Goal: Task Accomplishment & Management: Manage account settings

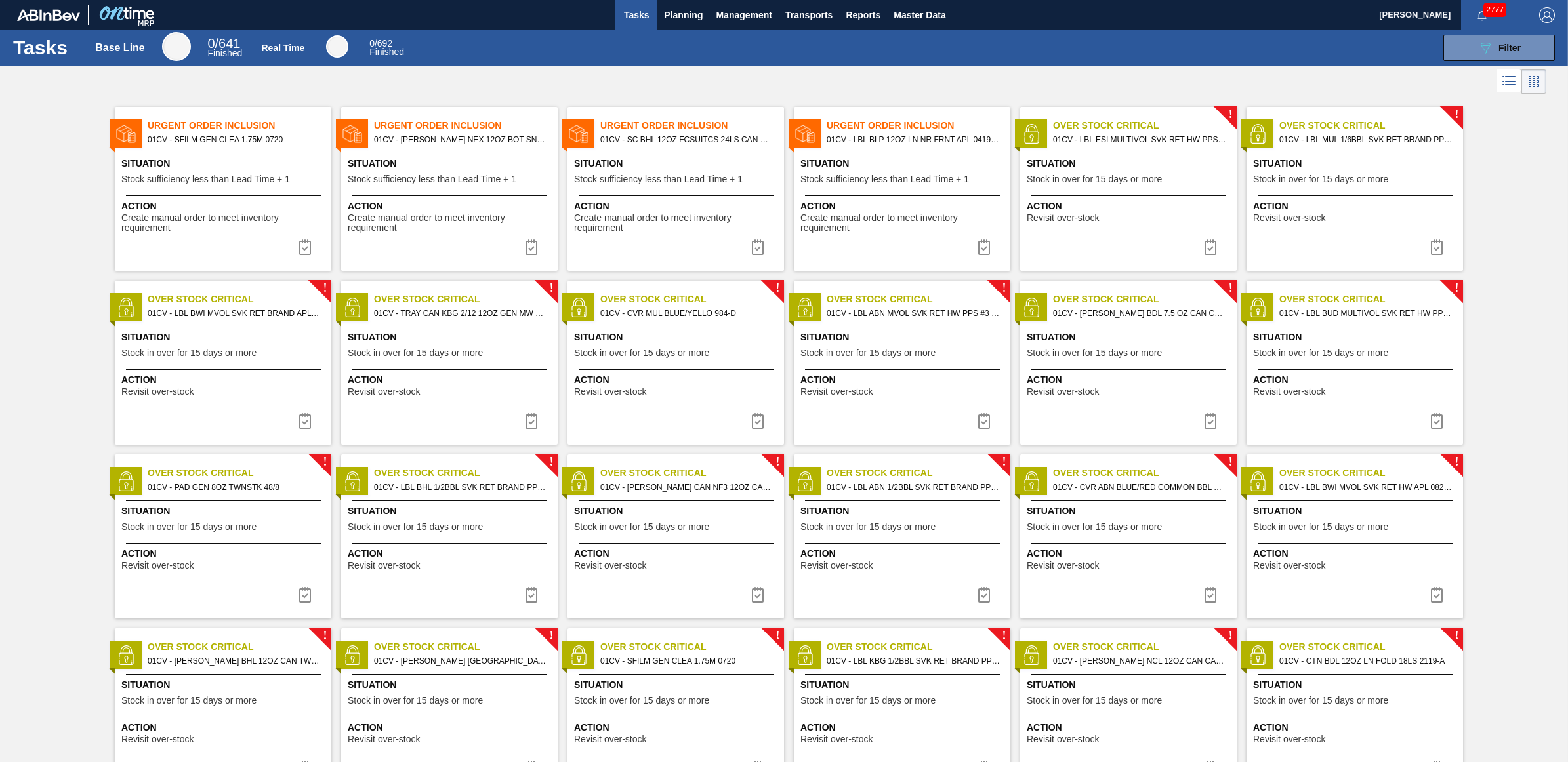
click at [0, 0] on html "Tasks Planning Management Transports Reports Master Data Juliette Hill 2777 Mar…" at bounding box center [784, 0] width 1568 height 0
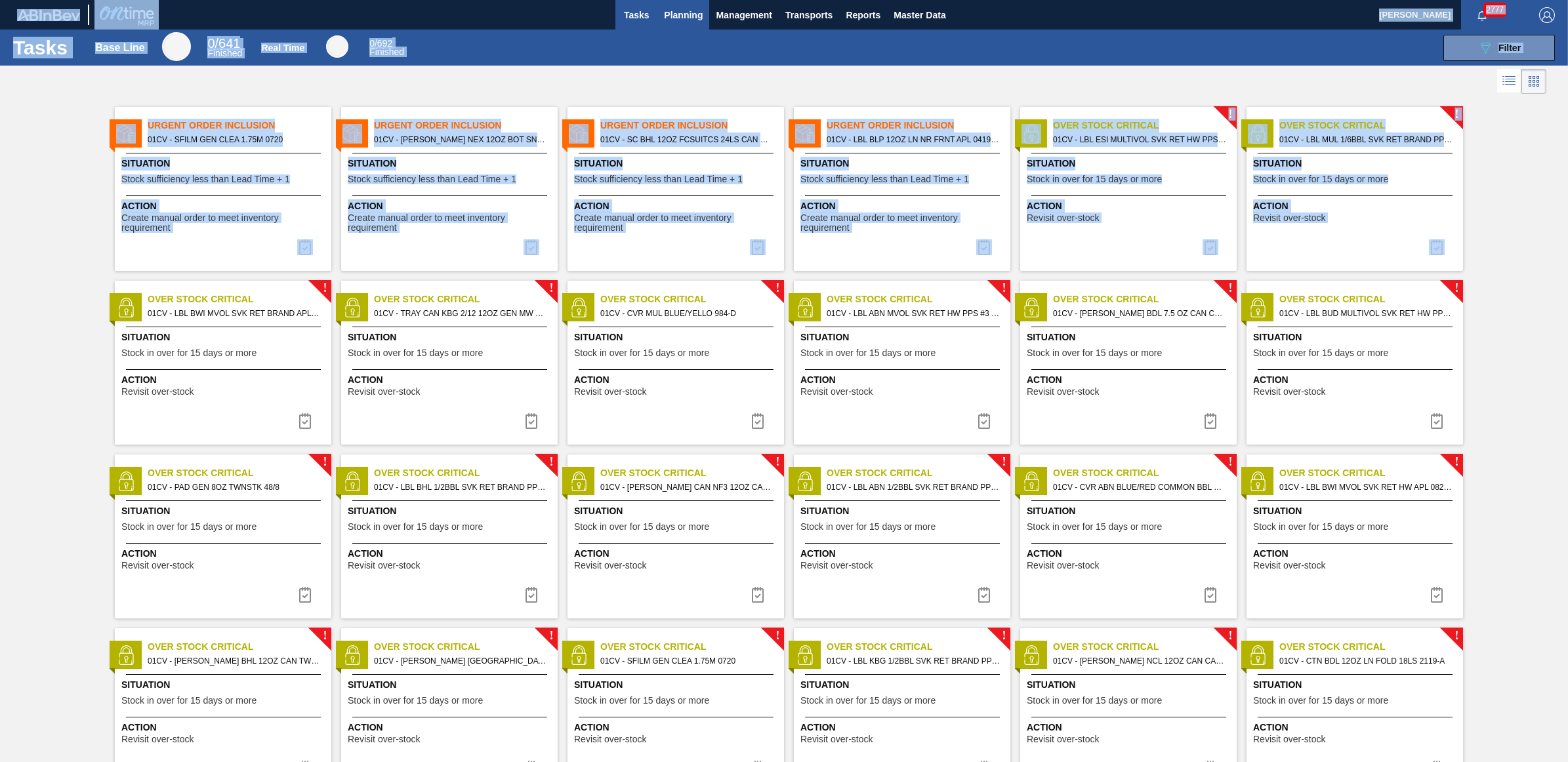
click at [690, 19] on span "Planning" at bounding box center [682, 15] width 38 height 16
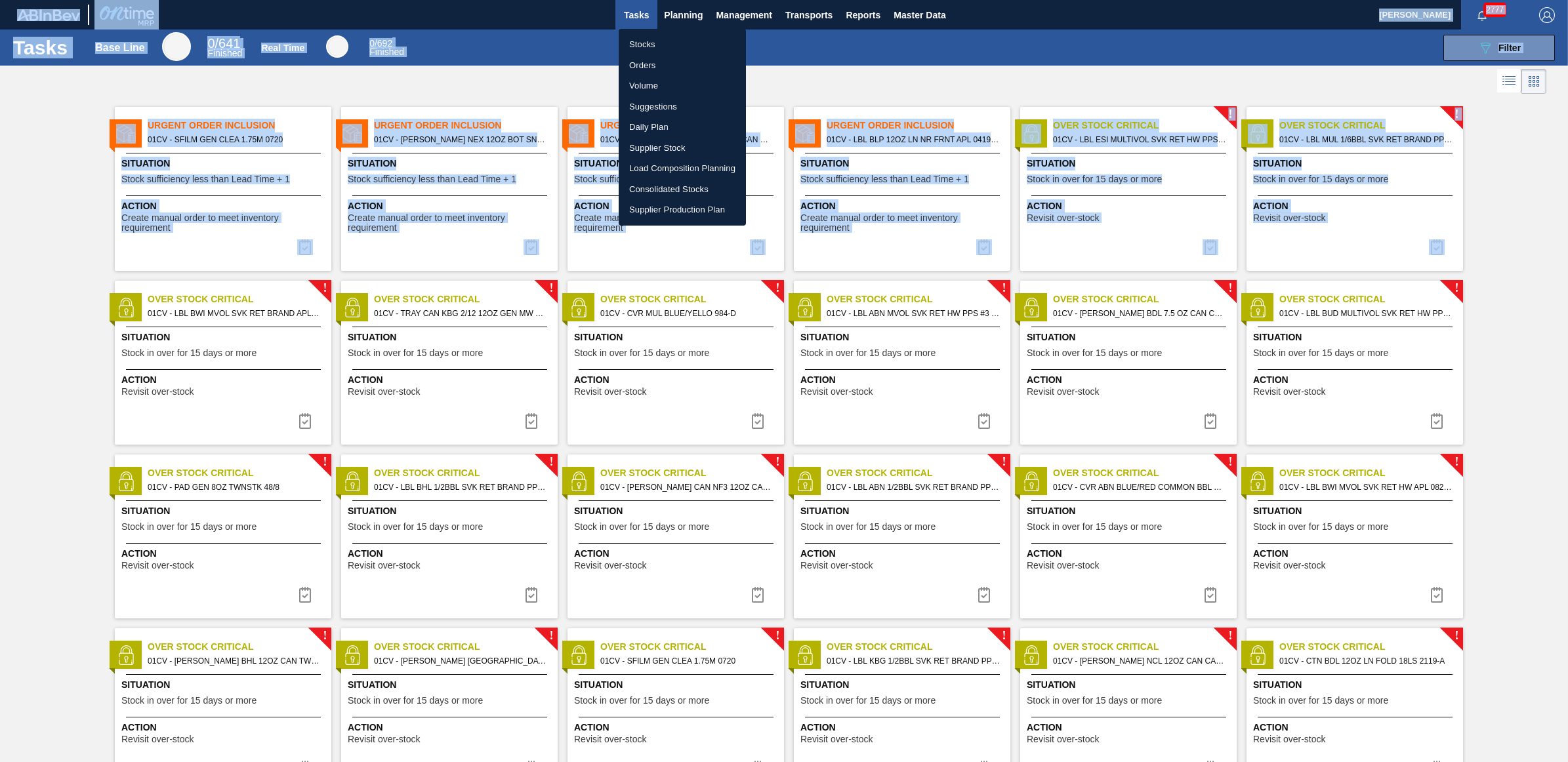
click at [677, 172] on li "Load Composition Planning" at bounding box center [682, 169] width 127 height 21
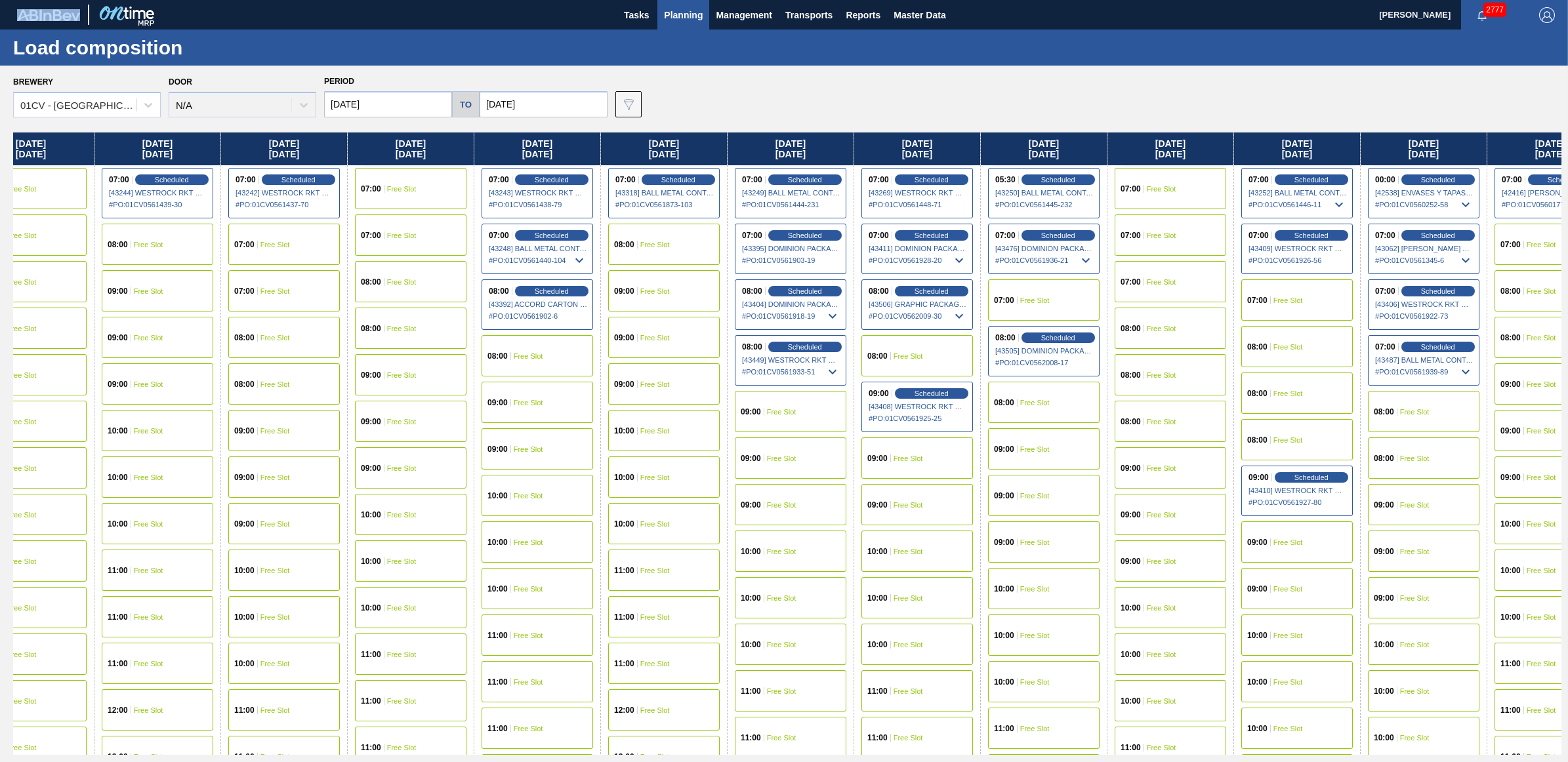
scroll to position [0, 432]
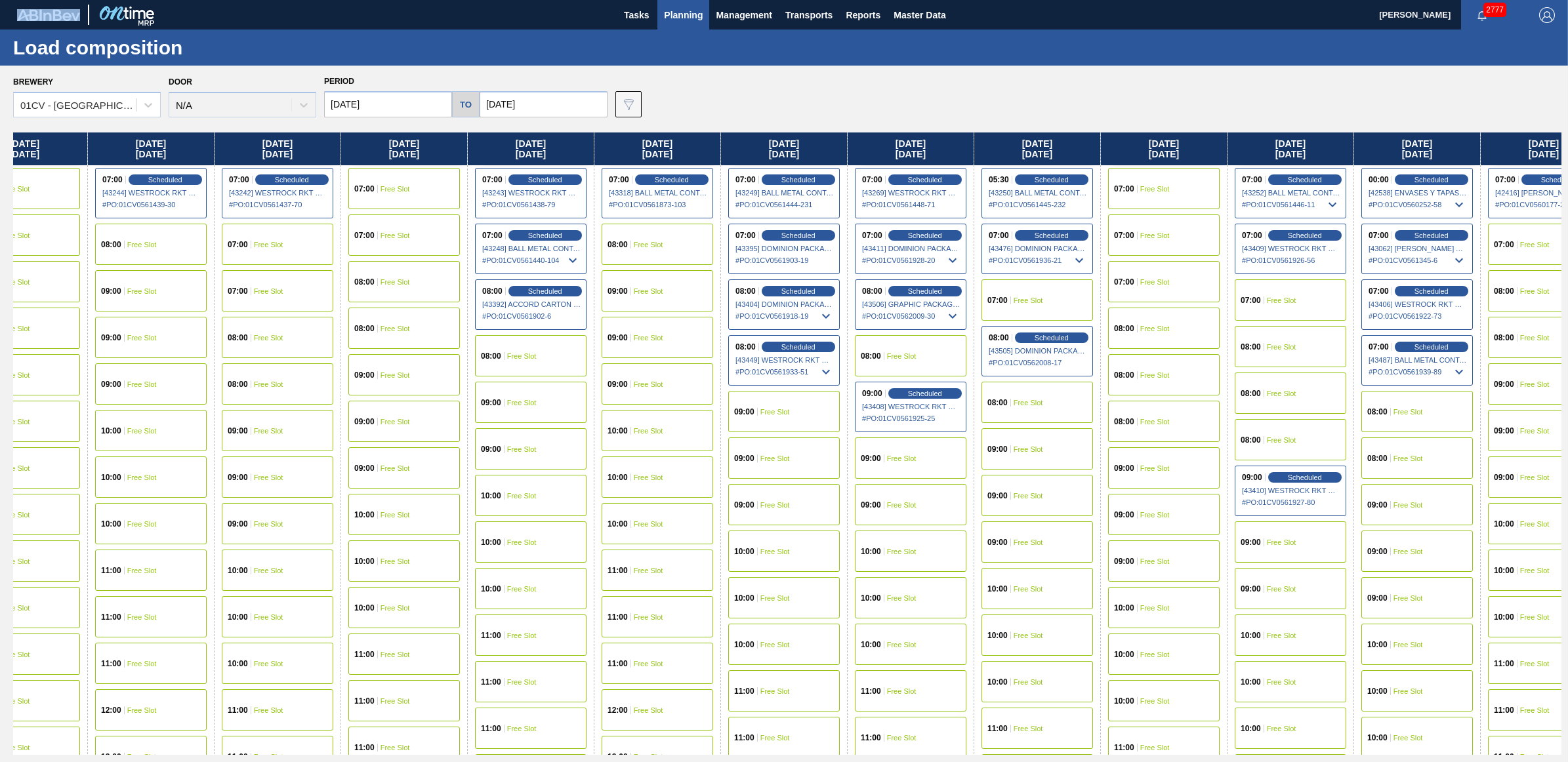
drag, startPoint x: 1249, startPoint y: 150, endPoint x: 788, endPoint y: 191, distance: 462.8
click at [788, 191] on div "Monday 09/29/2025 07:00 Scheduled [42412] IPL USA INC - 0008221130 # PO : 01CV0…" at bounding box center [787, 444] width 1548 height 623
click at [1269, 286] on div "07:00 Free Slot" at bounding box center [1290, 300] width 111 height 41
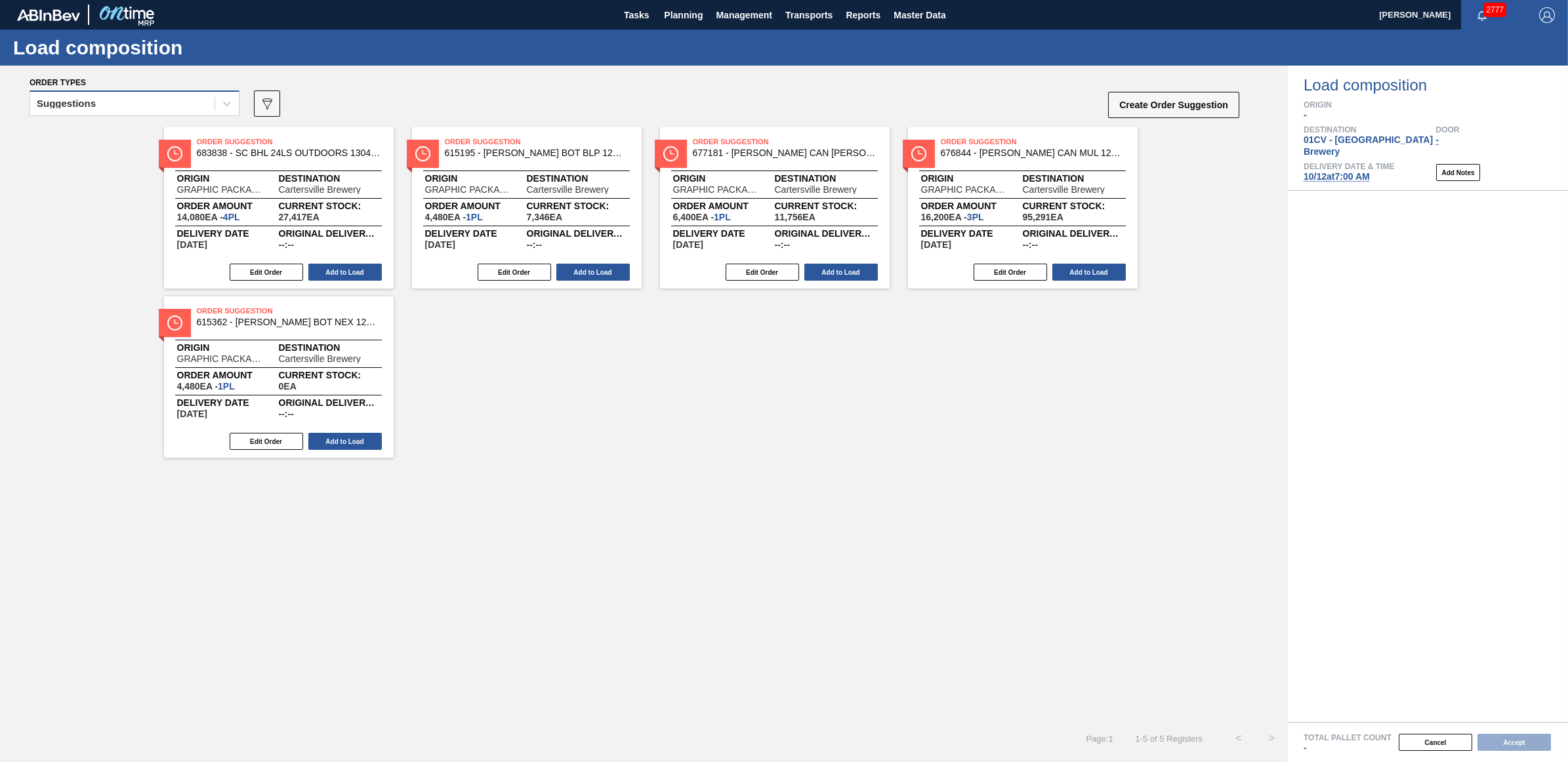
click at [113, 107] on div "Suggestions" at bounding box center [122, 104] width 184 height 19
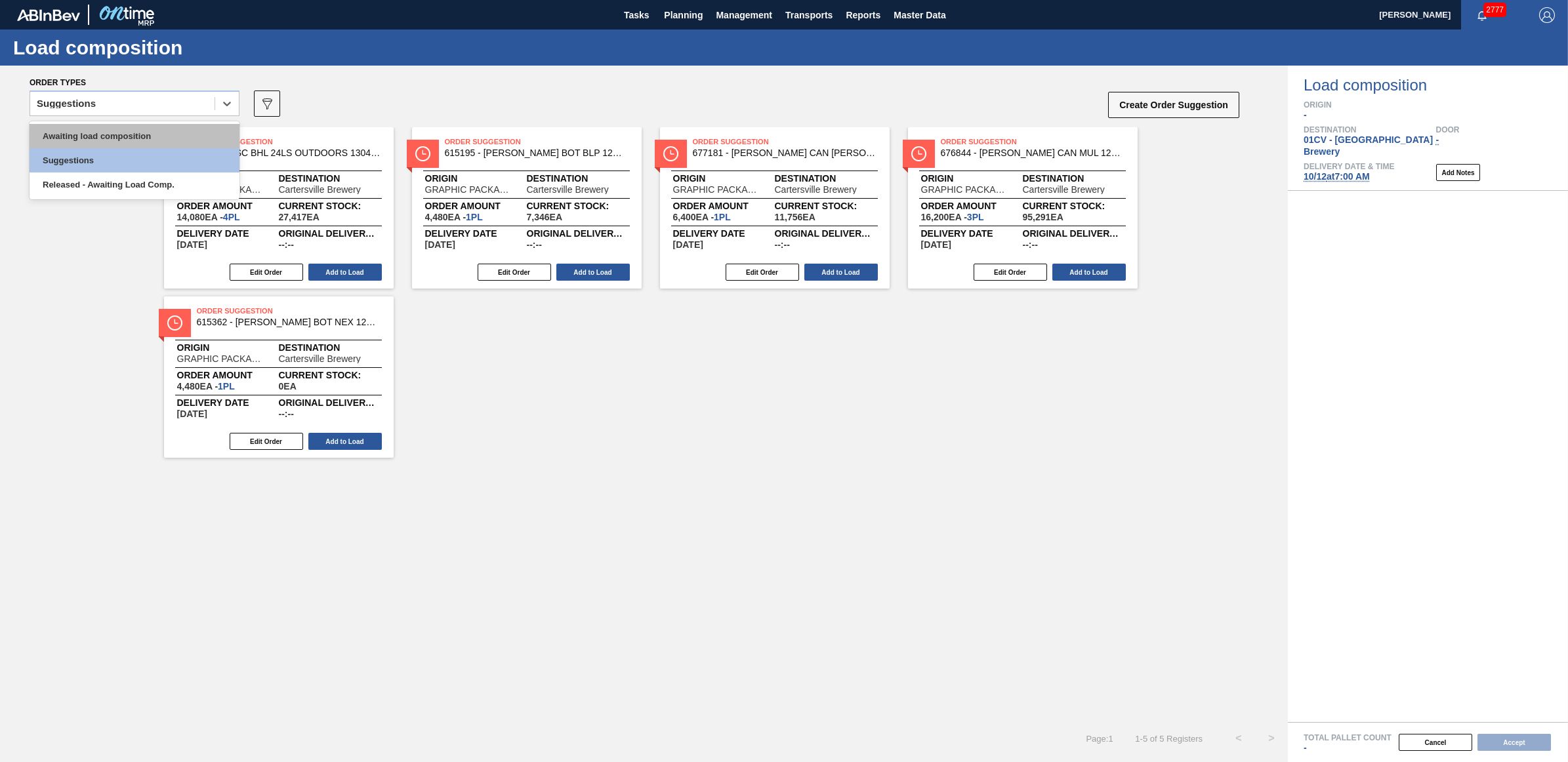
click at [122, 137] on div "Awaiting load composition" at bounding box center [135, 136] width 210 height 24
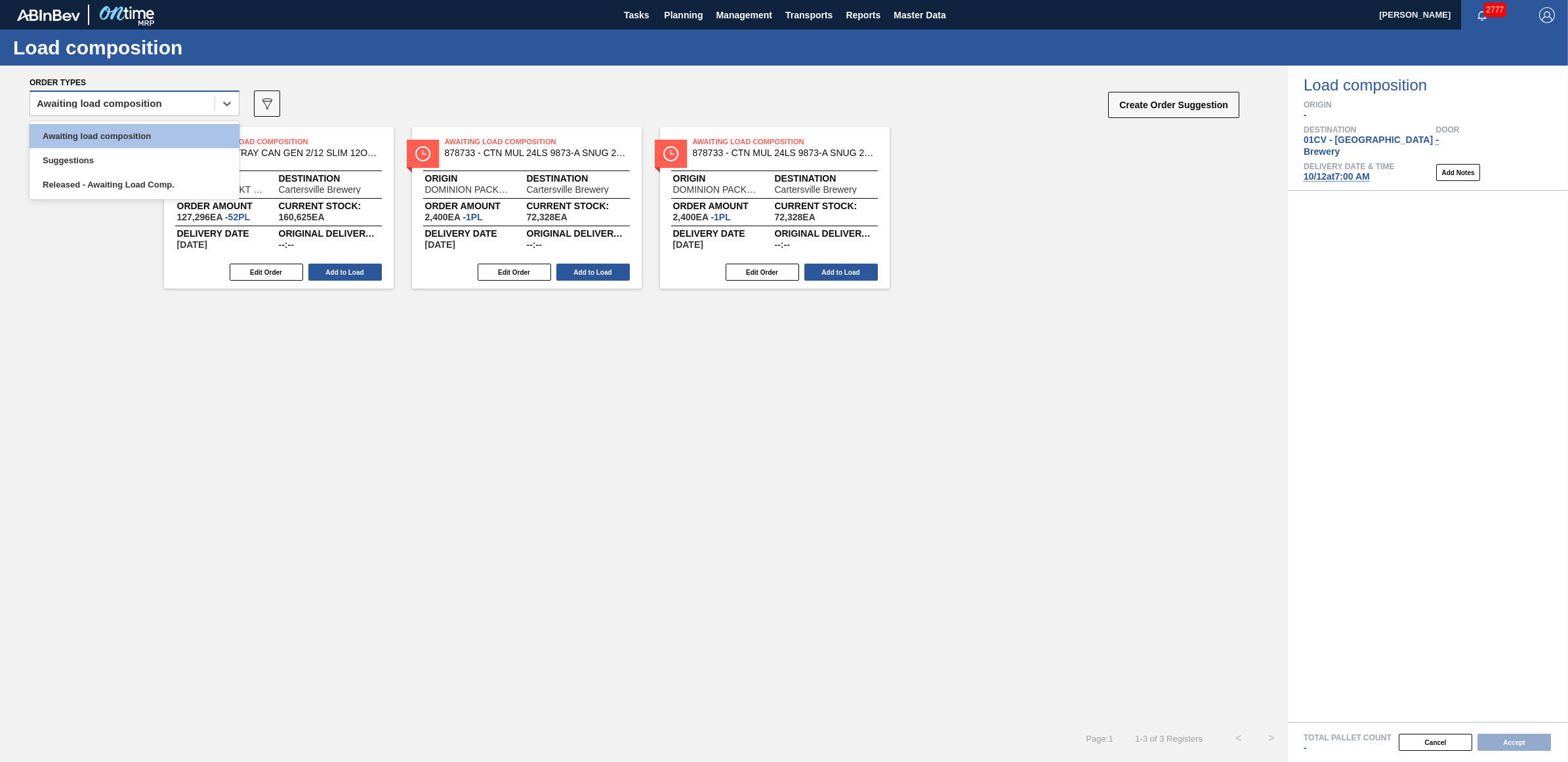
click at [112, 113] on div "Awaiting load composition" at bounding box center [122, 104] width 184 height 19
click at [105, 139] on div "Awaiting load composition" at bounding box center [135, 136] width 210 height 24
click at [138, 99] on div "Awaiting load composition" at bounding box center [99, 104] width 125 height 9
click at [125, 136] on div "Awaiting load composition" at bounding box center [135, 136] width 210 height 24
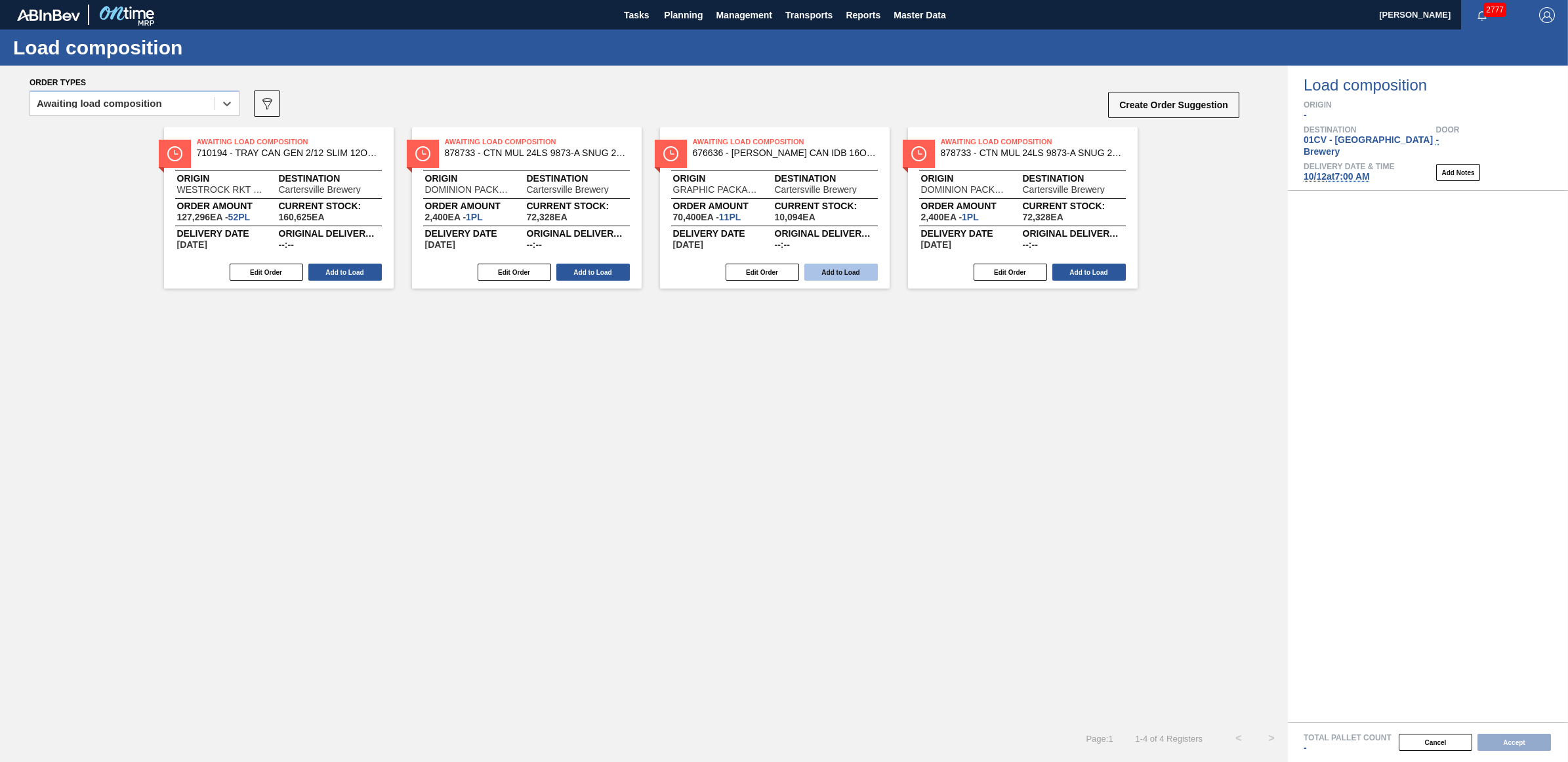
click at [830, 269] on button "Add to Load" at bounding box center [841, 272] width 73 height 17
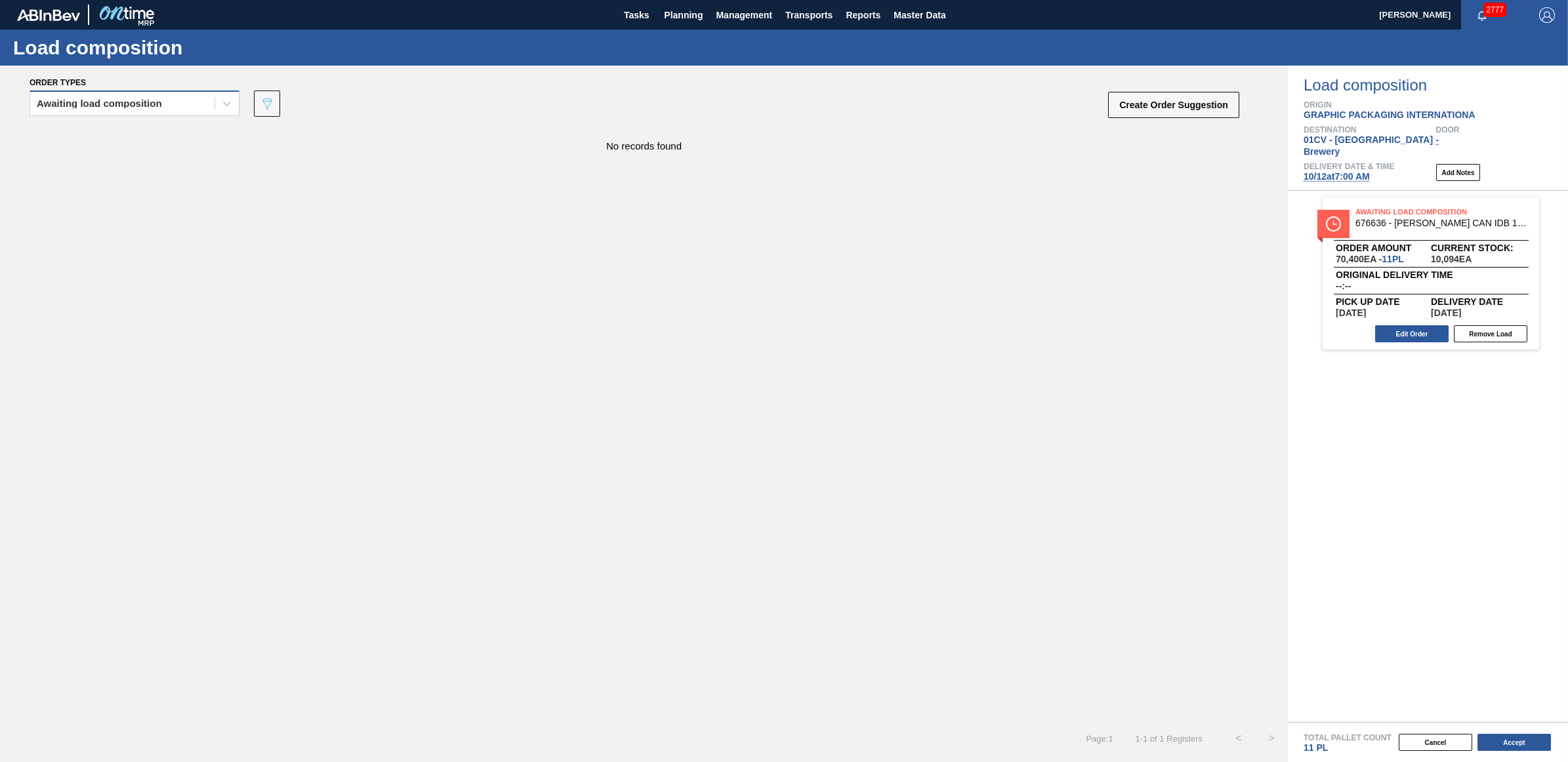
drag, startPoint x: 151, startPoint y: 98, endPoint x: 151, endPoint y: 112, distance: 14.0
click at [151, 102] on div "Awaiting load composition" at bounding box center [99, 104] width 125 height 9
click at [154, 139] on div "Awaiting load composition" at bounding box center [135, 136] width 210 height 24
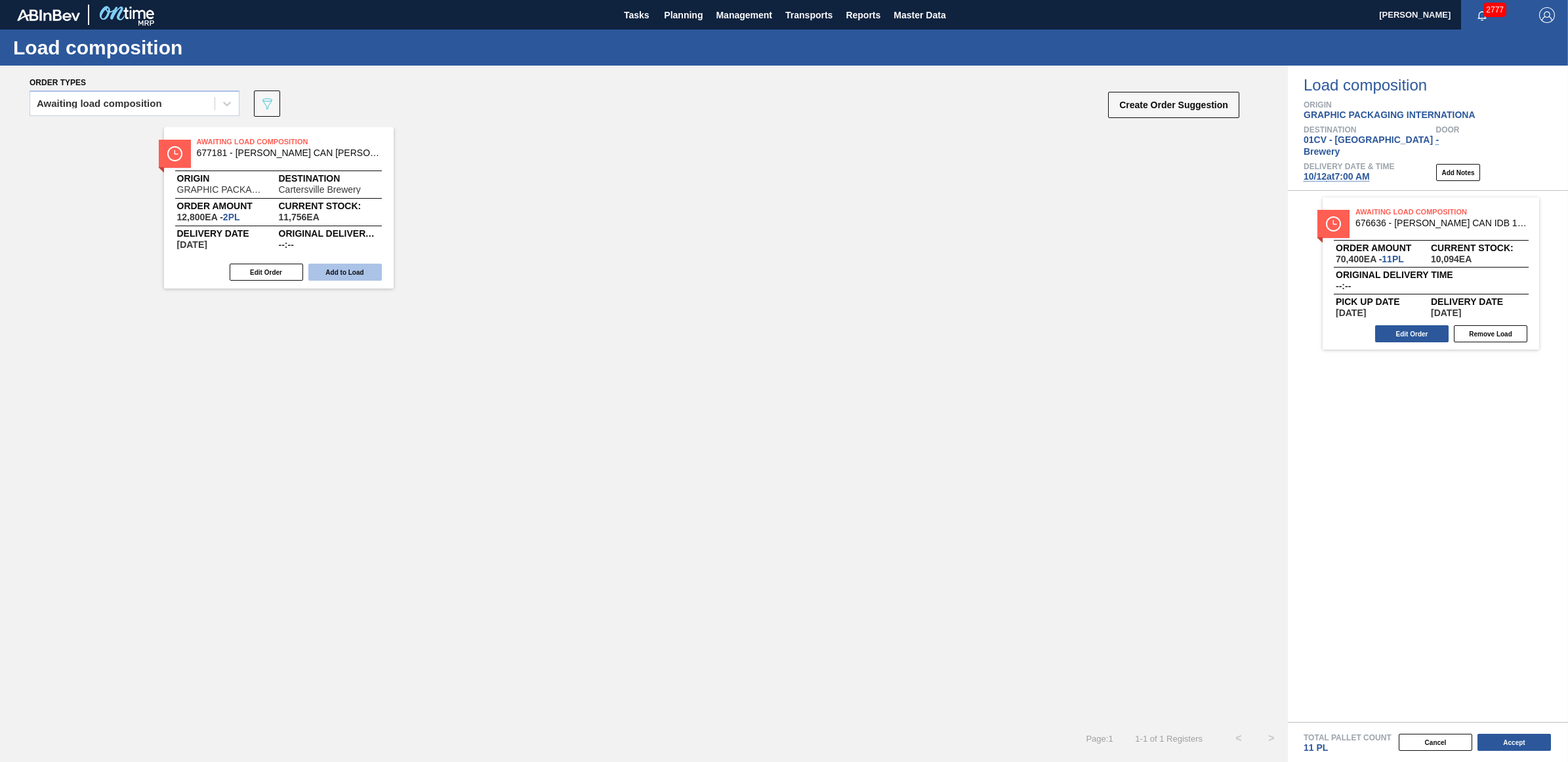
click at [368, 275] on button "Add to Load" at bounding box center [344, 272] width 73 height 17
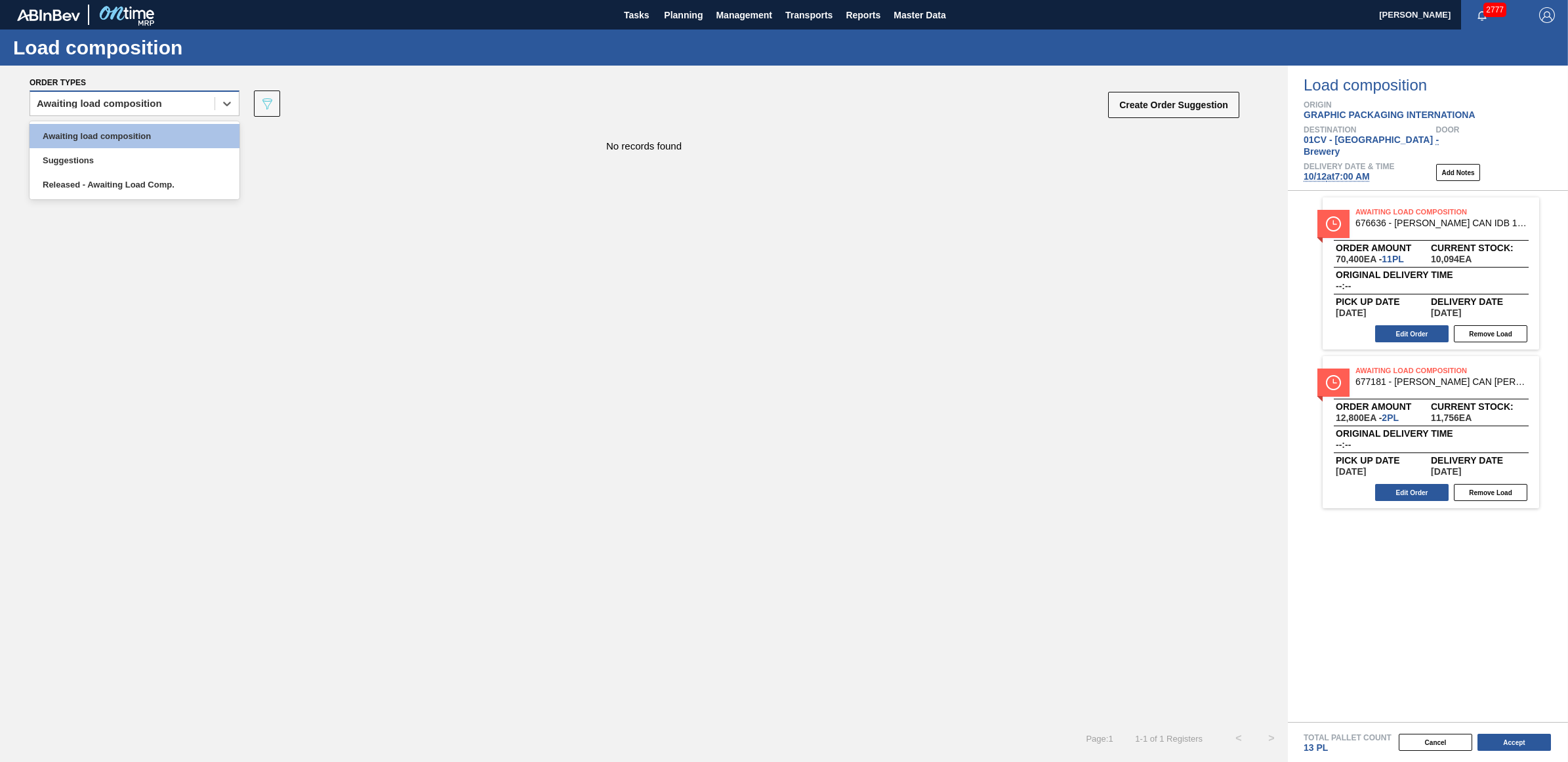
click at [162, 104] on div "Awaiting load composition" at bounding box center [122, 104] width 184 height 19
click at [138, 138] on div "Awaiting load composition" at bounding box center [135, 136] width 210 height 24
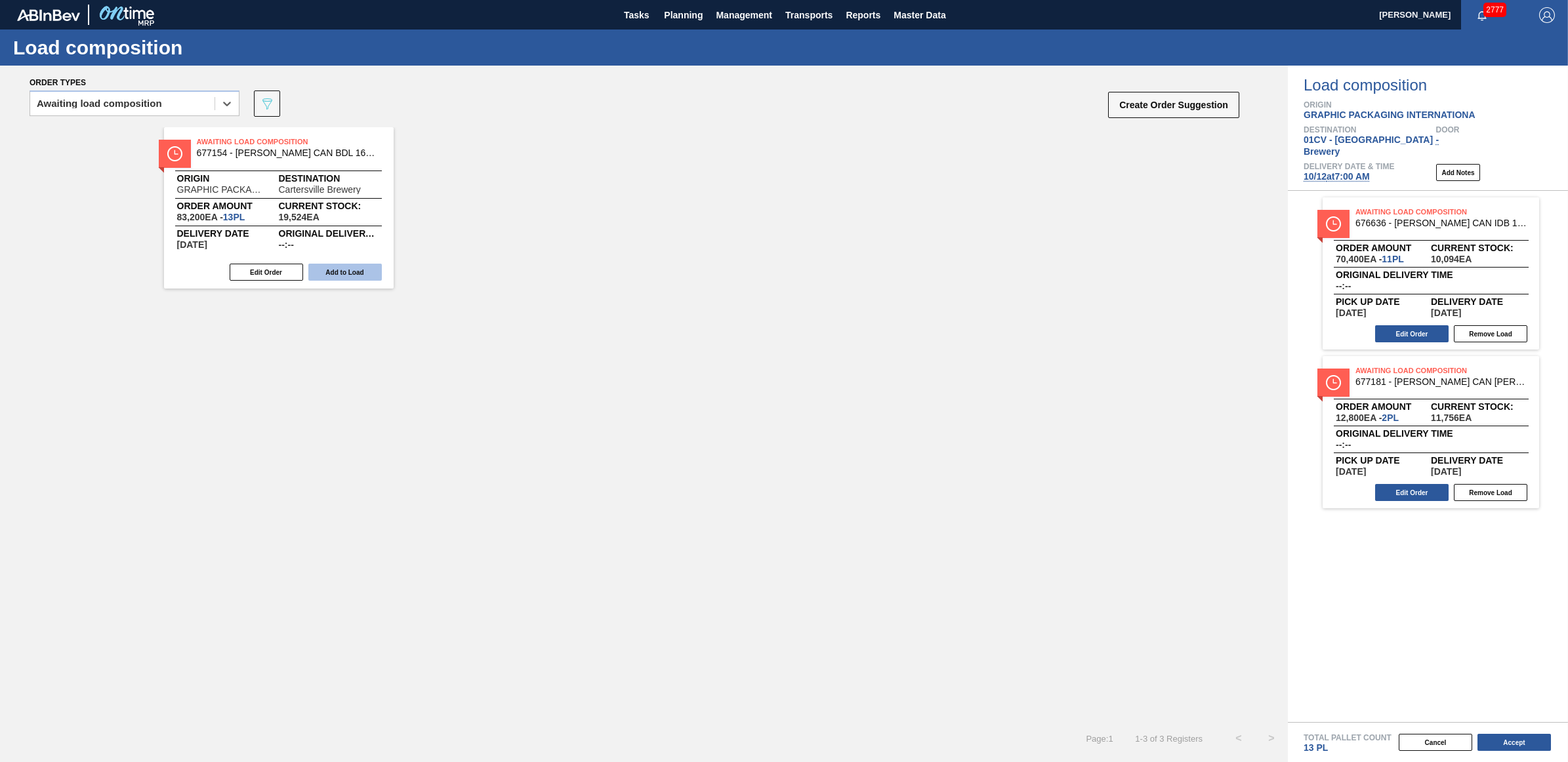
click at [323, 269] on button "Add to Load" at bounding box center [344, 272] width 73 height 17
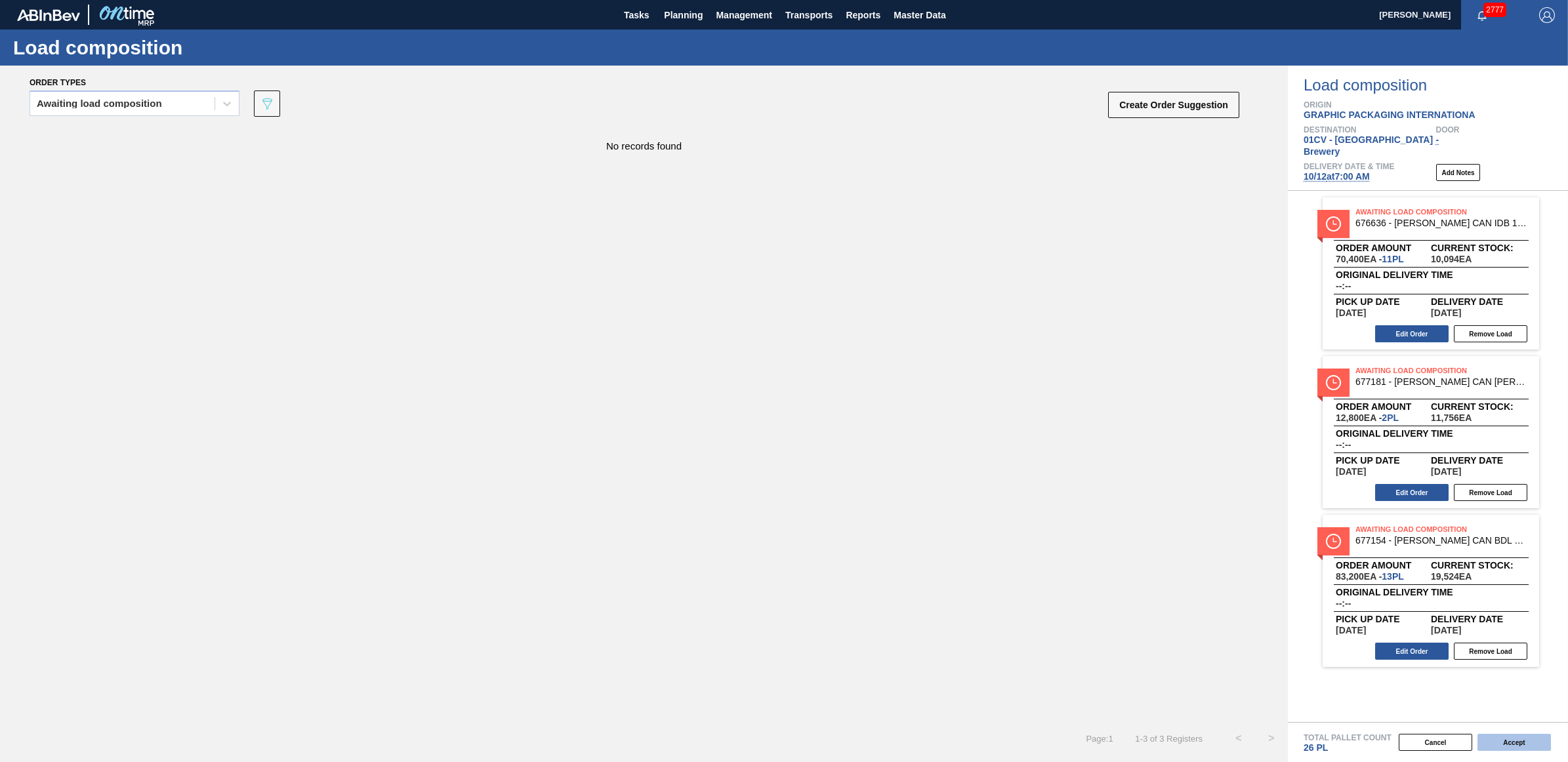
click at [1531, 745] on button "Accept" at bounding box center [1514, 742] width 73 height 17
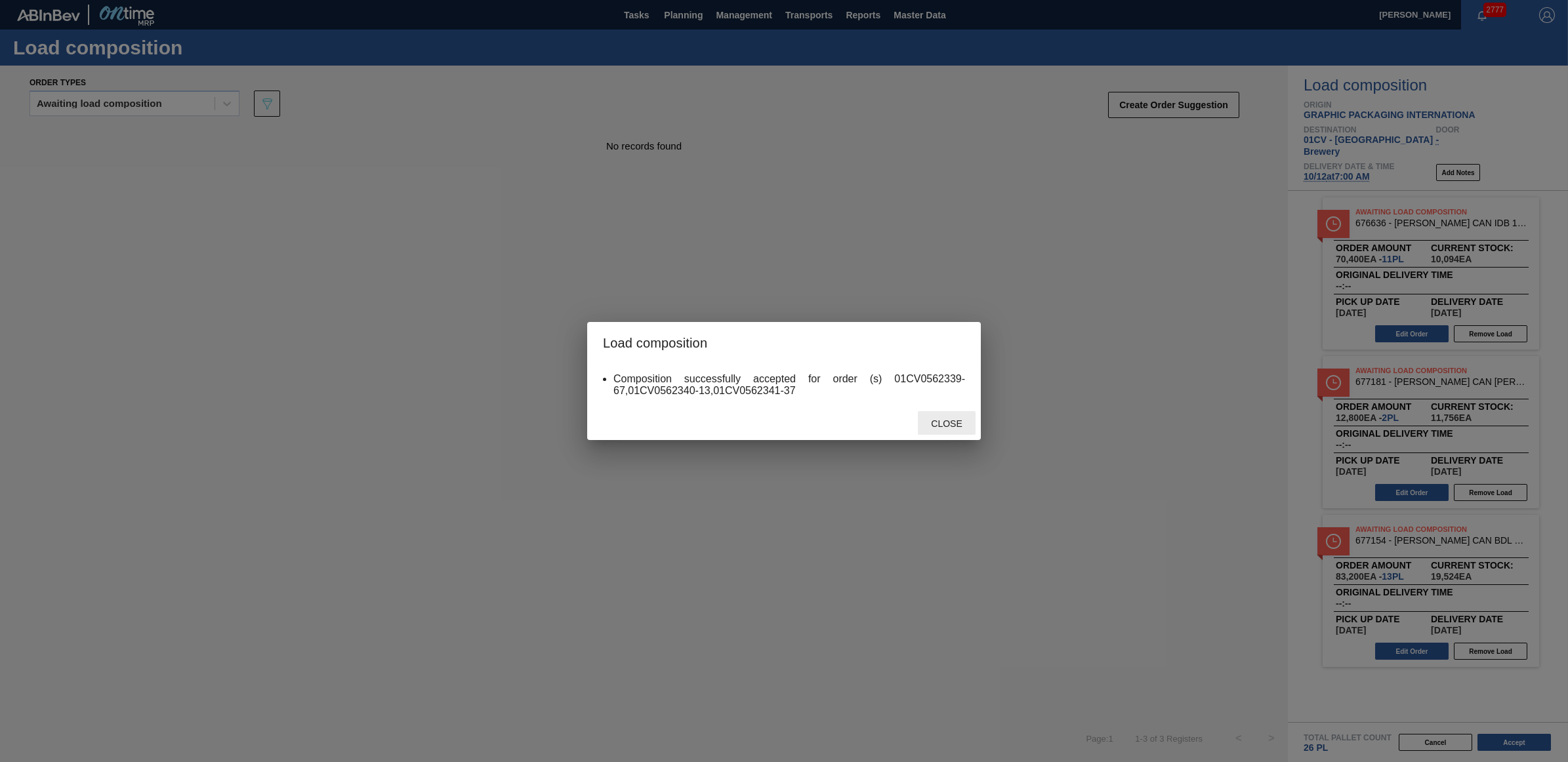
click at [937, 427] on span "Close" at bounding box center [945, 423] width 51 height 10
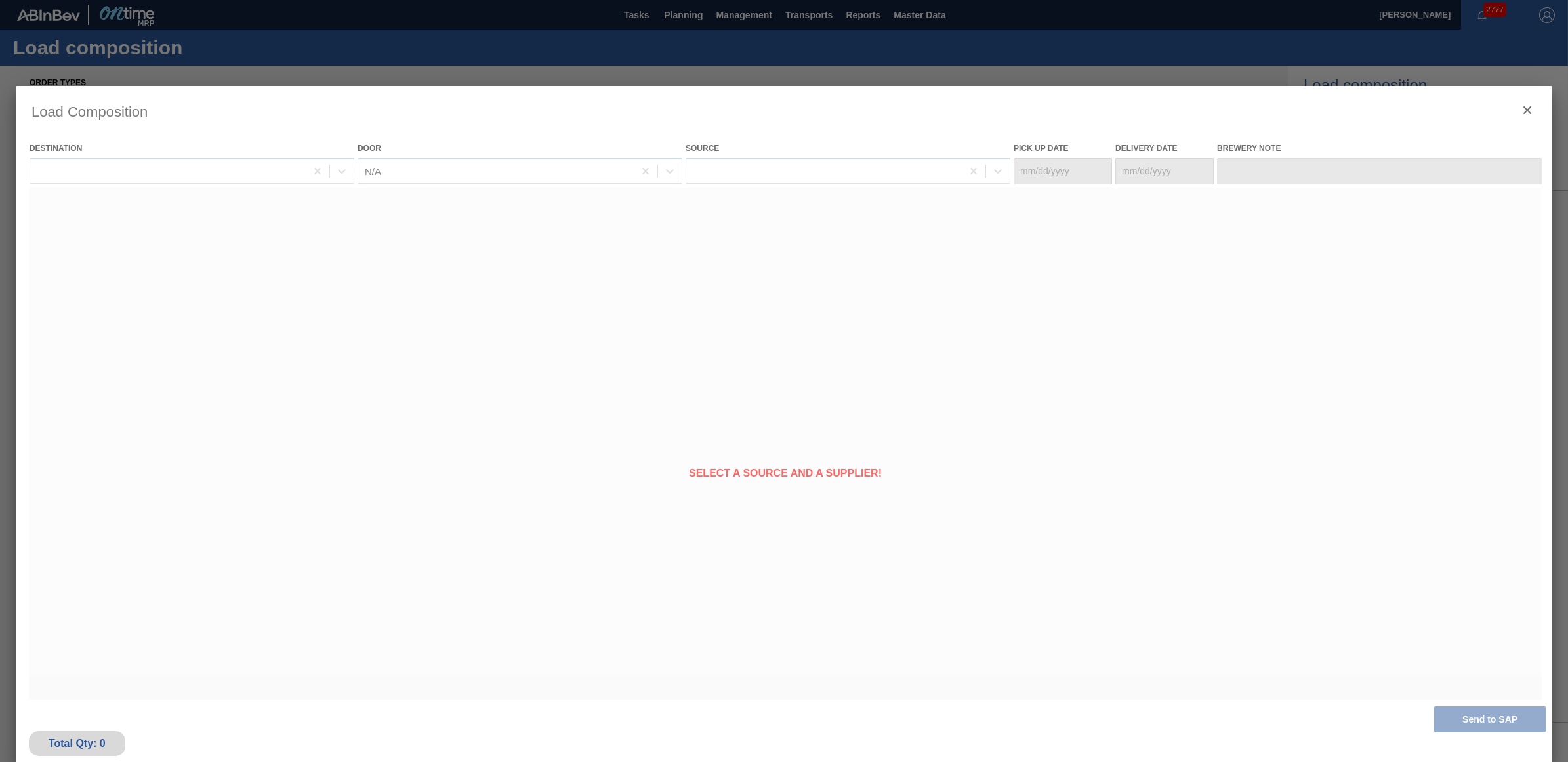
type Date "[DATE]"
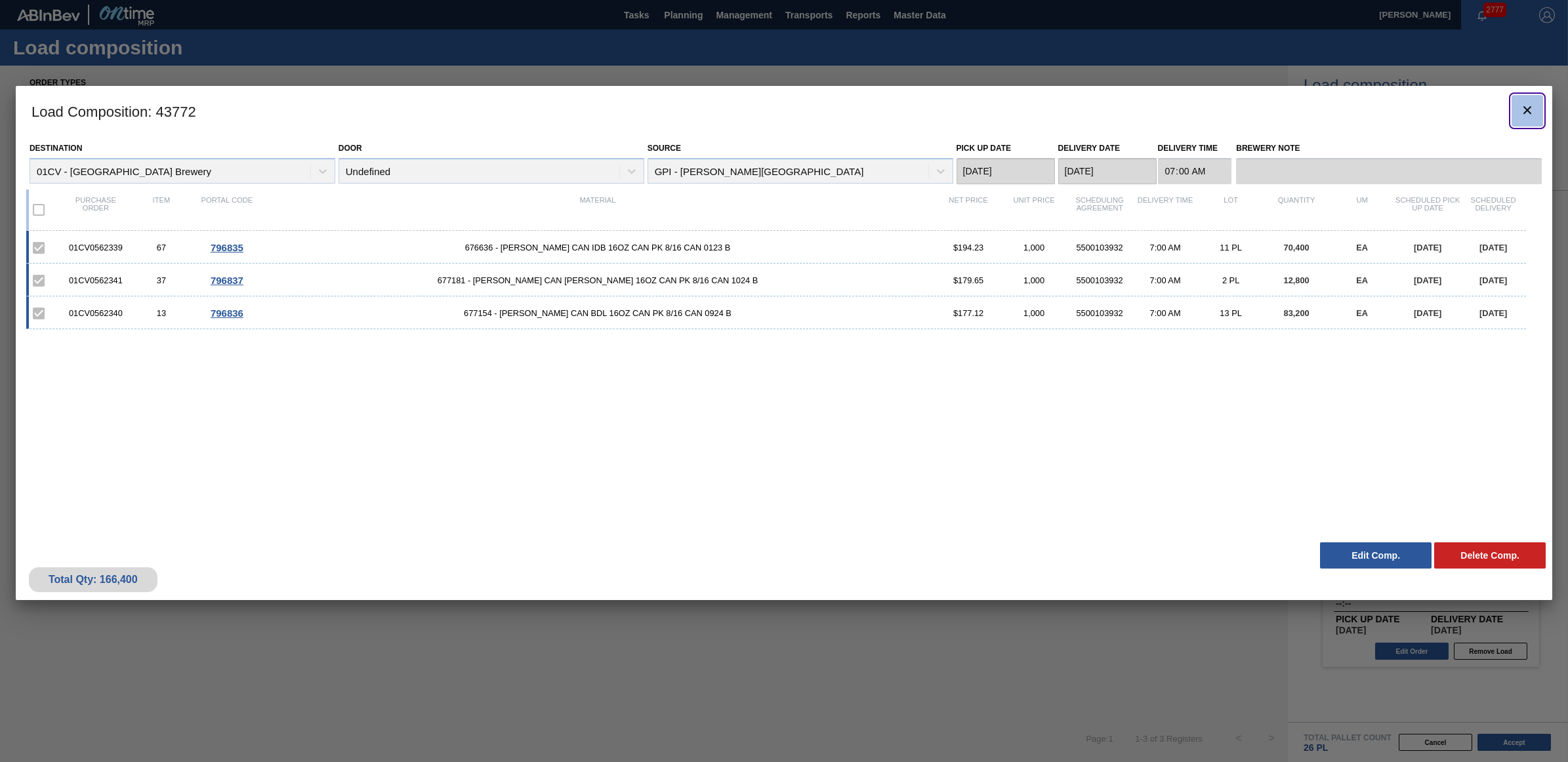
click at [1523, 106] on icon "botão de ícone" at bounding box center [1527, 110] width 16 height 16
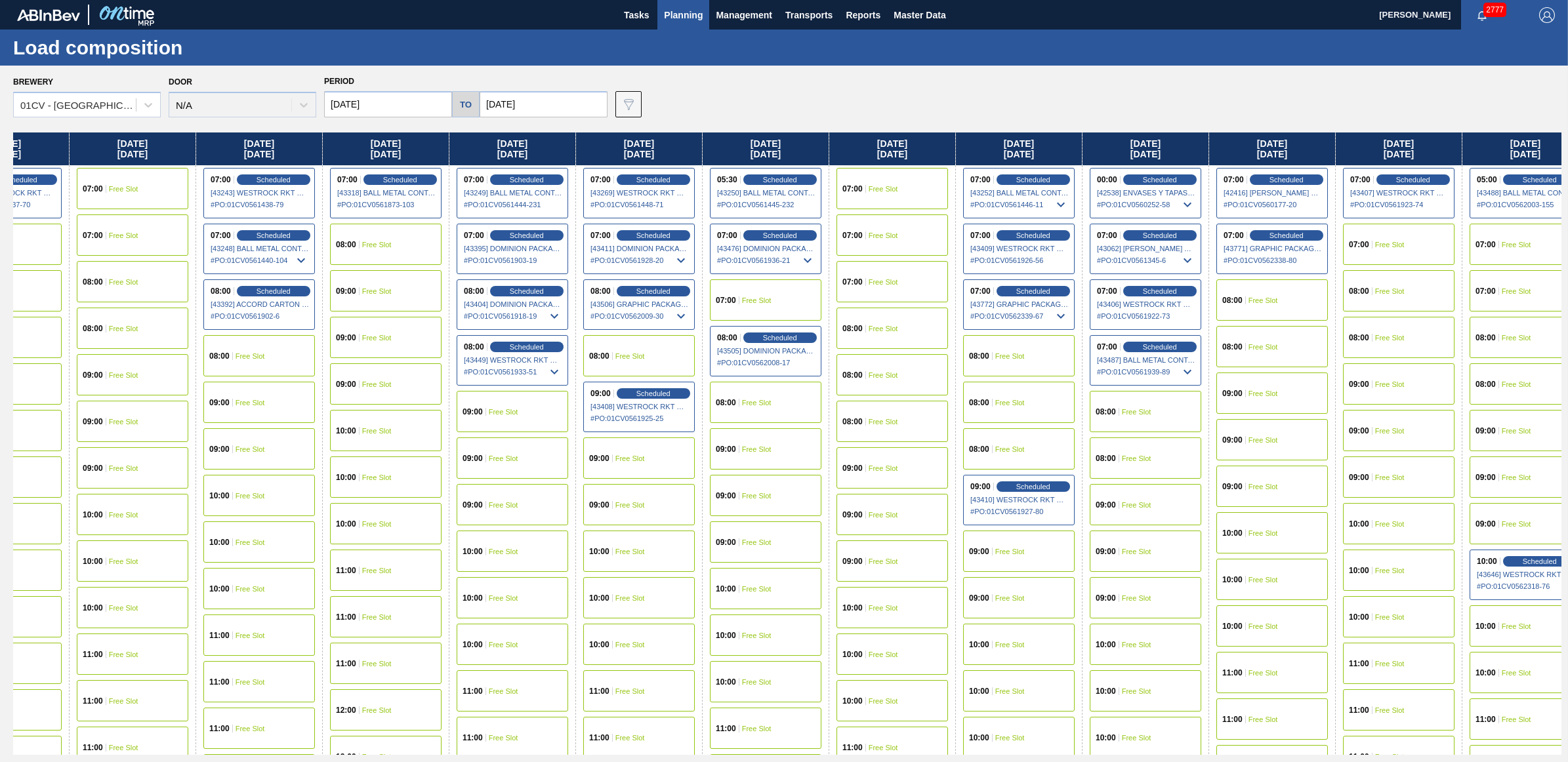
scroll to position [0, 730]
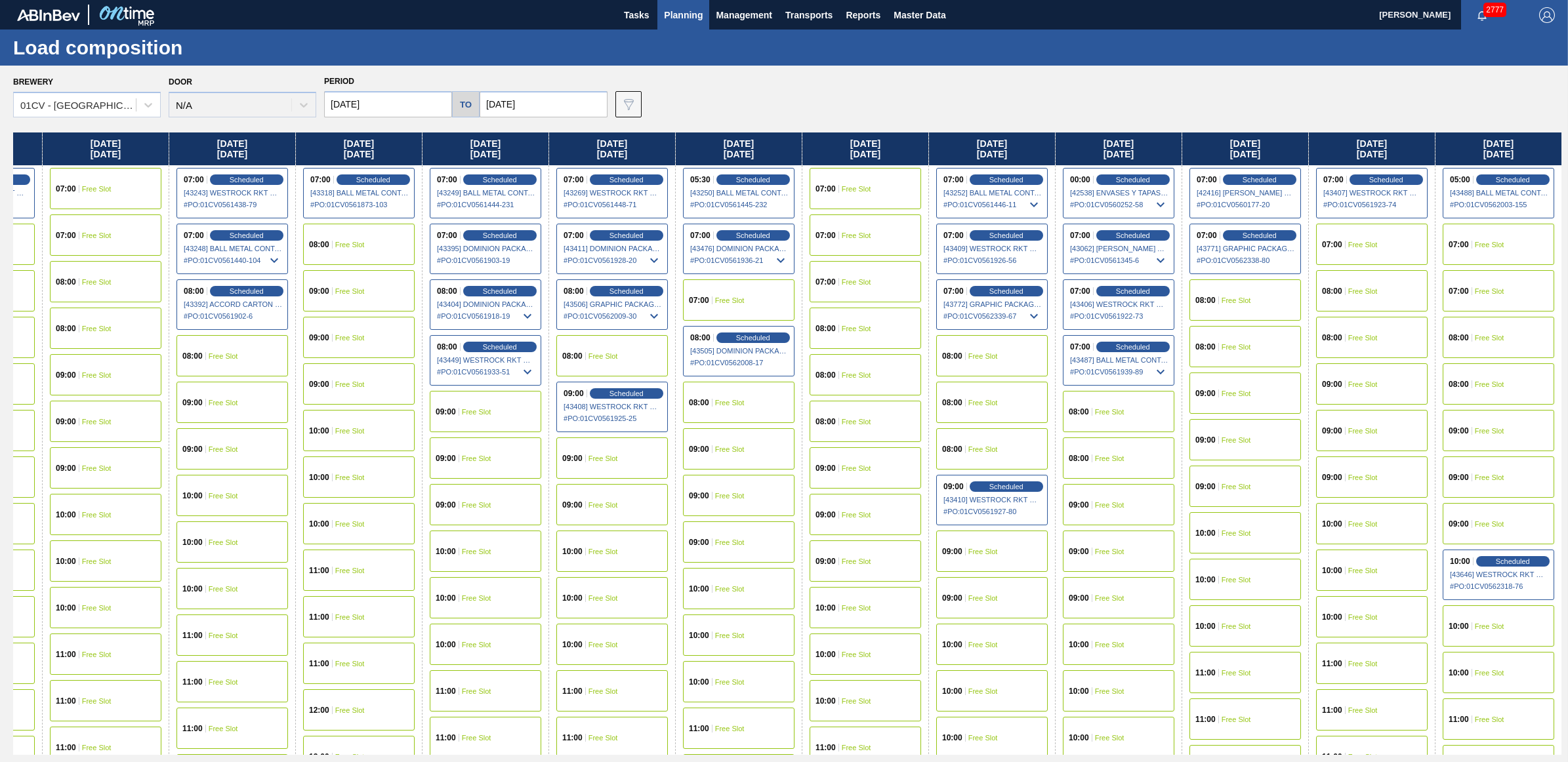
drag, startPoint x: 1280, startPoint y: 141, endPoint x: 504, endPoint y: 149, distance: 776.0
click at [504, 149] on div "Monday 09/29/2025 07:00 Scheduled [42412] IPL USA INC - 0008221130 # PO : 01CV0…" at bounding box center [787, 444] width 1548 height 623
click at [1136, 404] on div "08:00 Free Slot" at bounding box center [1118, 412] width 111 height 41
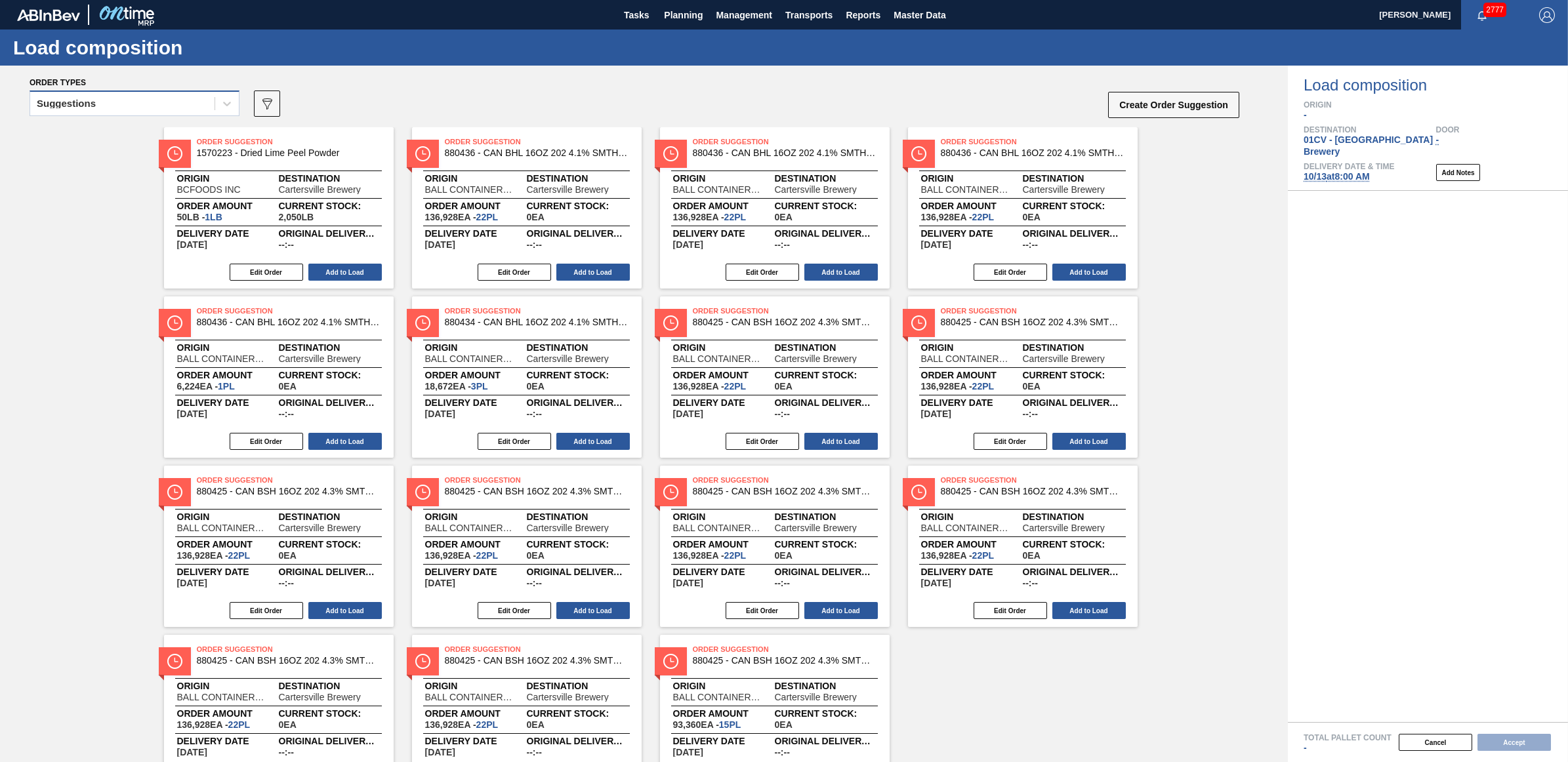
click at [63, 107] on div "Suggestions" at bounding box center [66, 104] width 59 height 9
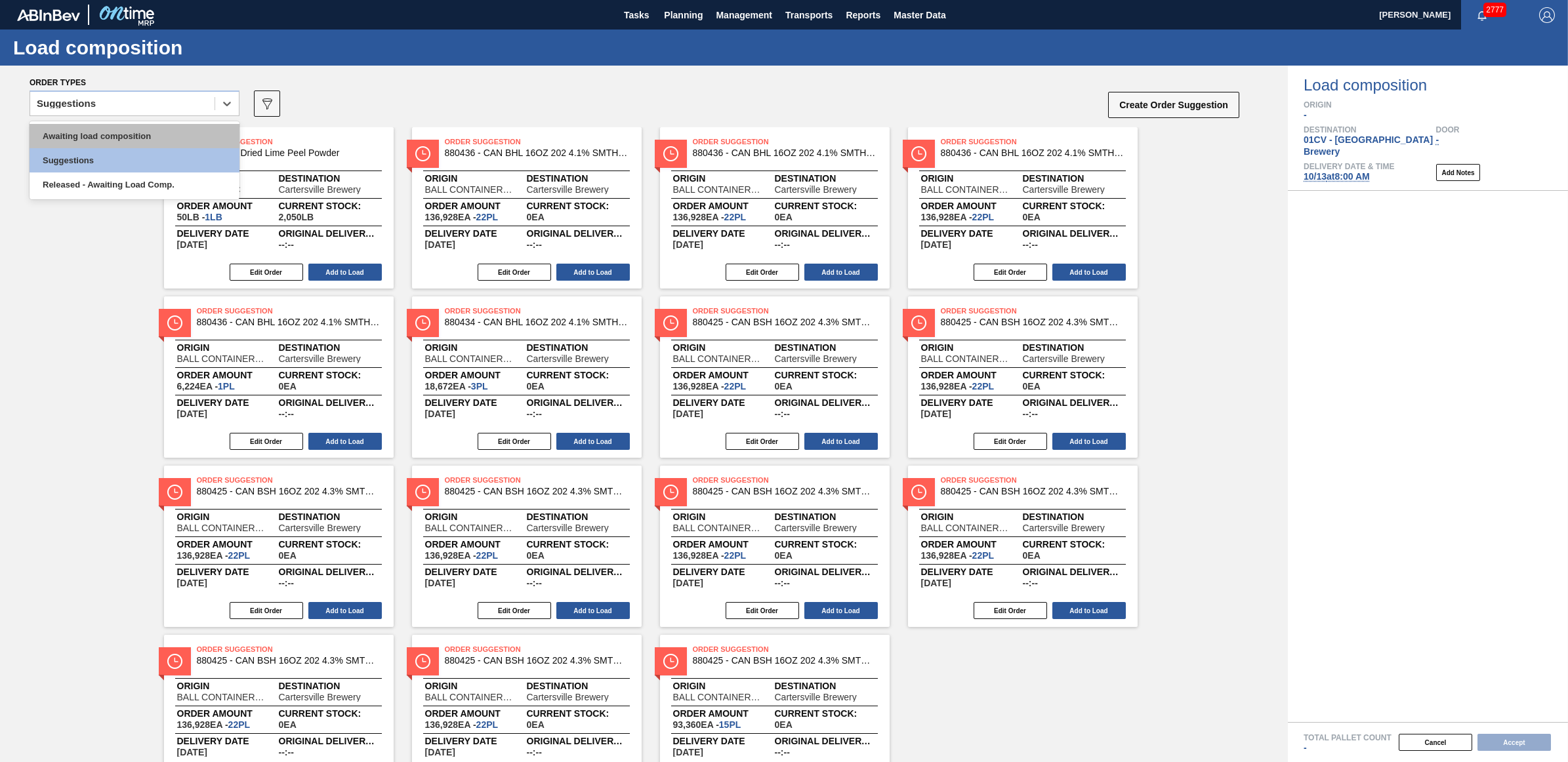
click at [74, 142] on div "Awaiting load composition" at bounding box center [135, 136] width 210 height 24
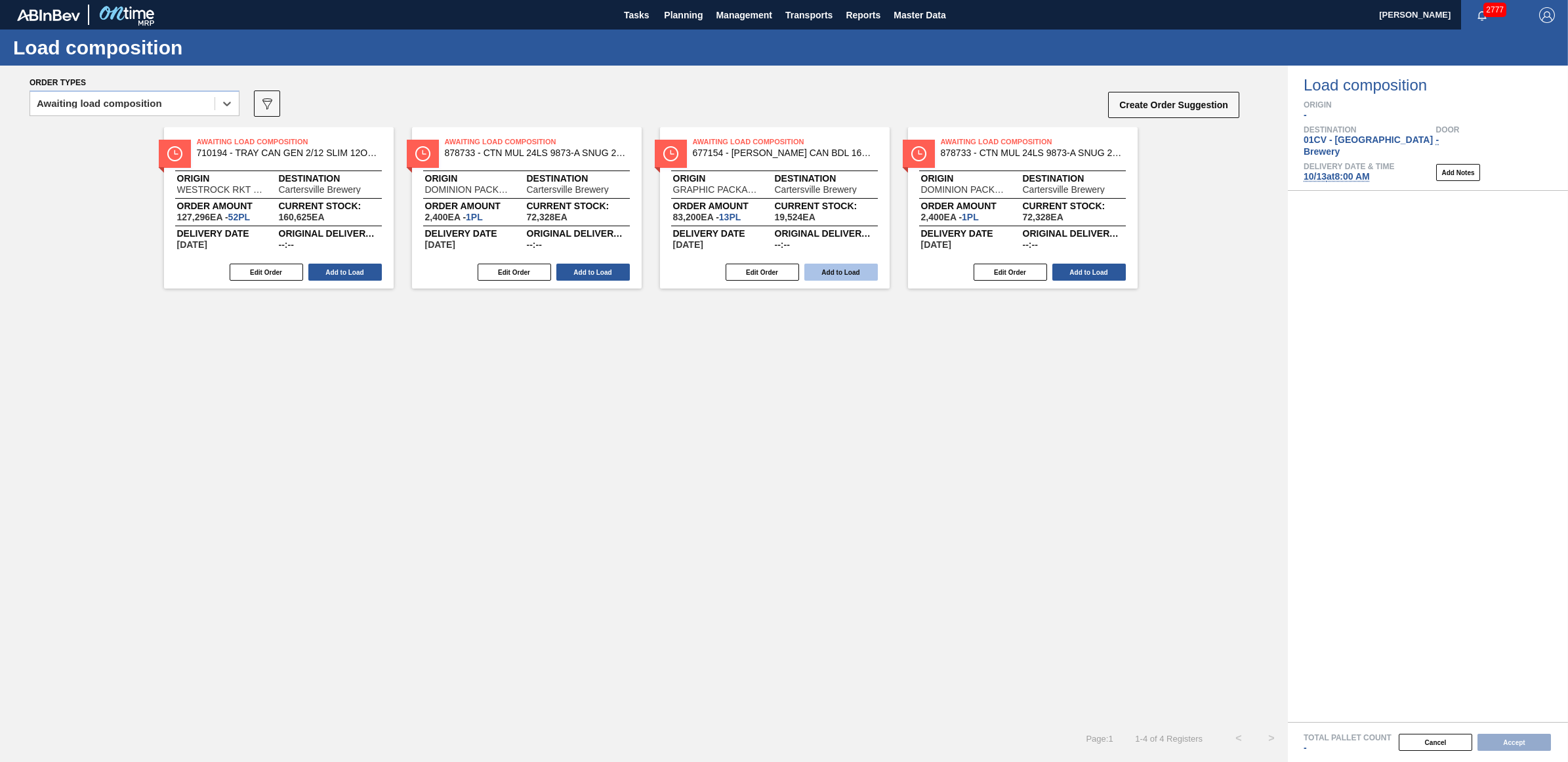
click at [826, 272] on button "Add to Load" at bounding box center [841, 272] width 73 height 17
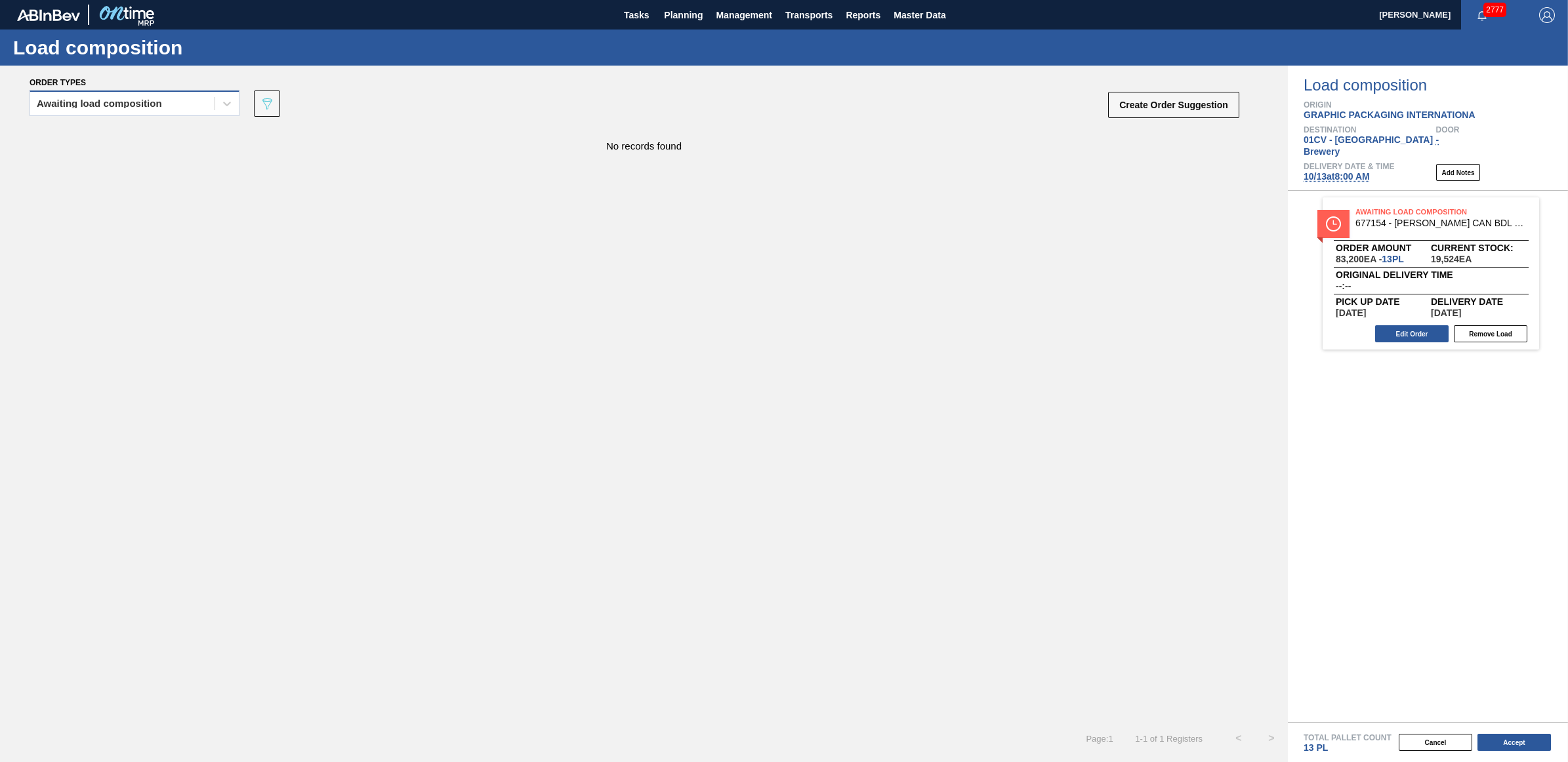
click at [111, 110] on div "Awaiting load composition" at bounding box center [122, 104] width 184 height 19
click at [110, 139] on div "Awaiting load composition" at bounding box center [135, 136] width 210 height 24
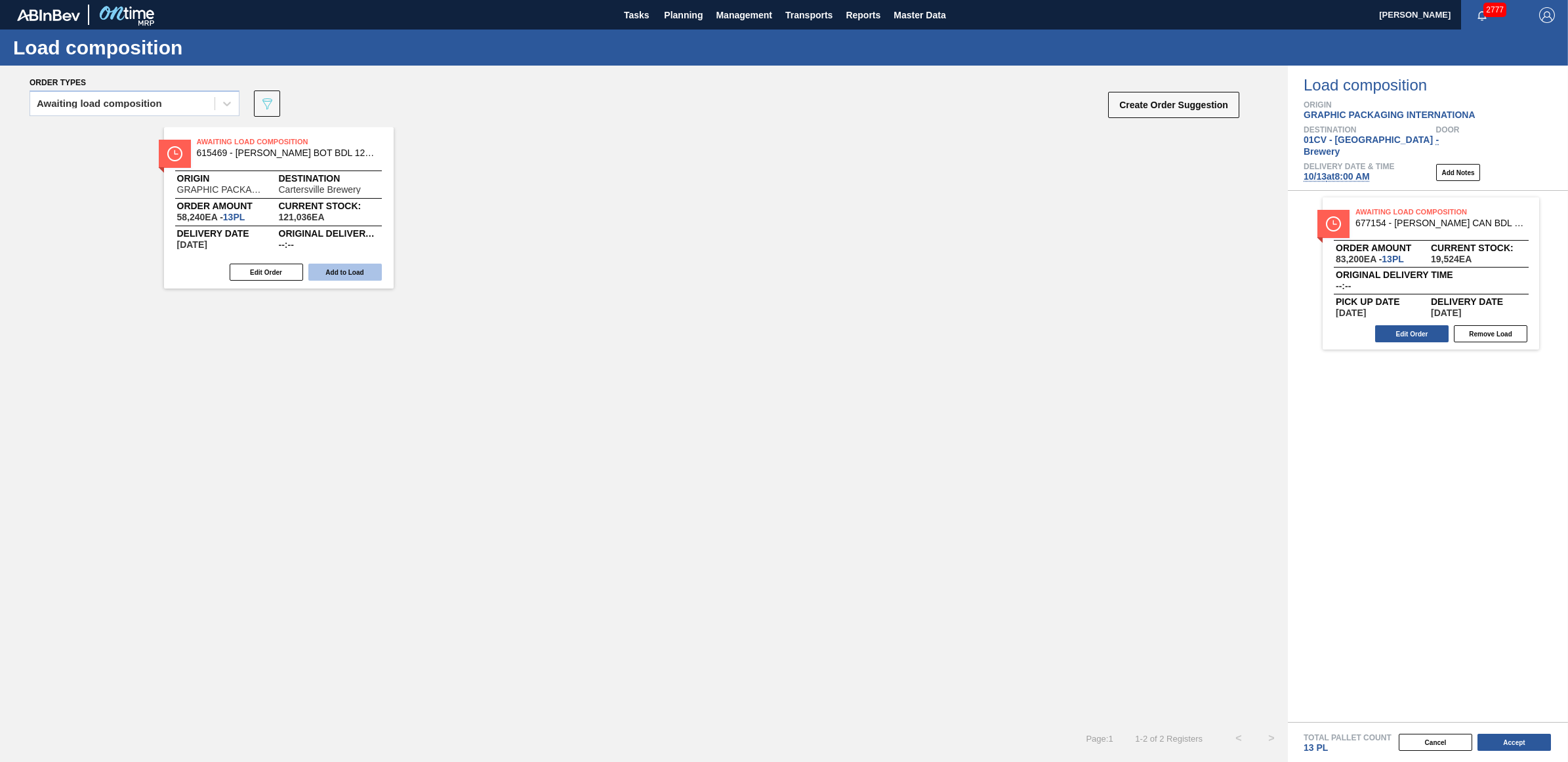
click at [357, 268] on button "Add to Load" at bounding box center [344, 272] width 73 height 17
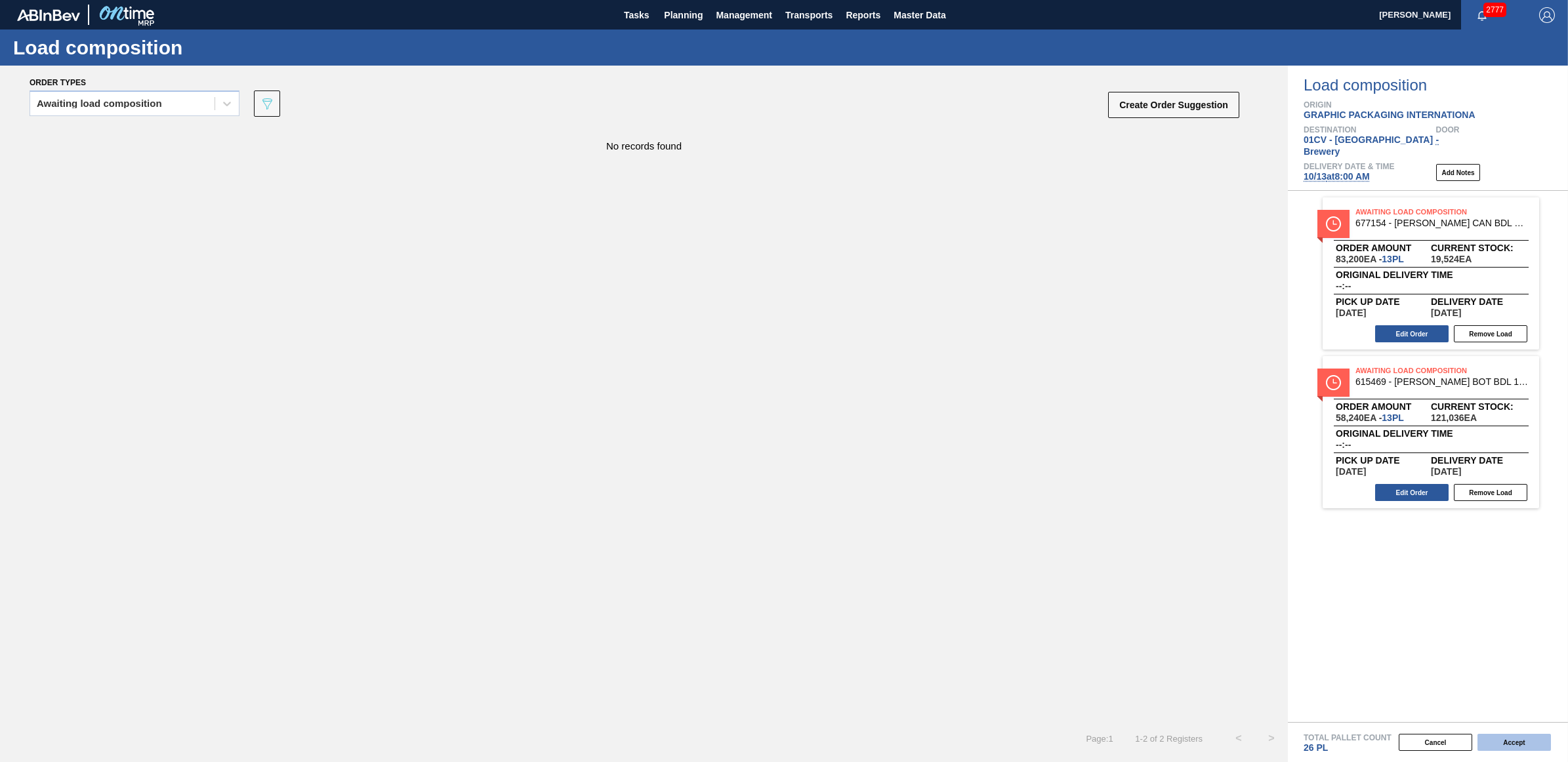
click at [1509, 744] on button "Accept" at bounding box center [1514, 742] width 73 height 17
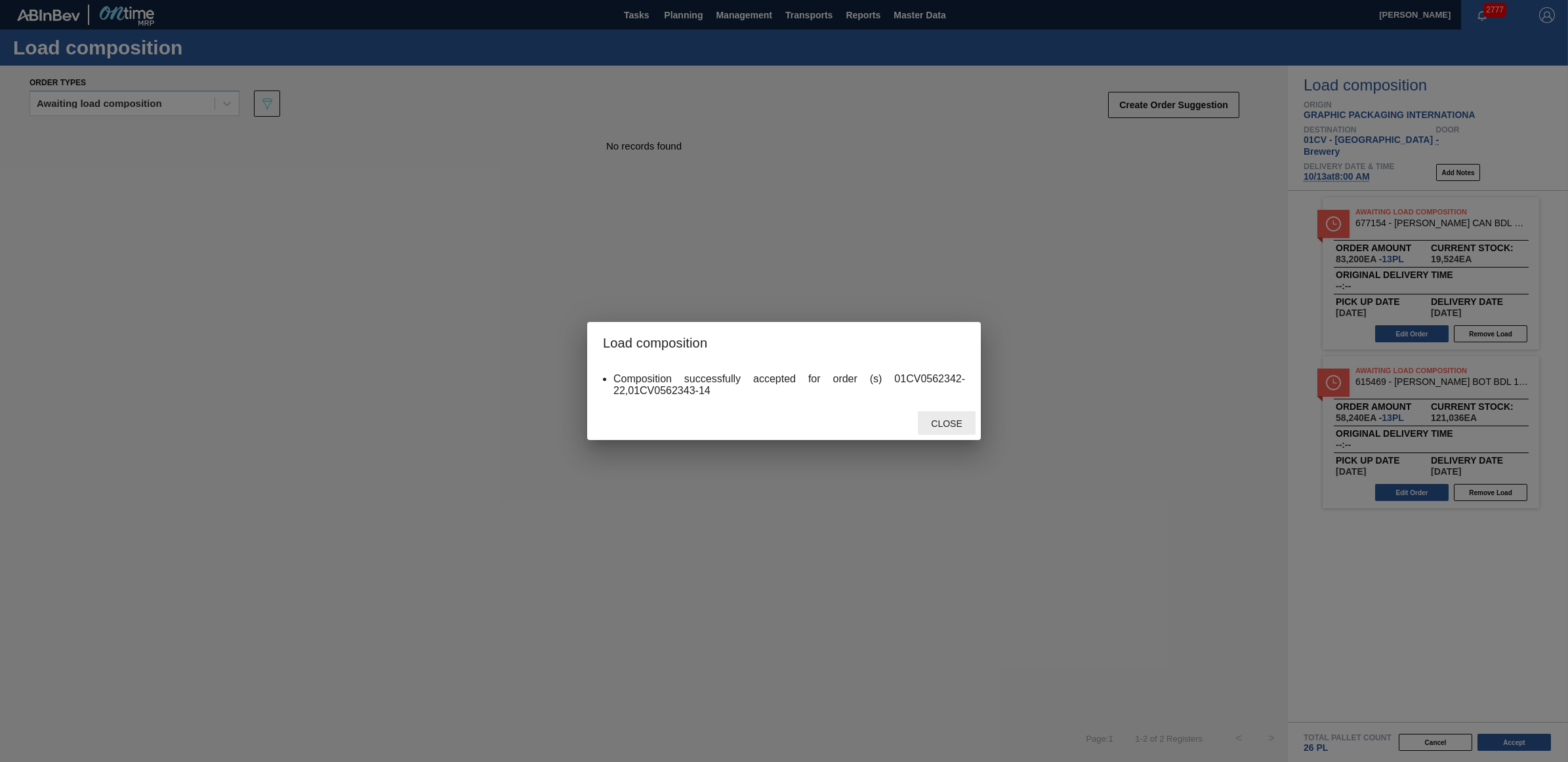
click at [933, 420] on span "Close" at bounding box center [945, 423] width 51 height 10
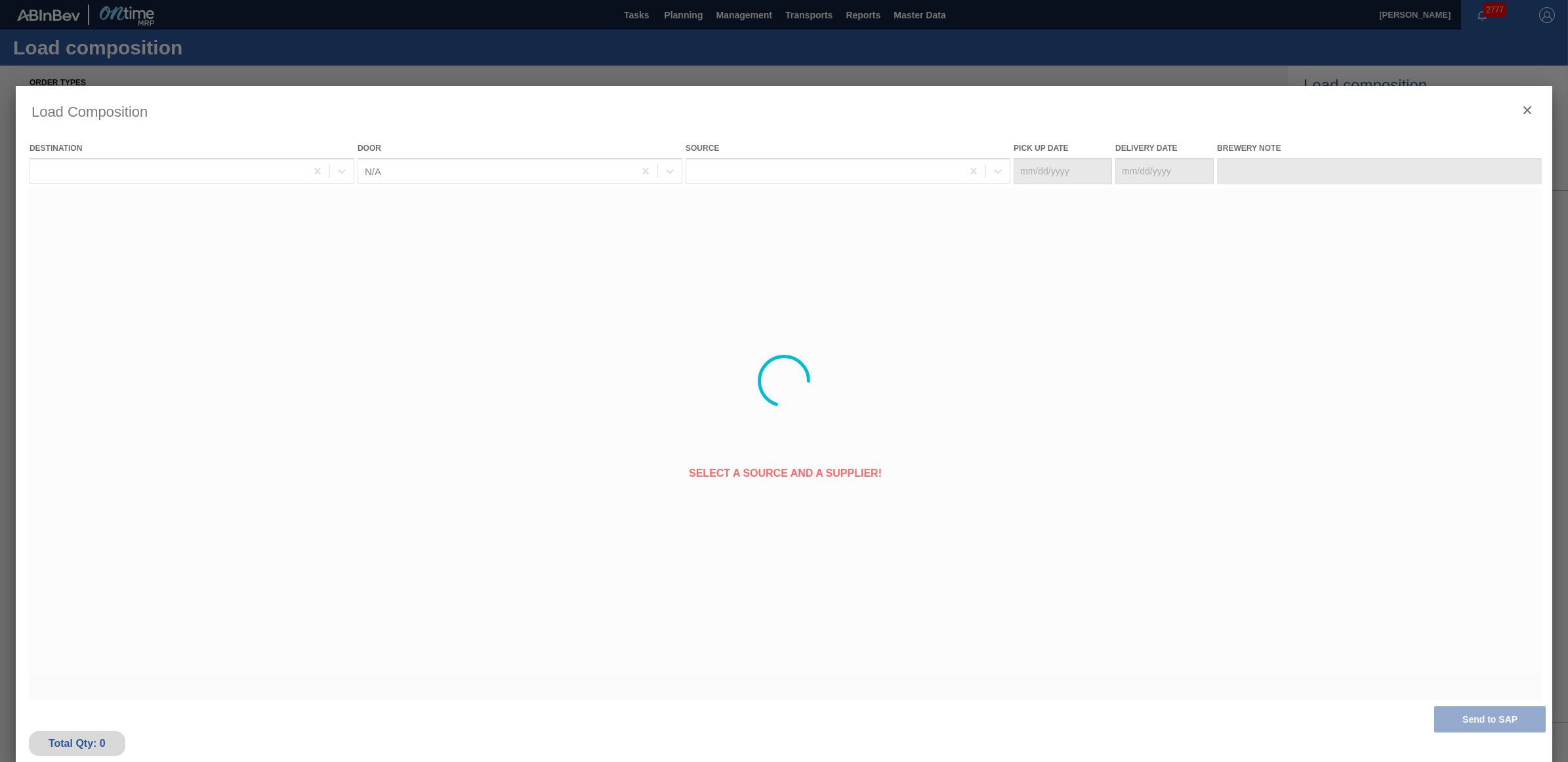
type Date "[DATE]"
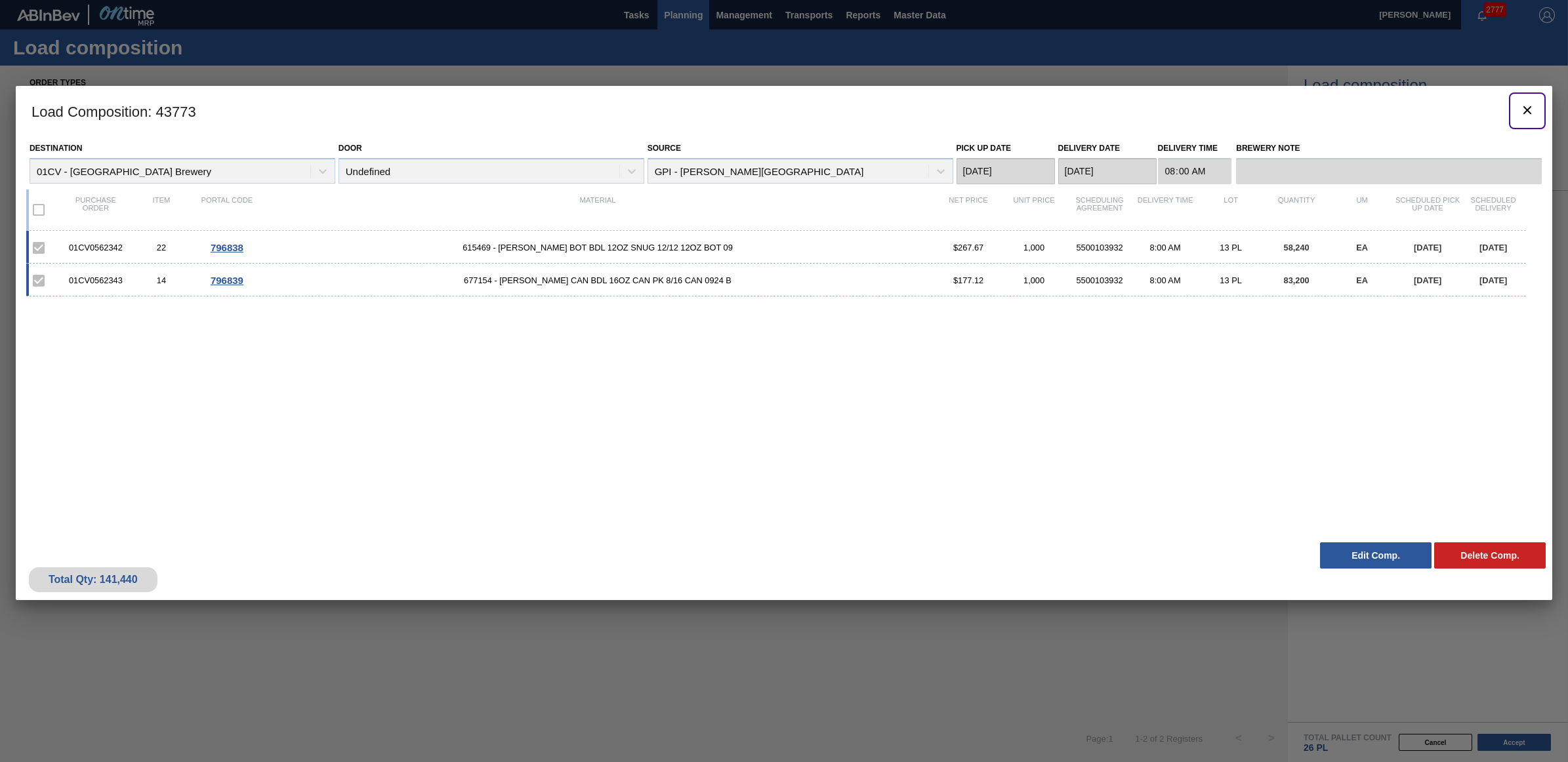
drag, startPoint x: 1527, startPoint y: 107, endPoint x: 672, endPoint y: 0, distance: 861.7
click at [1527, 107] on icon "botão de ícone" at bounding box center [1527, 110] width 16 height 16
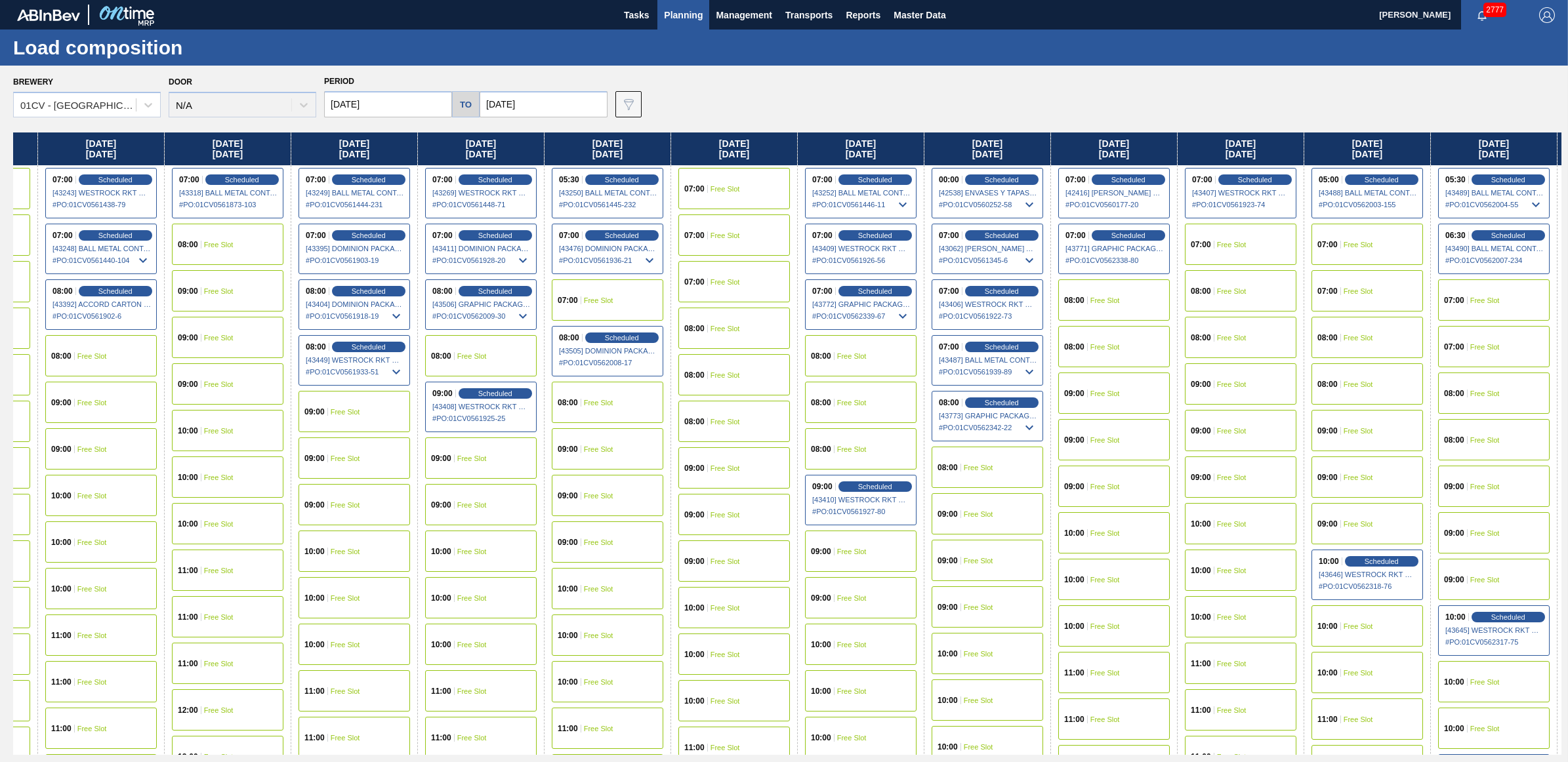
drag, startPoint x: 1383, startPoint y: 151, endPoint x: 589, endPoint y: 166, distance: 794.1
click at [589, 166] on div "Monday 09/29/2025 07:00 Scheduled [42412] IPL USA INC - 0008221130 # PO : 01CV0…" at bounding box center [787, 444] width 1548 height 623
click at [1244, 241] on span "Free Slot" at bounding box center [1230, 244] width 30 height 7
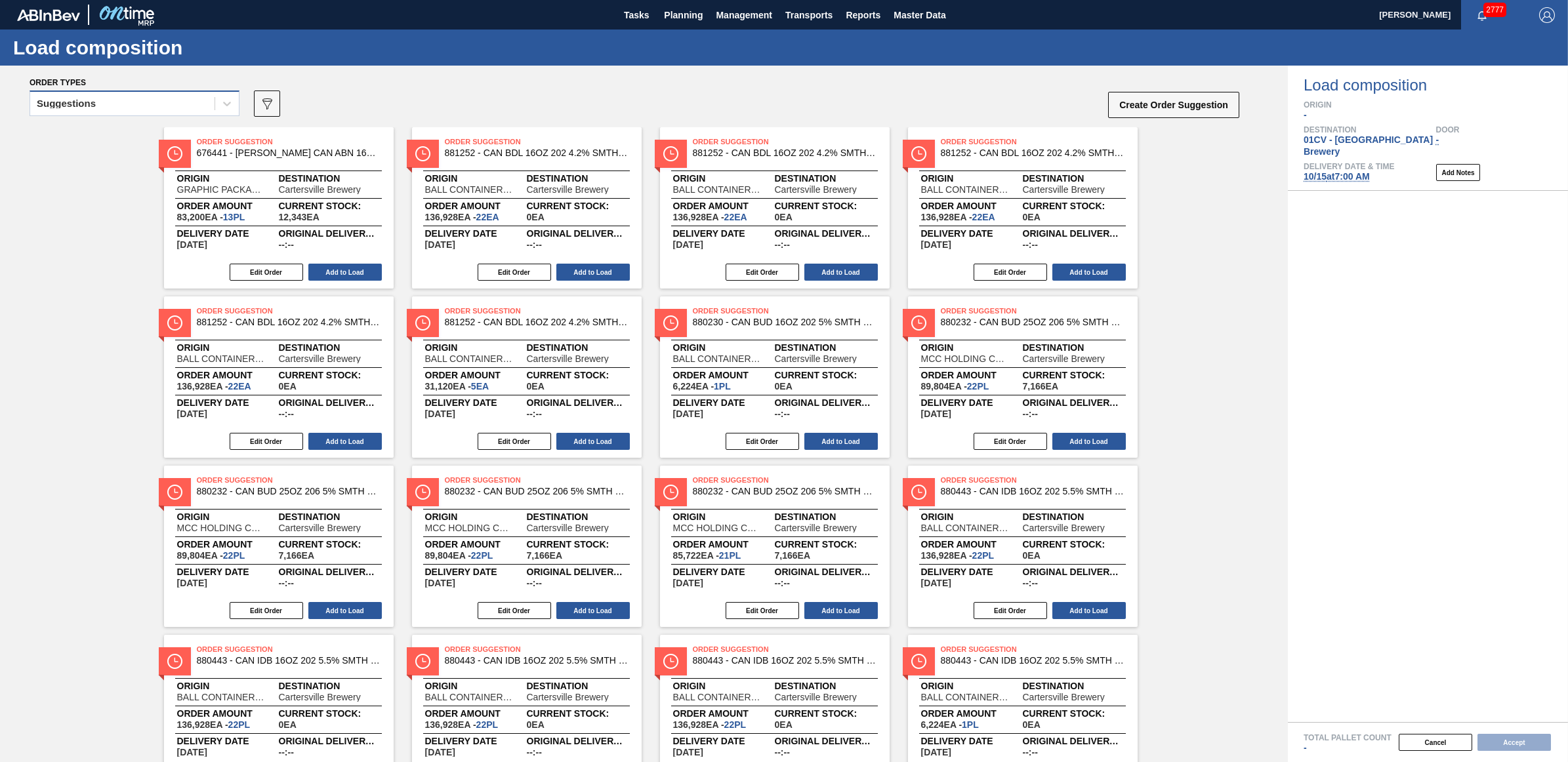
click at [109, 104] on div "Suggestions" at bounding box center [122, 104] width 184 height 19
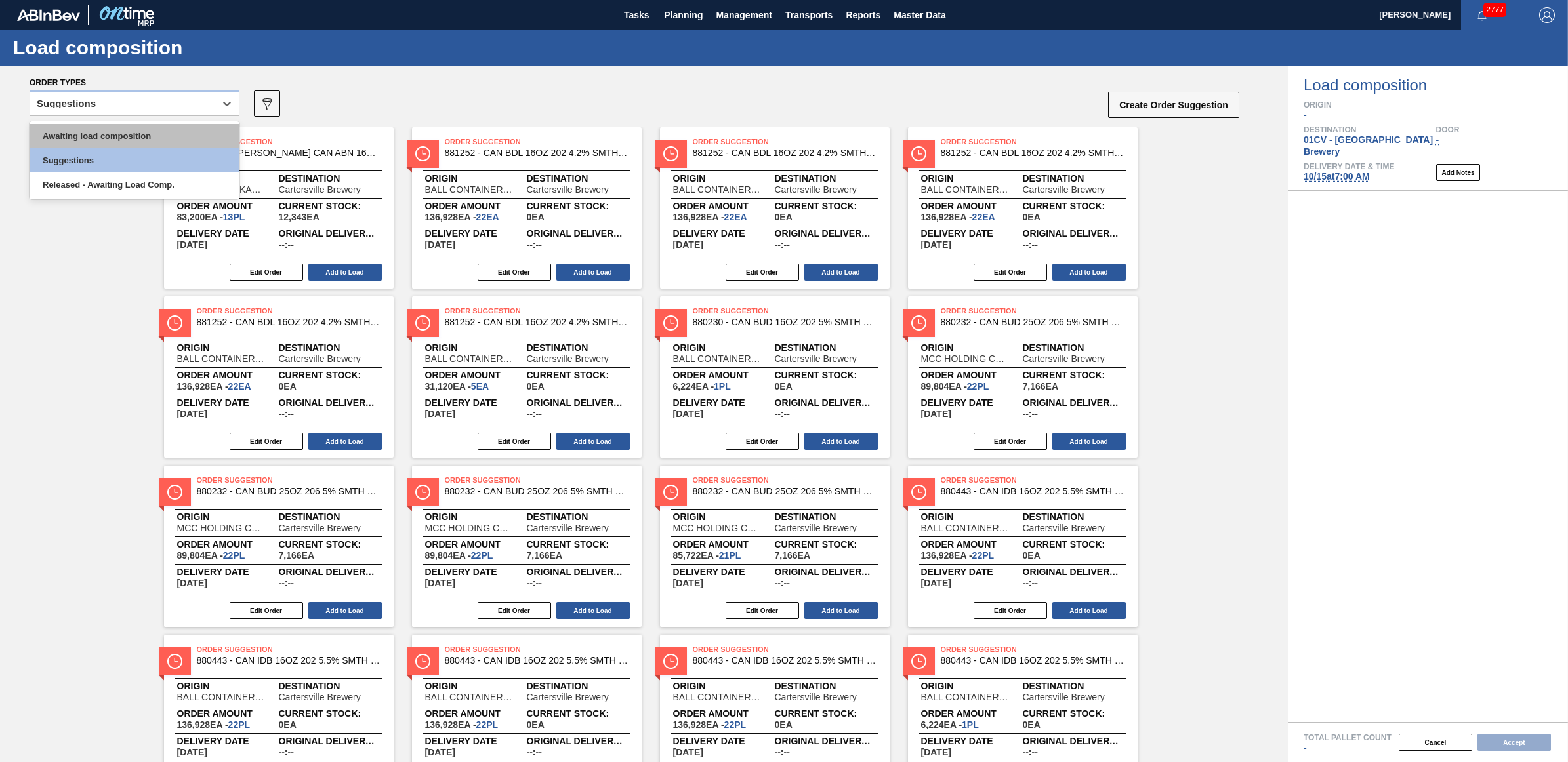
click at [107, 139] on div "Awaiting load composition" at bounding box center [135, 136] width 210 height 24
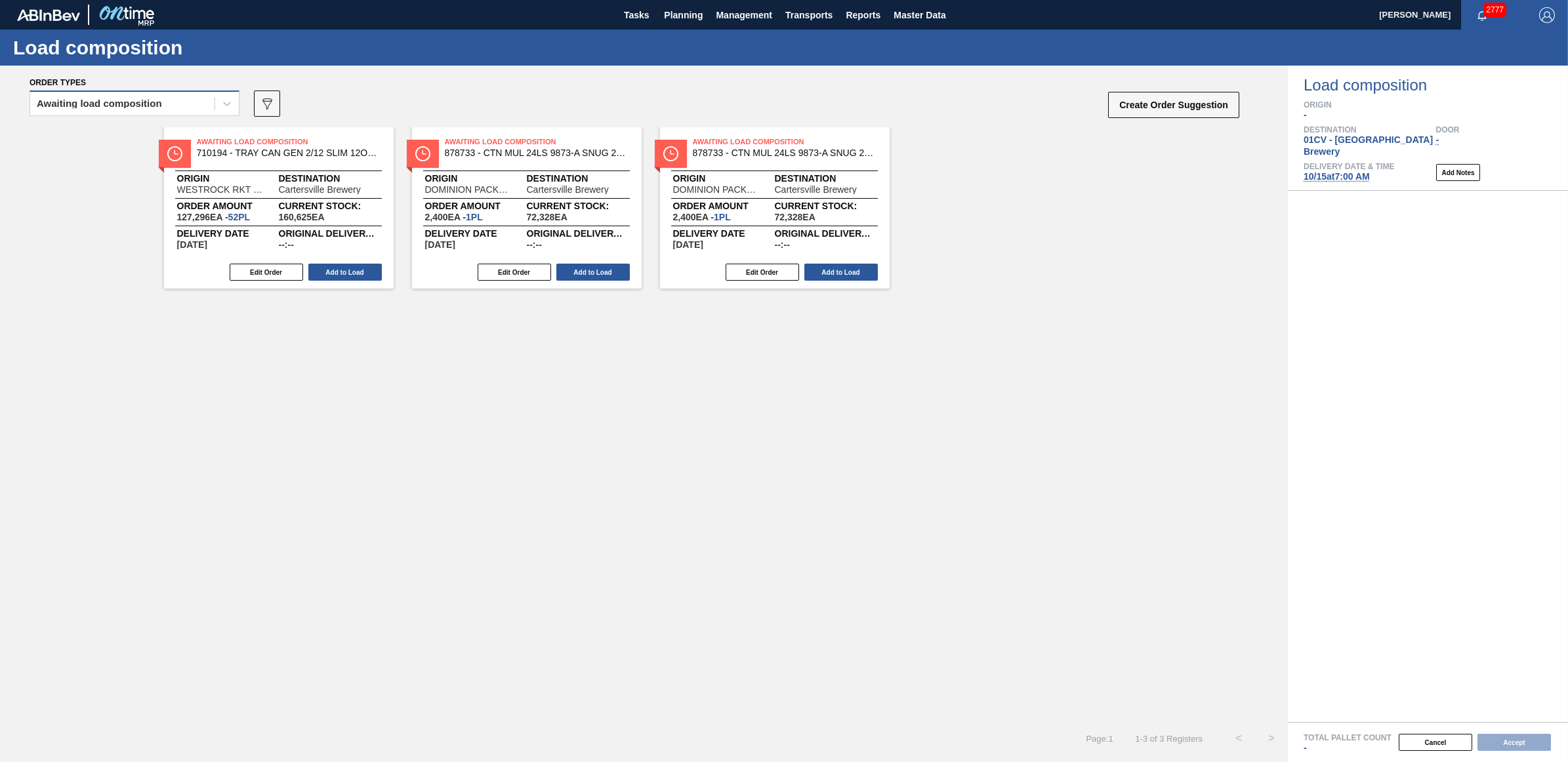
click at [125, 95] on div "Awaiting load composition" at bounding box center [122, 104] width 184 height 19
click at [110, 132] on div "Awaiting load composition" at bounding box center [135, 136] width 210 height 24
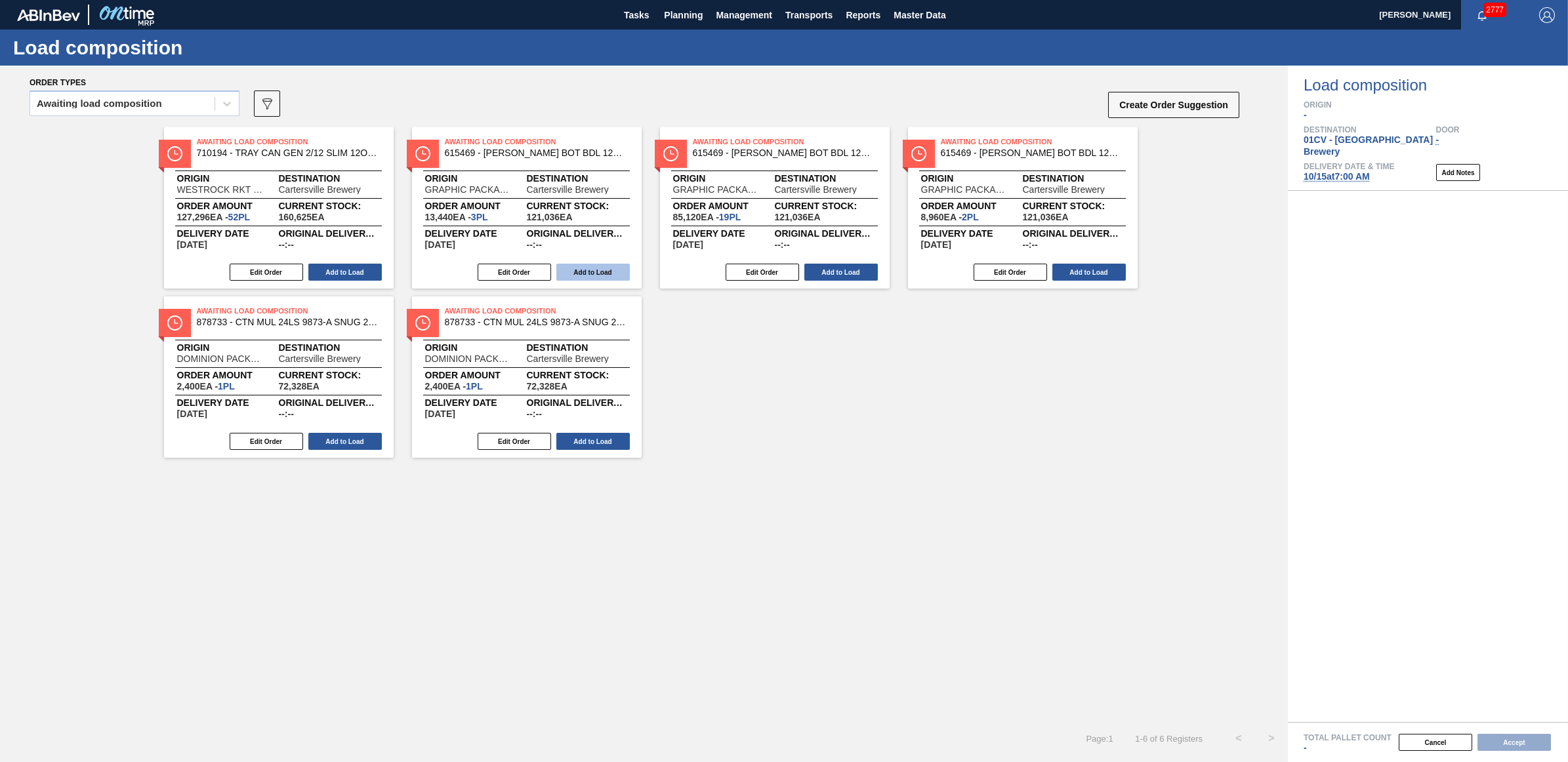
click at [615, 274] on button "Add to Load" at bounding box center [593, 272] width 73 height 17
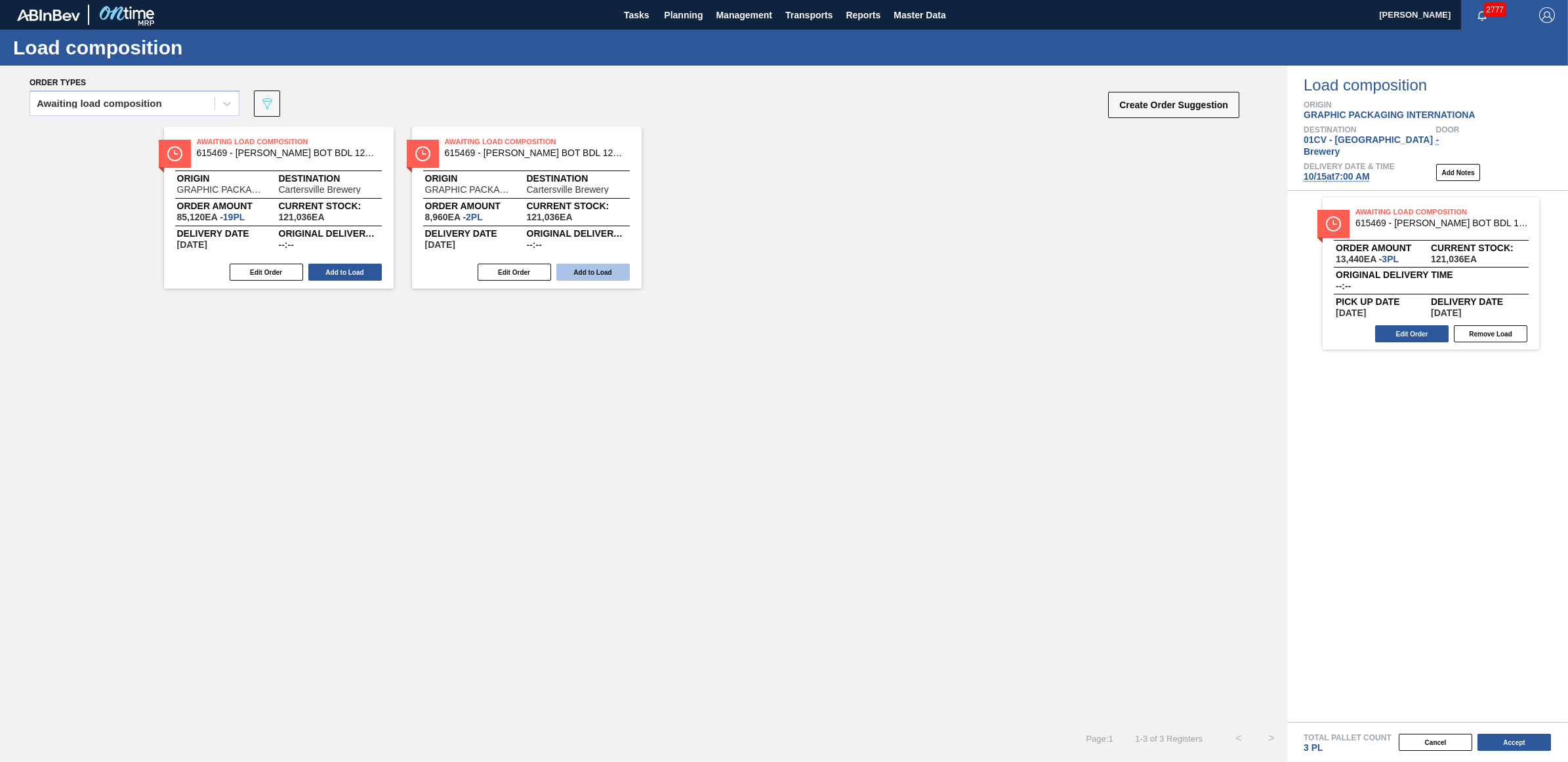
click at [602, 272] on button "Add to Load" at bounding box center [593, 272] width 73 height 17
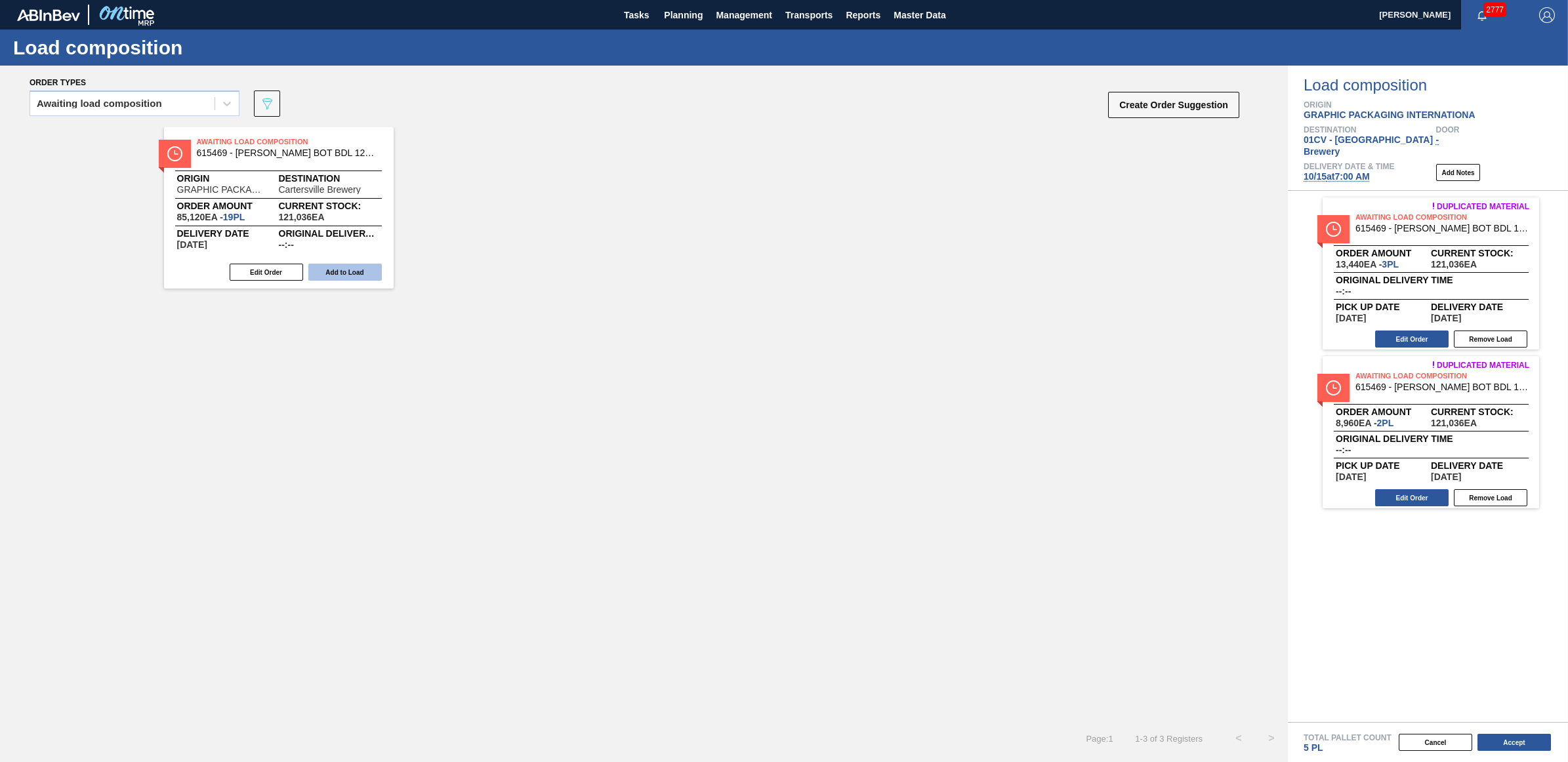
click at [334, 277] on button "Add to Load" at bounding box center [344, 272] width 73 height 17
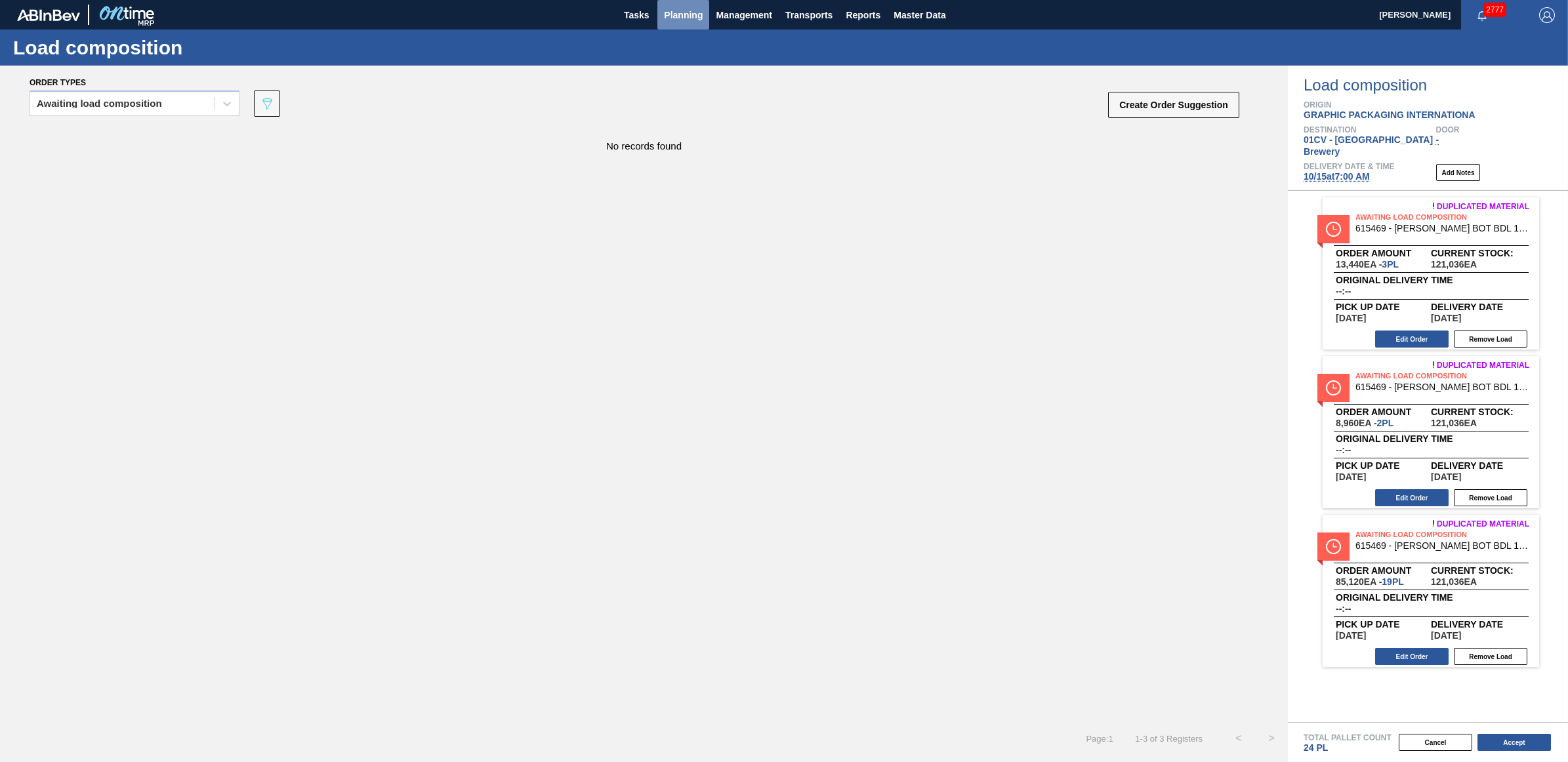
click at [677, 21] on span "Planning" at bounding box center [682, 15] width 38 height 16
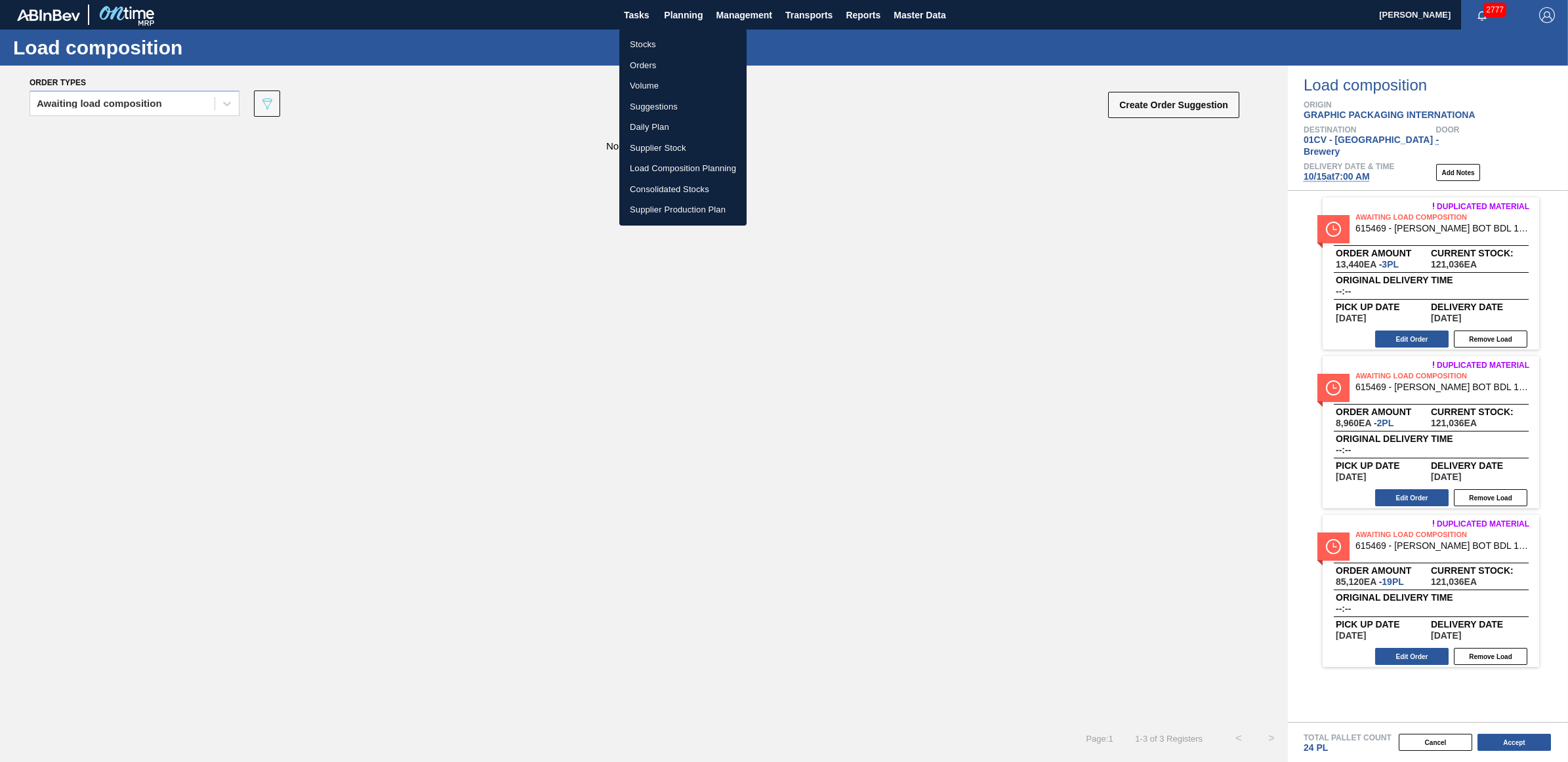
click at [93, 107] on div at bounding box center [784, 381] width 1568 height 762
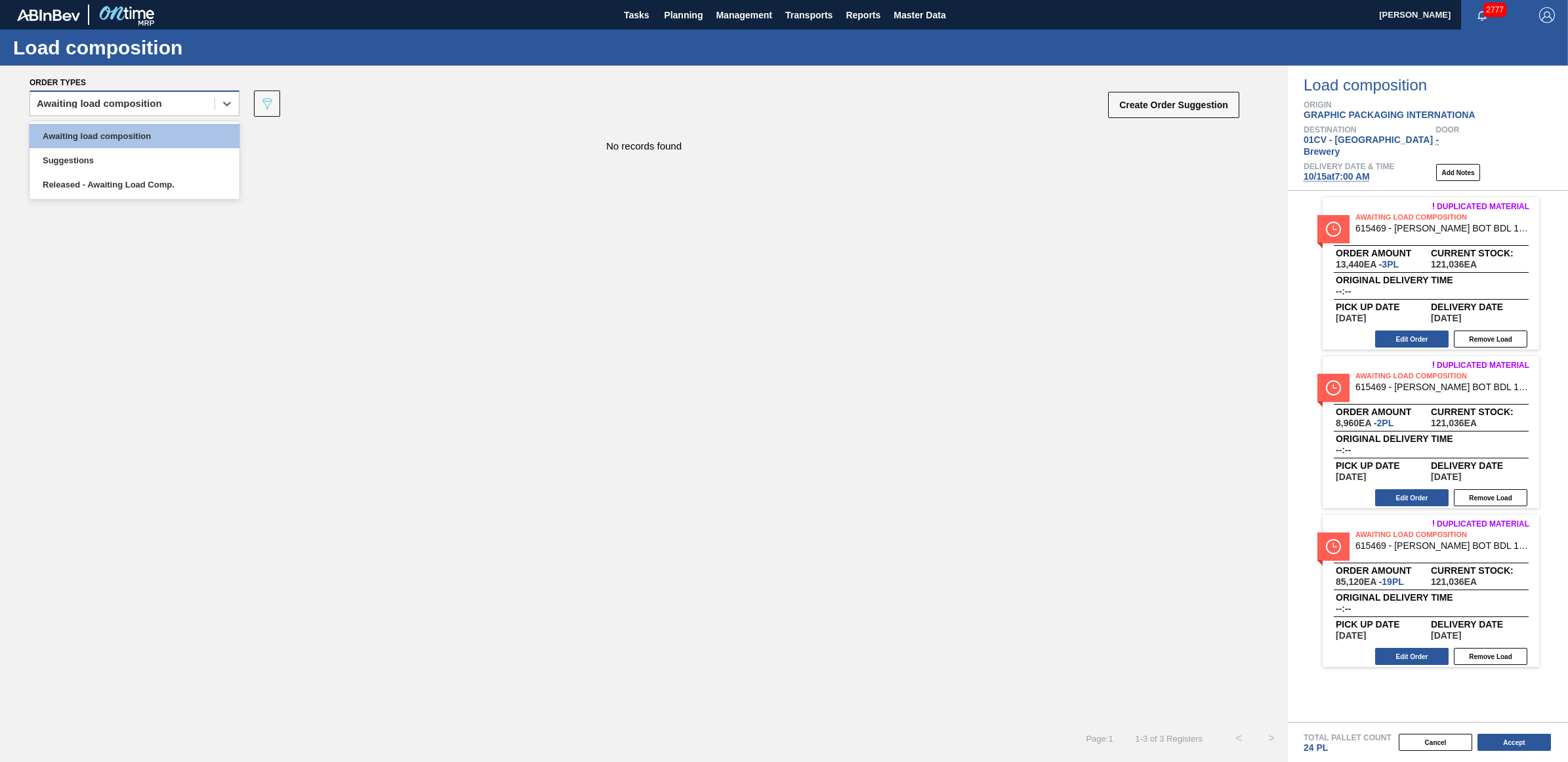
click at [78, 110] on div "Awaiting load composition" at bounding box center [122, 104] width 184 height 19
click at [90, 132] on div "Awaiting load composition" at bounding box center [135, 136] width 210 height 24
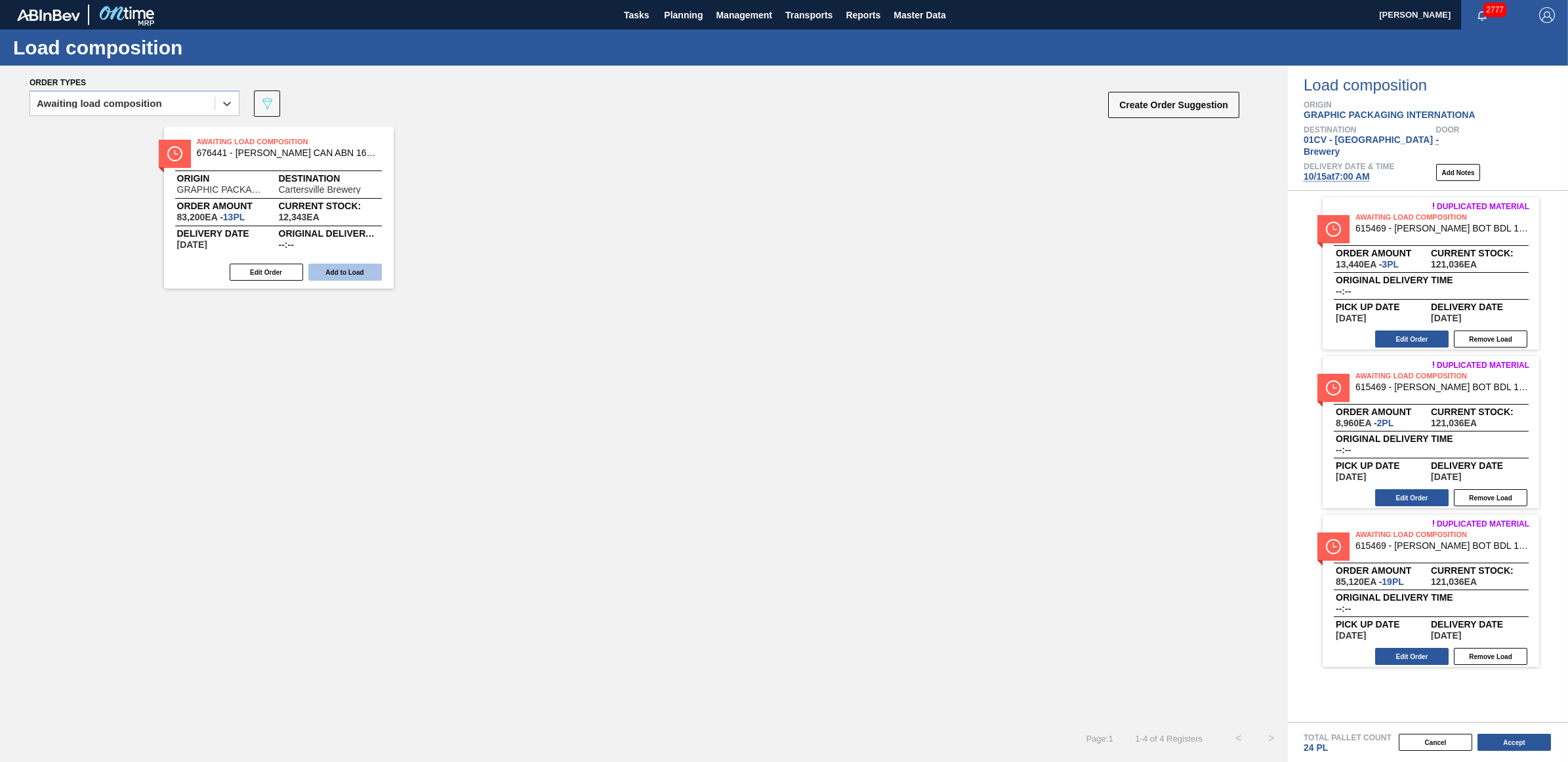
click at [350, 275] on button "Add to Load" at bounding box center [344, 272] width 73 height 17
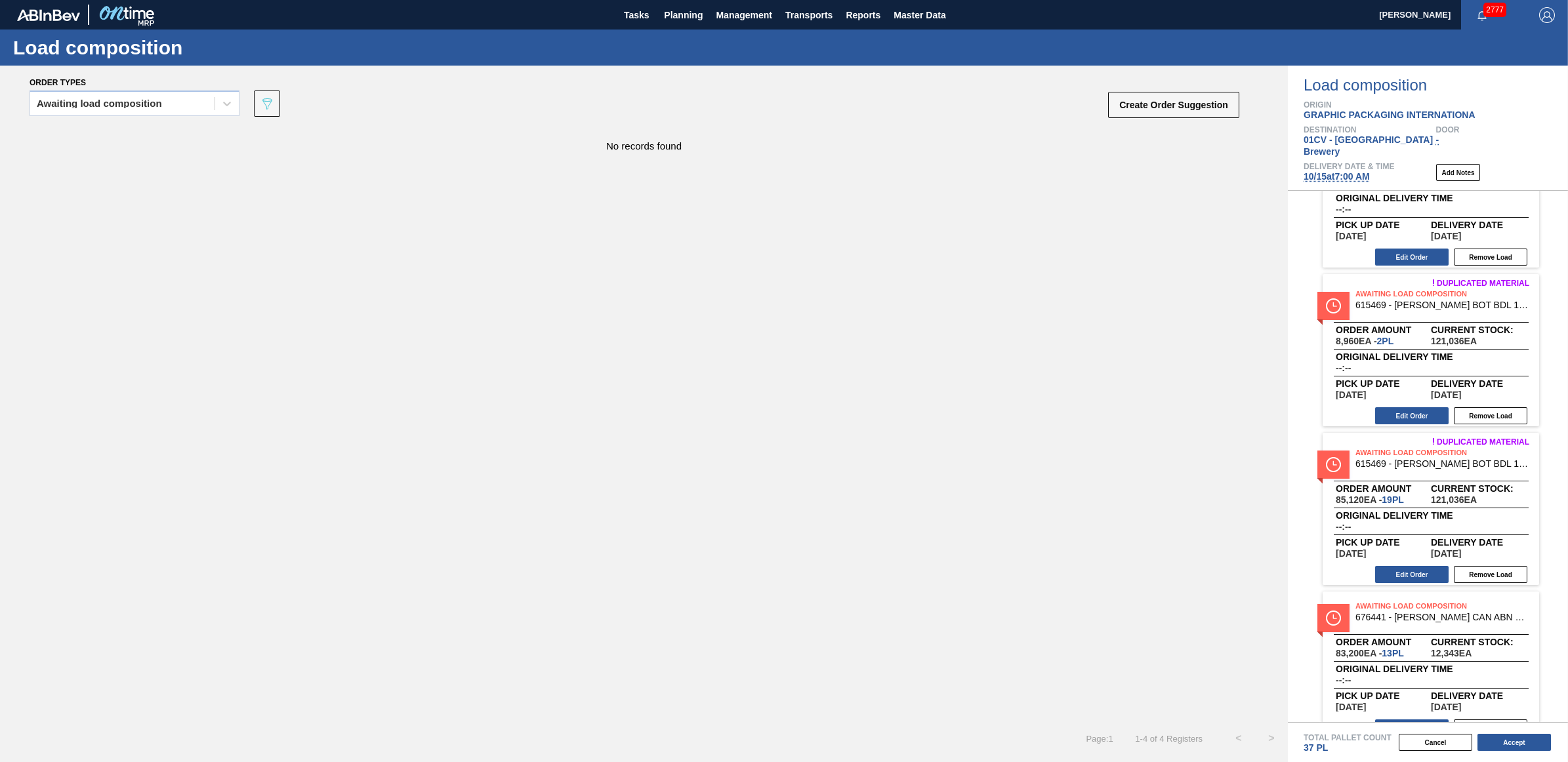
scroll to position [99, 0]
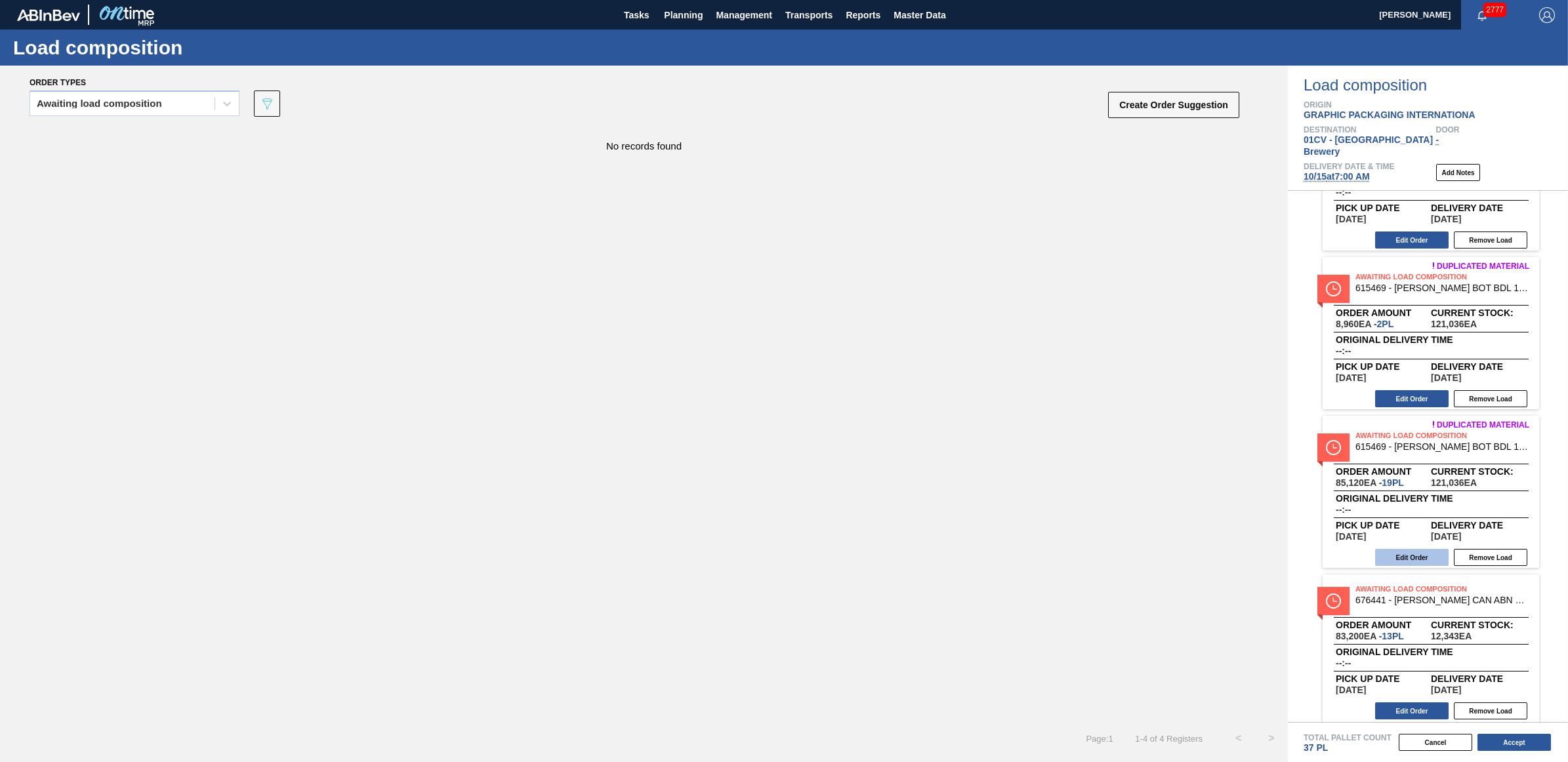
click at [1400, 550] on button "Edit Order" at bounding box center [1412, 558] width 73 height 17
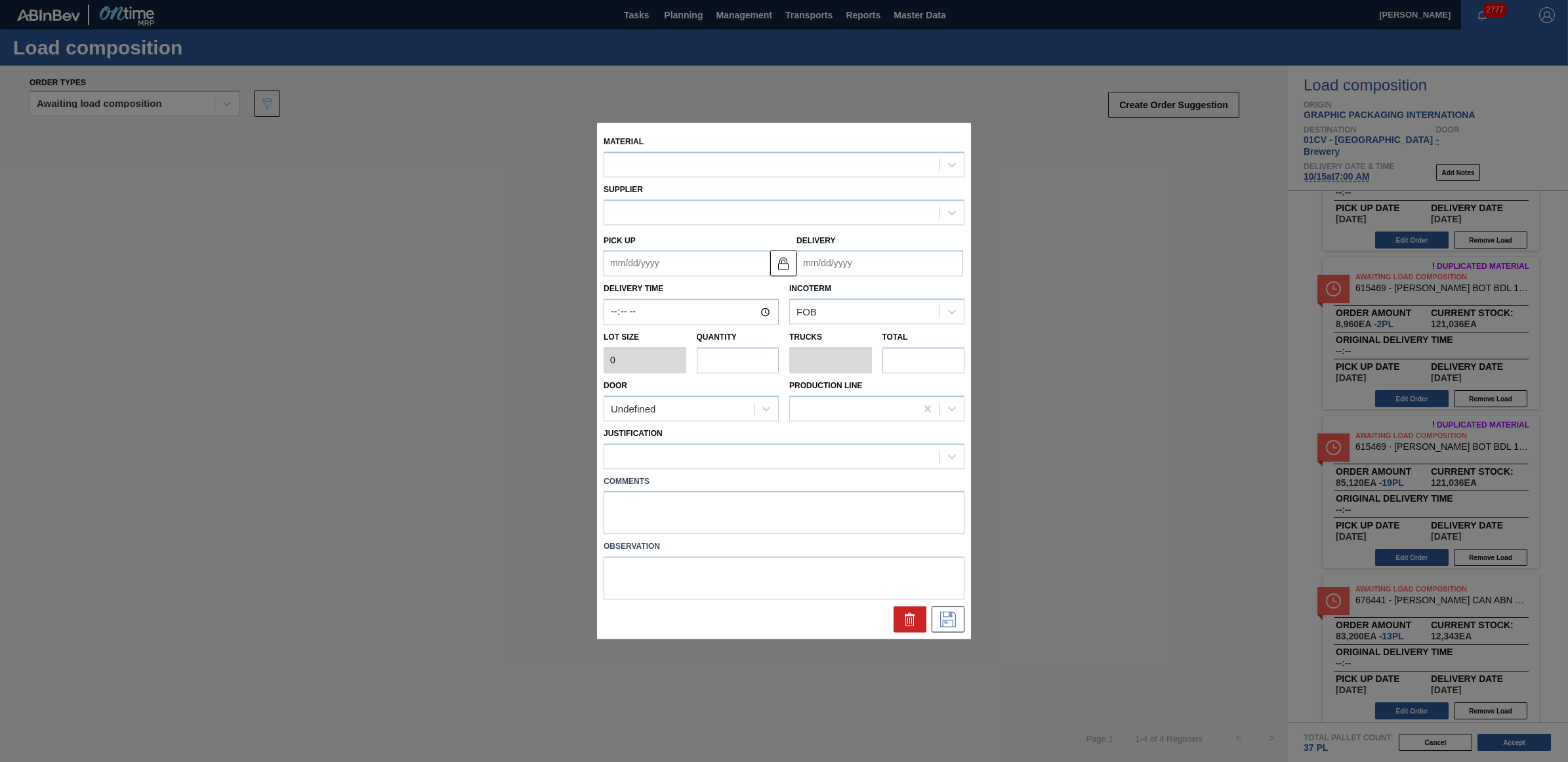
type input "4,480"
type input "19"
type input "0.731"
type input "85,120"
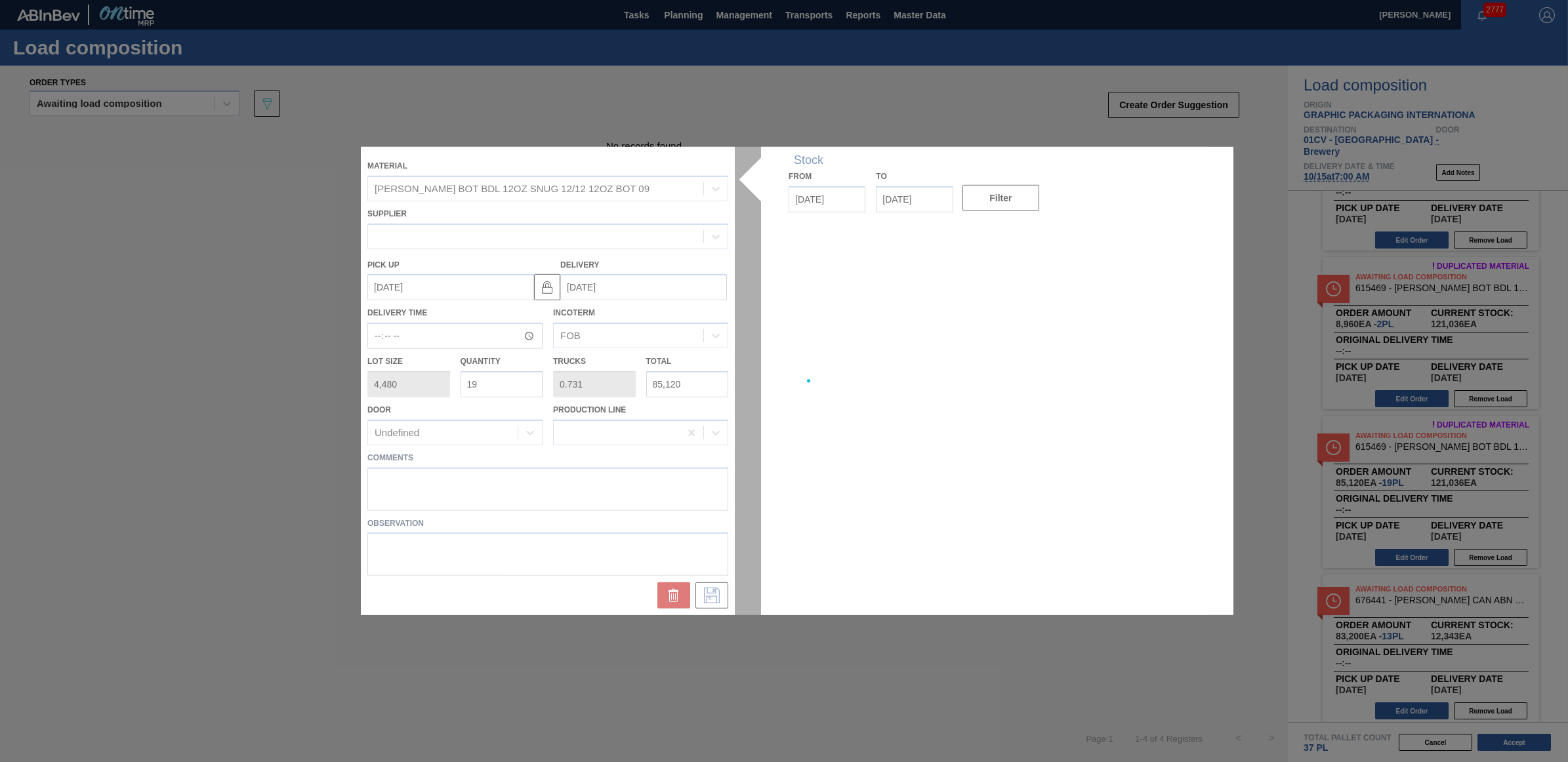
type up "[DATE]"
type input "[DATE]"
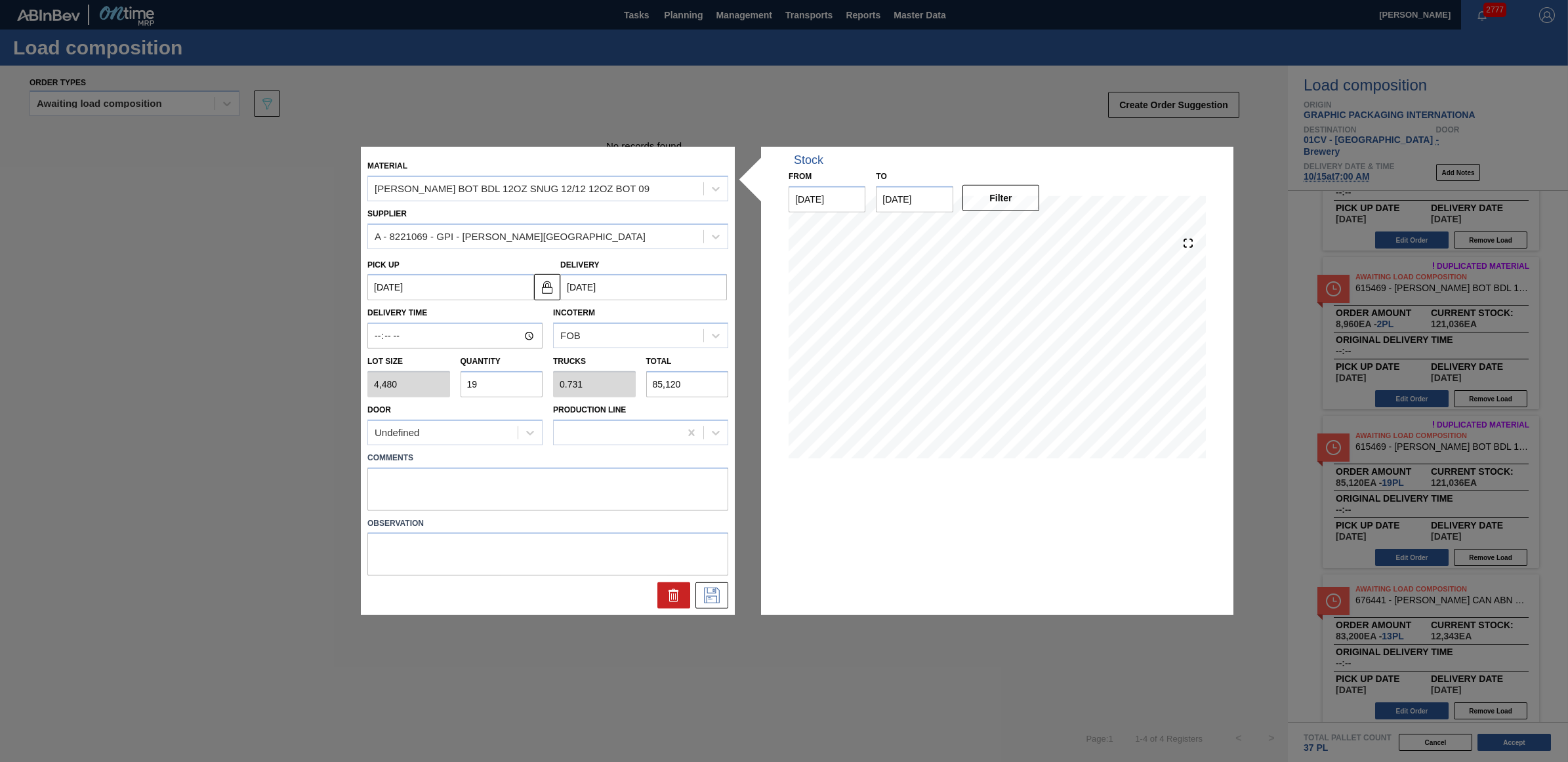
drag, startPoint x: 489, startPoint y: 388, endPoint x: 463, endPoint y: 388, distance: 26.0
click at [463, 388] on input "19" at bounding box center [502, 385] width 82 height 26
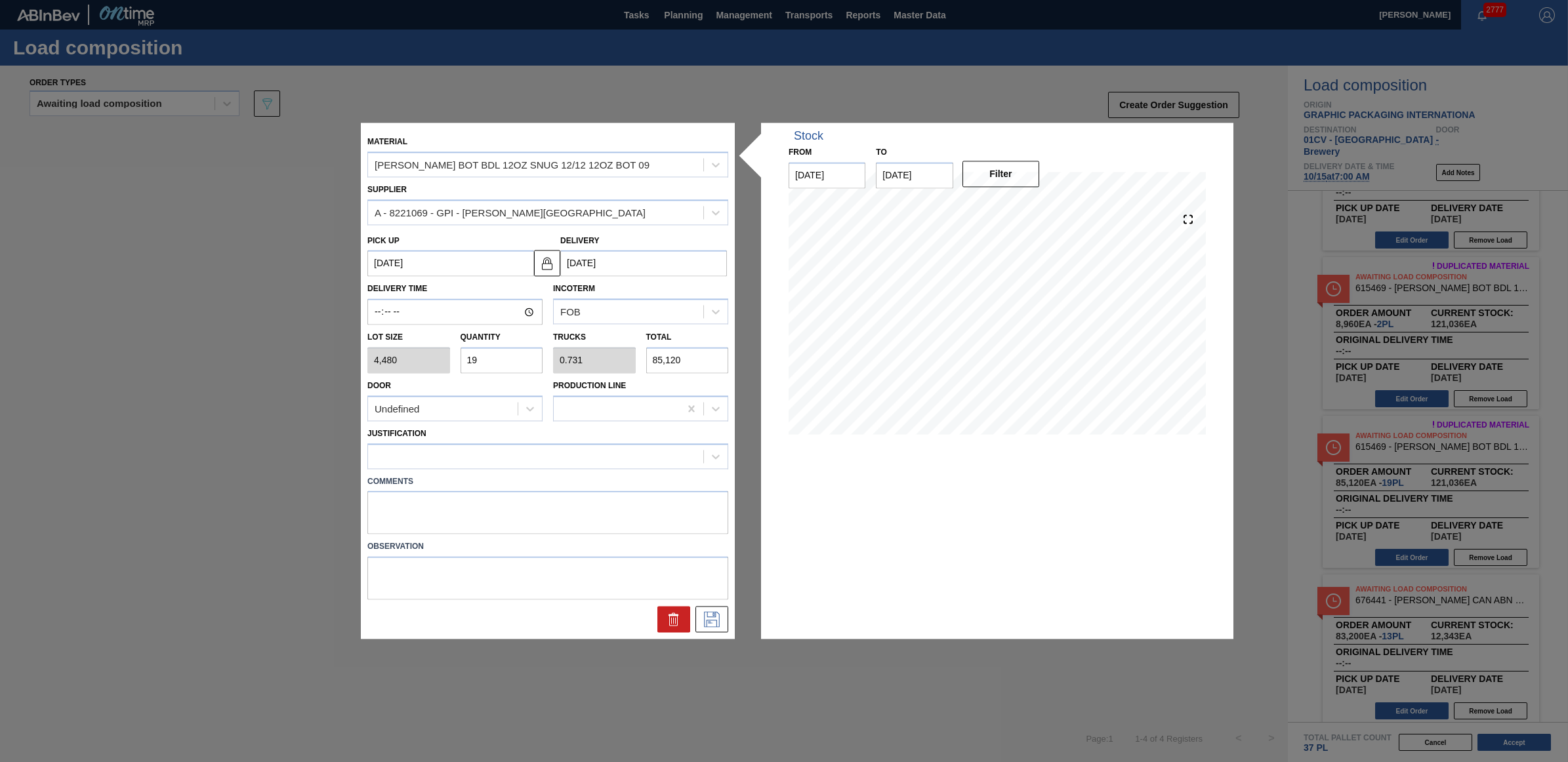
type input "1"
type input "0.038"
type input "4,480"
type input "10"
type input "0.385"
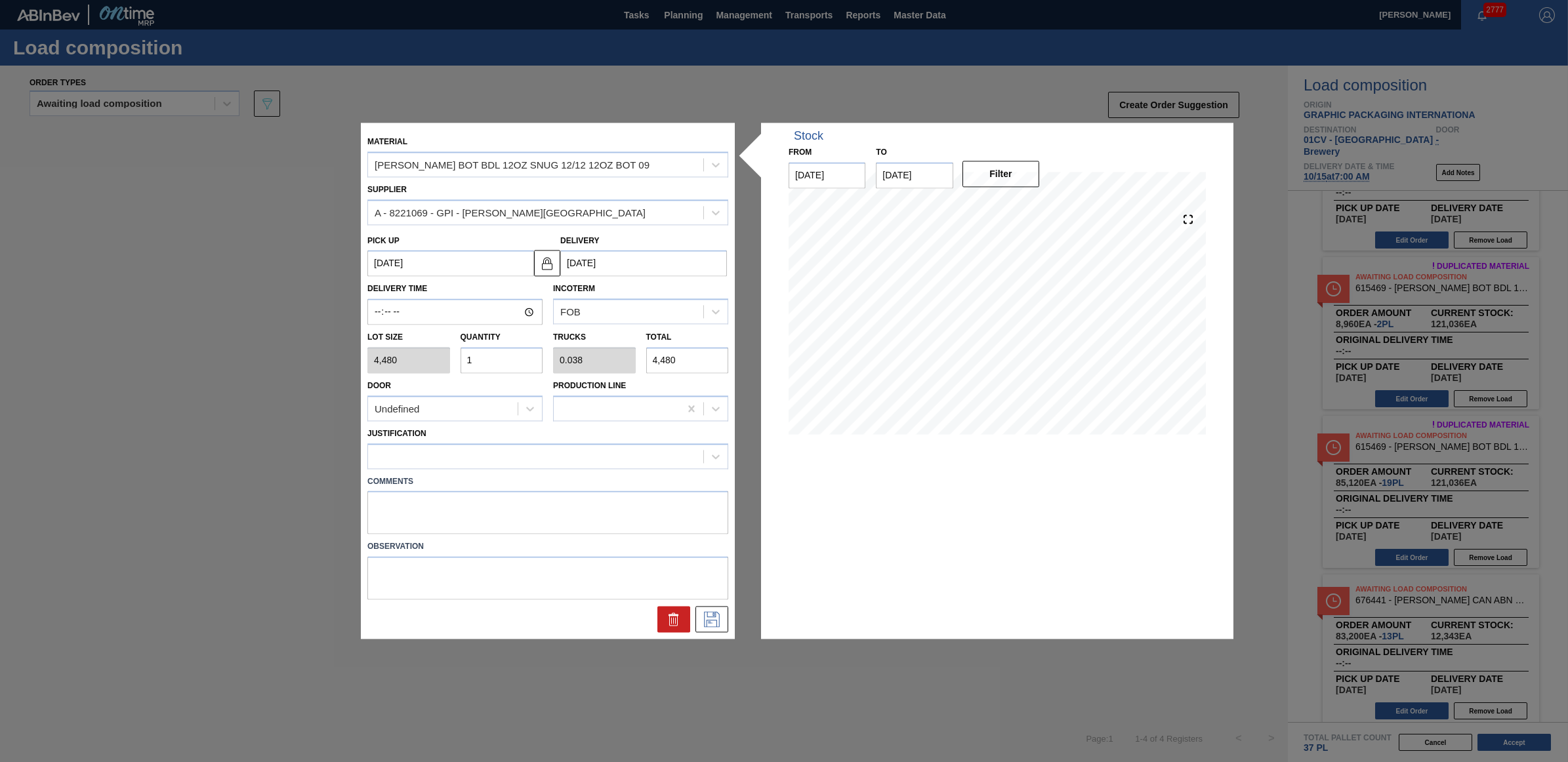
type input "44,800"
type input "10"
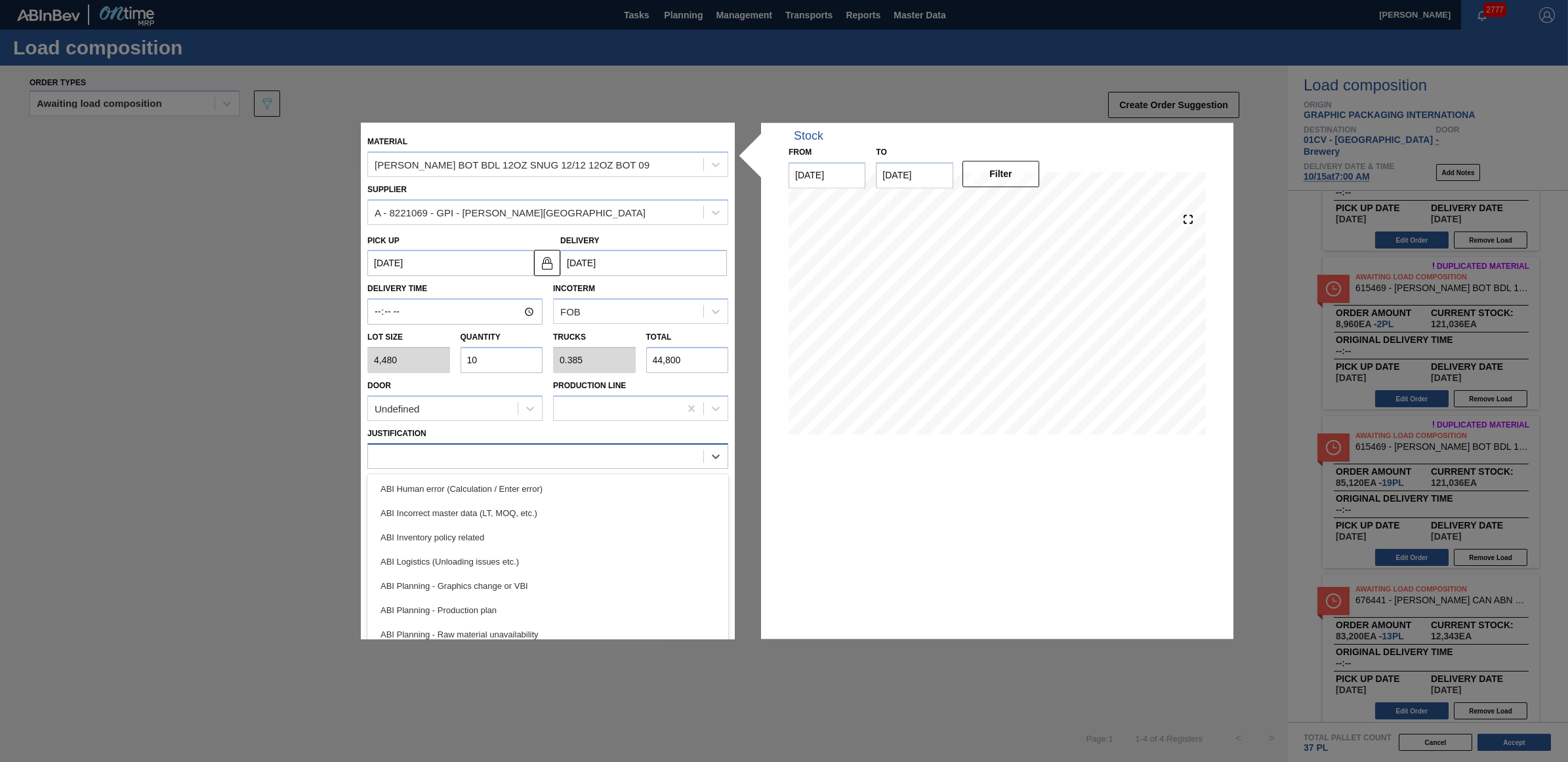
click at [535, 466] on div at bounding box center [547, 456] width 360 height 25
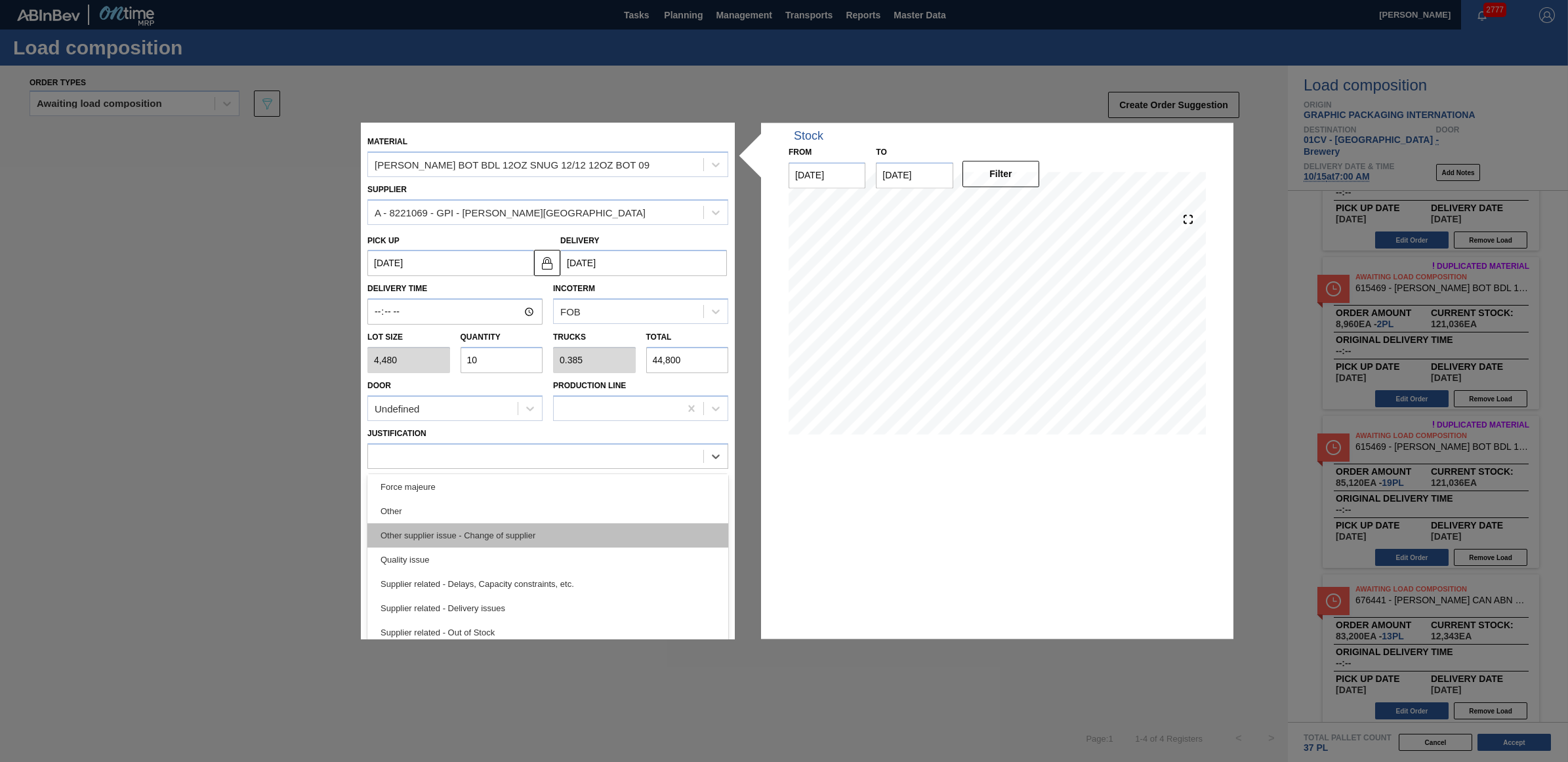
scroll to position [163, 0]
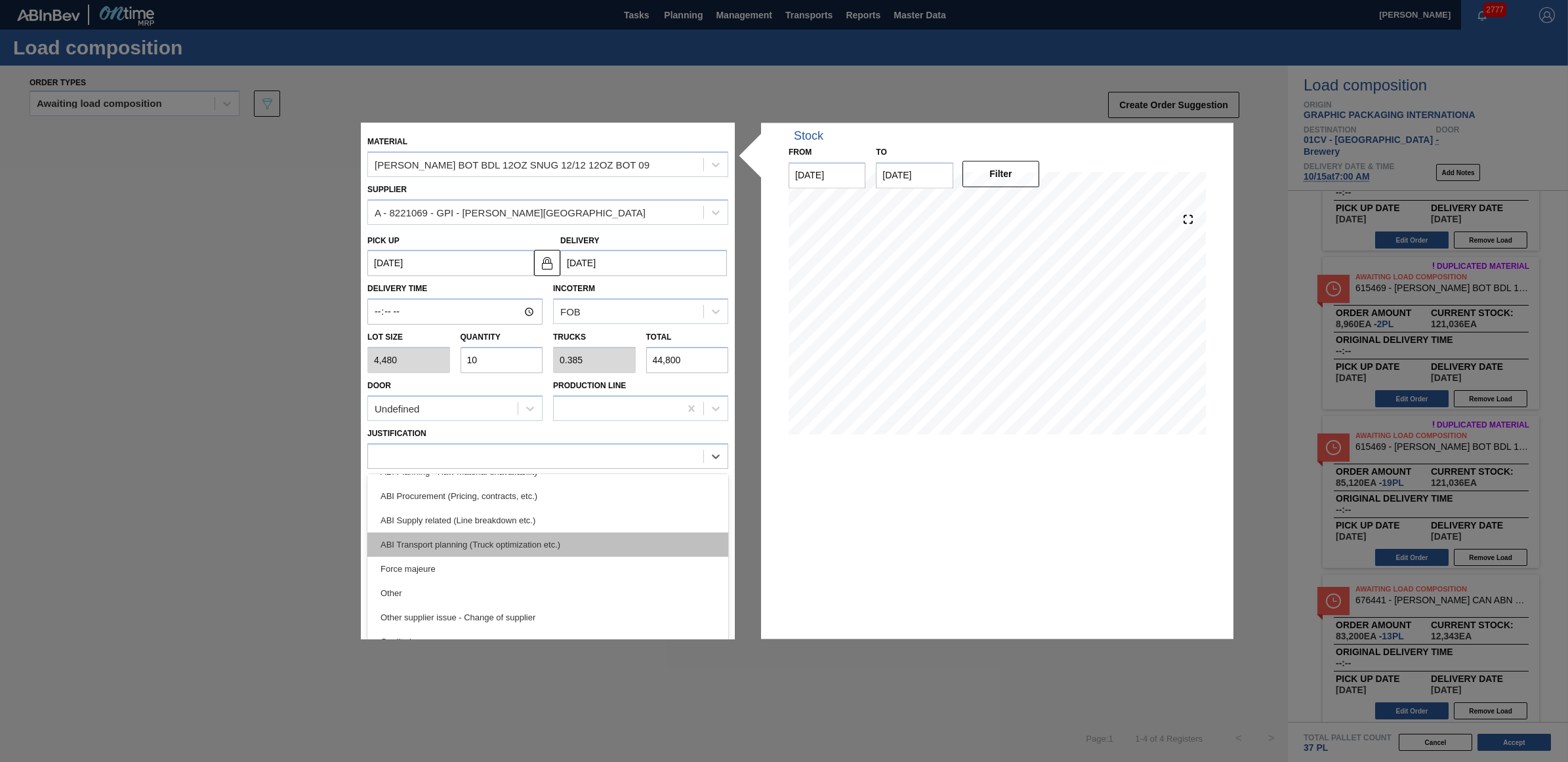
click at [510, 548] on div "ABI Transport planning (Truck optimization etc.)" at bounding box center [547, 545] width 360 height 24
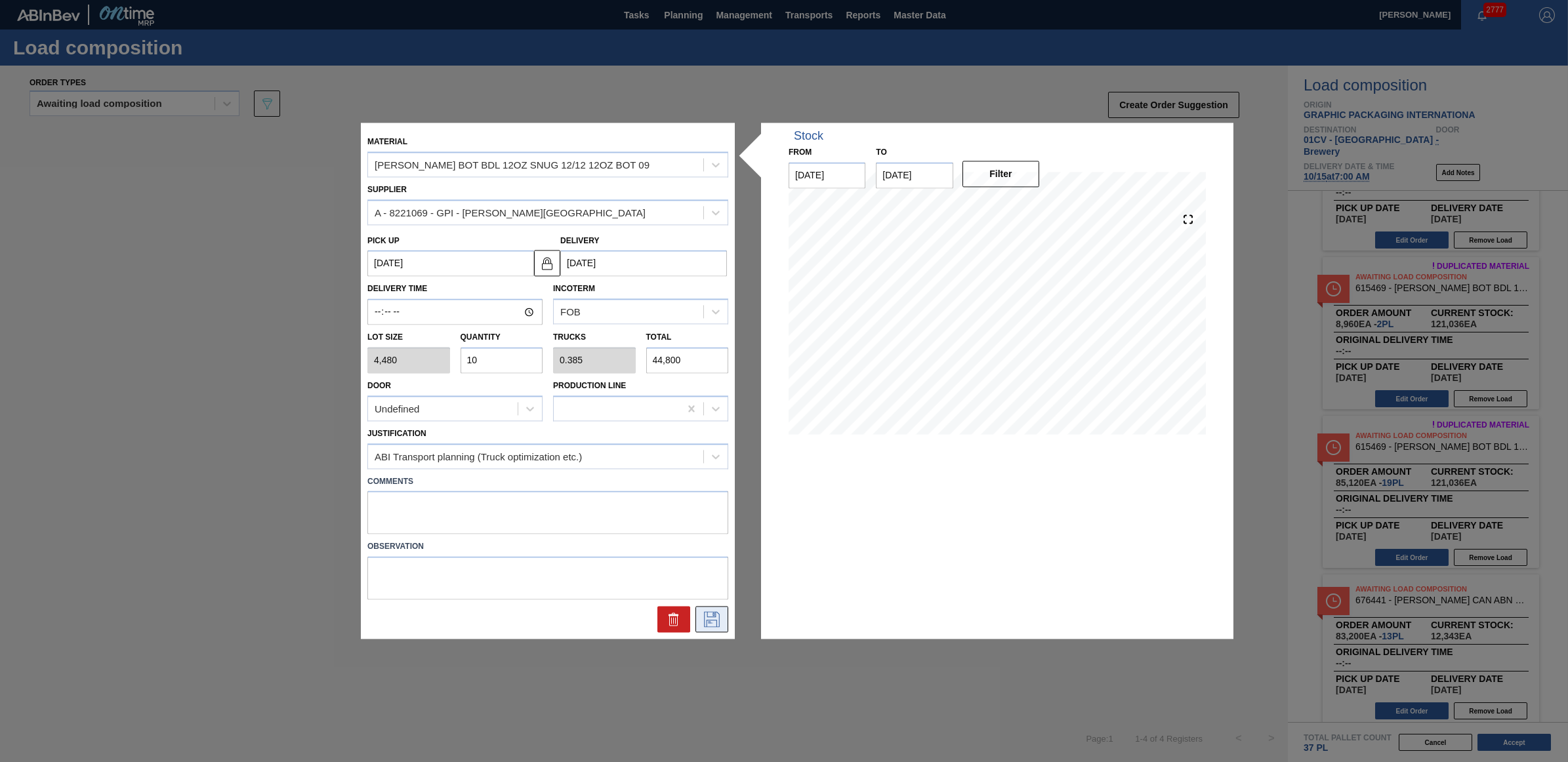
click at [719, 618] on icon at bounding box center [711, 620] width 16 height 16
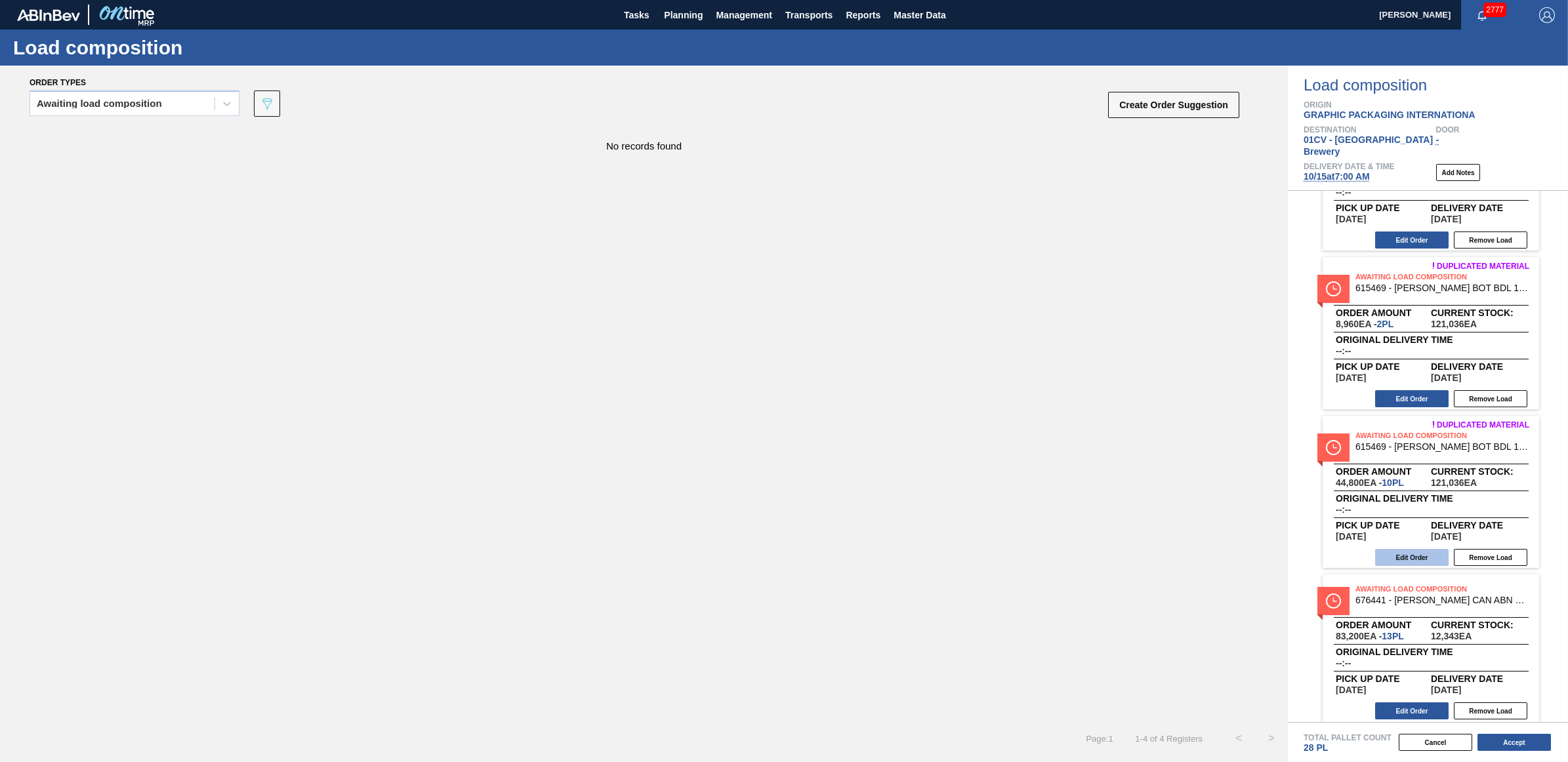
click at [1422, 550] on button "Edit Order" at bounding box center [1412, 558] width 73 height 17
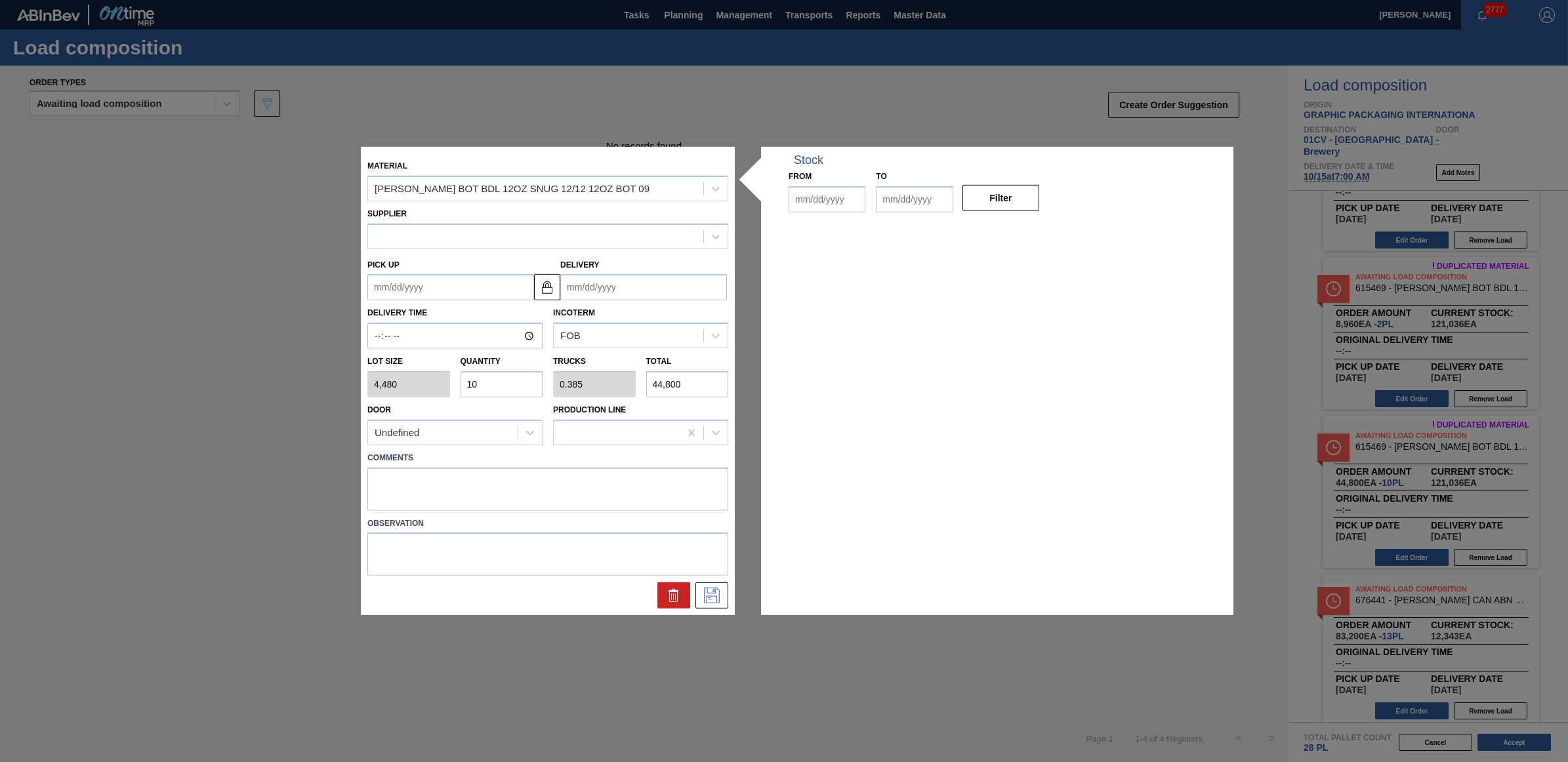
type input "4,480"
type input "10"
type input "0.385"
type input "44,800"
type up "[DATE]"
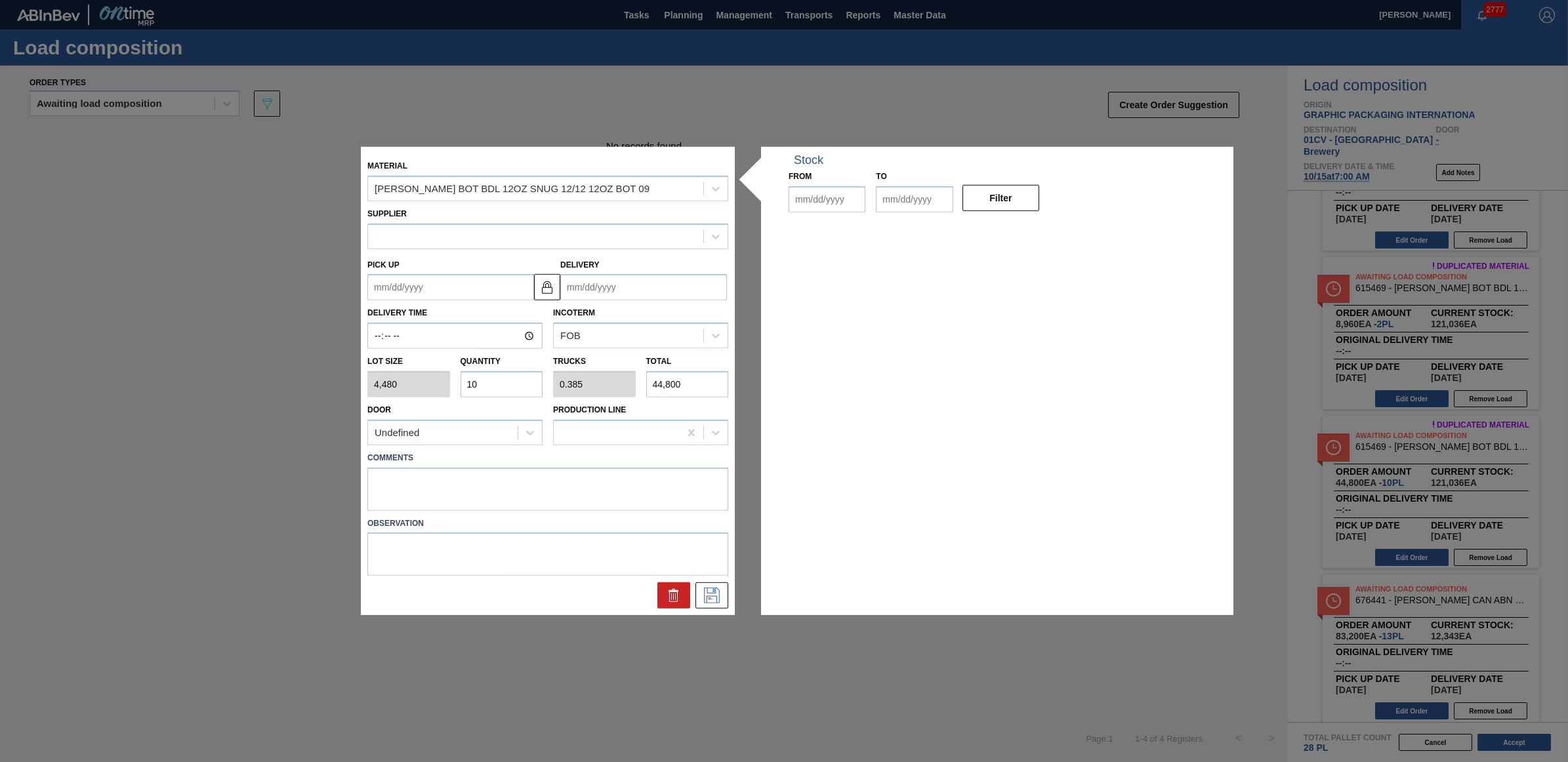
type input "[DATE]"
click at [447, 386] on div "Lot size 4,480 Quantity 10 Trucks 0.385 Total 44,800" at bounding box center [548, 374] width 372 height 49
type input "8"
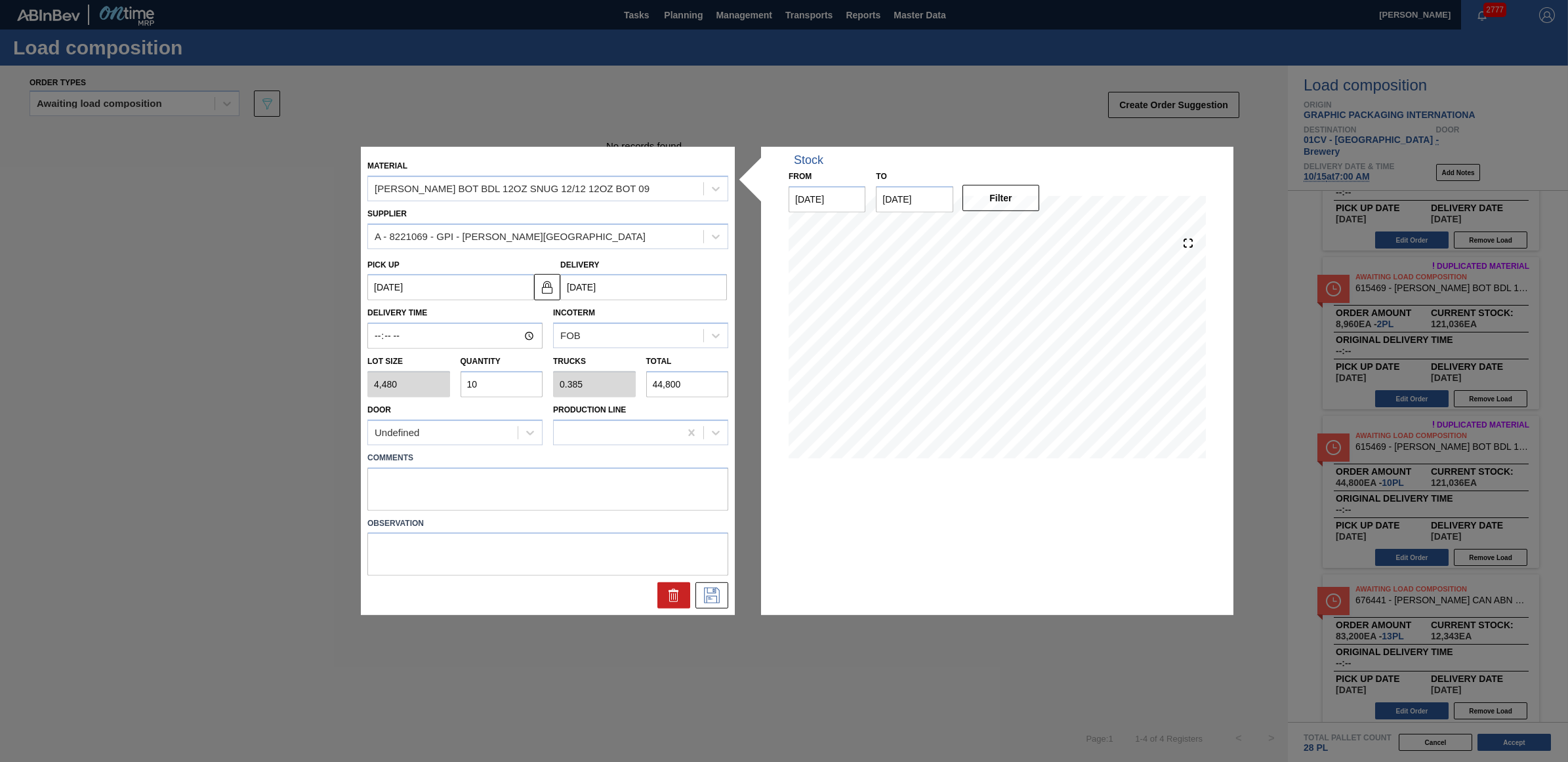
type input "0.308"
type input "35,840"
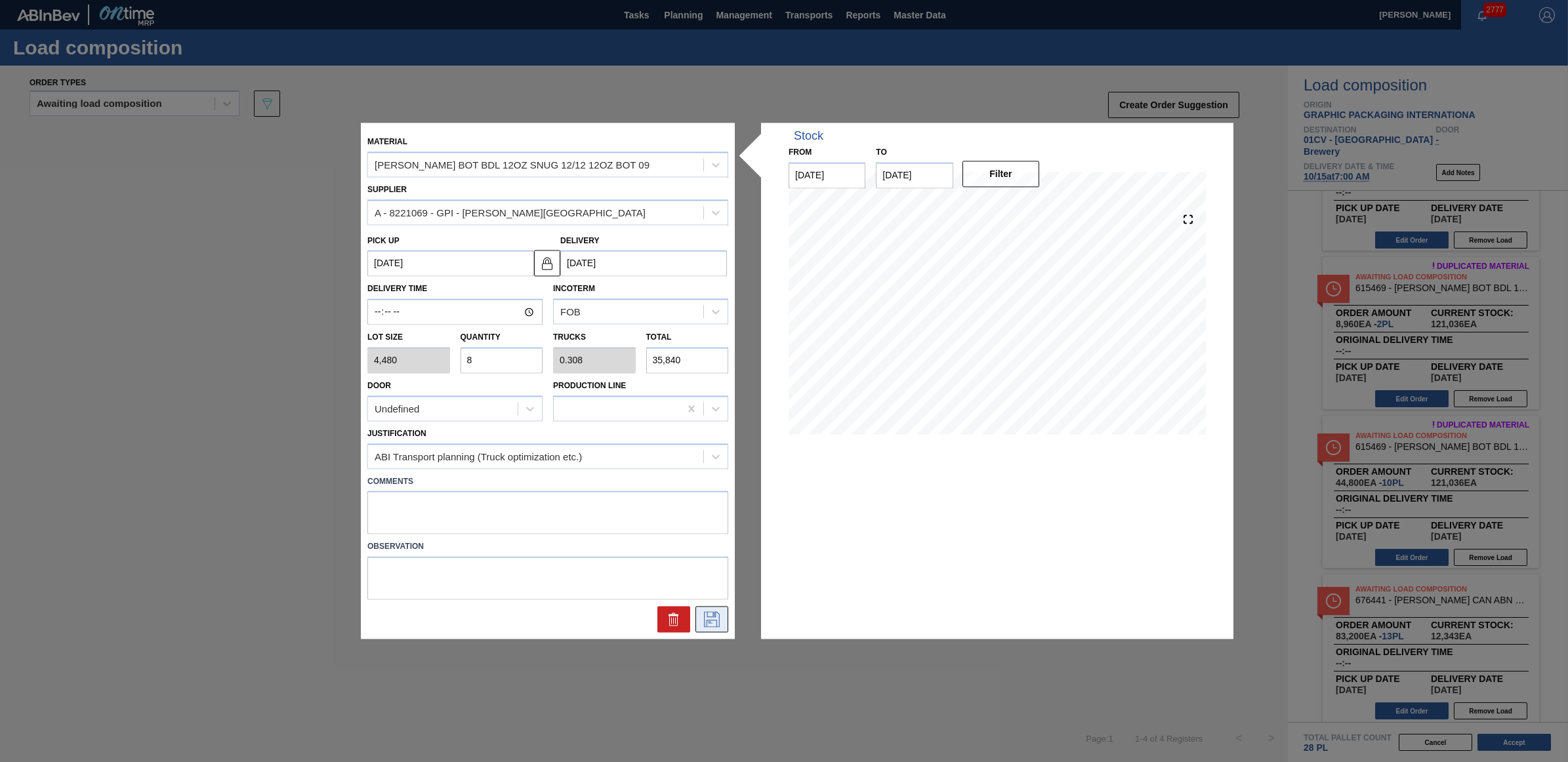
type input "8"
click at [716, 619] on icon at bounding box center [711, 620] width 21 height 16
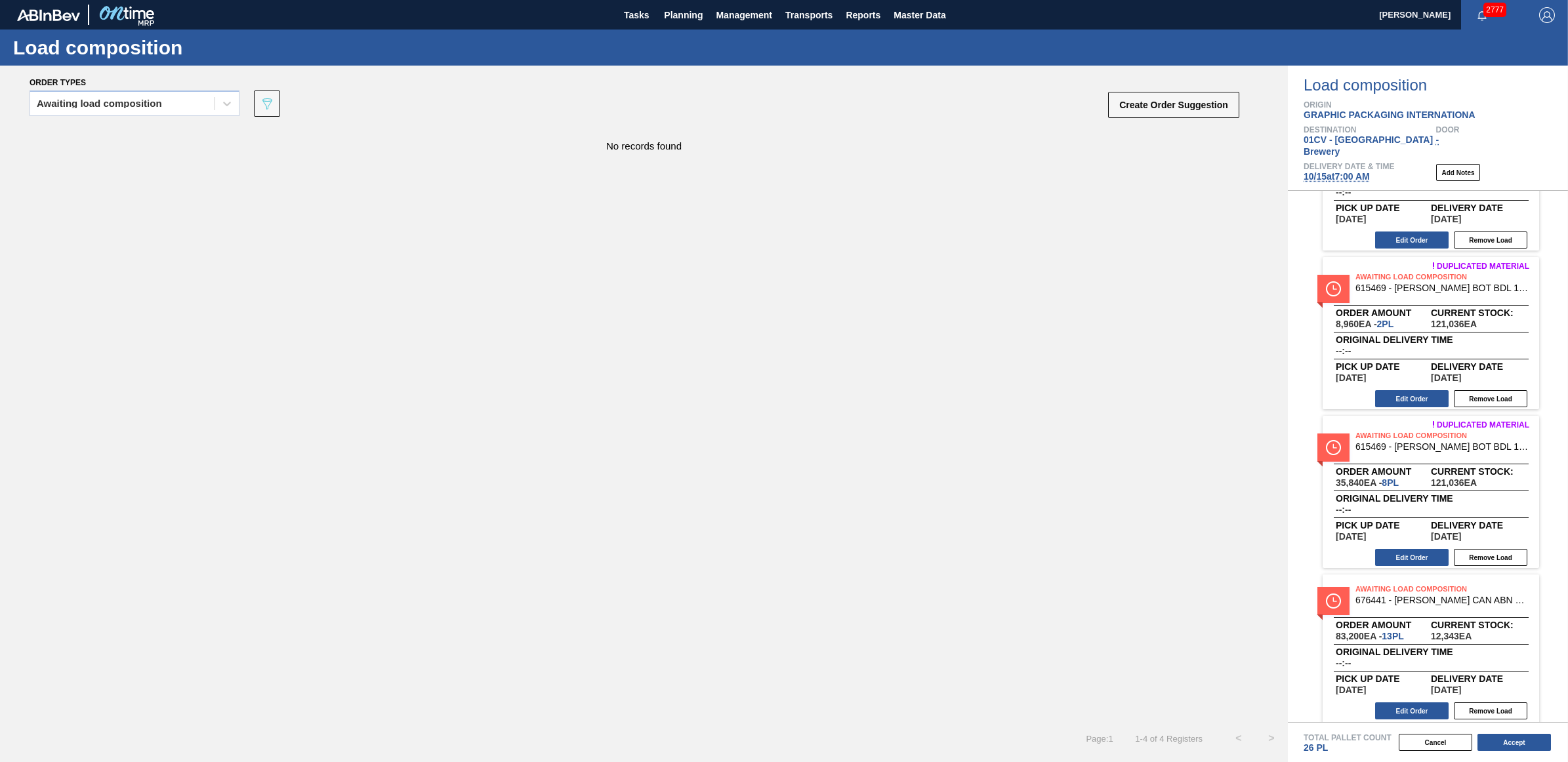
click at [1355, 171] on span "10/15 at 7:00 AM" at bounding box center [1336, 176] width 66 height 10
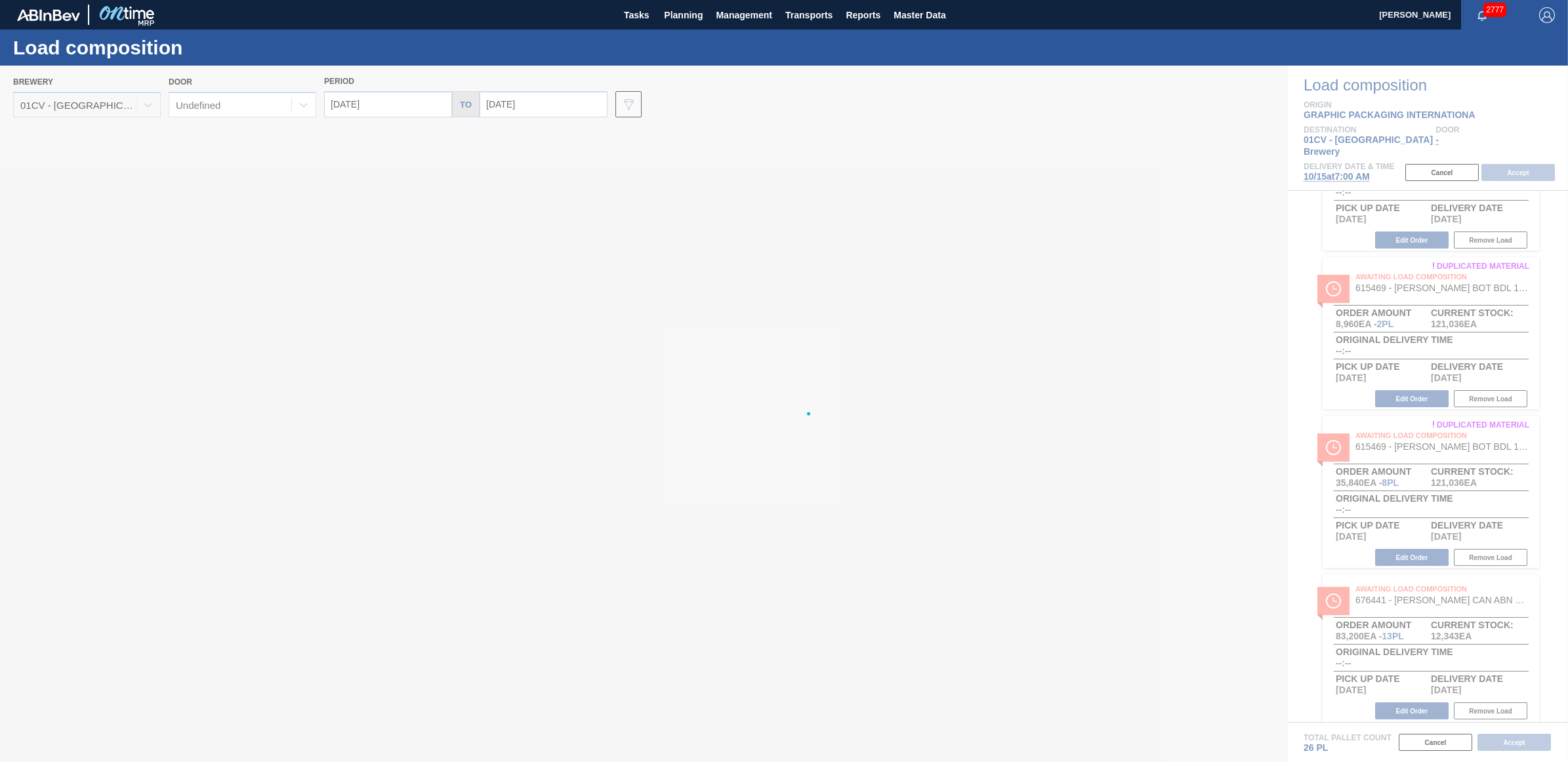
type input "[DATE]"
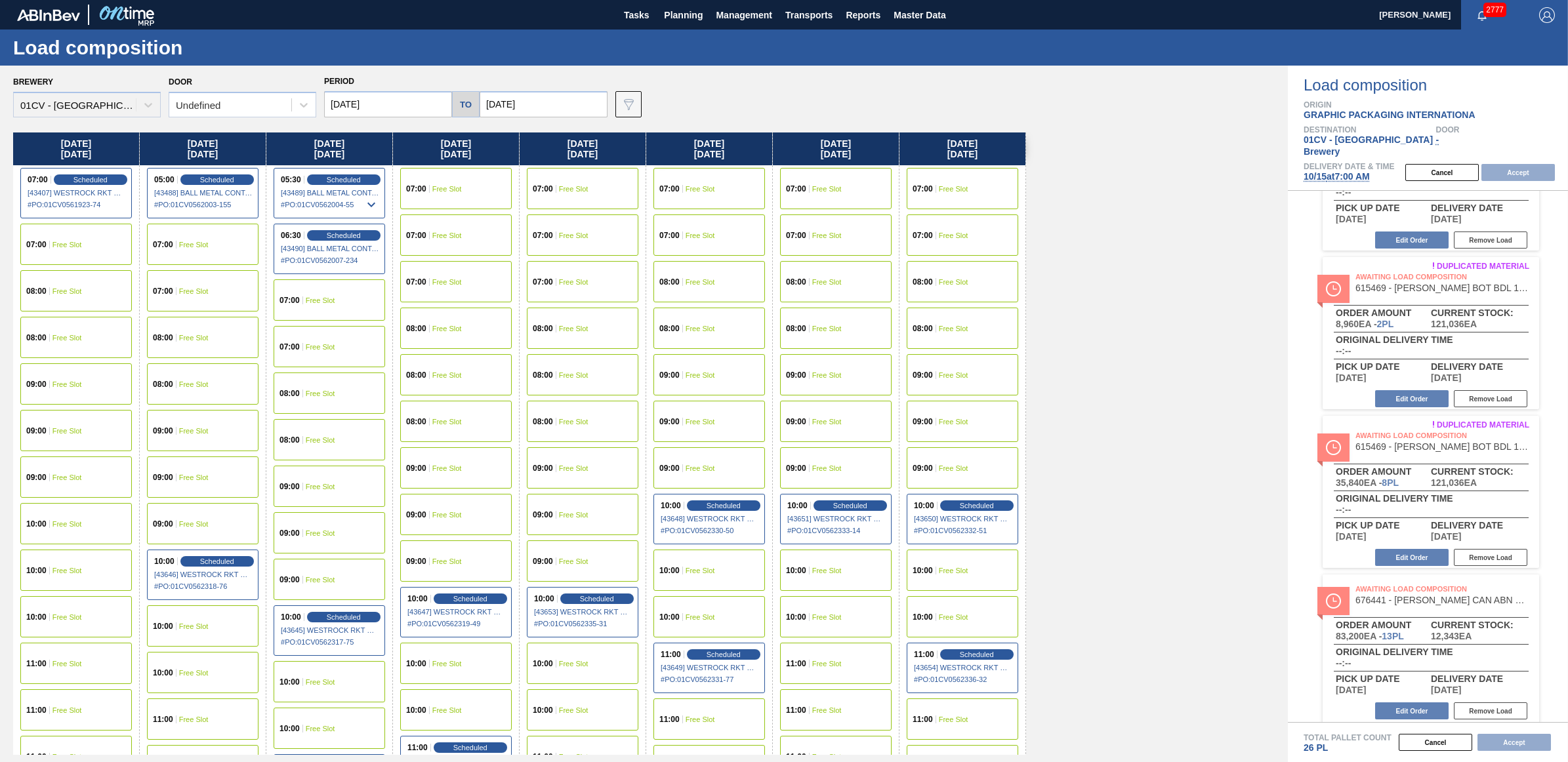
click at [407, 106] on input "[DATE]" at bounding box center [388, 104] width 128 height 26
click at [364, 215] on div "13" at bounding box center [360, 220] width 18 height 18
type input "[DATE]"
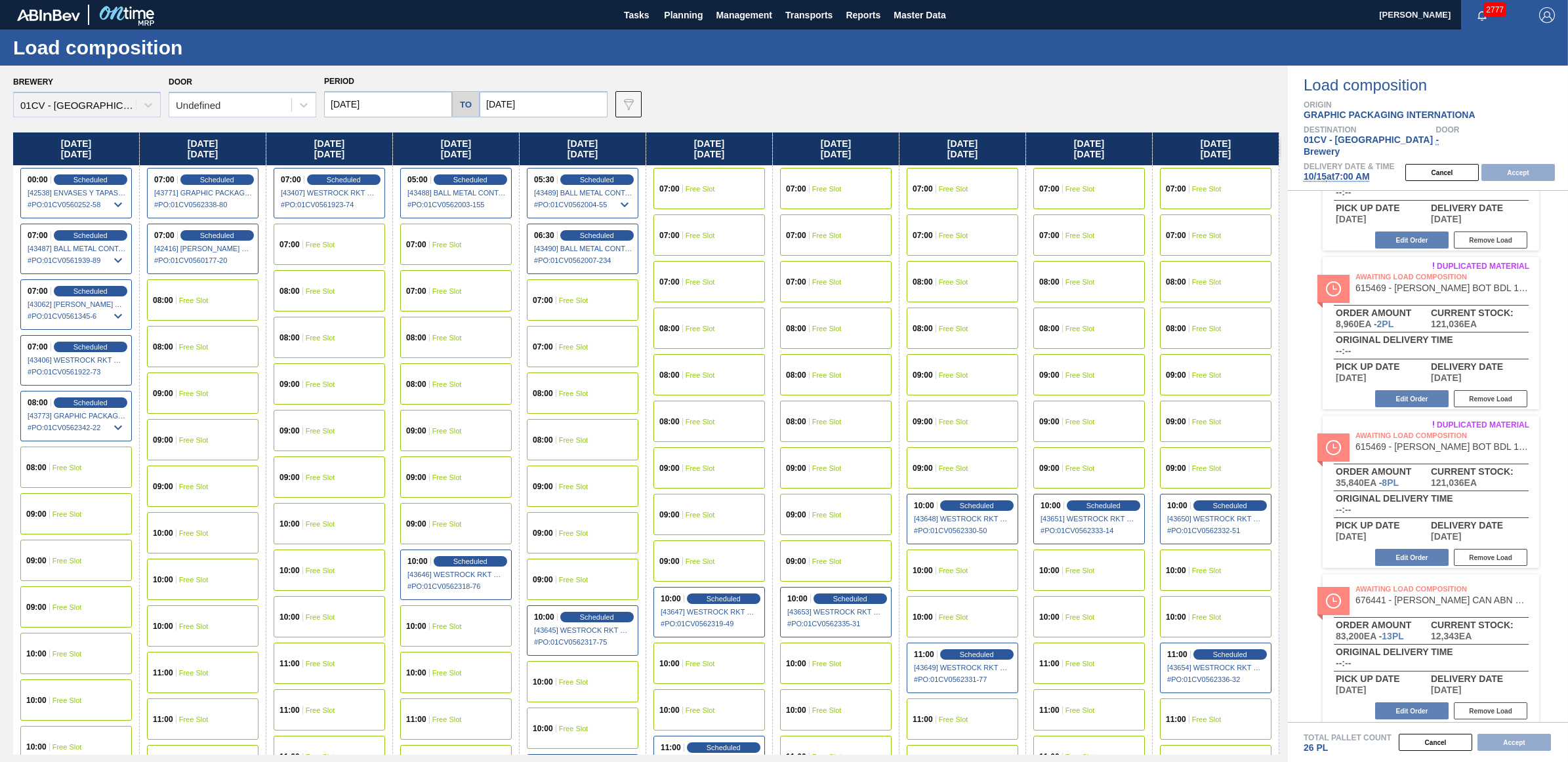
click at [213, 345] on div "08:00 Free Slot" at bounding box center [202, 346] width 111 height 41
click at [1511, 164] on button "Accept" at bounding box center [1517, 172] width 73 height 17
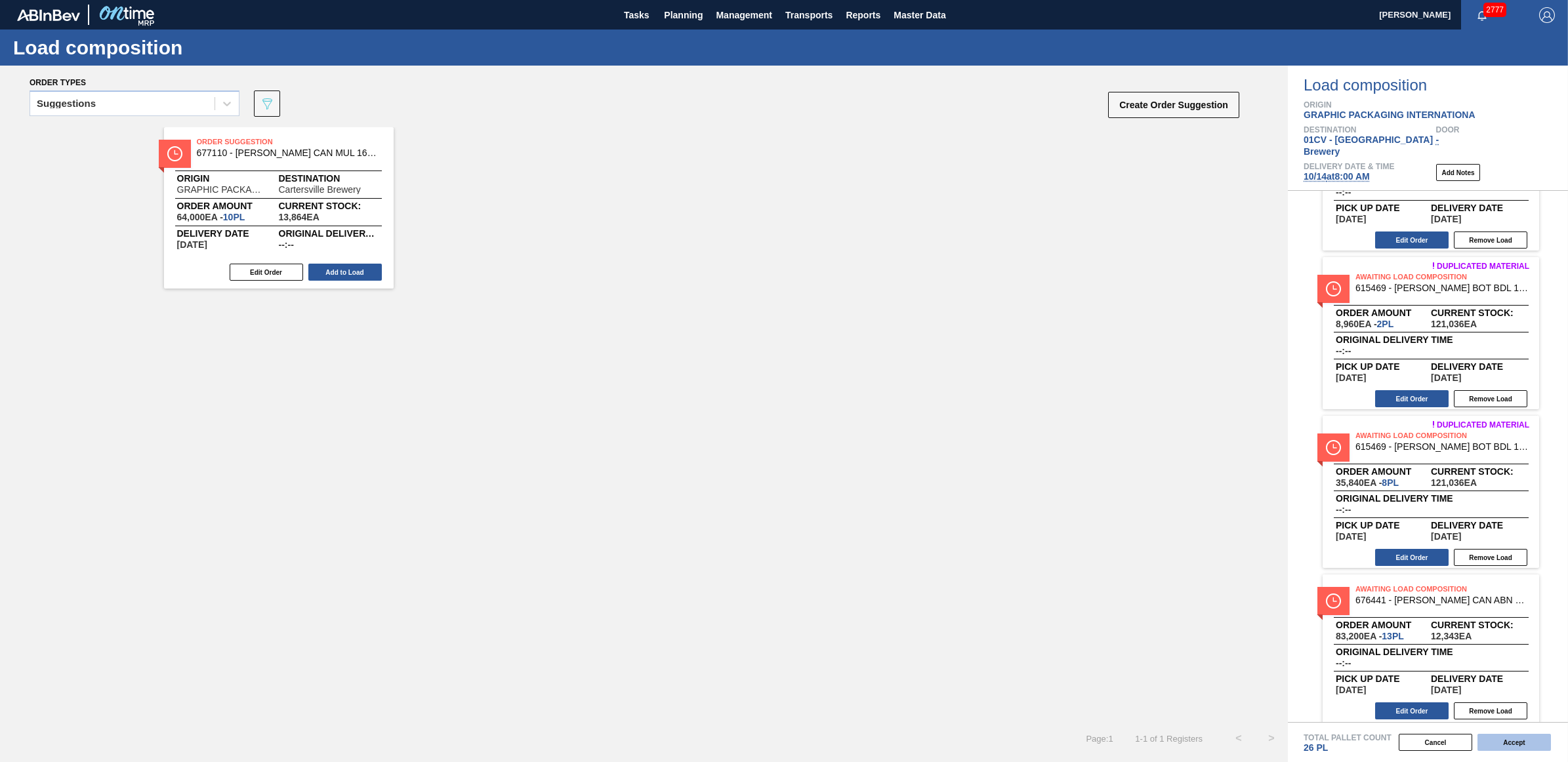
click at [1516, 743] on button "Accept" at bounding box center [1514, 742] width 73 height 17
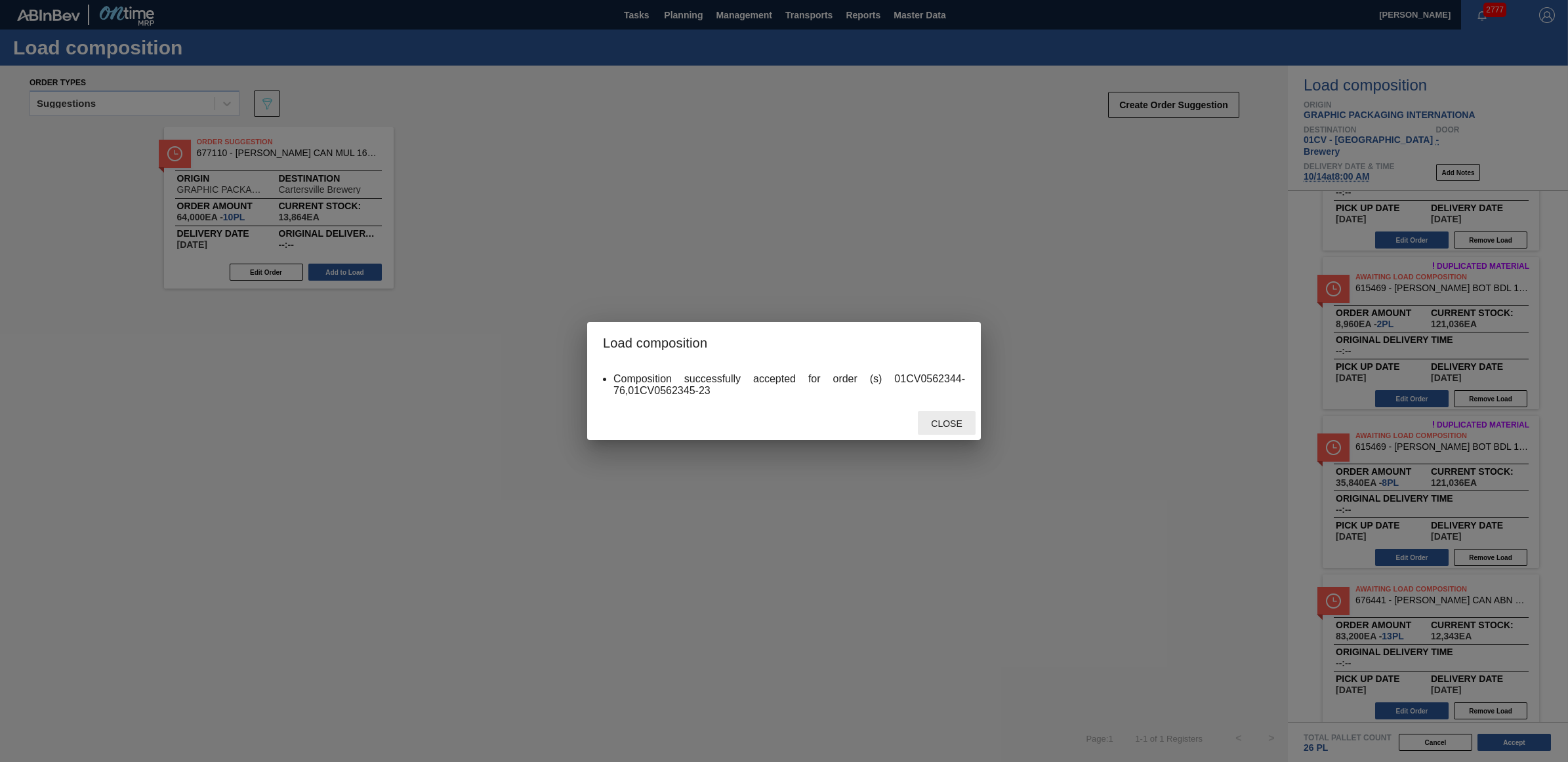
click at [960, 418] on span "Close" at bounding box center [945, 423] width 51 height 10
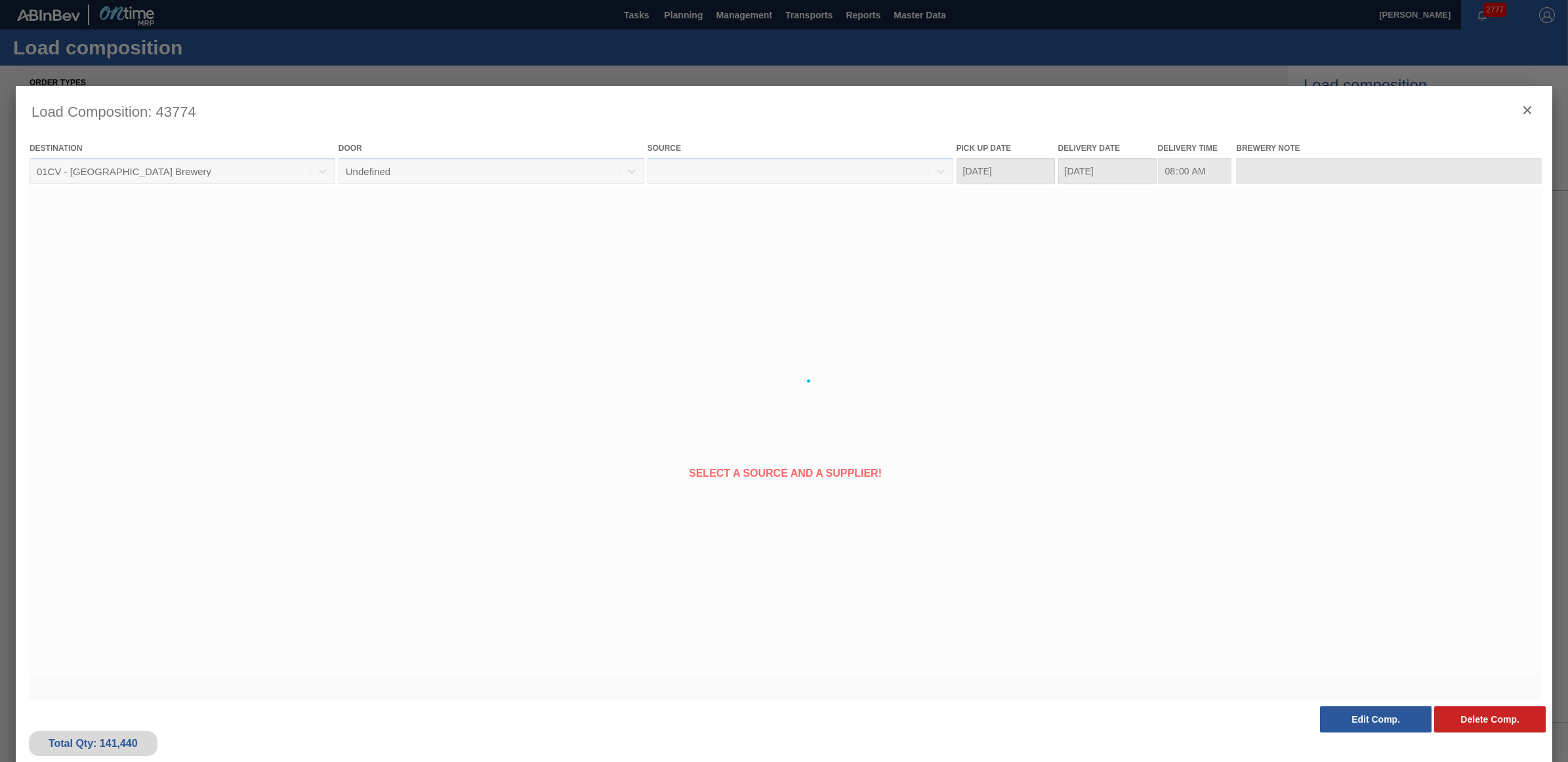
type Date "[DATE]"
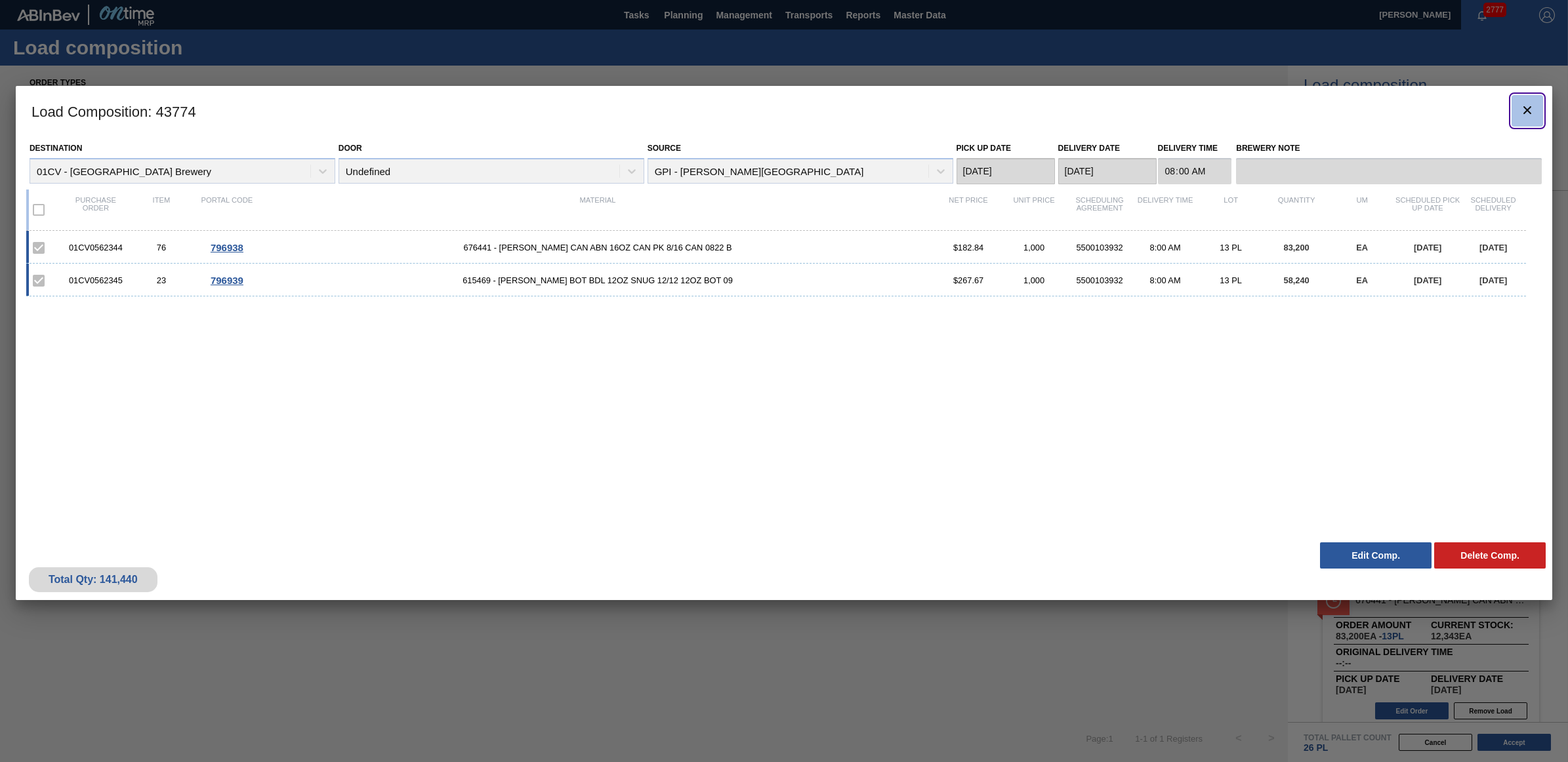
click at [1520, 113] on icon "botão de ícone" at bounding box center [1527, 110] width 16 height 16
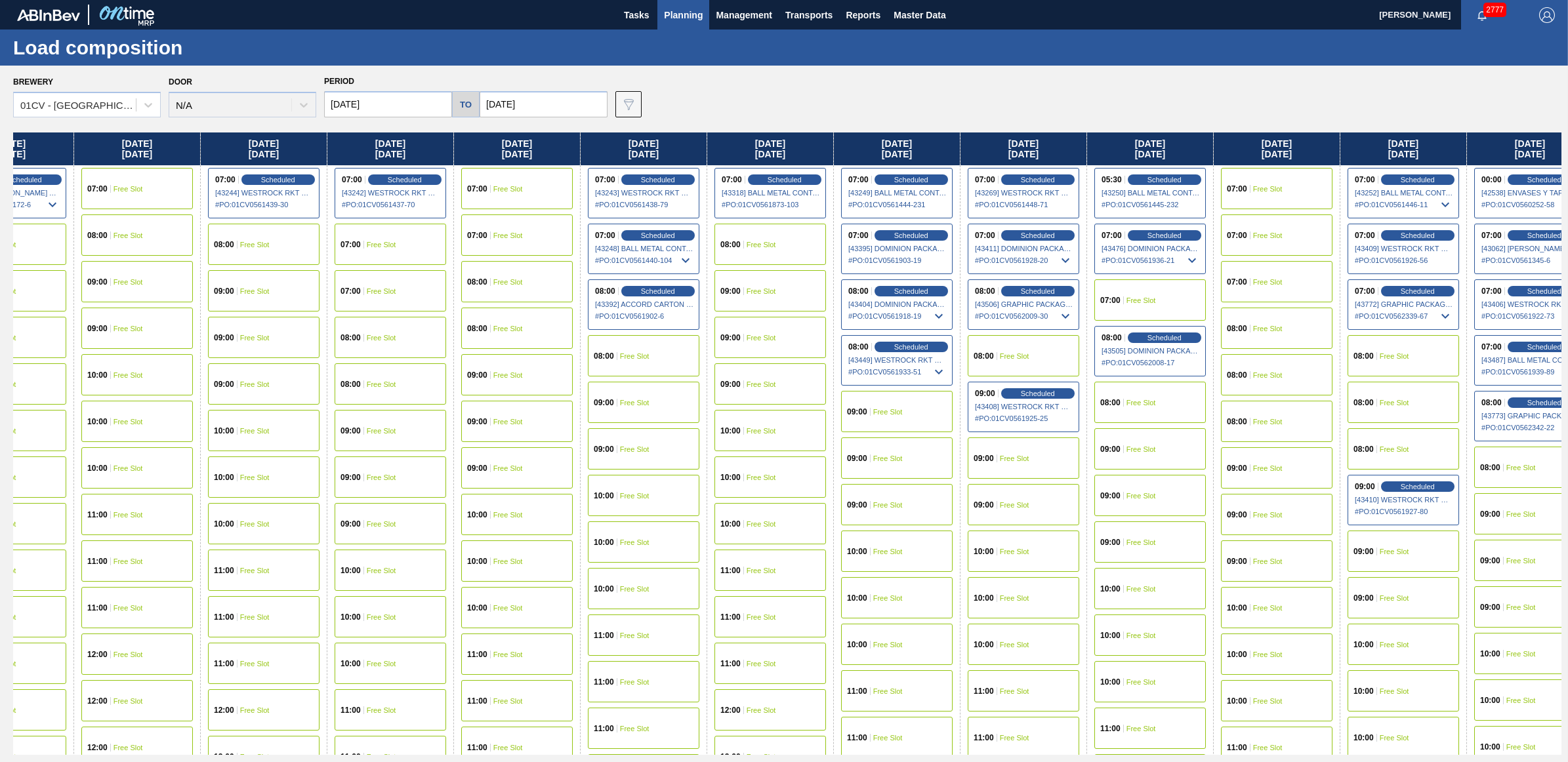
scroll to position [0, 322]
drag, startPoint x: 1352, startPoint y: 149, endPoint x: 1010, endPoint y: 153, distance: 342.0
click at [1010, 153] on div "Monday 09/29/2025 07:00 Scheduled [42412] IPL USA INC - 0008221130 # PO : 01CV0…" at bounding box center [787, 444] width 1548 height 623
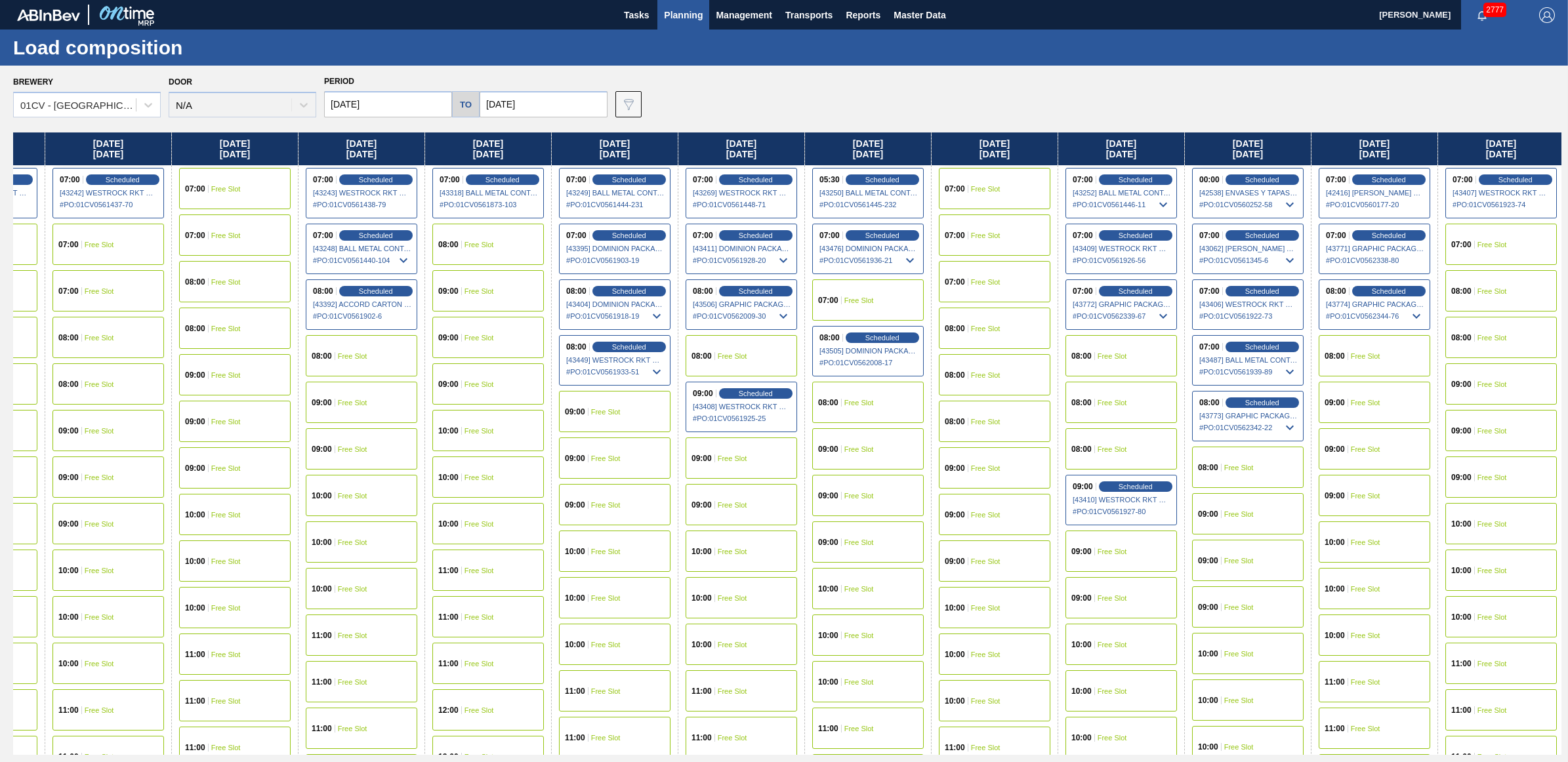
scroll to position [0, 610]
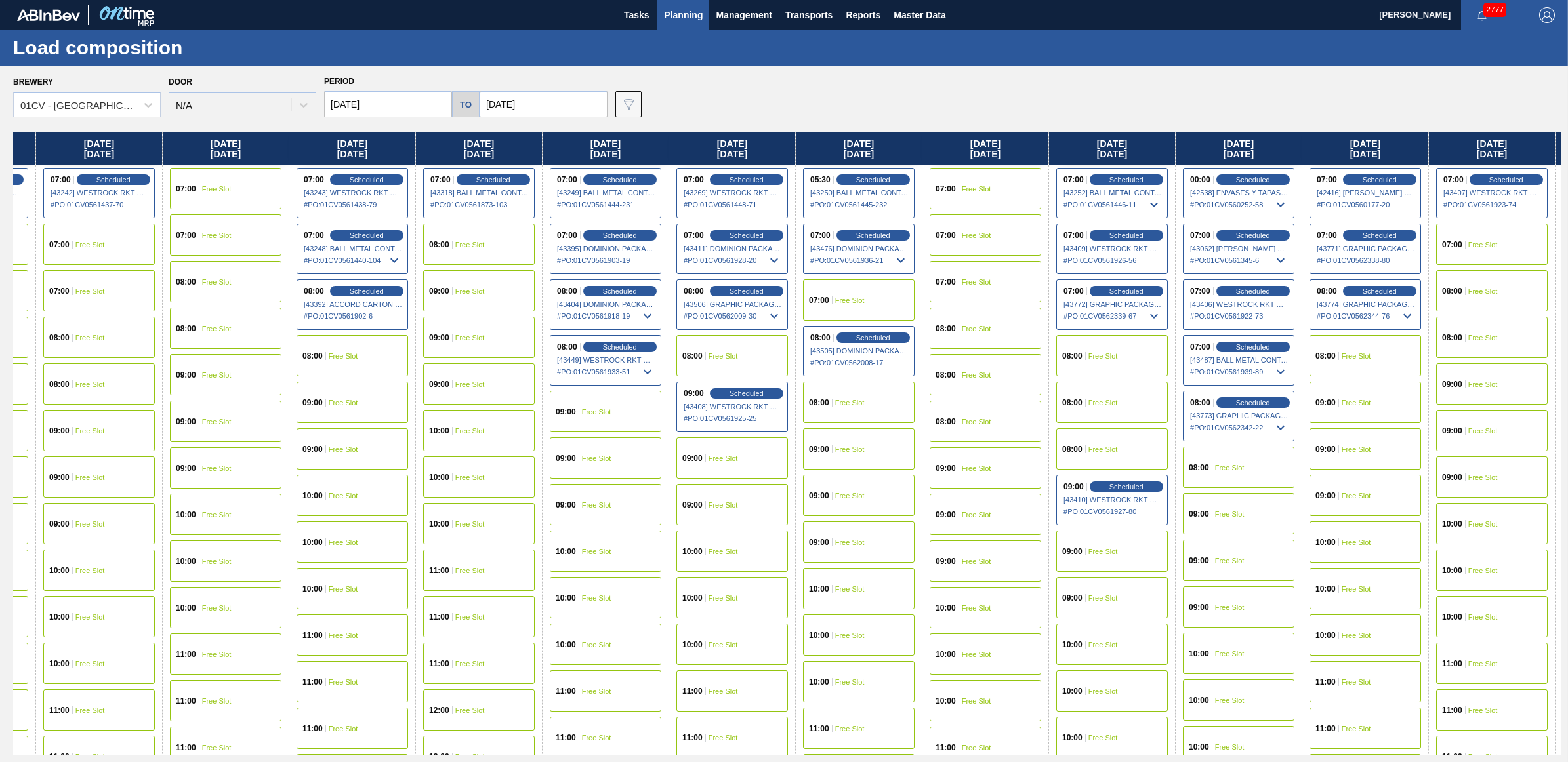
drag, startPoint x: 979, startPoint y: 149, endPoint x: 742, endPoint y: 168, distance: 237.8
click at [670, 164] on div "Monday 09/29/2025 07:00 Scheduled [42412] IPL USA INC - 0008221130 # PO : 01CV0…" at bounding box center [787, 444] width 1548 height 623
click at [1224, 549] on div "09:00 Free Slot" at bounding box center [1238, 561] width 111 height 41
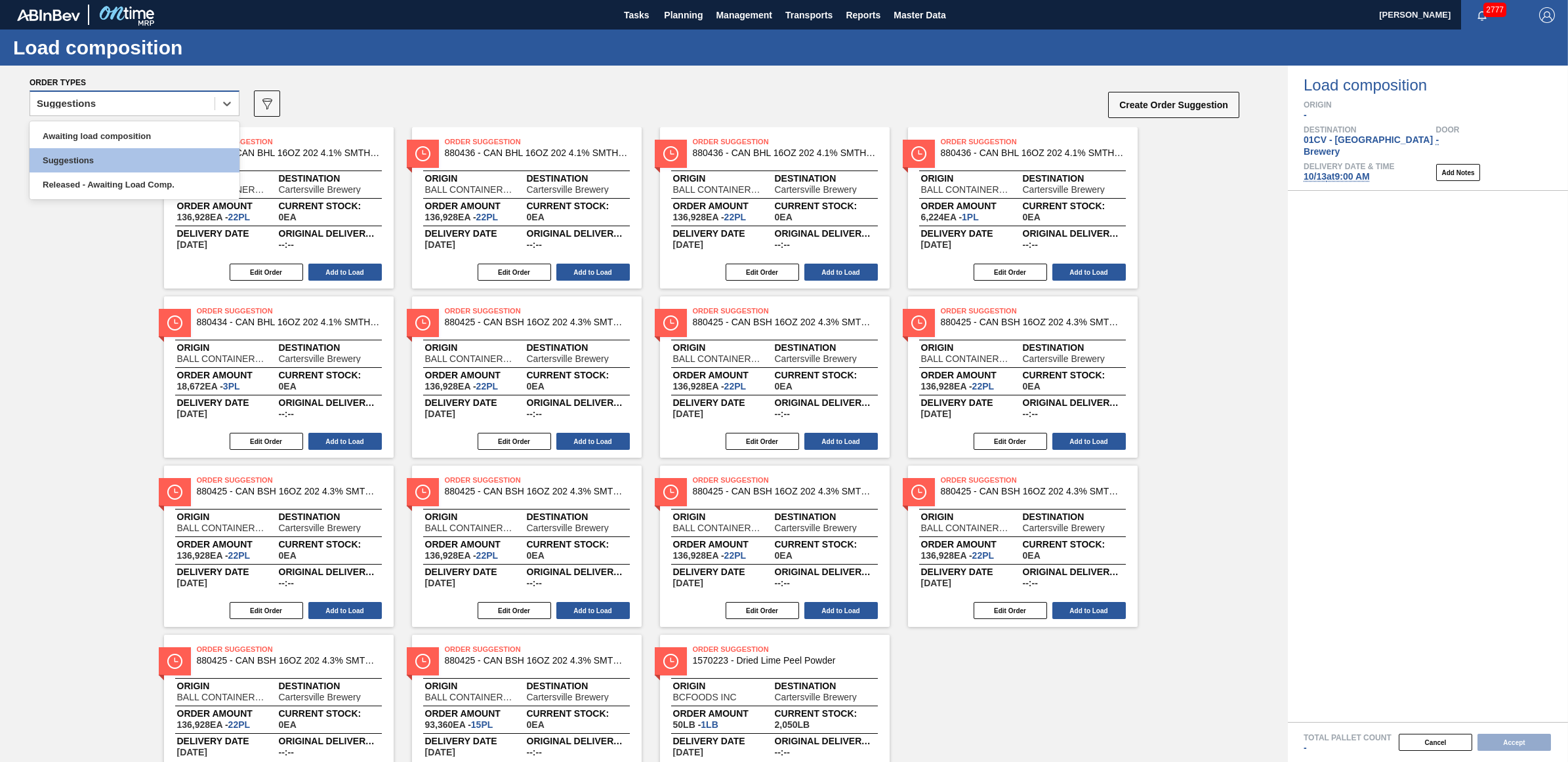
click at [94, 107] on div "Suggestions" at bounding box center [66, 104] width 59 height 9
click at [94, 133] on div "Awaiting load composition" at bounding box center [135, 136] width 210 height 24
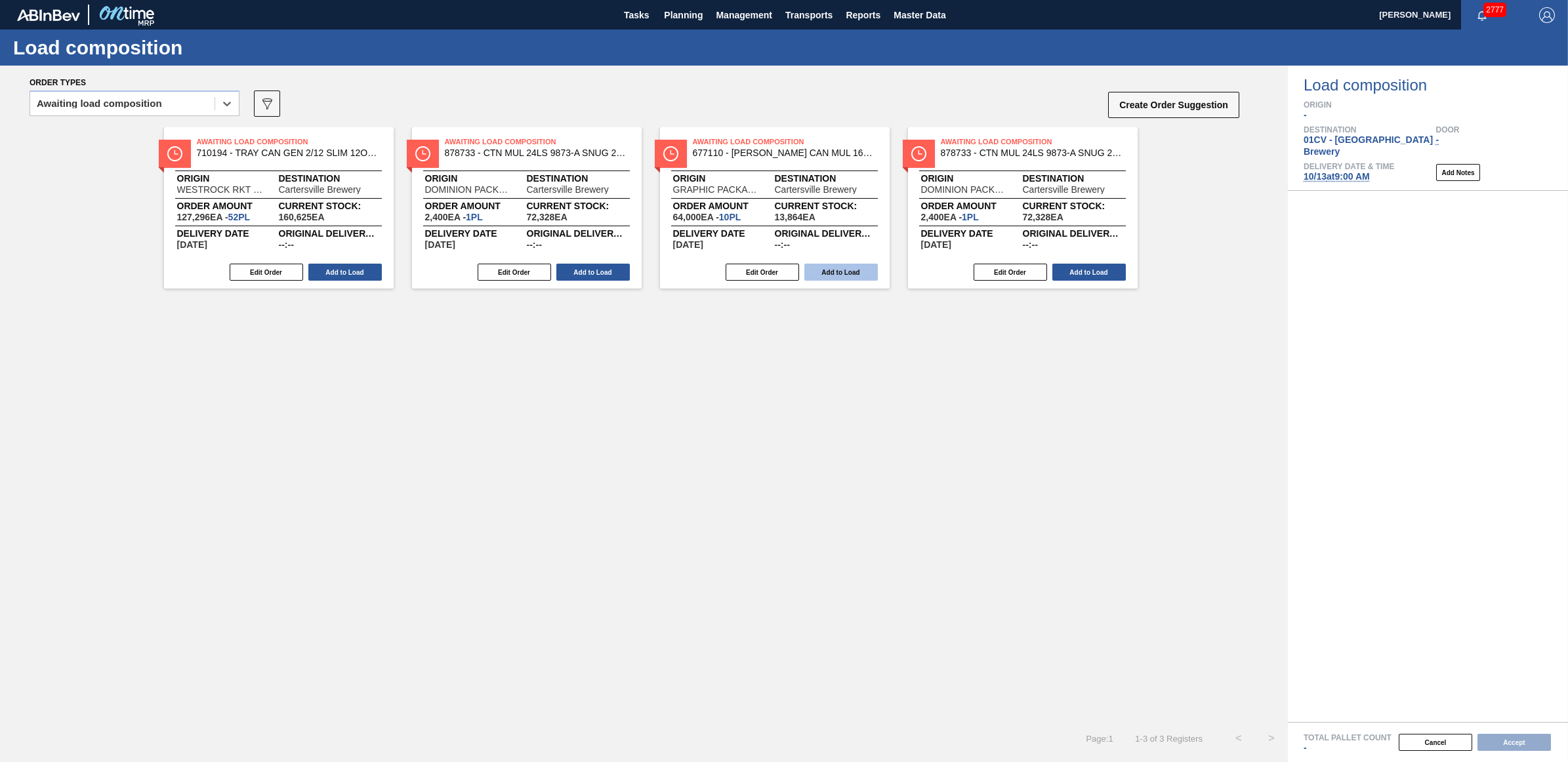
click at [847, 275] on button "Add to Load" at bounding box center [841, 272] width 73 height 17
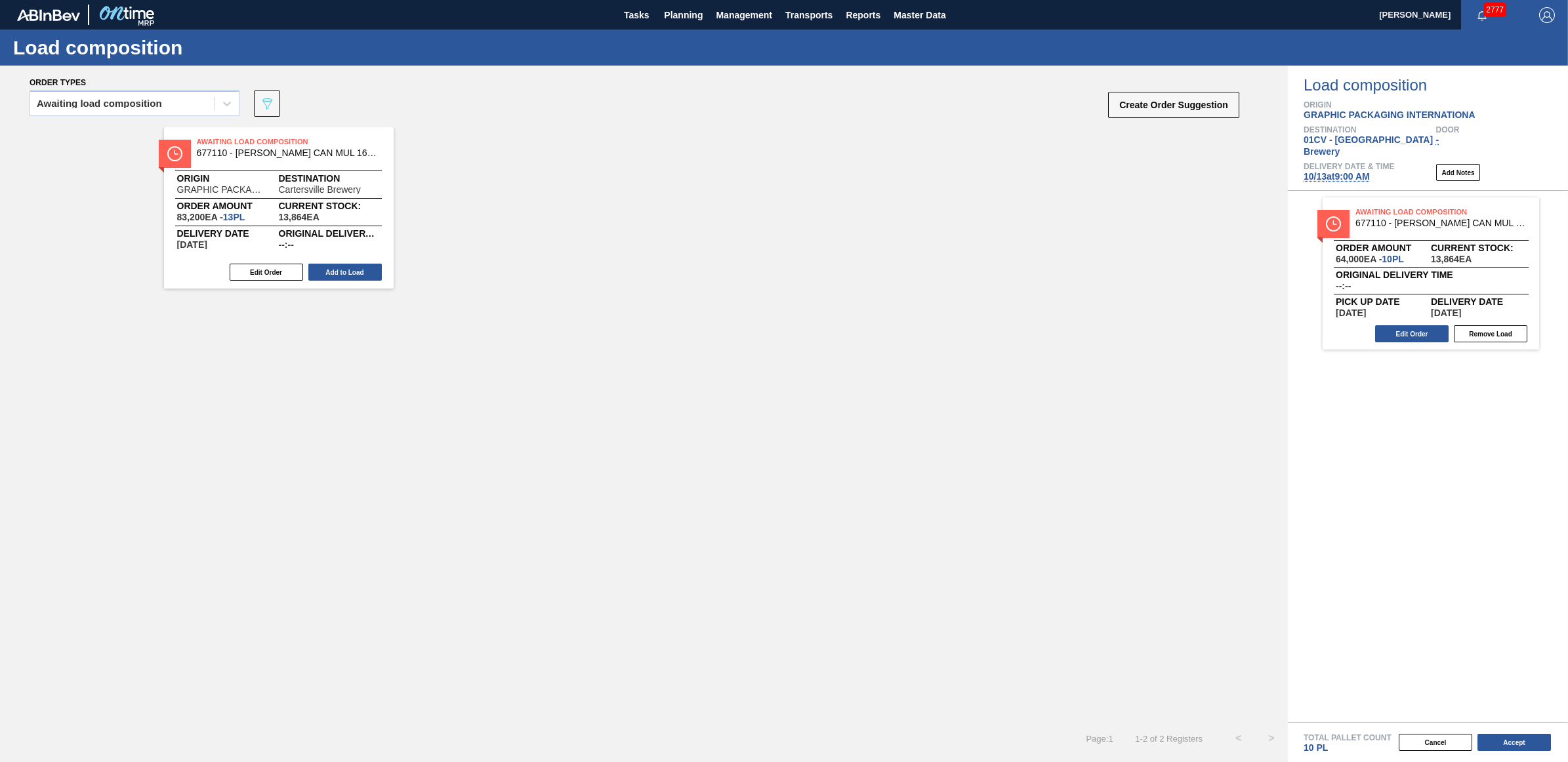
click at [328, 272] on button "Add to Load" at bounding box center [344, 272] width 73 height 17
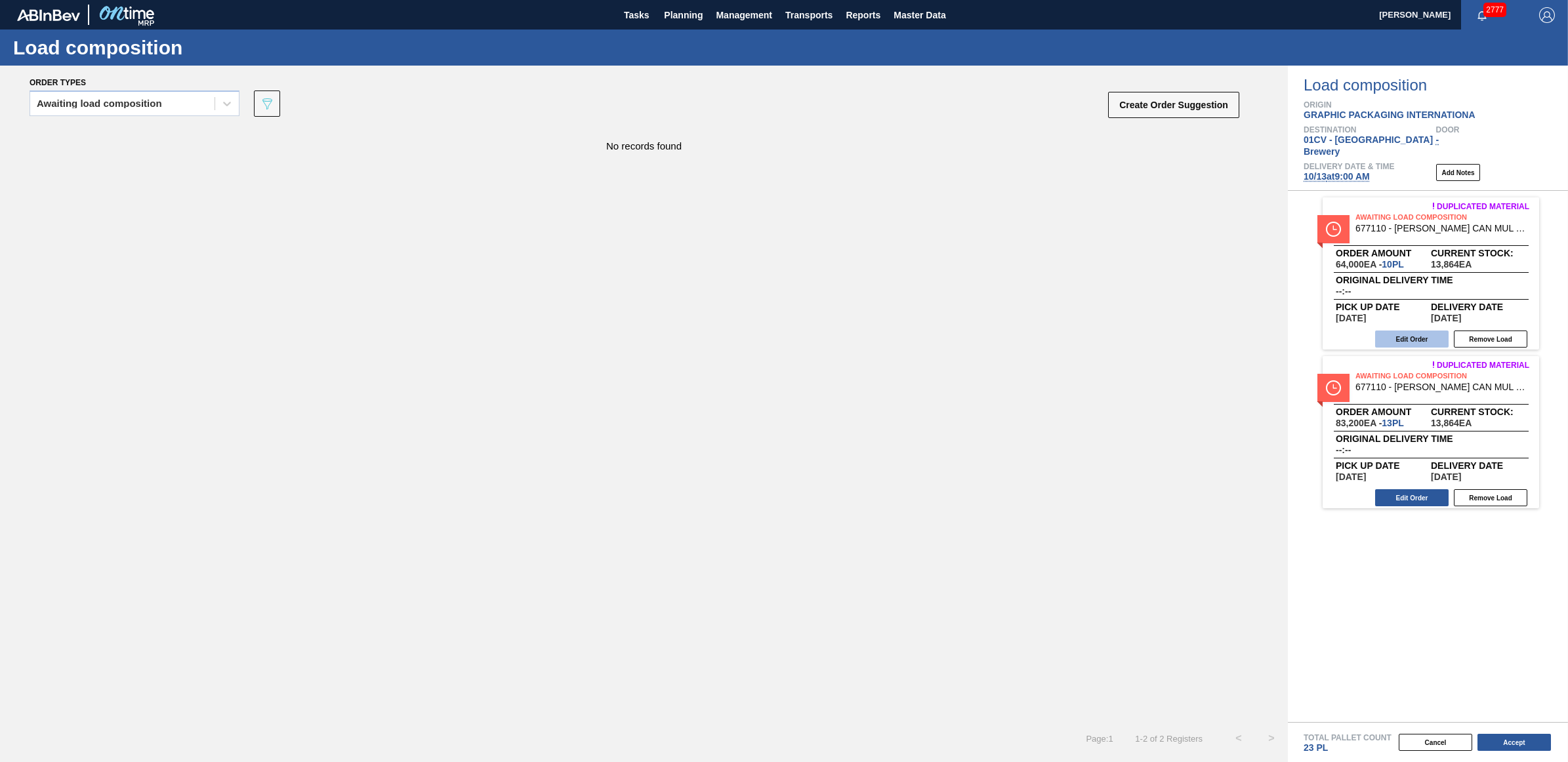
click at [1404, 330] on button "Edit Order" at bounding box center [1412, 339] width 73 height 17
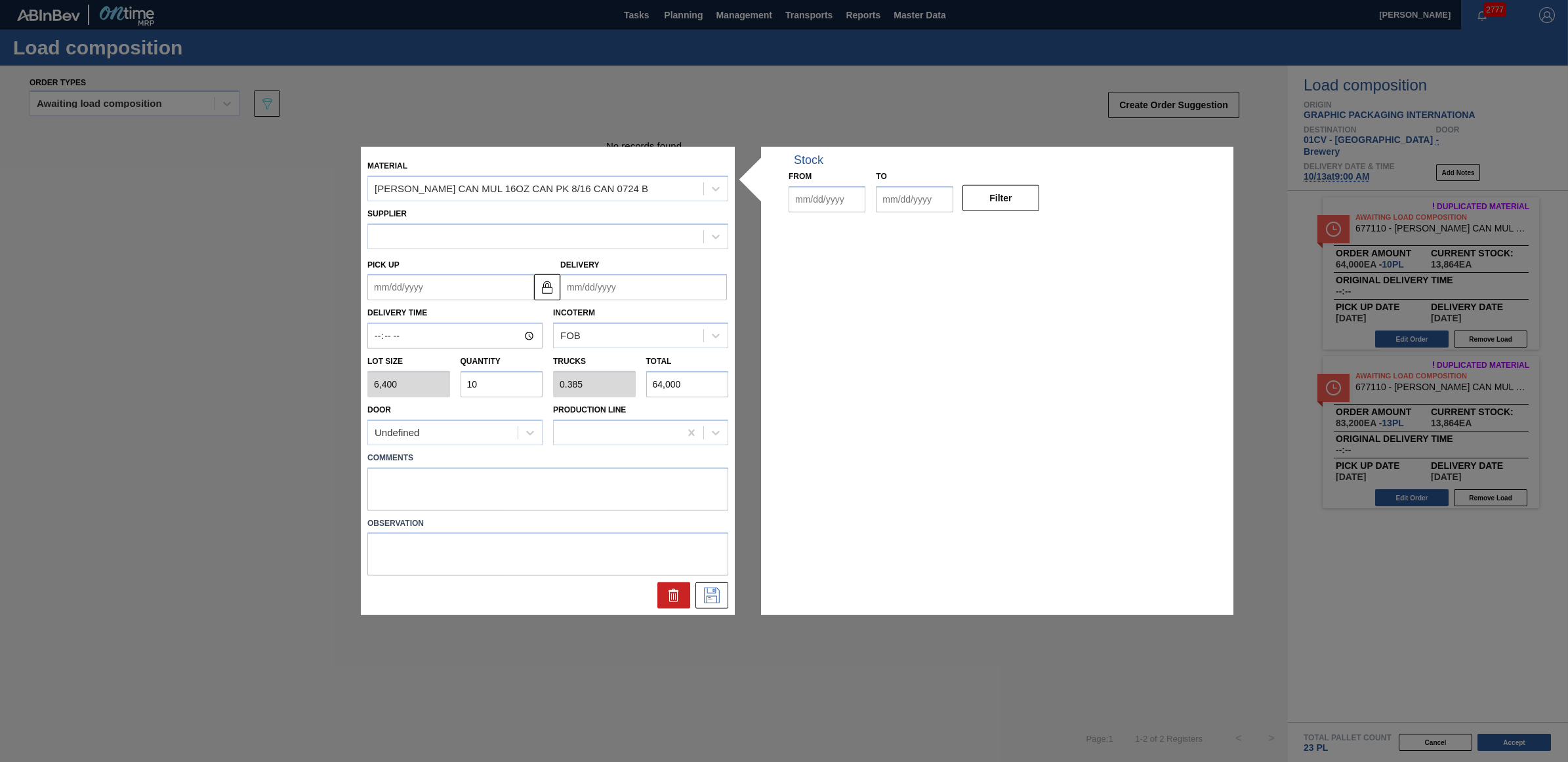
type input "6,400"
type input "10"
type input "0.385"
type input "64,000"
type up "[DATE]"
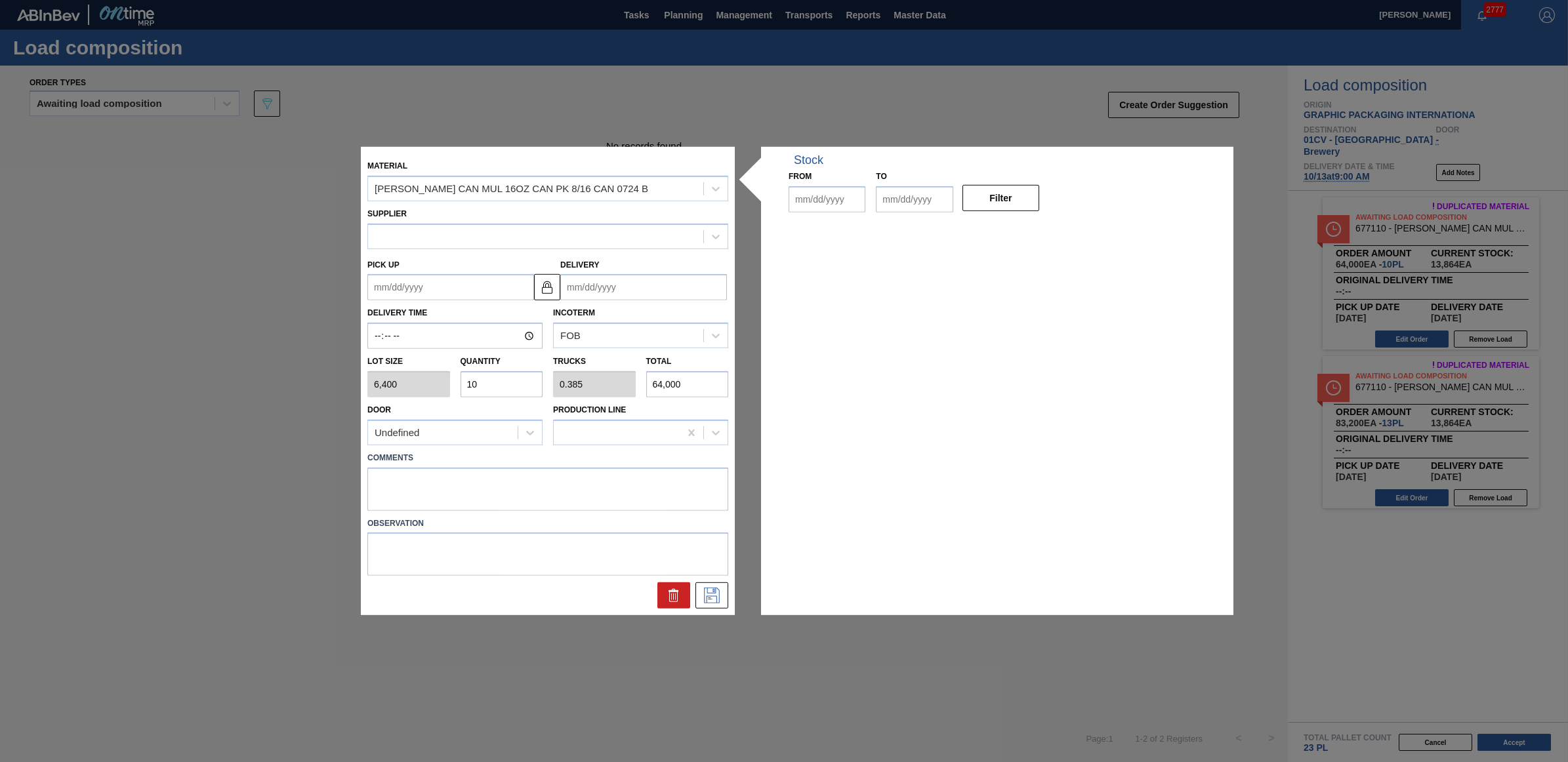
type input "[DATE]"
click at [471, 384] on input "10" at bounding box center [502, 385] width 82 height 26
type input "13"
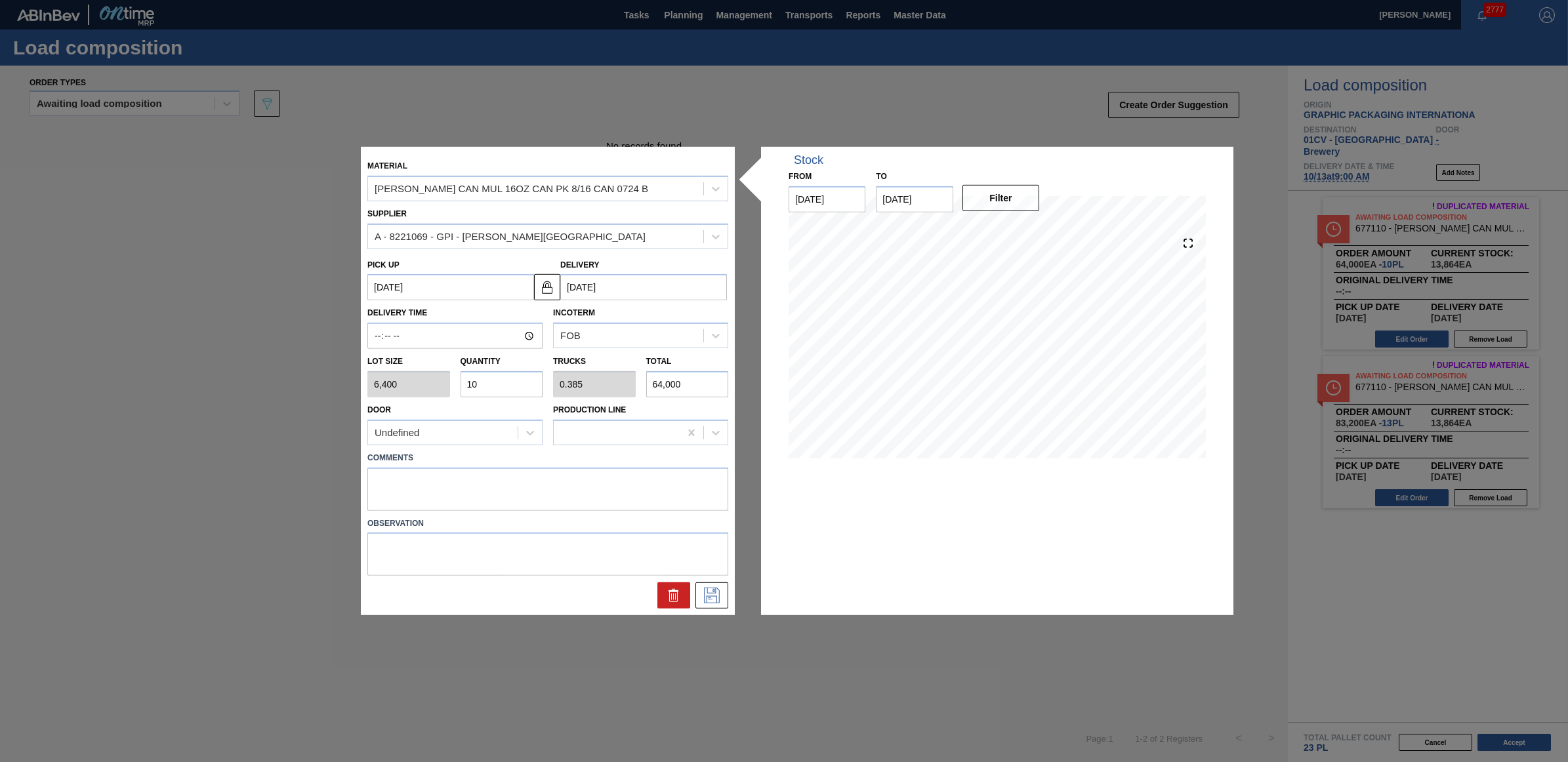
type input "0.5"
type input "83,200"
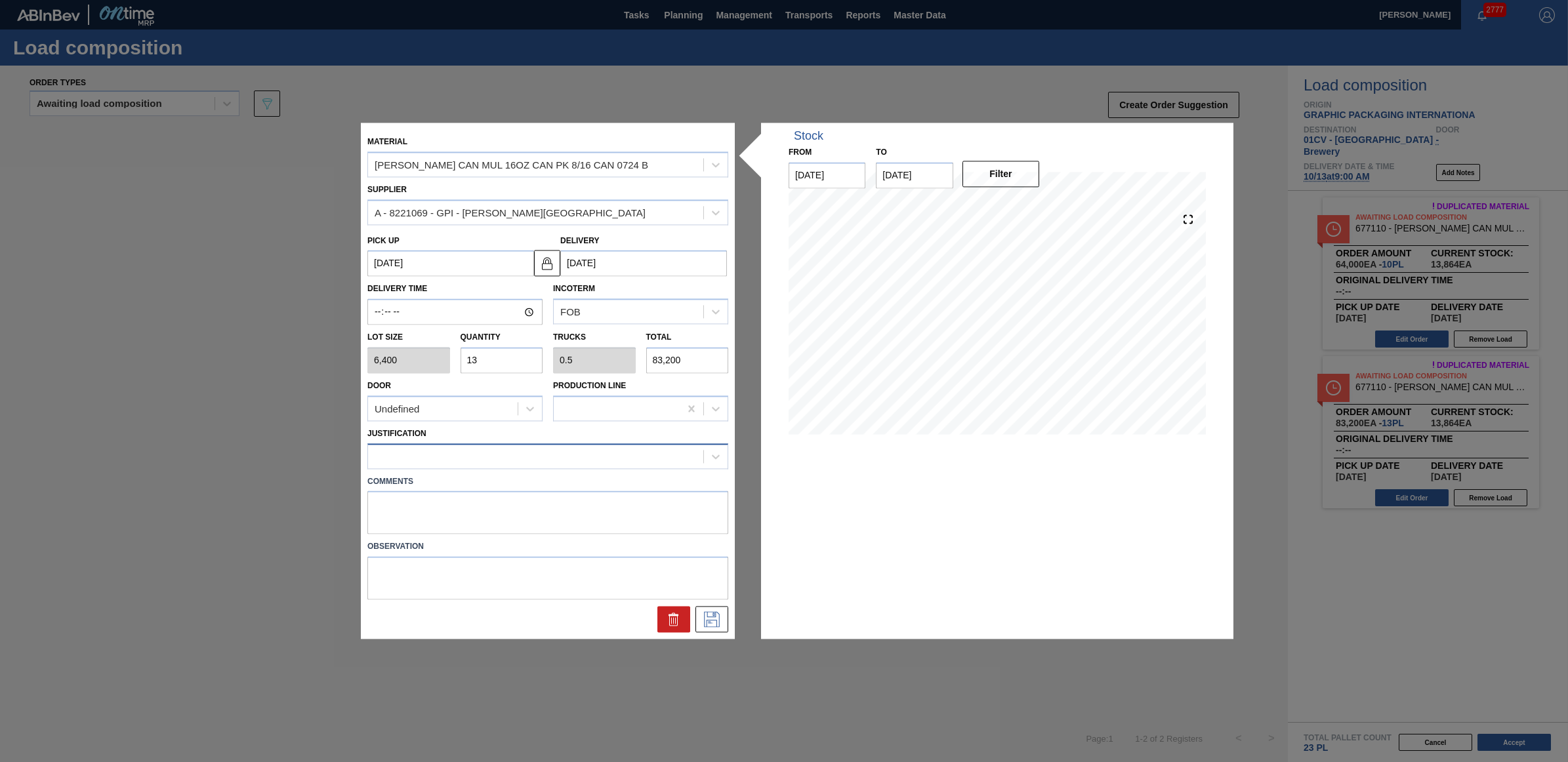
type input "13"
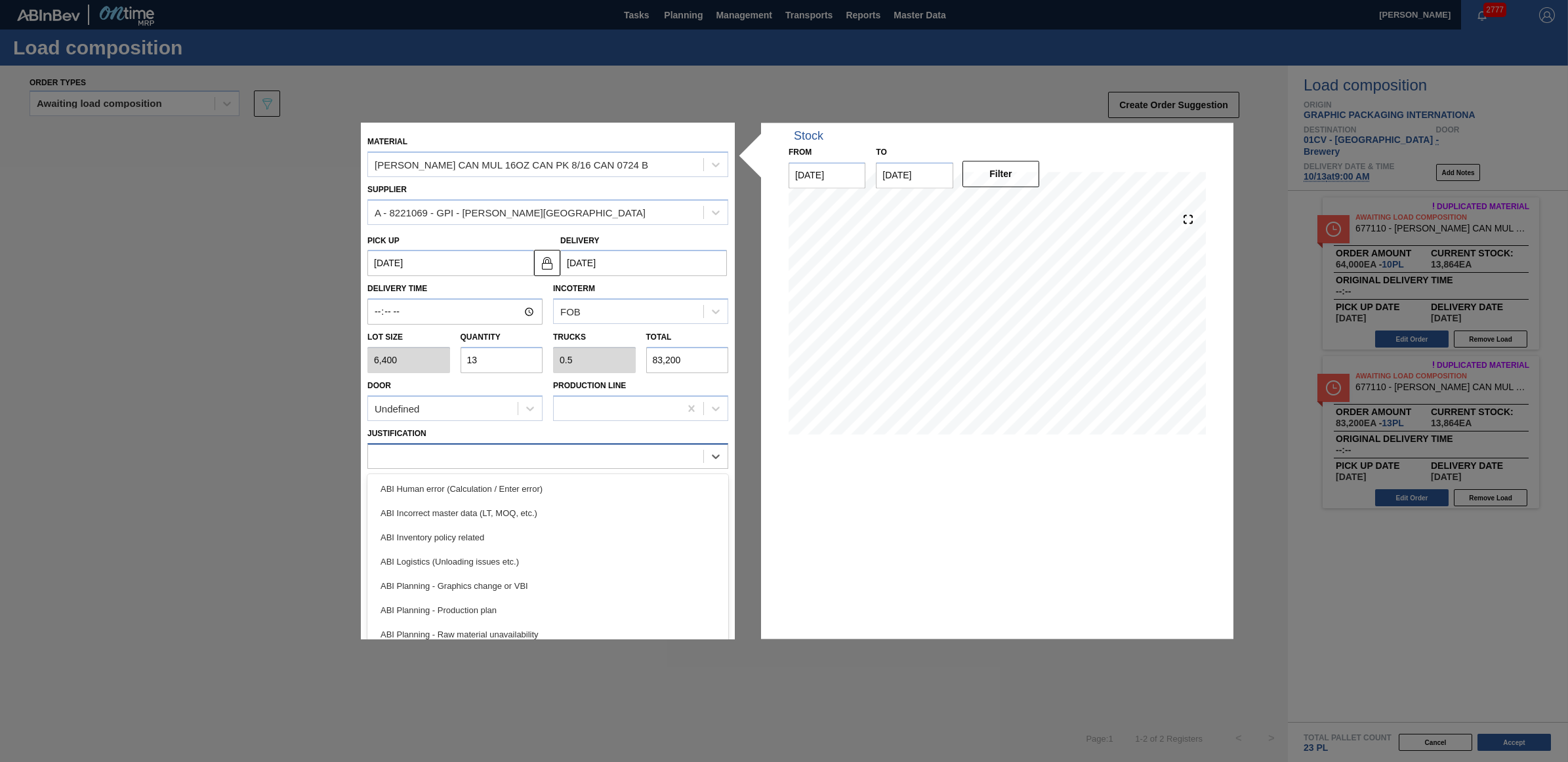
click at [476, 457] on div at bounding box center [535, 456] width 335 height 19
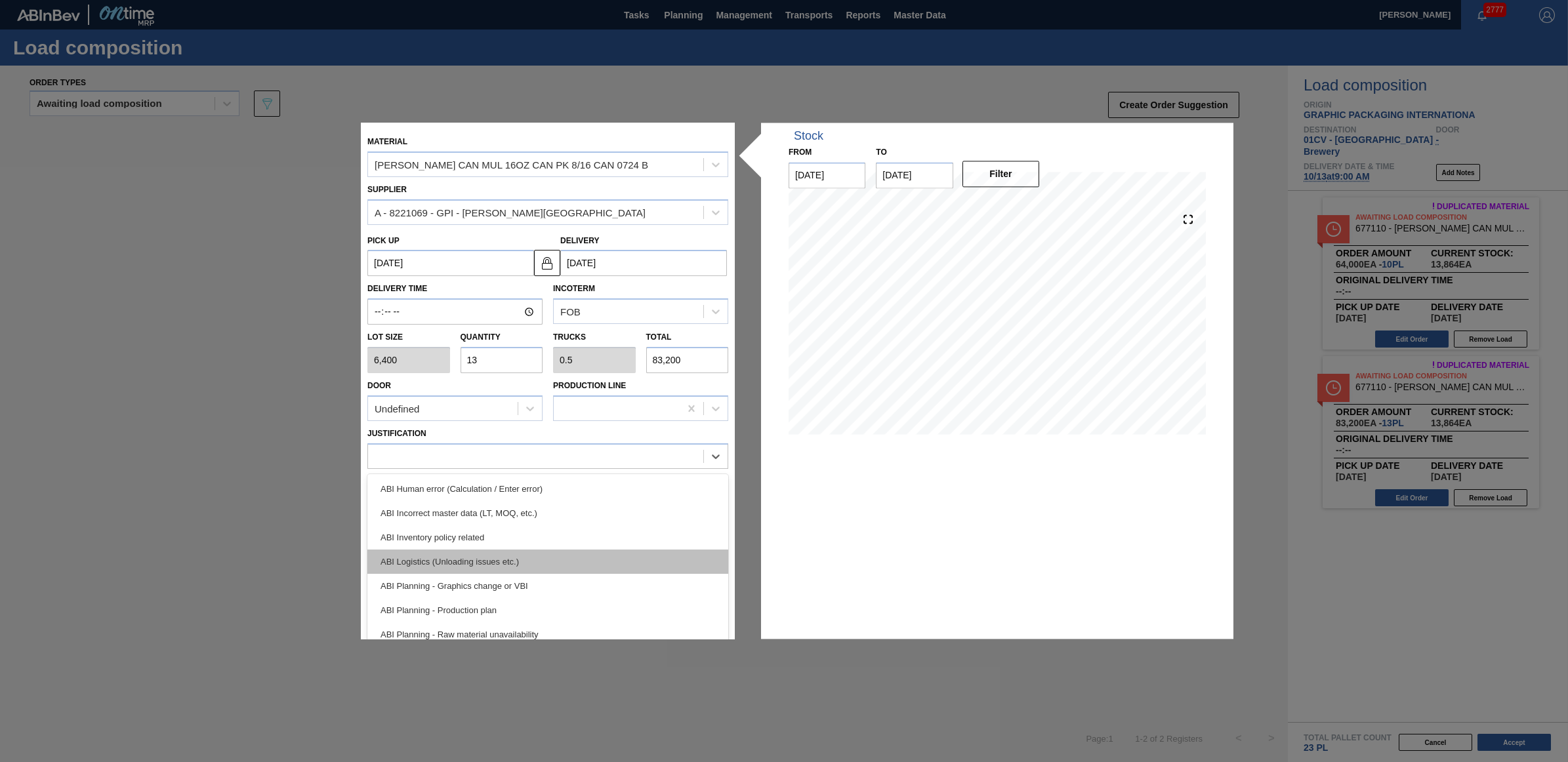
scroll to position [82, 0]
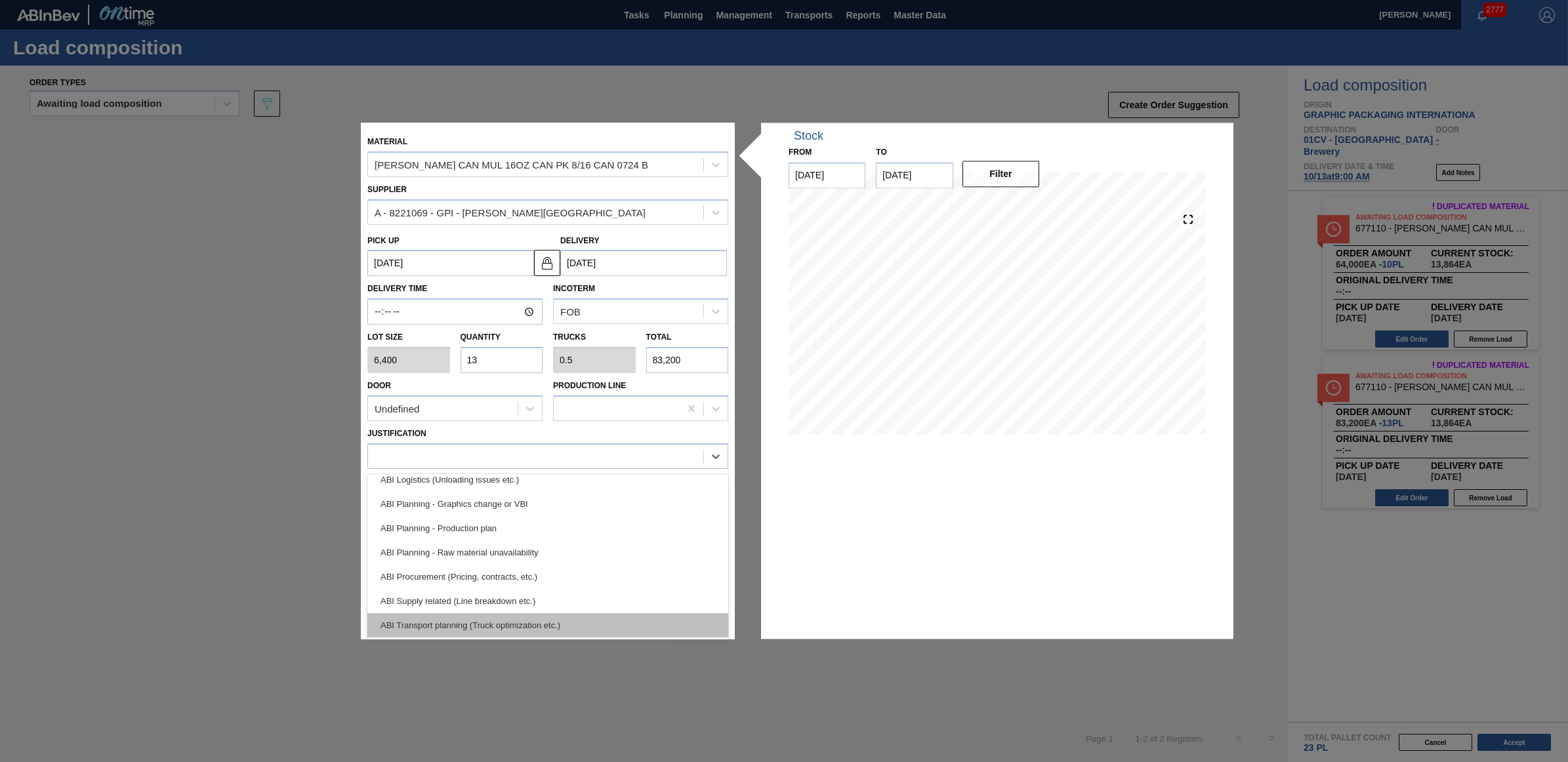
click at [525, 623] on div "ABI Transport planning (Truck optimization etc.)" at bounding box center [547, 625] width 360 height 24
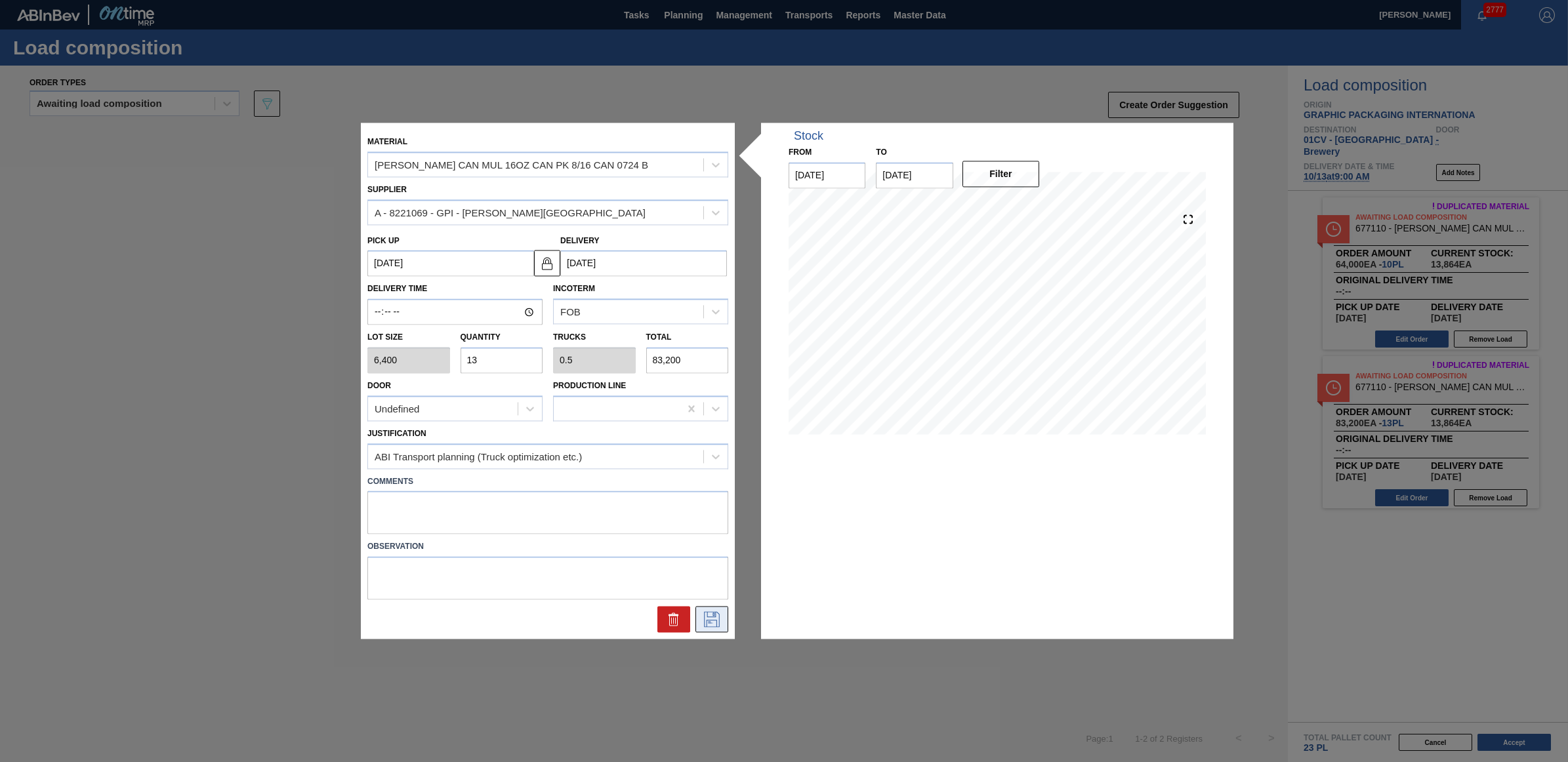
click at [710, 620] on icon at bounding box center [711, 620] width 16 height 16
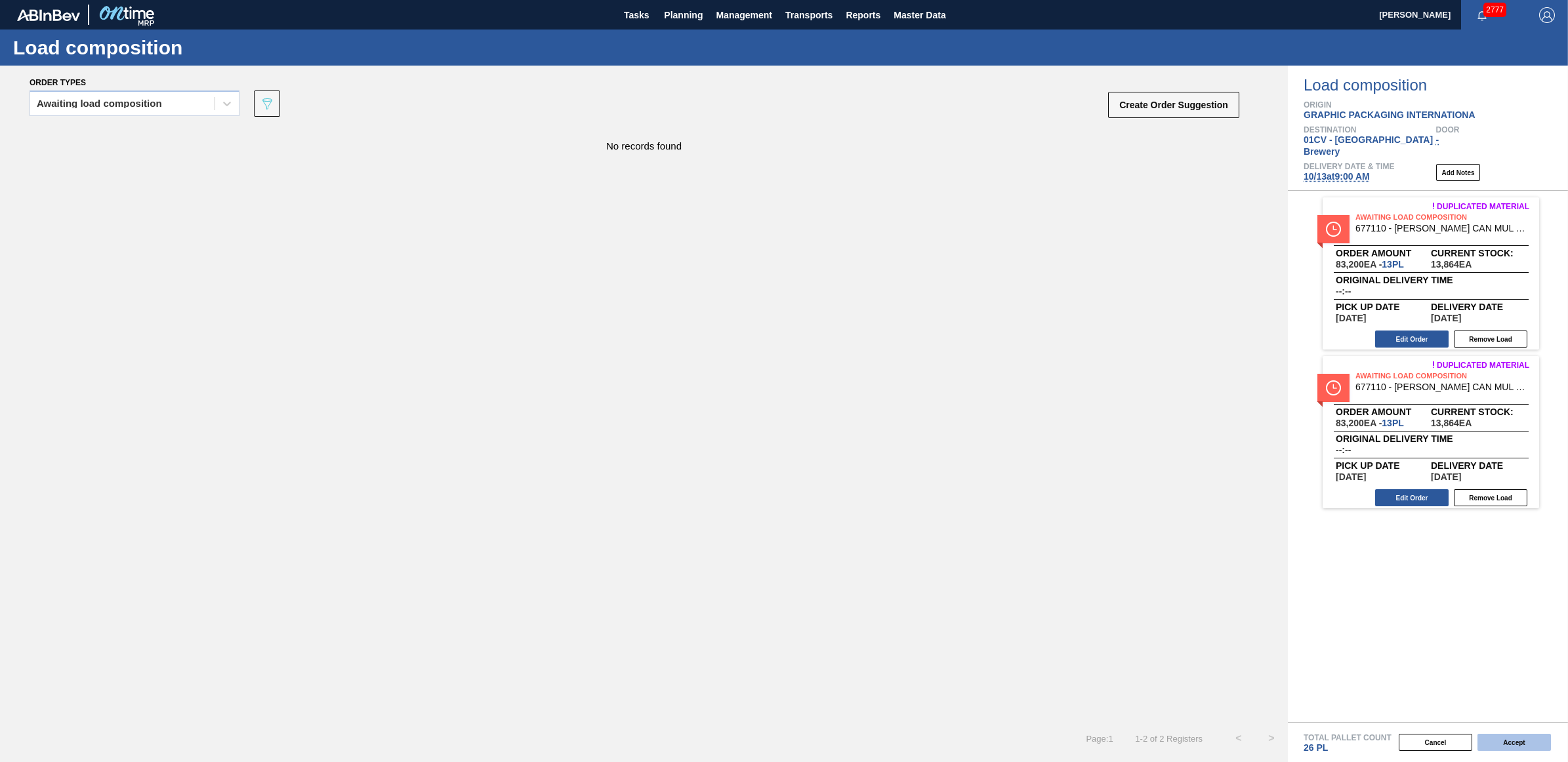
click at [1523, 741] on button "Accept" at bounding box center [1514, 742] width 73 height 17
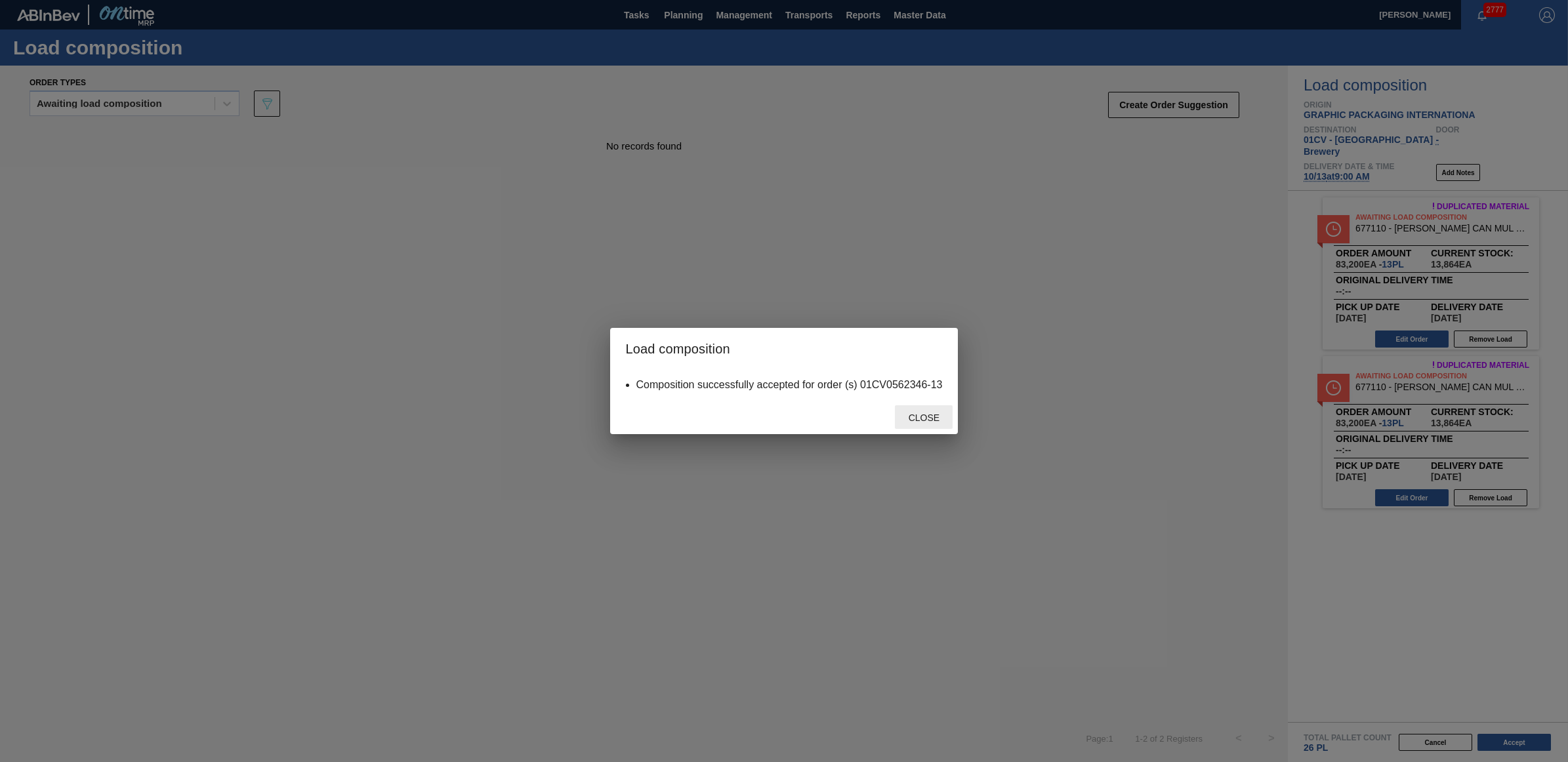
click at [931, 424] on div "Close" at bounding box center [924, 418] width 58 height 24
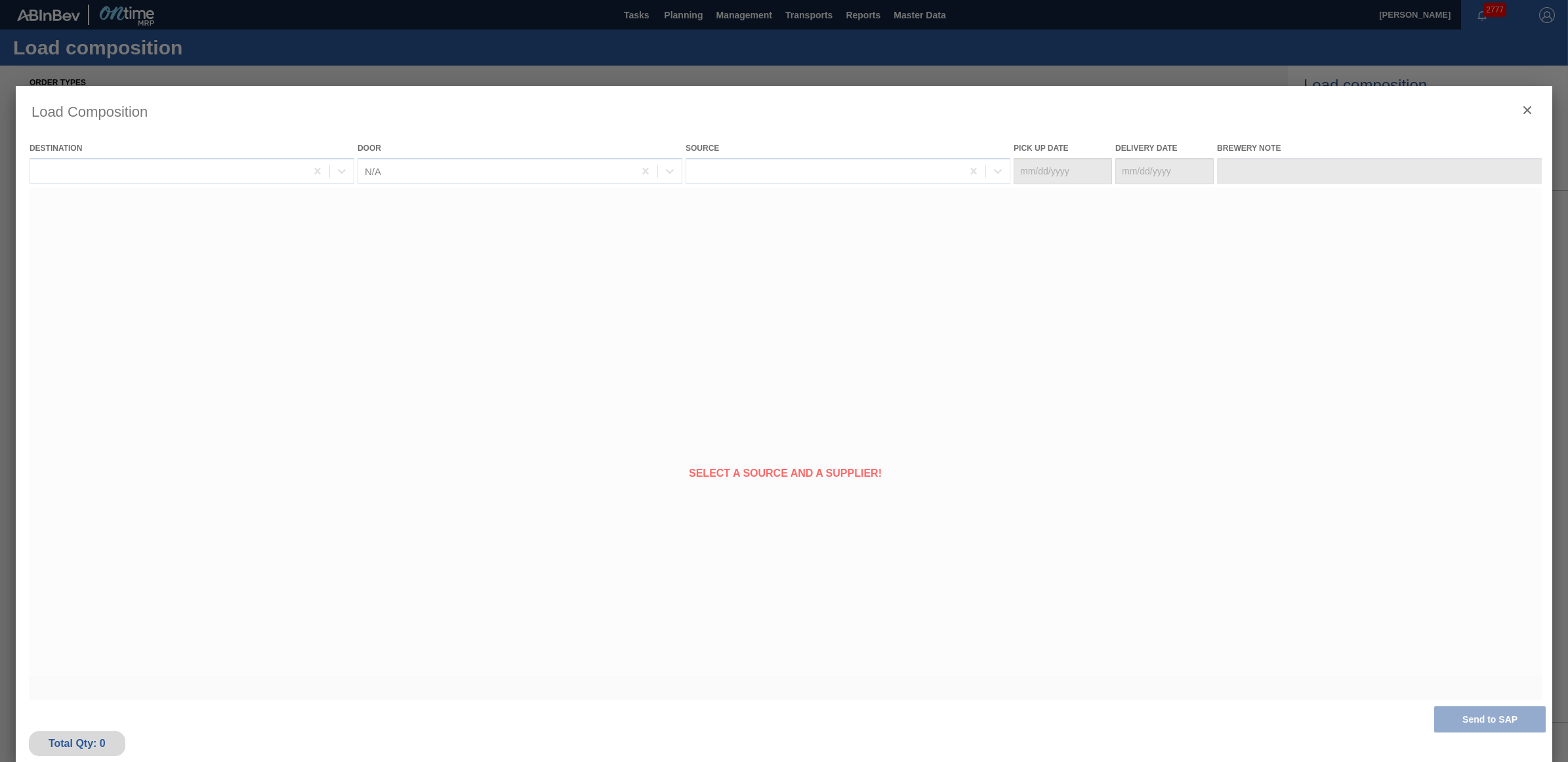
type Date "[DATE]"
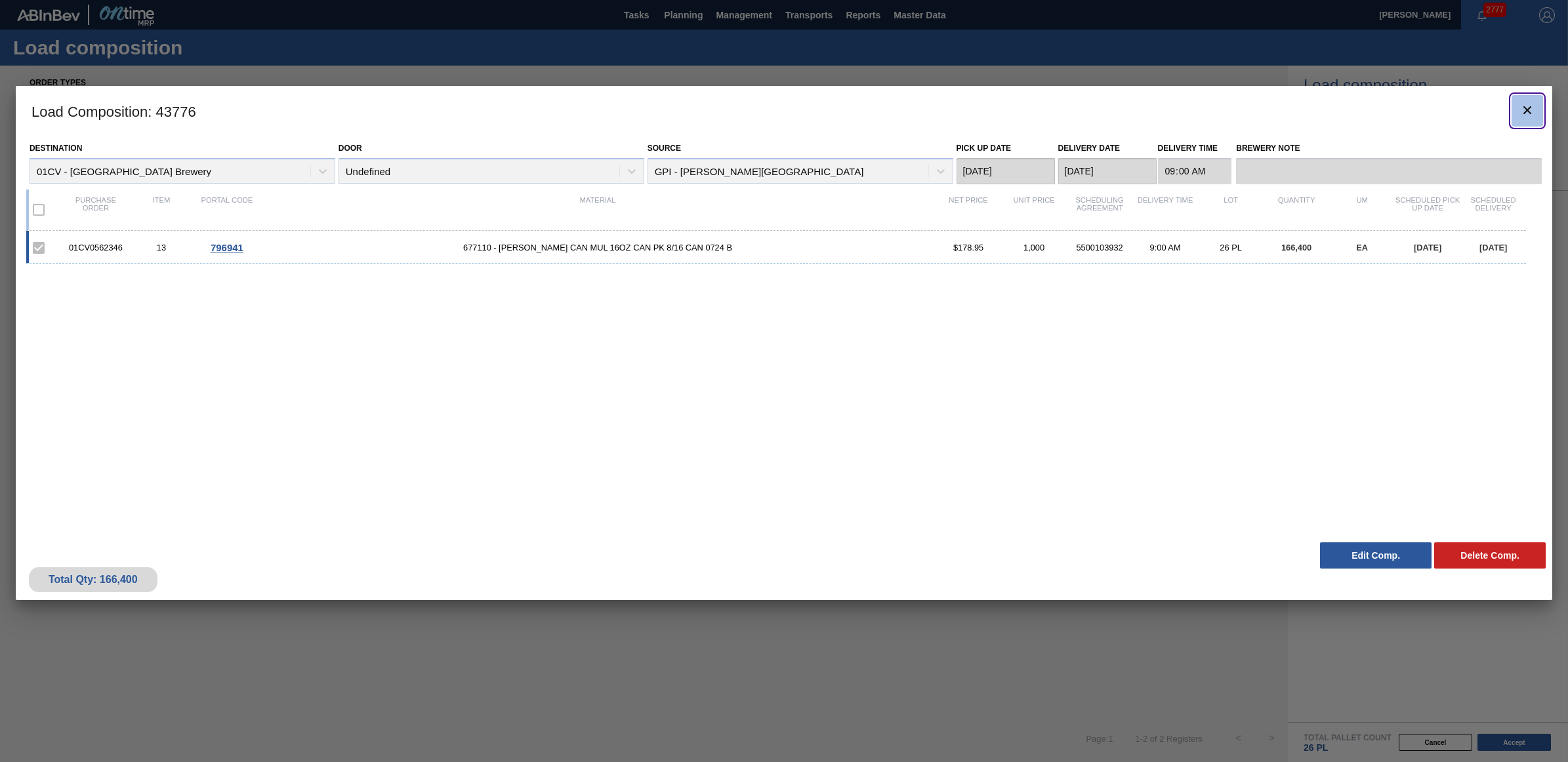
click at [1525, 109] on icon "botão de ícone" at bounding box center [1527, 110] width 16 height 16
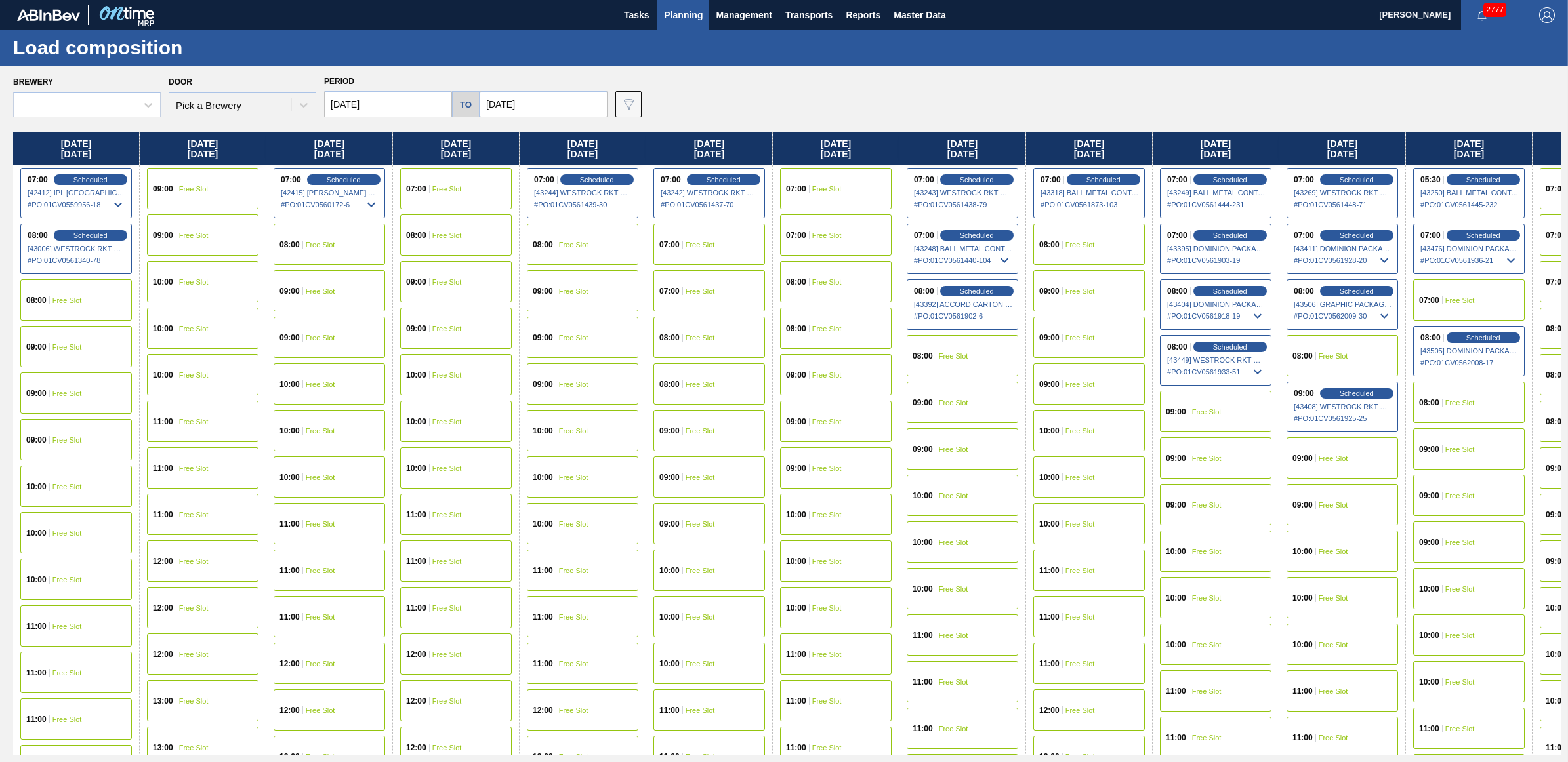
type input "09/29/2025"
type input "11/01/2025"
click at [394, 98] on input "09/29/2025" at bounding box center [388, 104] width 128 height 26
click at [471, 133] on button "Next Month" at bounding box center [471, 136] width 9 height 9
click at [359, 197] on div "6" at bounding box center [360, 198] width 18 height 18
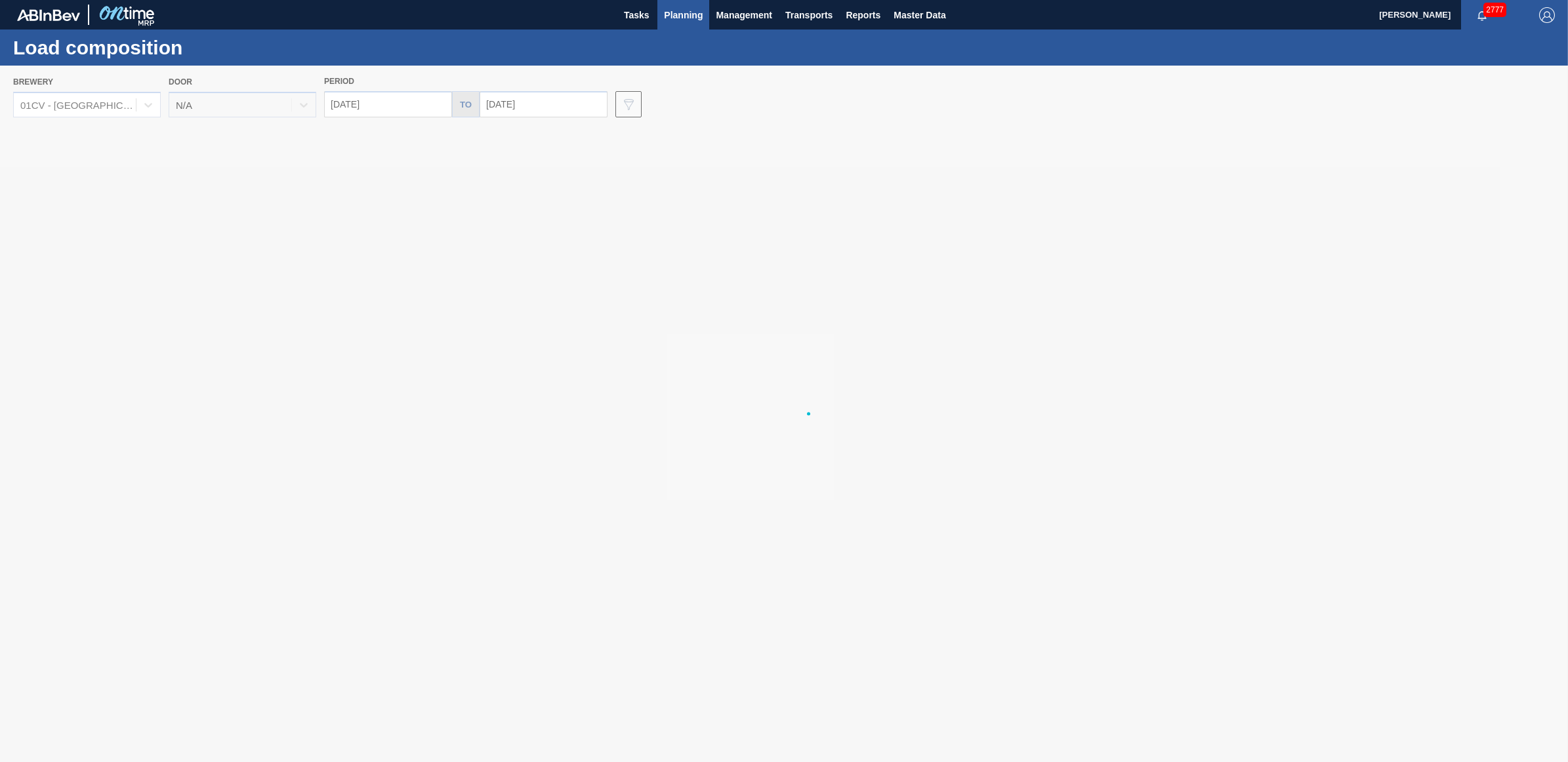
type input "10/06/2025"
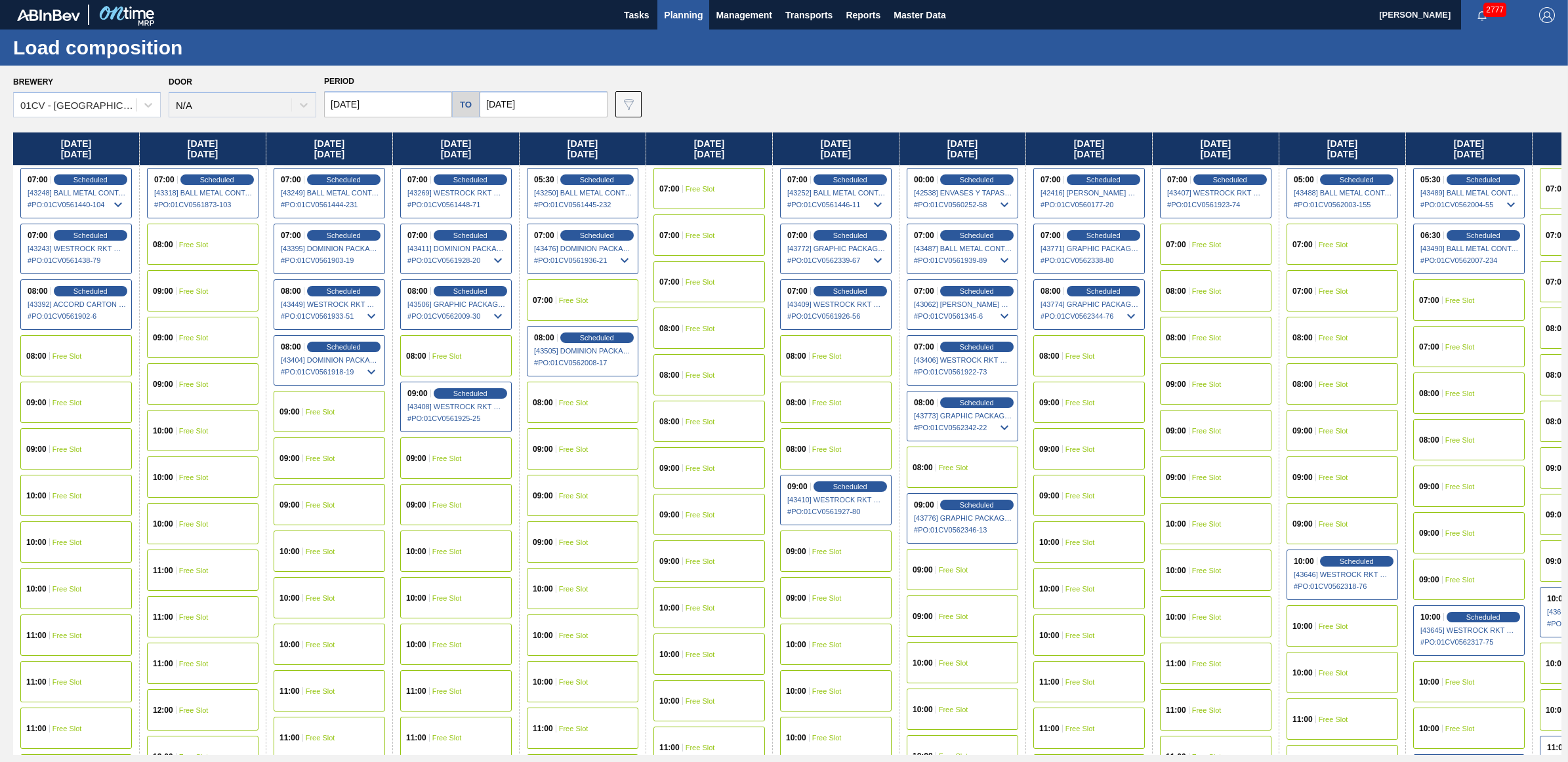
click at [1130, 351] on div "08:00 Free Slot" at bounding box center [1089, 356] width 111 height 41
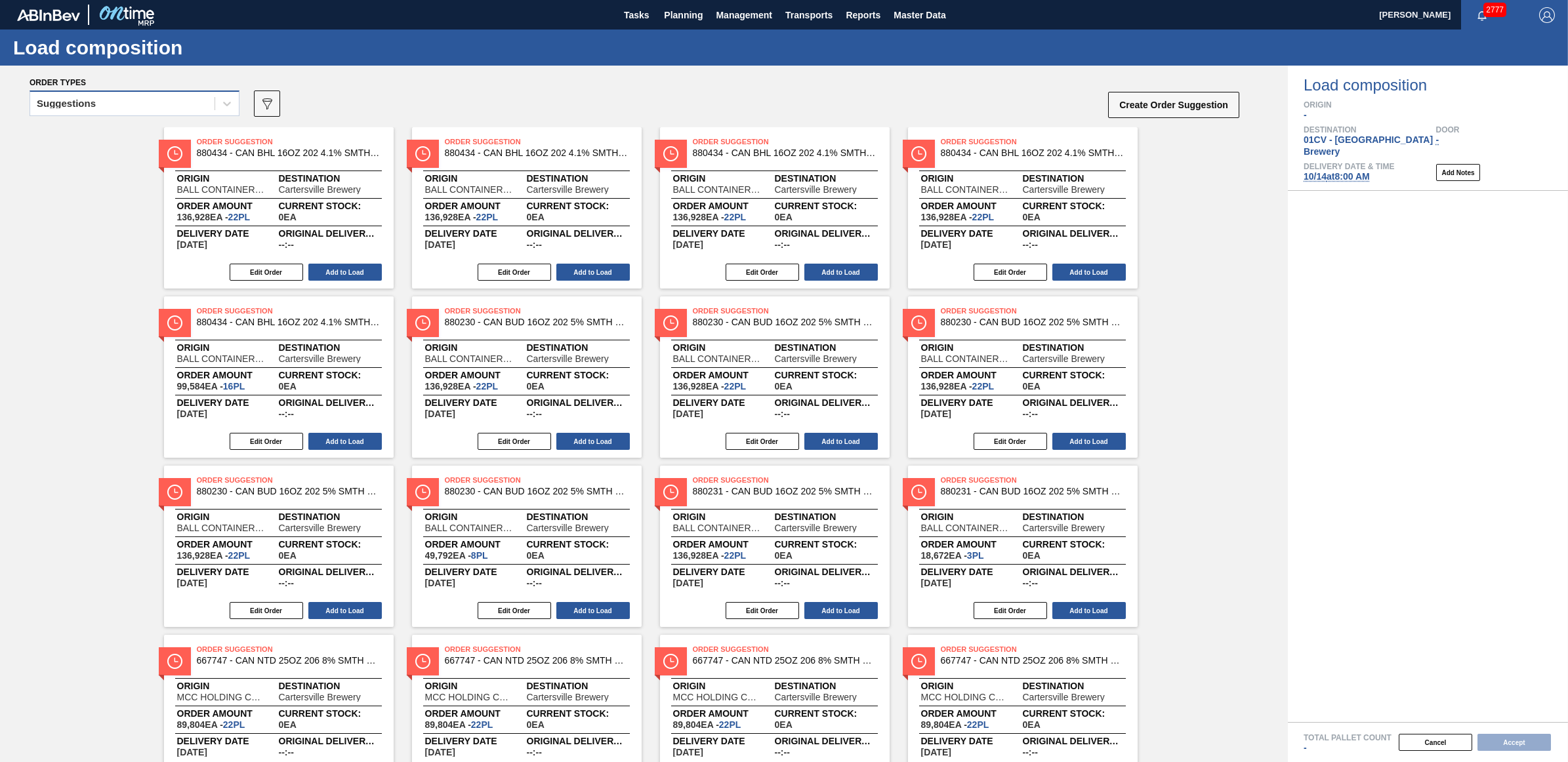
click at [125, 100] on div "Suggestions" at bounding box center [122, 104] width 184 height 19
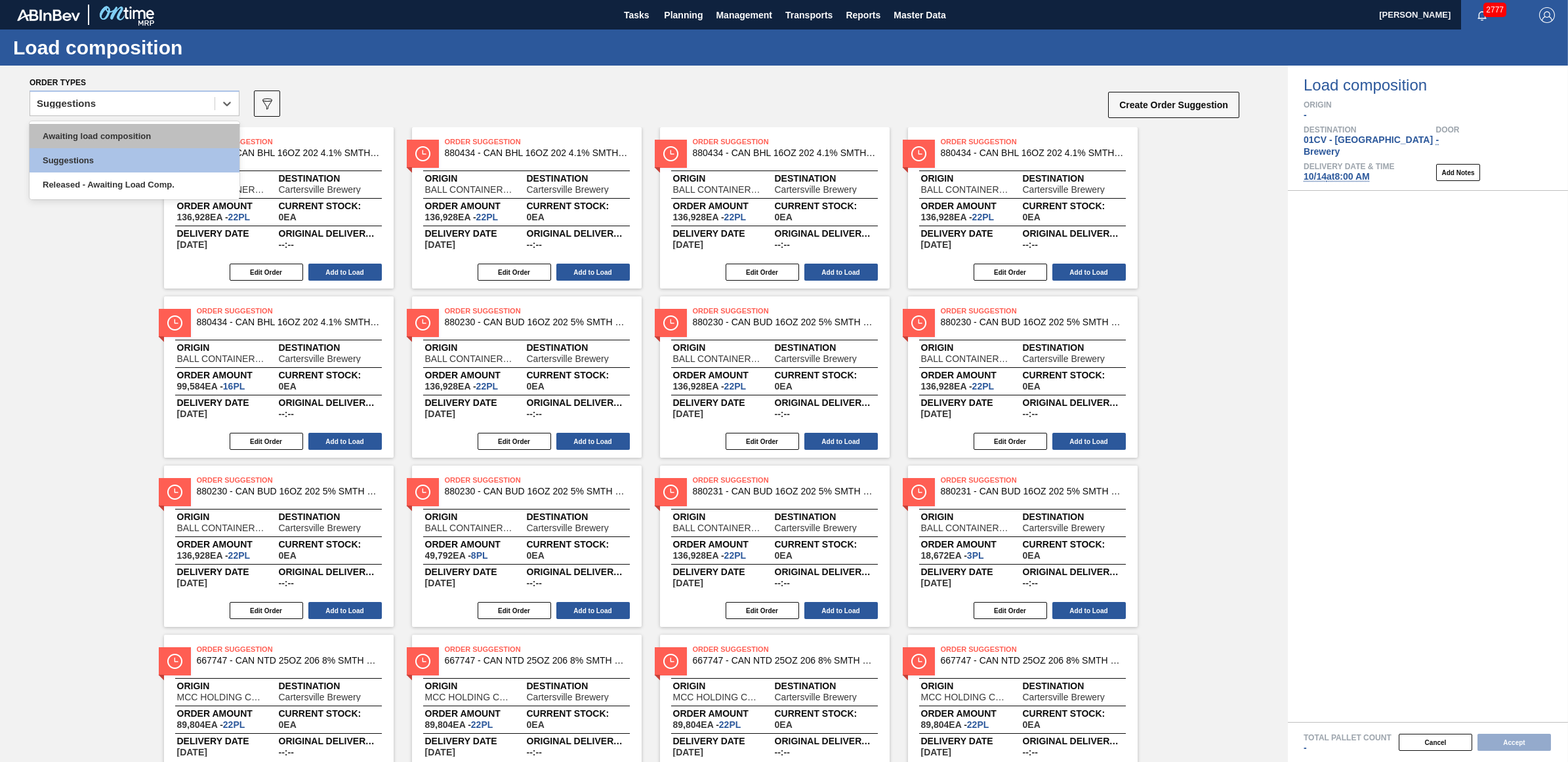
click at [128, 135] on div "Awaiting load composition" at bounding box center [135, 136] width 210 height 24
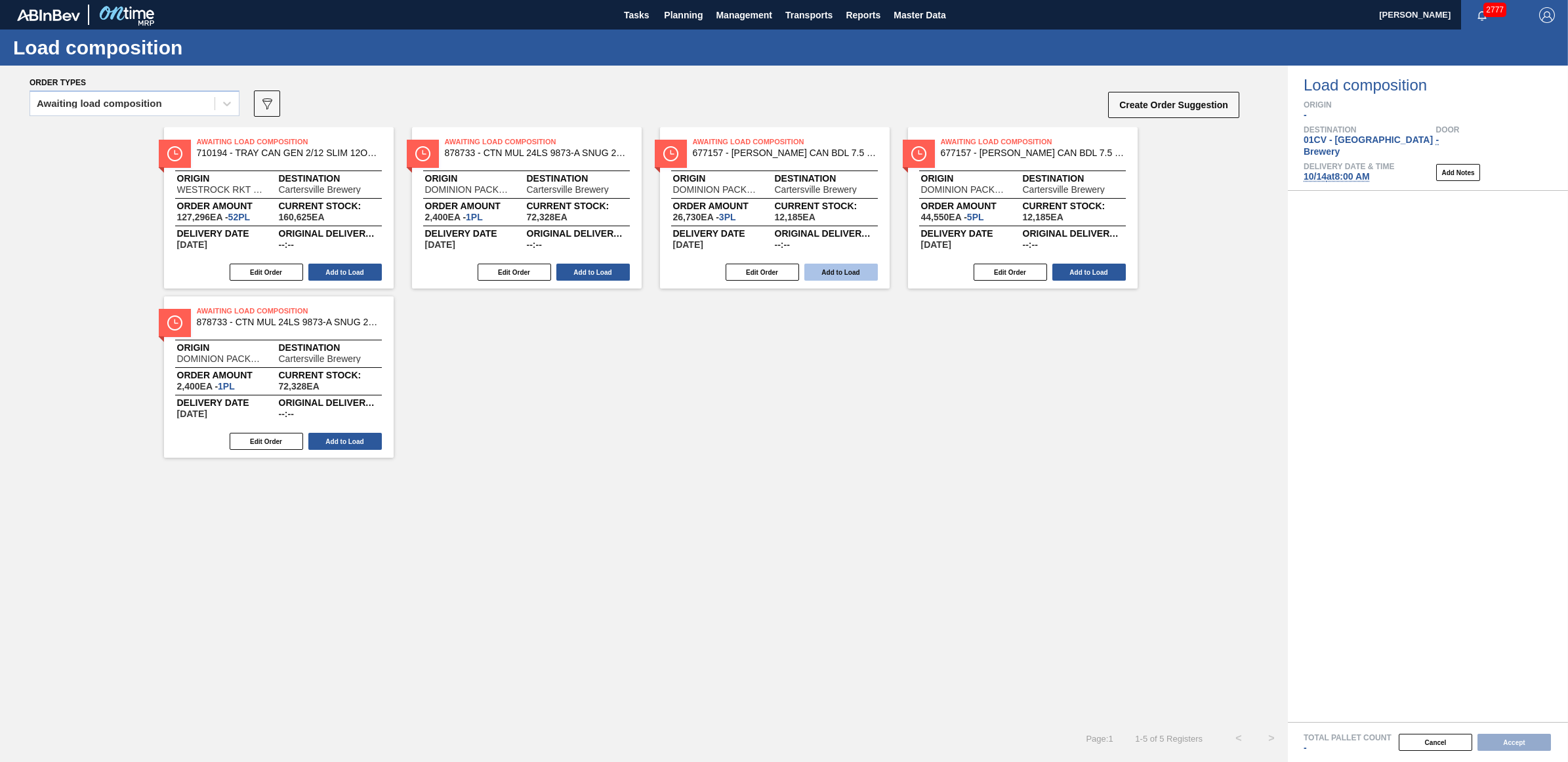
click at [848, 275] on button "Add to Load" at bounding box center [841, 272] width 73 height 17
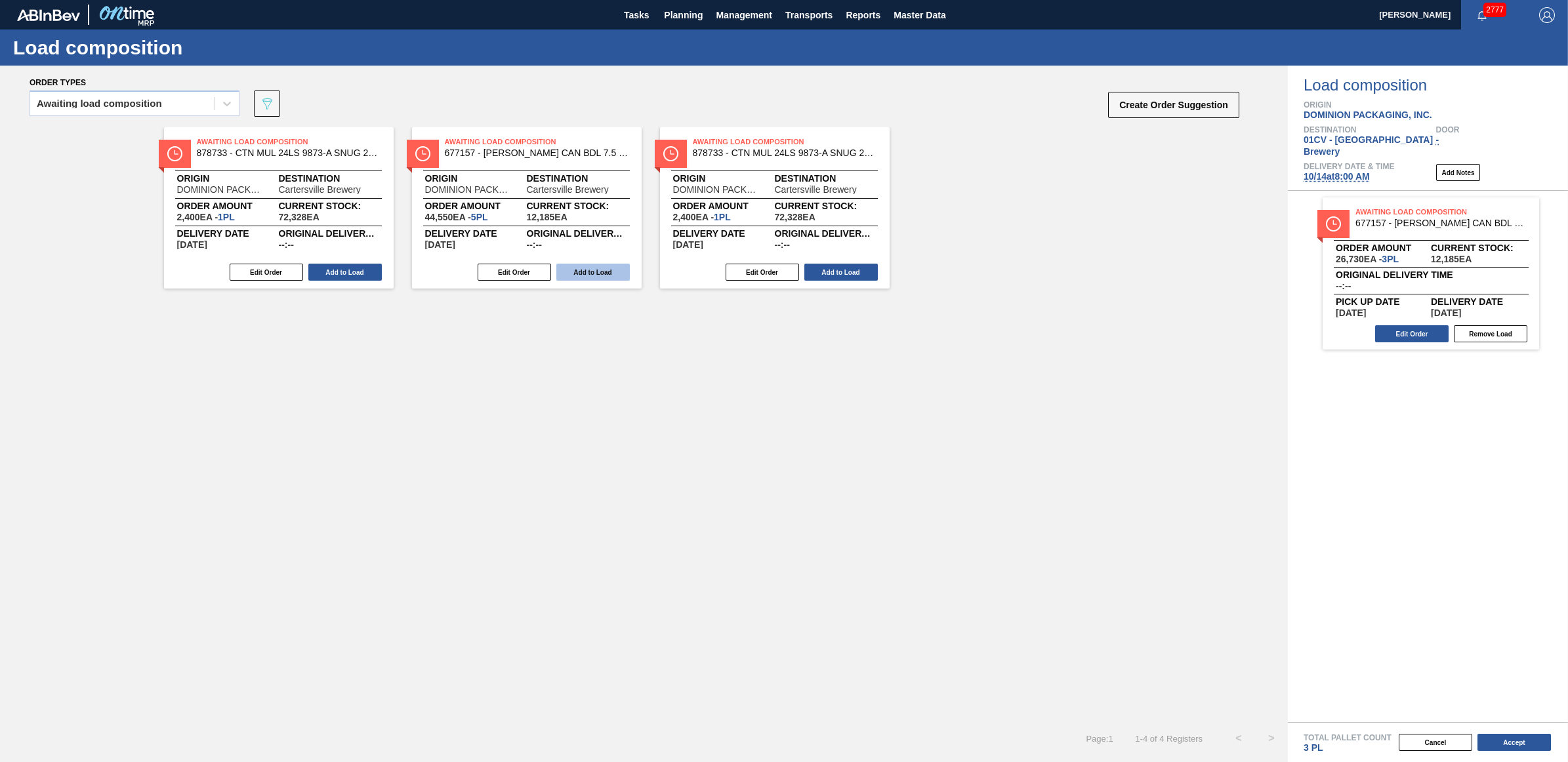
click at [592, 273] on button "Add to Load" at bounding box center [593, 272] width 73 height 17
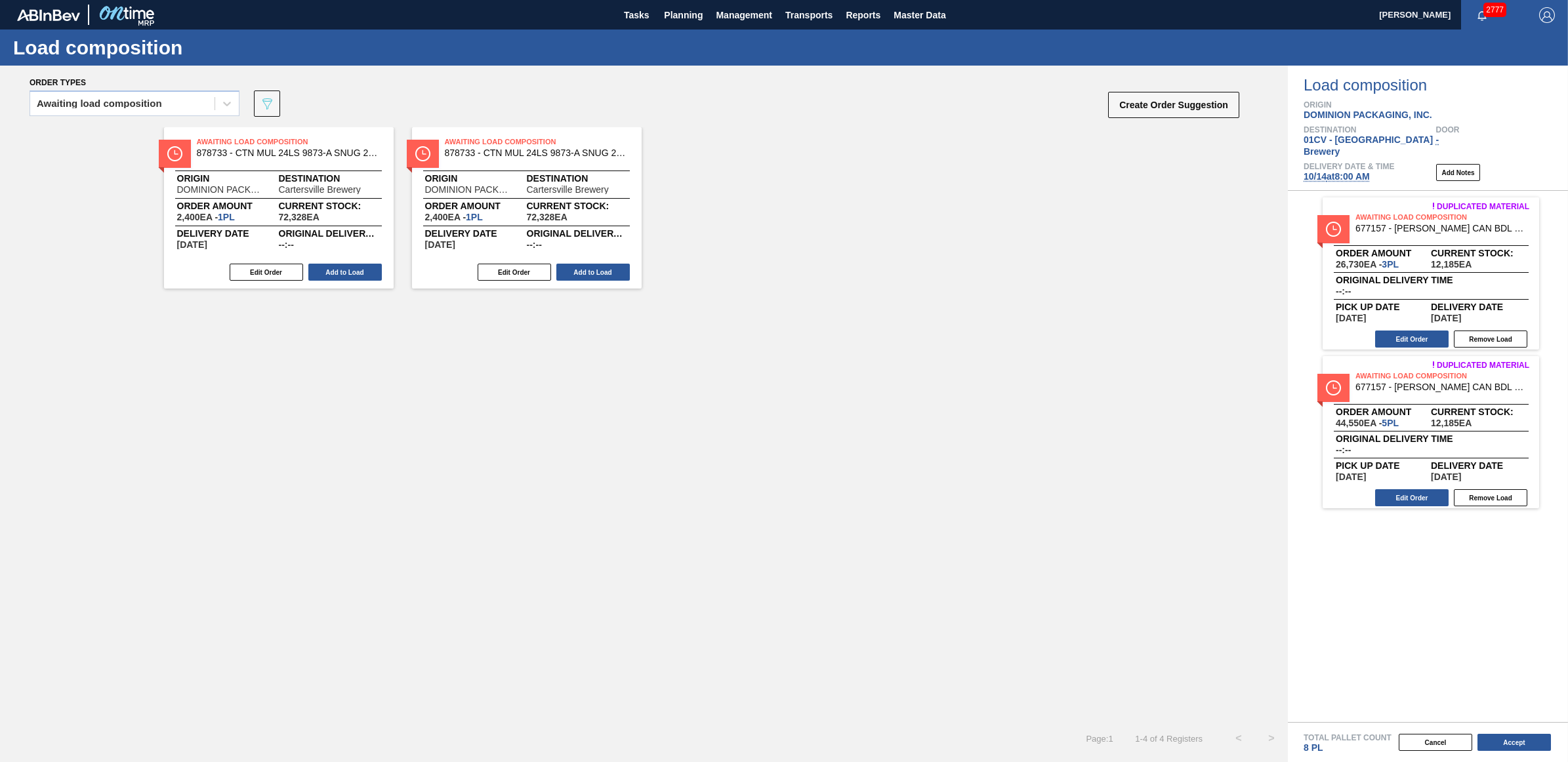
click at [228, 520] on div "Awaiting Load Composition 878733 - CTN MUL 24LS 9873-A SNUG 2304 12OZ FOLD Orig…" at bounding box center [644, 425] width 1288 height 595
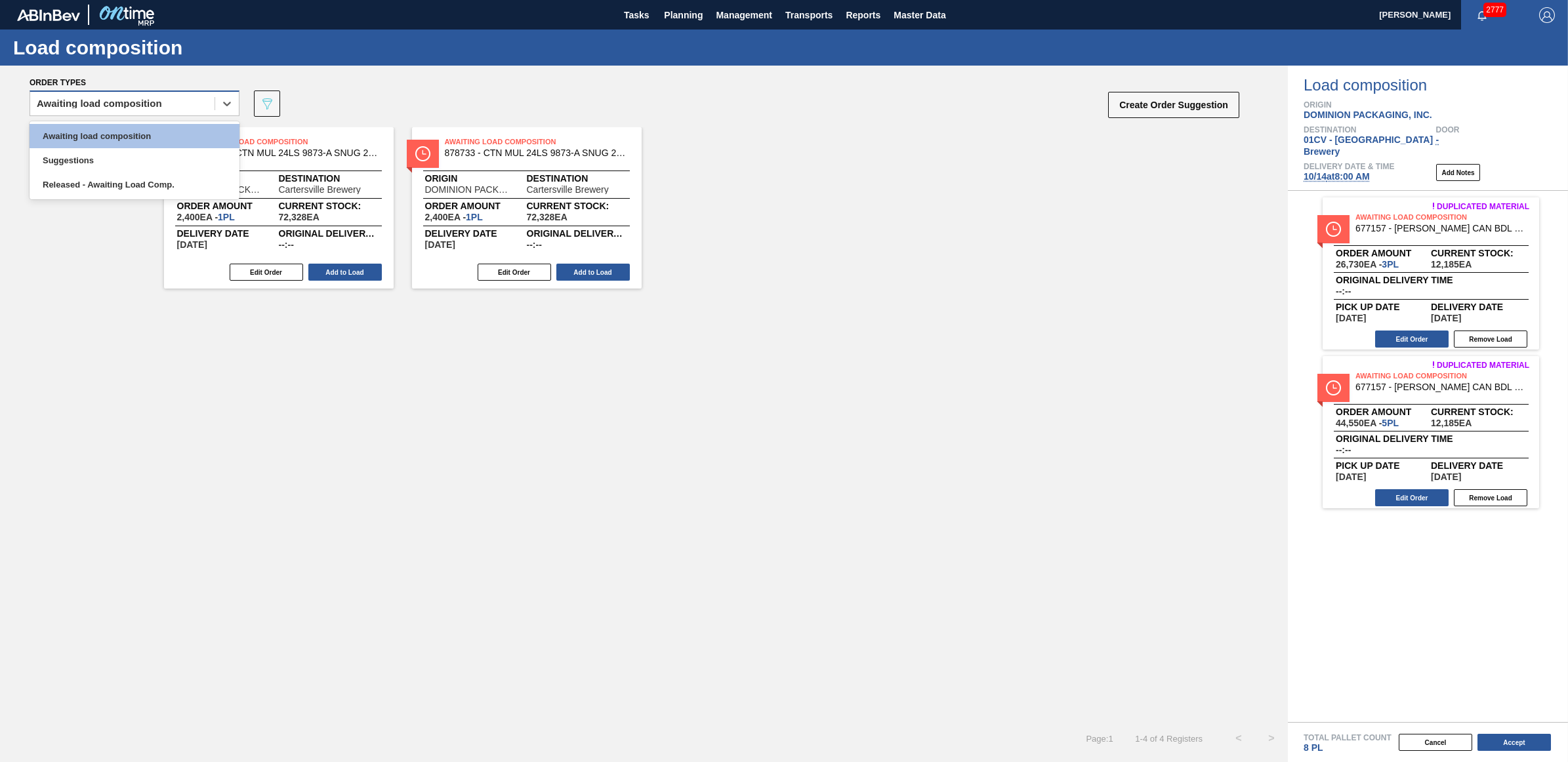
click at [192, 100] on div "Awaiting load composition" at bounding box center [122, 104] width 184 height 19
click at [179, 129] on div "Awaiting load composition" at bounding box center [135, 136] width 210 height 24
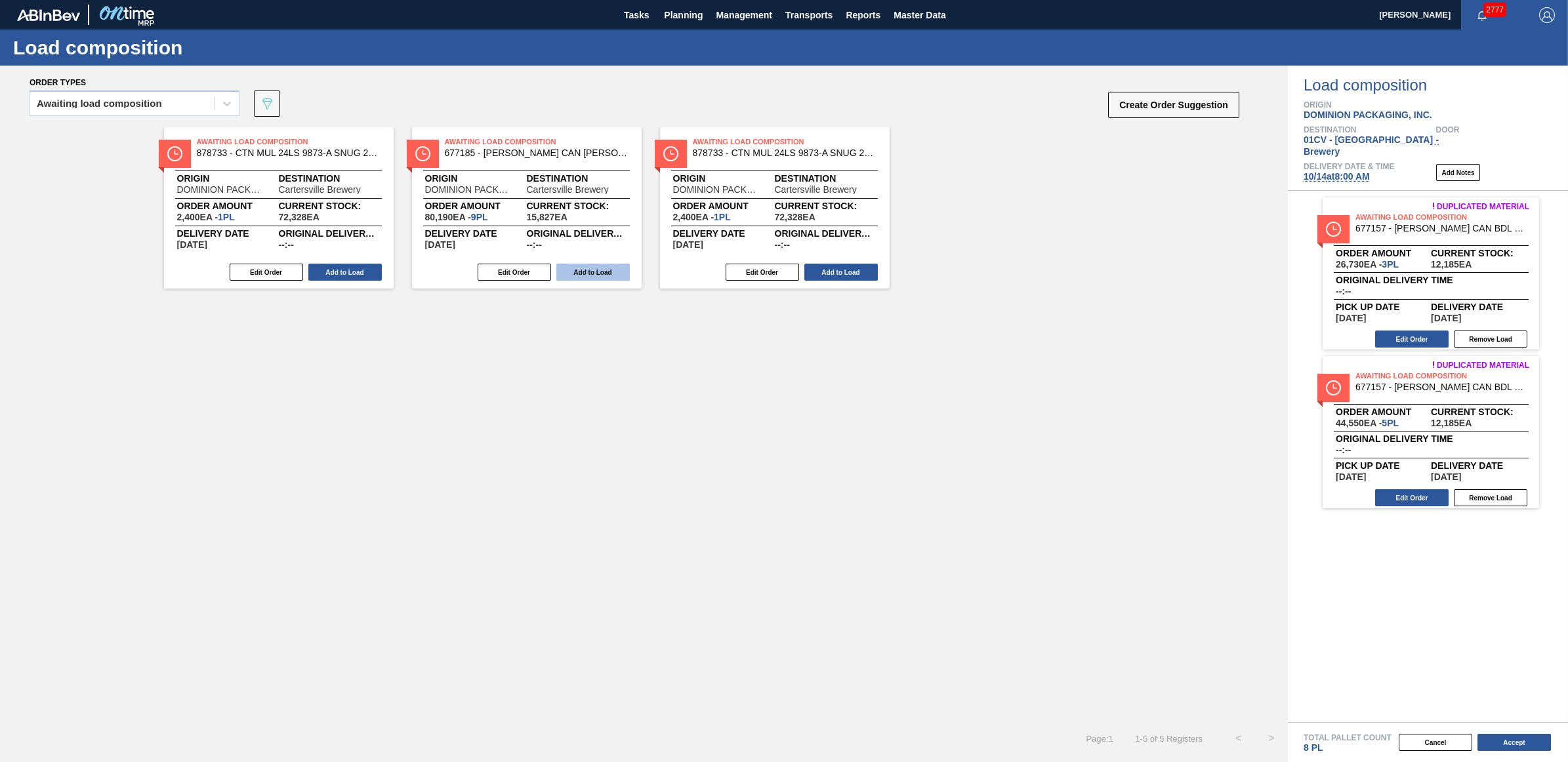
click at [571, 272] on button "Add to Load" at bounding box center [593, 272] width 73 height 17
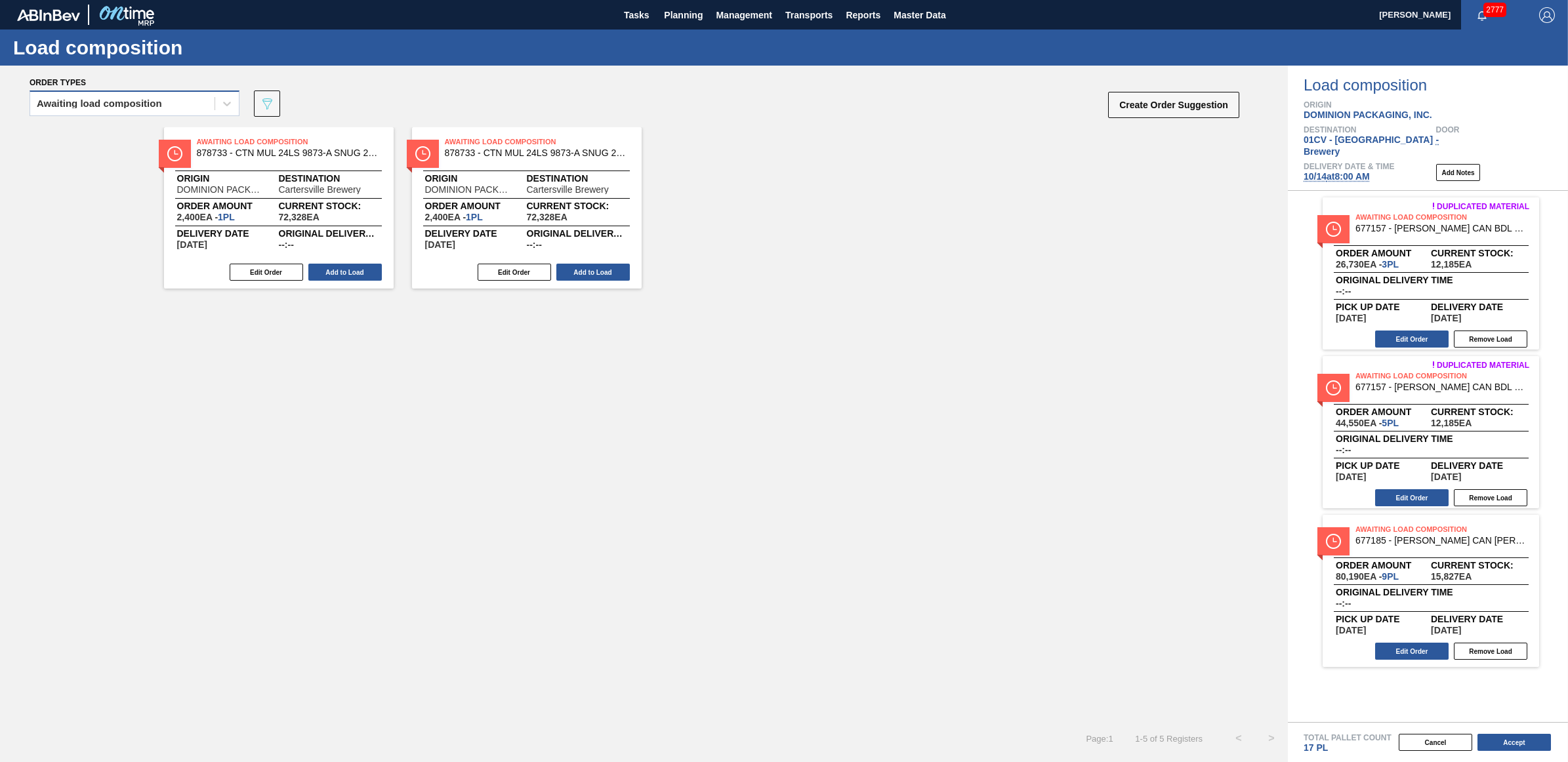
click at [126, 107] on div "Awaiting load composition" at bounding box center [99, 104] width 125 height 9
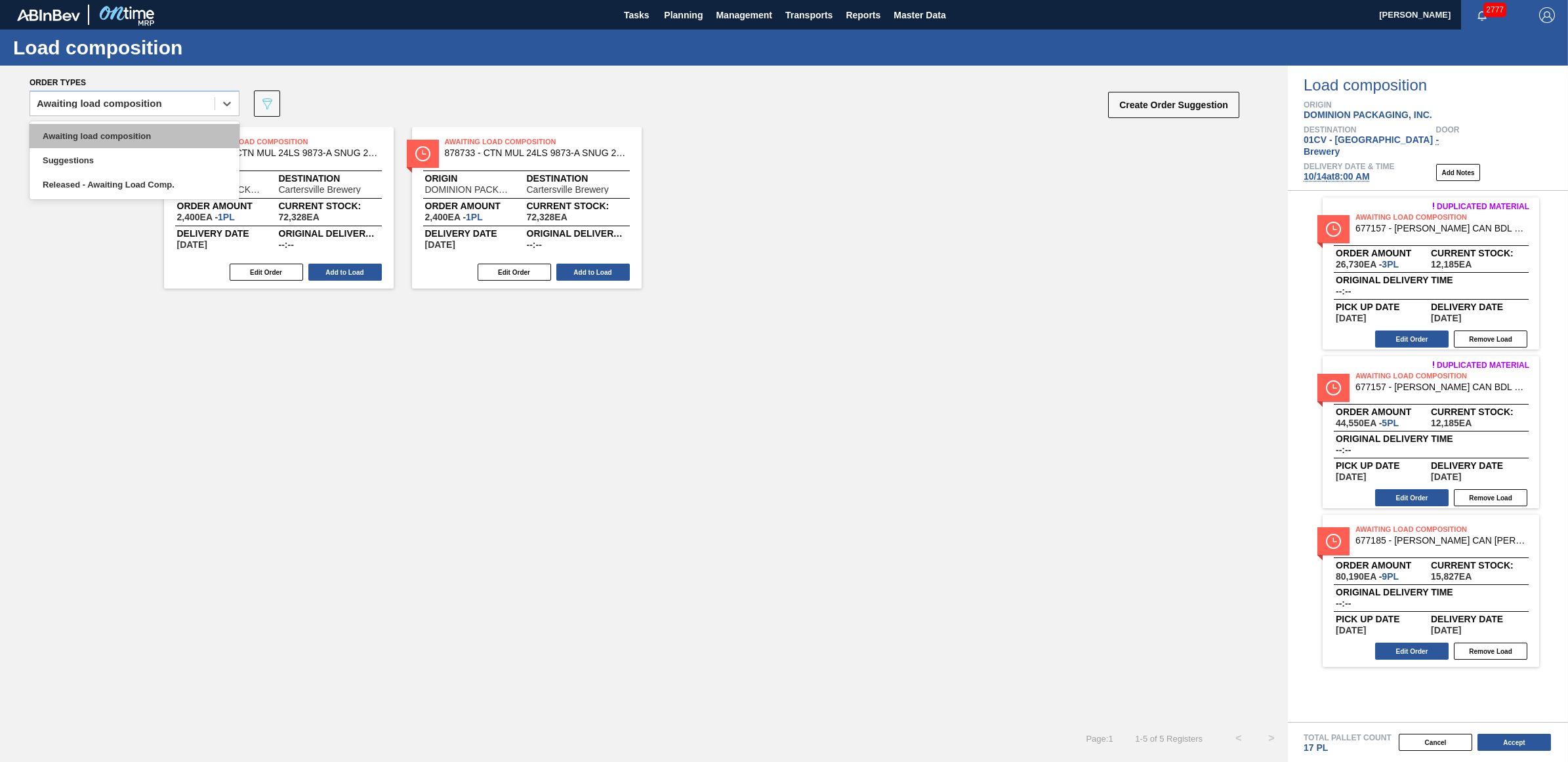
click at [124, 141] on div "Awaiting load composition" at bounding box center [135, 136] width 210 height 24
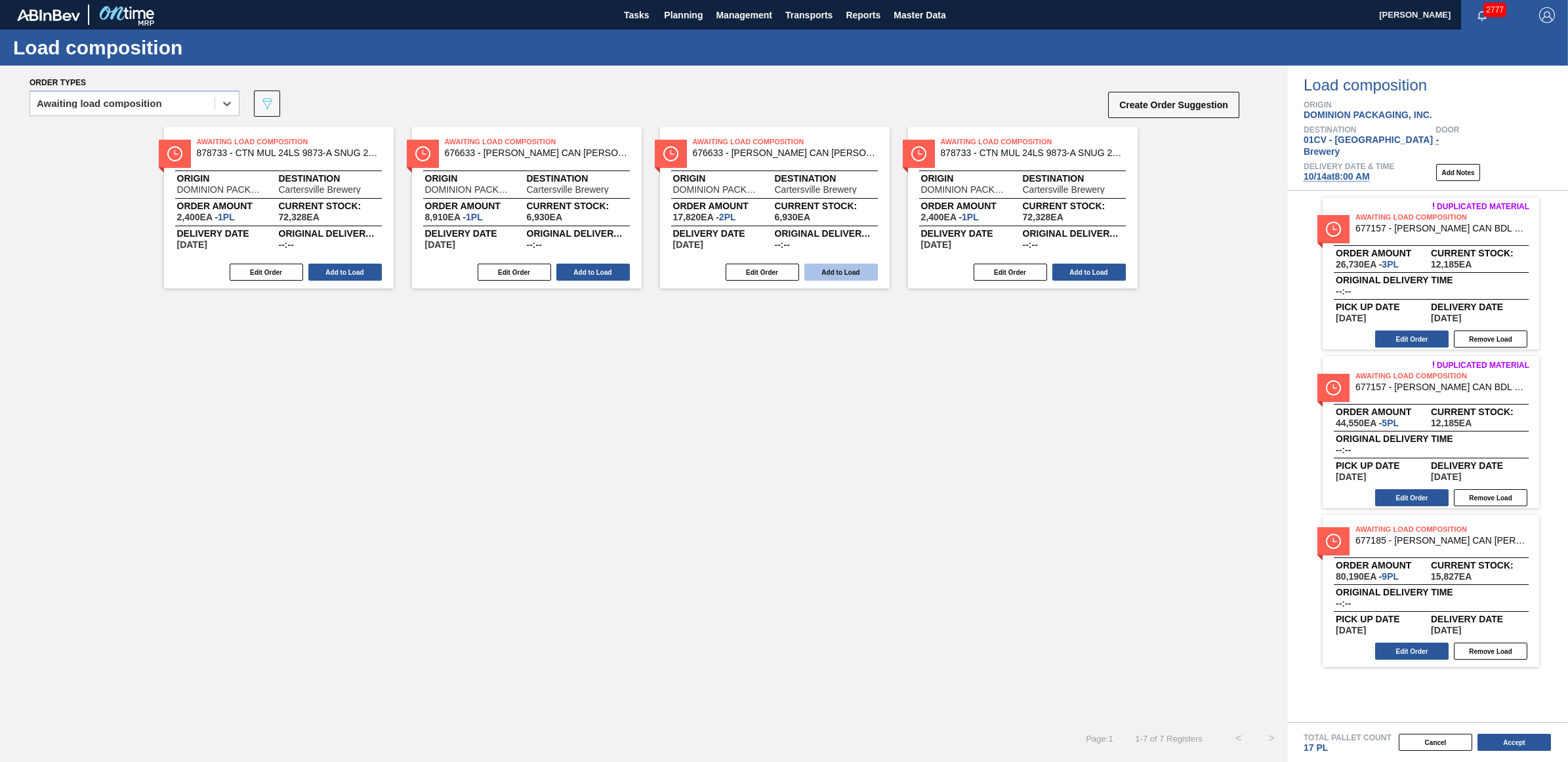
click at [831, 275] on button "Add to Load" at bounding box center [841, 272] width 73 height 17
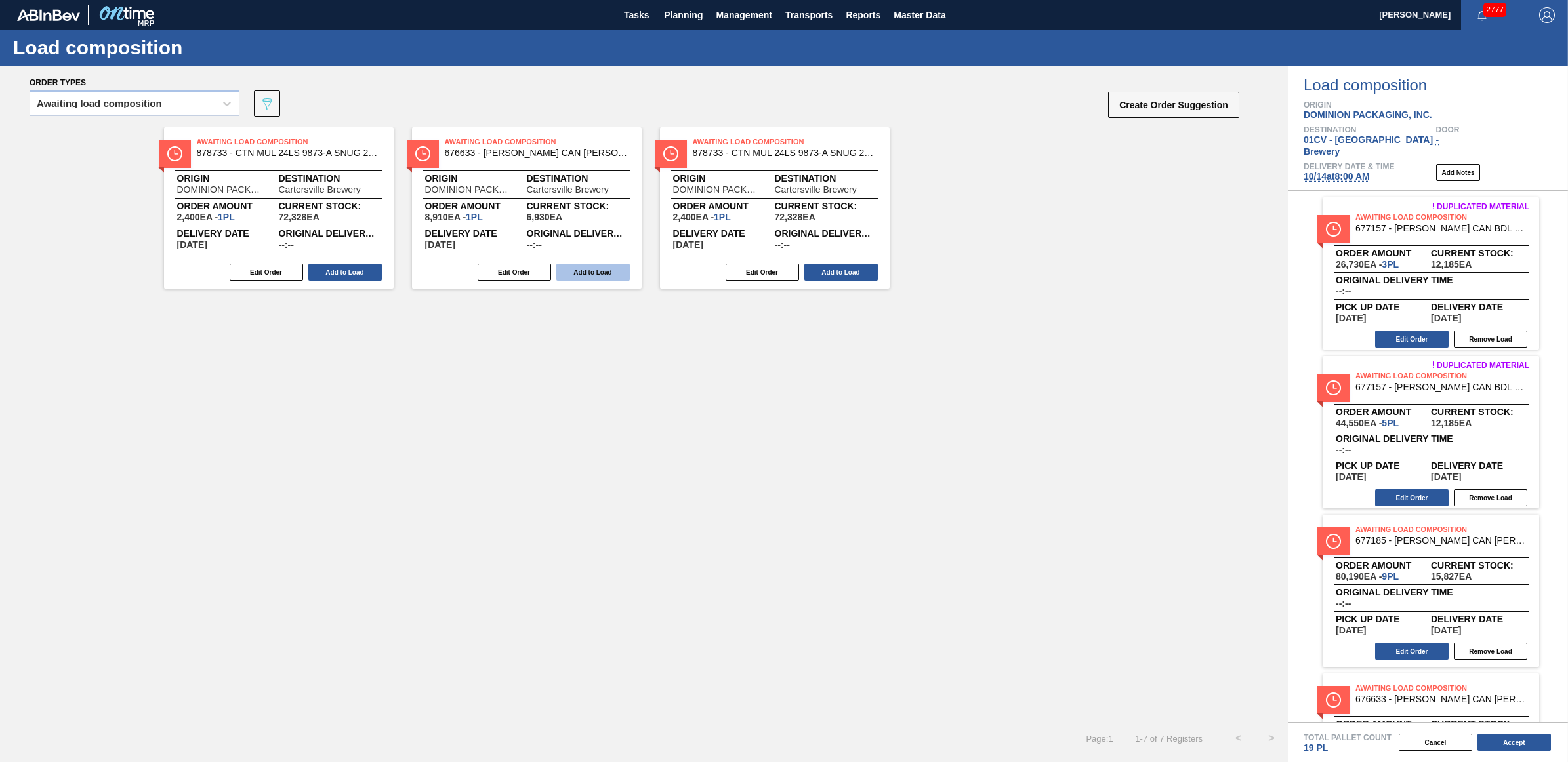
click at [602, 271] on button "Add to Load" at bounding box center [593, 272] width 73 height 17
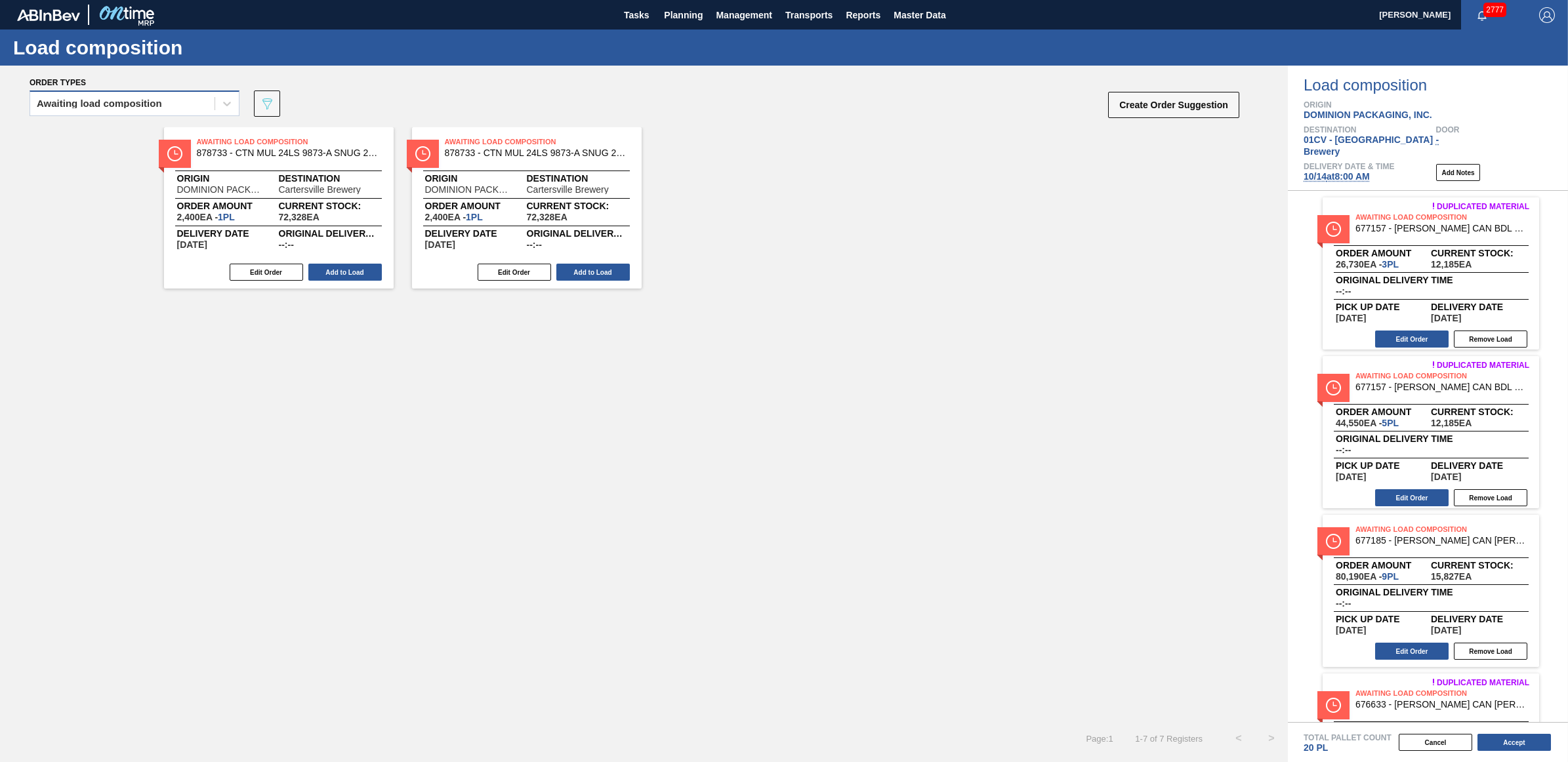
click at [107, 107] on div "Awaiting load composition" at bounding box center [99, 104] width 125 height 9
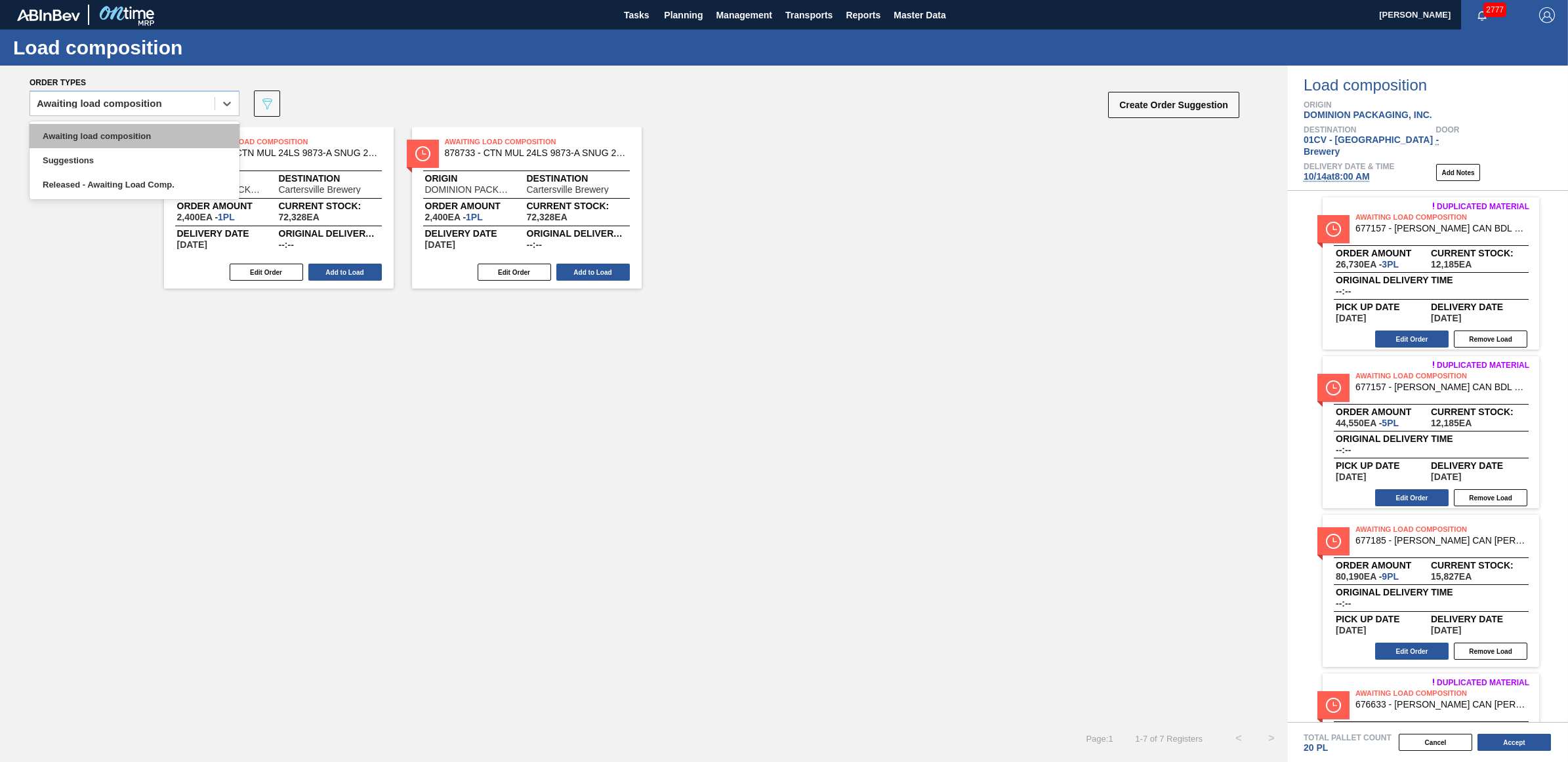
click at [105, 139] on div "Awaiting load composition" at bounding box center [135, 136] width 210 height 24
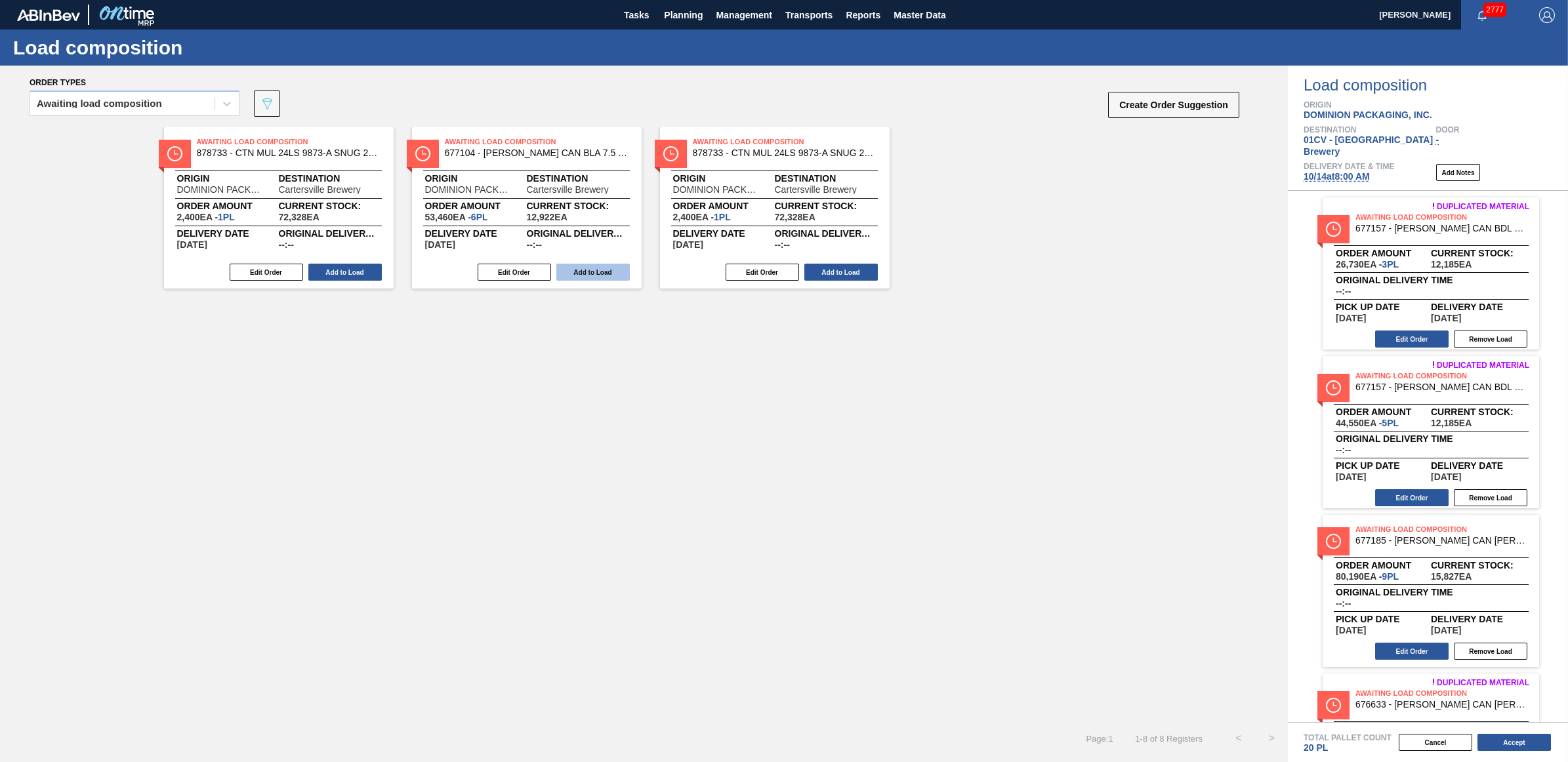
click at [592, 267] on button "Add to Load" at bounding box center [593, 272] width 73 height 17
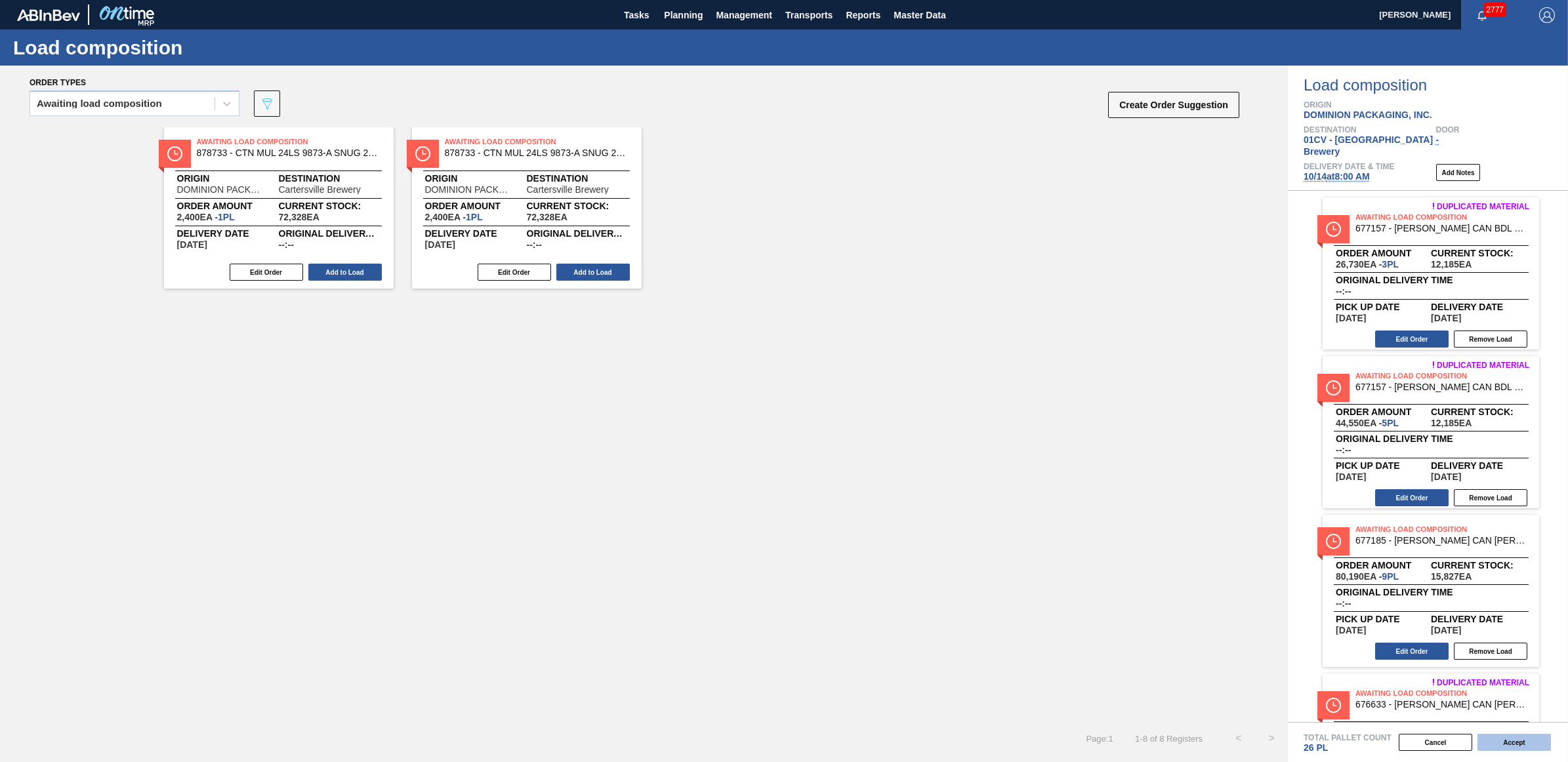
click at [1497, 738] on button "Accept" at bounding box center [1514, 742] width 73 height 17
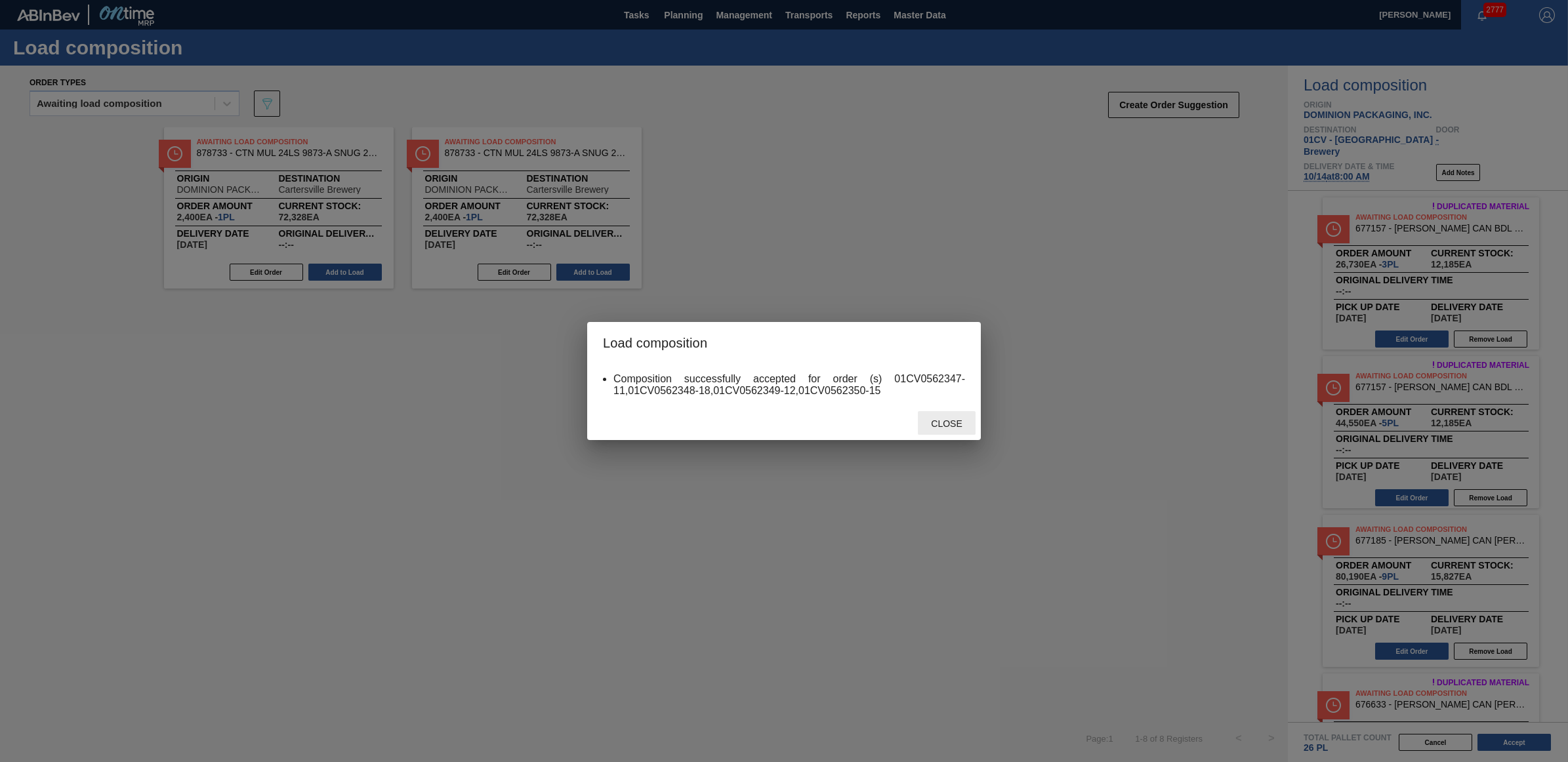
click at [942, 423] on span "Close" at bounding box center [945, 423] width 51 height 10
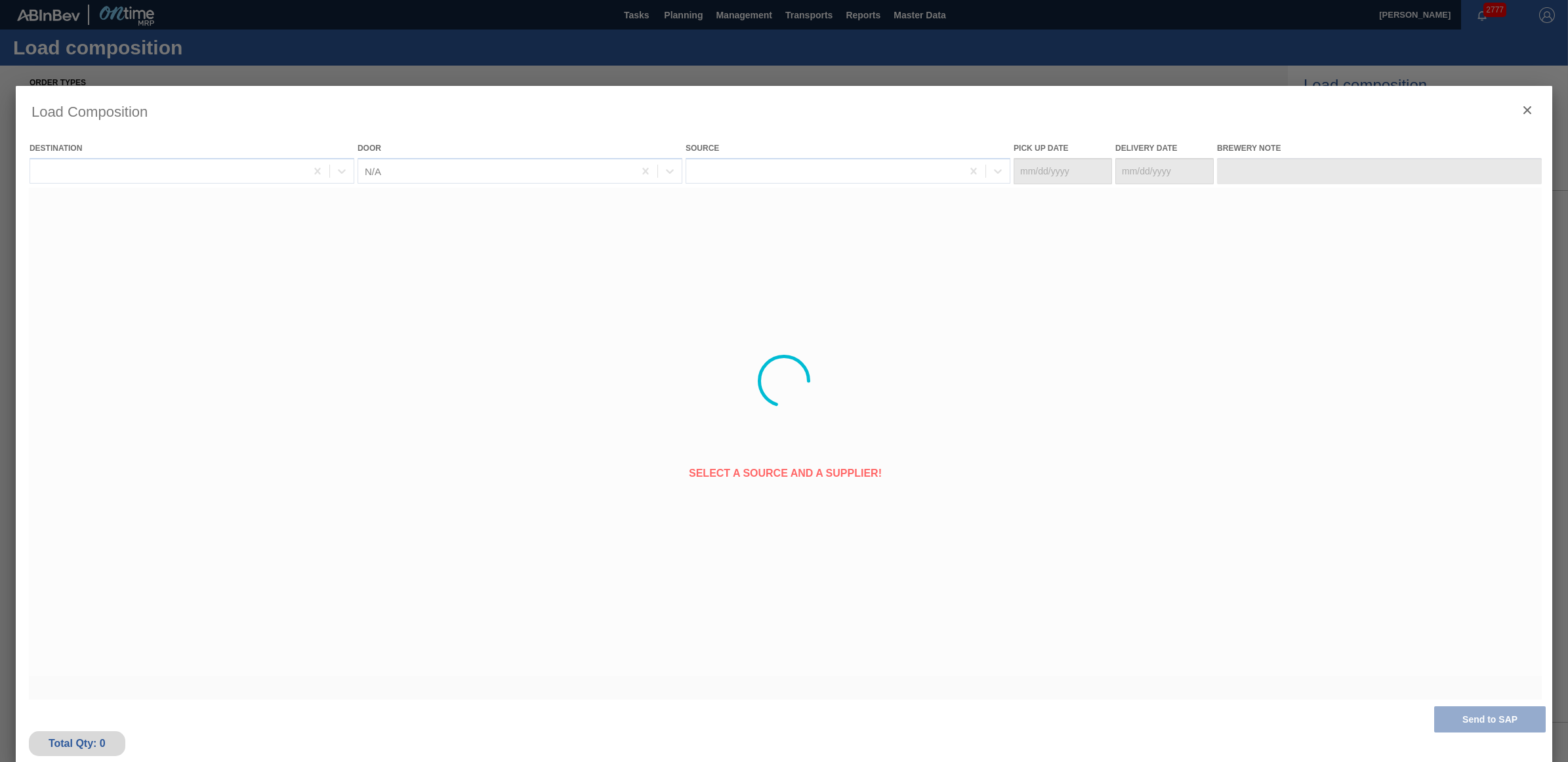
type Date "[DATE]"
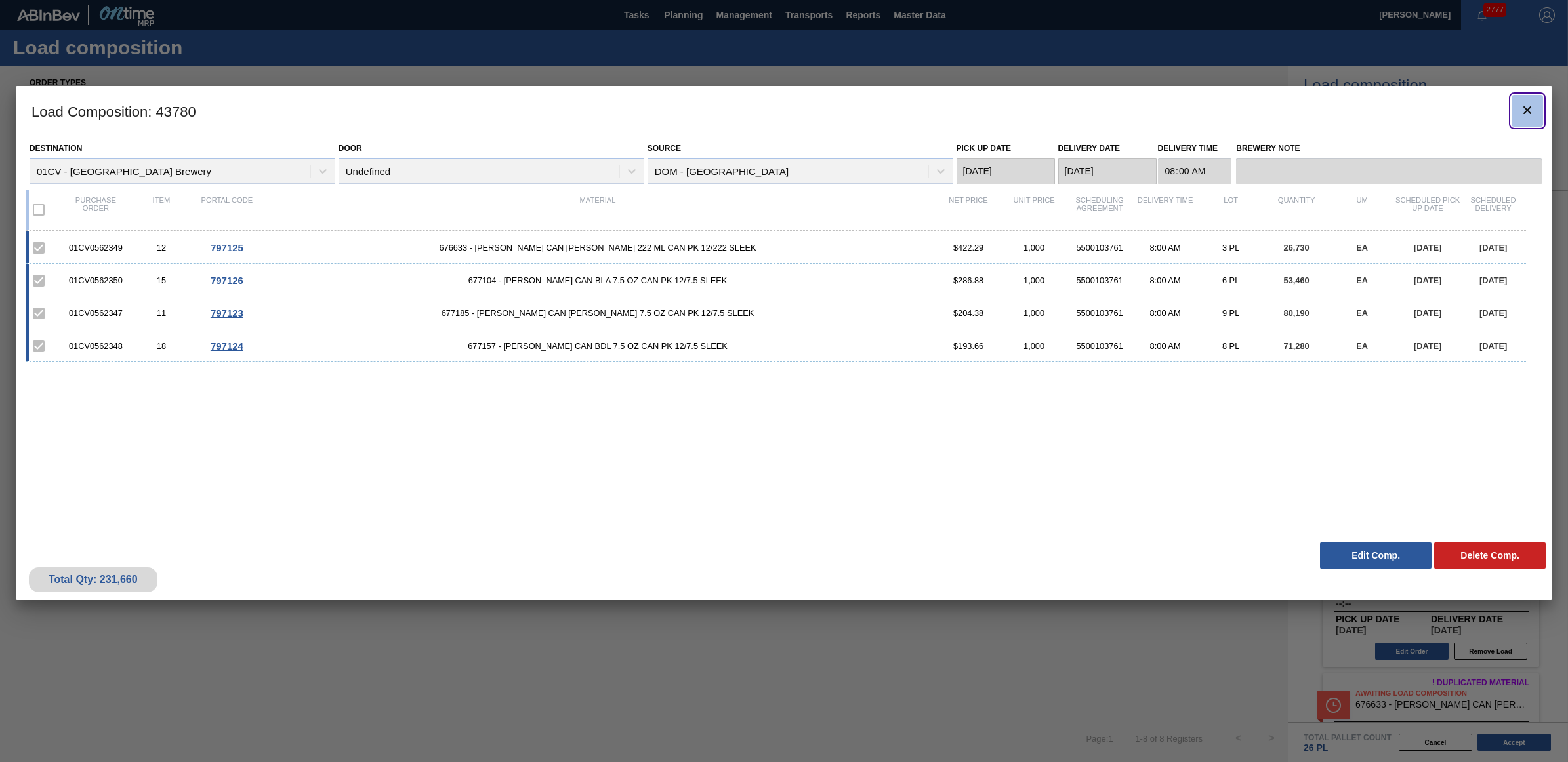
click at [1520, 117] on icon "botão de ícone" at bounding box center [1527, 110] width 16 height 16
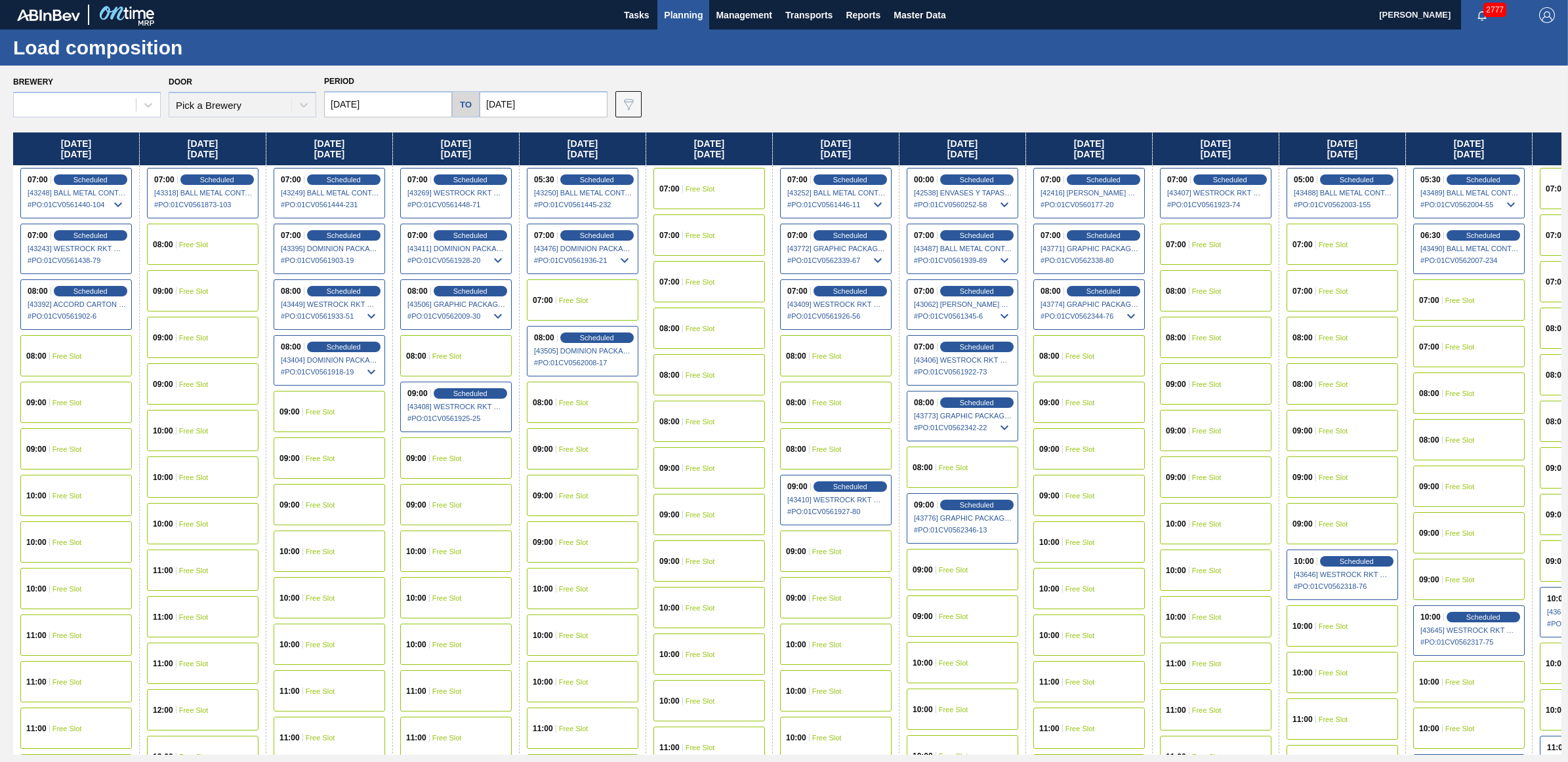
type input "10/06/2025"
type input "11/01/2025"
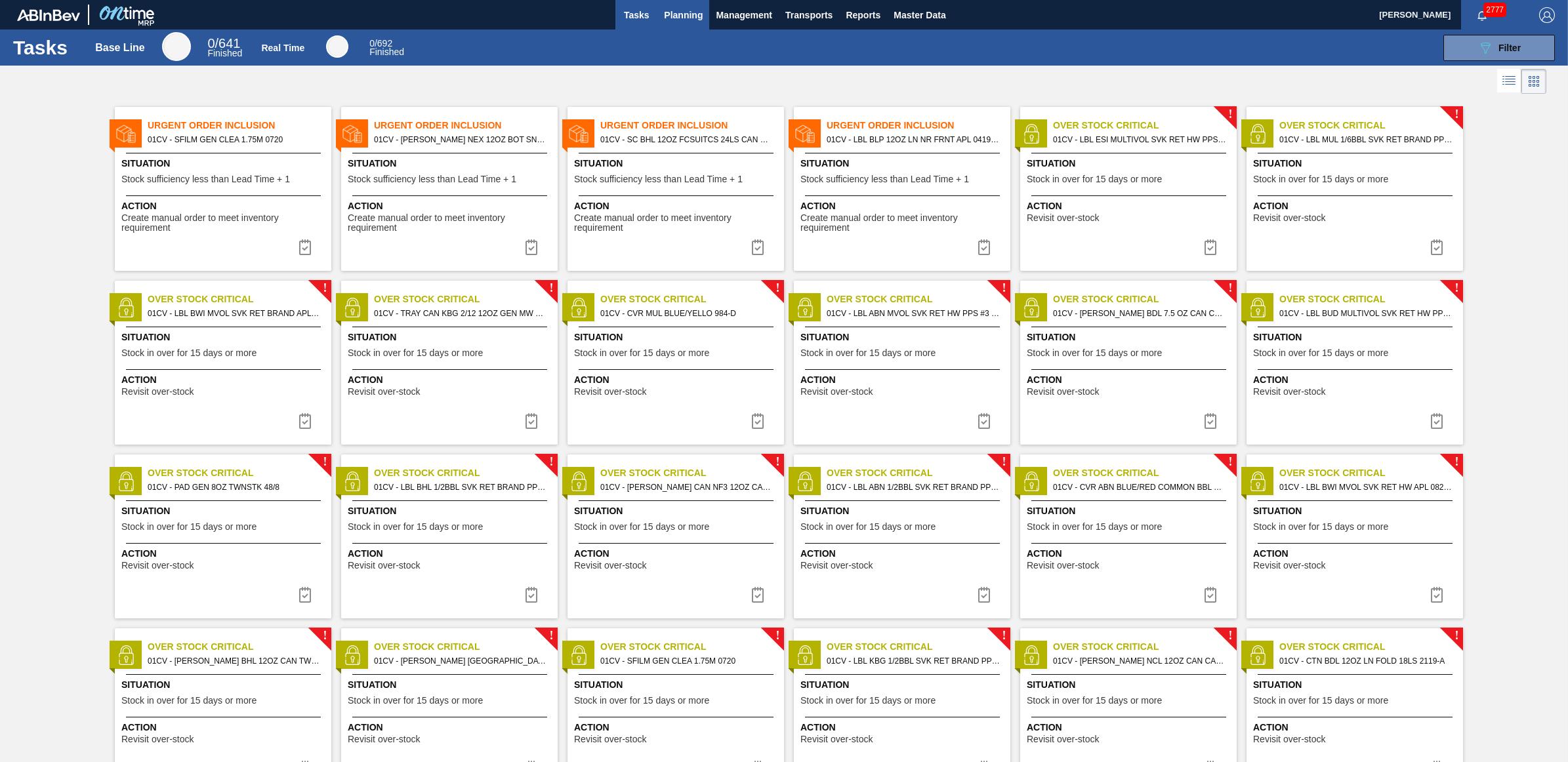
click at [690, 13] on span "Planning" at bounding box center [682, 15] width 38 height 16
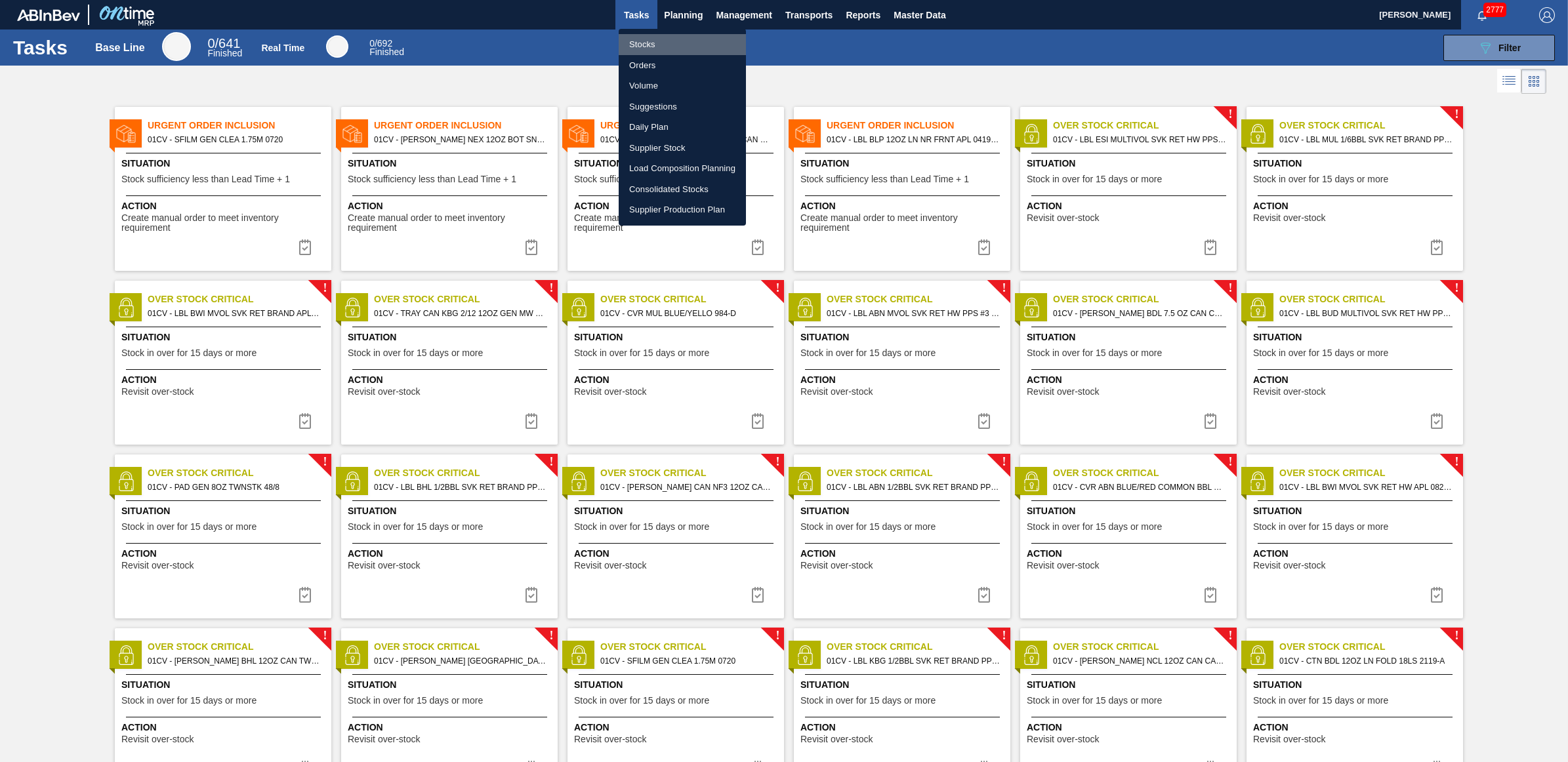
click at [670, 37] on li "Stocks" at bounding box center [682, 44] width 127 height 21
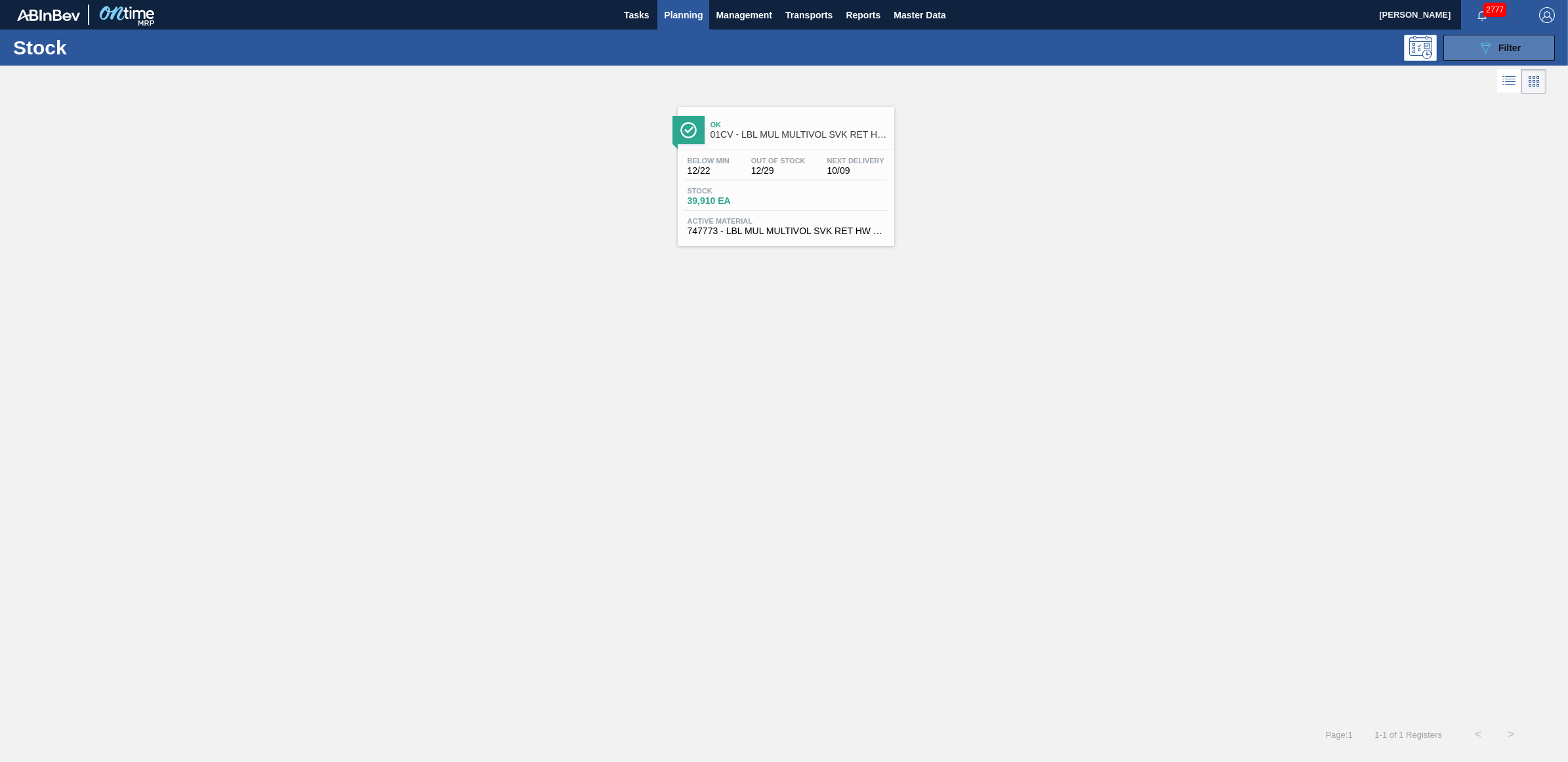
click at [1491, 40] on icon "089F7B8B-B2A5-4AFE-B5C0-19BA573D28AC" at bounding box center [1485, 48] width 16 height 16
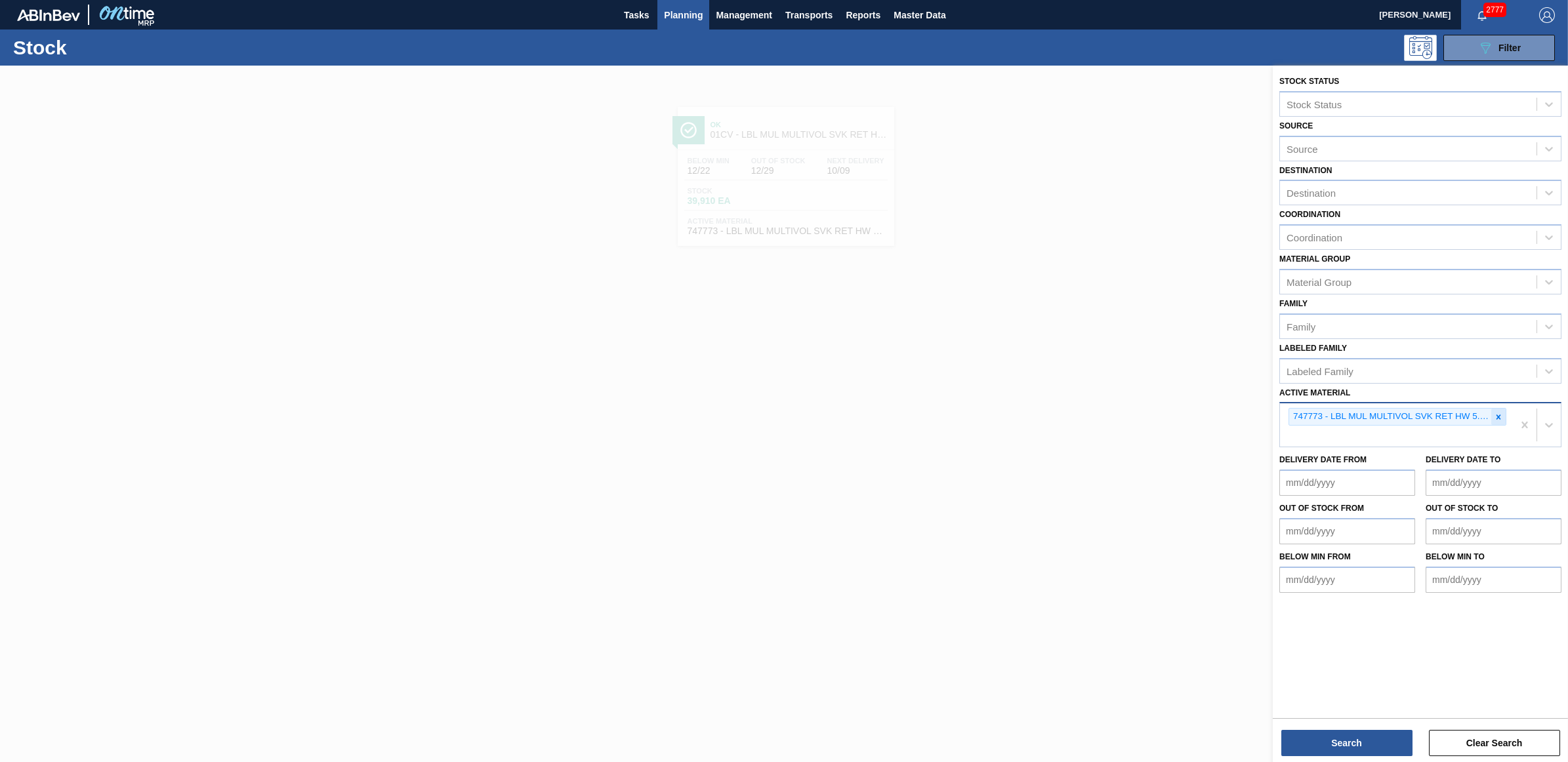
click at [1501, 416] on icon at bounding box center [1499, 418] width 9 height 9
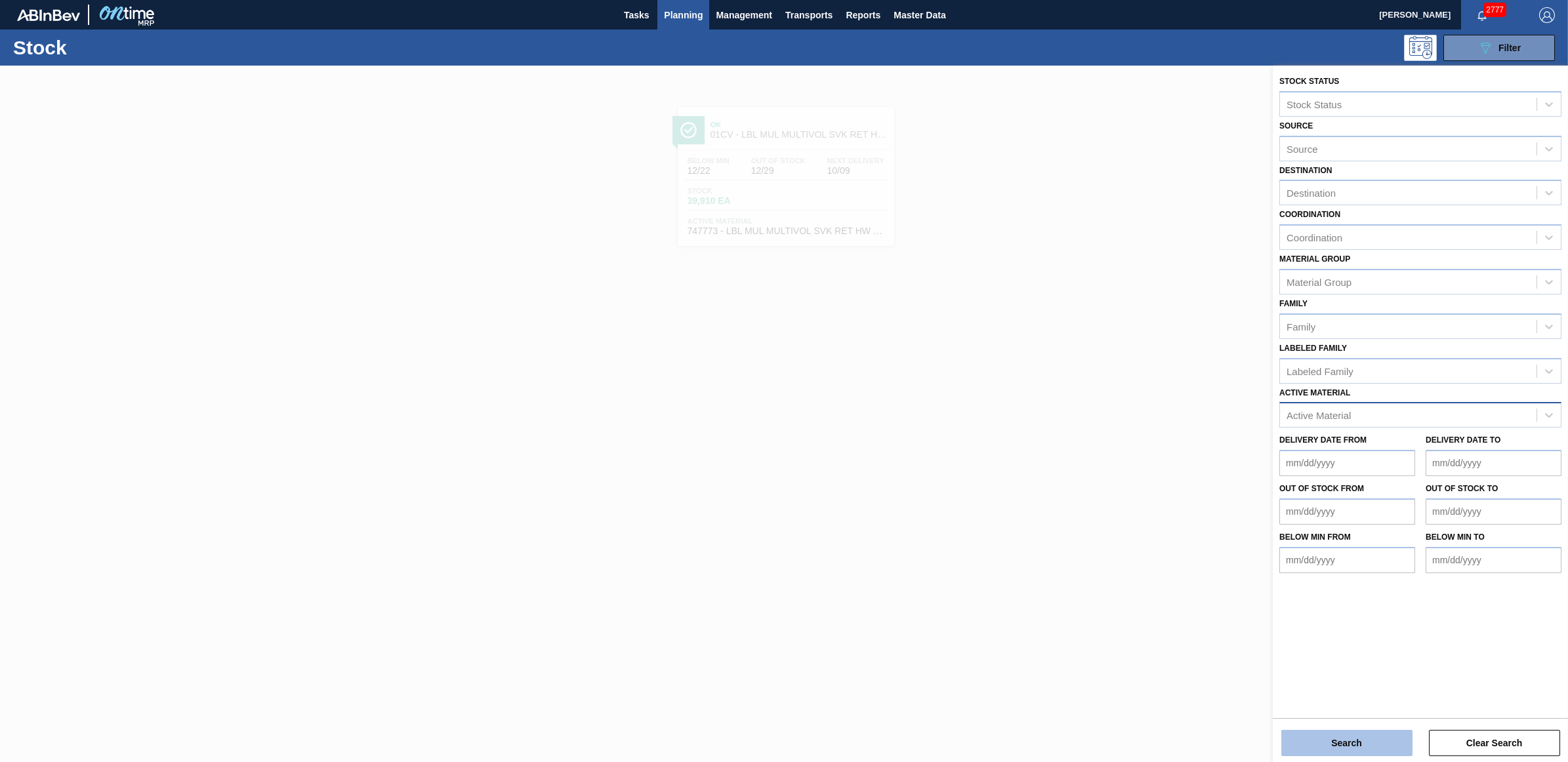
click at [1342, 738] on button "Search" at bounding box center [1347, 743] width 131 height 26
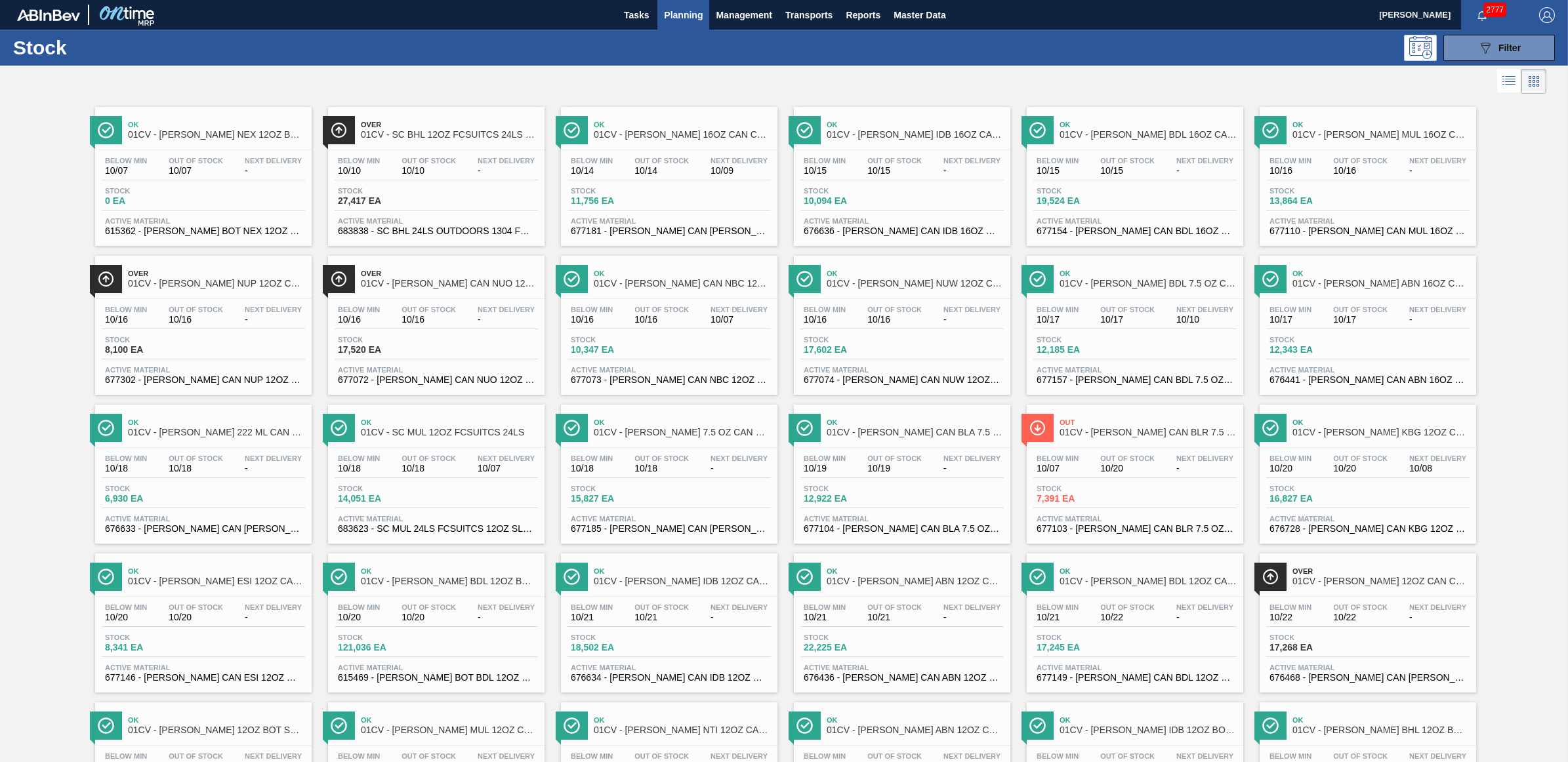
click at [1143, 59] on div "089F7B8B-B2A5-4AFE-B5C0-19BA573D28AC Filter" at bounding box center [888, 48] width 1345 height 26
click at [857, 181] on div "Below Min 10/15 Out Of Stock 10/15 Next Delivery - Stock 10,094 EA Active Mater…" at bounding box center [901, 194] width 216 height 89
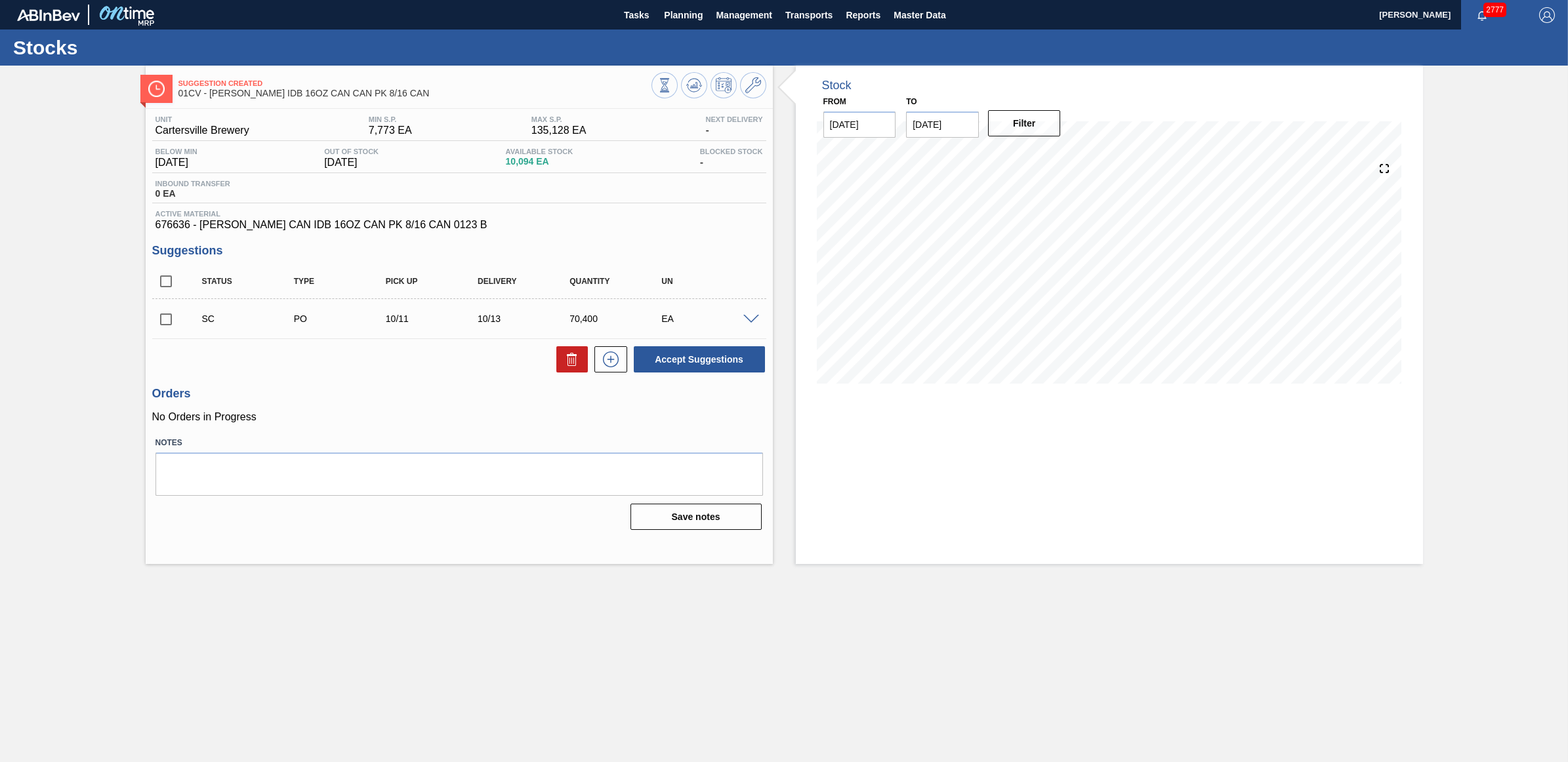
click at [166, 326] on input "checkbox" at bounding box center [166, 319] width 27 height 27
click at [162, 320] on input "checkbox" at bounding box center [166, 319] width 27 height 27
click at [158, 326] on input "checkbox" at bounding box center [166, 319] width 27 height 27
click at [669, 362] on button "Accept Suggestions" at bounding box center [699, 359] width 131 height 26
checkbox input "false"
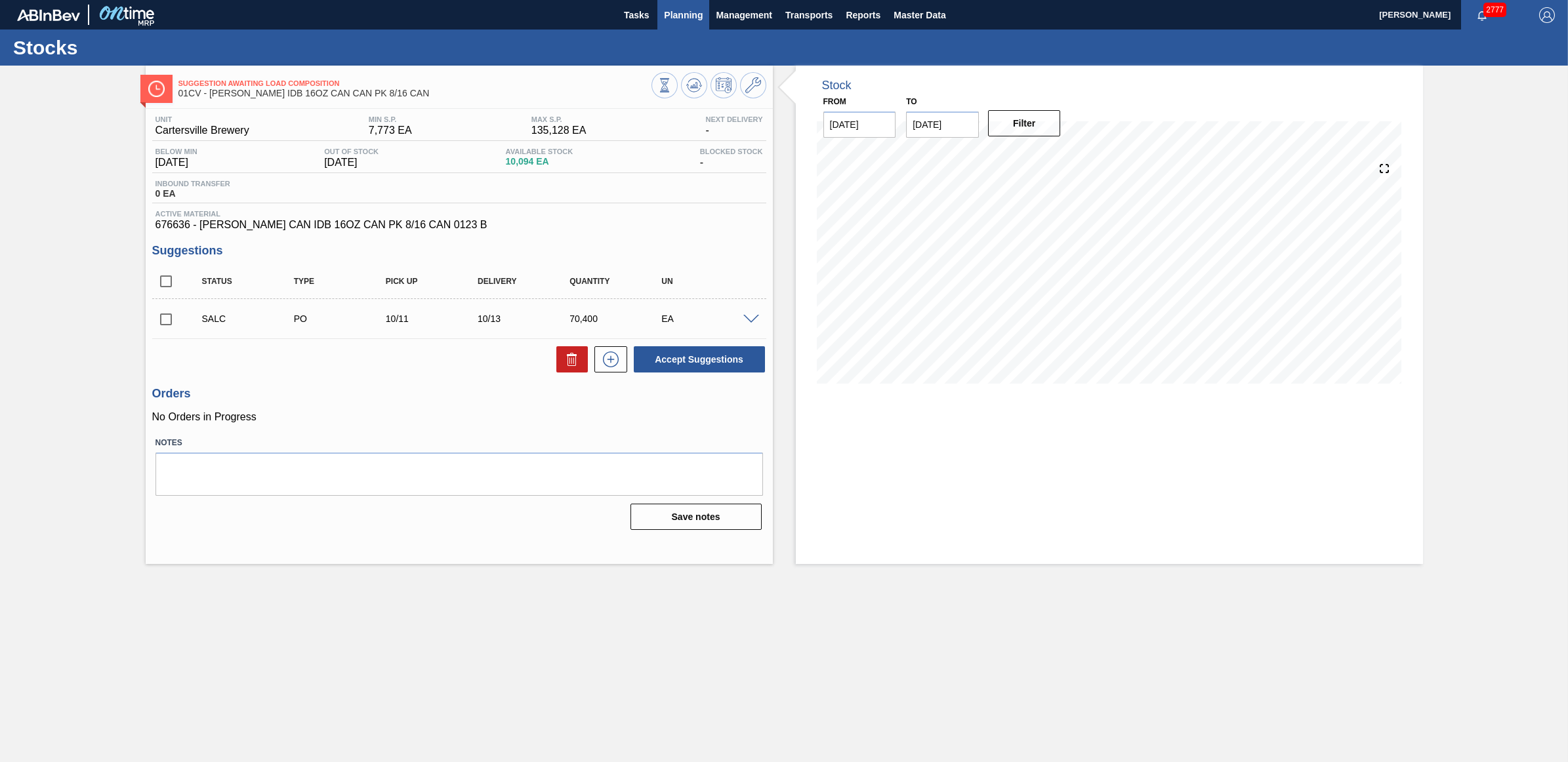
click at [667, 17] on span "Planning" at bounding box center [682, 15] width 38 height 16
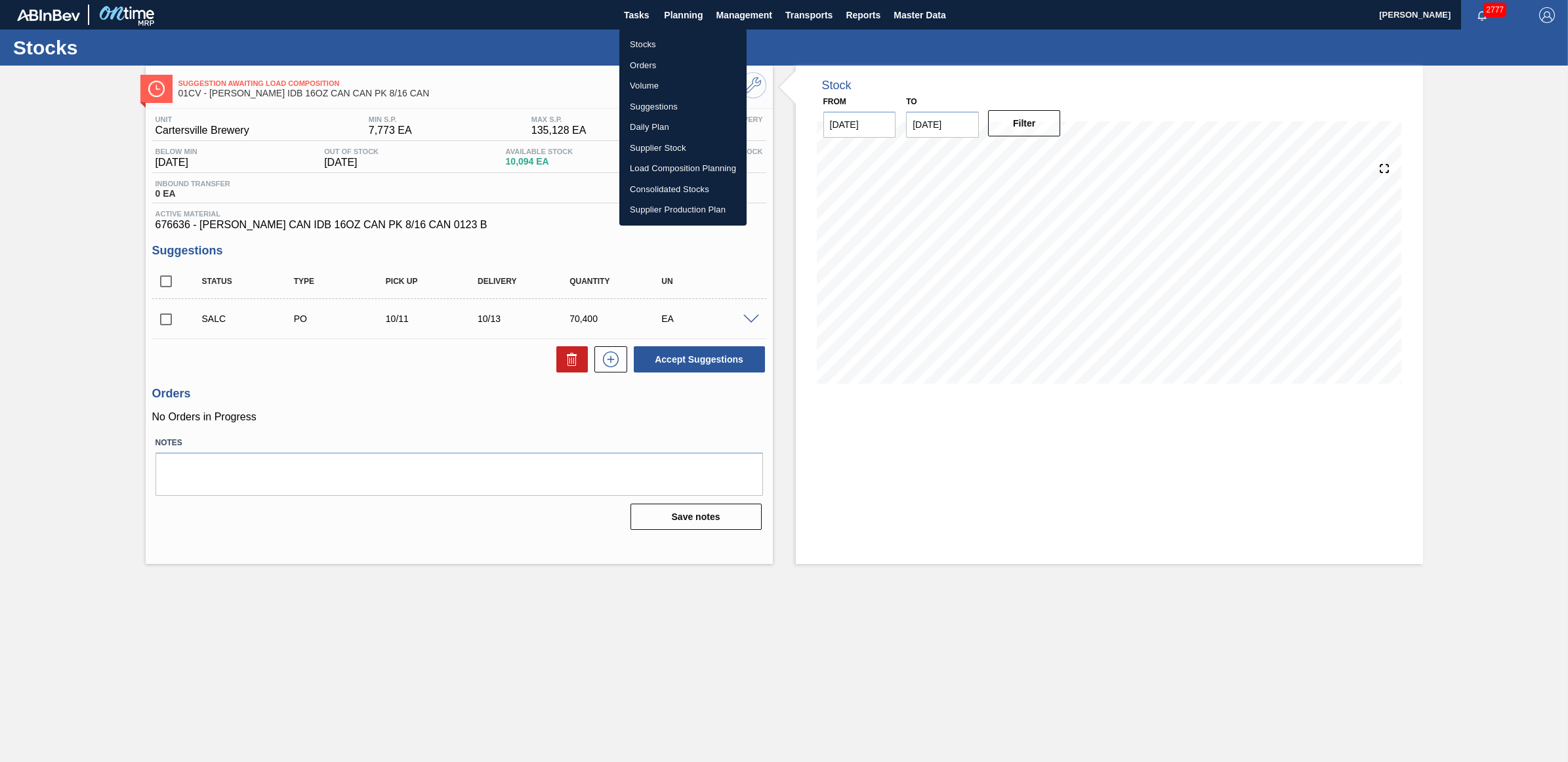
click at [644, 43] on li "Stocks" at bounding box center [683, 44] width 127 height 21
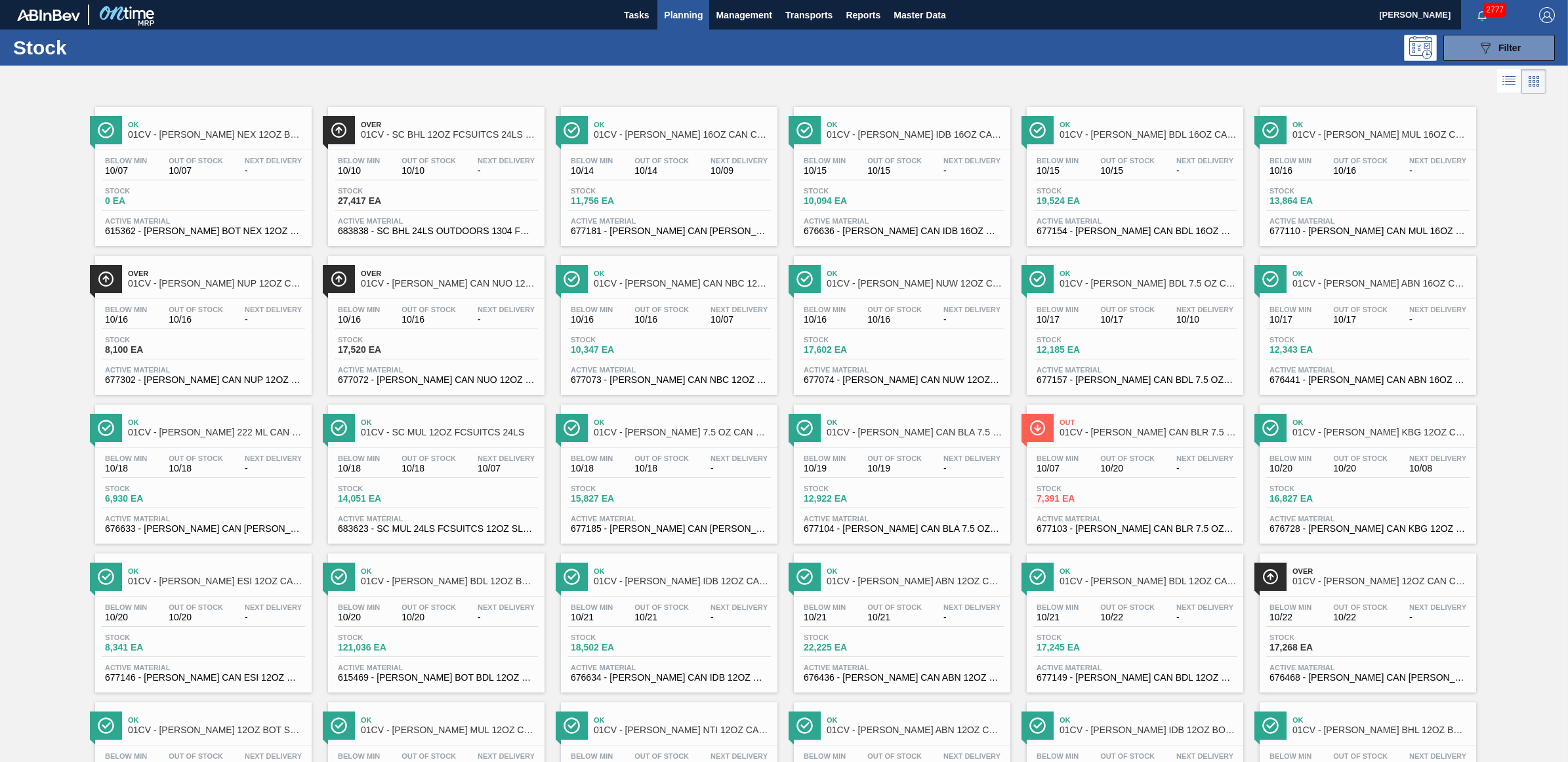
click at [597, 181] on div "Below Min 10/14 Out Of Stock 10/14 Next Delivery 10/09 Stock 11,756 EA Active M…" at bounding box center [668, 194] width 216 height 89
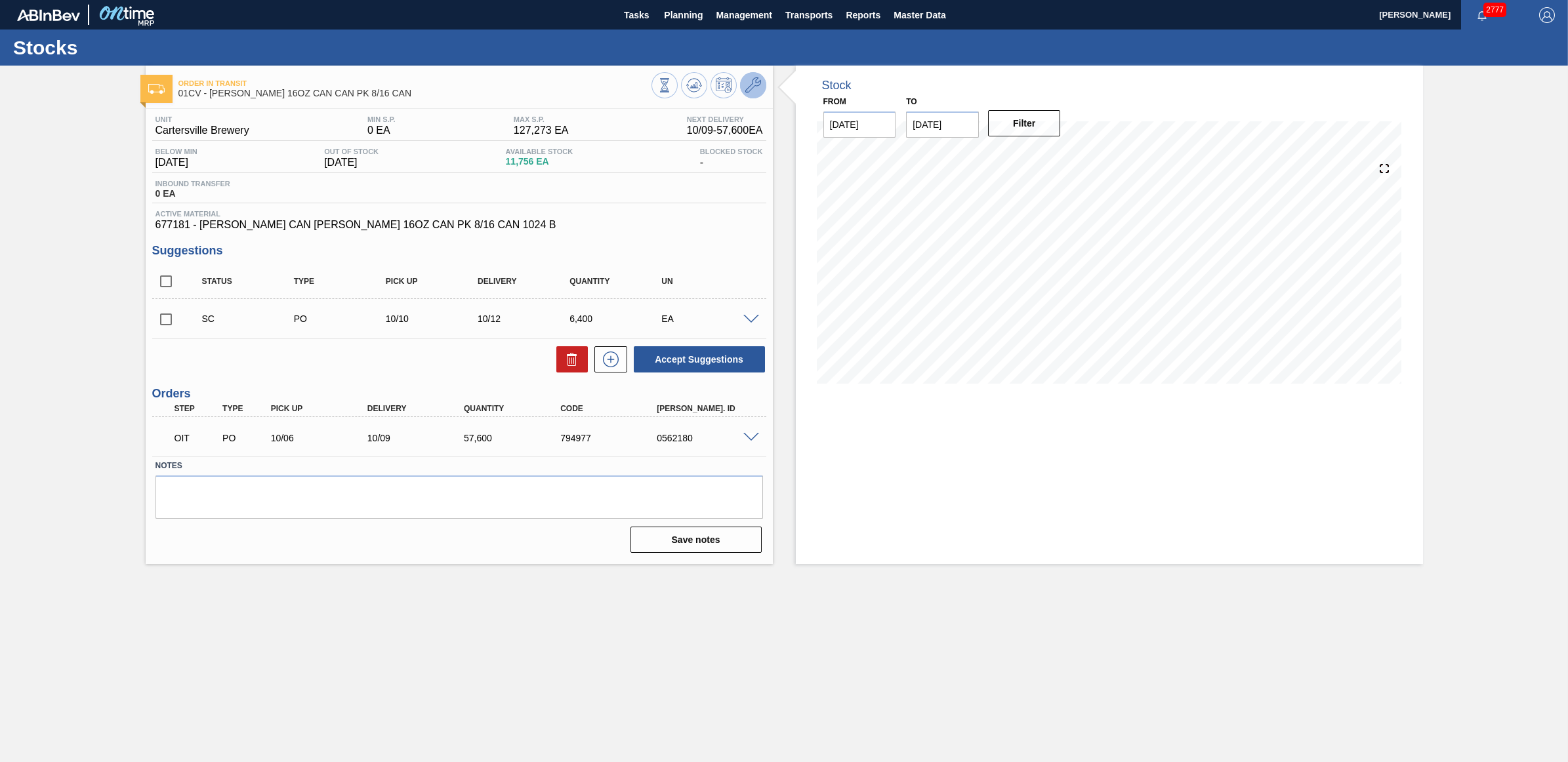
click at [755, 87] on icon at bounding box center [753, 85] width 16 height 16
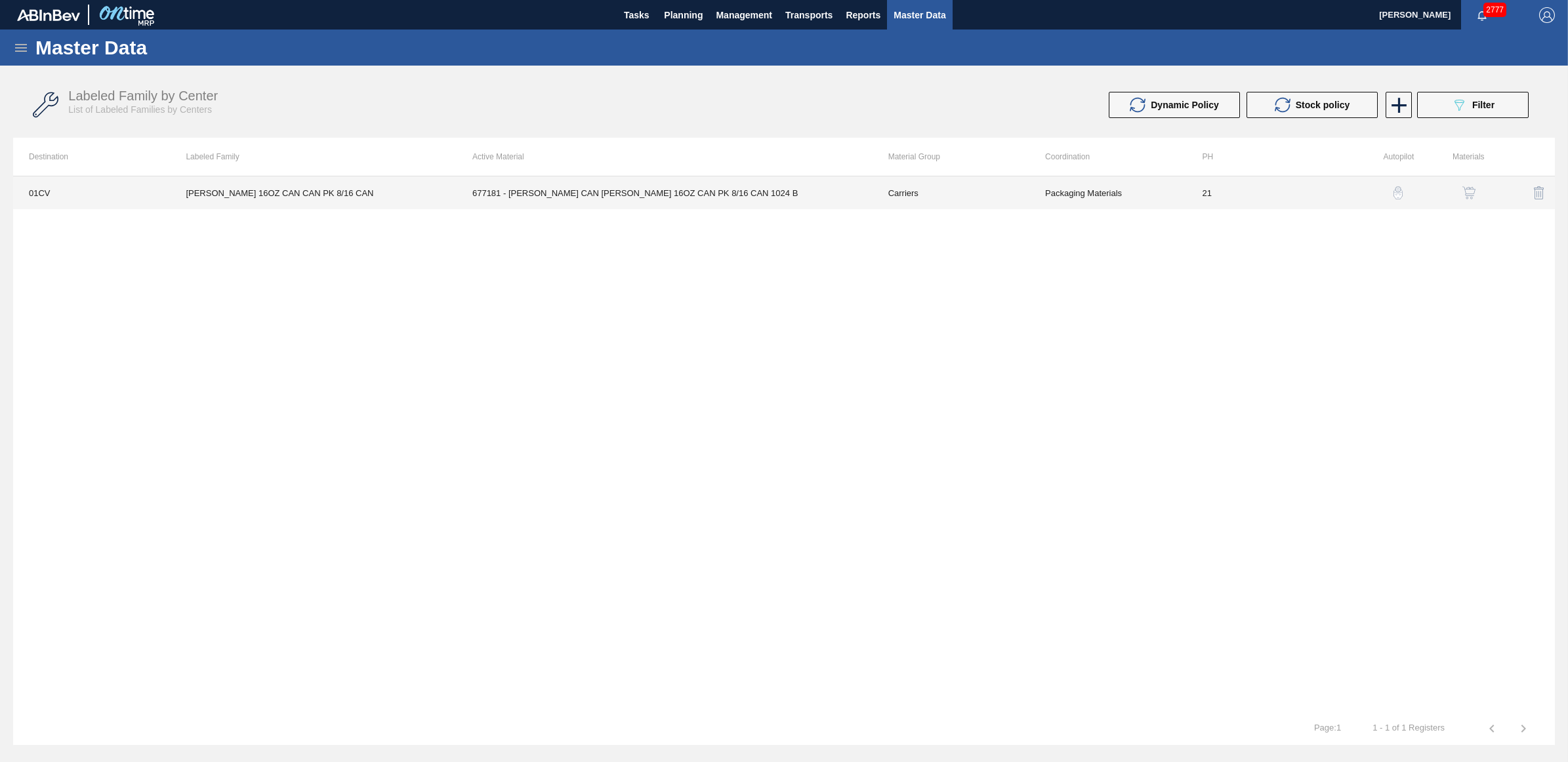
click at [210, 198] on td "CARR BUD 16OZ CAN CAN PK 8/16 CAN" at bounding box center [314, 193] width 286 height 33
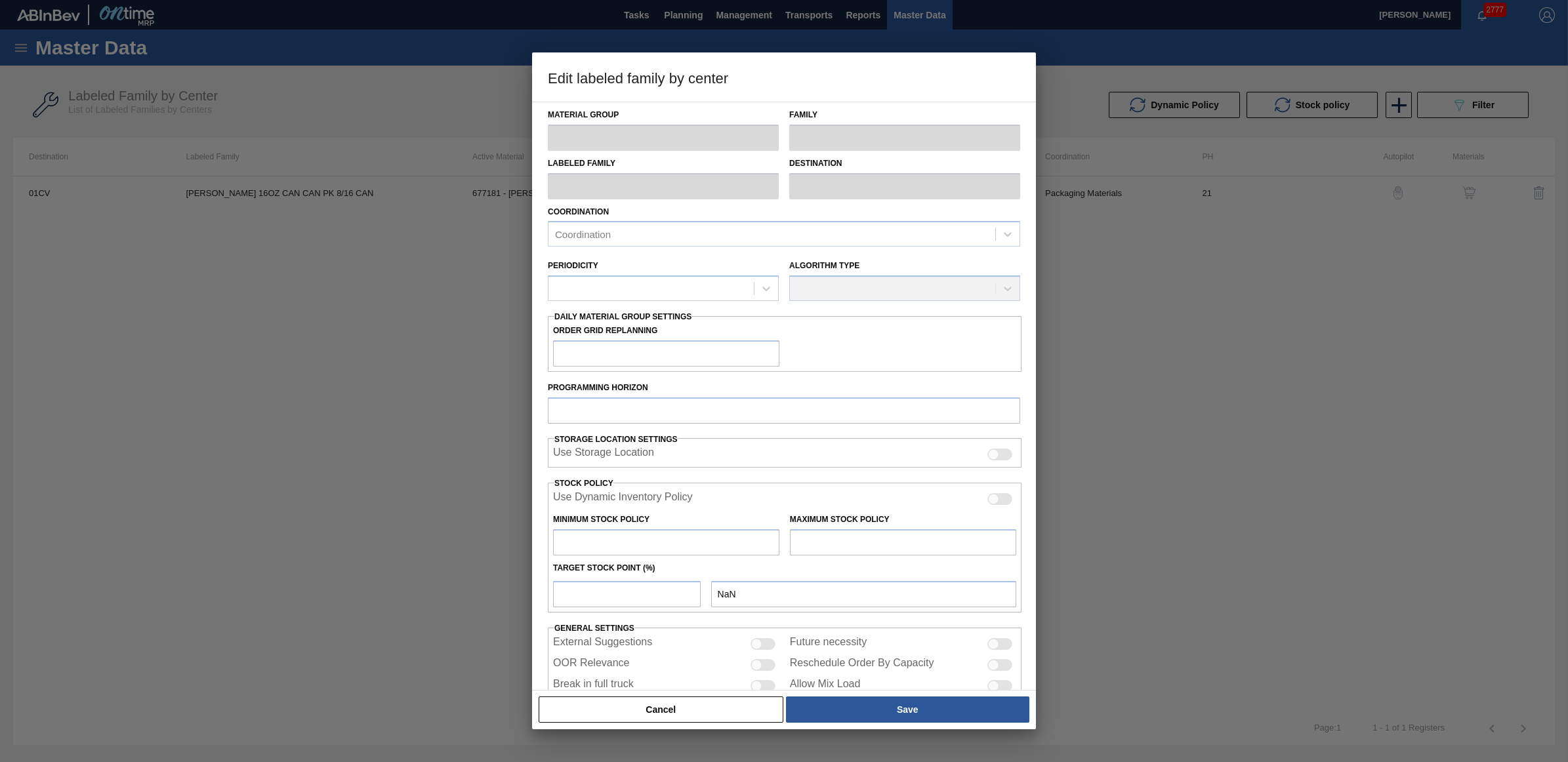
type input "Carriers"
type input "Can Carriers"
type input "CARR BUD 16OZ CAN CAN PK 8/16 CAN"
type input "01CV - Cartersville Brewery"
type input "21"
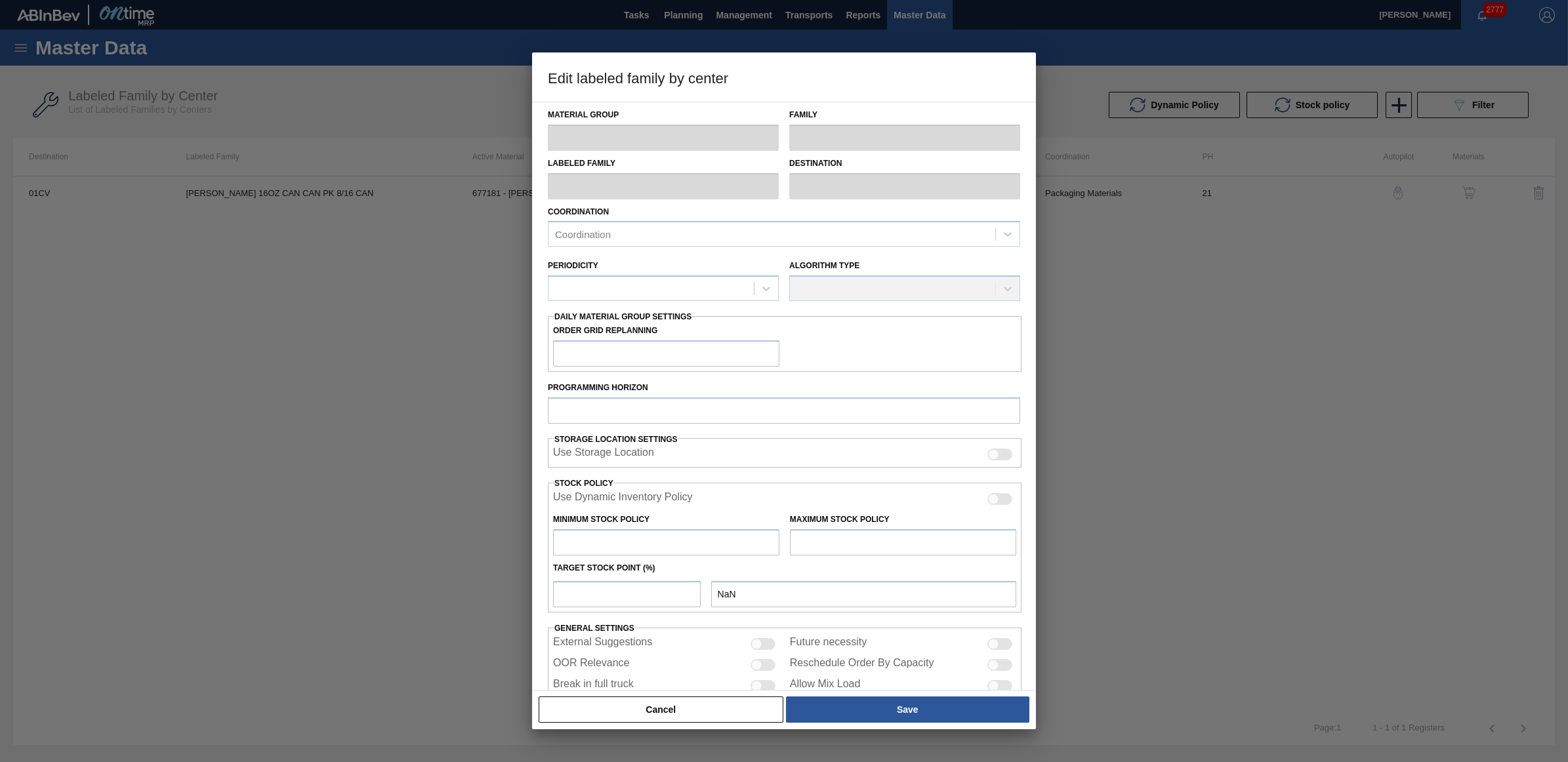
type input "0"
type input "127,273"
type input "0"
checkbox input "true"
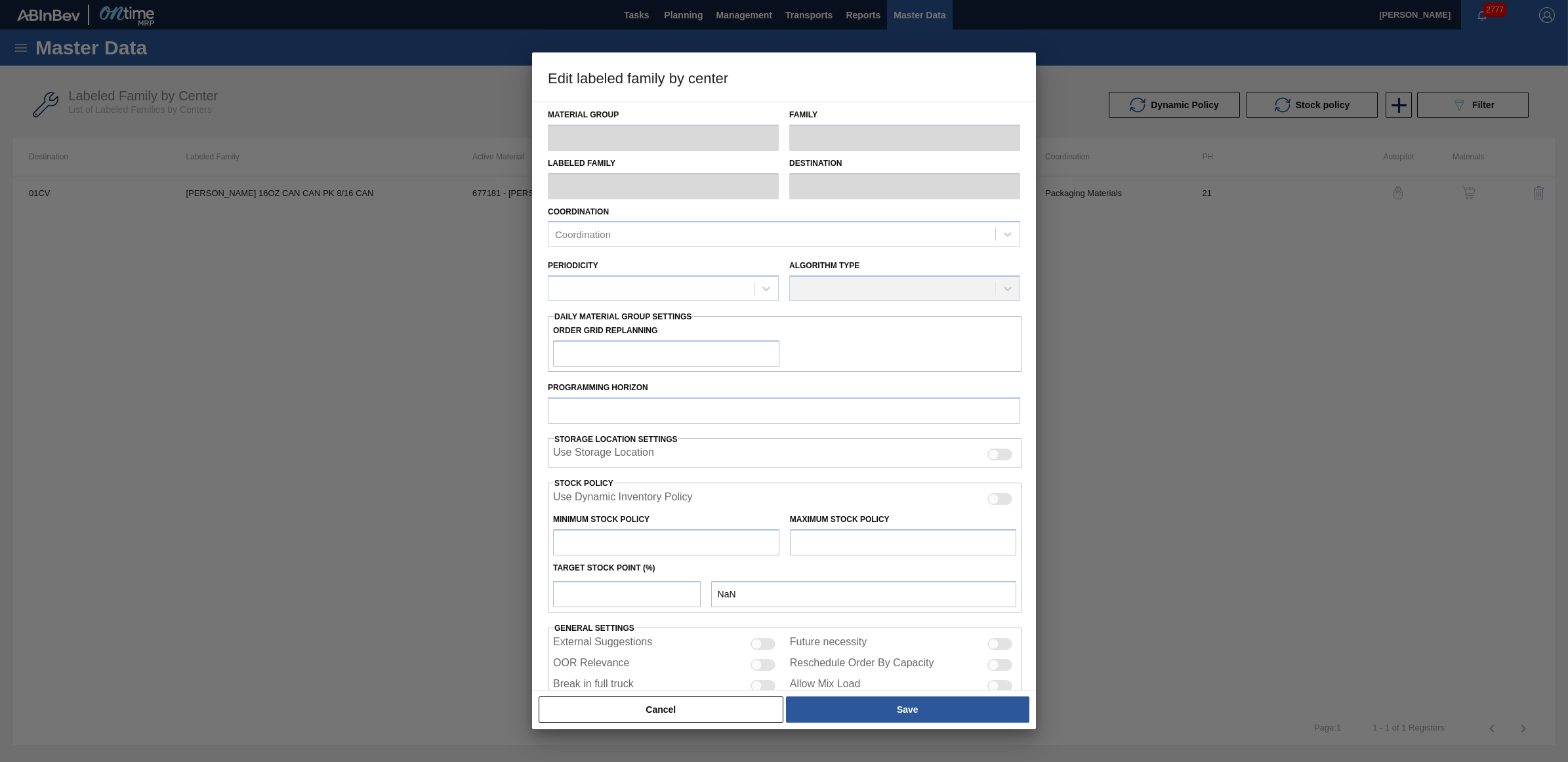
checkbox input "true"
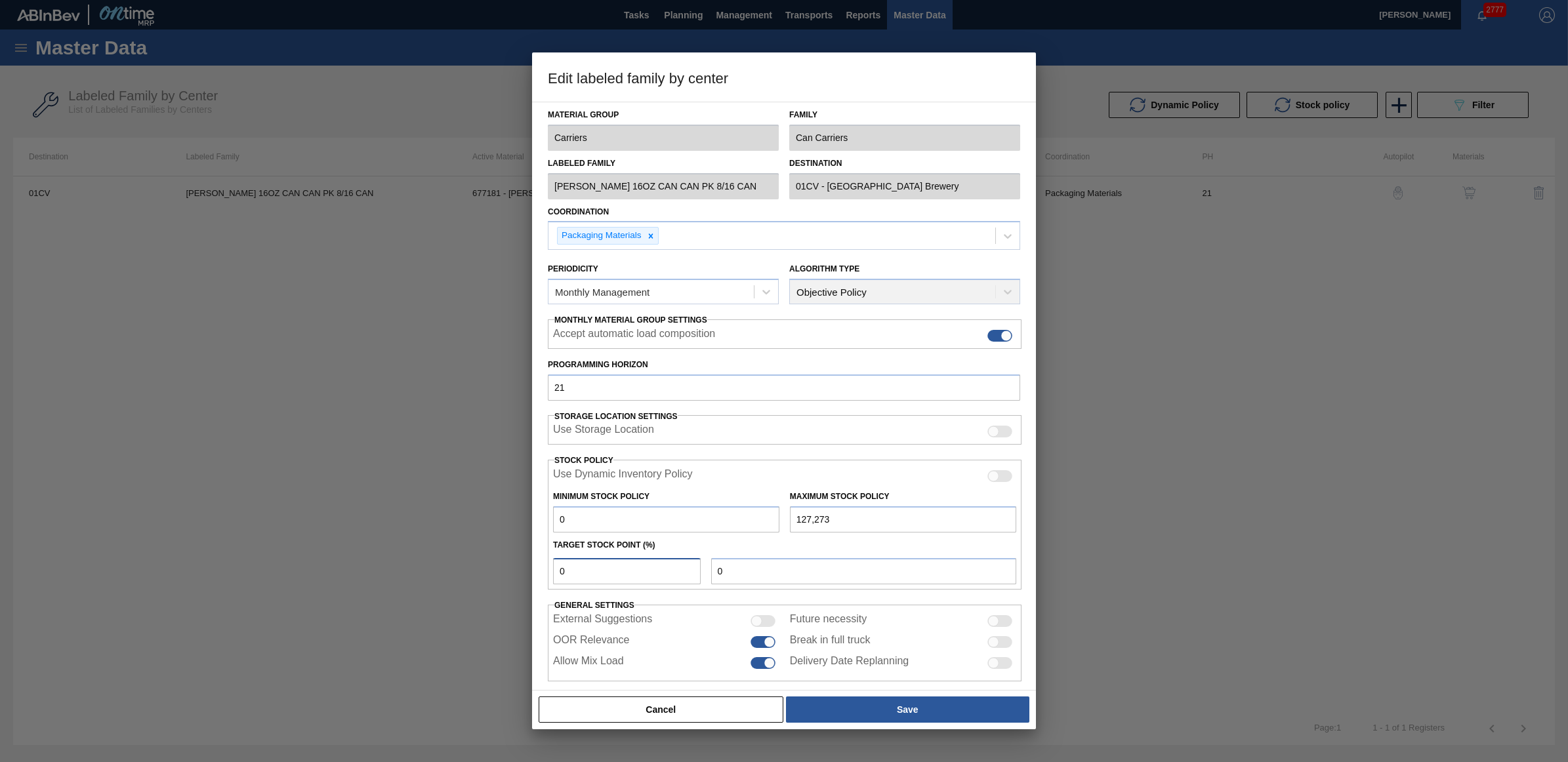
drag, startPoint x: 588, startPoint y: 569, endPoint x: 538, endPoint y: 564, distance: 50.2
click at [538, 564] on div "Material Group Carriers Family Can Carriers Labeled Family CARR BUD 16OZ CAN CA…" at bounding box center [784, 396] width 504 height 589
type input "1"
type input "1,273"
type input "10"
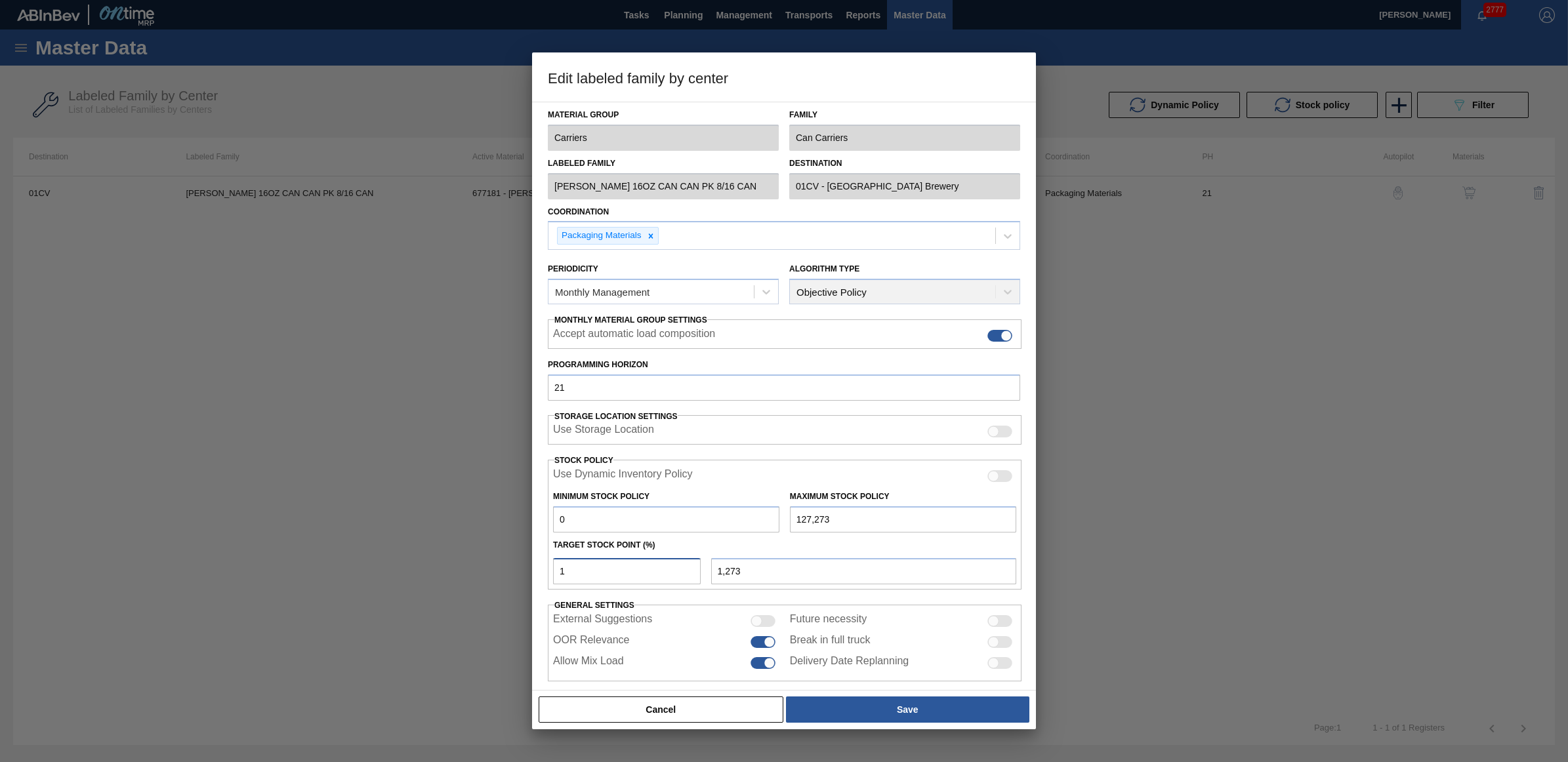
type input "12,727"
type input "10"
click at [965, 723] on button "Save" at bounding box center [908, 710] width 243 height 26
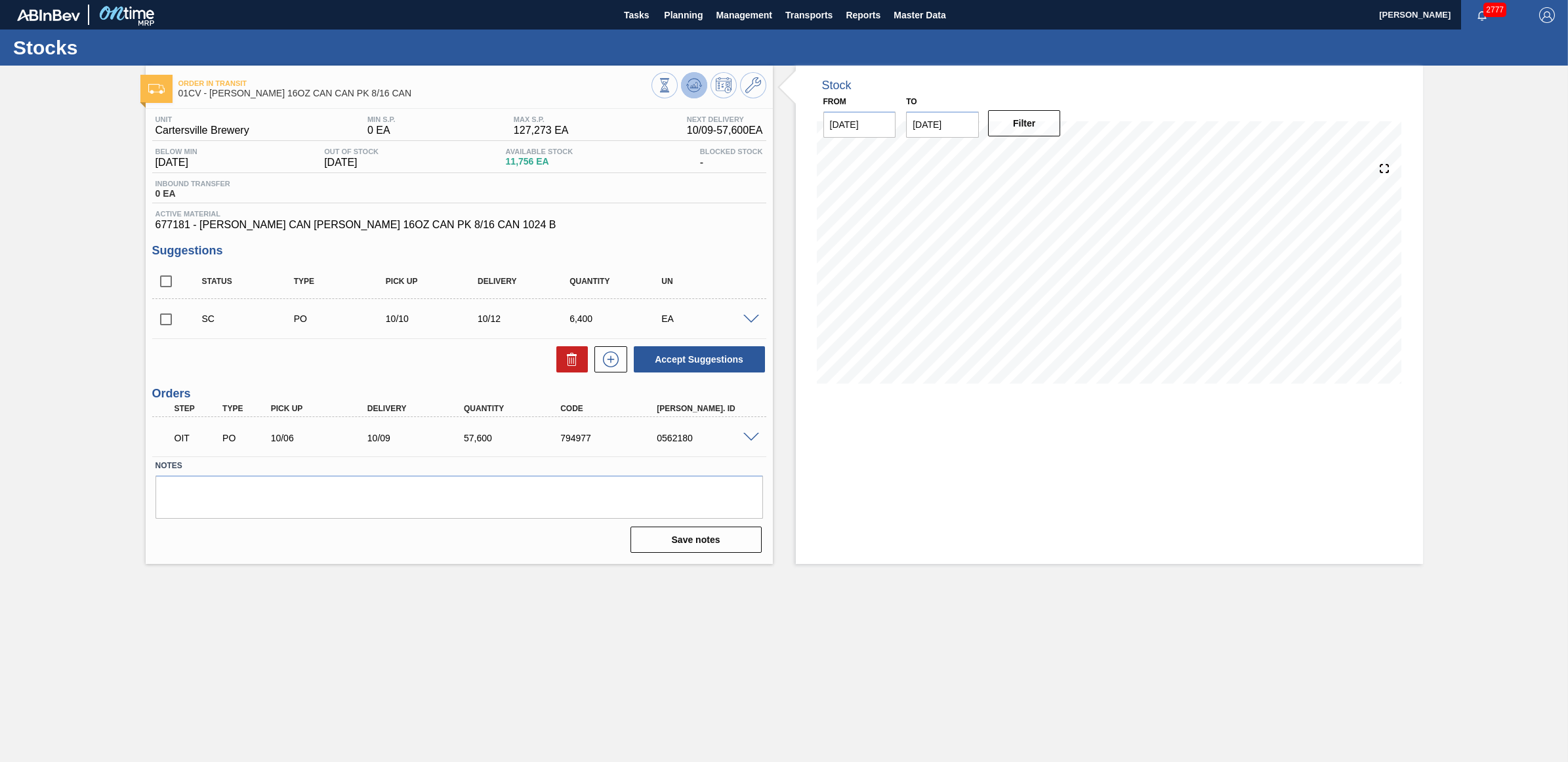
click at [694, 87] on icon at bounding box center [694, 85] width 8 height 6
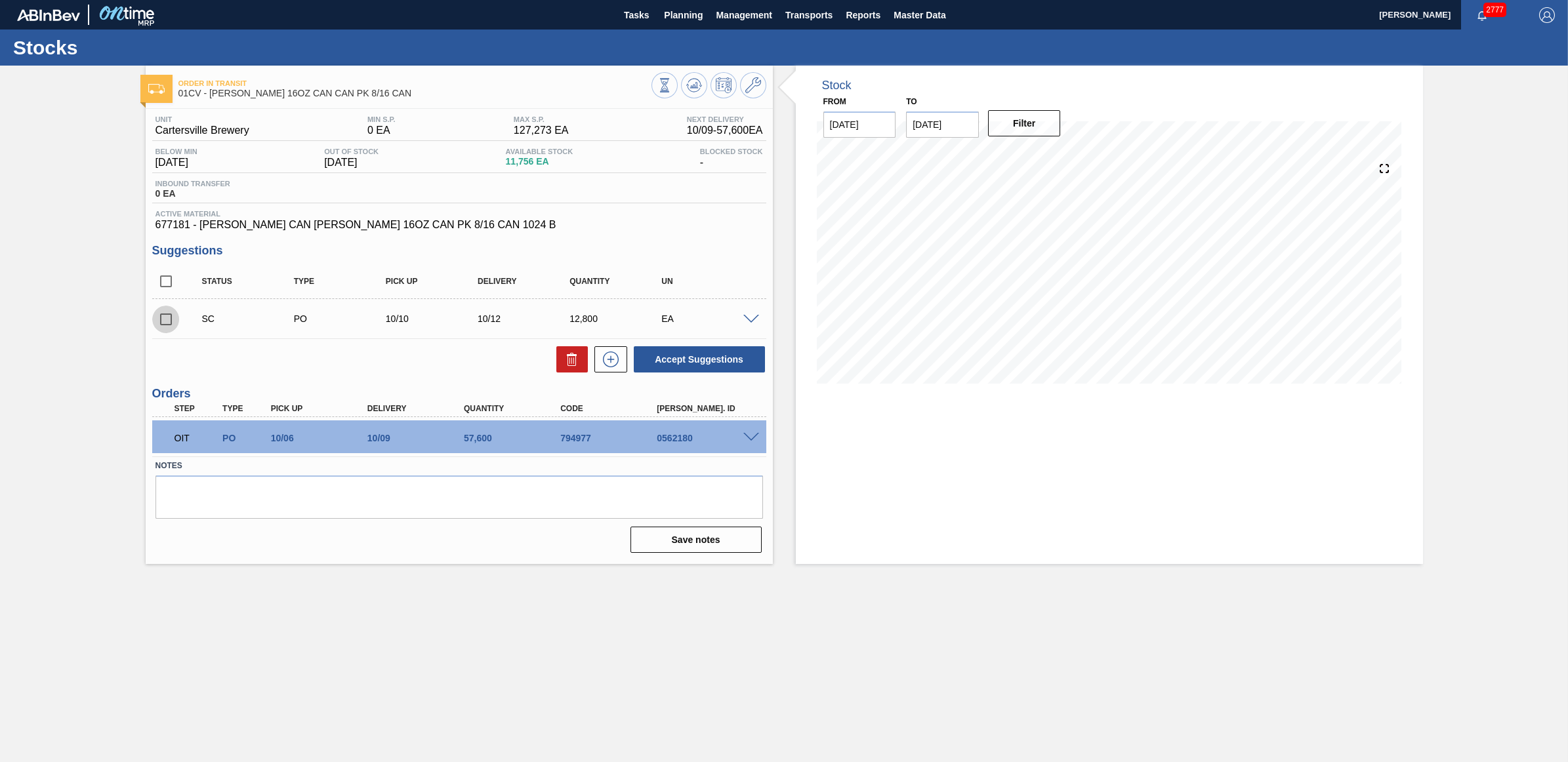
click at [162, 323] on input "checkbox" at bounding box center [166, 319] width 27 height 27
click at [672, 365] on button "Accept Suggestions" at bounding box center [699, 359] width 131 height 26
checkbox input "false"
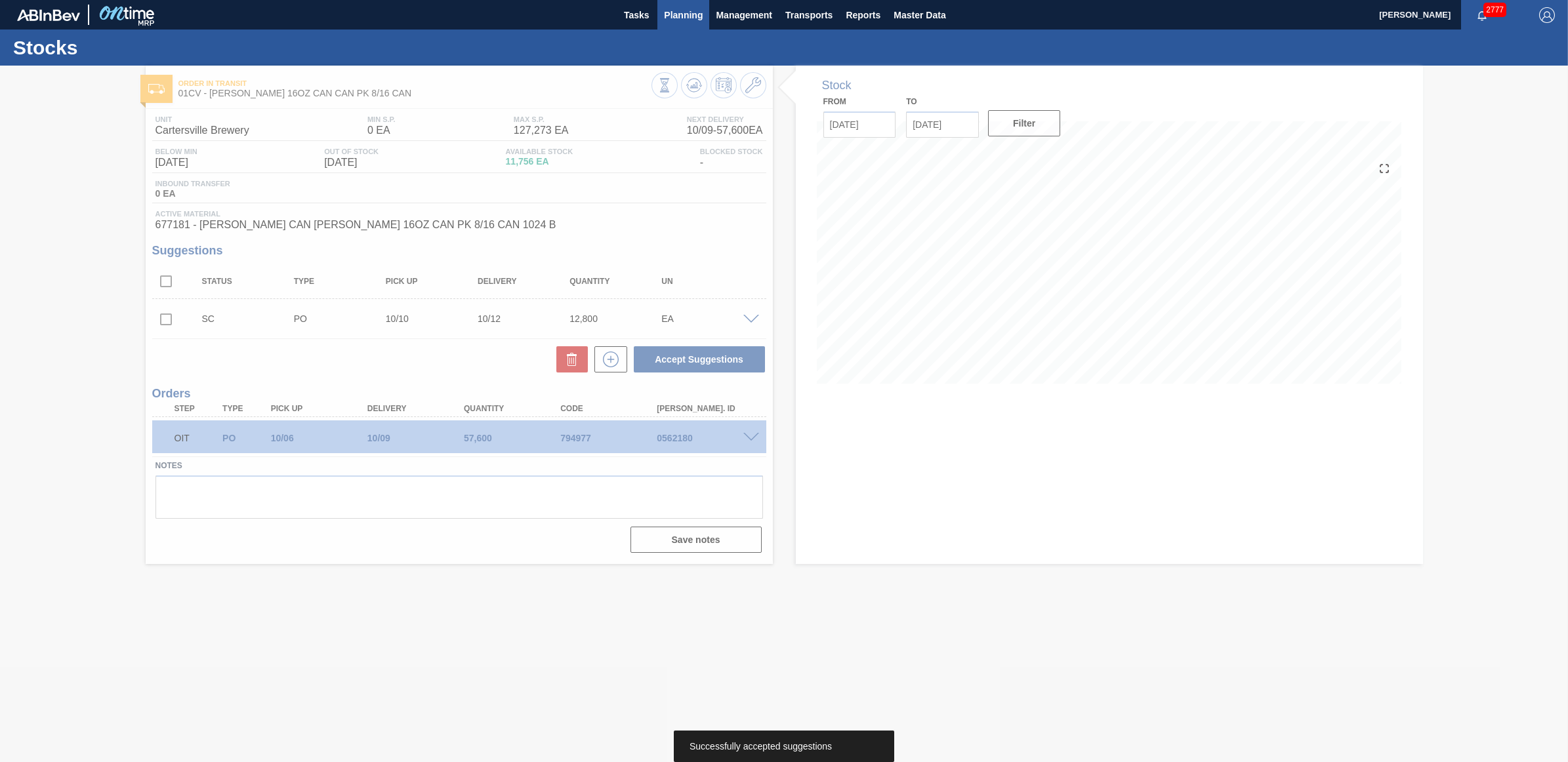
click at [684, 21] on span "Planning" at bounding box center [682, 15] width 38 height 16
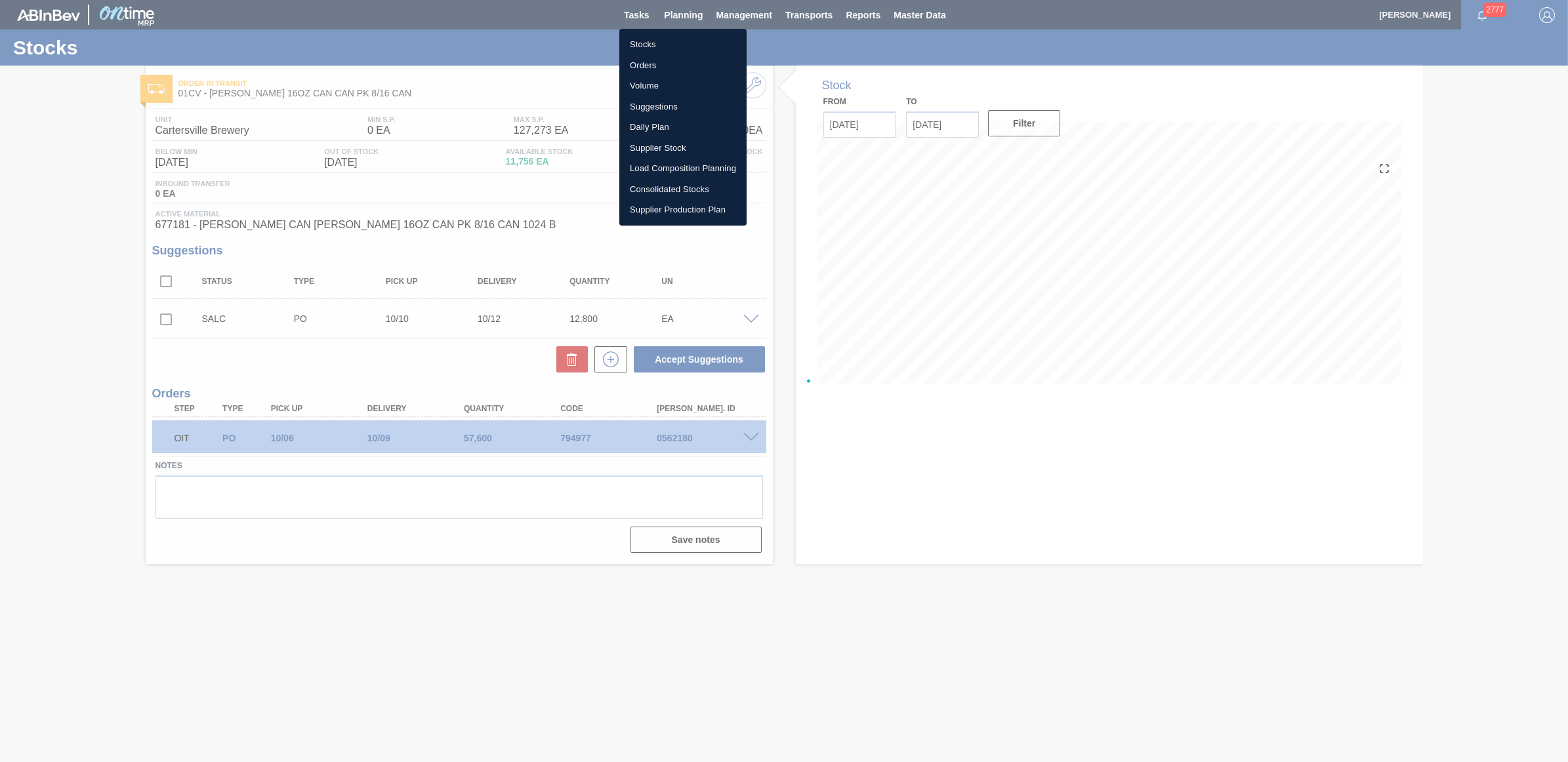
click at [657, 46] on li "Stocks" at bounding box center [683, 44] width 127 height 21
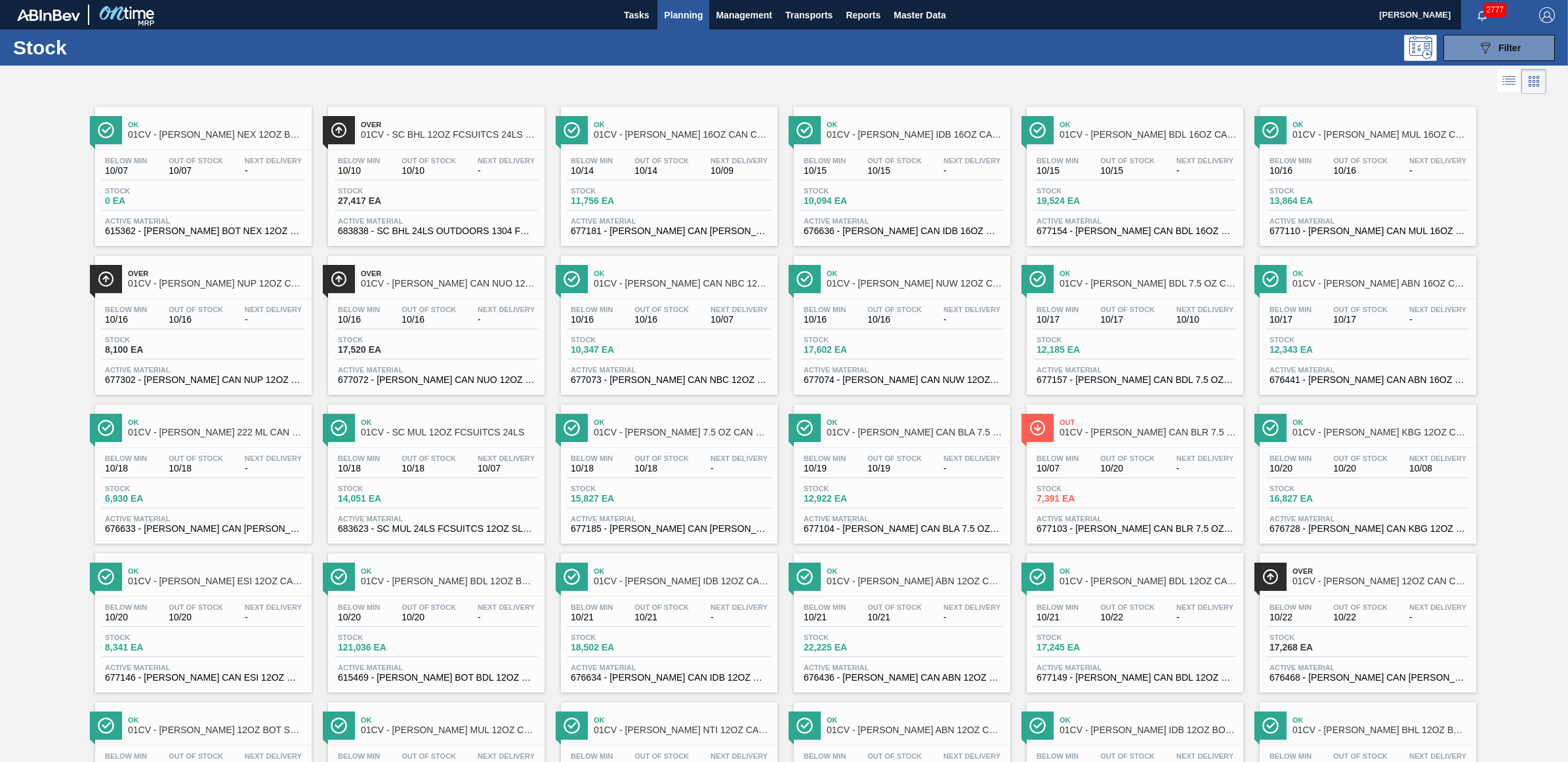
click at [479, 470] on span "10/07" at bounding box center [506, 468] width 57 height 10
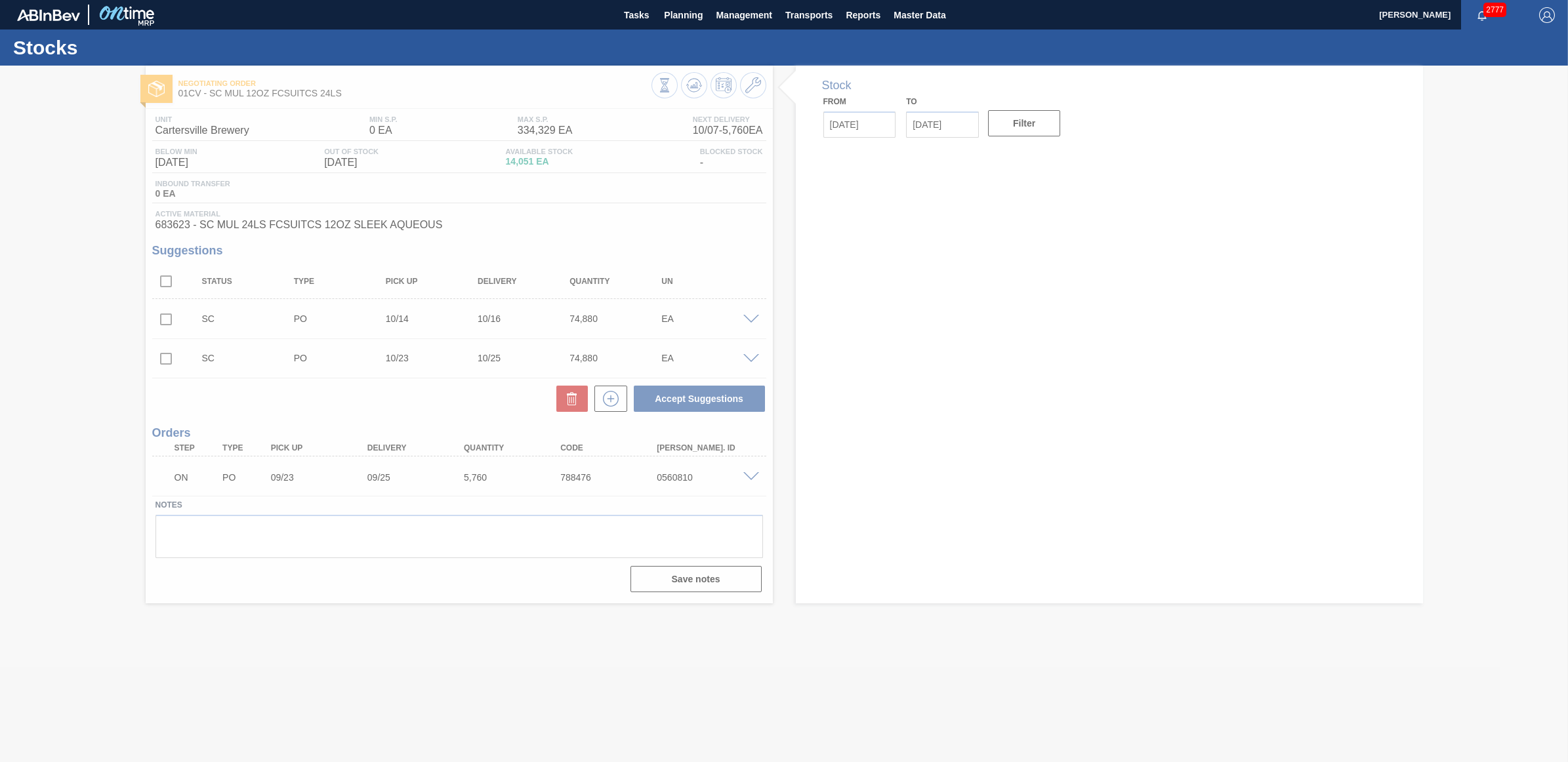
type input "[DATE]"
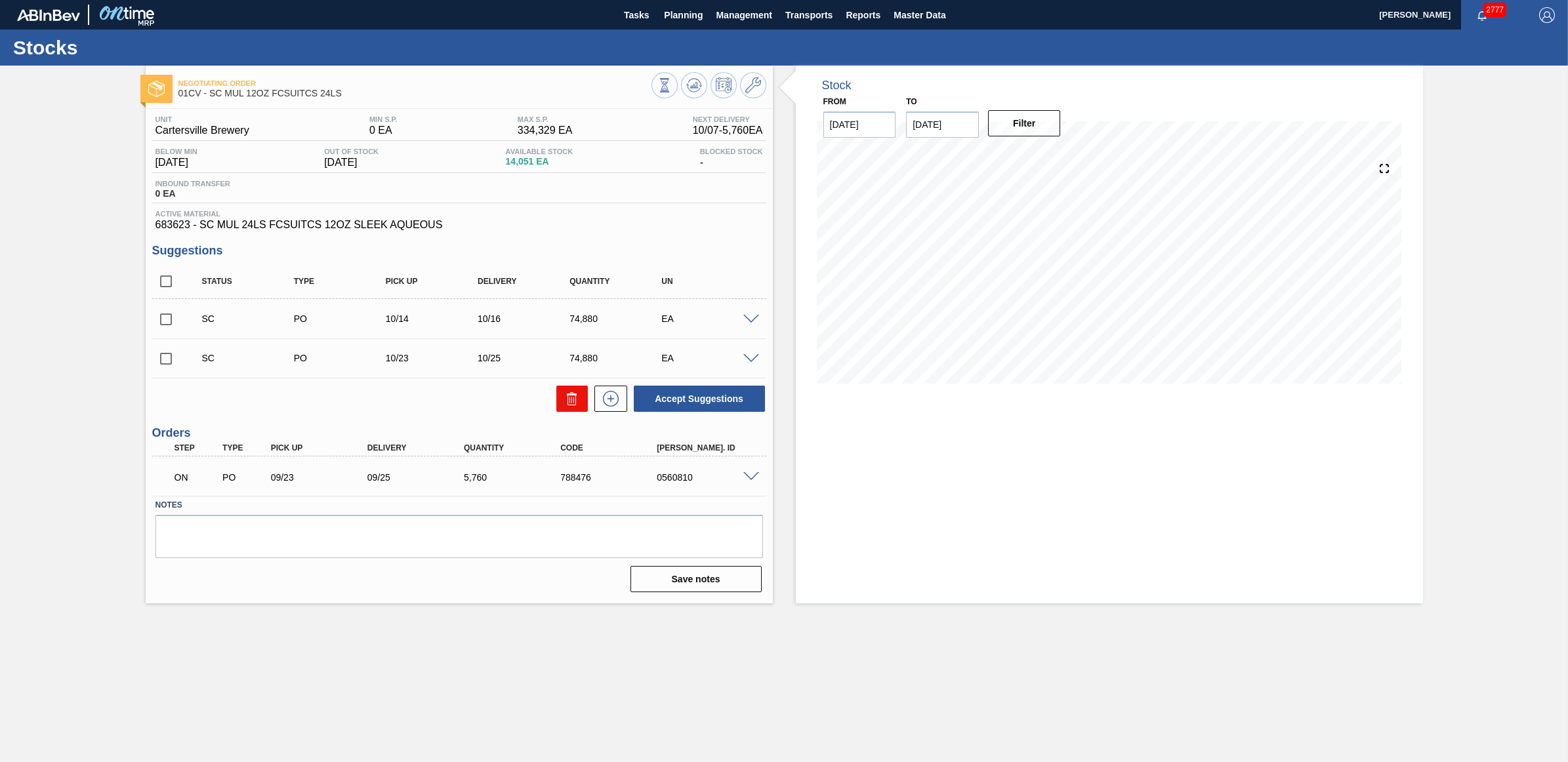
drag, startPoint x: 163, startPoint y: 318, endPoint x: 568, endPoint y: 409, distance: 415.1
click at [163, 318] on input "checkbox" at bounding box center [166, 319] width 27 height 27
click at [733, 403] on button "Accept Suggestions" at bounding box center [699, 399] width 131 height 26
checkbox input "false"
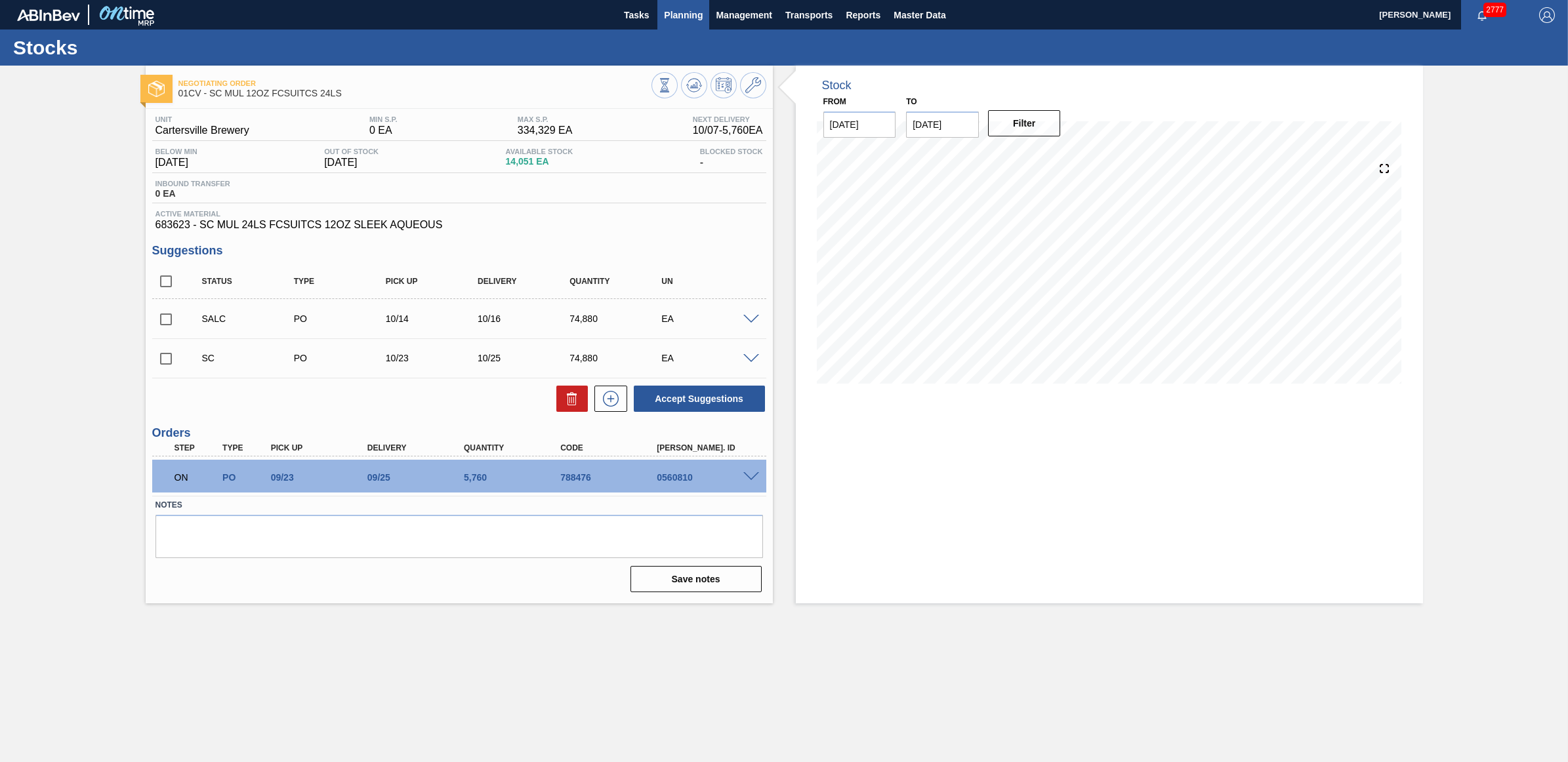
click at [680, 17] on span "Planning" at bounding box center [682, 15] width 38 height 16
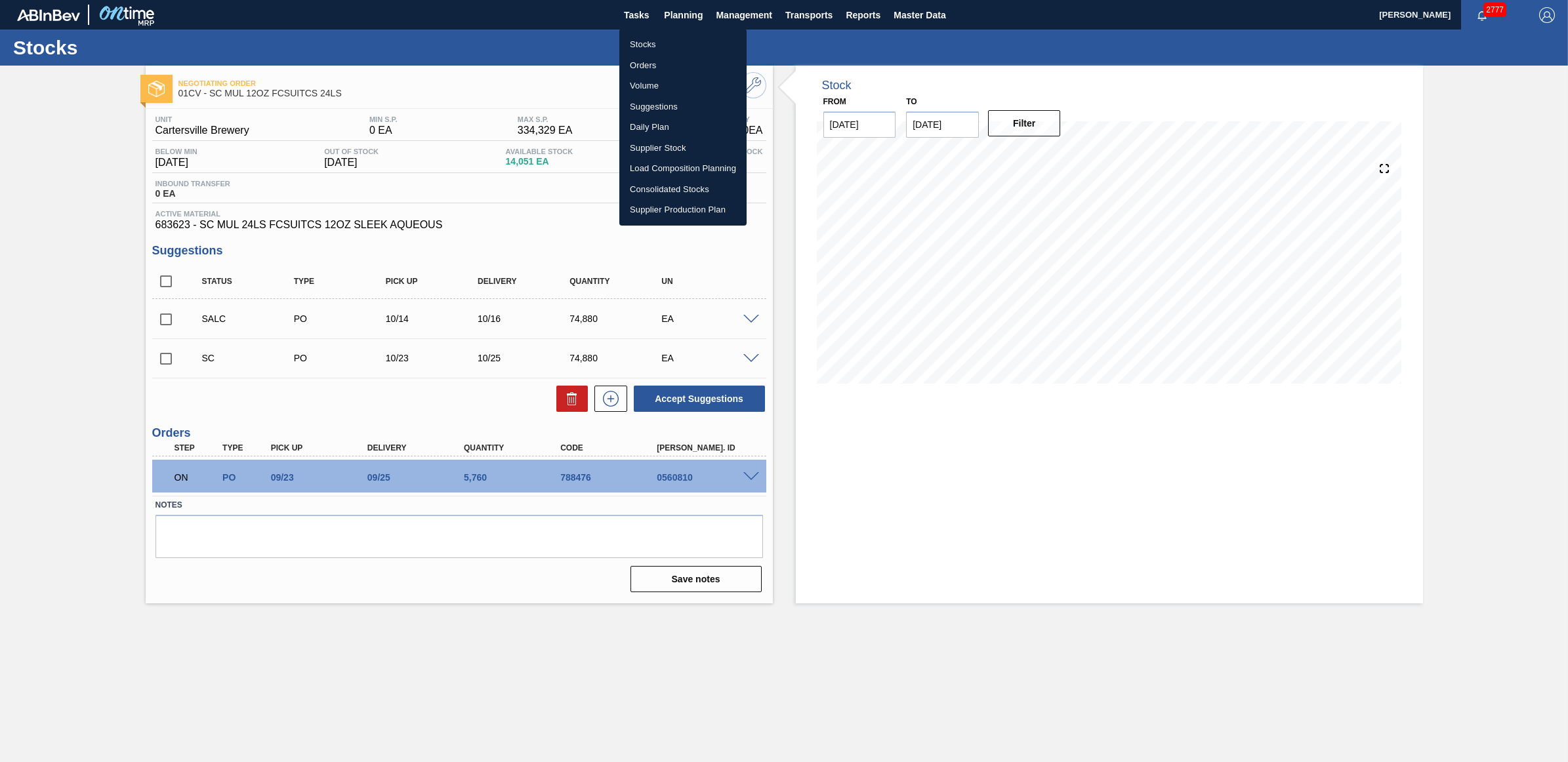
click at [644, 38] on li "Stocks" at bounding box center [683, 44] width 127 height 21
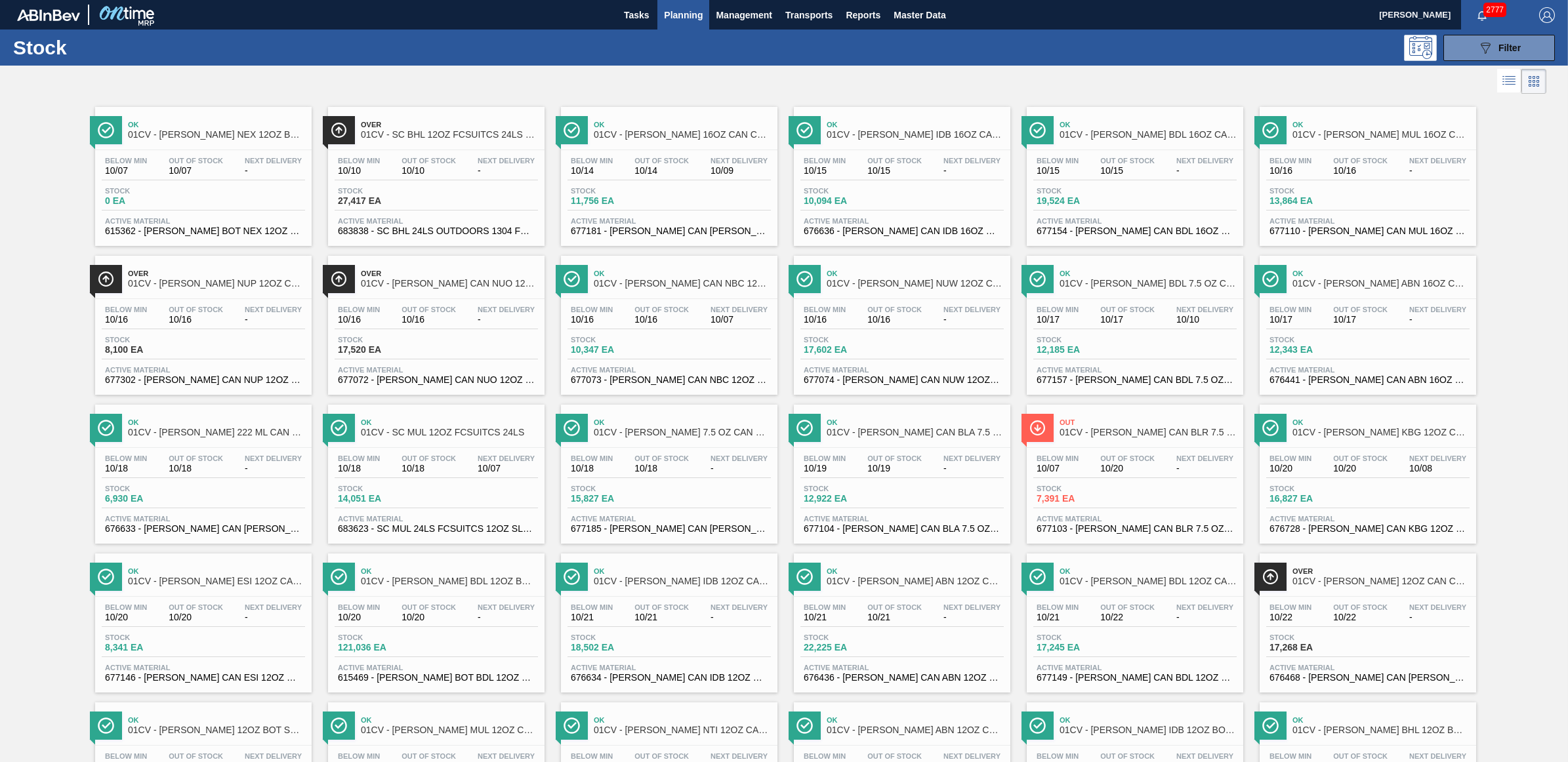
click at [1047, 220] on span "Active Material" at bounding box center [1135, 221] width 197 height 7
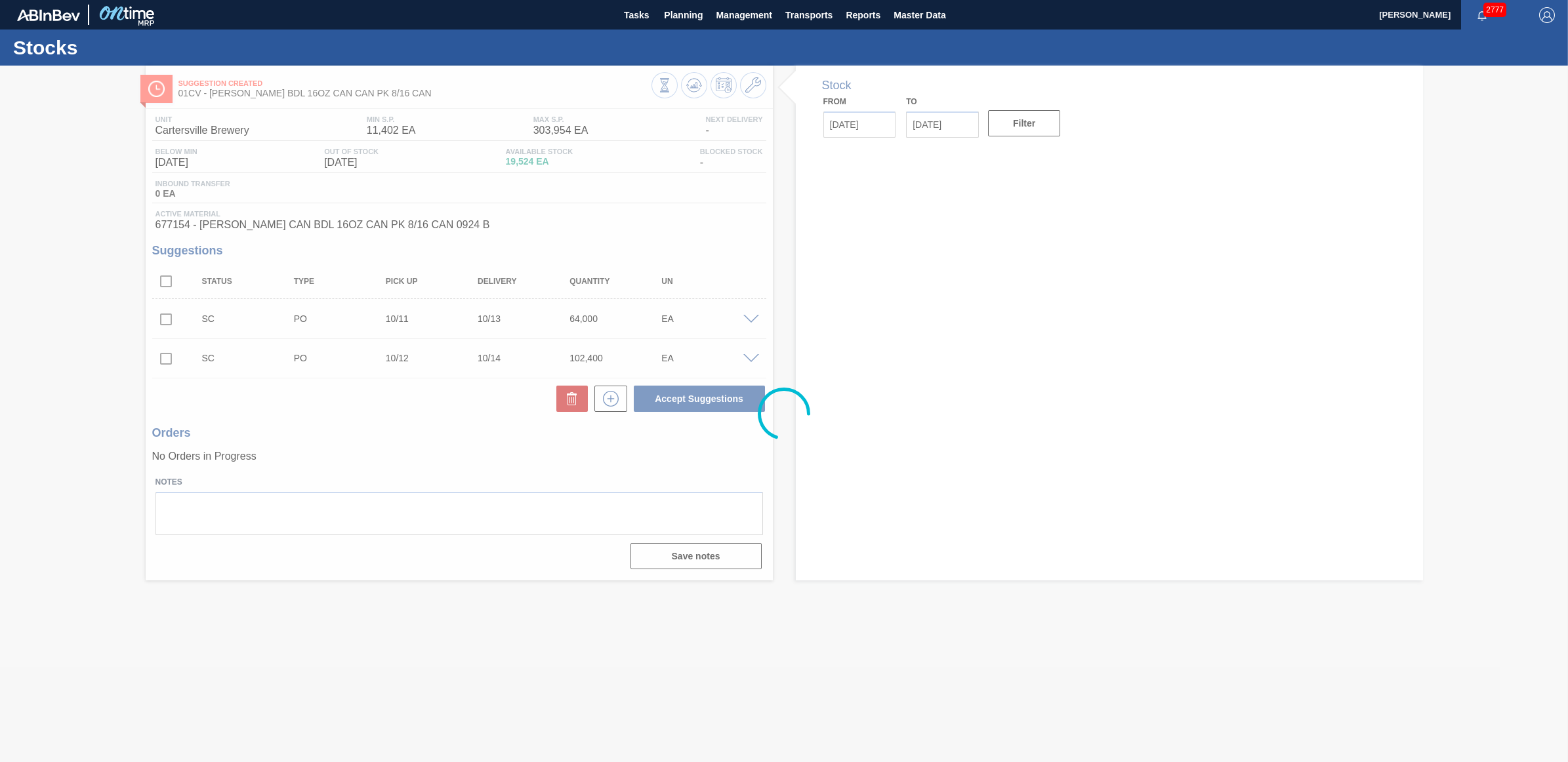
type up105553940 "[DATE]"
type input "[DATE]"
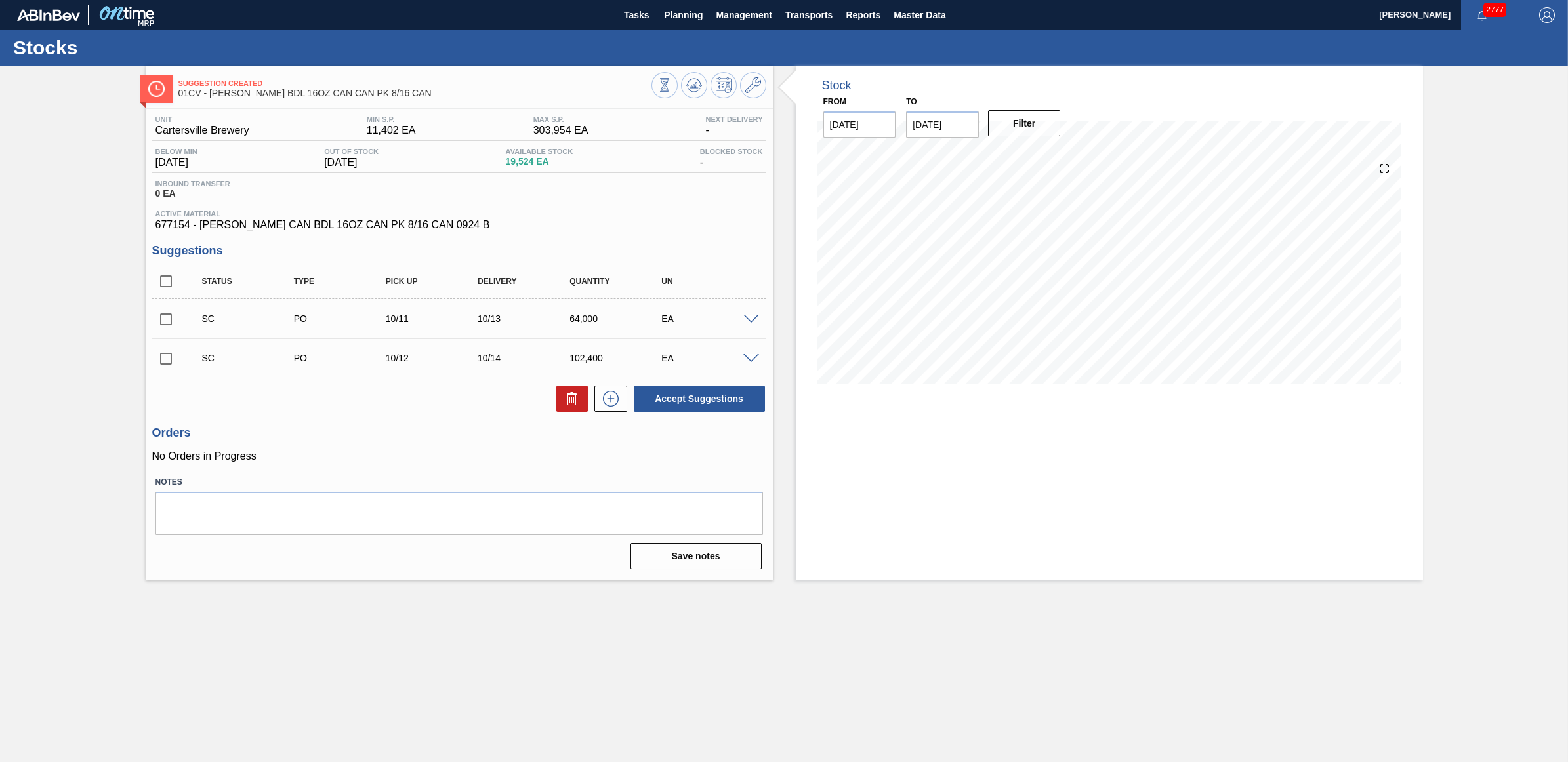
click at [749, 362] on span at bounding box center [751, 359] width 16 height 10
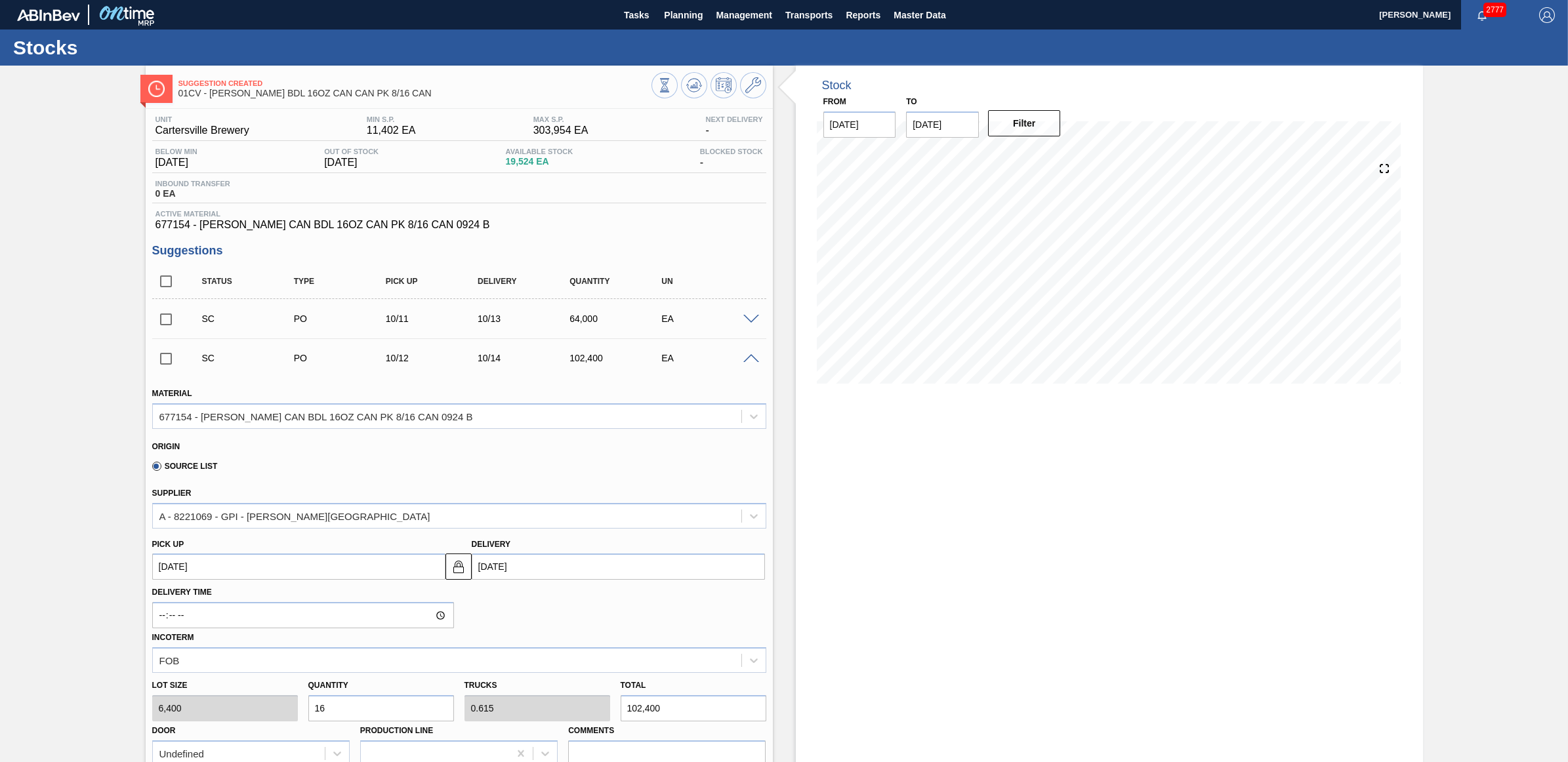
click at [749, 362] on span at bounding box center [751, 359] width 16 height 10
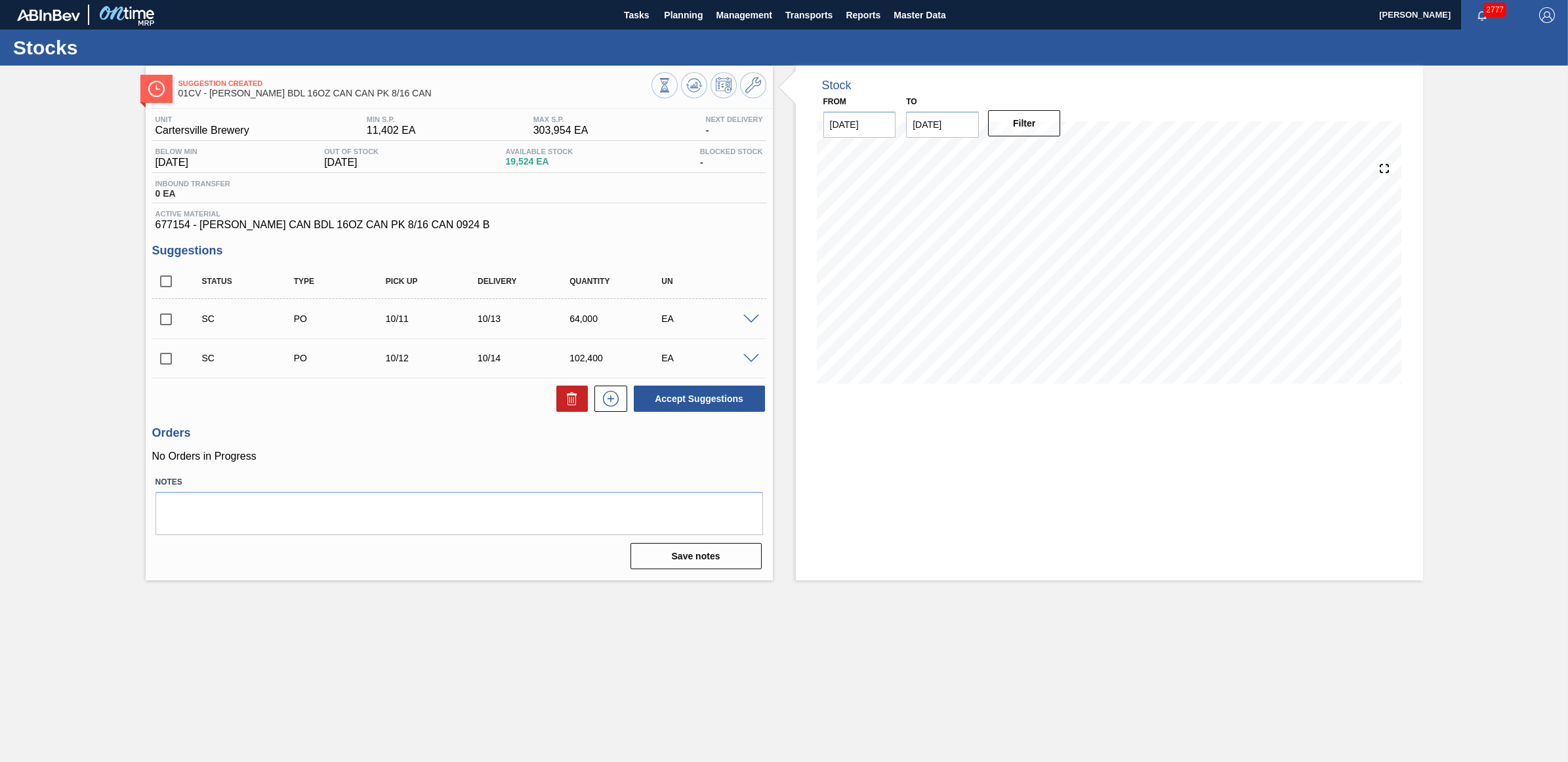
click at [751, 322] on span at bounding box center [751, 319] width 16 height 10
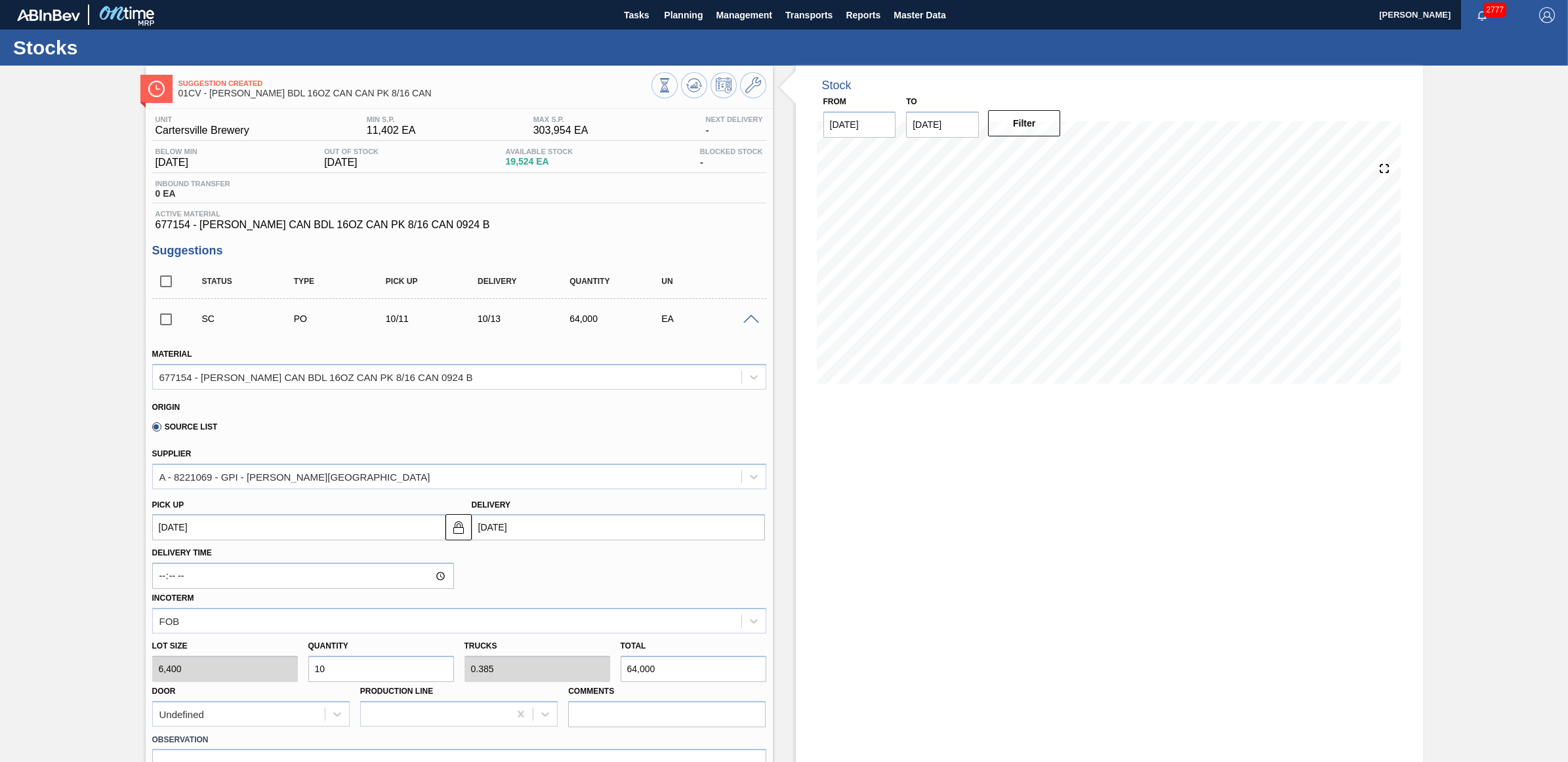
click at [751, 322] on span at bounding box center [751, 319] width 16 height 10
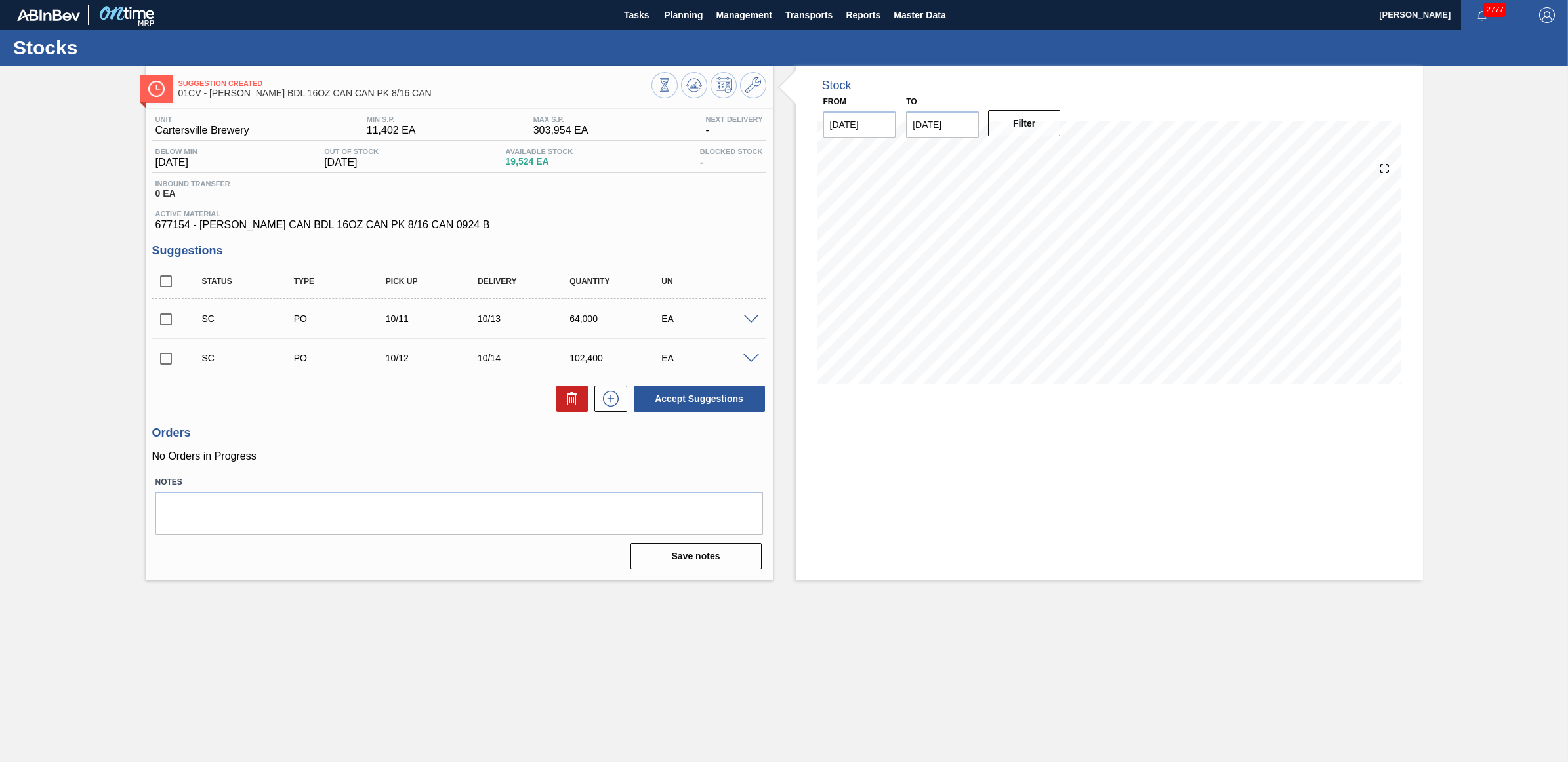
click at [746, 364] on span at bounding box center [751, 359] width 16 height 10
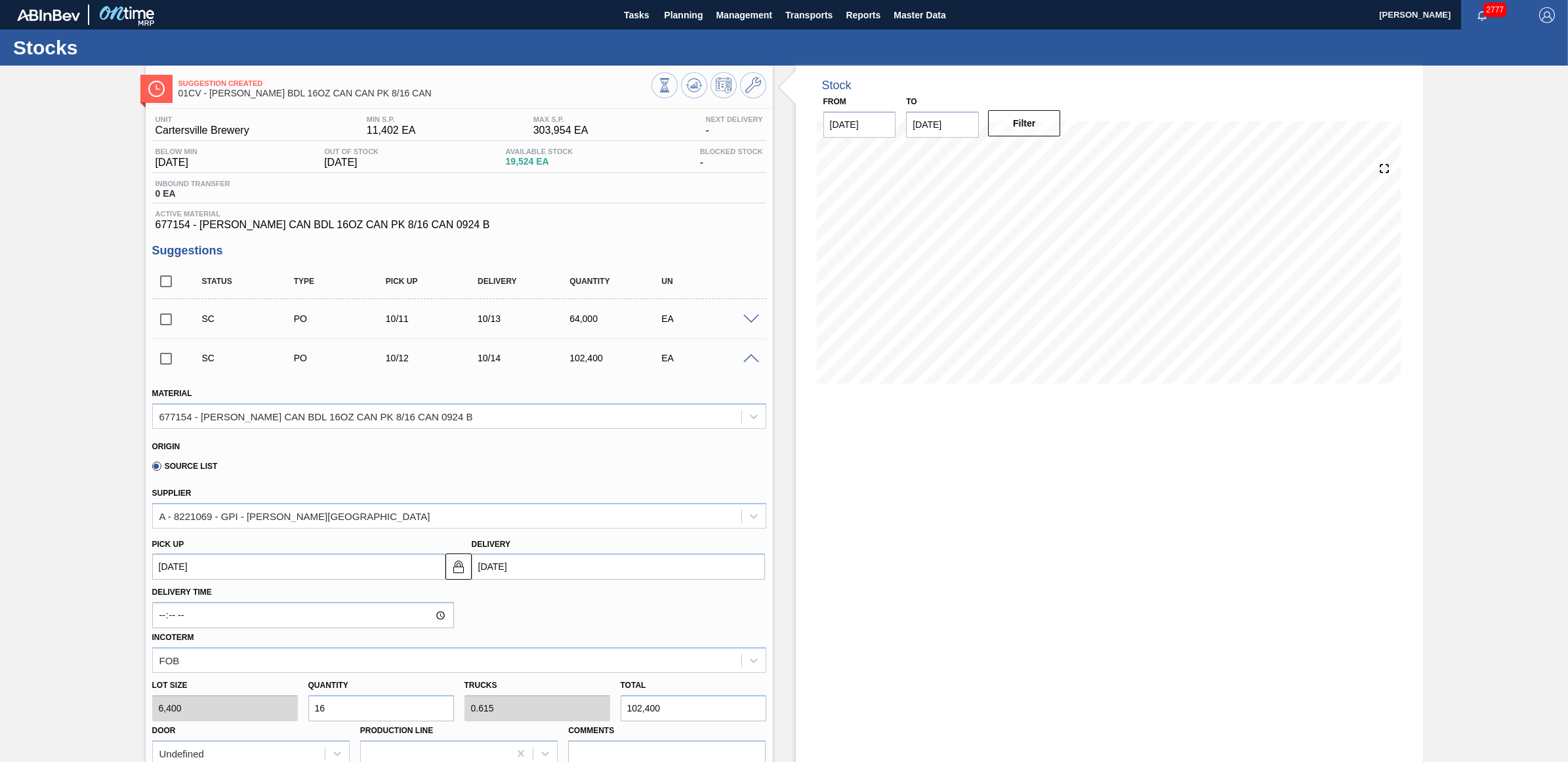
drag, startPoint x: 359, startPoint y: 706, endPoint x: 351, endPoint y: 704, distance: 8.2
click at [351, 704] on input "16" at bounding box center [381, 709] width 146 height 26
type input "1"
type input "0.038"
type input "6,400"
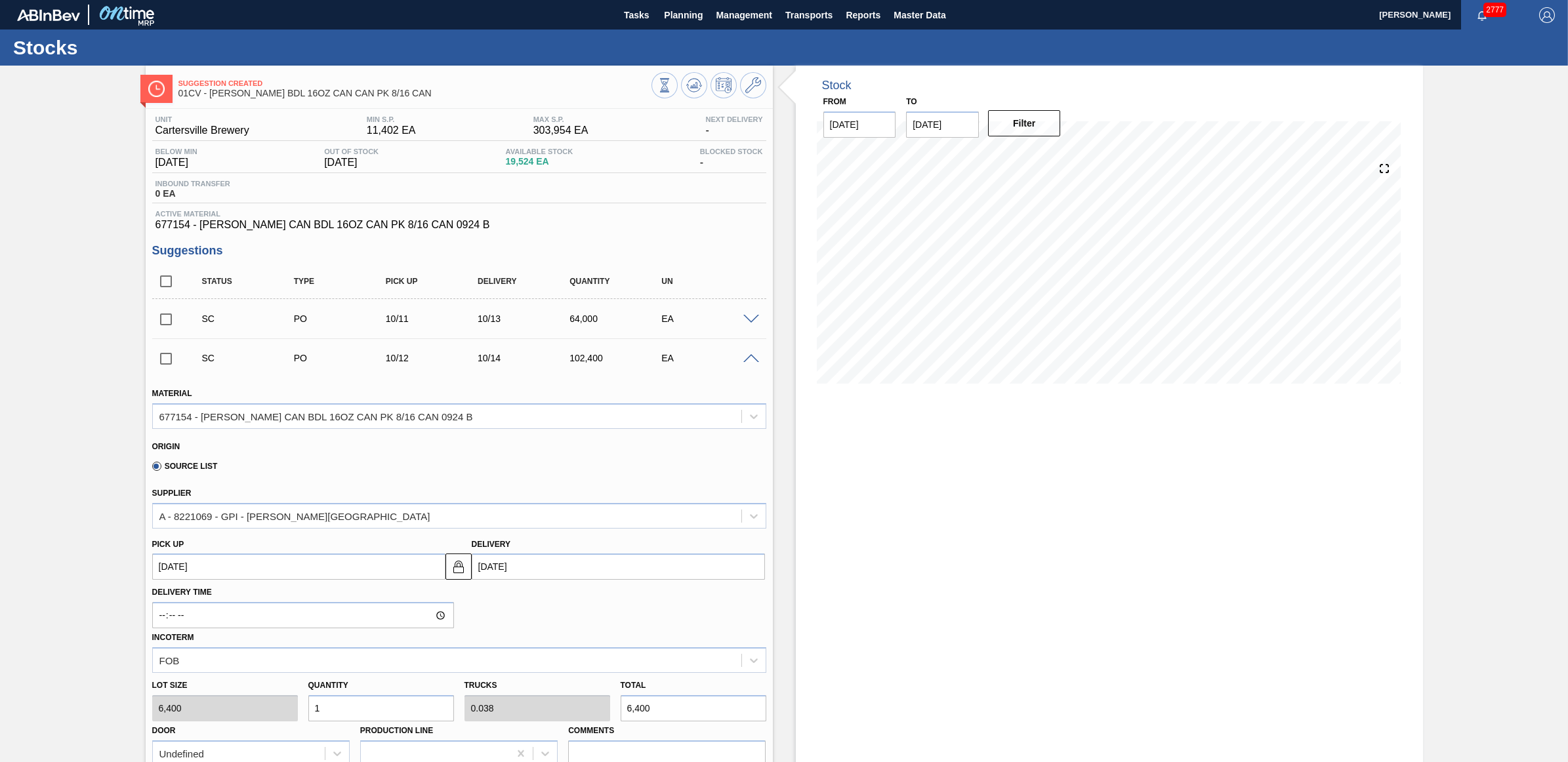
type input "13"
type input "0.5"
type input "83,200"
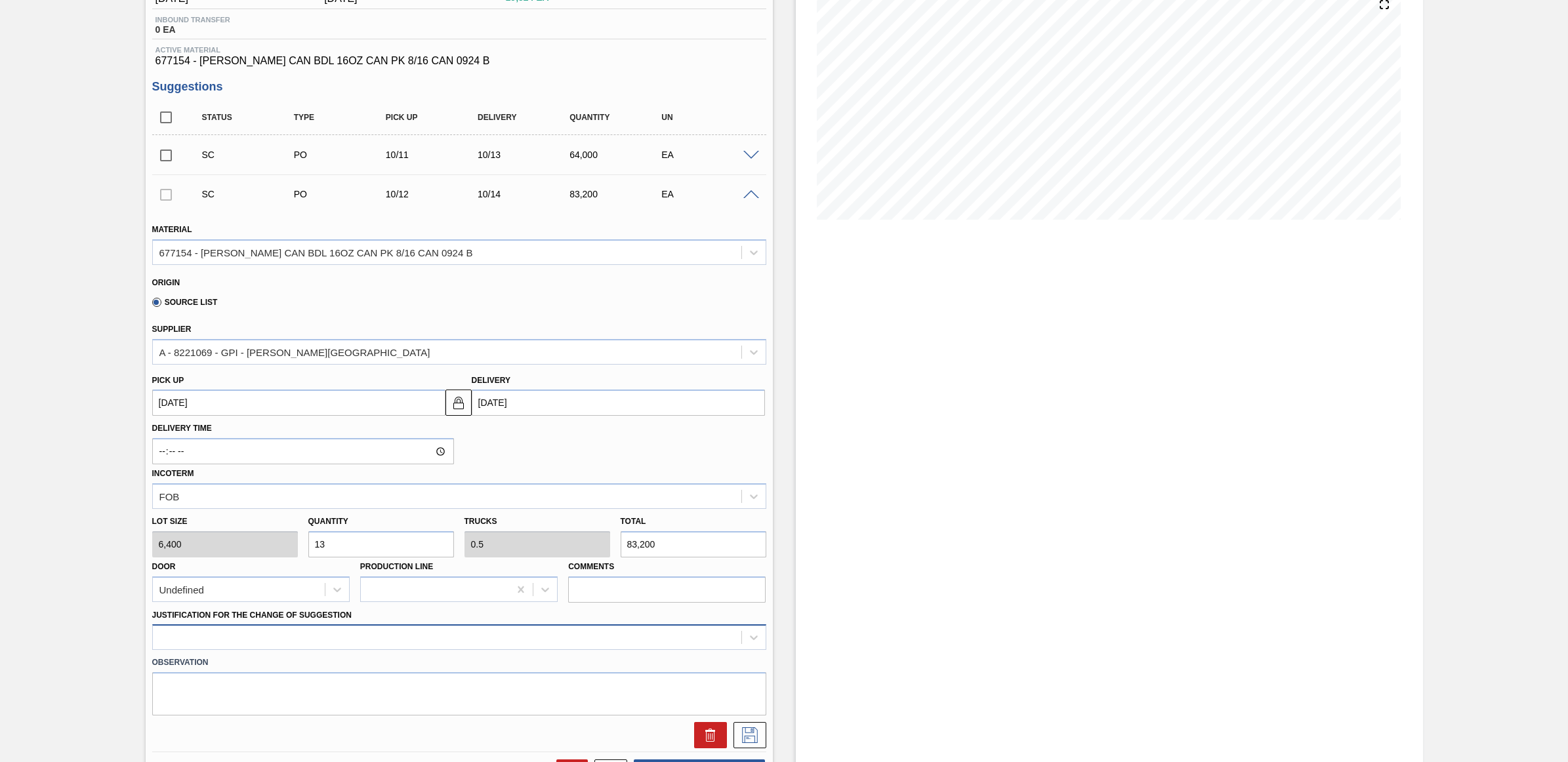
type input "13"
click at [374, 643] on div at bounding box center [460, 637] width 614 height 25
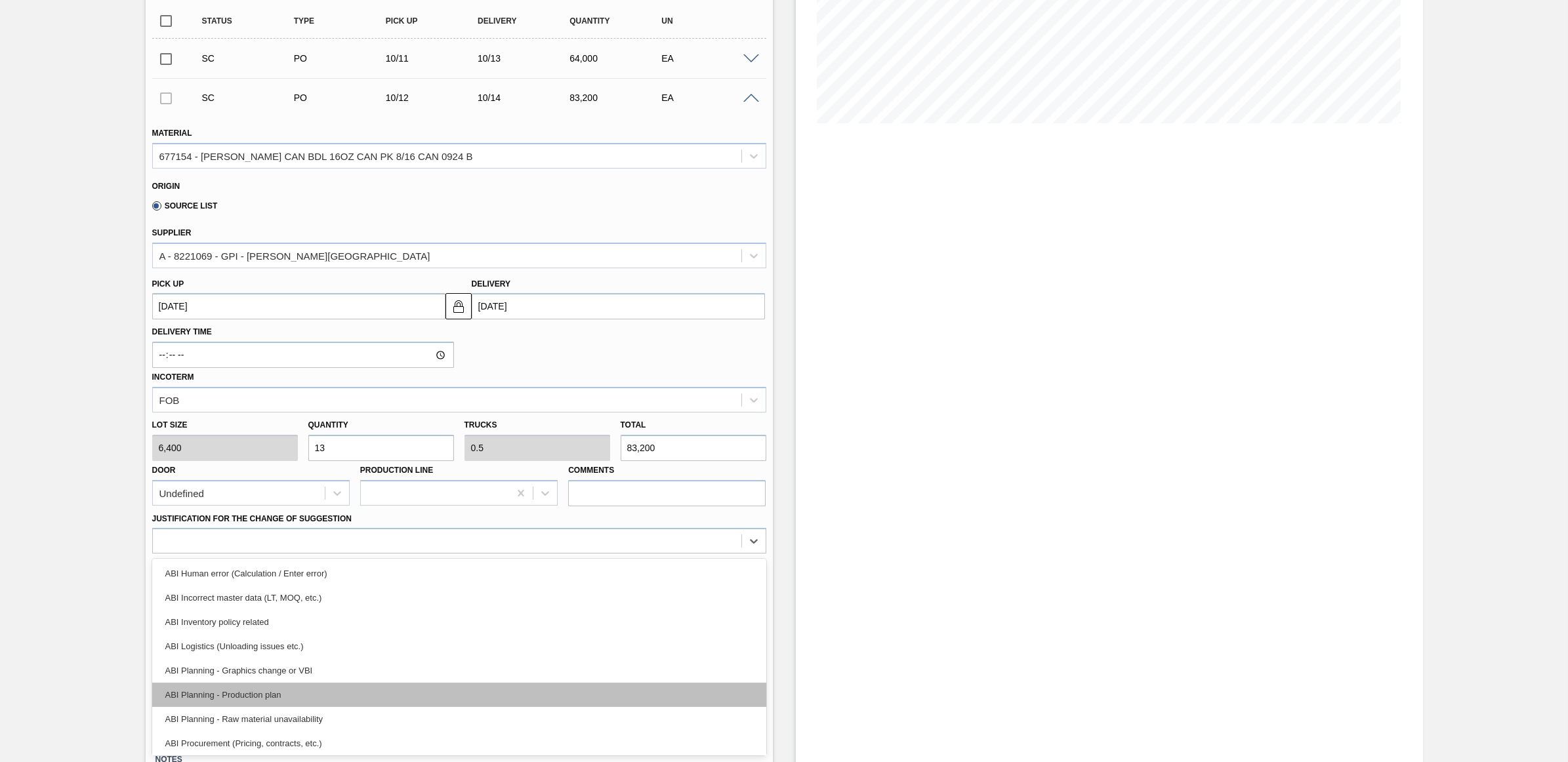
scroll to position [82, 0]
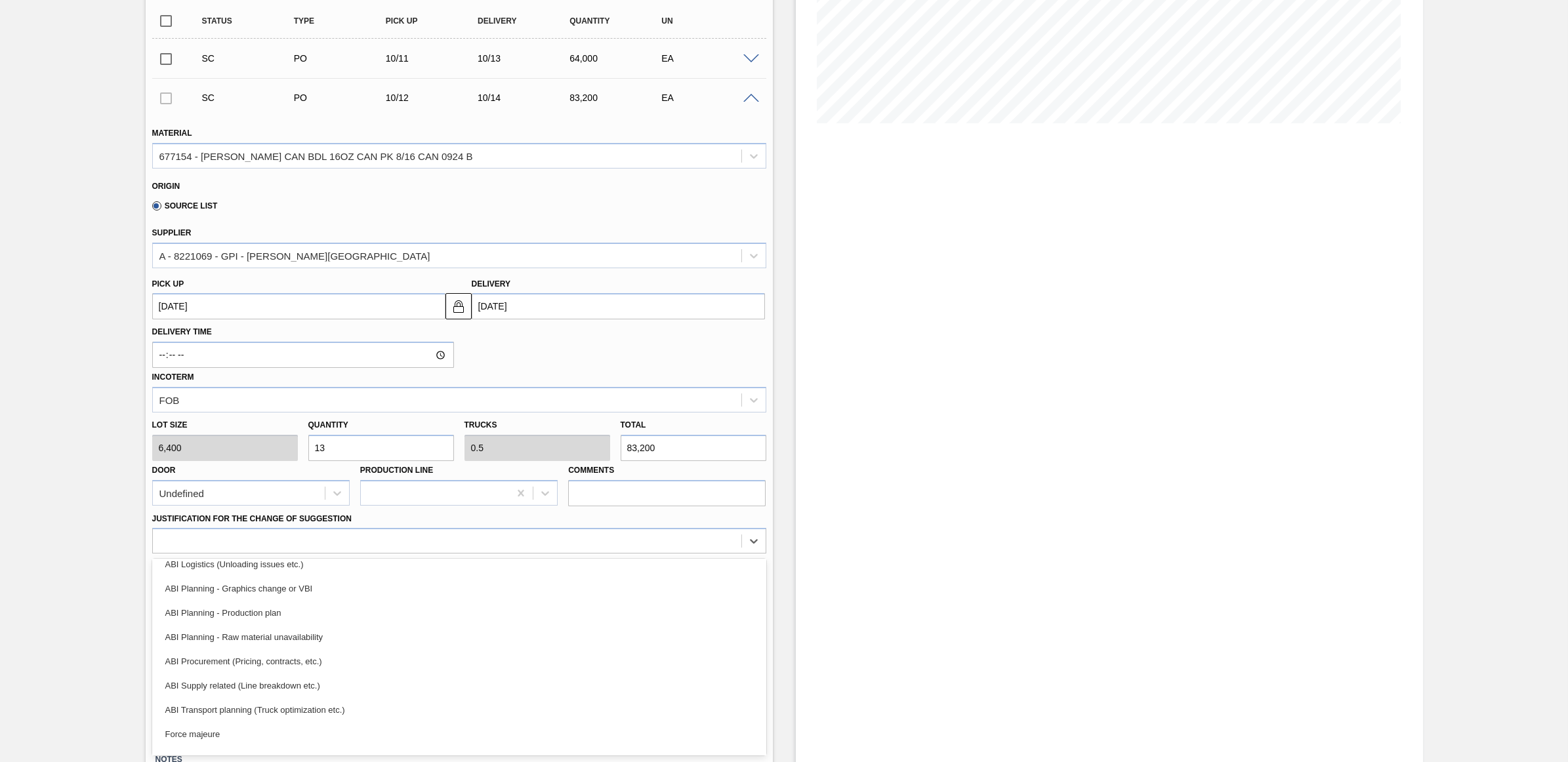
click at [352, 707] on div "ABI Transport planning (Truck optimization etc.)" at bounding box center [460, 711] width 614 height 24
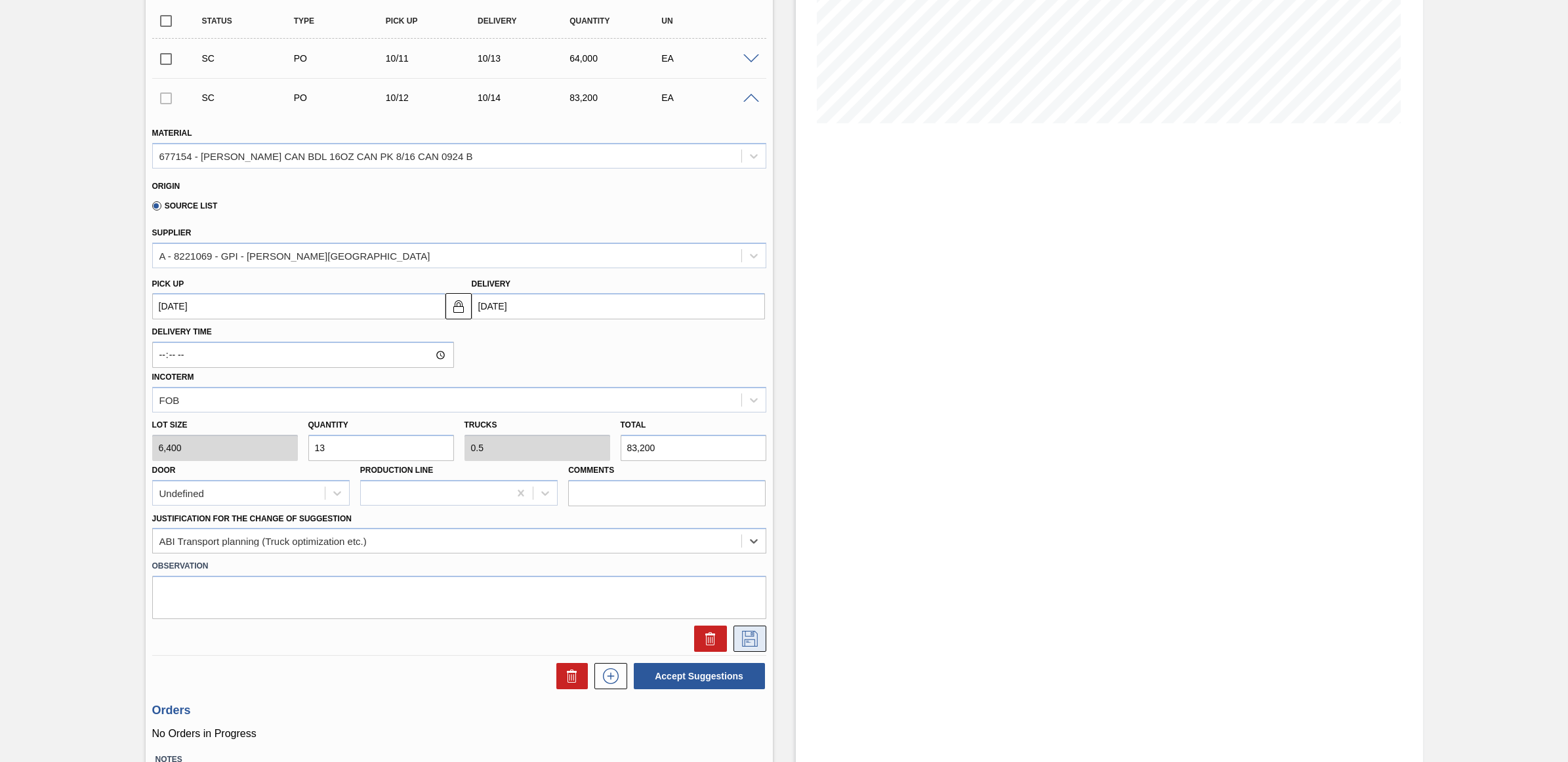
click at [741, 648] on button at bounding box center [749, 639] width 33 height 26
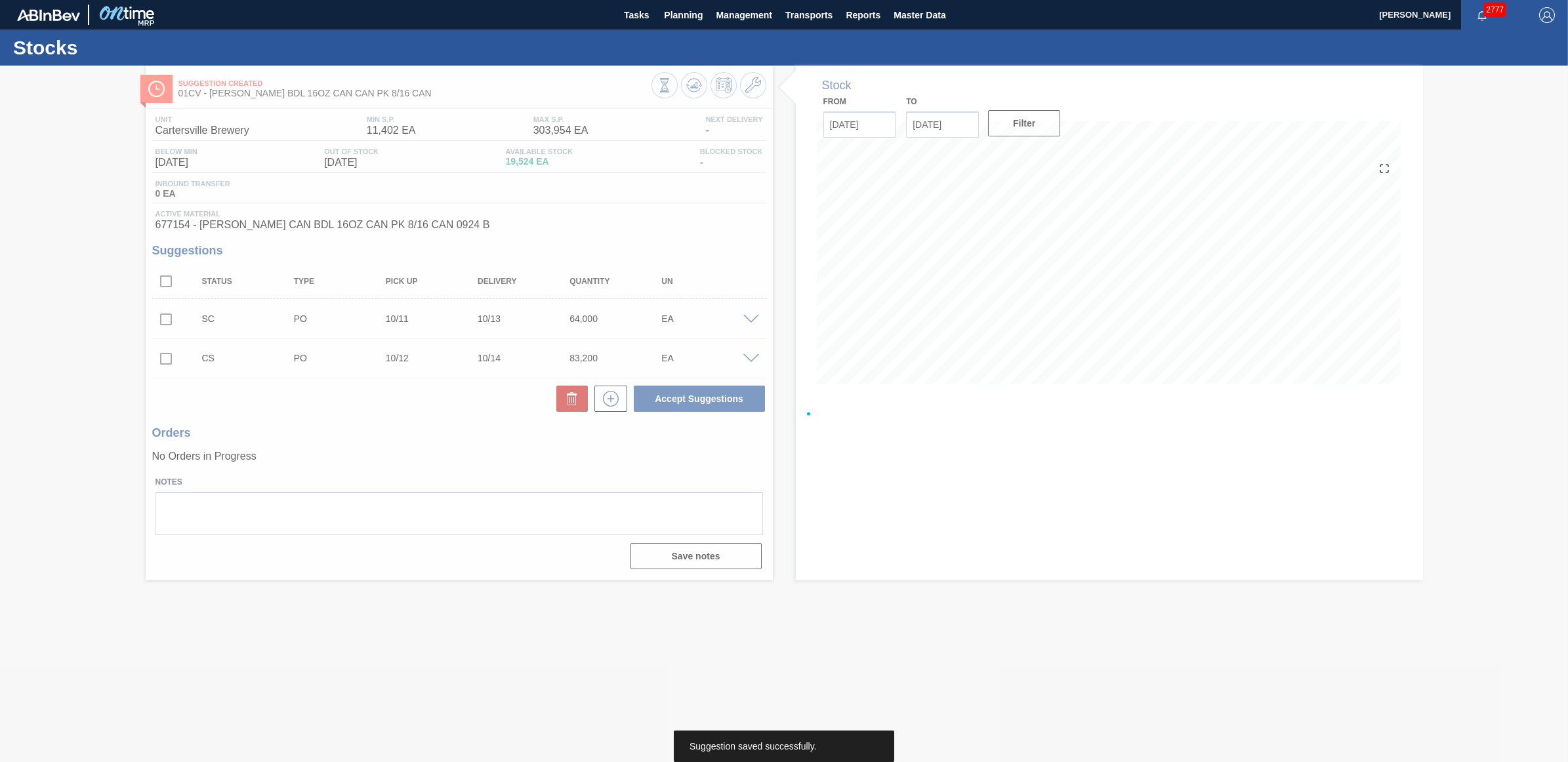
scroll to position [0, 0]
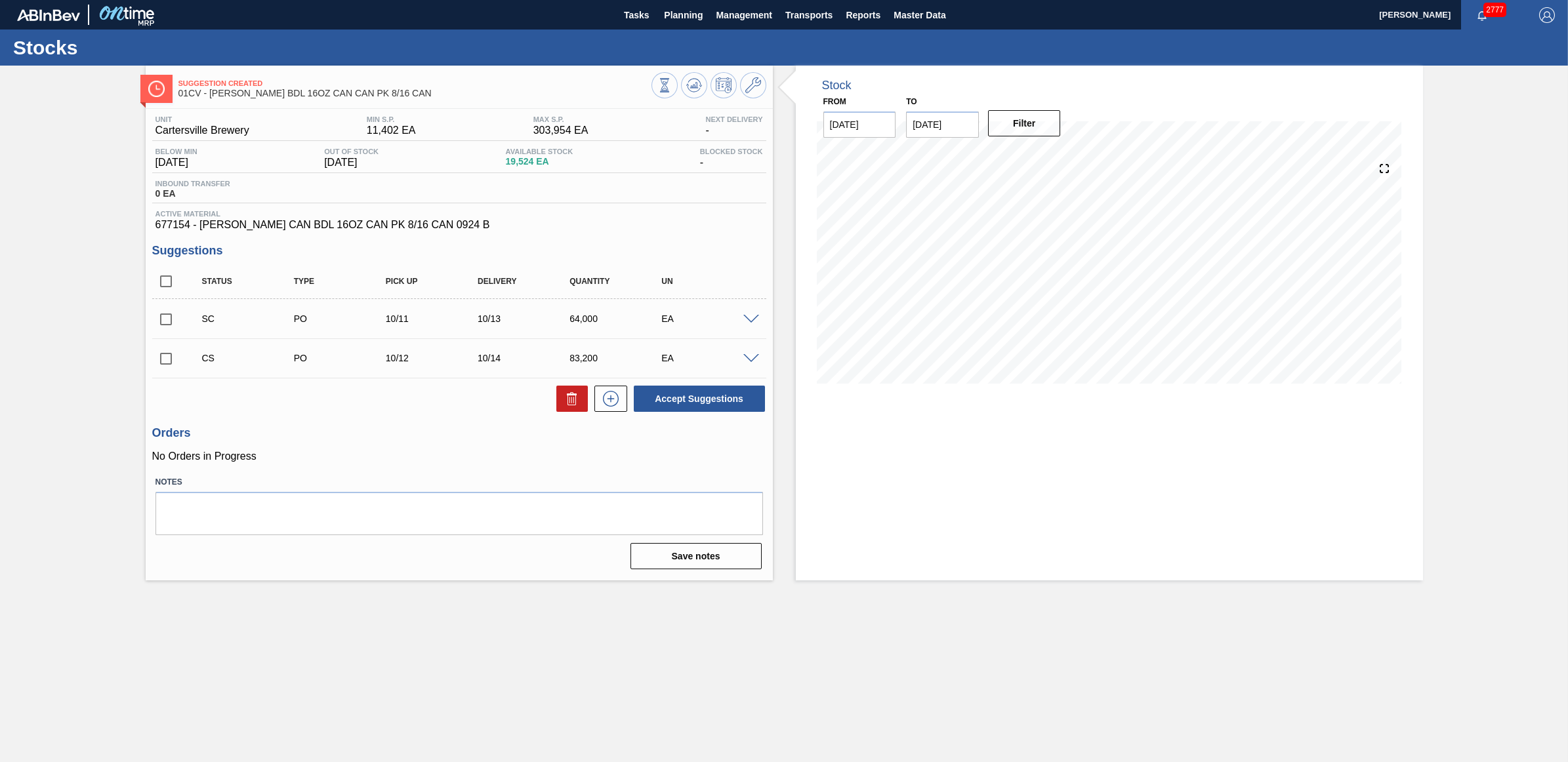
click at [163, 359] on input "checkbox" at bounding box center [166, 359] width 27 height 27
click at [681, 393] on button "Accept Suggestions" at bounding box center [699, 399] width 131 height 26
checkbox input "false"
click at [694, 15] on span "Planning" at bounding box center [682, 15] width 38 height 16
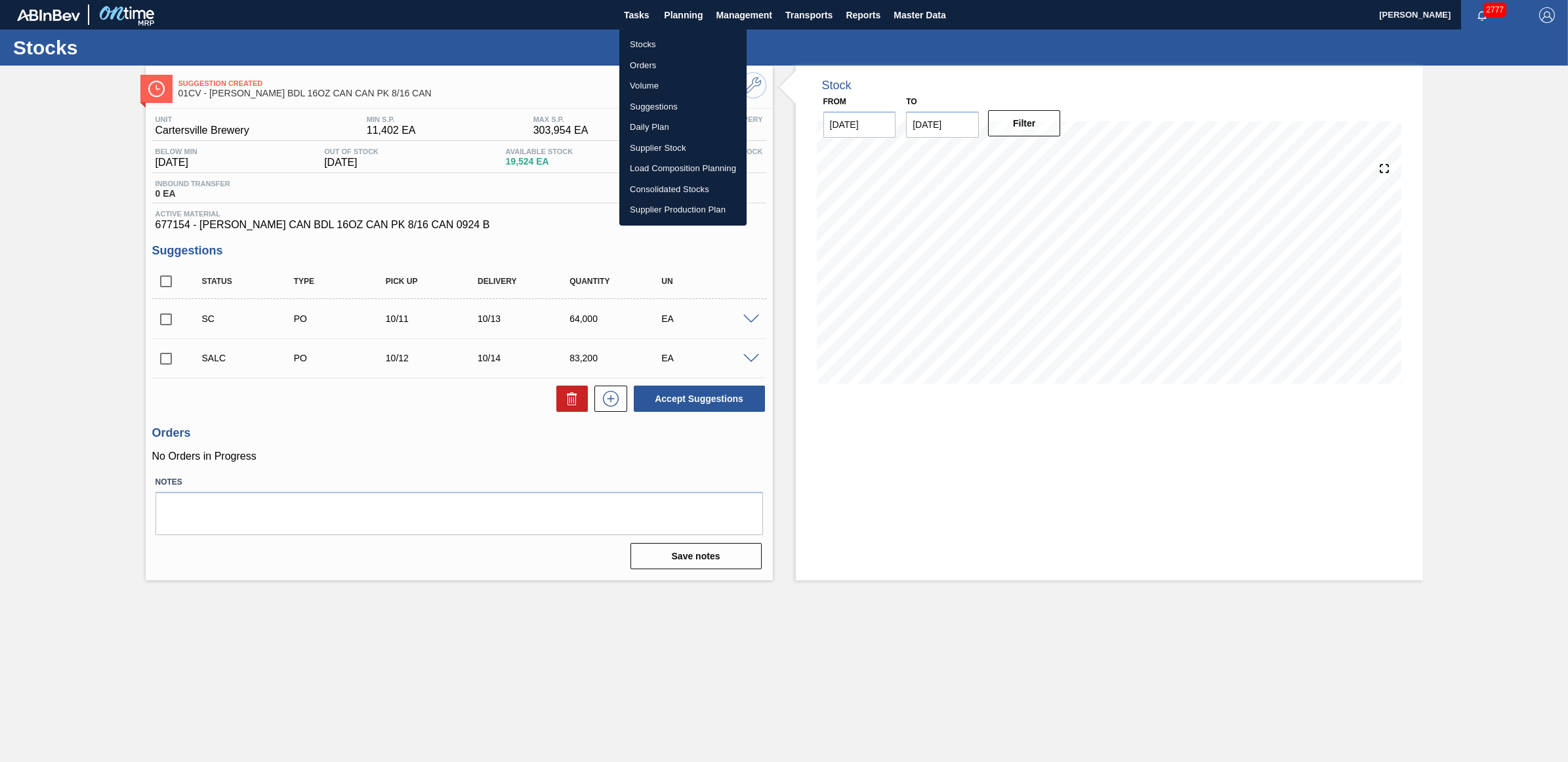
click at [670, 47] on li "Stocks" at bounding box center [683, 44] width 127 height 21
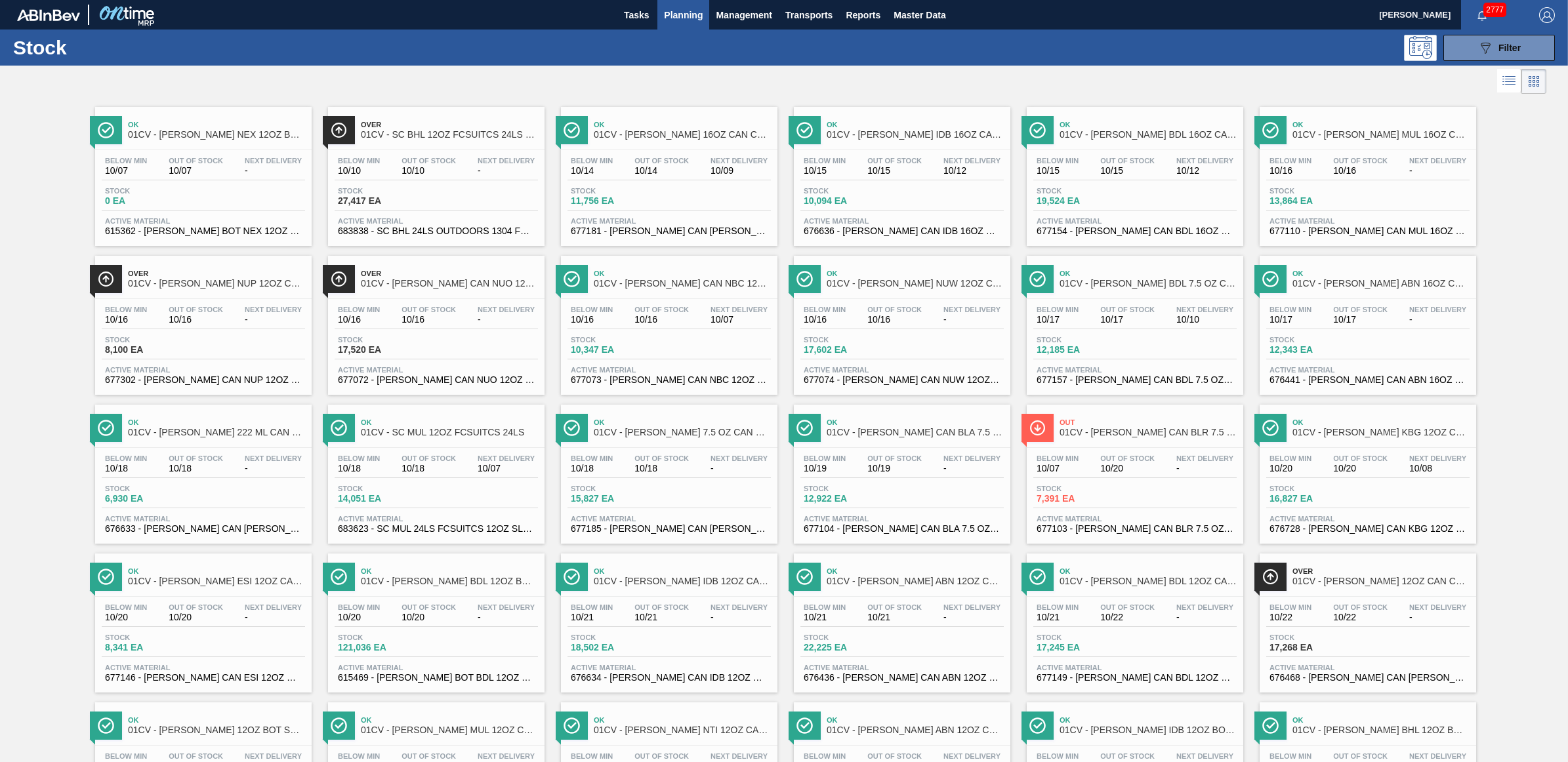
drag, startPoint x: 1195, startPoint y: 183, endPoint x: 1474, endPoint y: 212, distance: 280.5
click at [1195, 183] on div "Below Min 10/15 Out Of Stock 10/15 Next Delivery 10/12 Stock 19,524 EA Active M…" at bounding box center [1135, 194] width 216 height 89
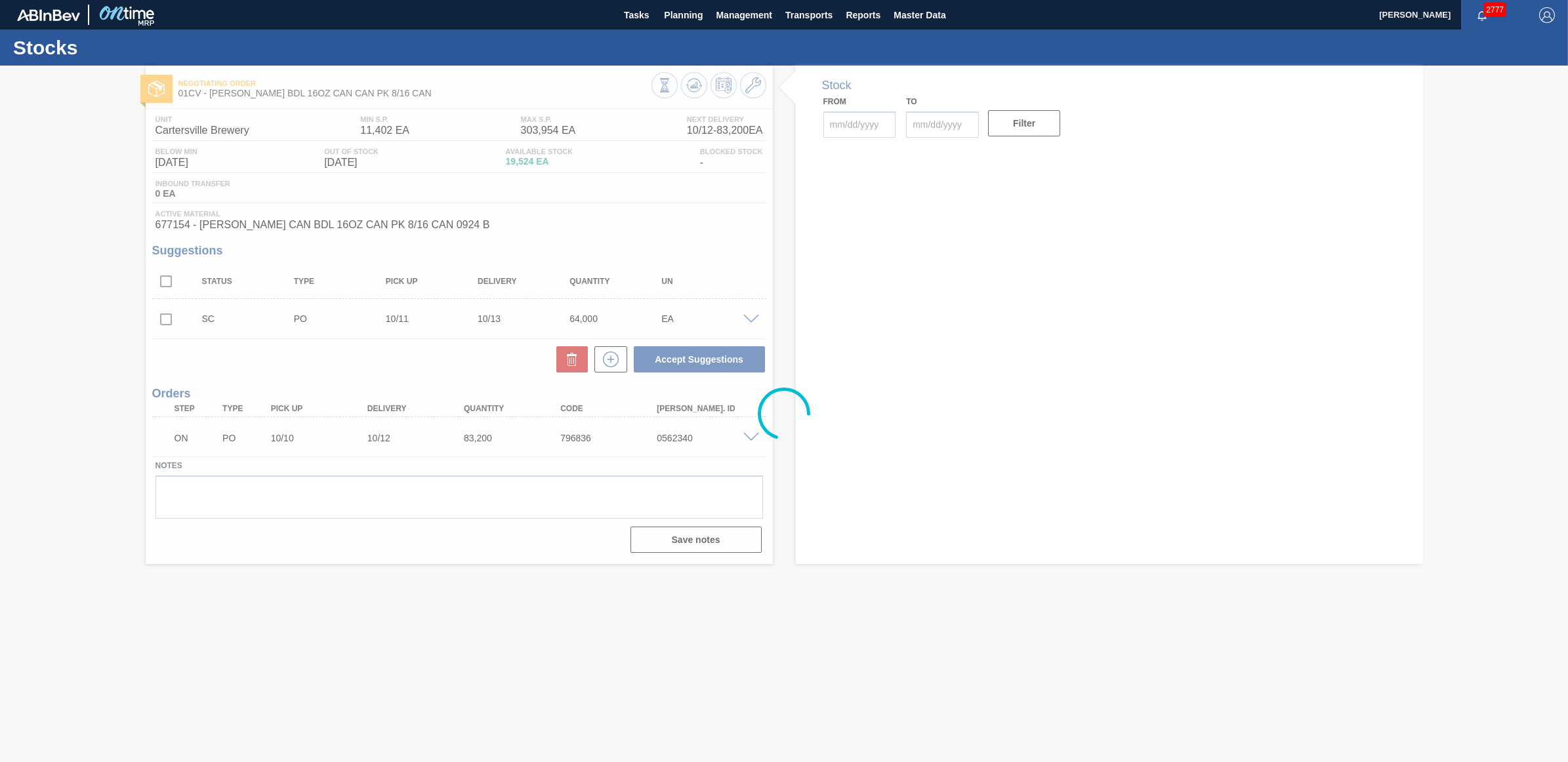
type input "[DATE]"
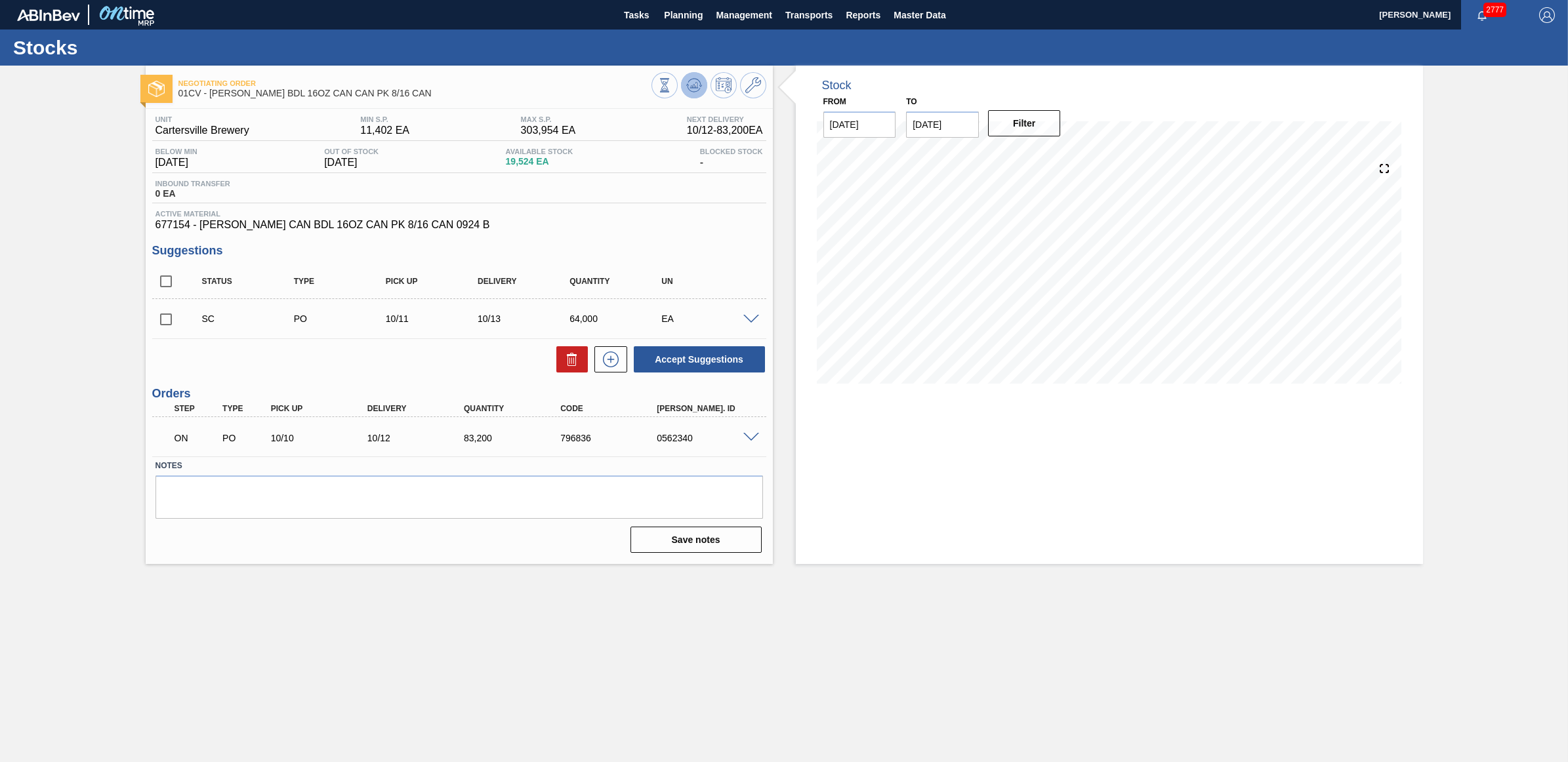
click at [698, 86] on icon at bounding box center [694, 85] width 16 height 16
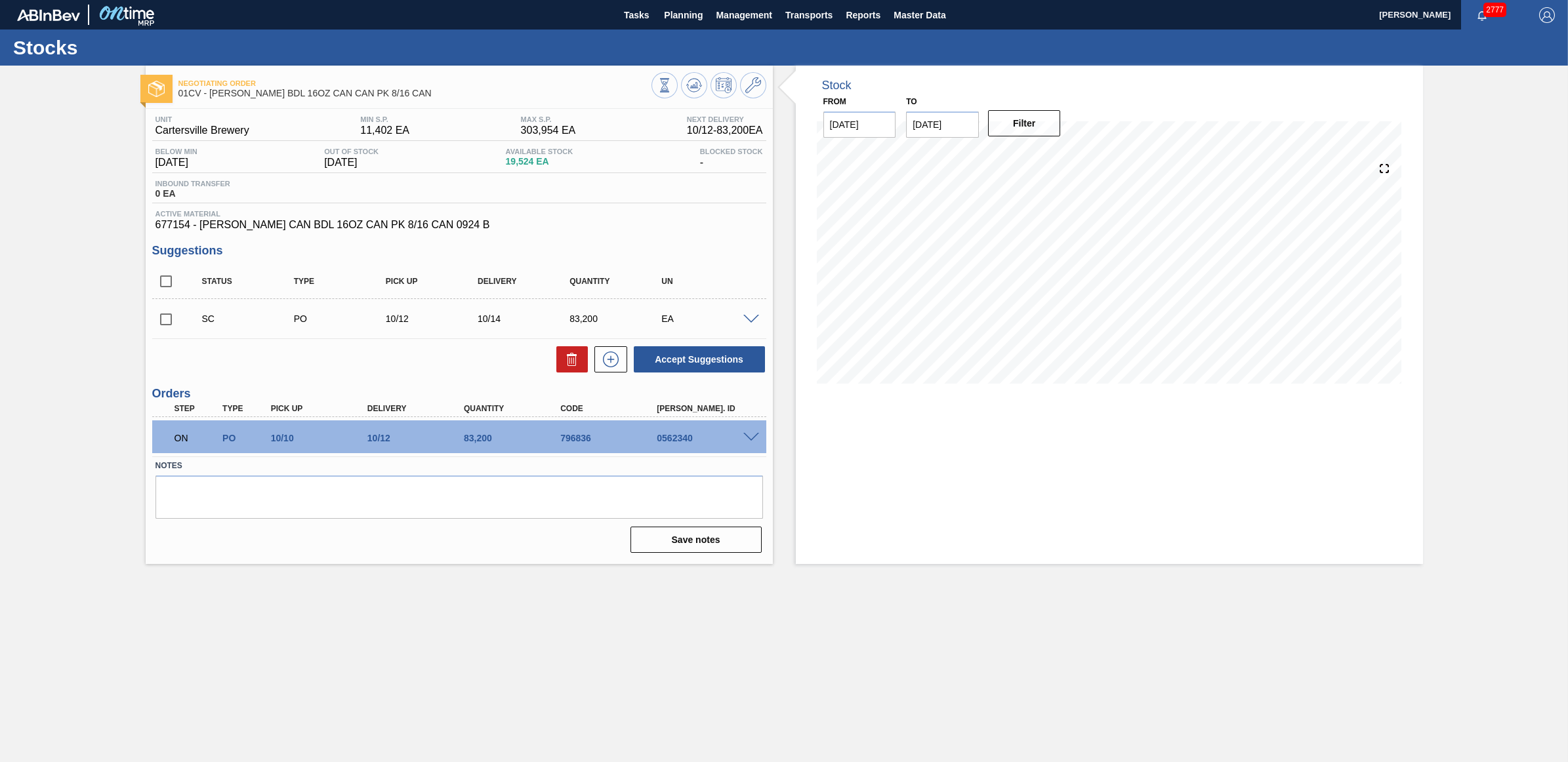
click at [164, 322] on input "checkbox" at bounding box center [166, 319] width 27 height 27
click at [725, 359] on button "Accept Suggestions" at bounding box center [699, 359] width 131 height 26
checkbox input "false"
drag, startPoint x: 667, startPoint y: 10, endPoint x: 667, endPoint y: 41, distance: 31.0
click at [667, 10] on span "Planning" at bounding box center [682, 15] width 38 height 16
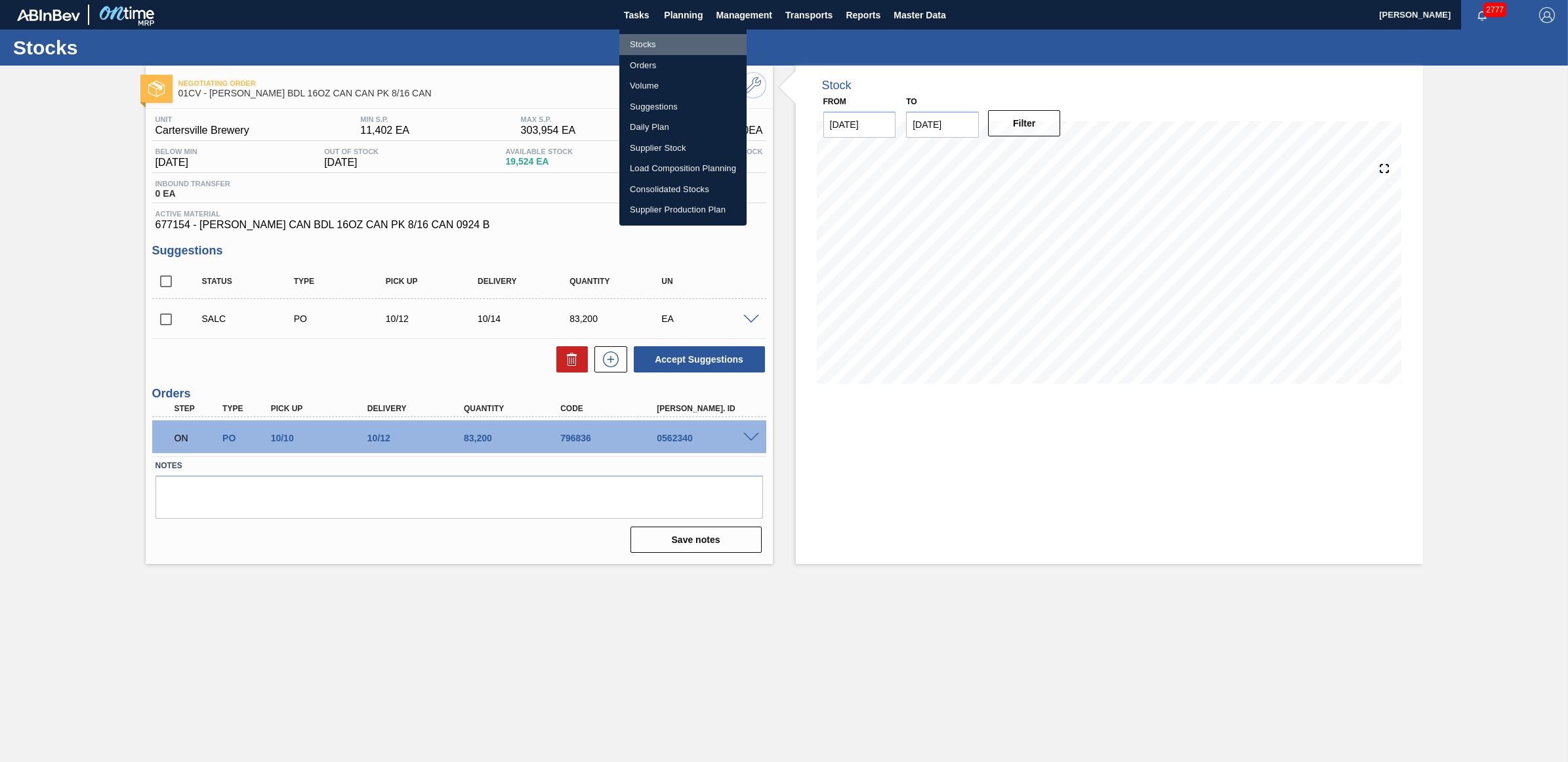
click at [667, 41] on li "Stocks" at bounding box center [683, 44] width 127 height 21
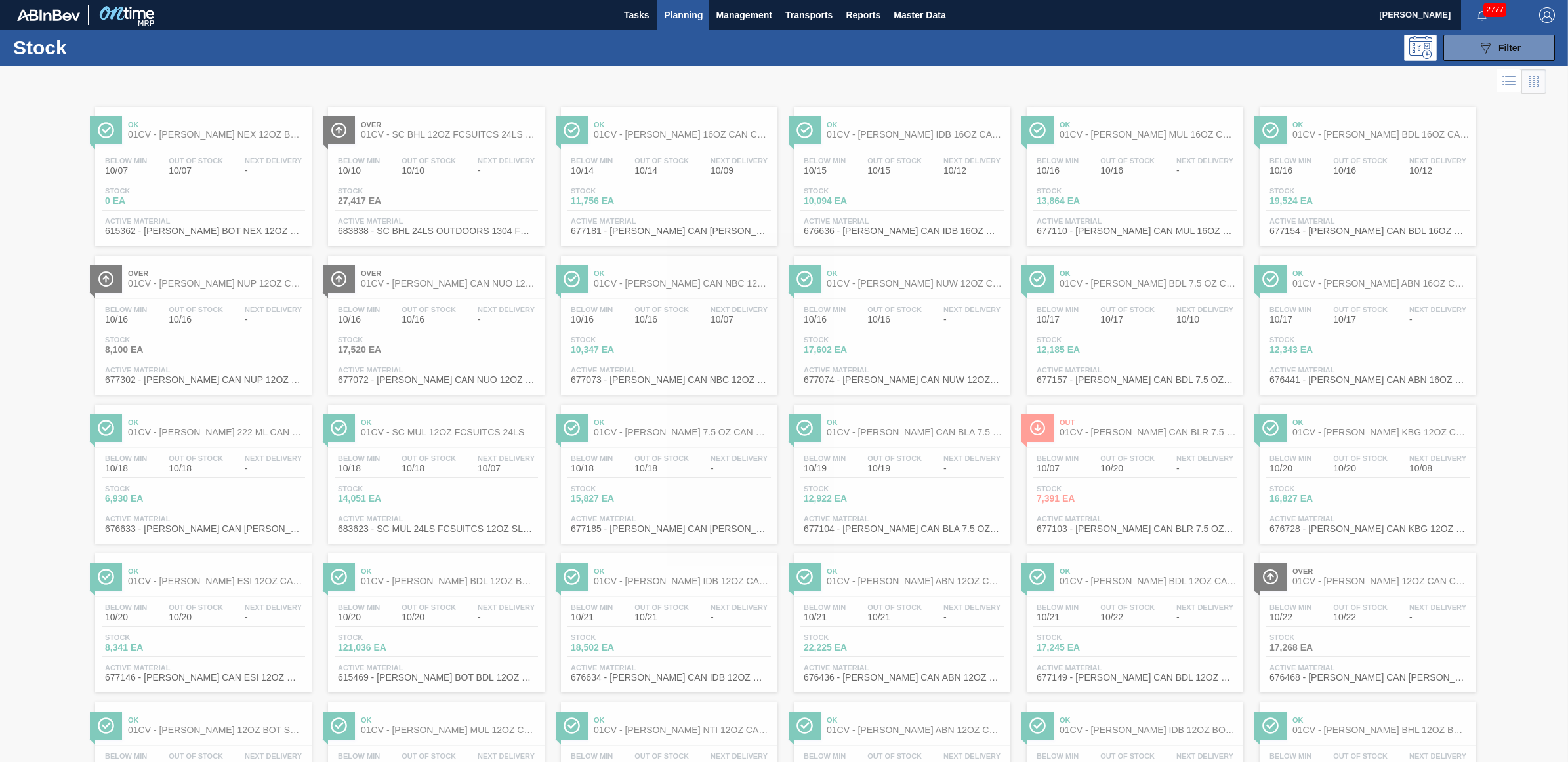
scroll to position [451, 0]
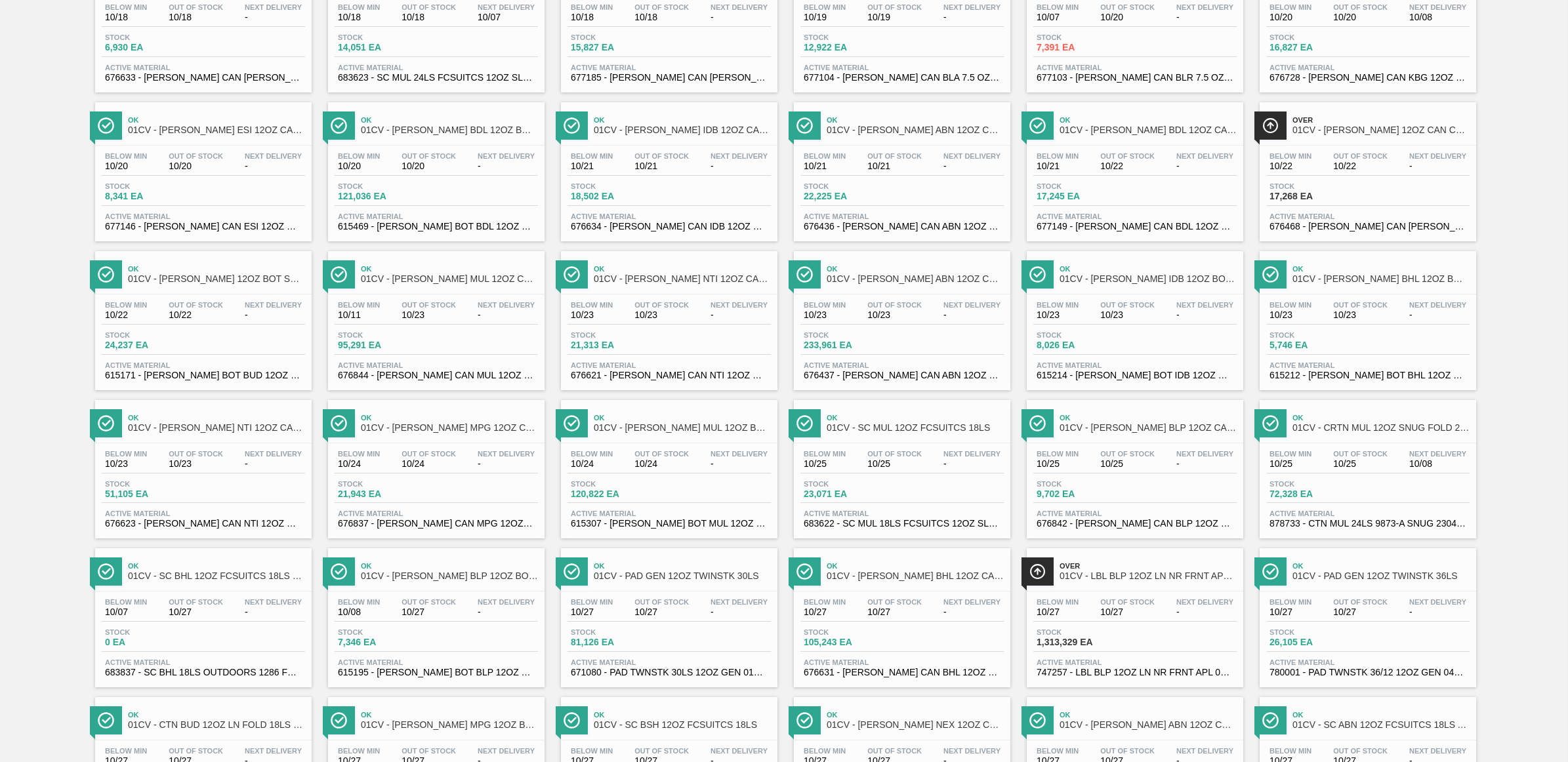
click at [392, 187] on span "Stock" at bounding box center [384, 186] width 92 height 7
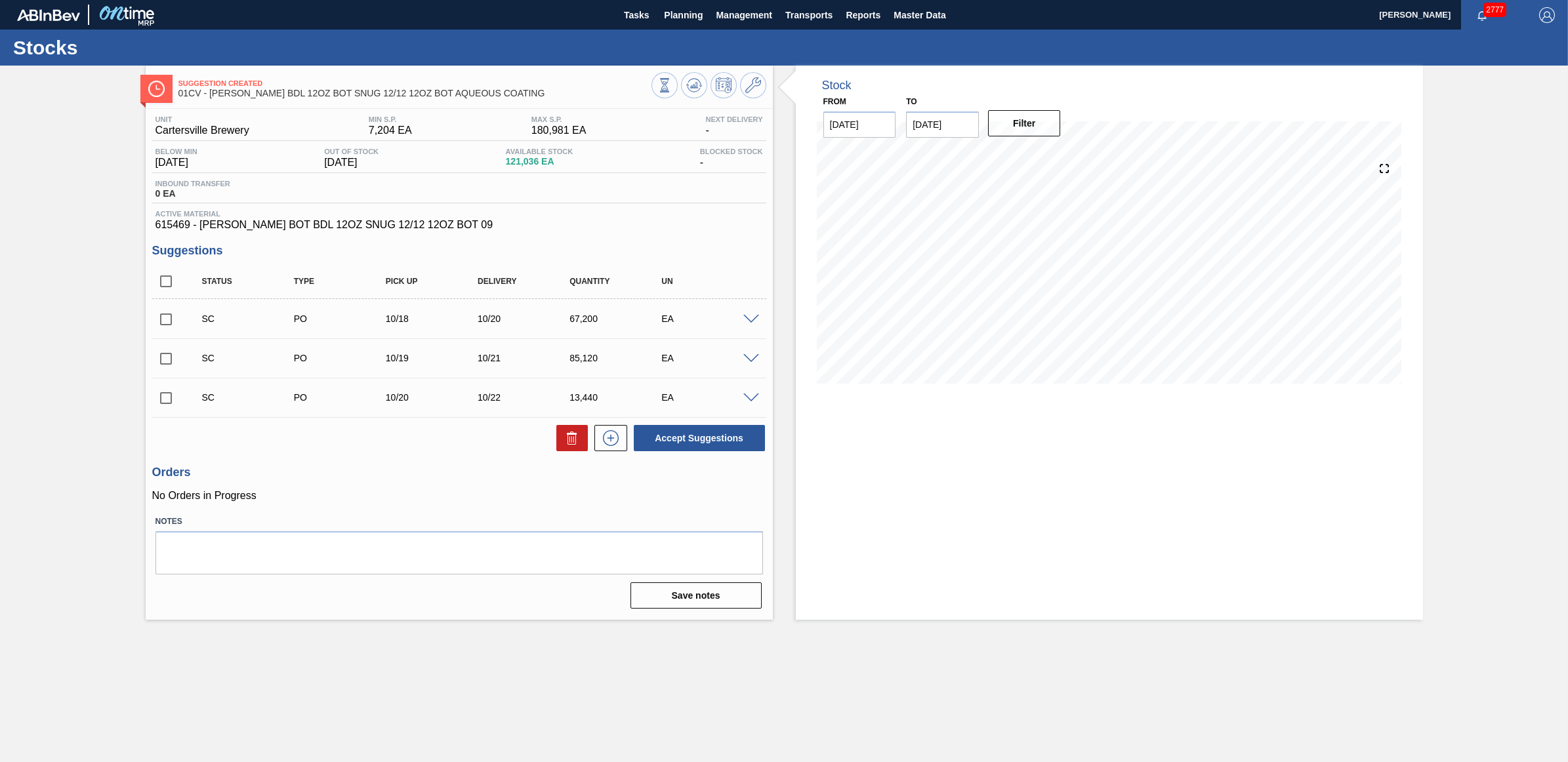
click at [755, 321] on span at bounding box center [751, 319] width 16 height 10
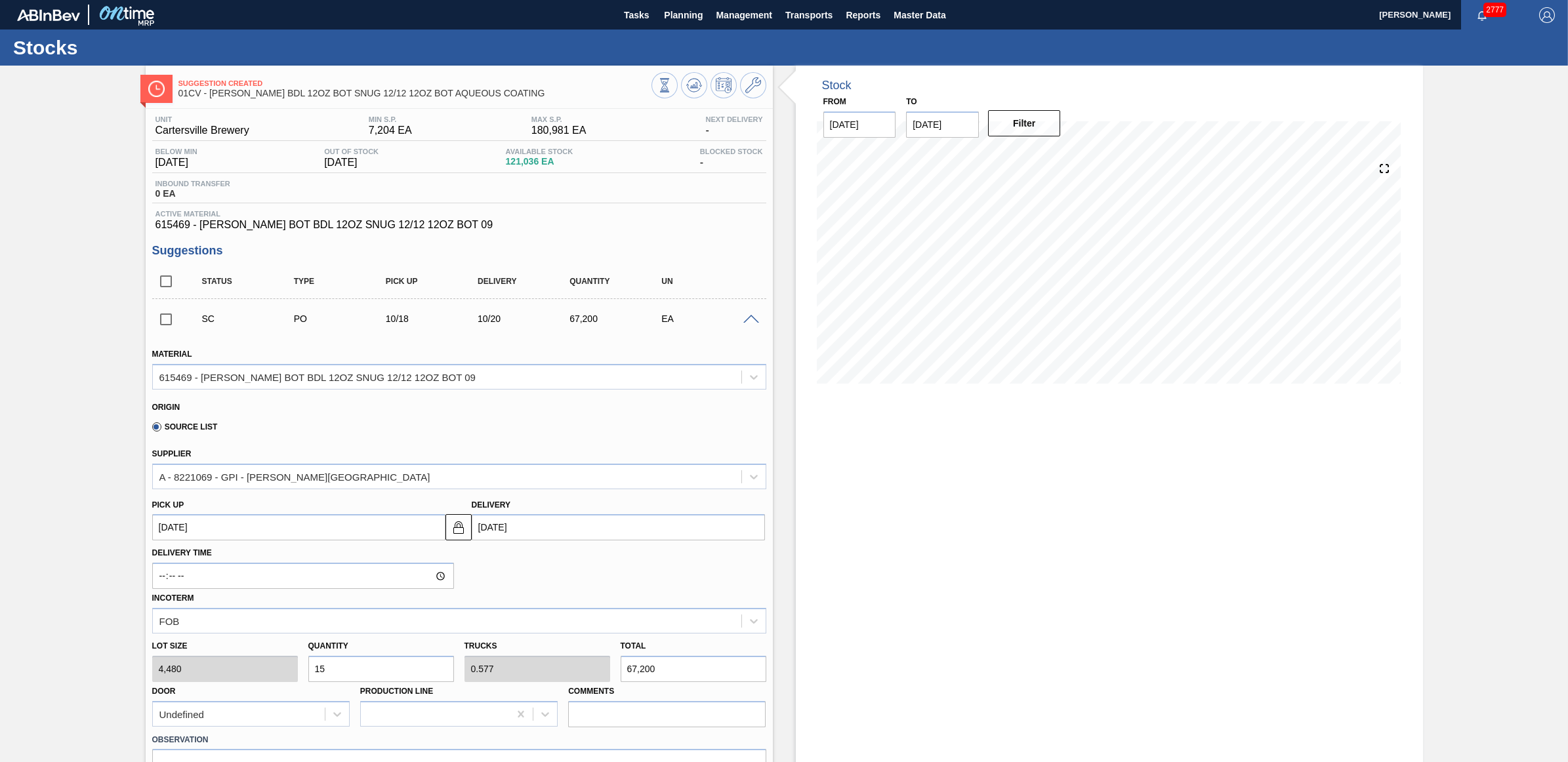
click at [755, 321] on span at bounding box center [751, 319] width 16 height 10
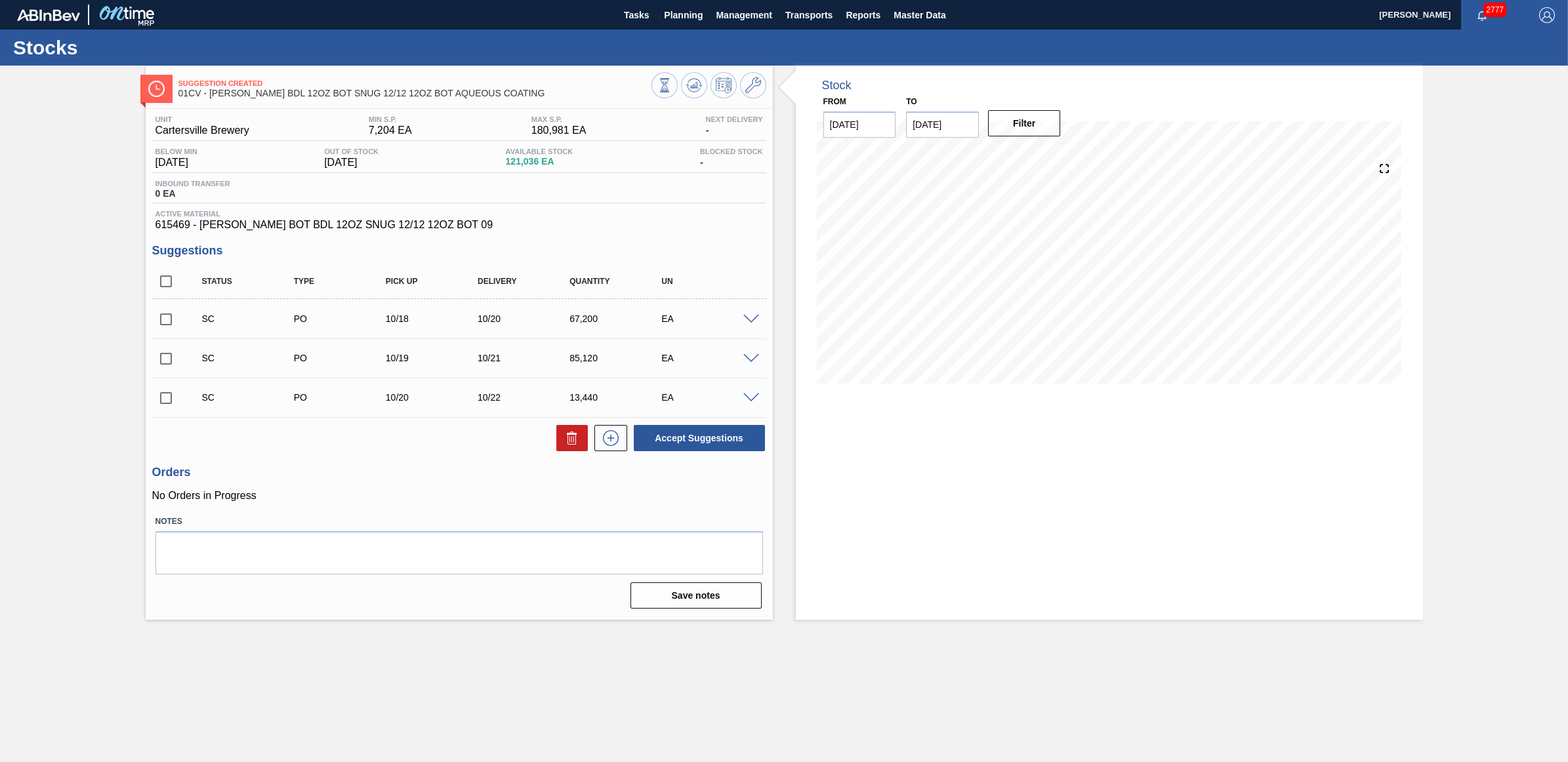
click at [755, 320] on span at bounding box center [751, 319] width 16 height 10
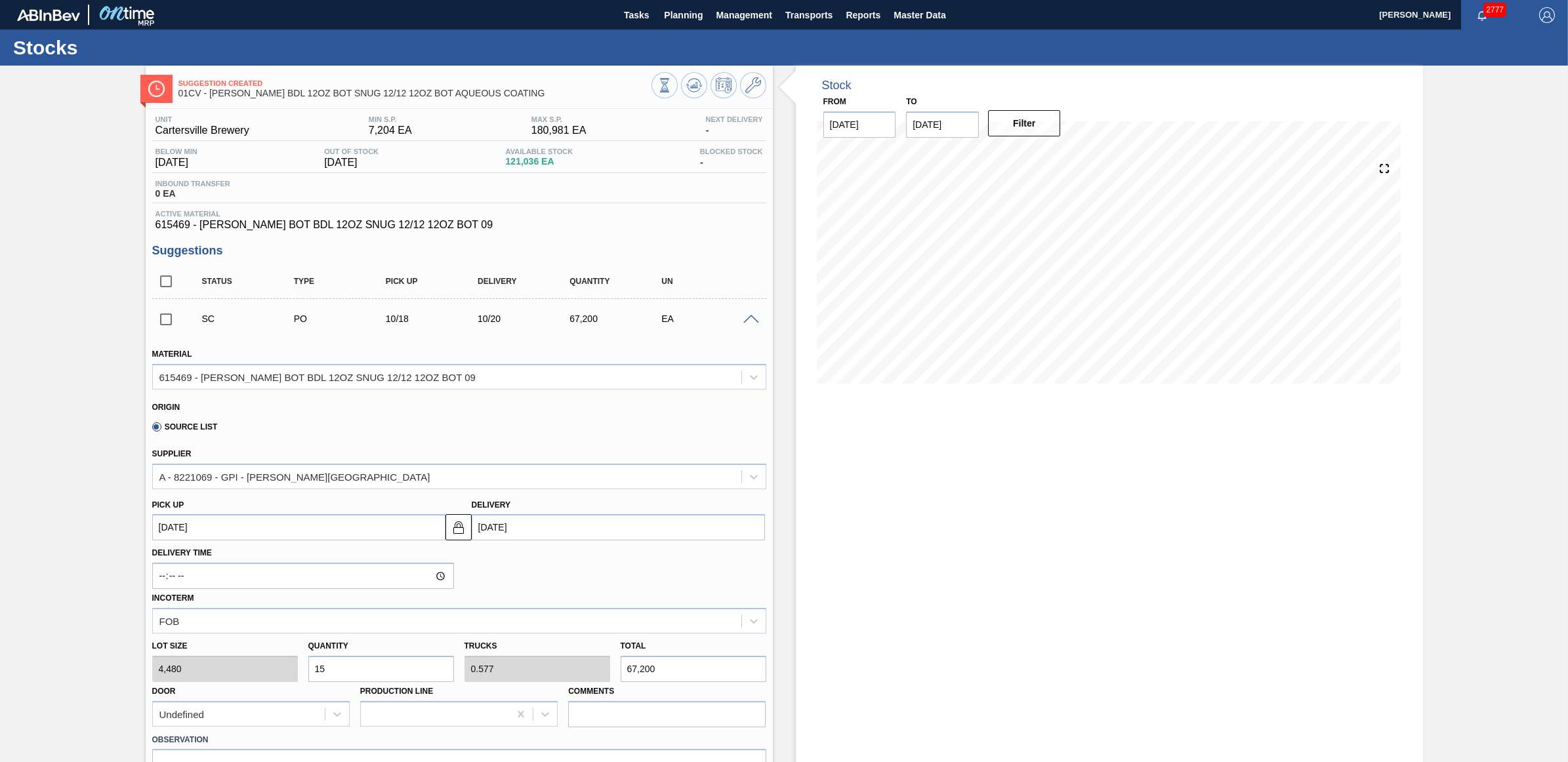
drag, startPoint x: 354, startPoint y: 665, endPoint x: 332, endPoint y: 665, distance: 22.0
click at [332, 665] on input "15" at bounding box center [381, 669] width 146 height 26
type input "1"
type input "0.038"
type input "4,480"
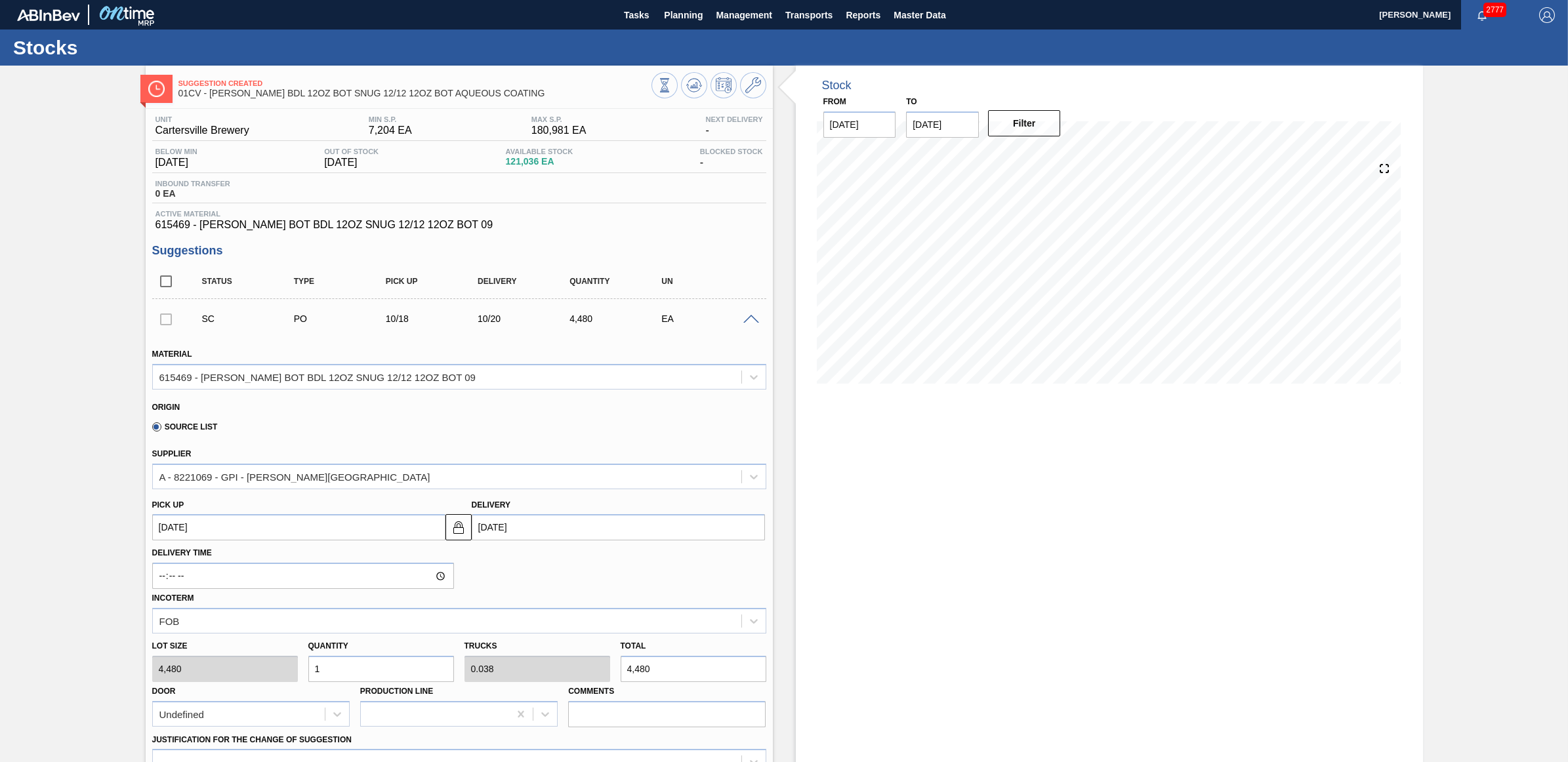
type input "13"
type input "0.5"
type input "58,240"
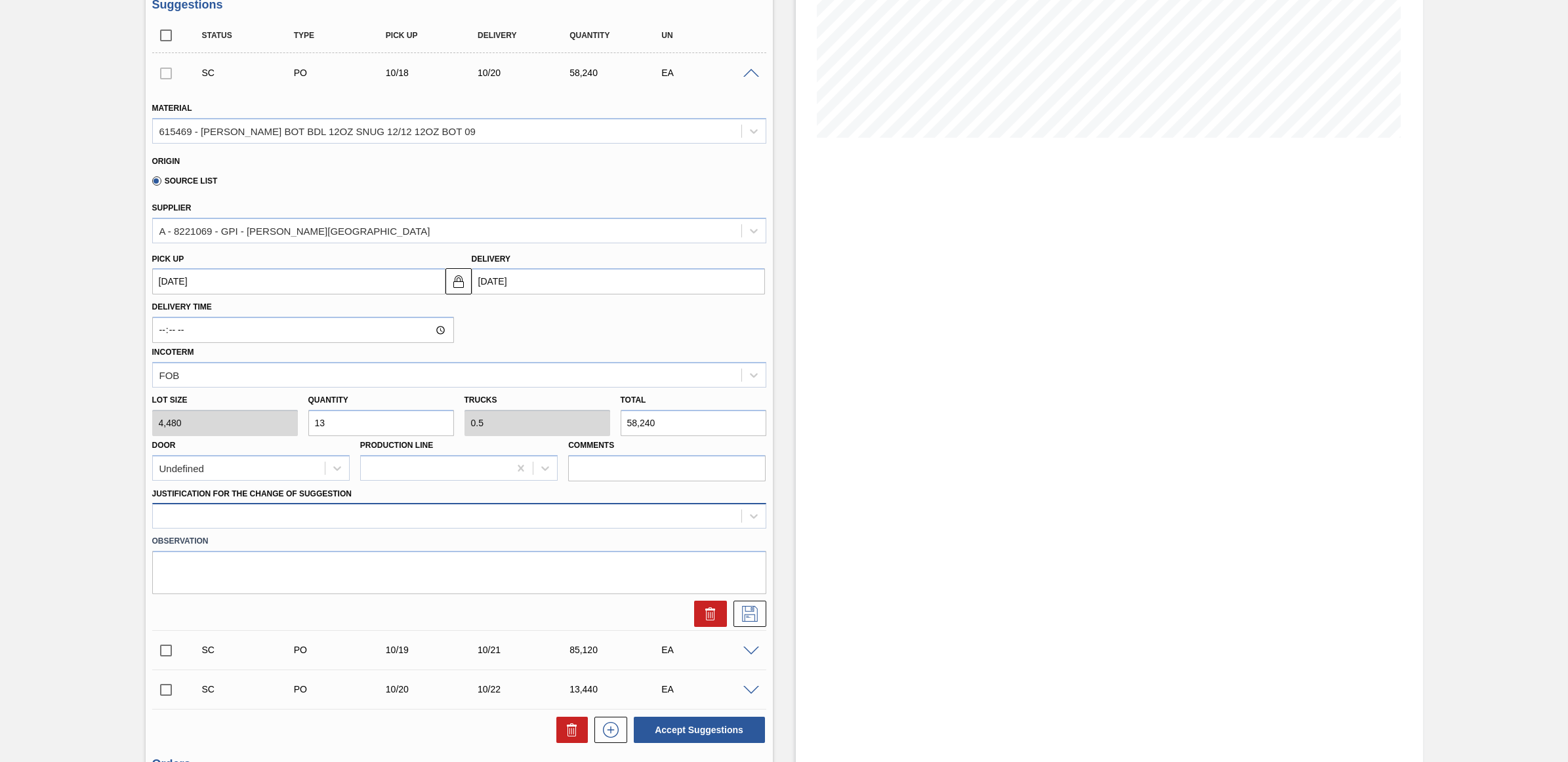
type input "13"
click at [398, 526] on div at bounding box center [447, 517] width 589 height 19
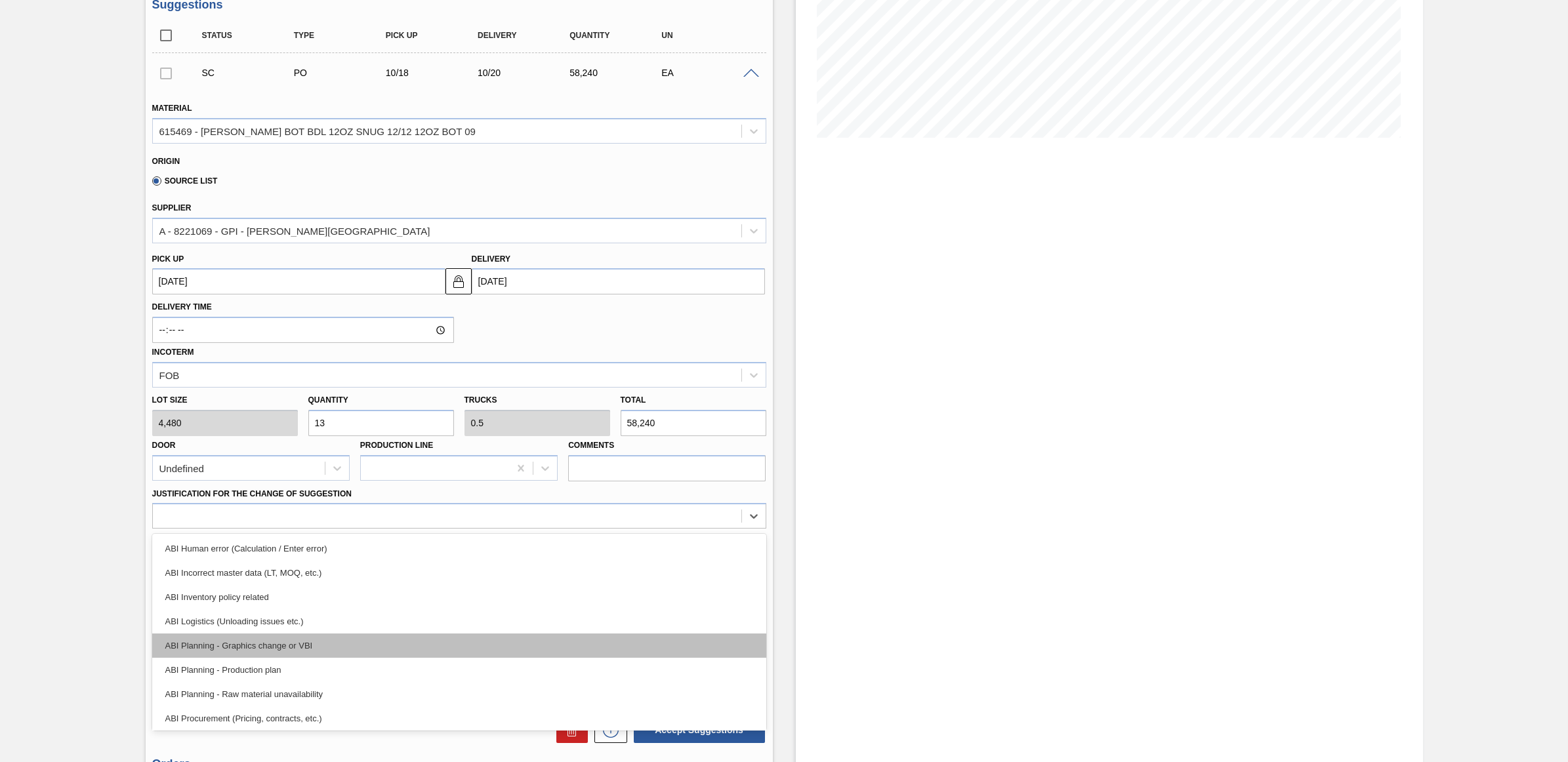
scroll to position [82, 0]
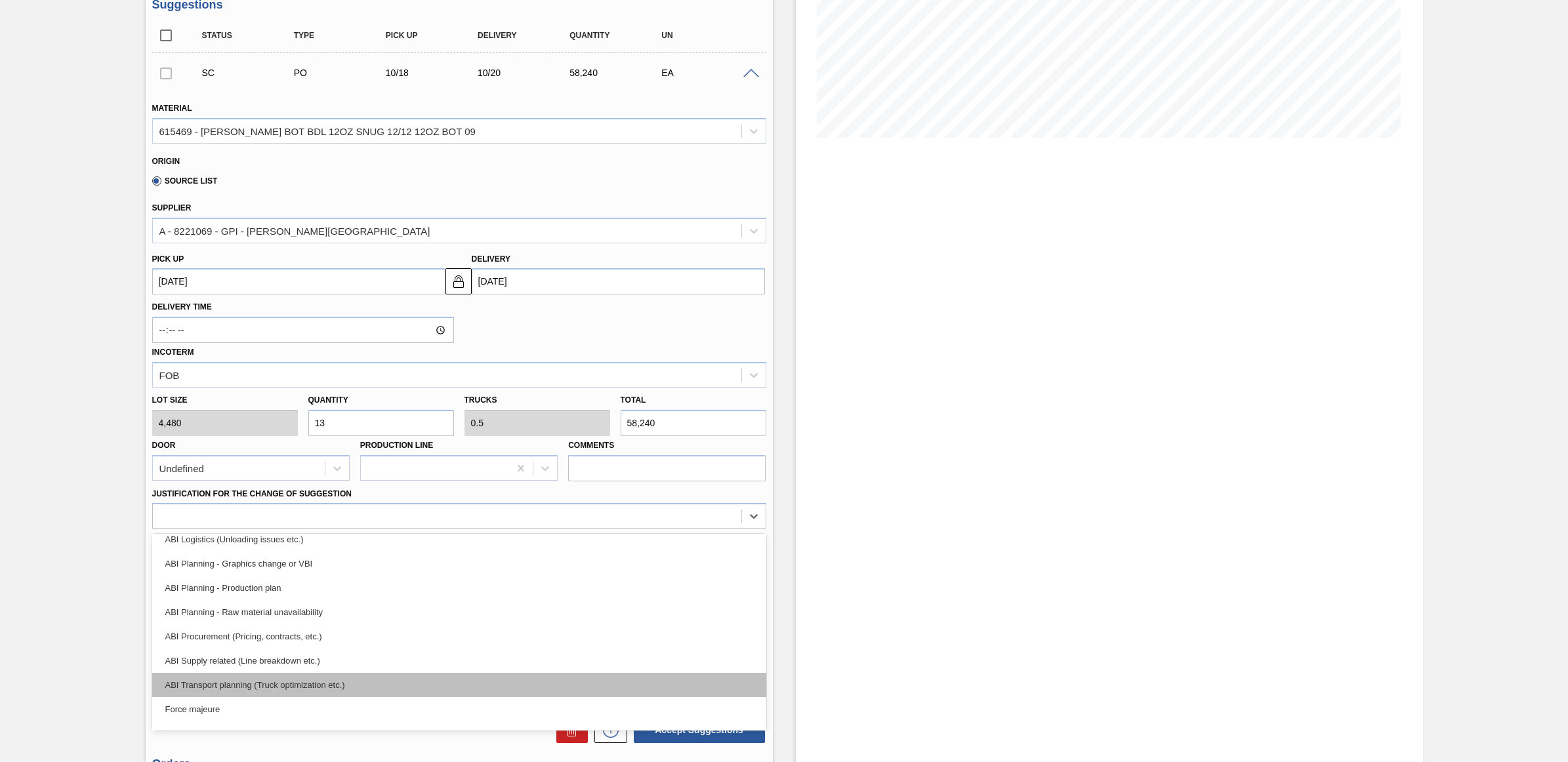
click at [357, 690] on div "ABI Transport planning (Truck optimization etc.)" at bounding box center [460, 685] width 614 height 24
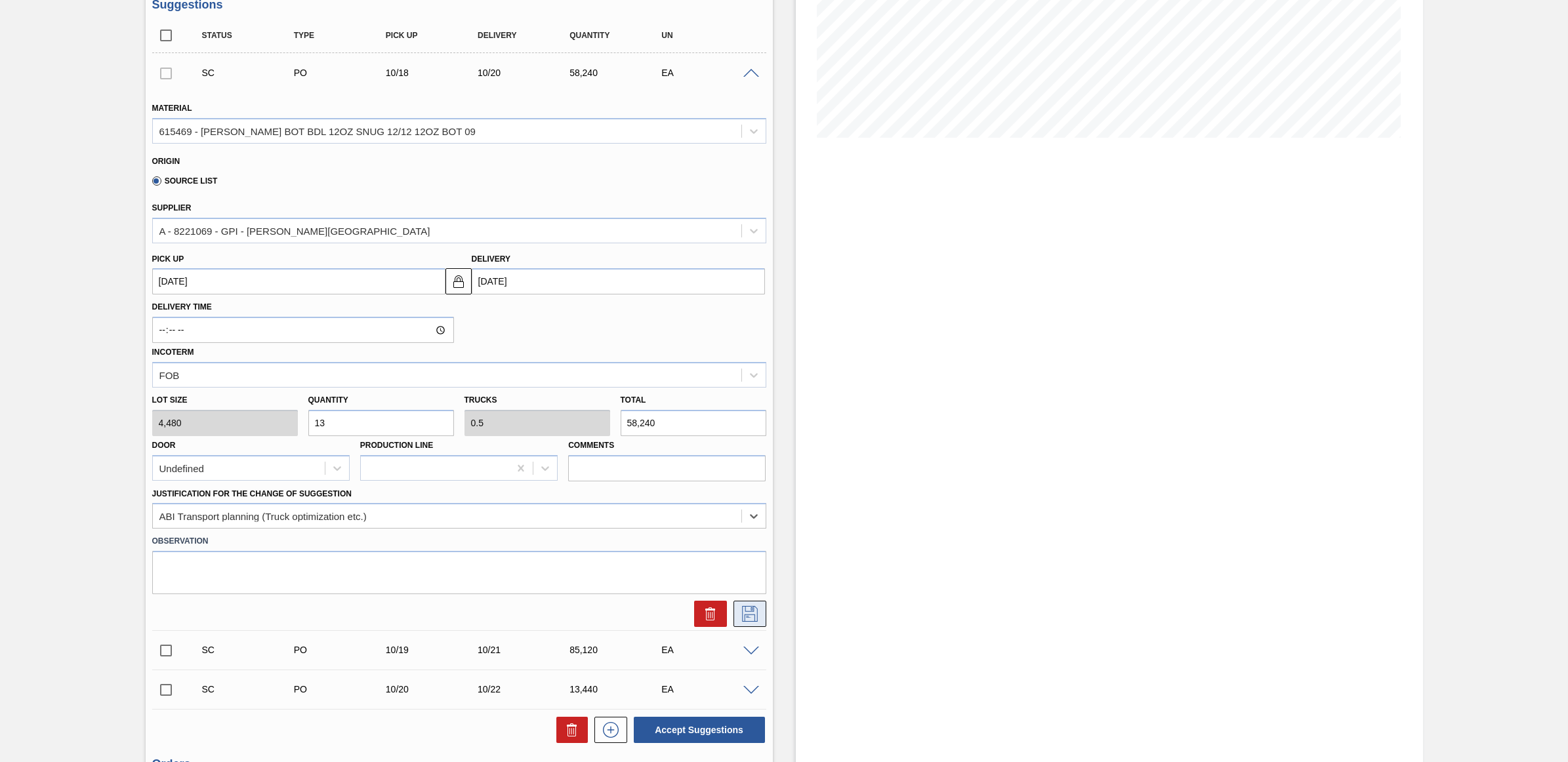
click at [748, 622] on icon at bounding box center [750, 614] width 21 height 16
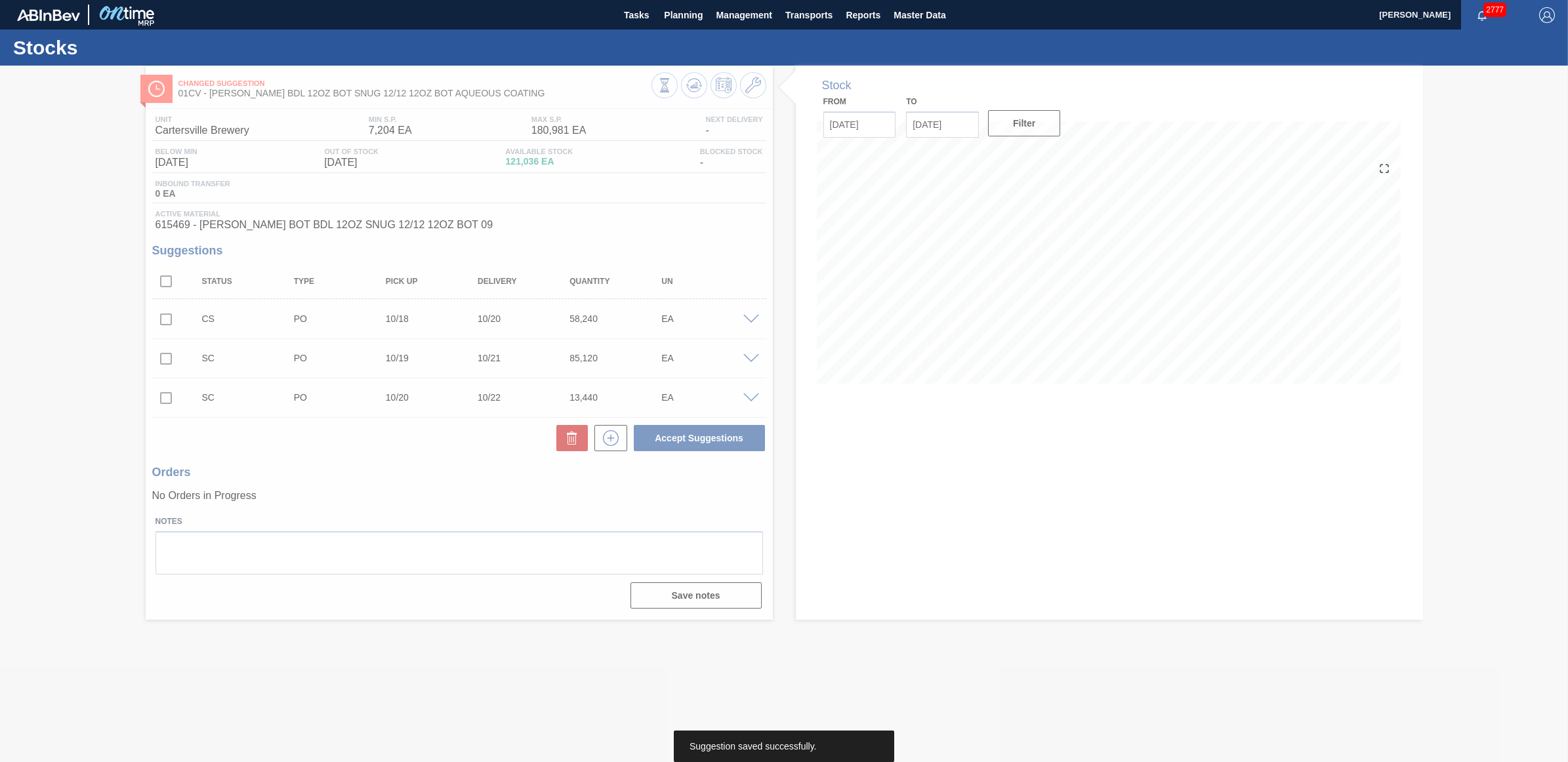
scroll to position [0, 0]
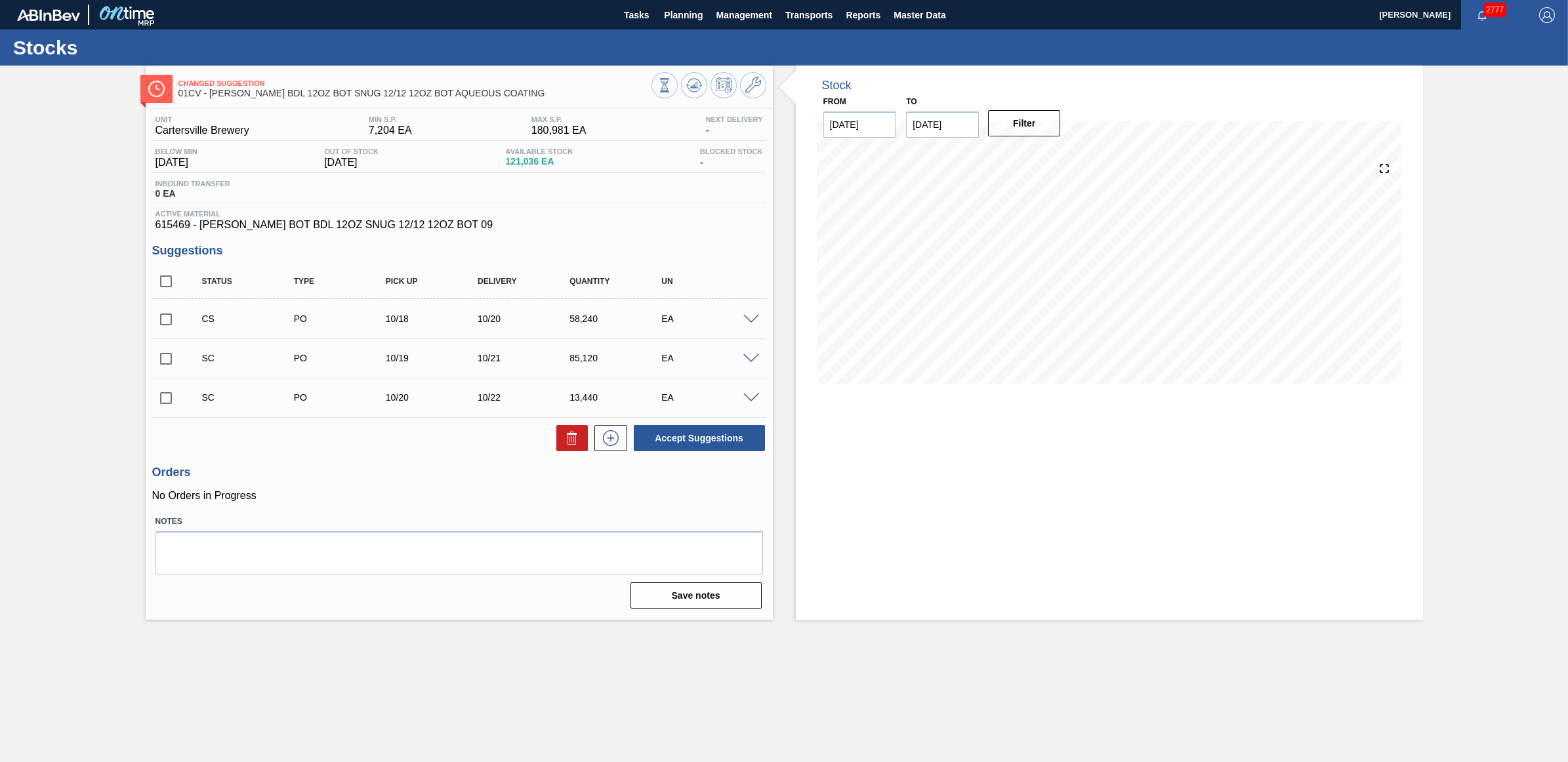
click at [162, 316] on input "checkbox" at bounding box center [166, 319] width 27 height 27
click at [660, 440] on button "Accept Suggestions" at bounding box center [699, 438] width 131 height 26
checkbox input "false"
click at [691, 21] on span "Planning" at bounding box center [682, 15] width 38 height 16
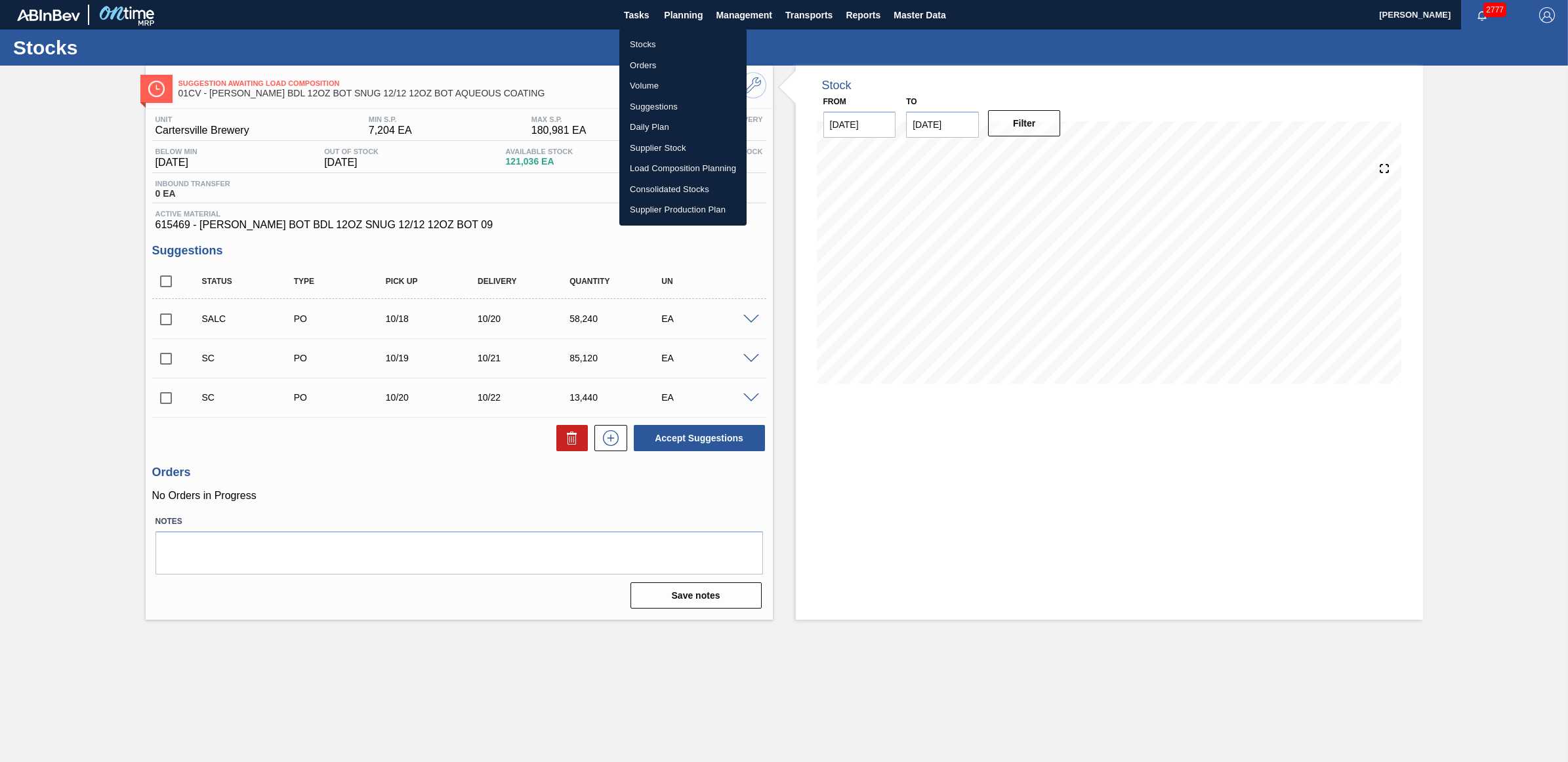
click at [543, 81] on div at bounding box center [784, 381] width 1568 height 762
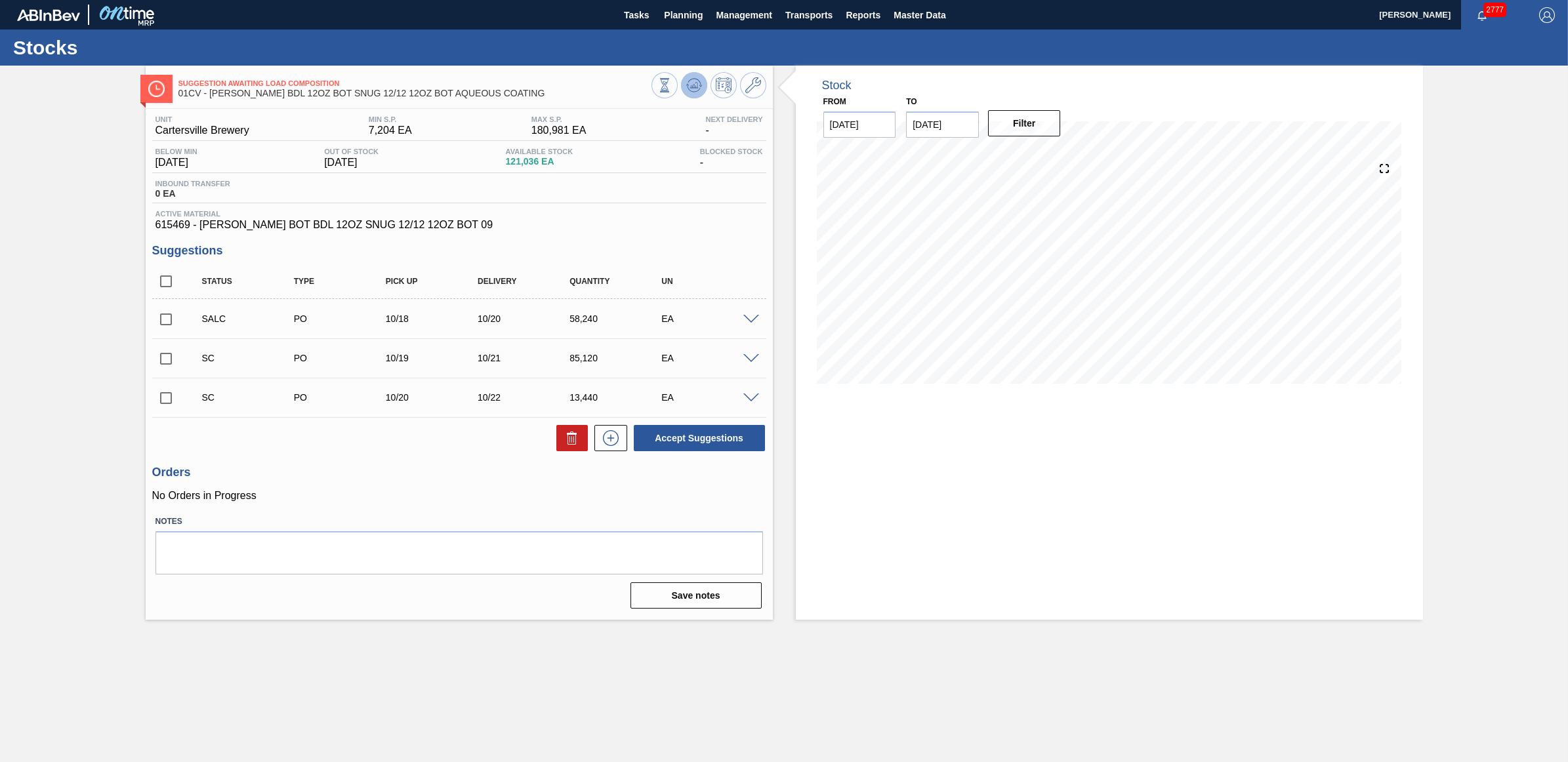
click at [702, 84] on button at bounding box center [694, 85] width 26 height 26
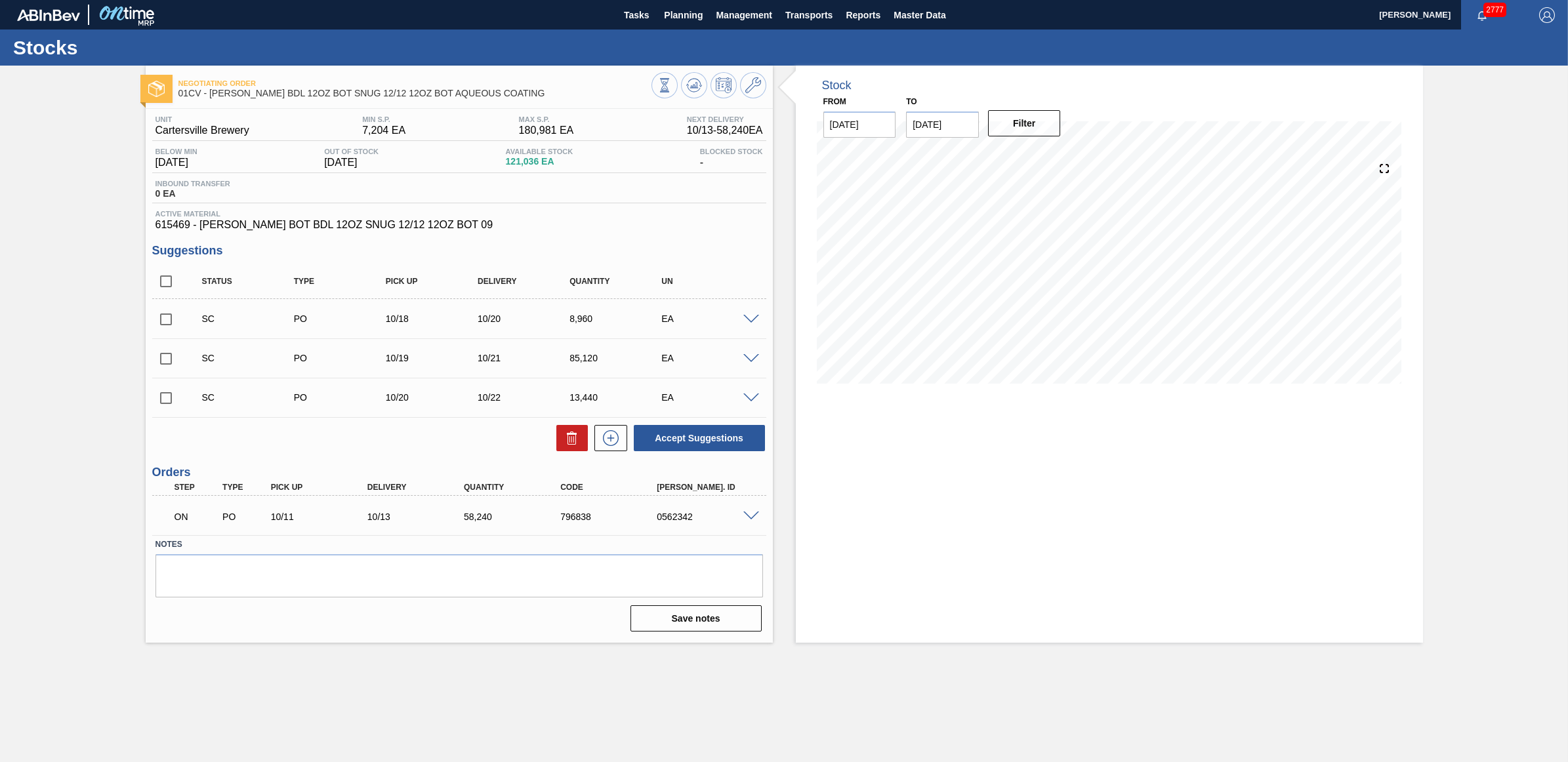
click at [744, 398] on span at bounding box center [751, 398] width 16 height 10
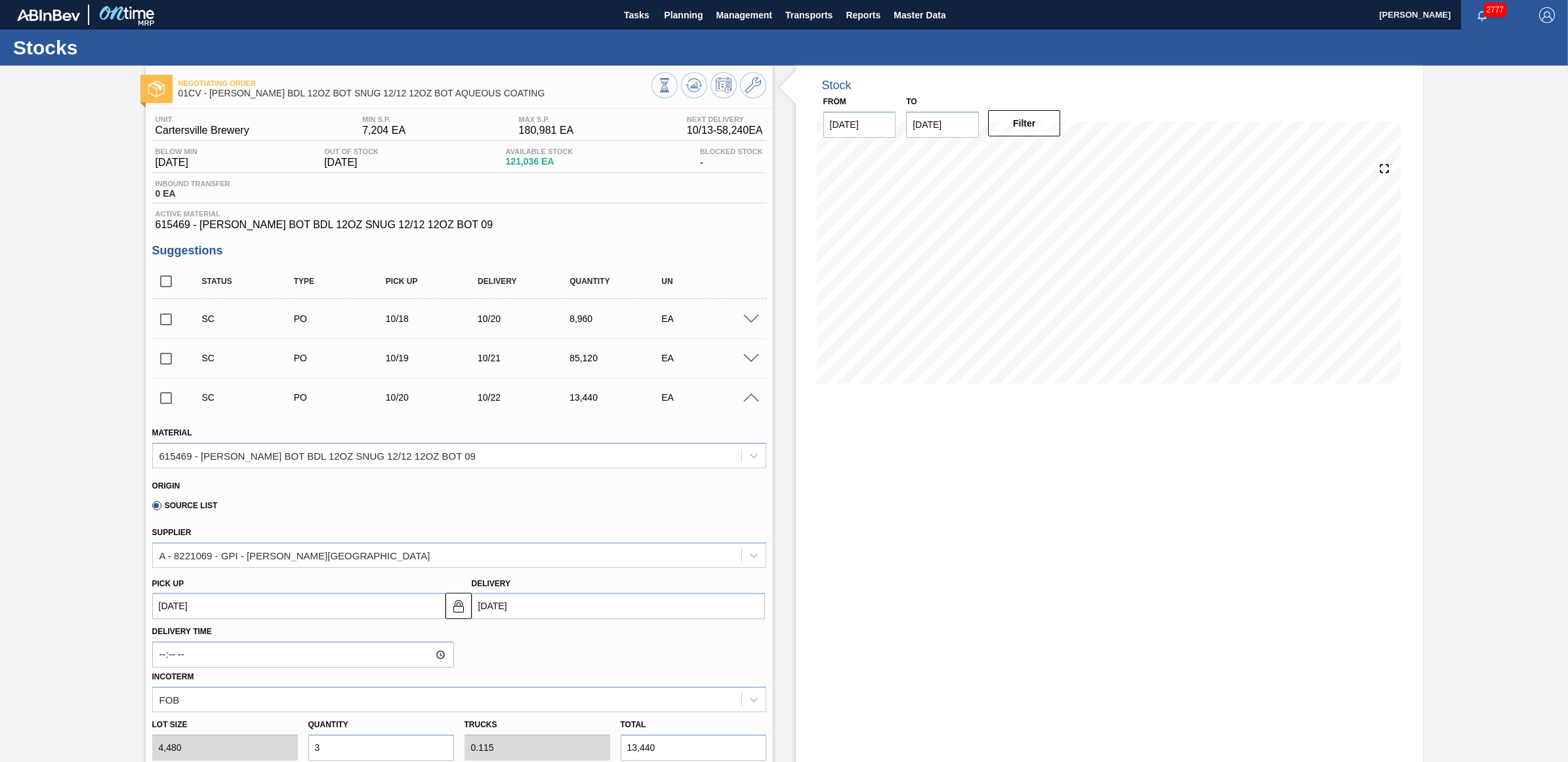
click at [744, 398] on span at bounding box center [751, 398] width 16 height 10
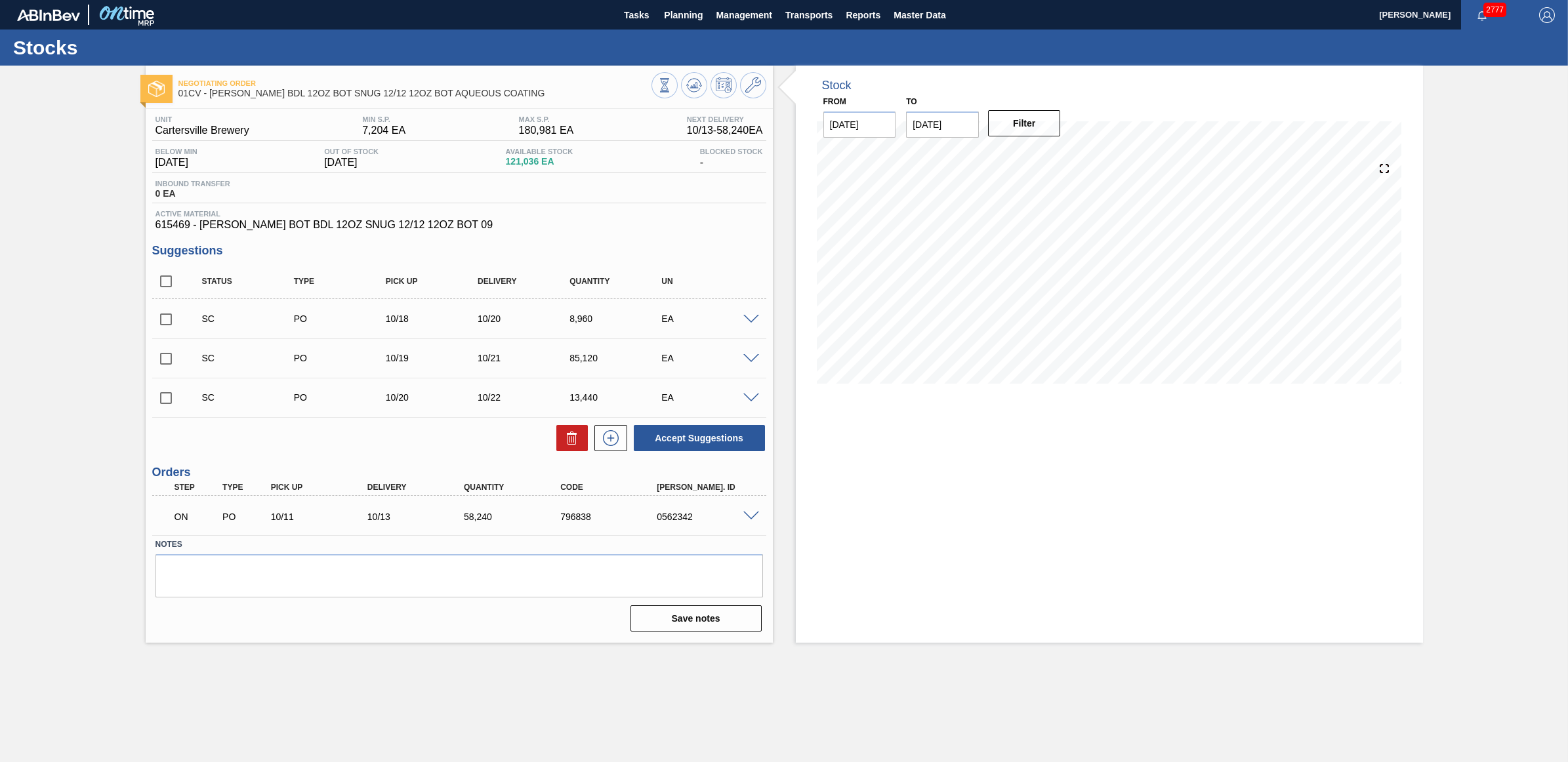
click at [749, 363] on span at bounding box center [751, 359] width 16 height 10
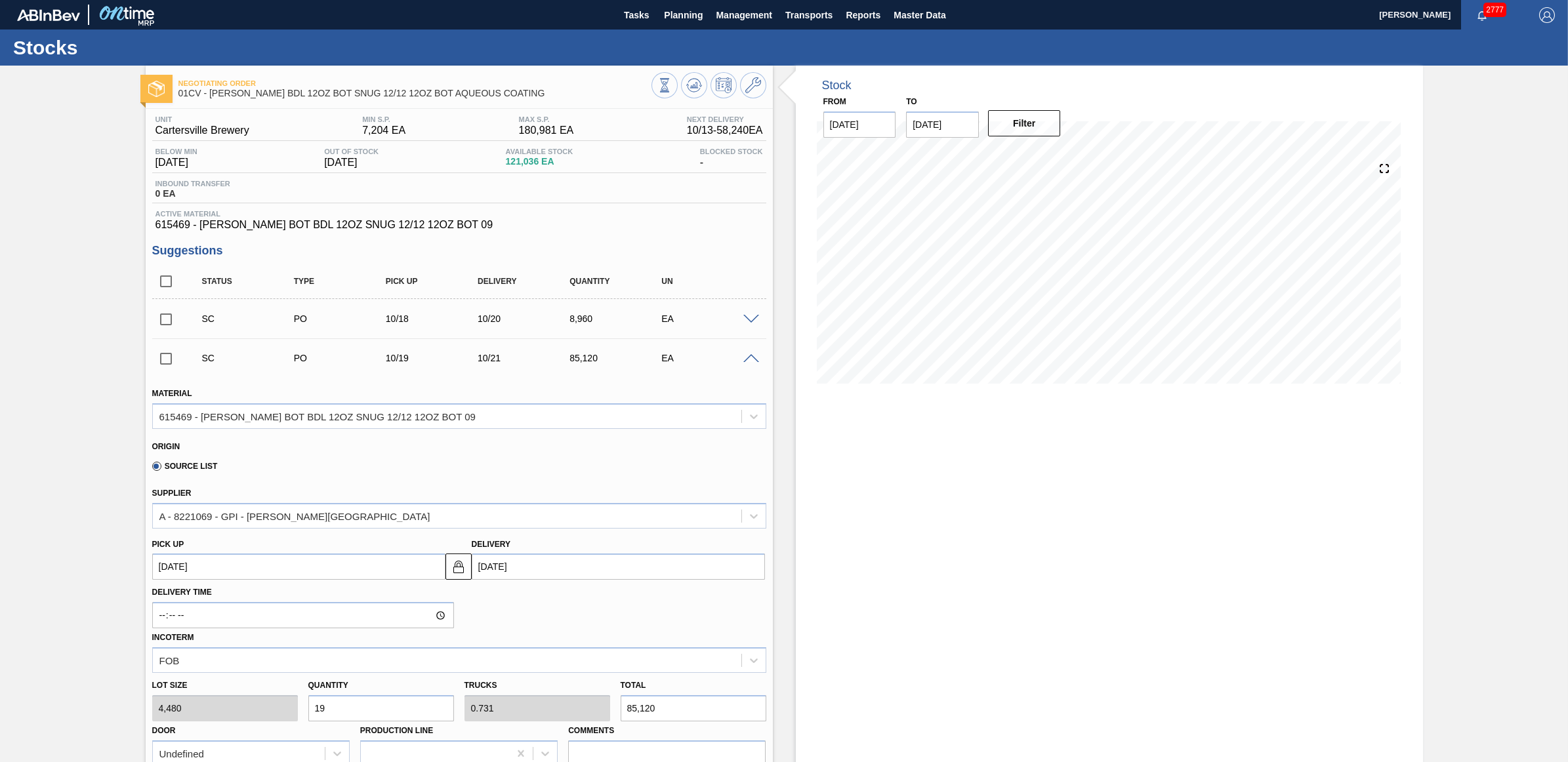
click at [749, 363] on span at bounding box center [751, 359] width 16 height 10
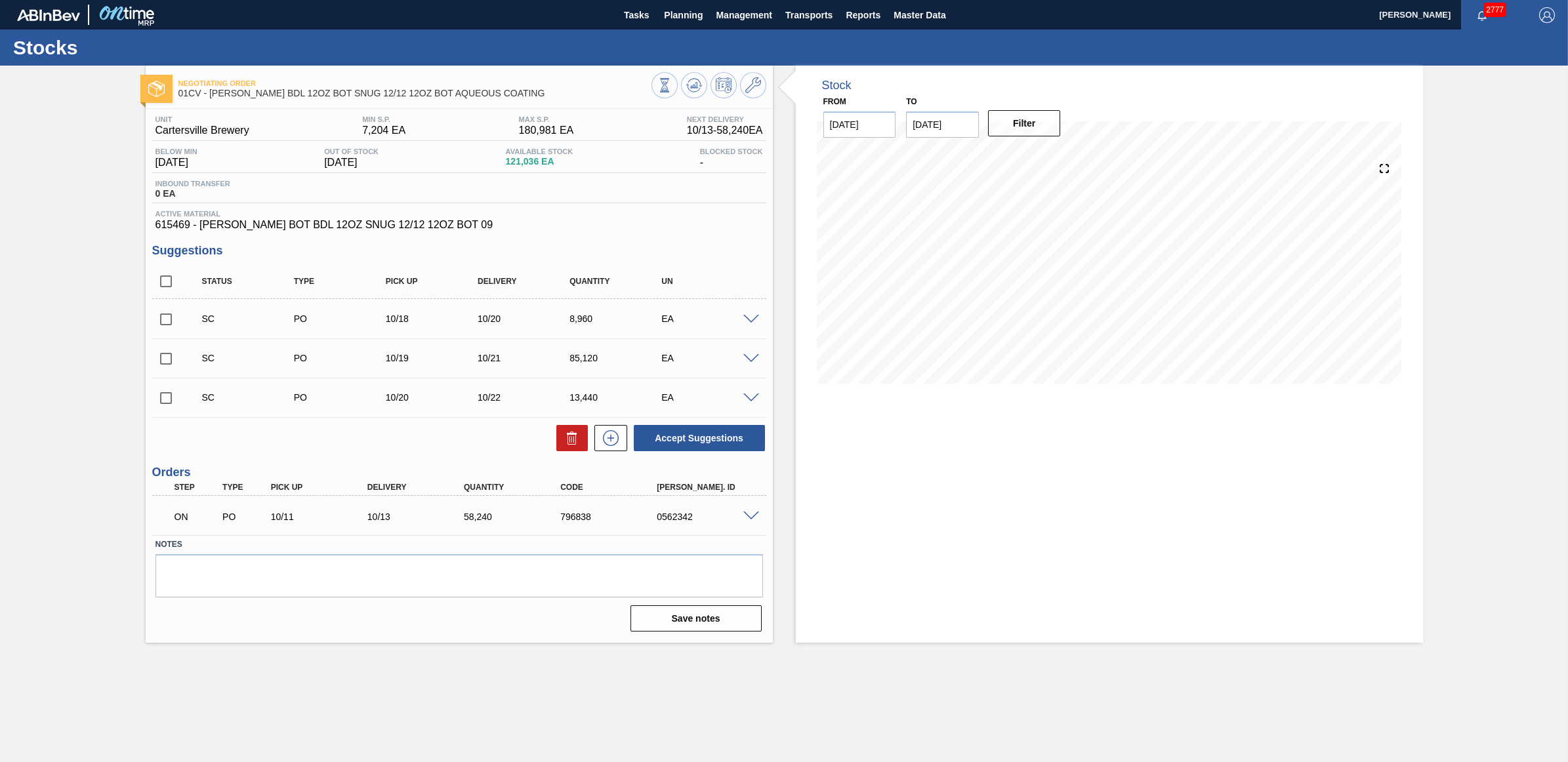
click at [749, 318] on span at bounding box center [751, 319] width 16 height 10
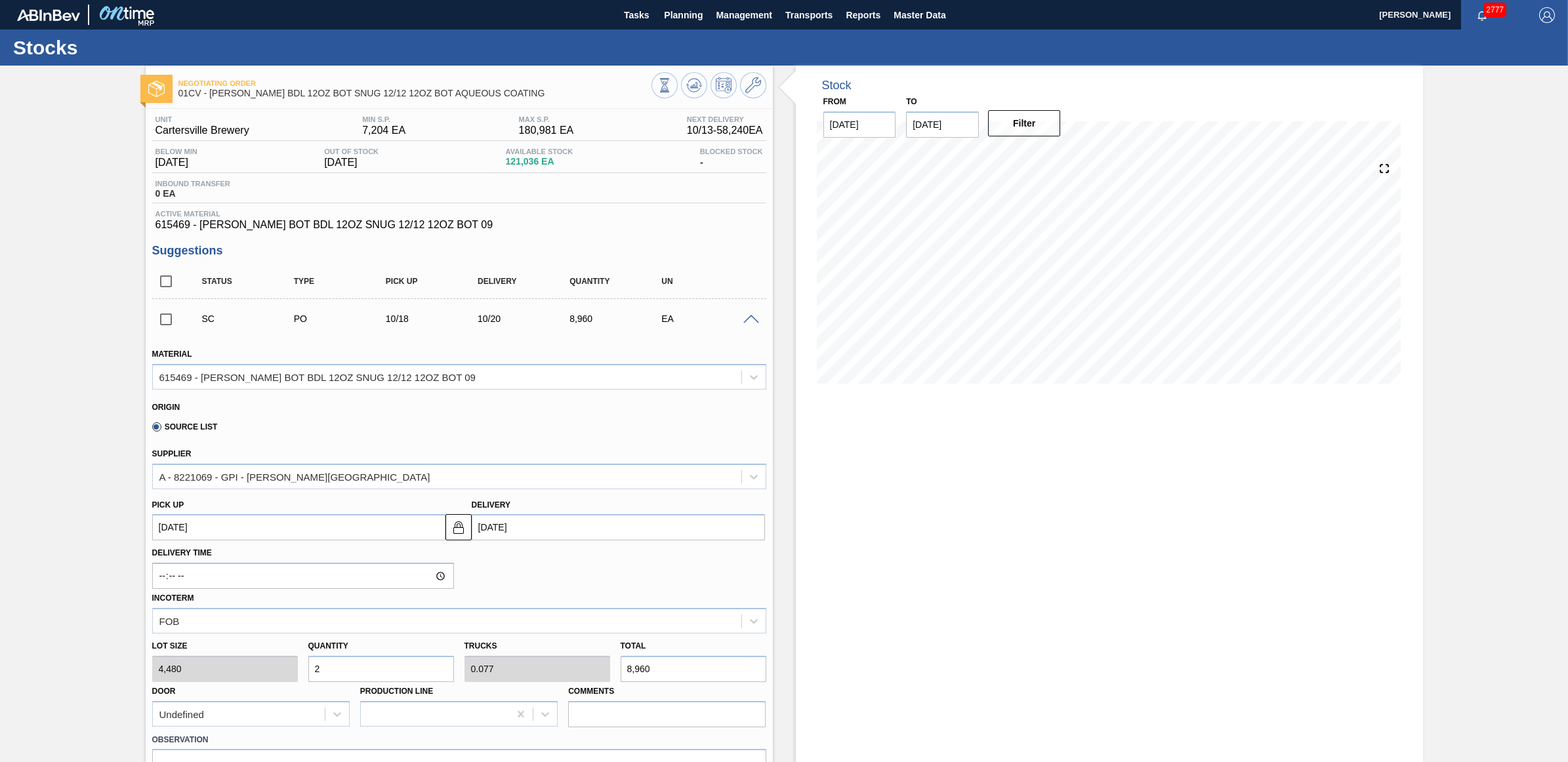
click at [749, 318] on span at bounding box center [751, 319] width 16 height 10
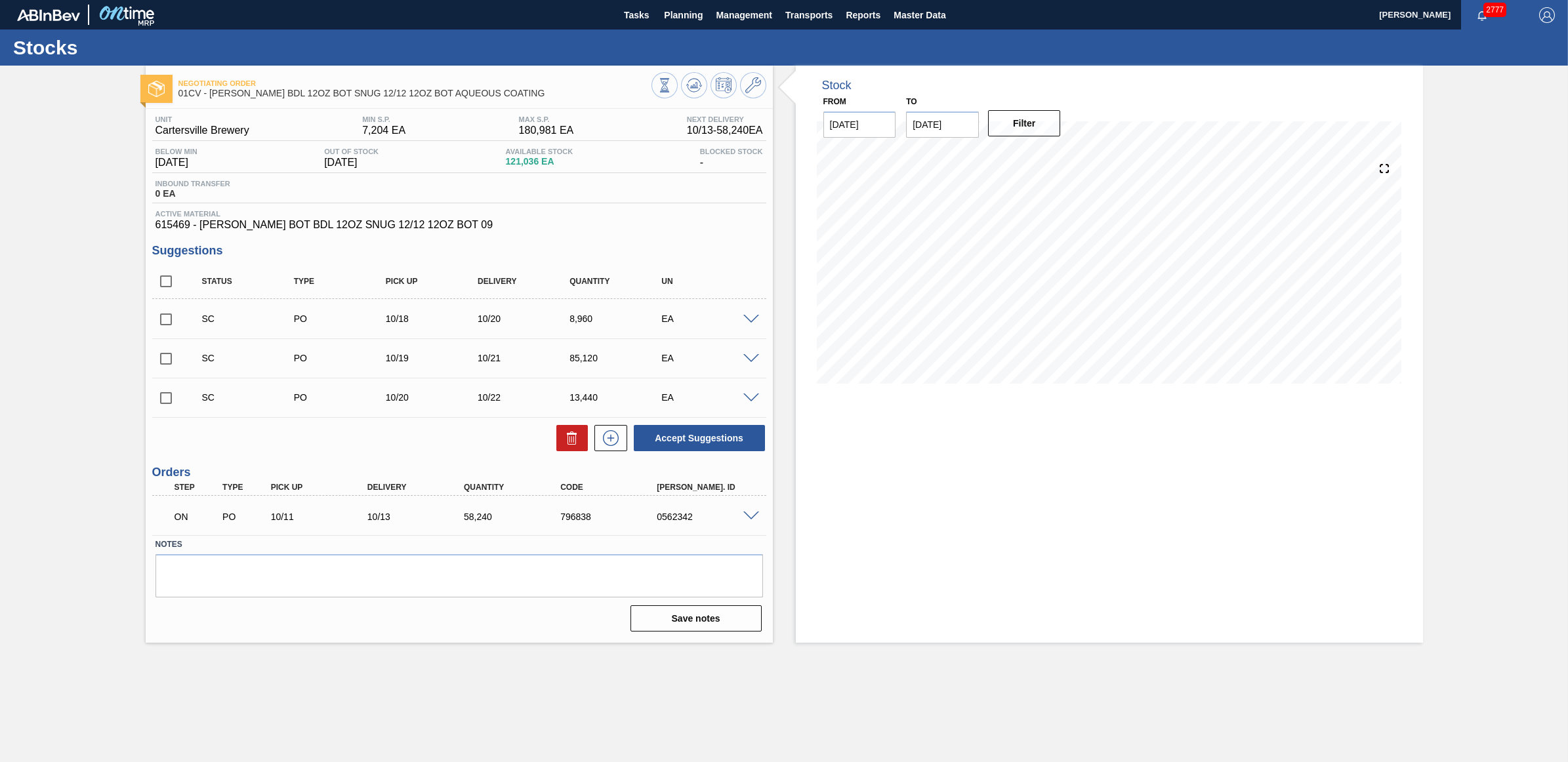
click at [168, 403] on input "checkbox" at bounding box center [166, 398] width 27 height 27
checkbox input "true"
click at [172, 359] on input "checkbox" at bounding box center [166, 359] width 27 height 27
checkbox input "true"
click at [169, 333] on input "checkbox" at bounding box center [166, 319] width 27 height 27
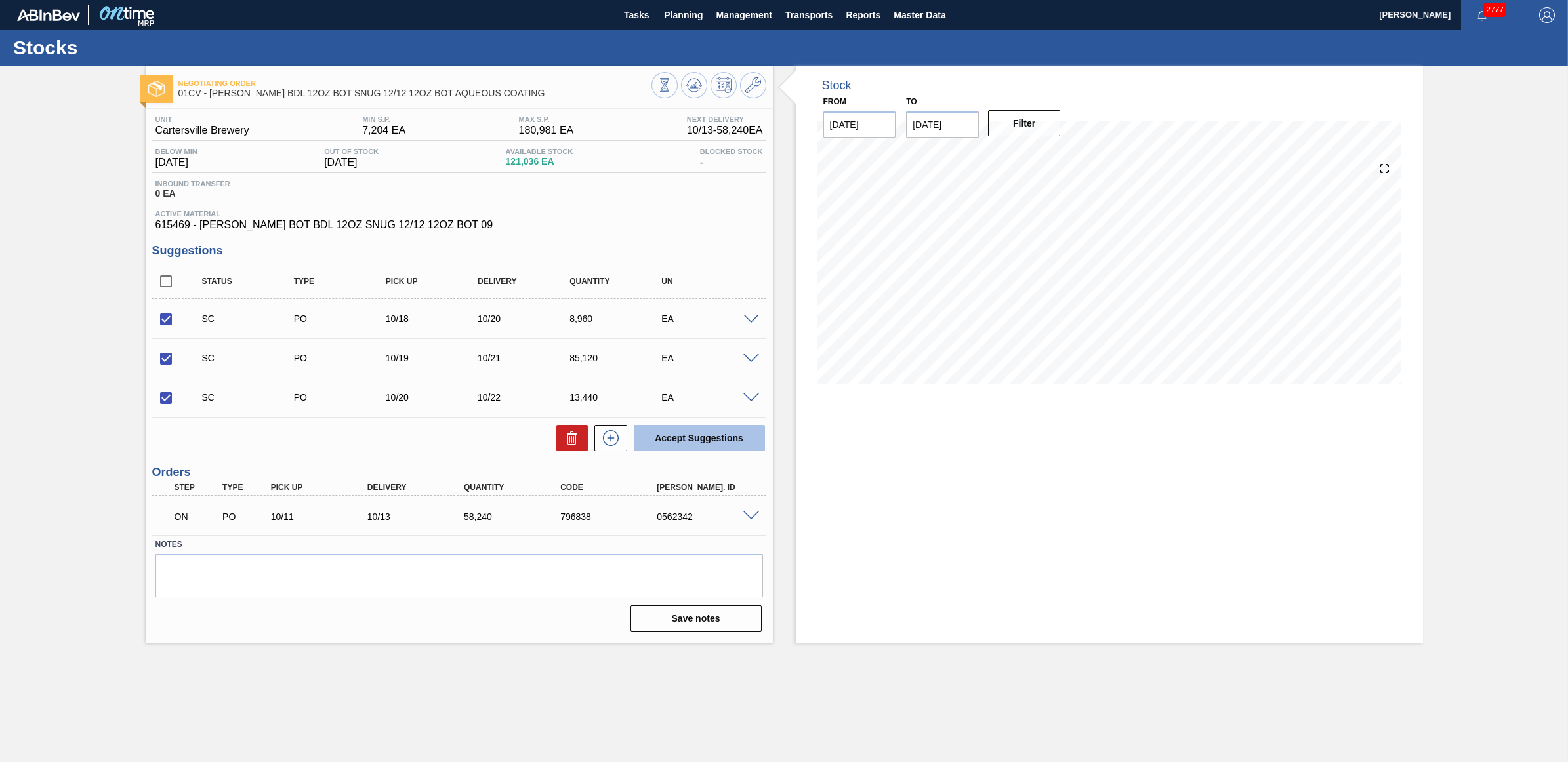
click at [726, 437] on button "Accept Suggestions" at bounding box center [699, 438] width 131 height 26
checkbox input "false"
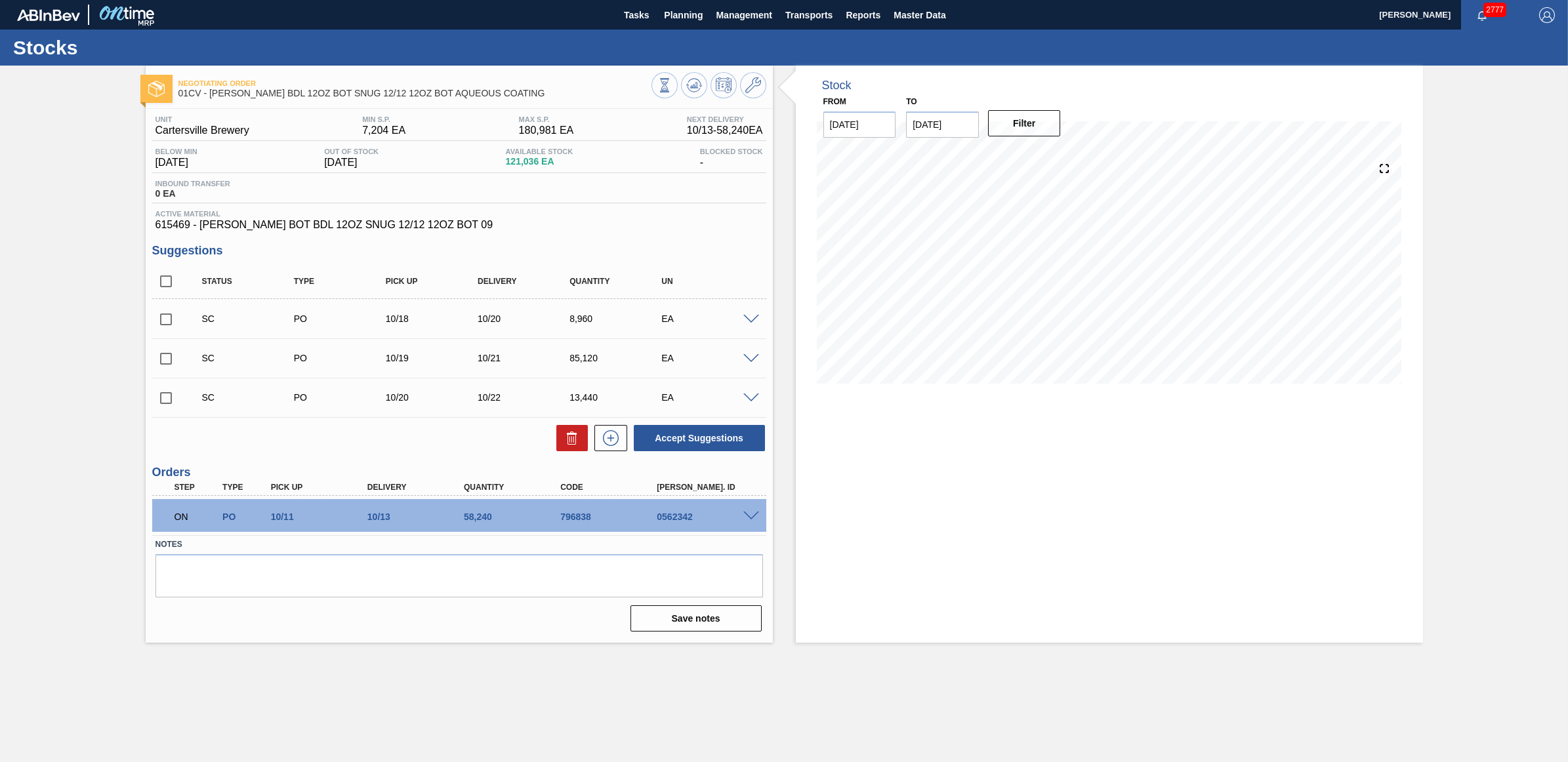
drag, startPoint x: 161, startPoint y: 322, endPoint x: 168, endPoint y: 345, distance: 24.0
click at [164, 323] on input "checkbox" at bounding box center [166, 319] width 27 height 27
checkbox input "true"
click at [166, 358] on input "checkbox" at bounding box center [166, 359] width 27 height 27
checkbox input "true"
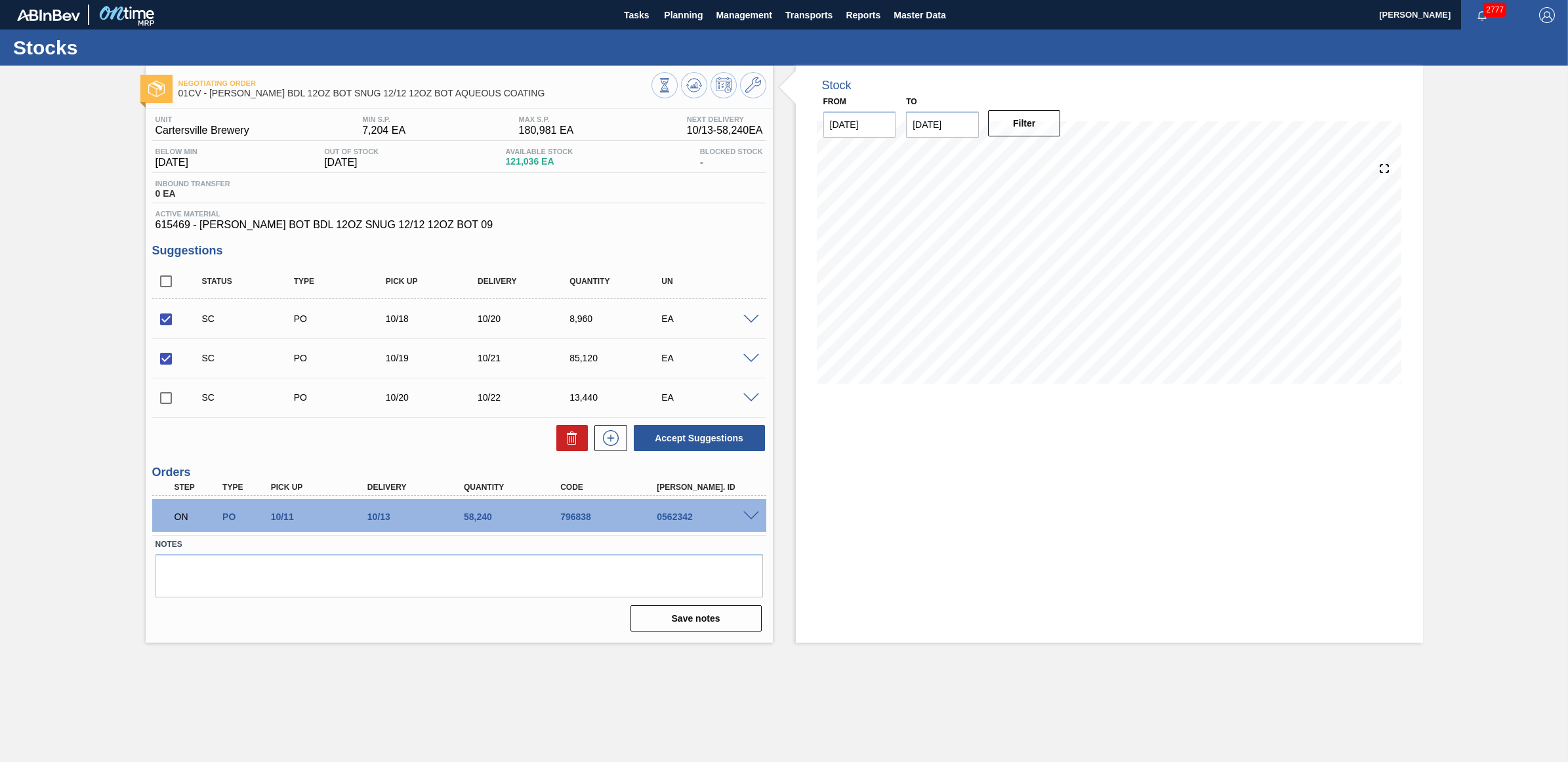
click at [168, 404] on input "checkbox" at bounding box center [166, 398] width 27 height 27
checkbox input "true"
click at [711, 447] on button "Accept Suggestions" at bounding box center [699, 438] width 131 height 26
checkbox input "false"
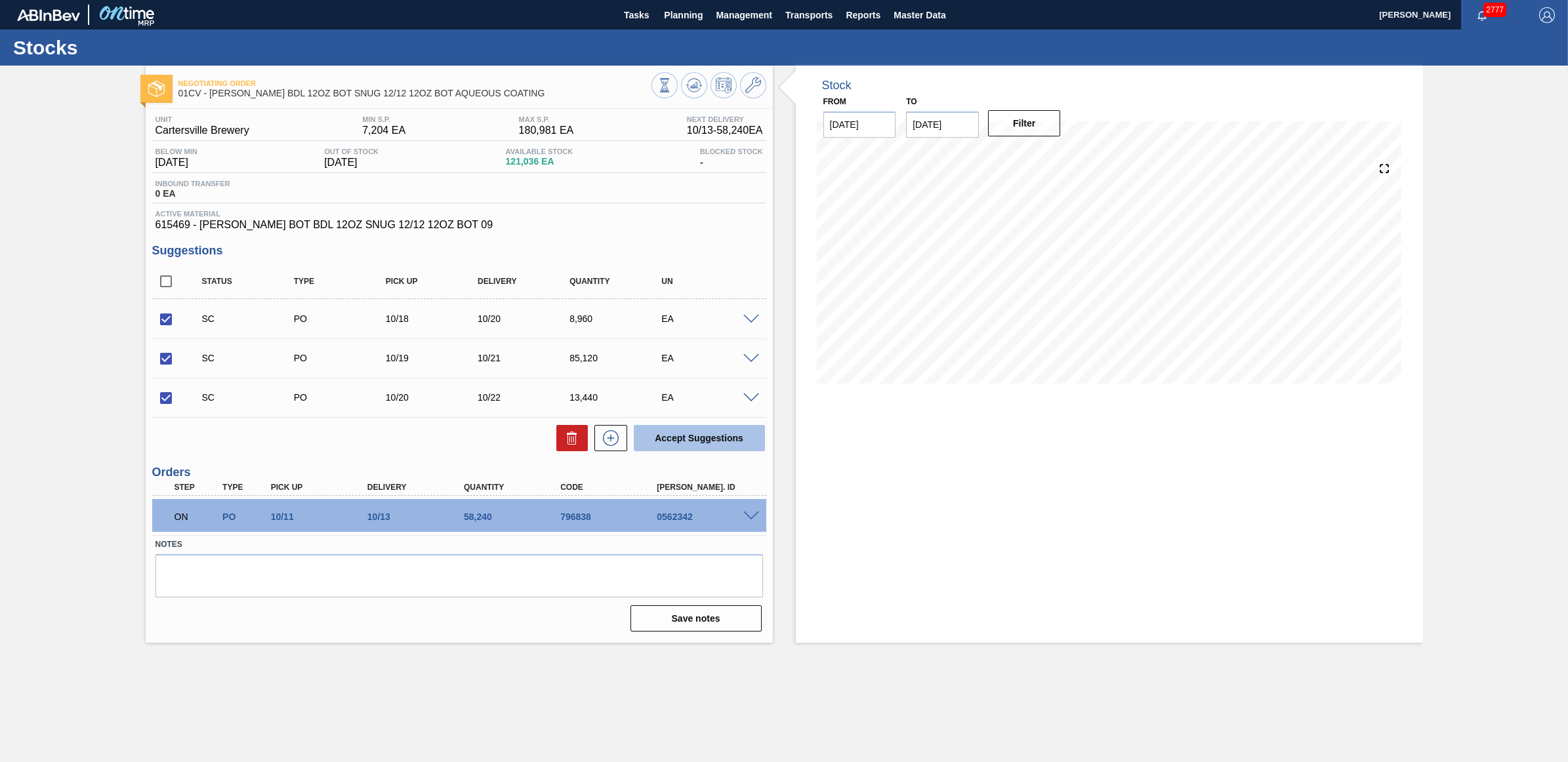
checkbox input "false"
click at [664, 20] on span "Planning" at bounding box center [682, 15] width 38 height 16
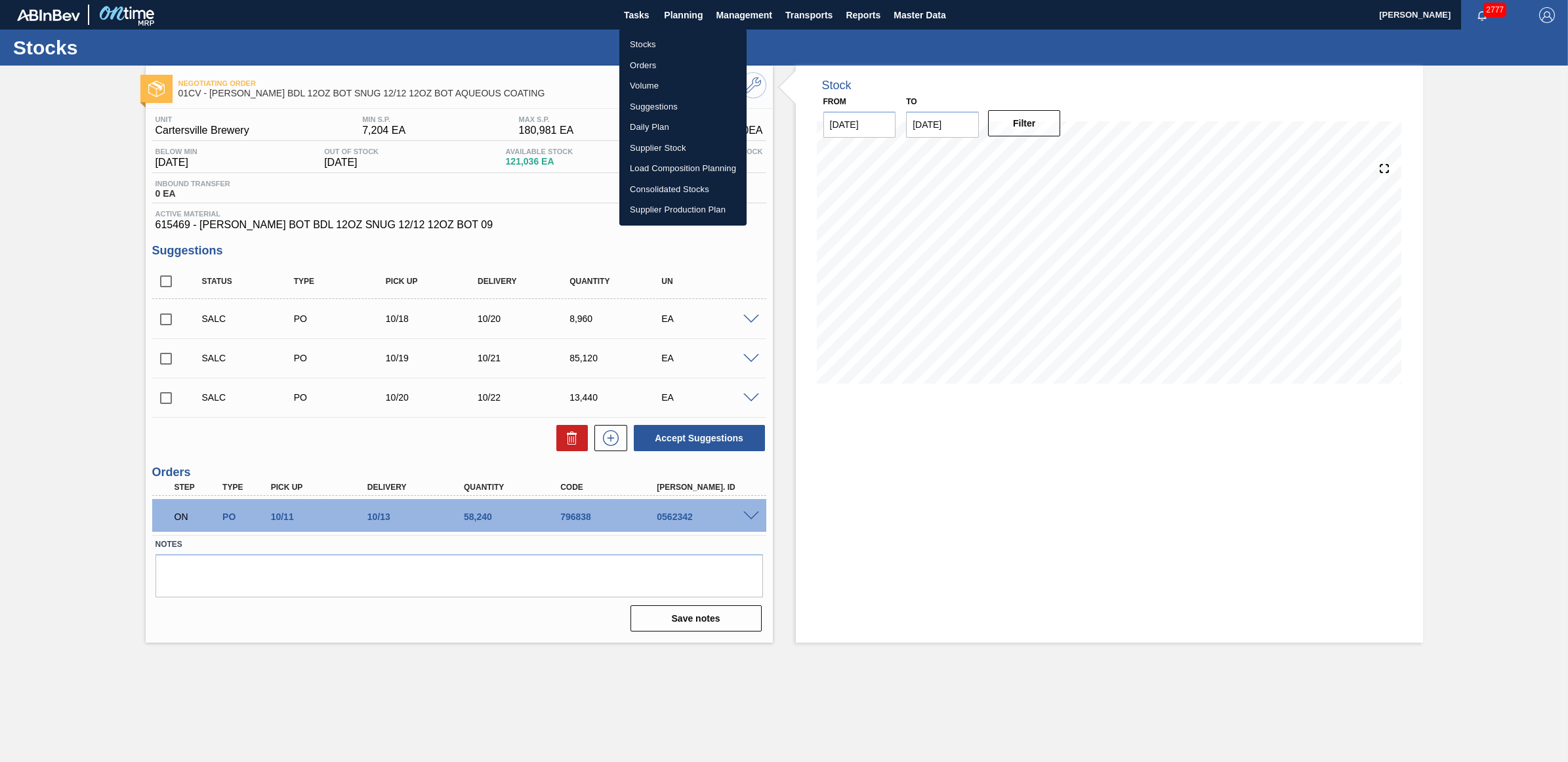
click at [632, 45] on li "Stocks" at bounding box center [683, 44] width 127 height 21
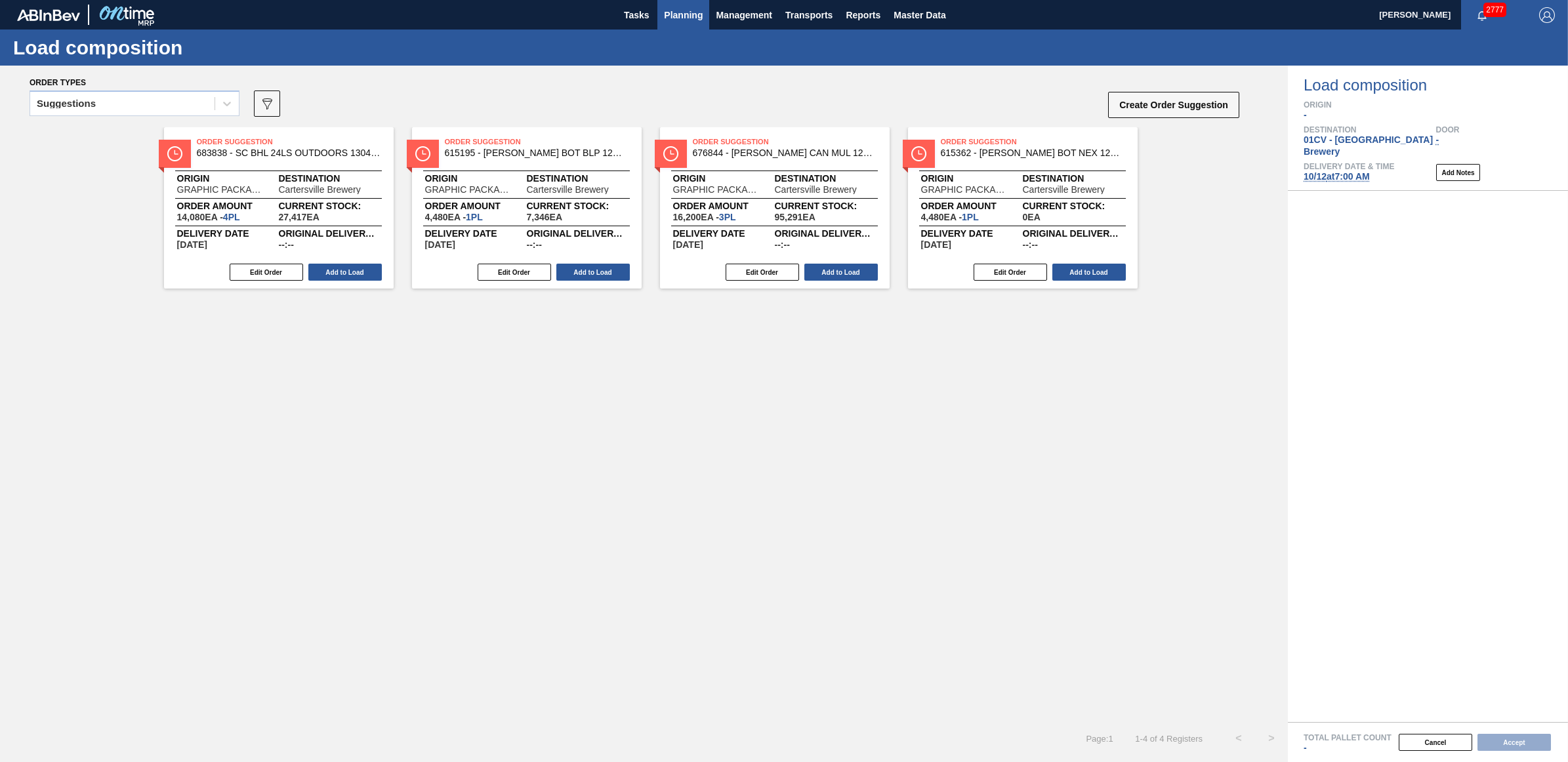
click at [683, 17] on span "Planning" at bounding box center [682, 15] width 38 height 16
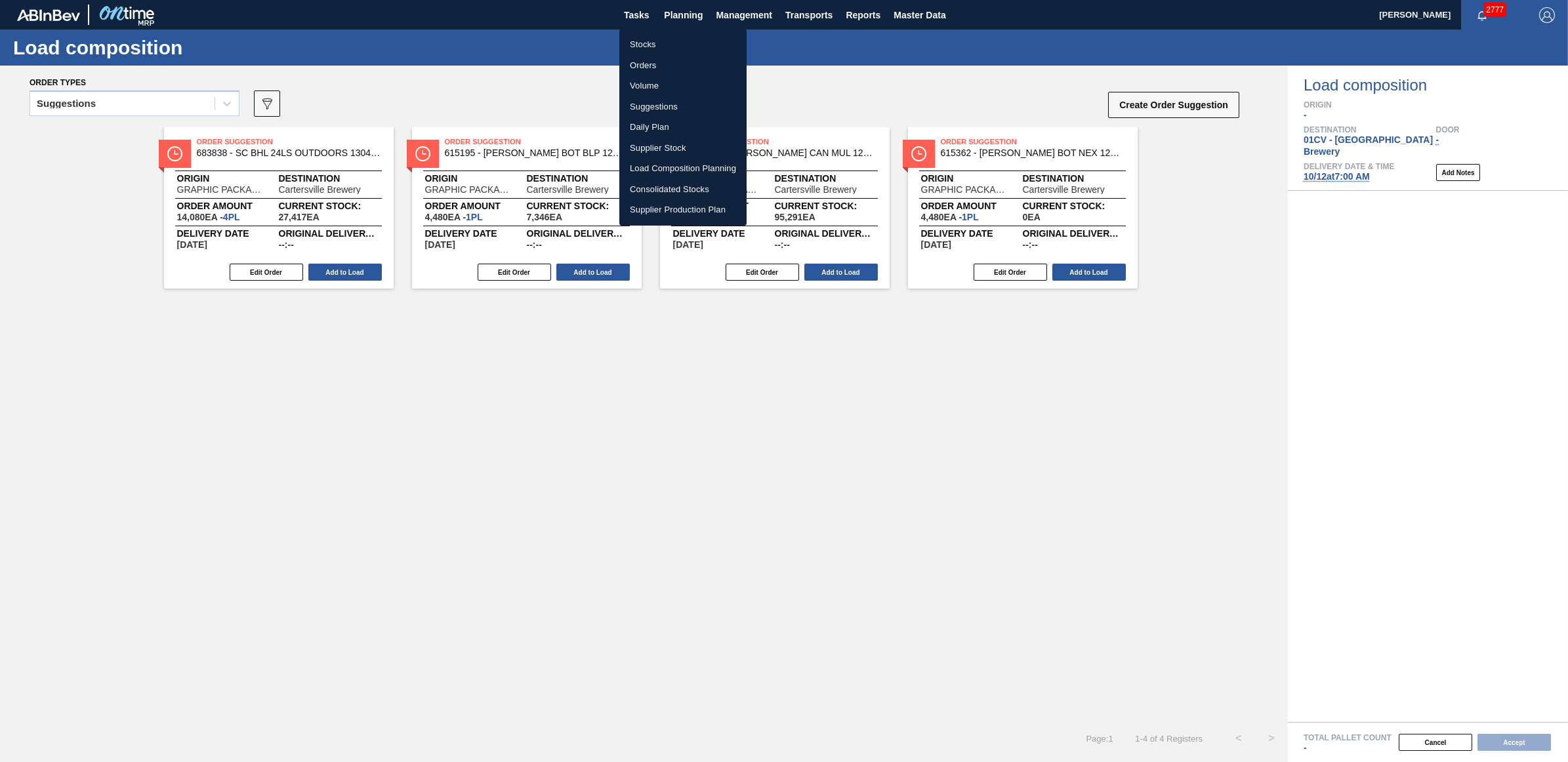
click at [1324, 169] on div at bounding box center [784, 381] width 1568 height 762
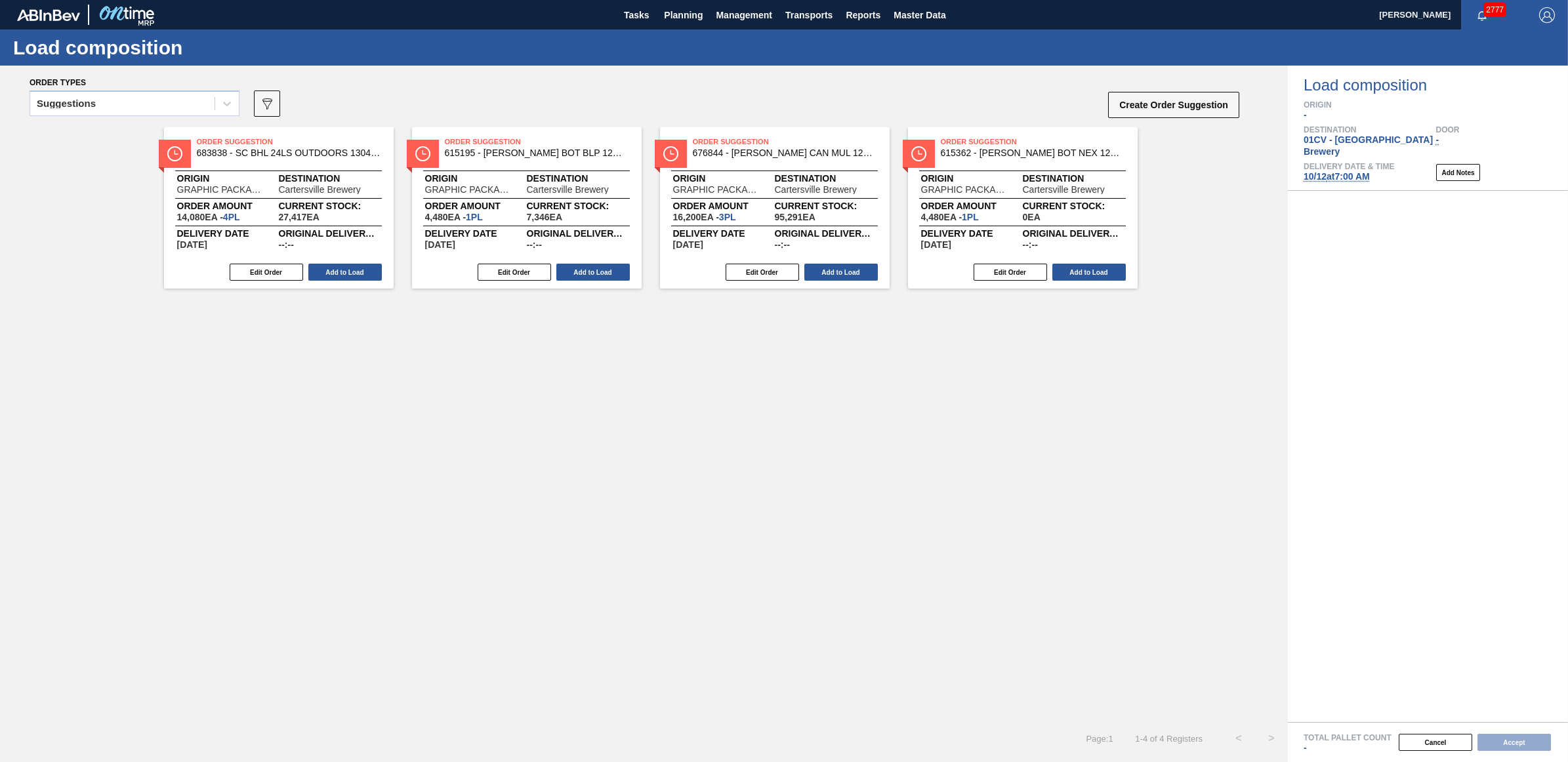
click at [1319, 171] on span "10/12 at 7:00 AM" at bounding box center [1336, 176] width 66 height 10
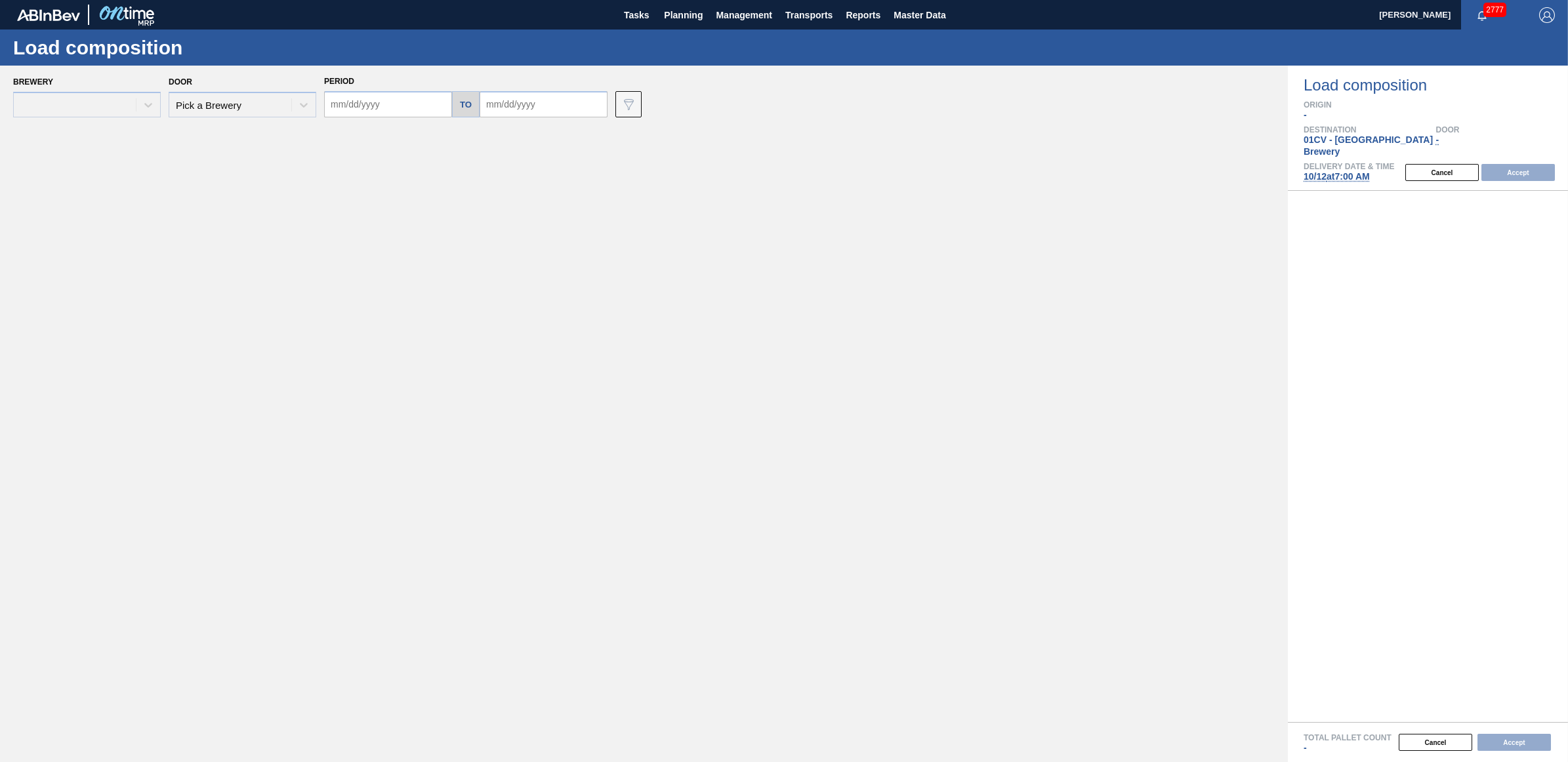
type input "09/29/2025"
type input "11/01/2025"
type input "[DATE]"
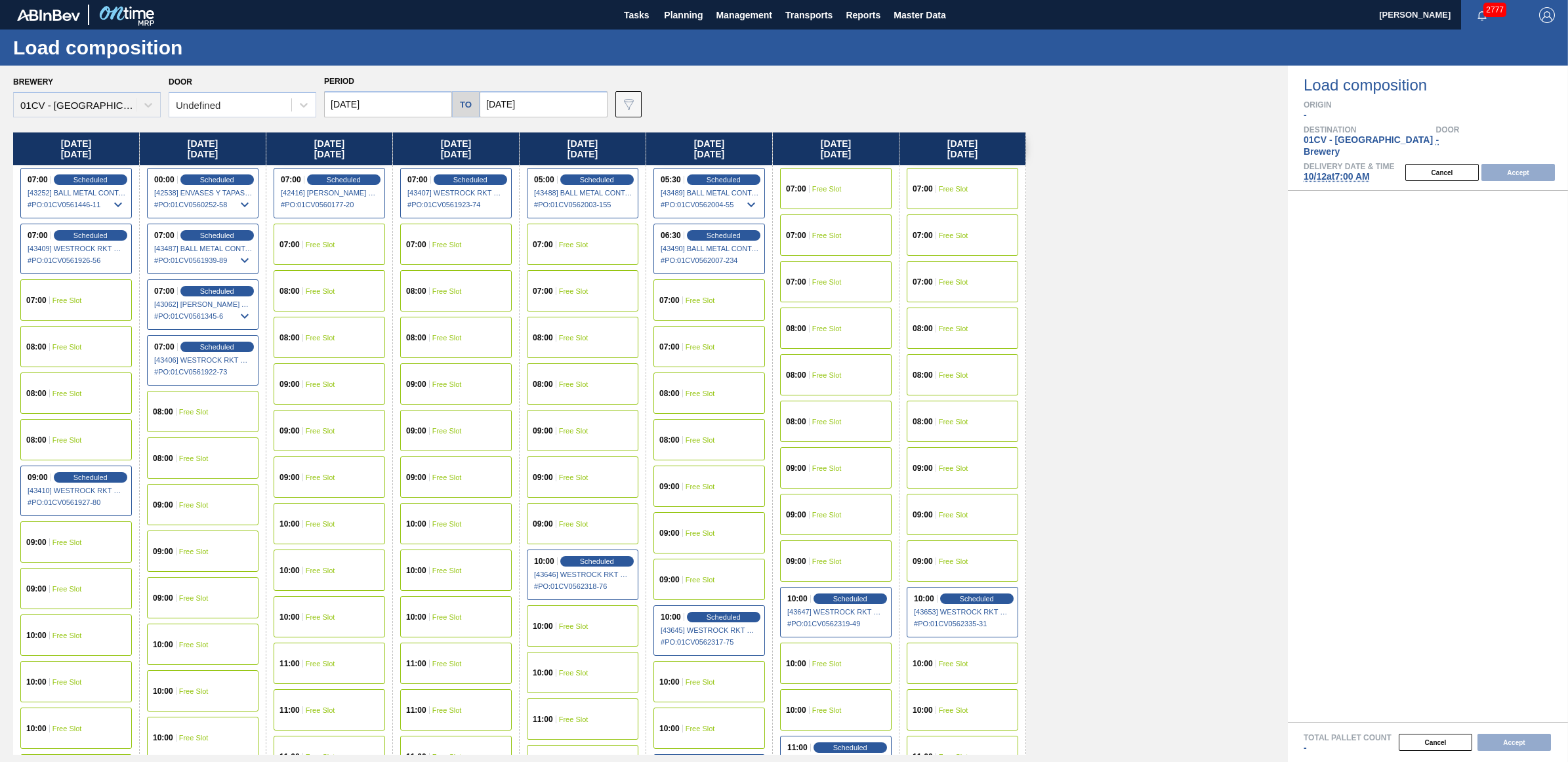
click at [340, 238] on div "07:00 Free Slot" at bounding box center [329, 244] width 111 height 41
click at [1533, 164] on button "Accept" at bounding box center [1517, 172] width 73 height 17
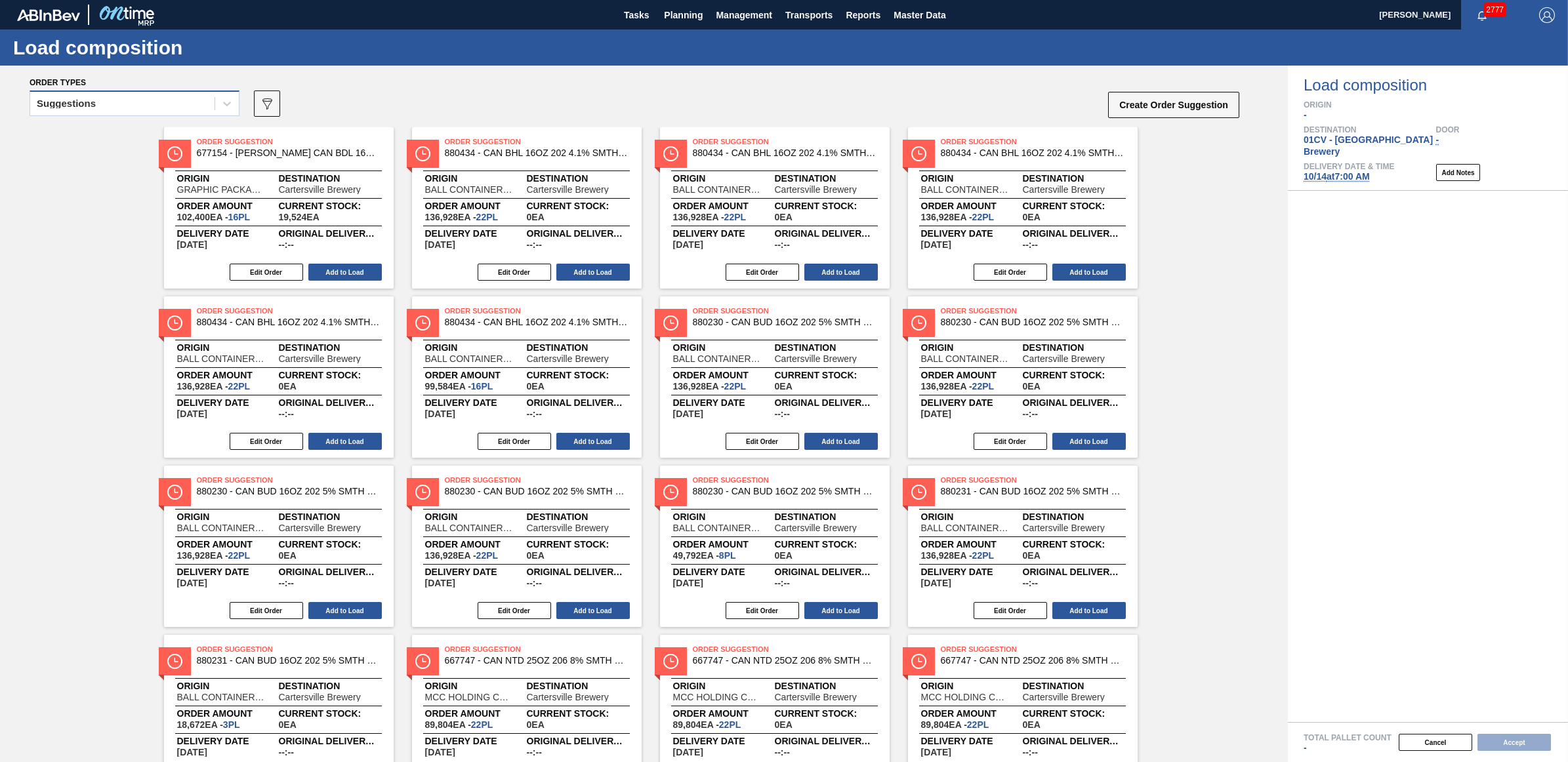
click at [145, 95] on div "Suggestions" at bounding box center [122, 104] width 184 height 19
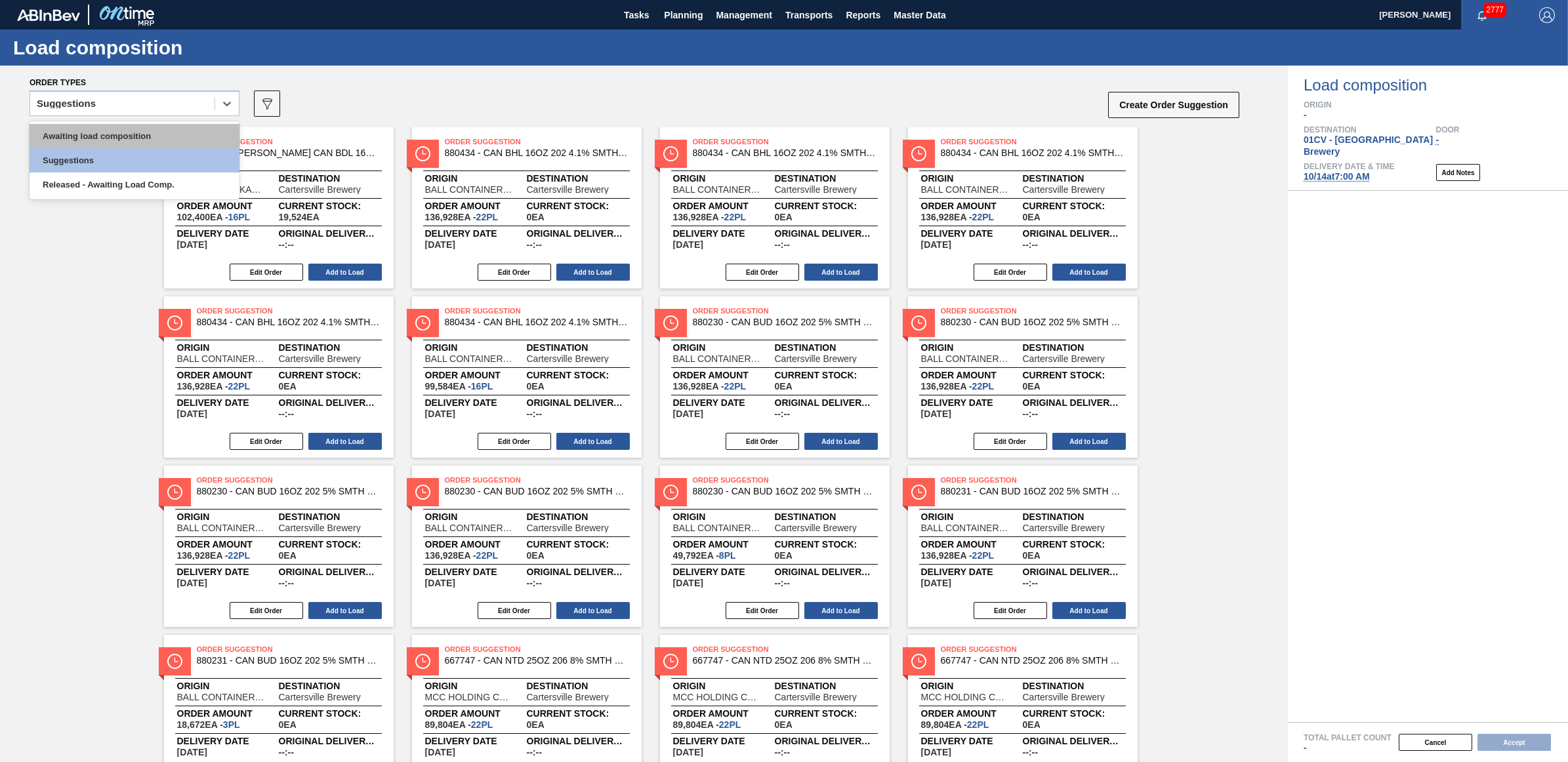
click at [146, 138] on div "Awaiting load composition" at bounding box center [135, 136] width 210 height 24
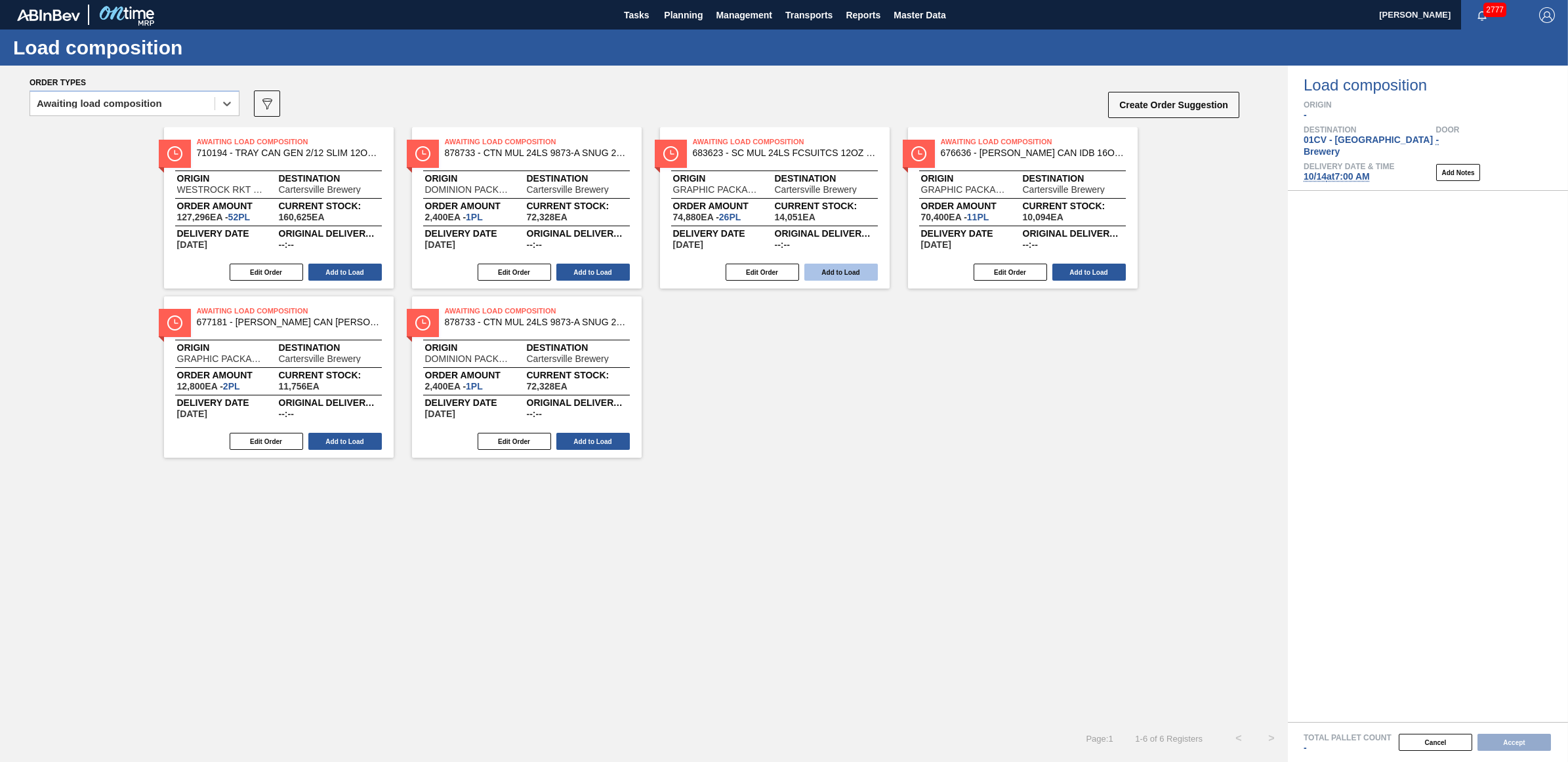
click at [863, 273] on button "Add to Load" at bounding box center [841, 272] width 73 height 17
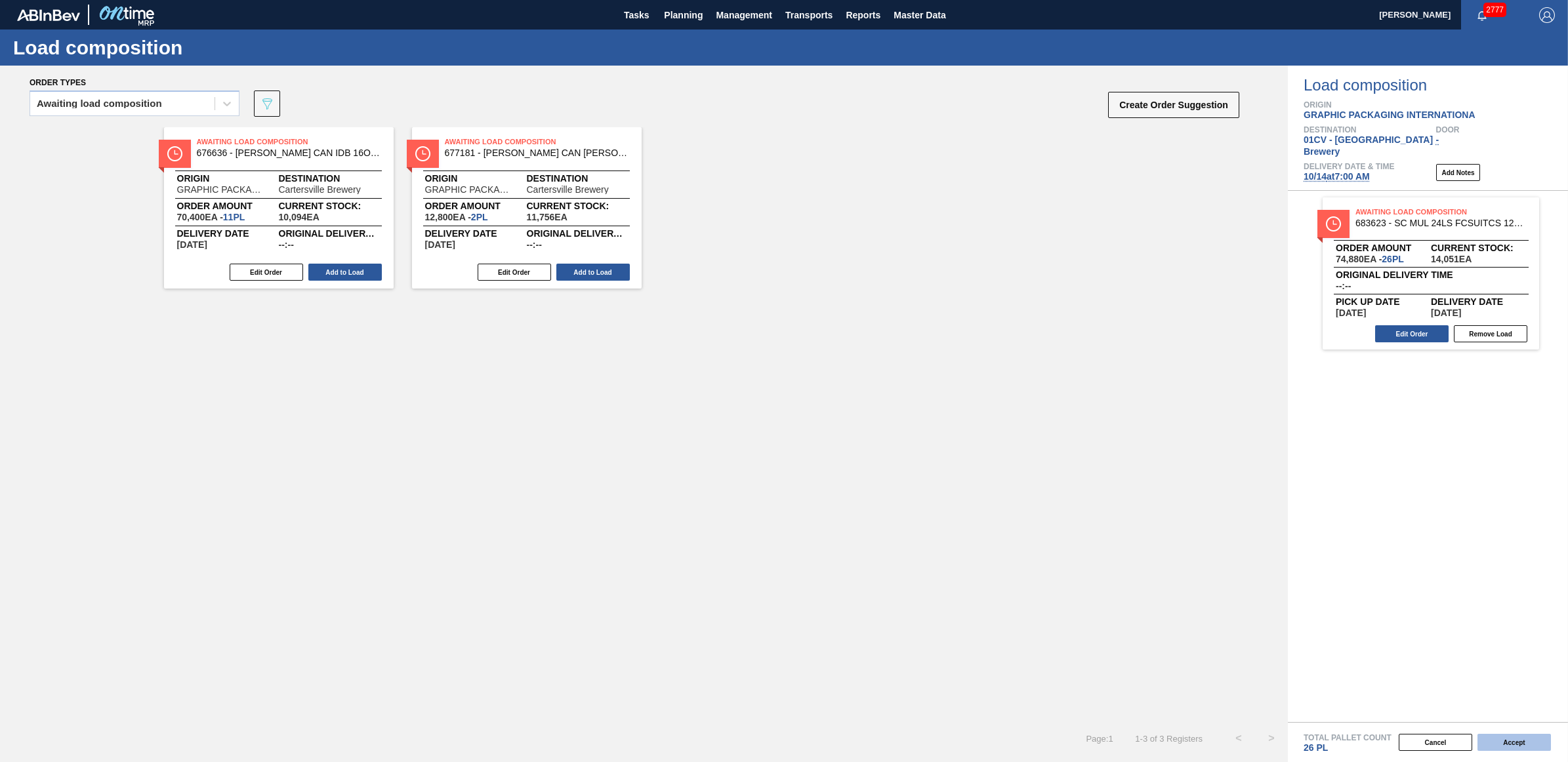
click at [1529, 744] on button "Accept" at bounding box center [1514, 742] width 73 height 17
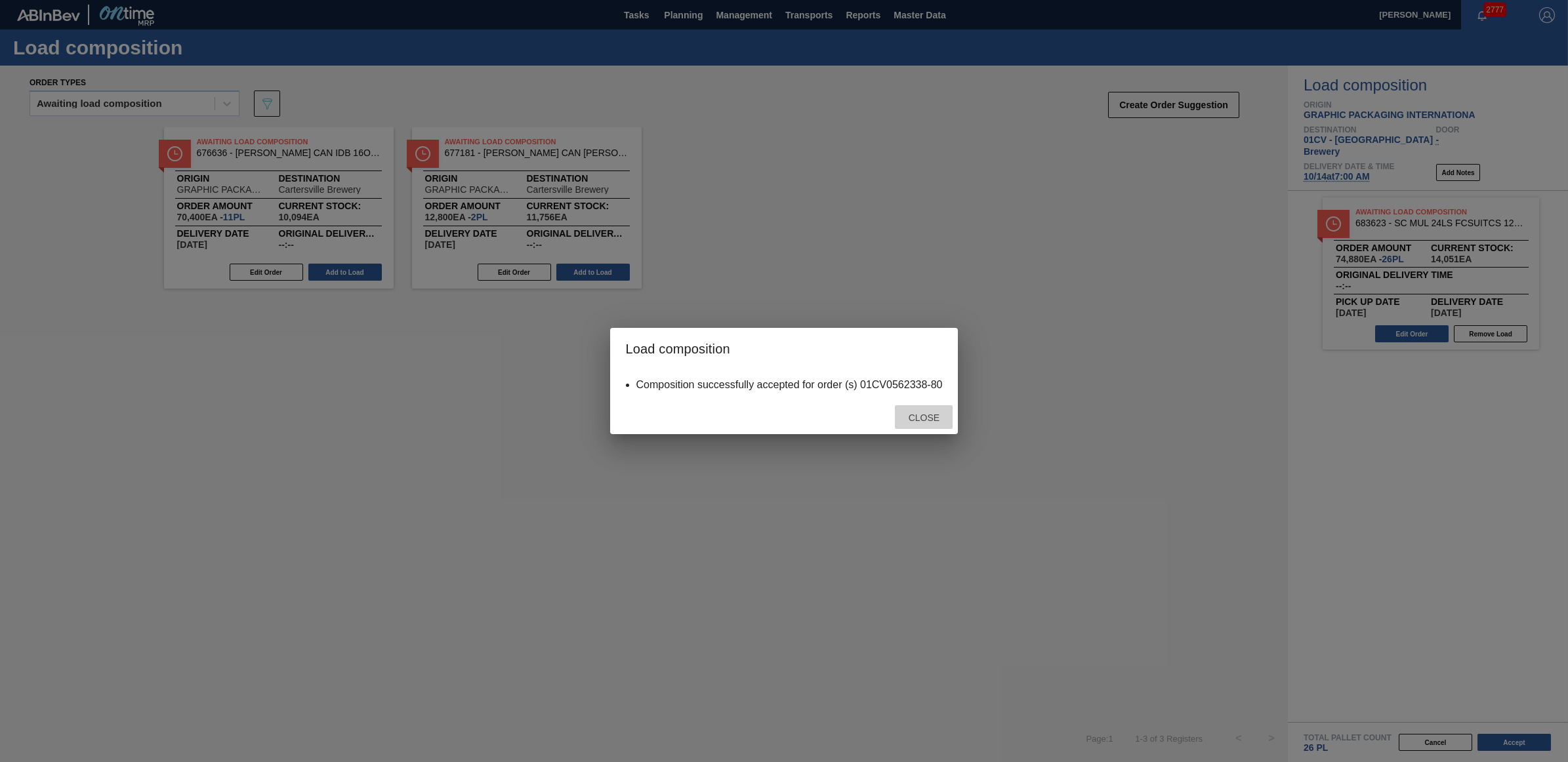
click at [931, 417] on span "Close" at bounding box center [923, 418] width 51 height 10
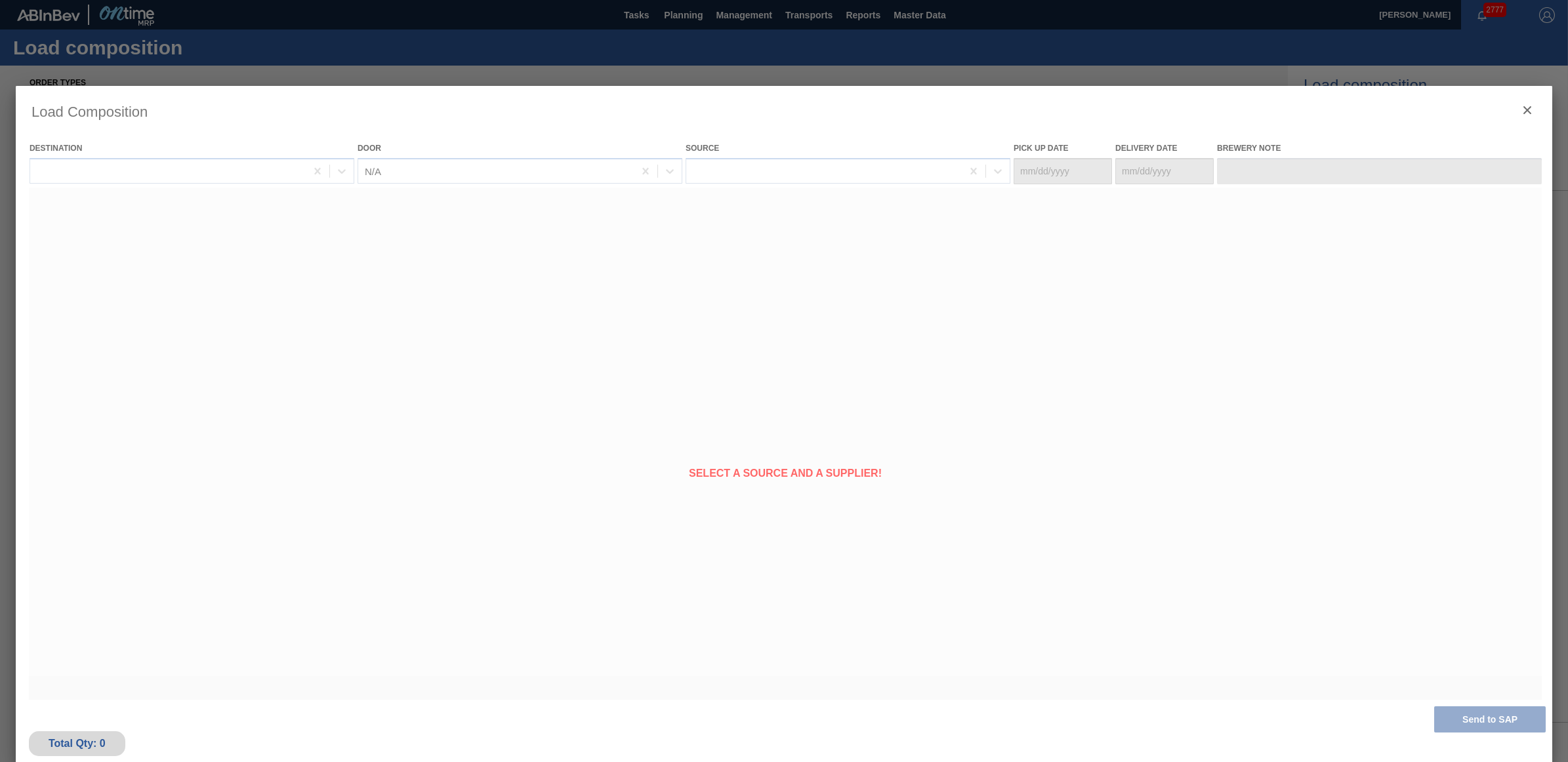
type Date "[DATE]"
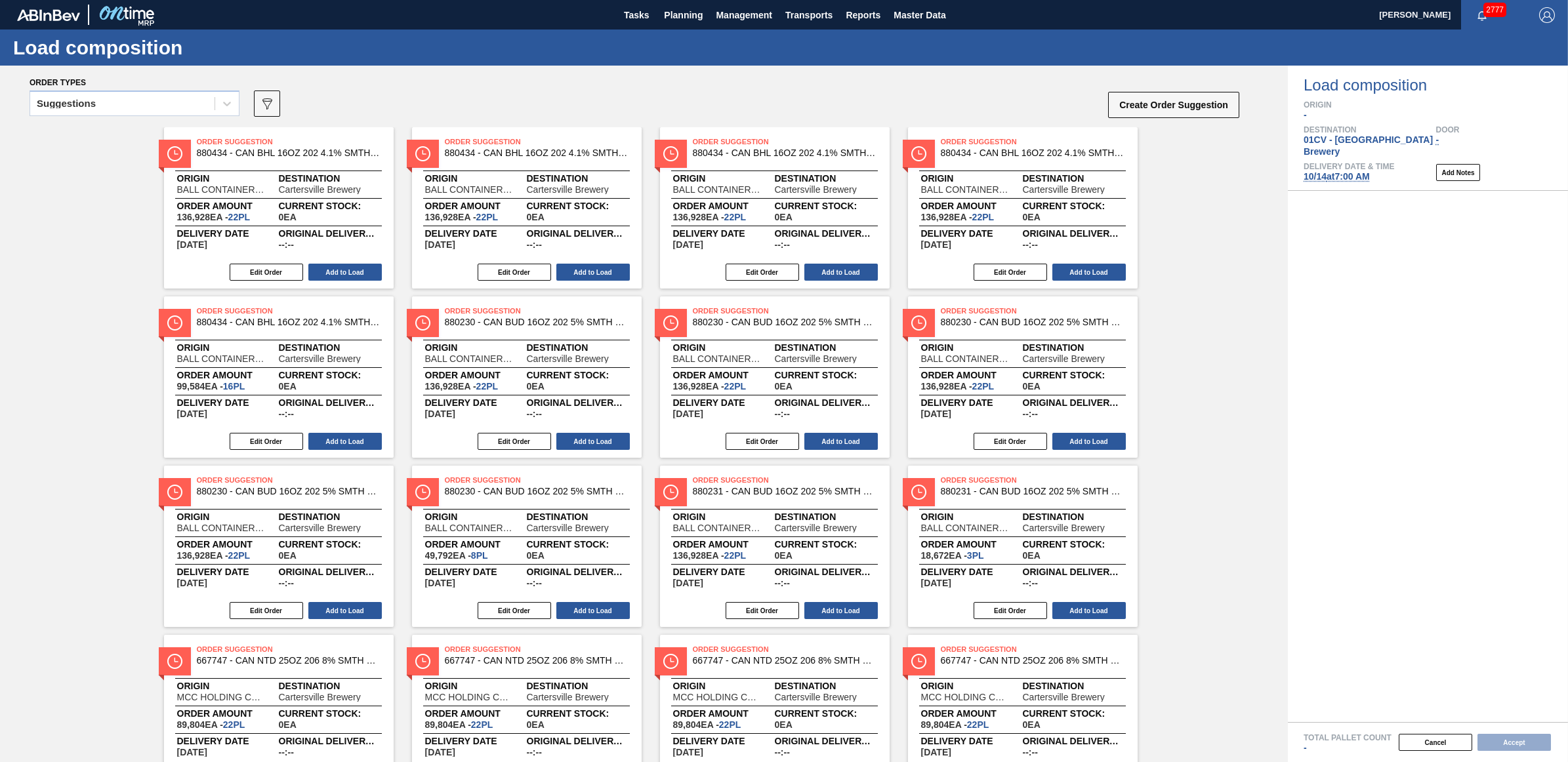
drag, startPoint x: 89, startPoint y: 230, endPoint x: 95, endPoint y: 157, distance: 73.2
click at [89, 230] on div "Order Suggestion 880434 - CAN BHL 16OZ 202 4.1% SMTH 4PACK 0123 GE Origin BALL …" at bounding box center [644, 547] width 1288 height 839
click at [87, 107] on div "Suggestions" at bounding box center [66, 104] width 59 height 9
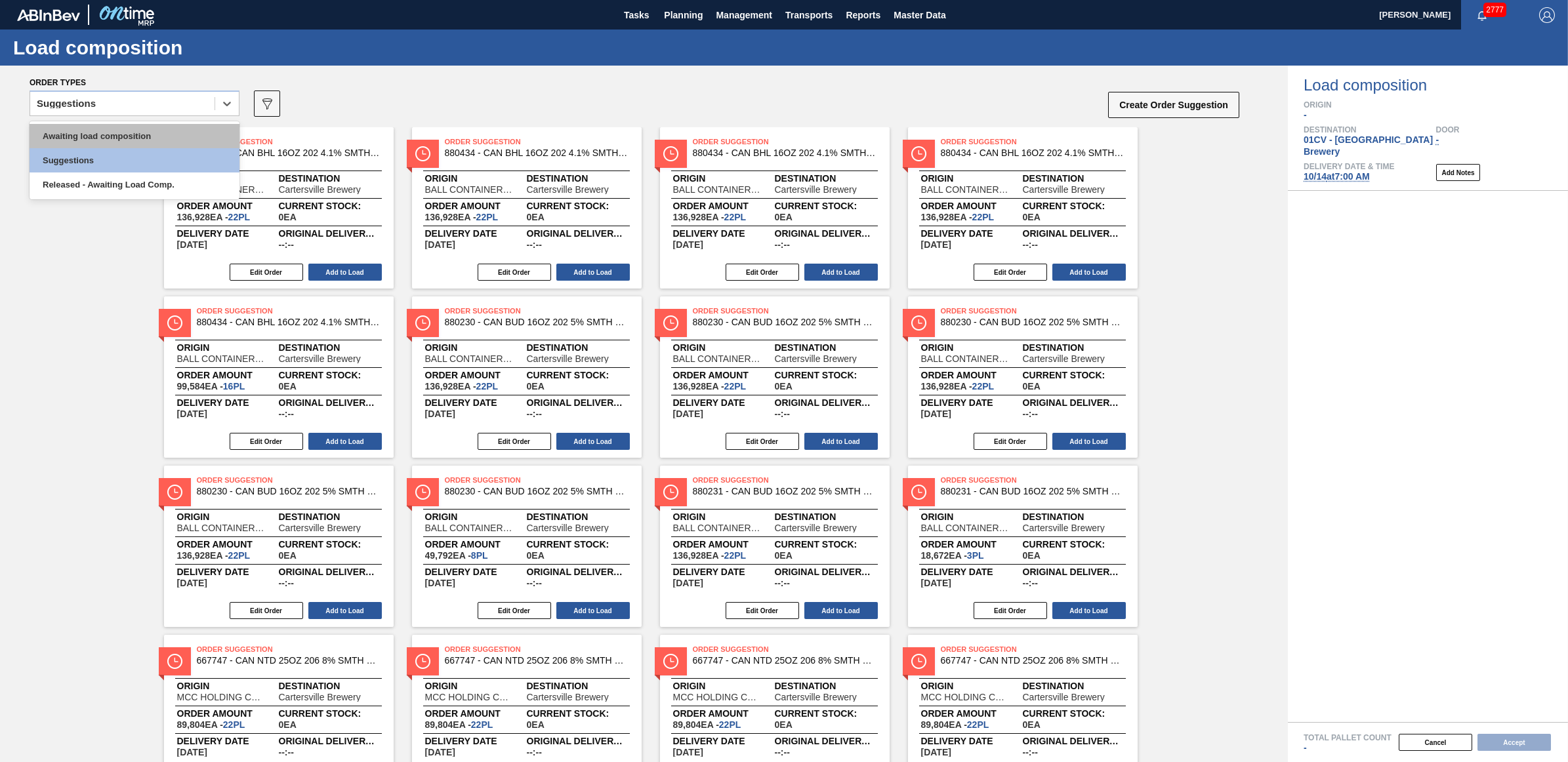
click at [86, 137] on div "Awaiting load composition" at bounding box center [135, 136] width 210 height 24
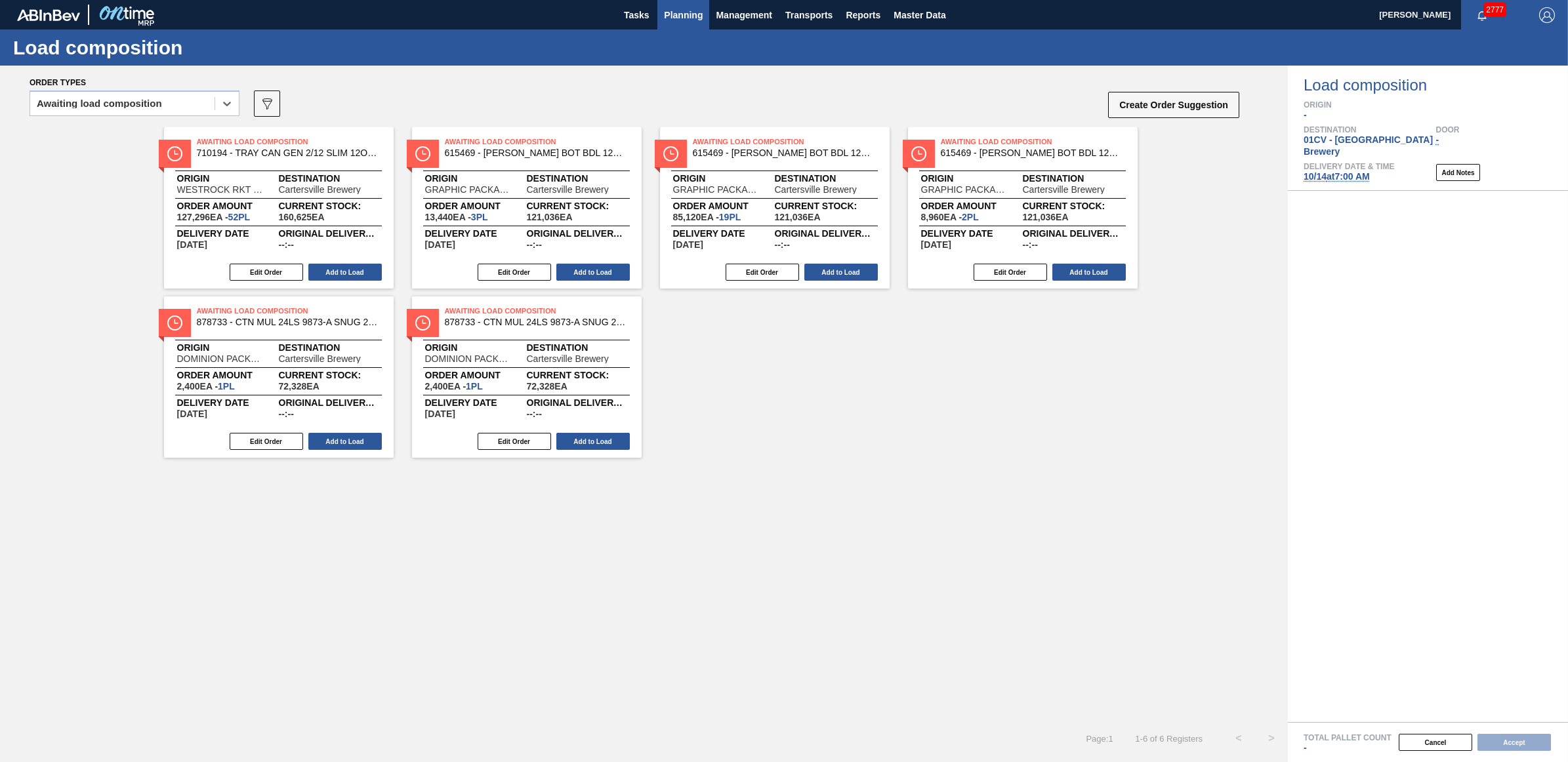
click at [661, 20] on button "Planning" at bounding box center [682, 15] width 51 height 30
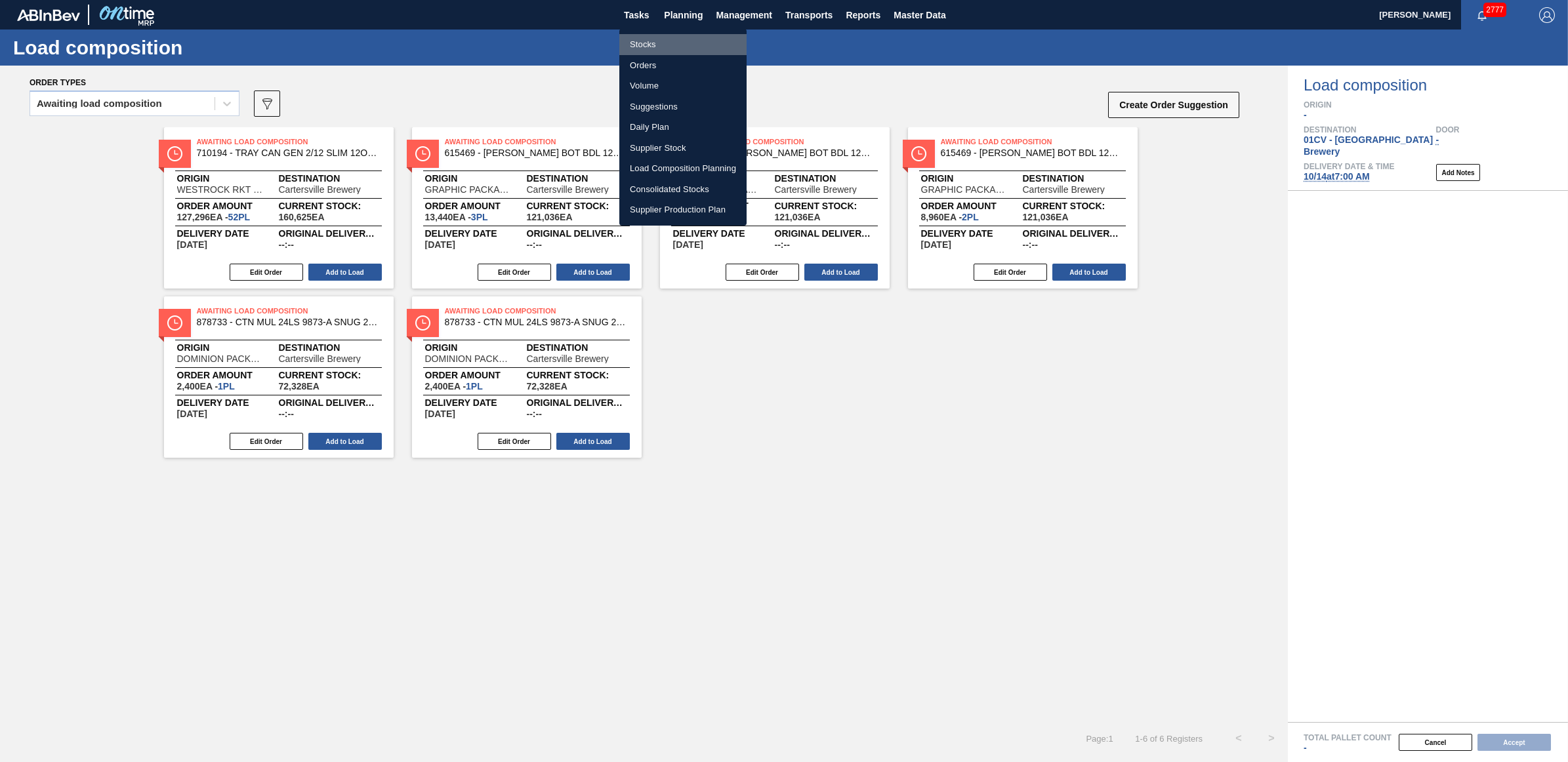
click at [651, 46] on li "Stocks" at bounding box center [683, 44] width 127 height 21
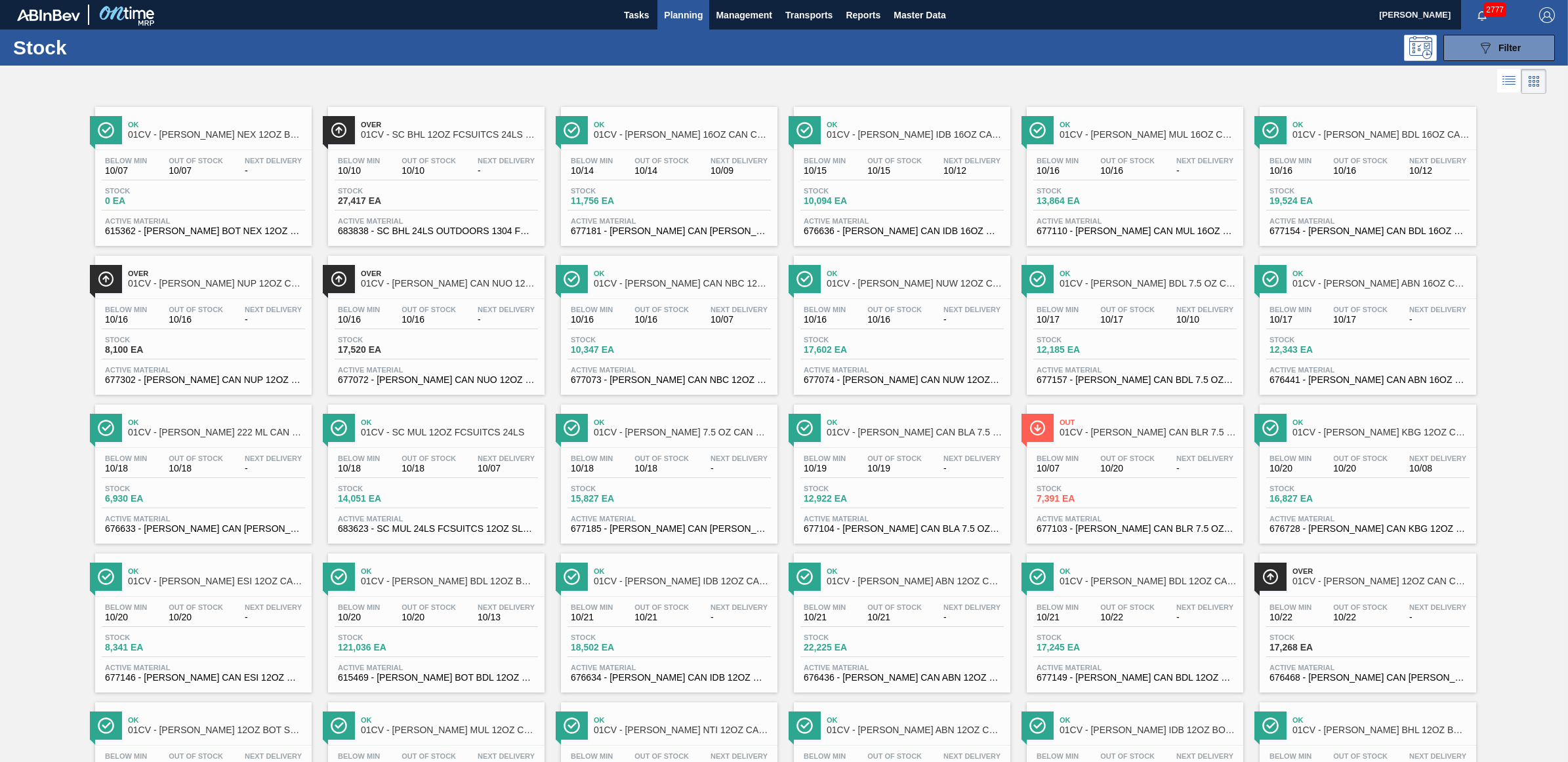
click at [968, 72] on div at bounding box center [773, 81] width 1546 height 32
click at [1429, 302] on div "Below Min 10/17 Out Of Stock 10/17 Next Delivery - Stock 12,343 EA Active Mater…" at bounding box center [1368, 344] width 216 height 89
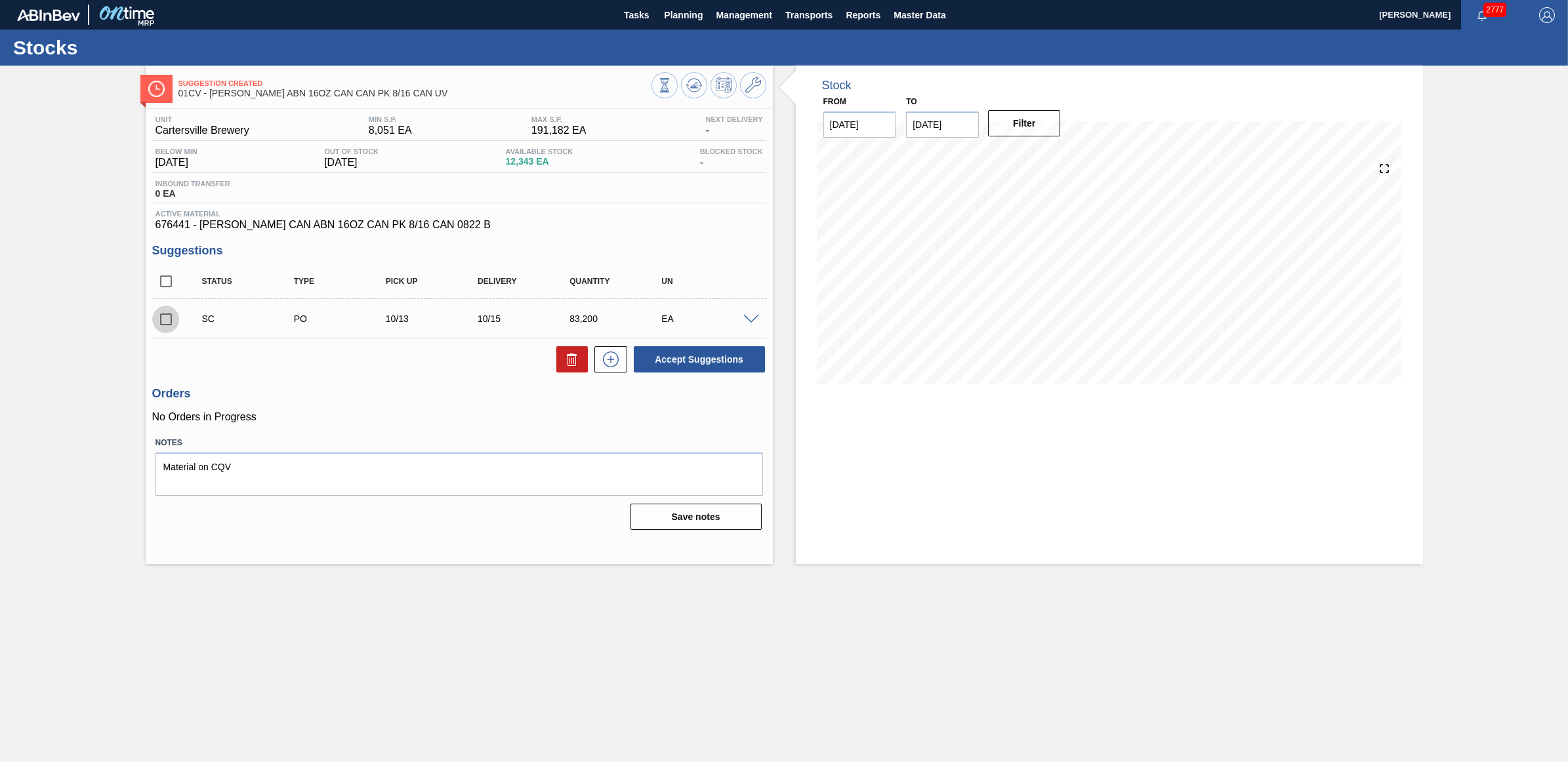
click at [168, 315] on input "checkbox" at bounding box center [166, 319] width 27 height 27
click at [729, 363] on button "Accept Suggestions" at bounding box center [699, 359] width 131 height 26
checkbox input "false"
click at [704, 10] on button "Planning" at bounding box center [682, 15] width 51 height 30
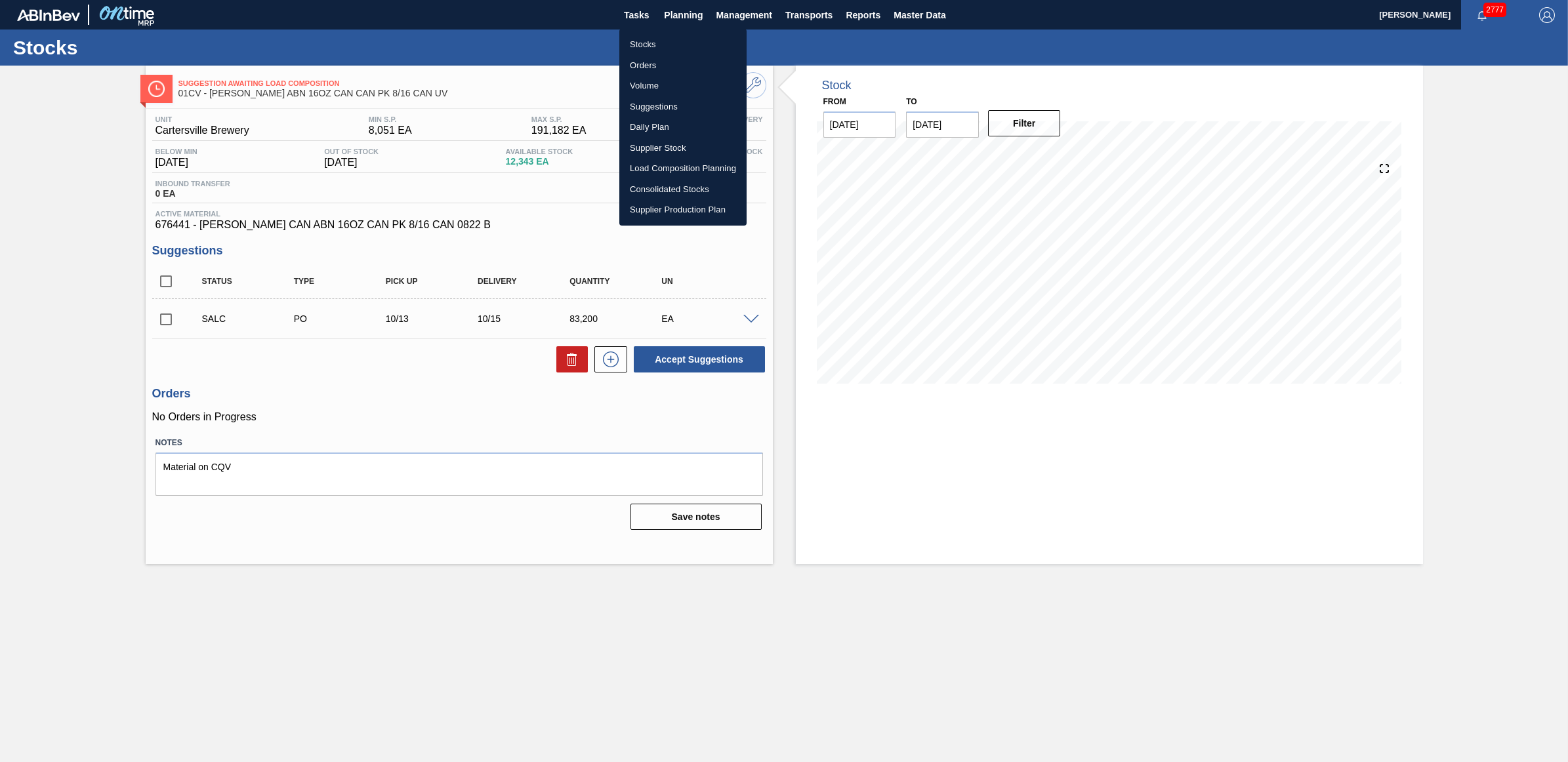
click at [653, 39] on li "Stocks" at bounding box center [683, 44] width 127 height 21
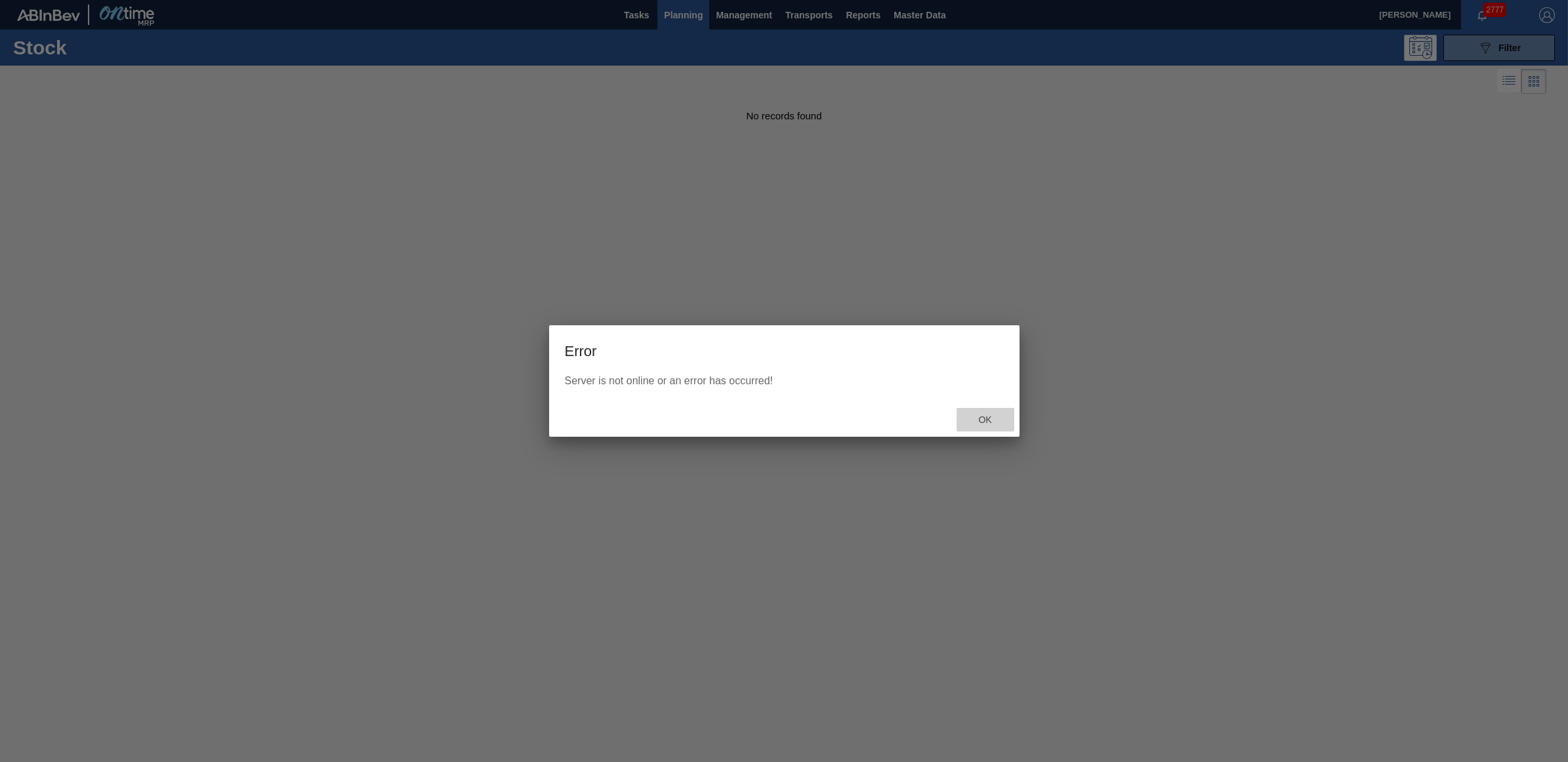
drag, startPoint x: 989, startPoint y: 418, endPoint x: 791, endPoint y: 213, distance: 285.0
click at [989, 418] on span "Ok" at bounding box center [985, 419] width 34 height 10
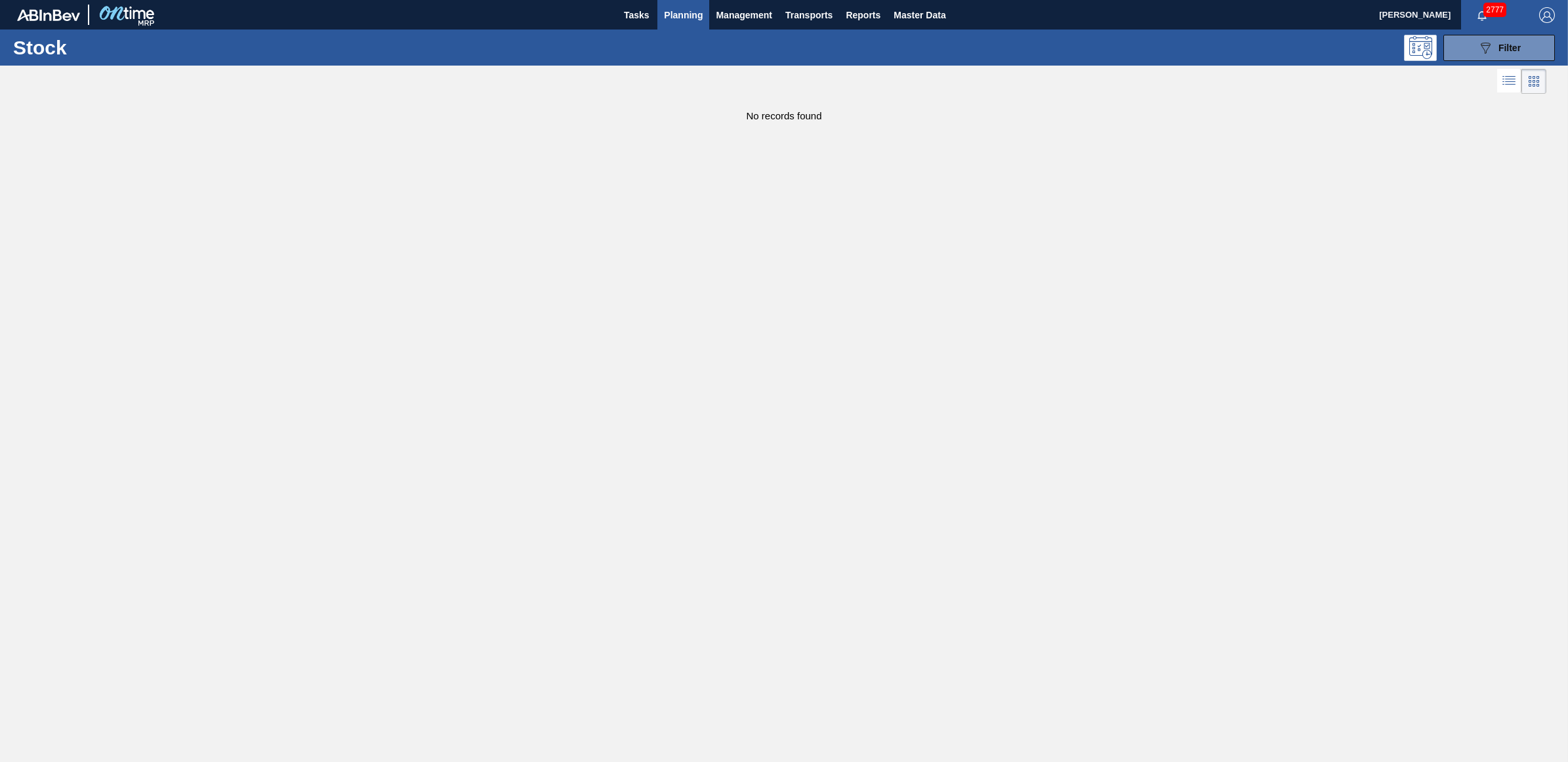
click at [667, 15] on span "Planning" at bounding box center [682, 15] width 38 height 16
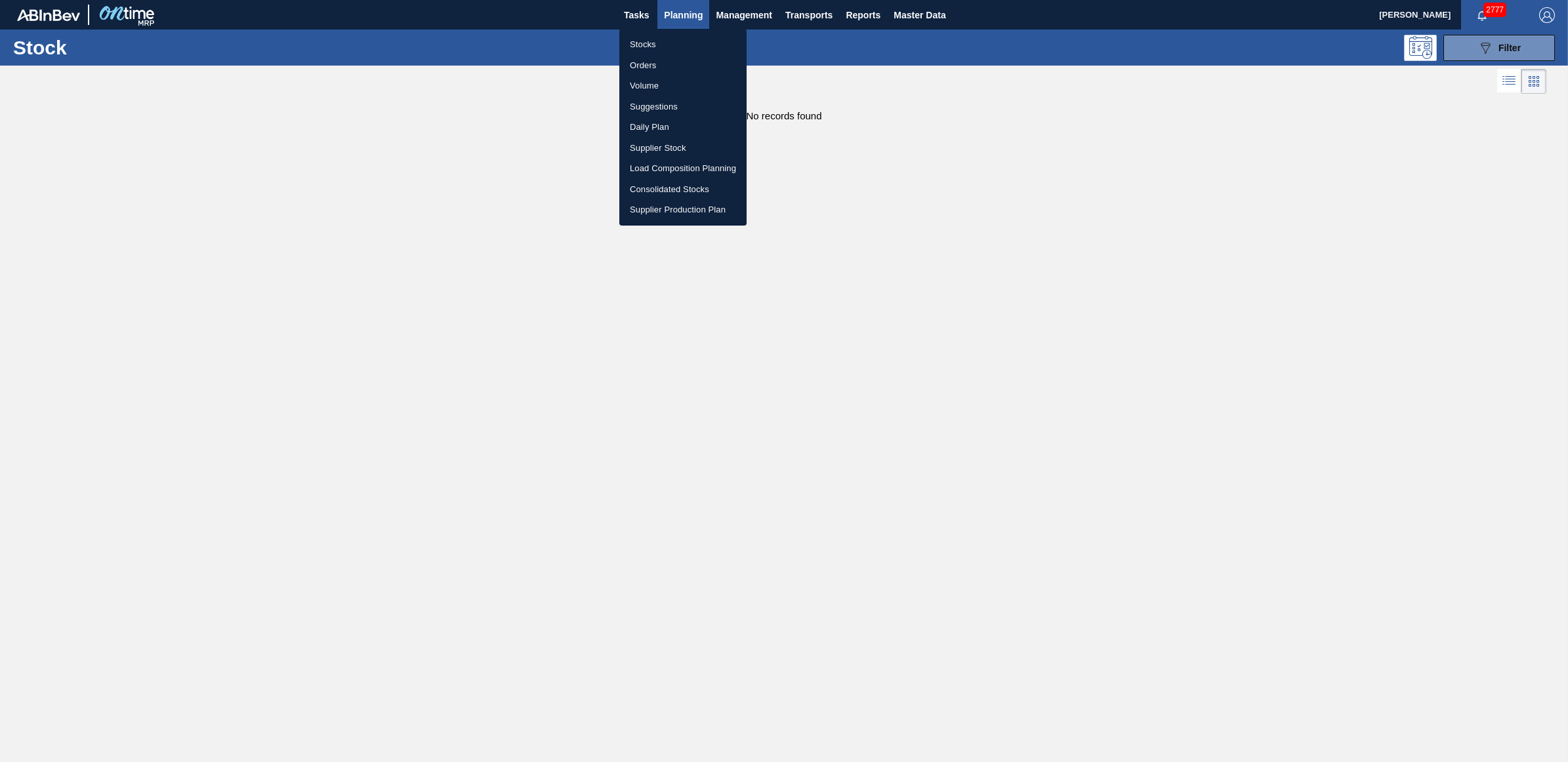
click at [677, 34] on li "Stocks" at bounding box center [683, 44] width 127 height 21
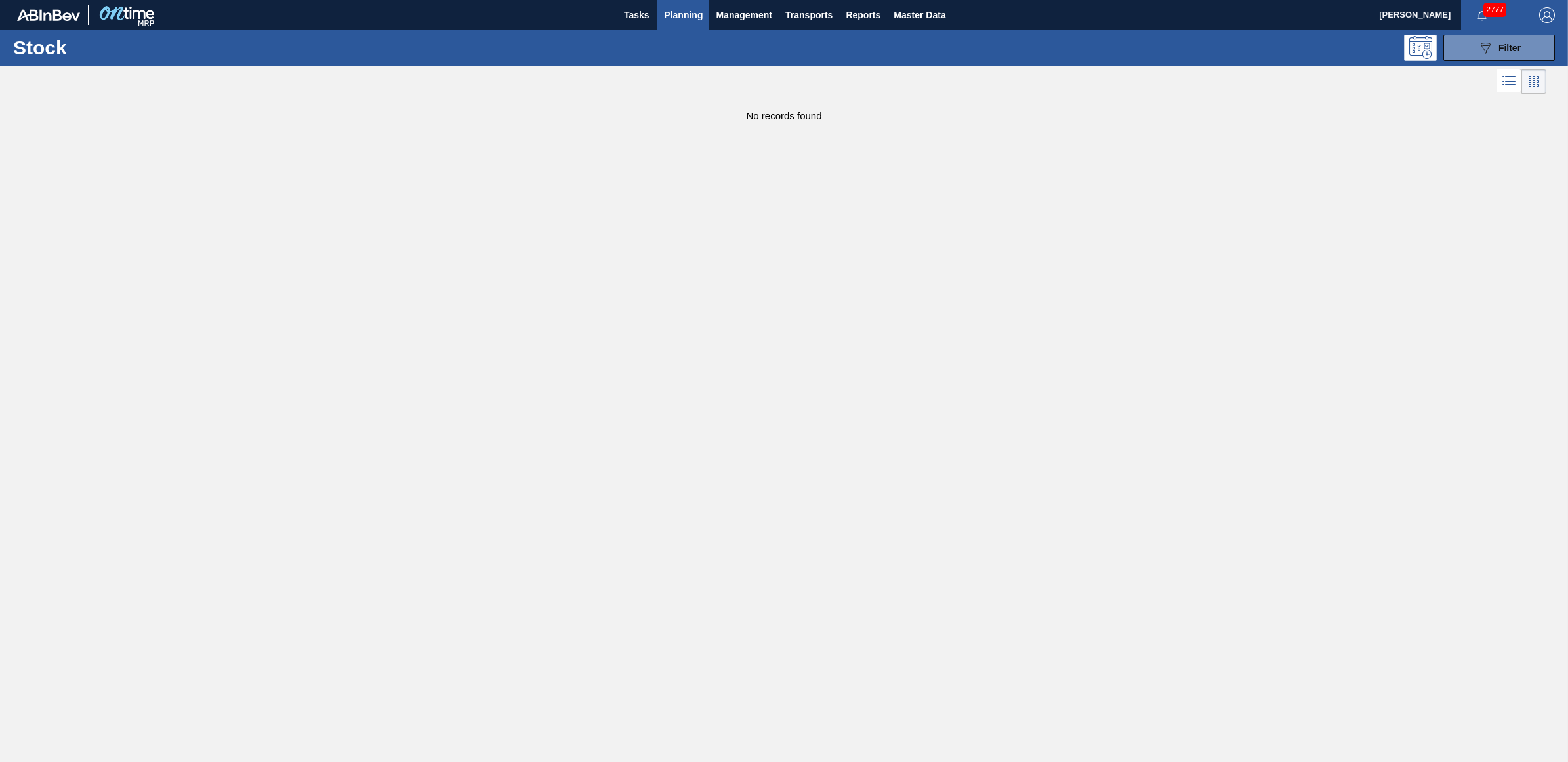
click at [677, 14] on span "Planning" at bounding box center [682, 15] width 38 height 16
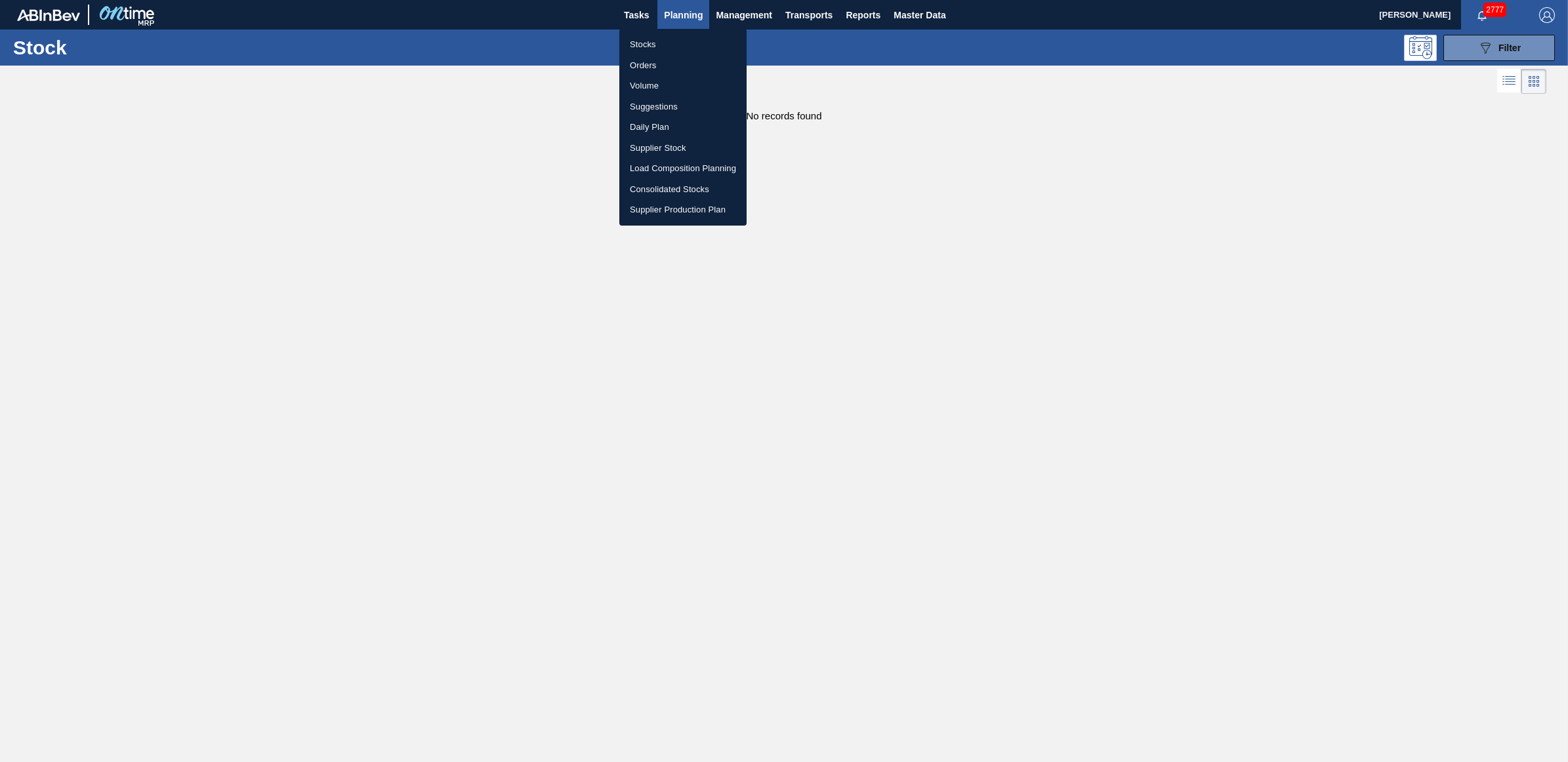
click at [658, 41] on li "Stocks" at bounding box center [683, 44] width 127 height 21
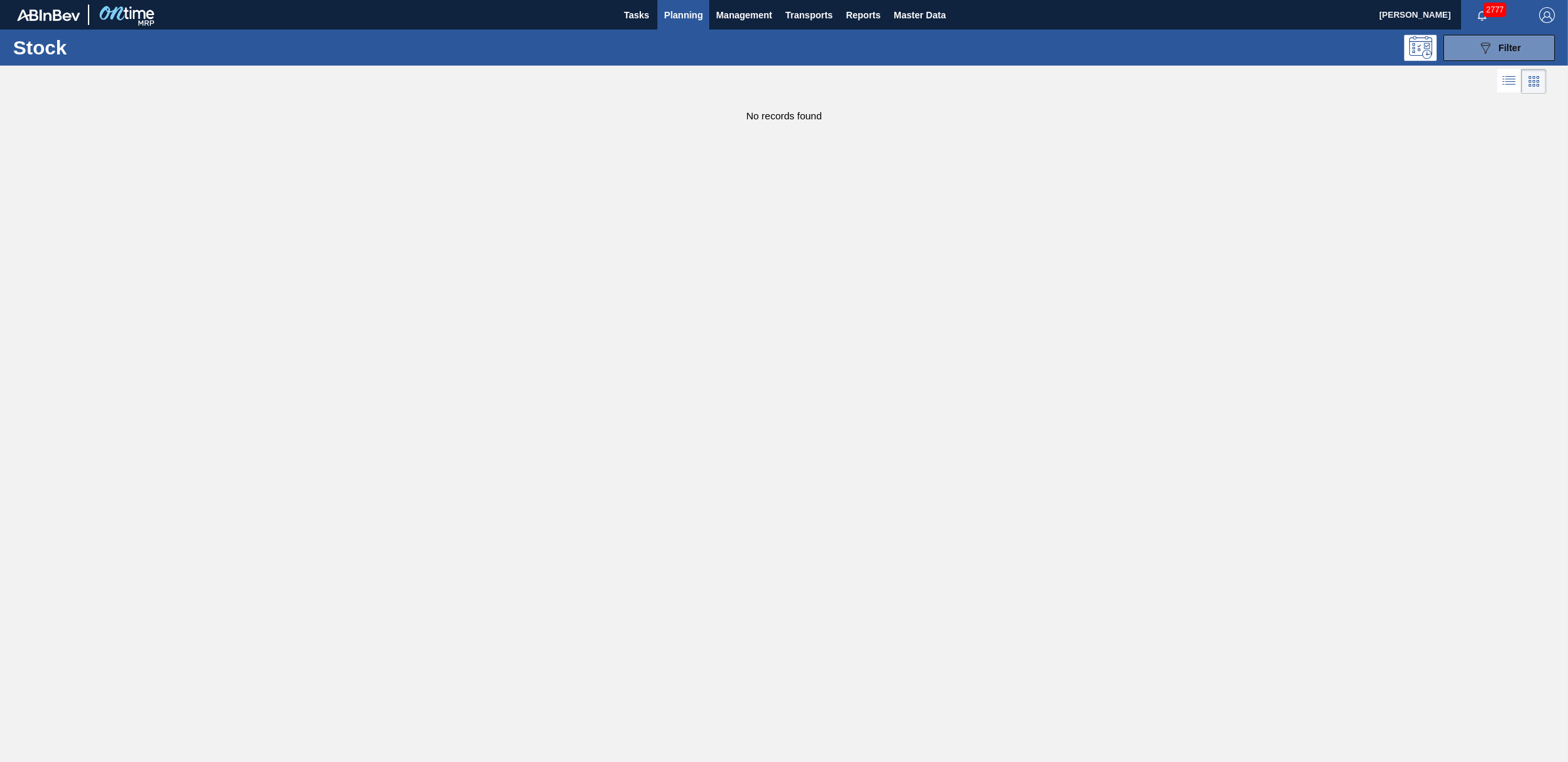
click at [679, 14] on span "Planning" at bounding box center [682, 15] width 38 height 16
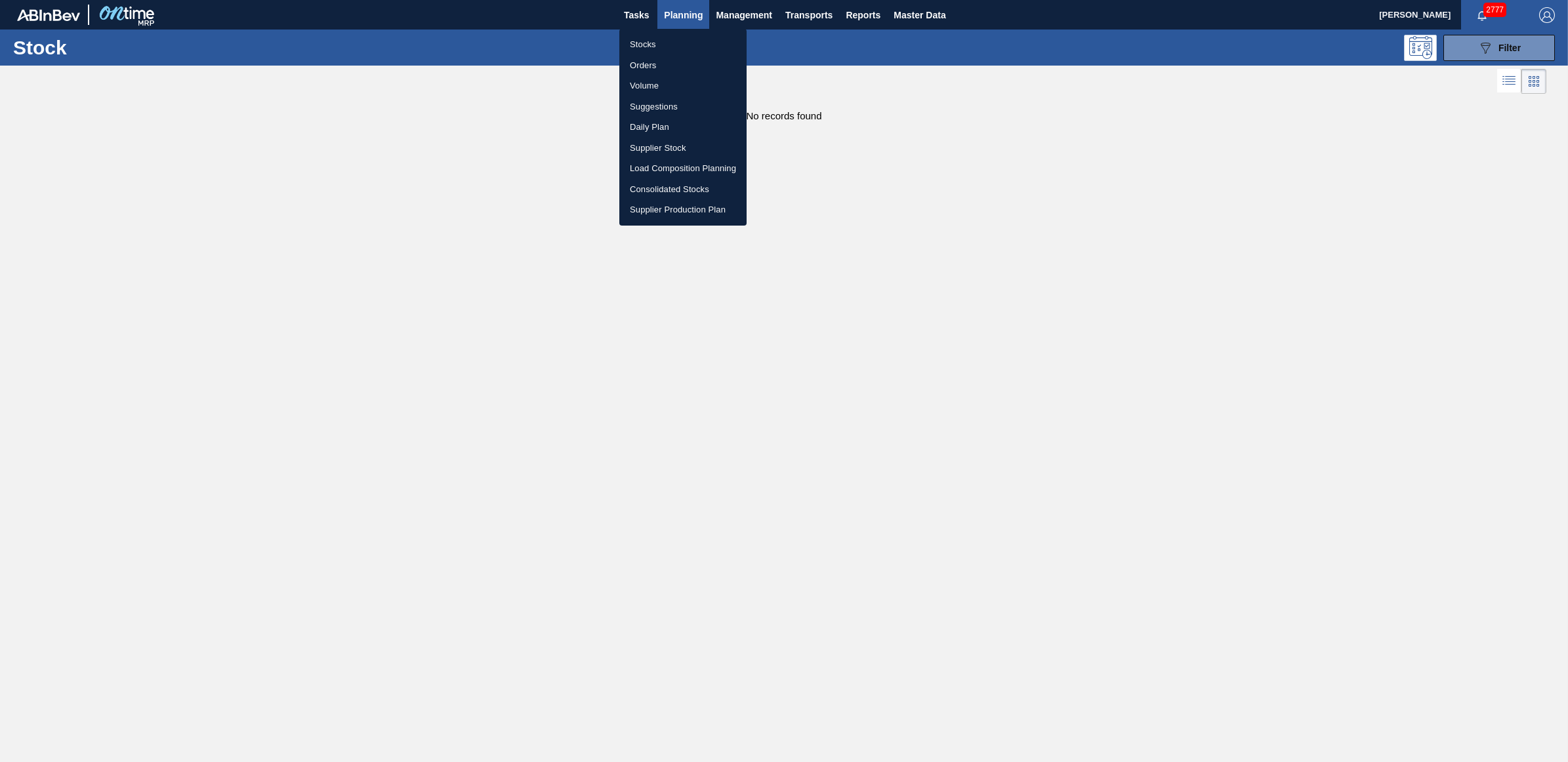
click at [676, 76] on li "Volume" at bounding box center [683, 86] width 127 height 21
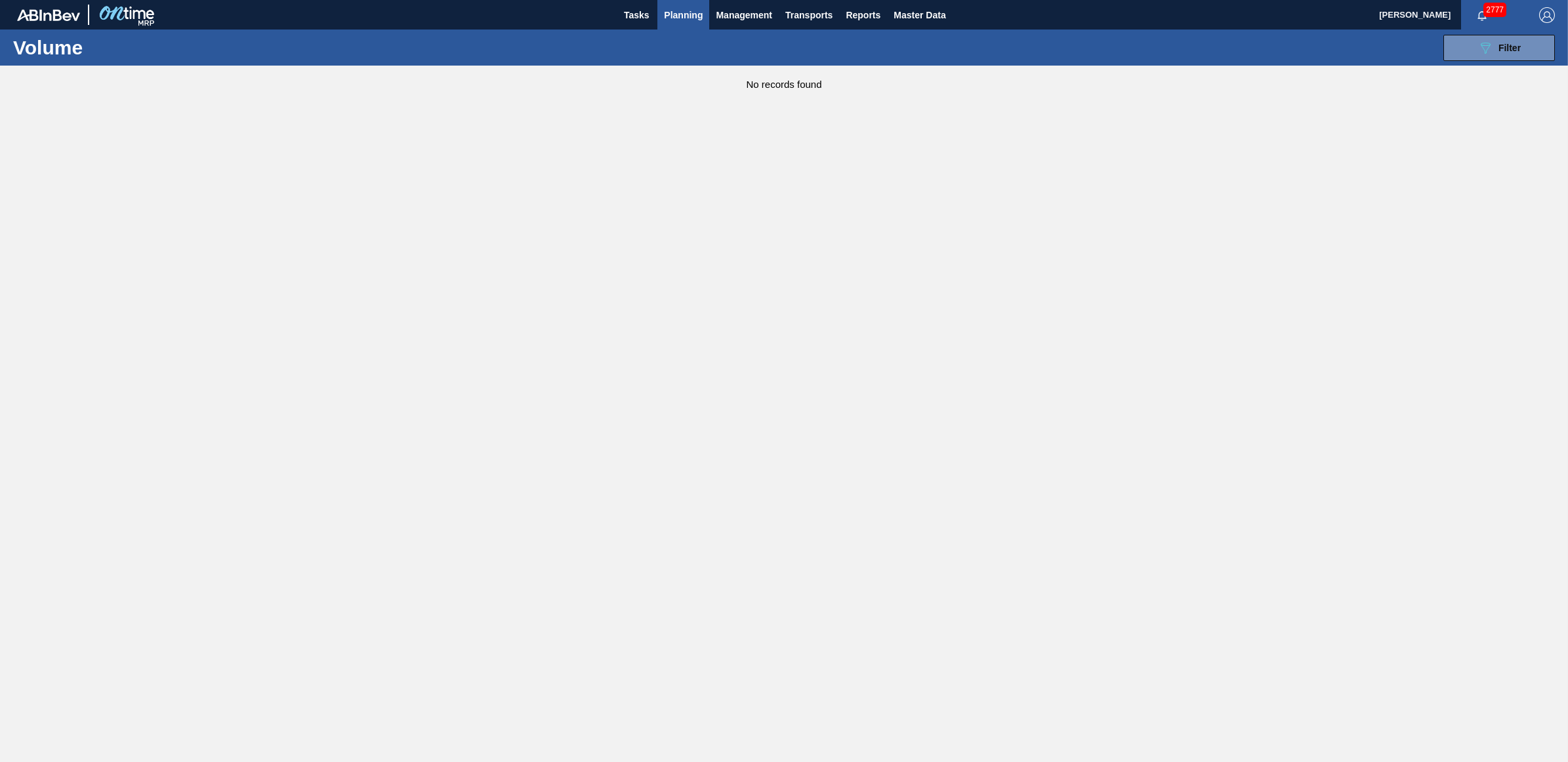
click at [691, 17] on span "Planning" at bounding box center [682, 15] width 38 height 16
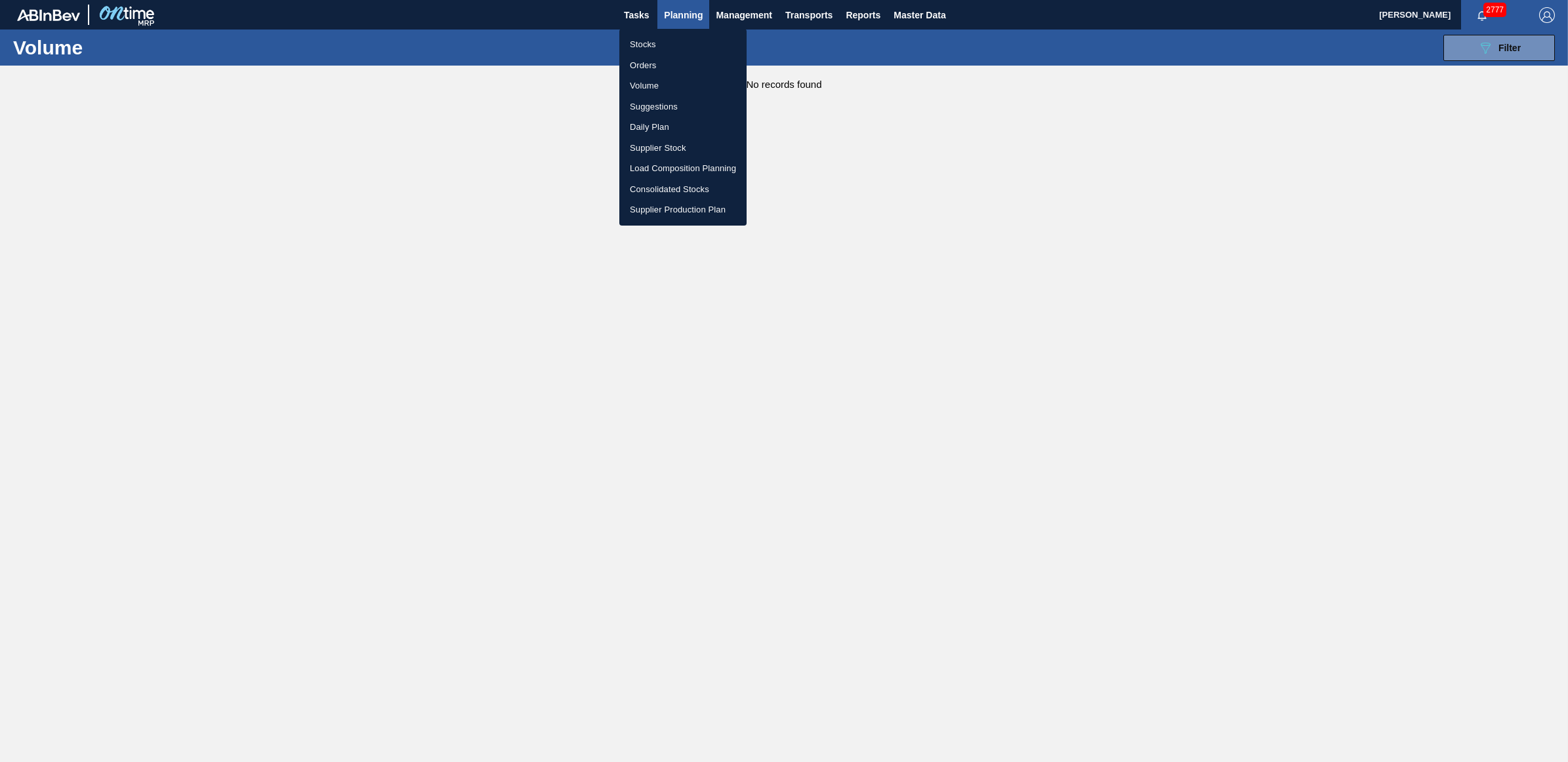
click at [663, 43] on li "Stocks" at bounding box center [683, 44] width 127 height 21
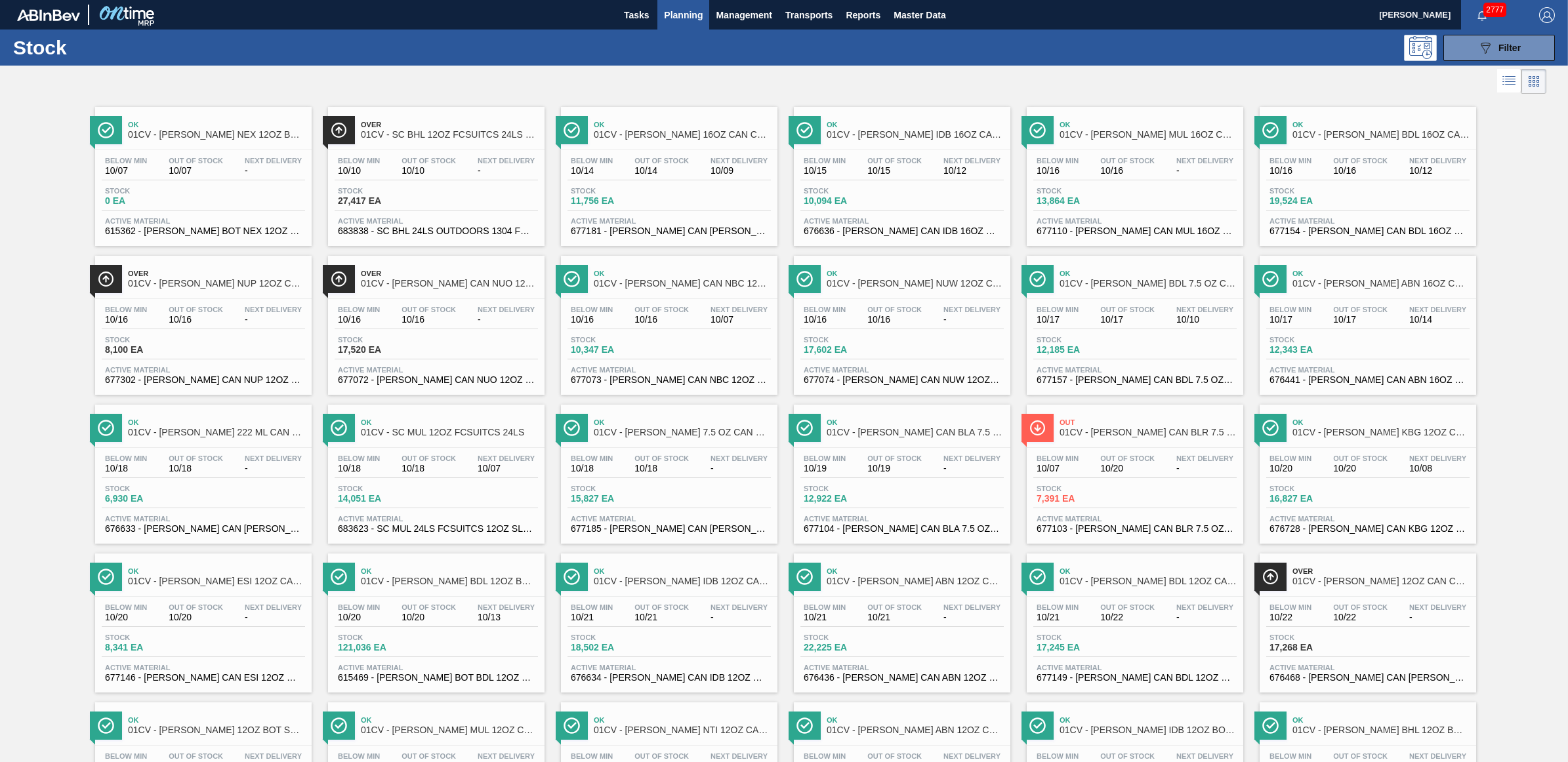
click at [1081, 47] on div "089F7B8B-B2A5-4AFE-B5C0-19BA573D28AC Filter" at bounding box center [888, 48] width 1345 height 26
click at [1113, 172] on span "10/16" at bounding box center [1127, 170] width 54 height 10
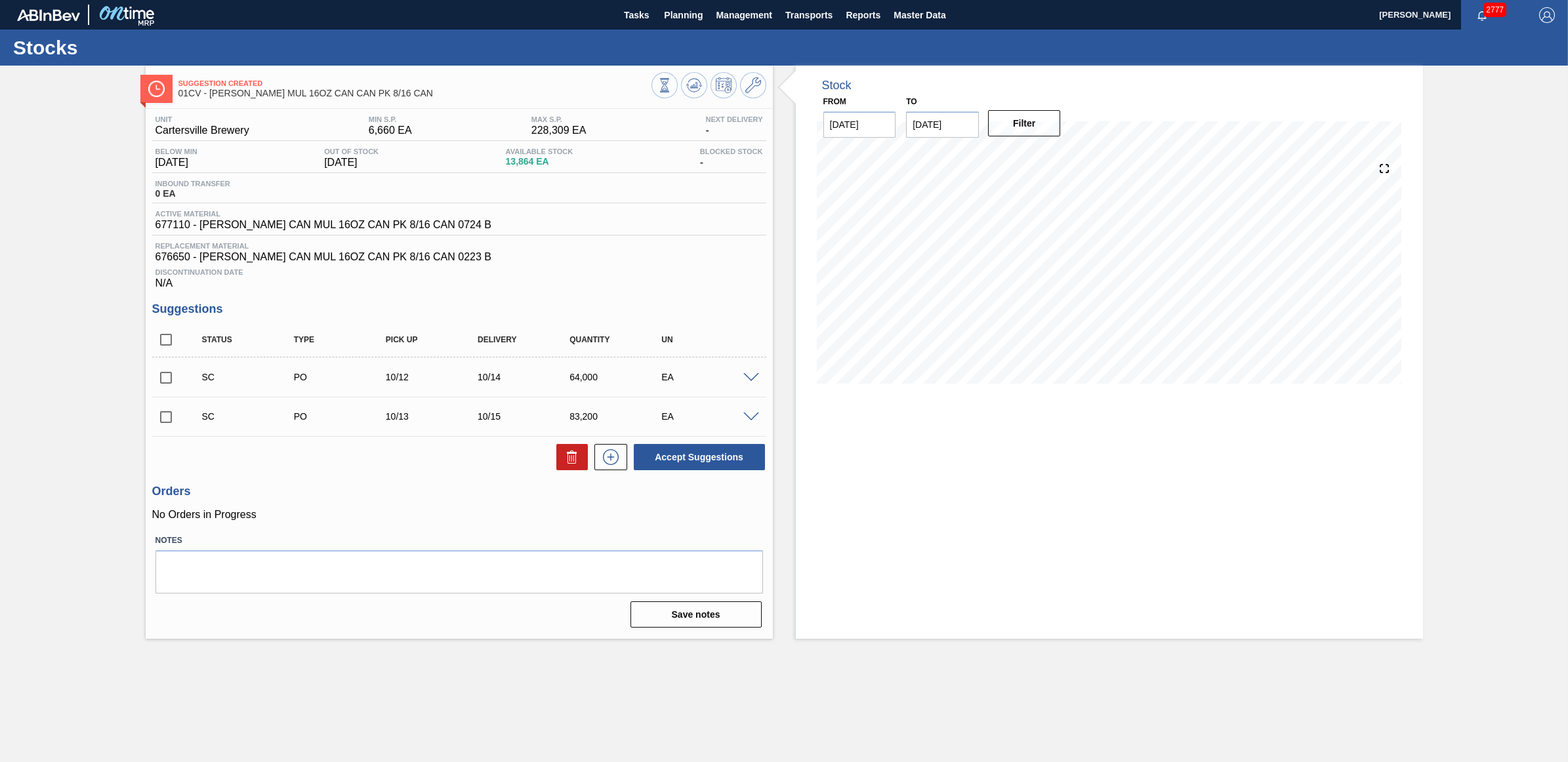
click at [749, 381] on span at bounding box center [751, 378] width 16 height 10
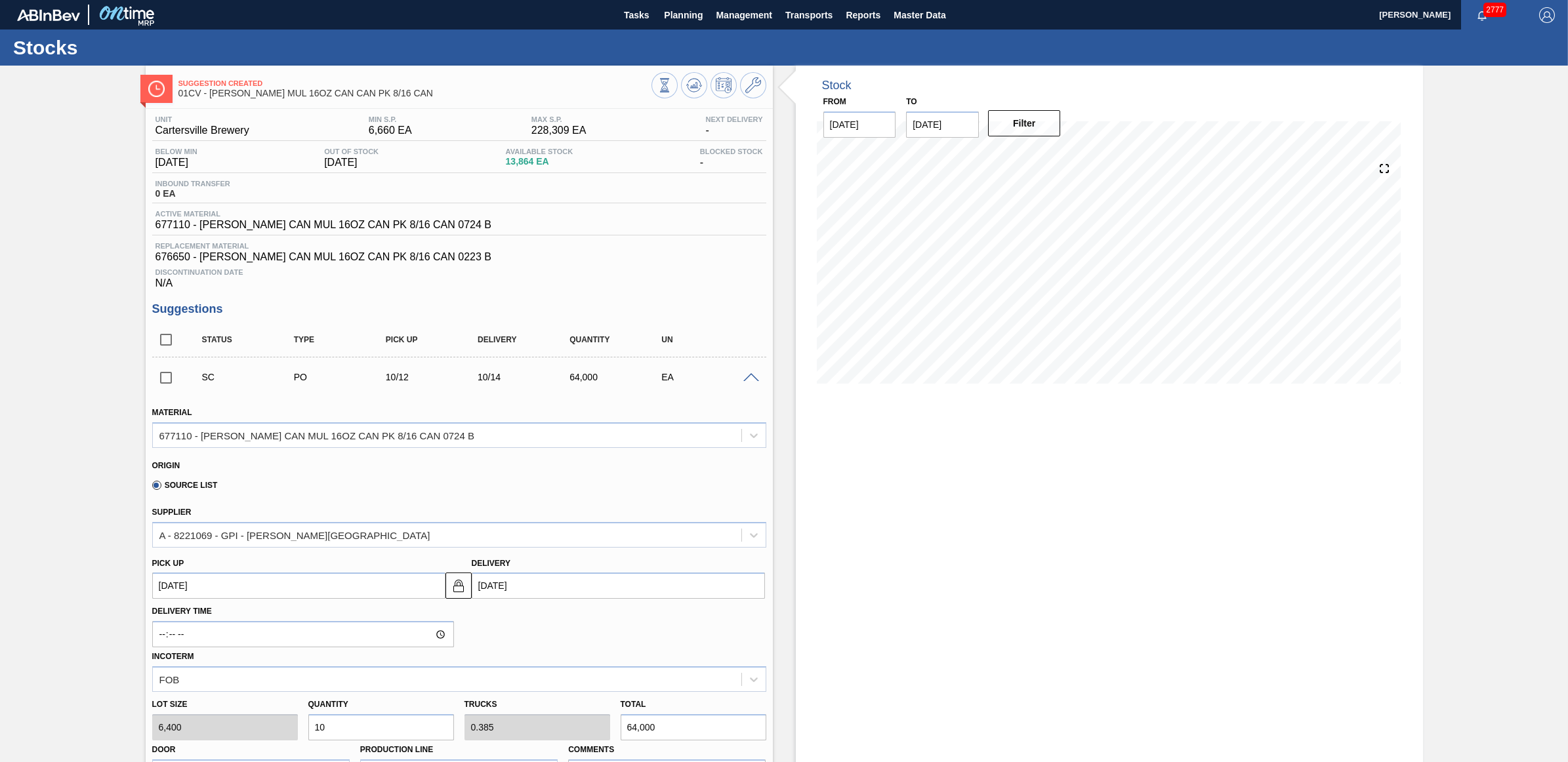
click at [749, 381] on span at bounding box center [751, 378] width 16 height 10
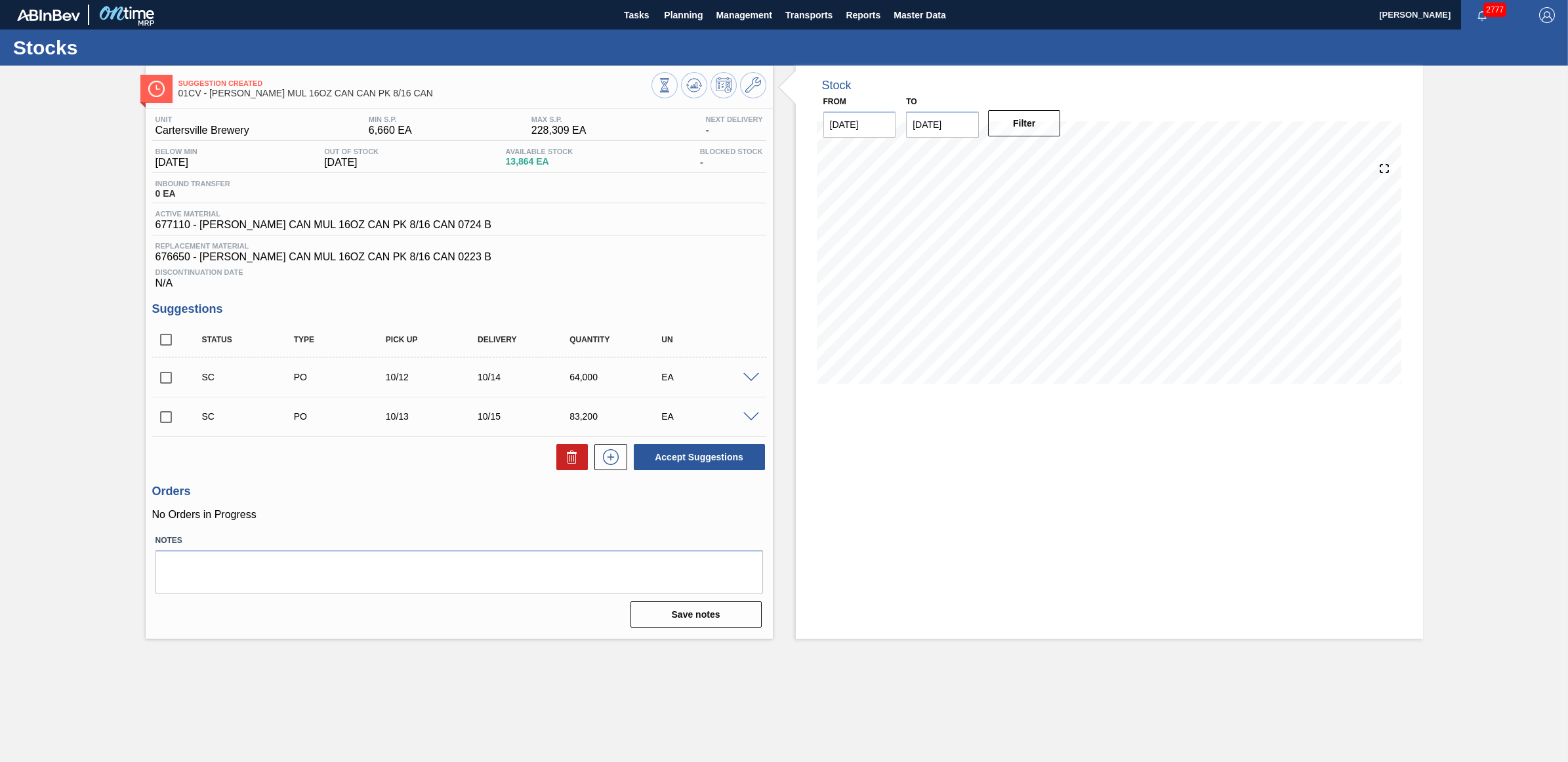
click at [750, 420] on span at bounding box center [751, 418] width 16 height 10
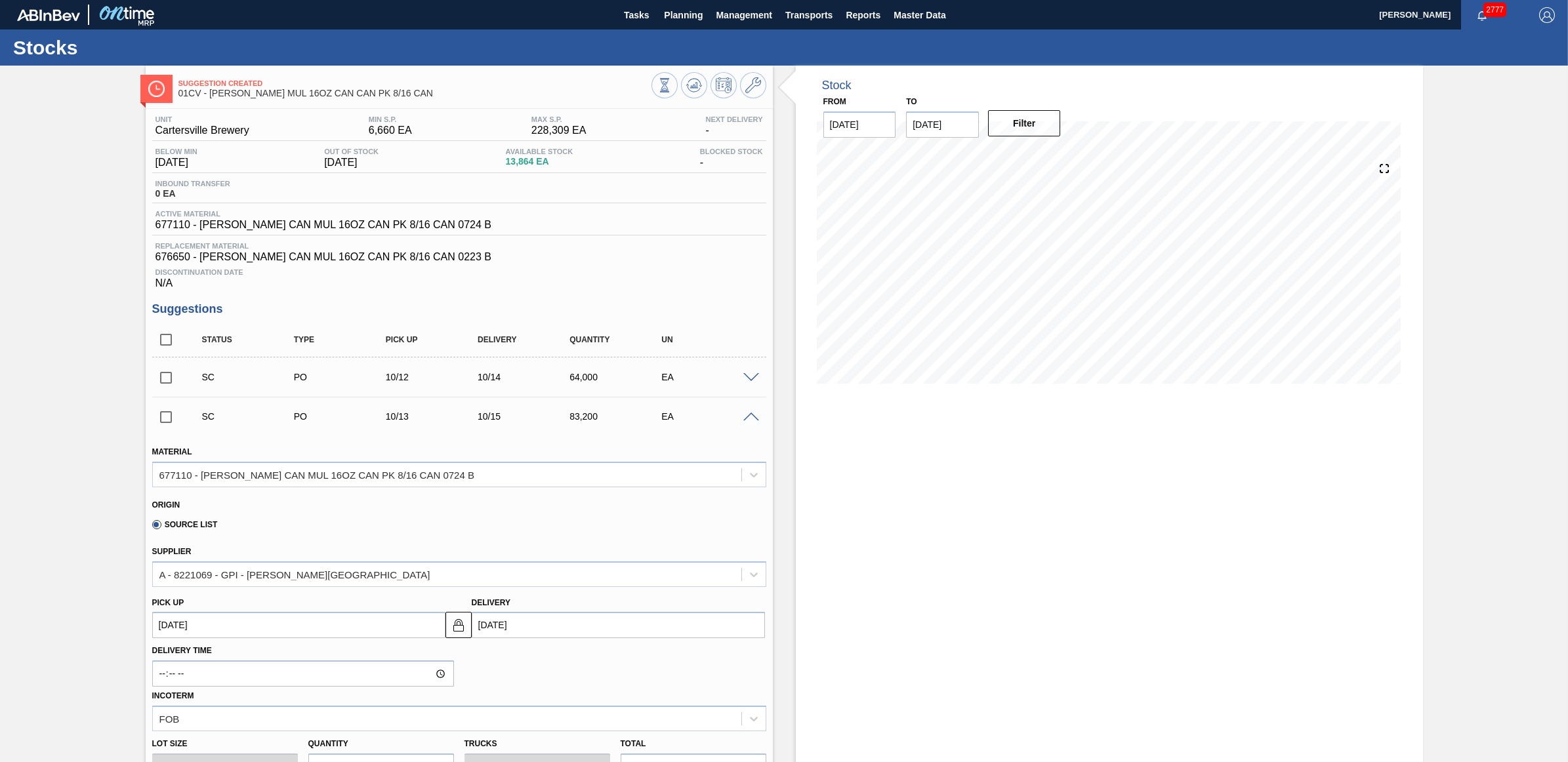
scroll to position [82, 0]
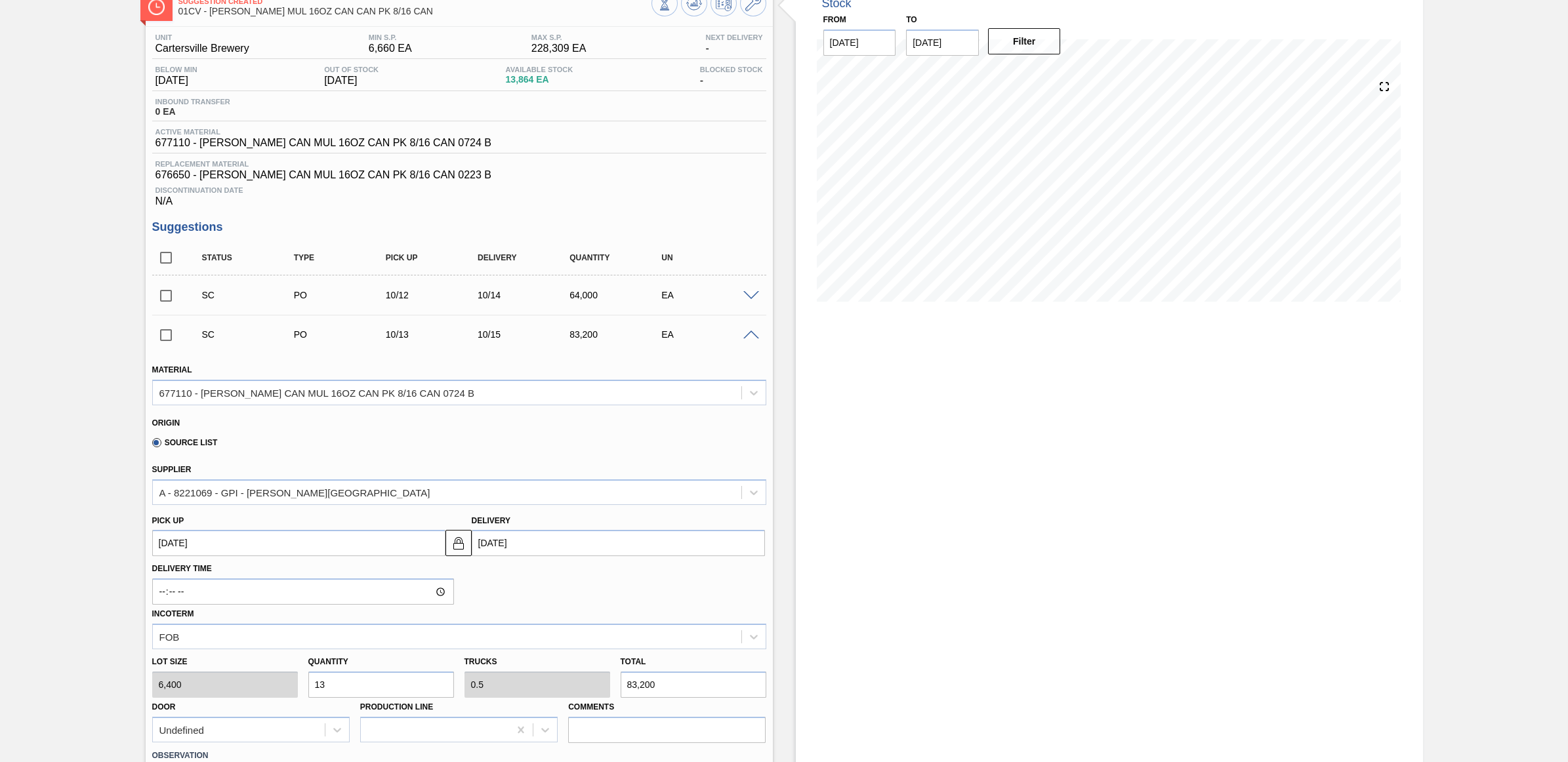
click at [749, 338] on span at bounding box center [751, 335] width 16 height 10
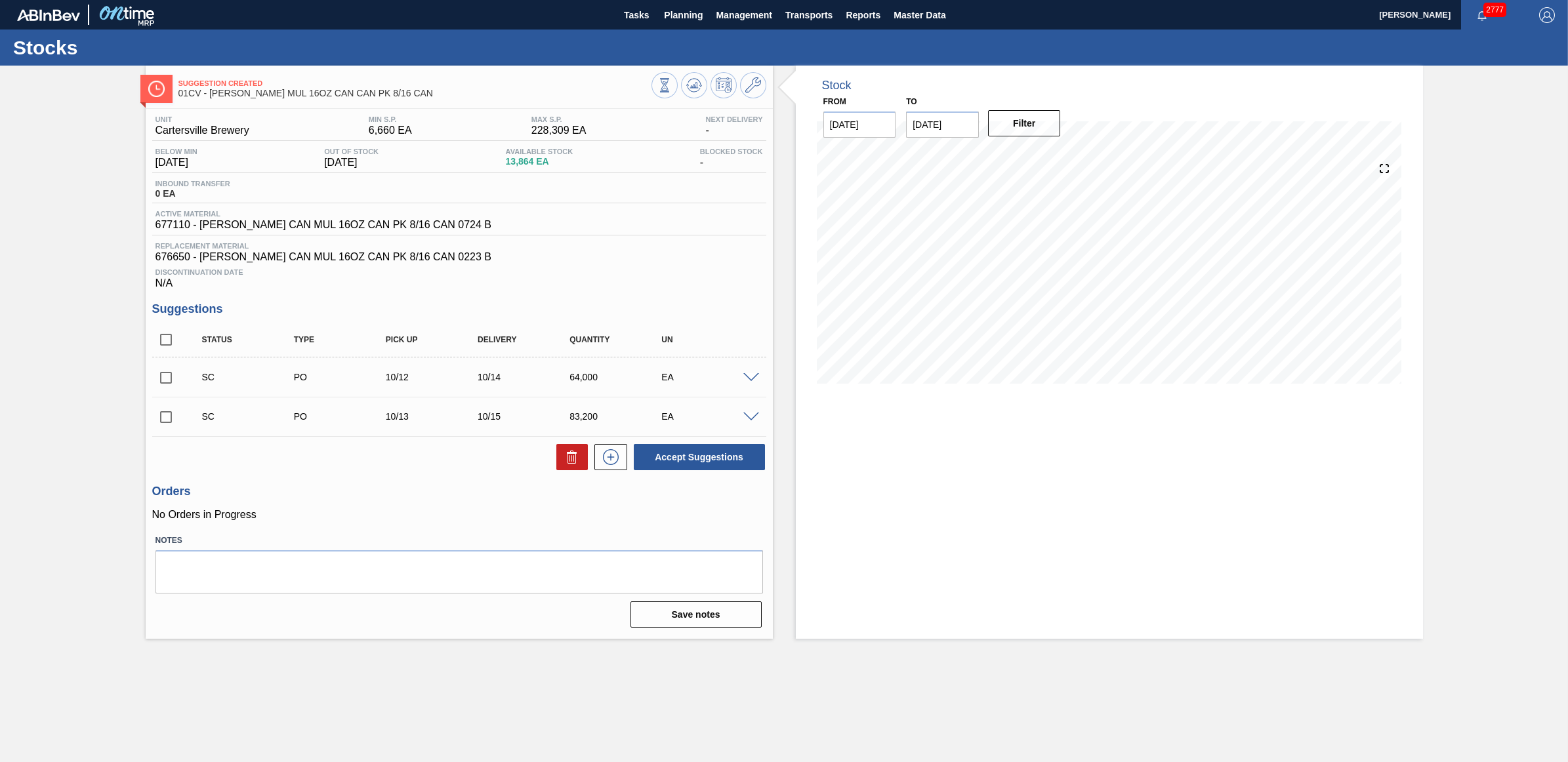
drag, startPoint x: 166, startPoint y: 380, endPoint x: 165, endPoint y: 404, distance: 24.0
click at [165, 382] on input "checkbox" at bounding box center [166, 377] width 27 height 27
checkbox input "true"
click at [166, 417] on input "checkbox" at bounding box center [166, 417] width 27 height 27
checkbox input "true"
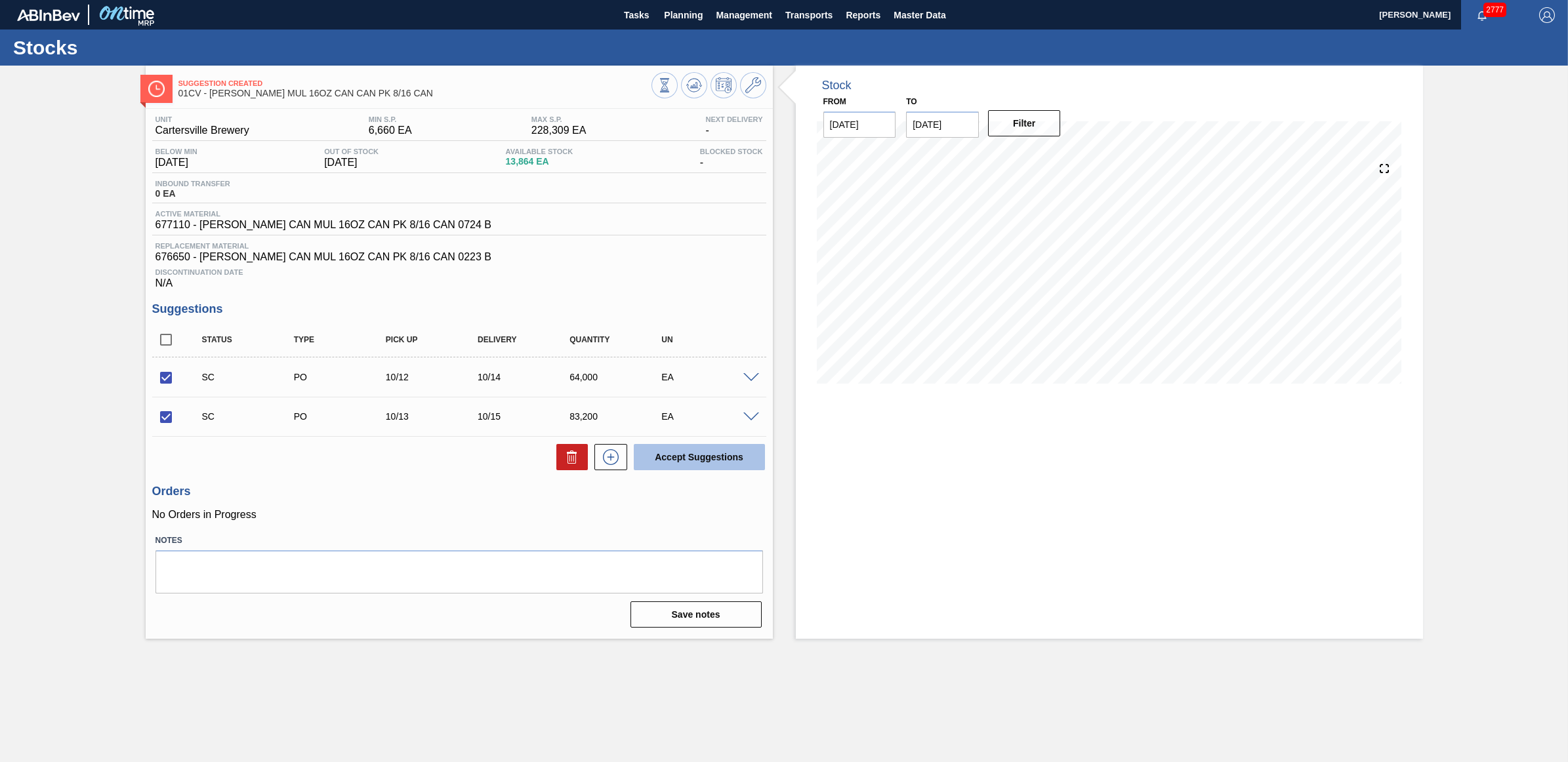
click at [742, 466] on button "Accept Suggestions" at bounding box center [699, 457] width 131 height 26
checkbox input "false"
click at [682, 15] on span "Planning" at bounding box center [682, 15] width 38 height 16
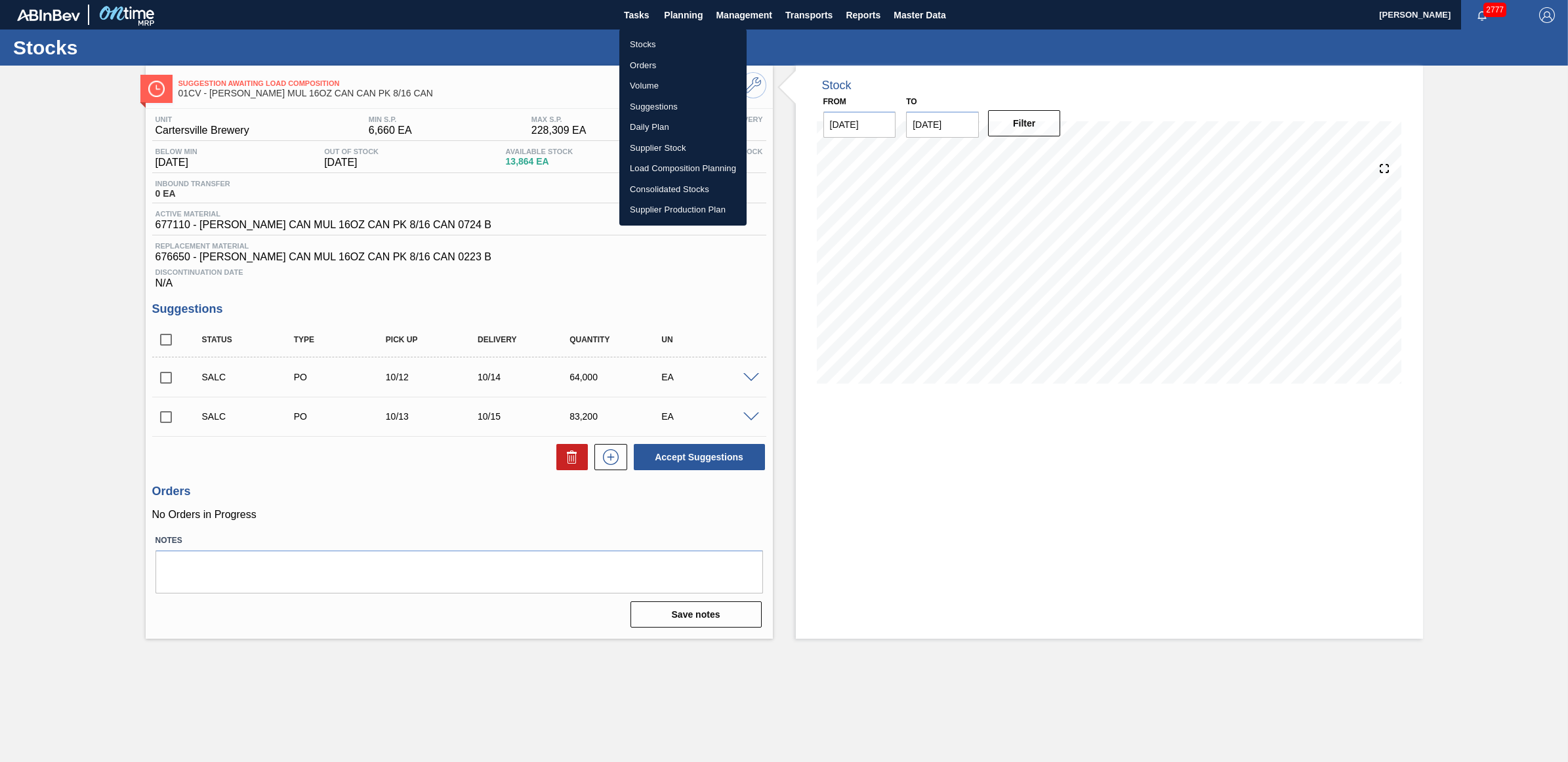
click at [670, 43] on li "Stocks" at bounding box center [683, 44] width 127 height 21
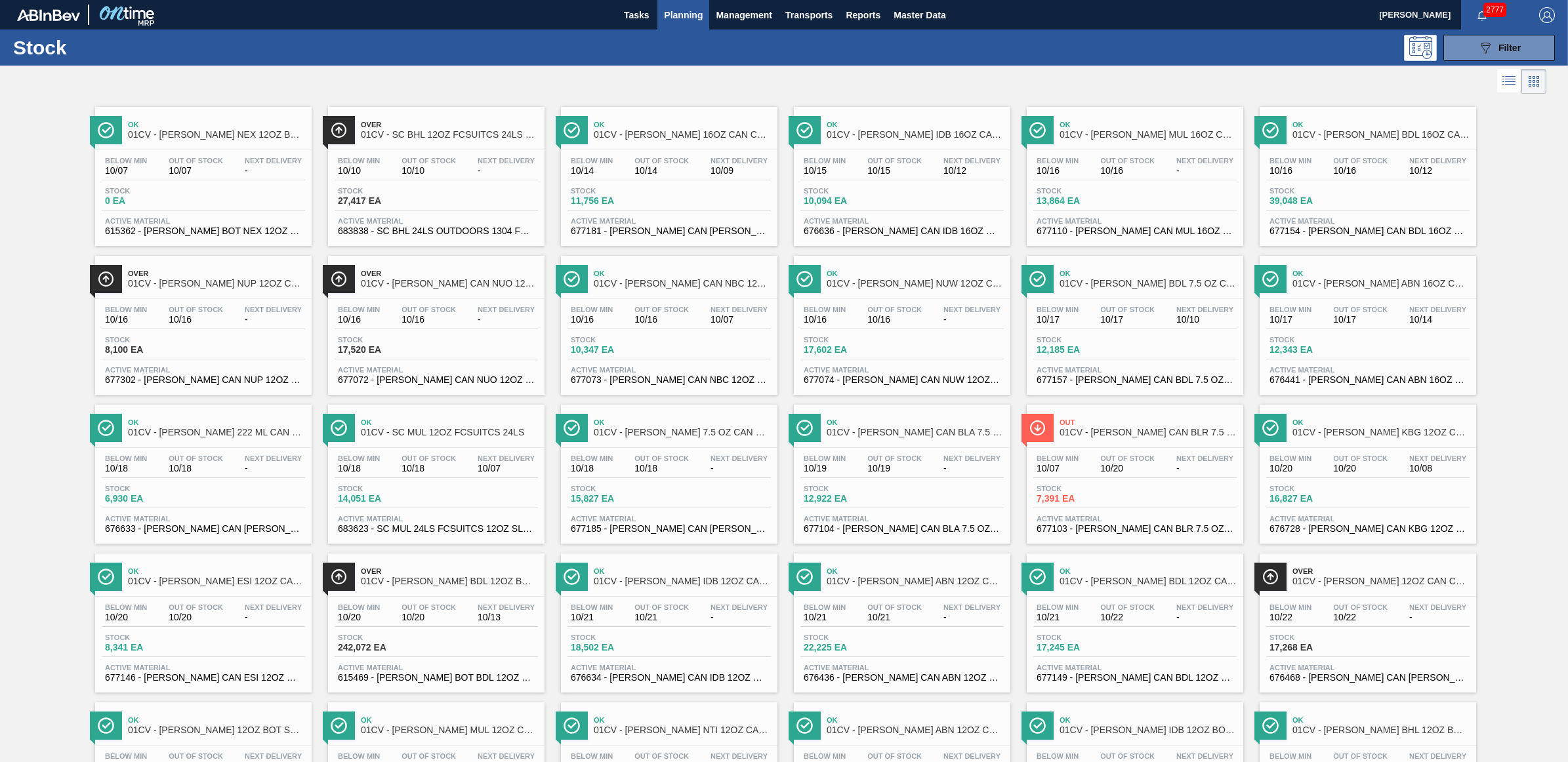
scroll to position [602, 0]
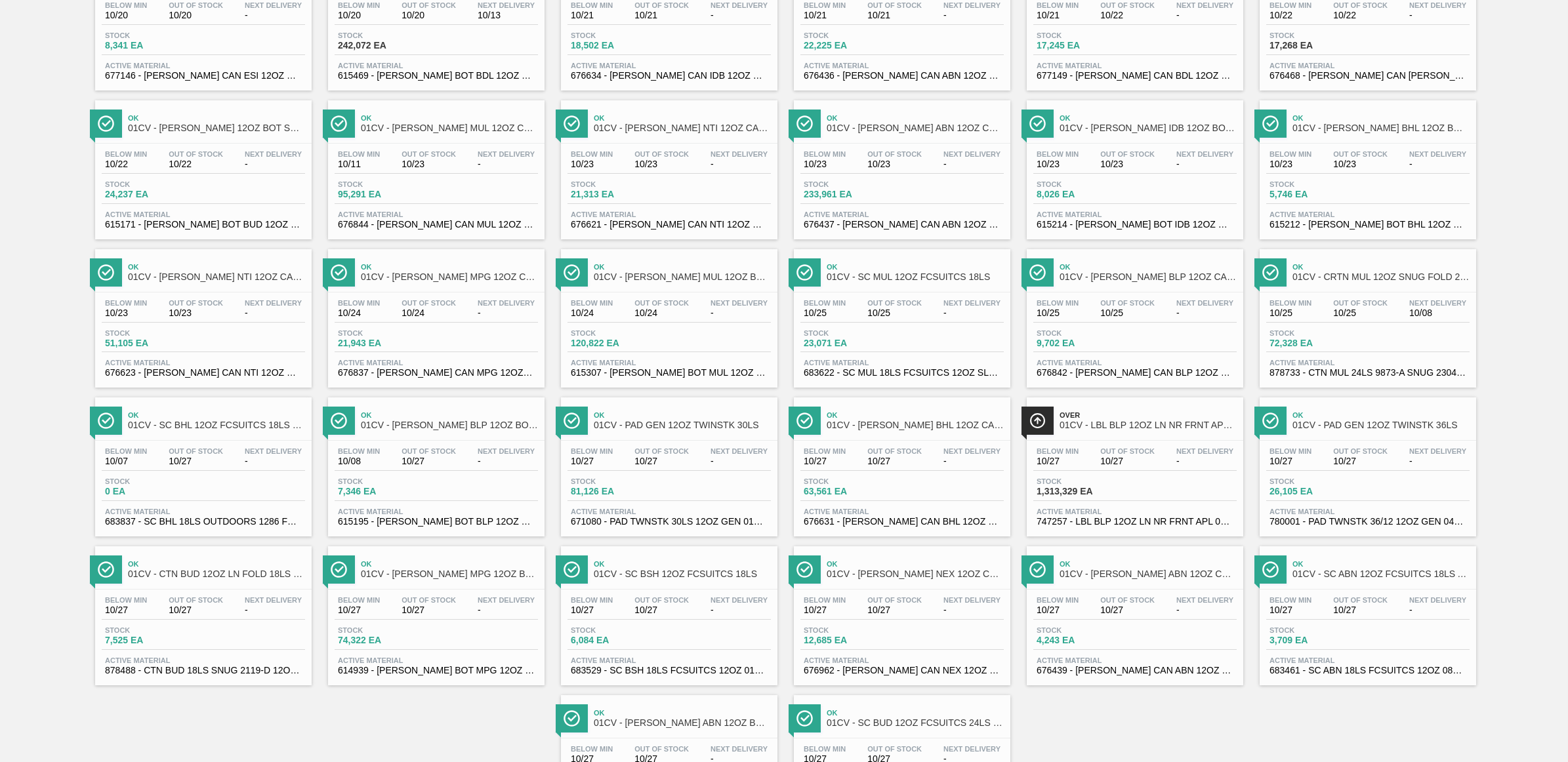
click at [694, 332] on div "Below Min 10/24 Out Of Stock 10/24 Next Delivery - Stock 120,822 EA Active Mate…" at bounding box center [668, 337] width 216 height 89
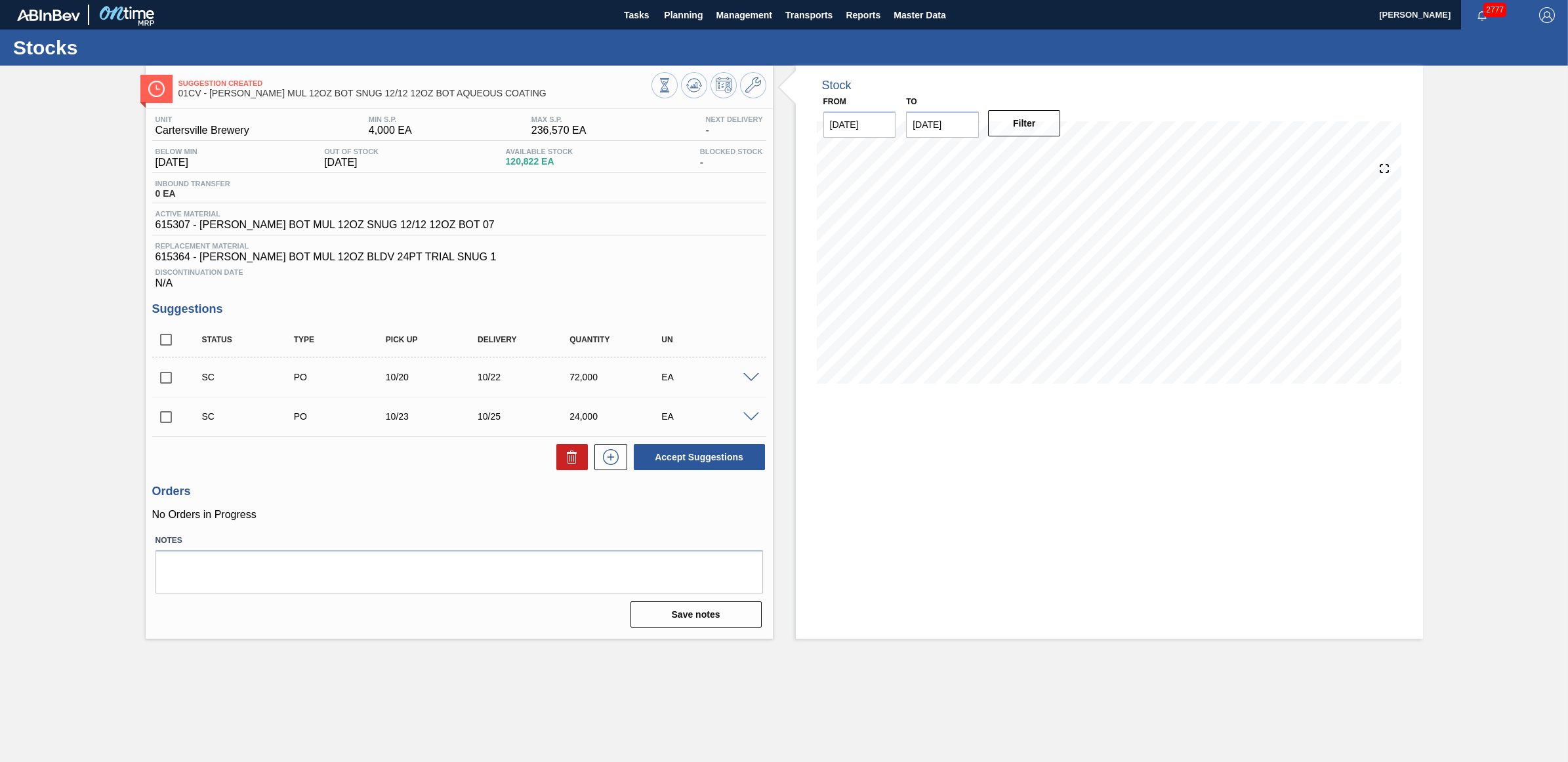
click at [752, 422] on span at bounding box center [751, 418] width 16 height 10
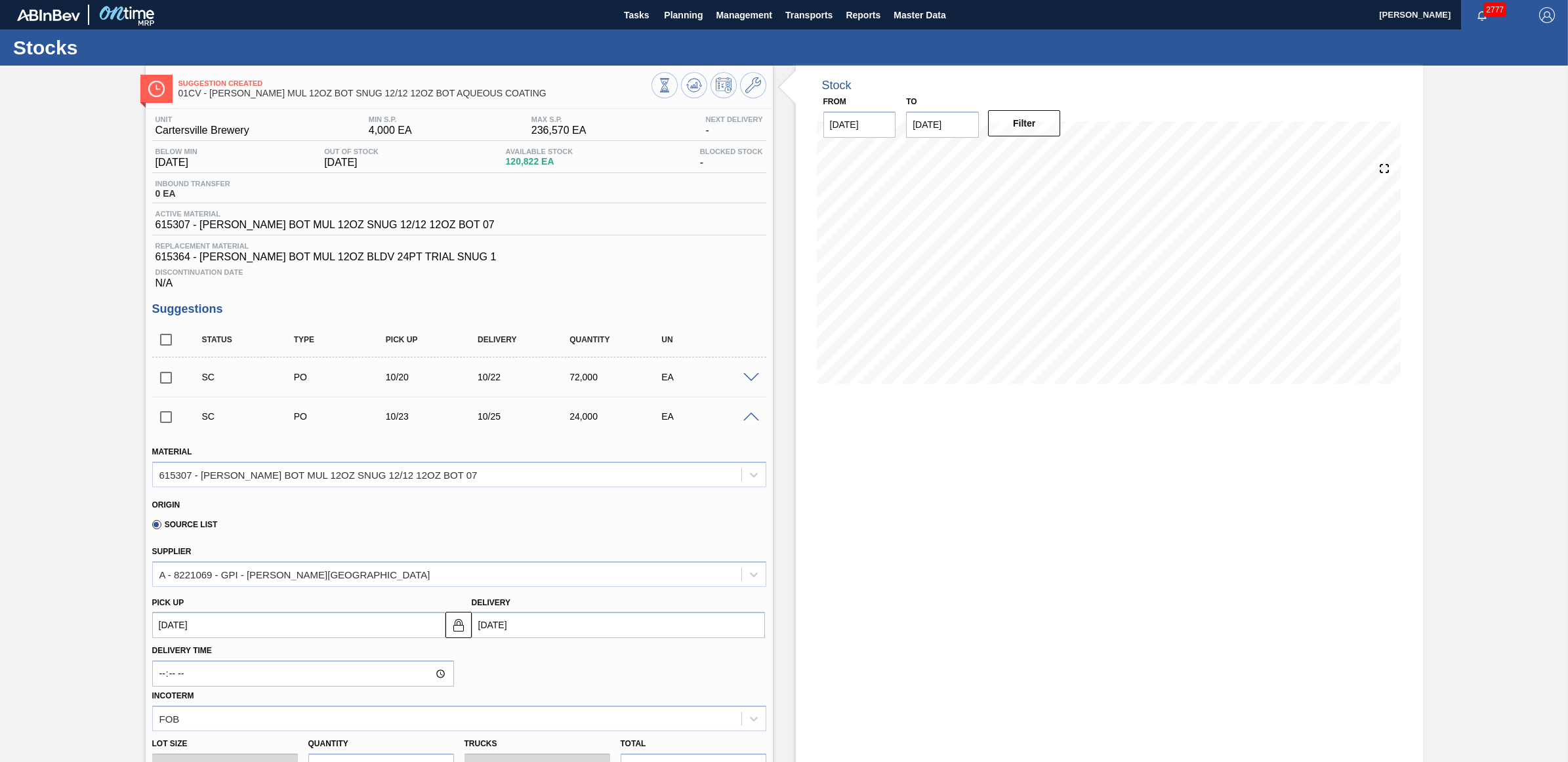
scroll to position [82, 0]
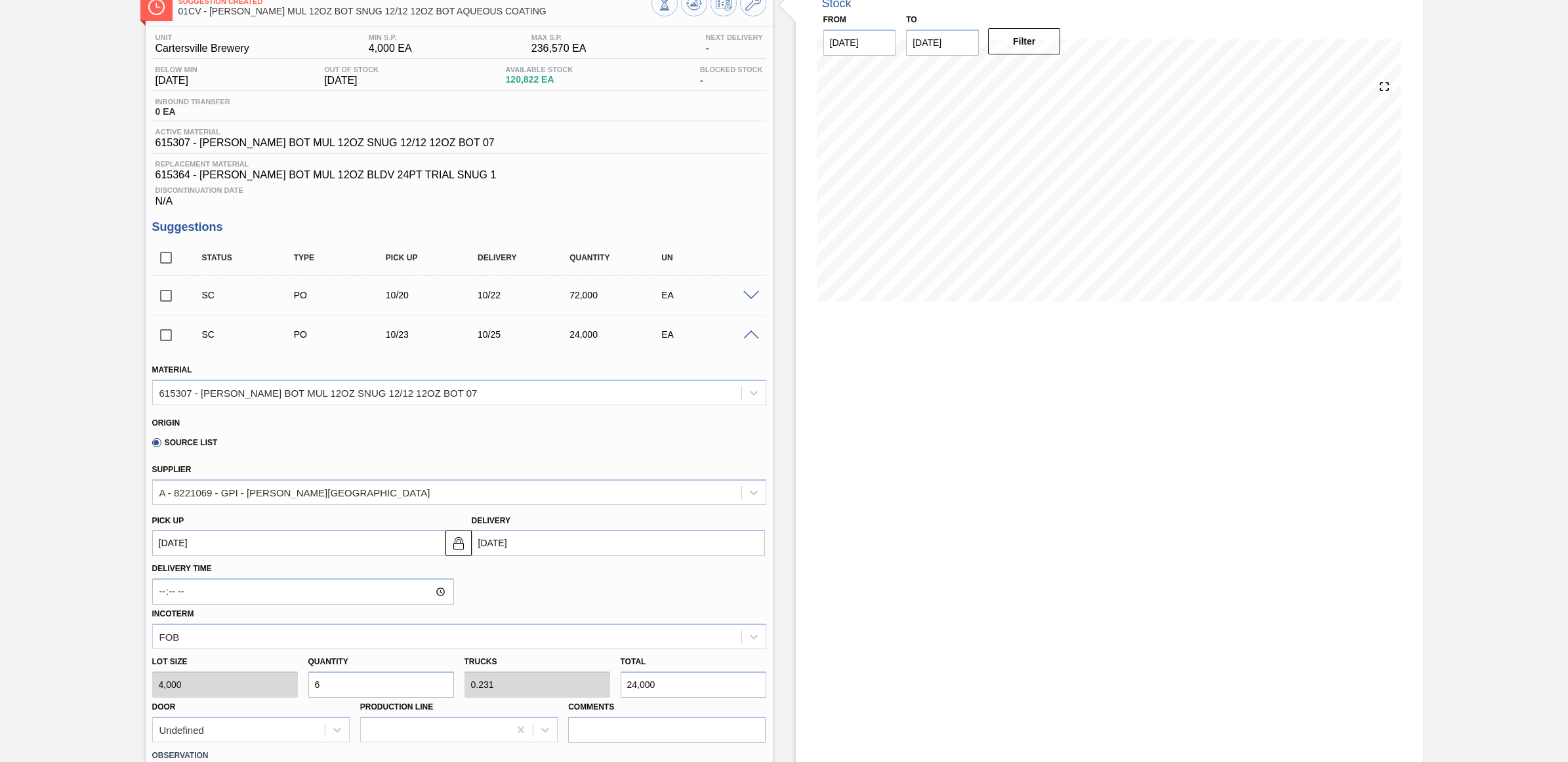
click at [749, 341] on span at bounding box center [751, 335] width 16 height 10
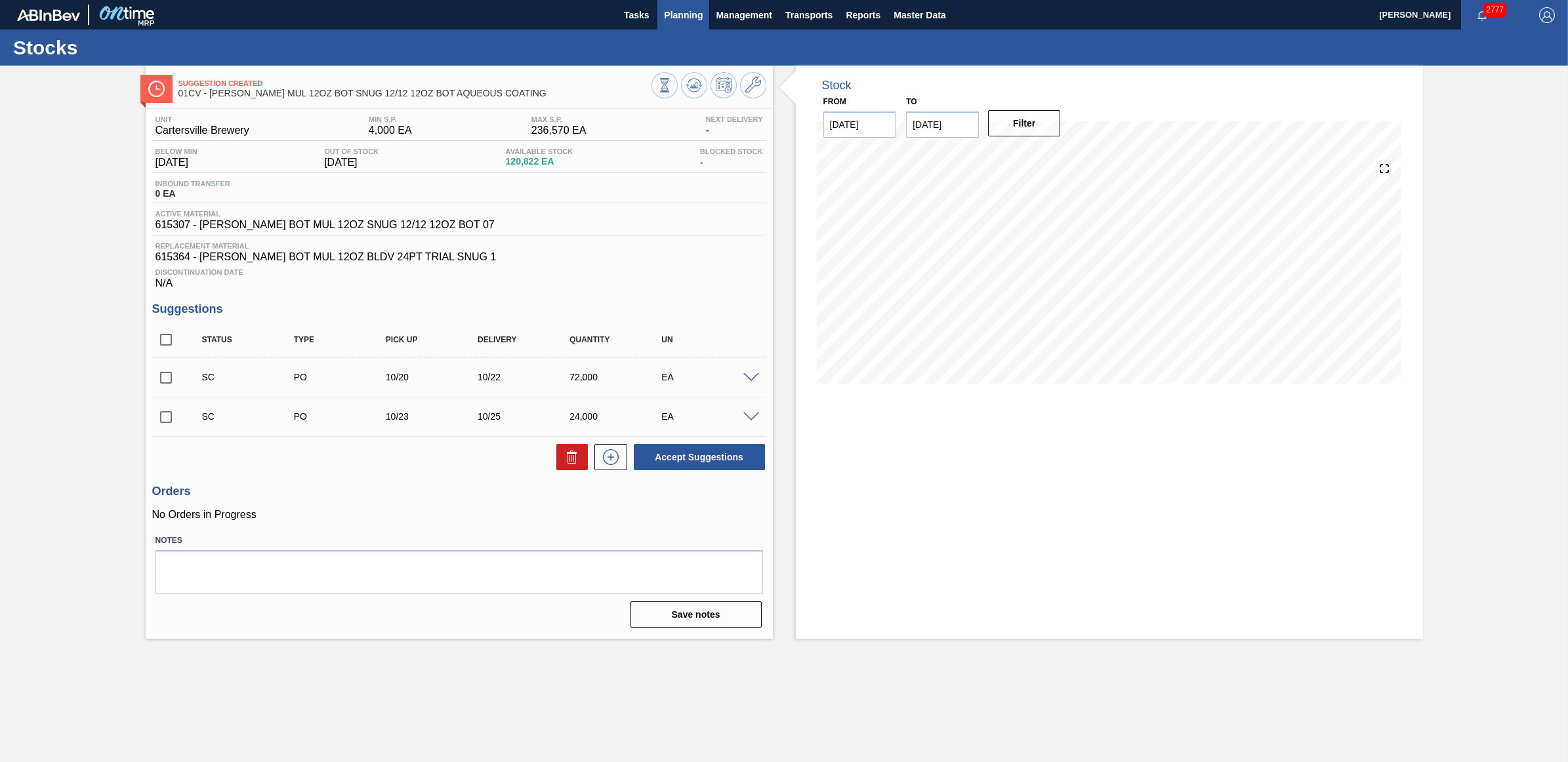
click at [697, 12] on span "Planning" at bounding box center [682, 15] width 38 height 16
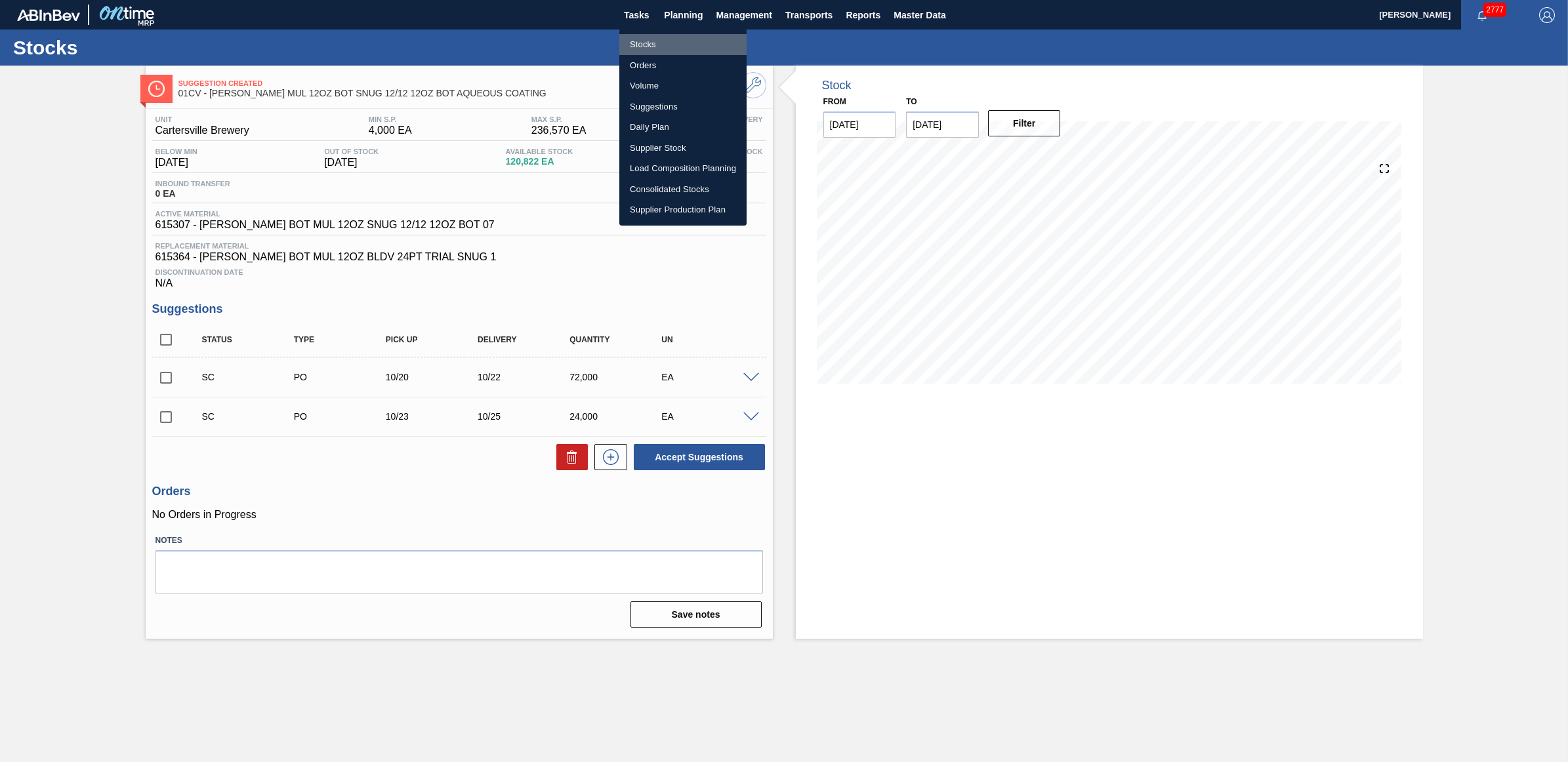
click at [661, 38] on li "Stocks" at bounding box center [683, 44] width 127 height 21
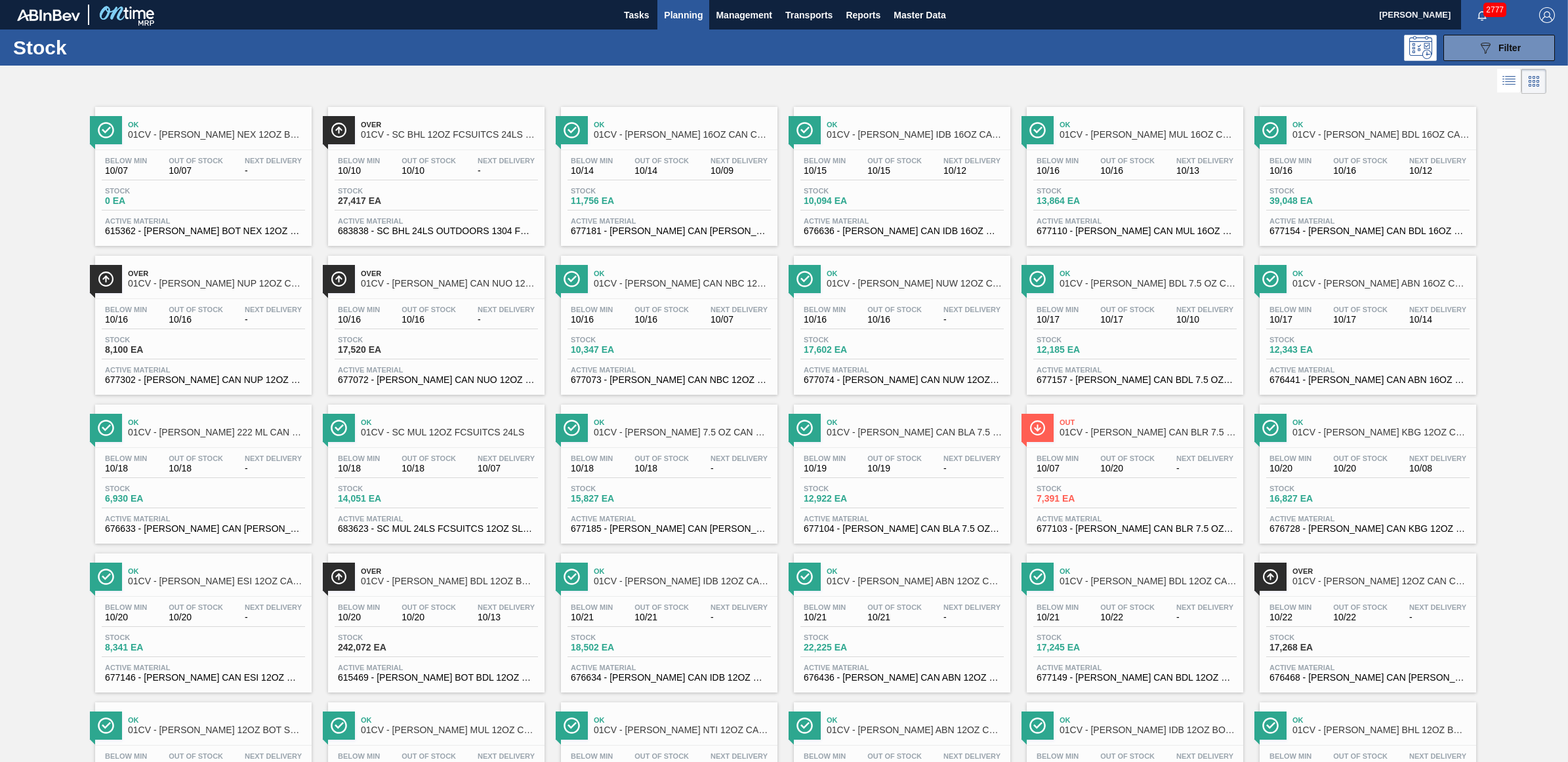
click at [1146, 303] on div "Below Min 10/17 Out Of Stock 10/17 Next Delivery 10/10 Stock 12,185 EA Active M…" at bounding box center [1135, 344] width 216 height 89
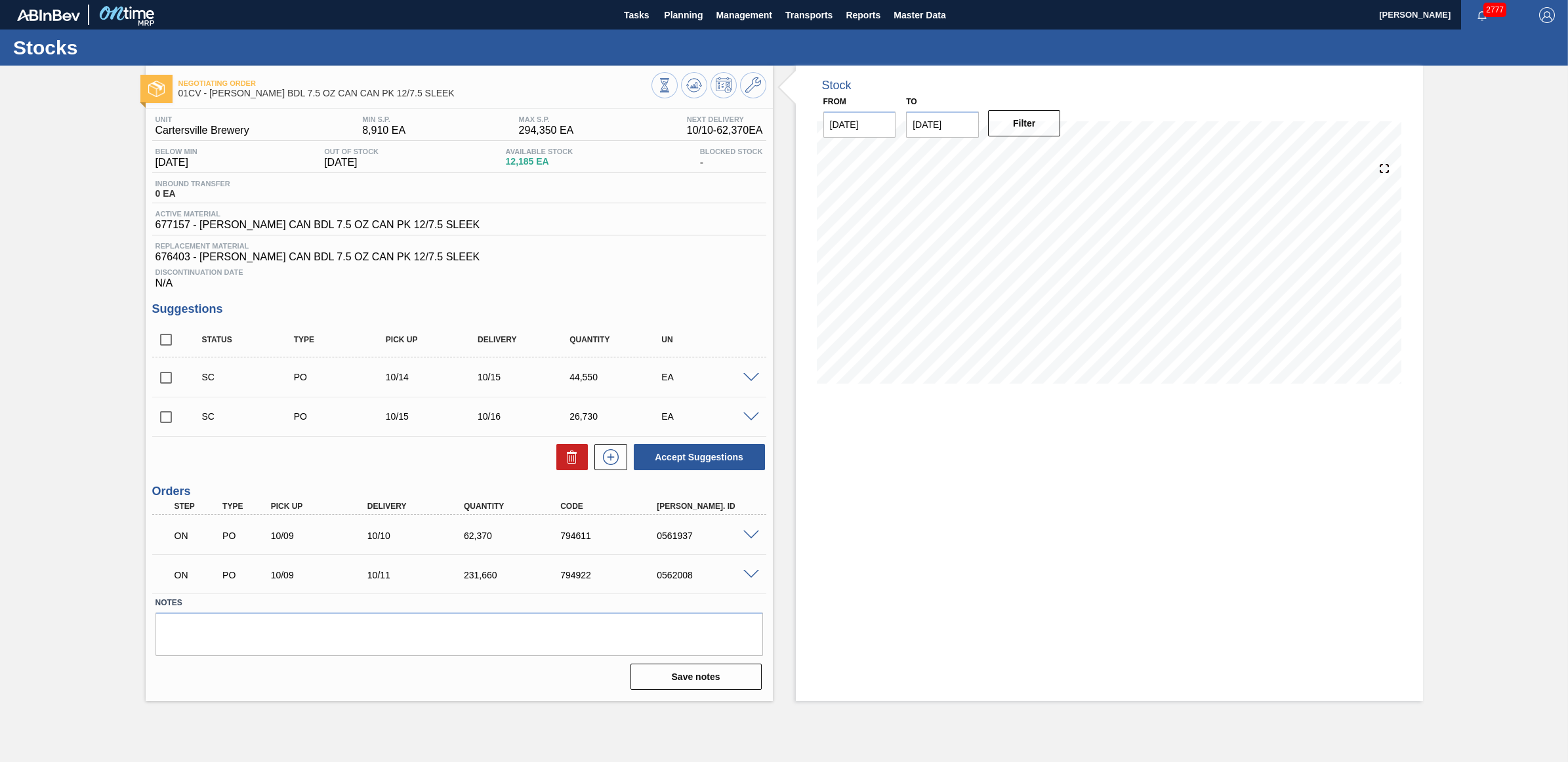
click at [165, 385] on input "checkbox" at bounding box center [166, 377] width 27 height 27
checkbox input "true"
click at [170, 421] on input "checkbox" at bounding box center [166, 417] width 27 height 27
checkbox input "true"
click at [736, 461] on button "Accept Suggestions" at bounding box center [699, 457] width 131 height 26
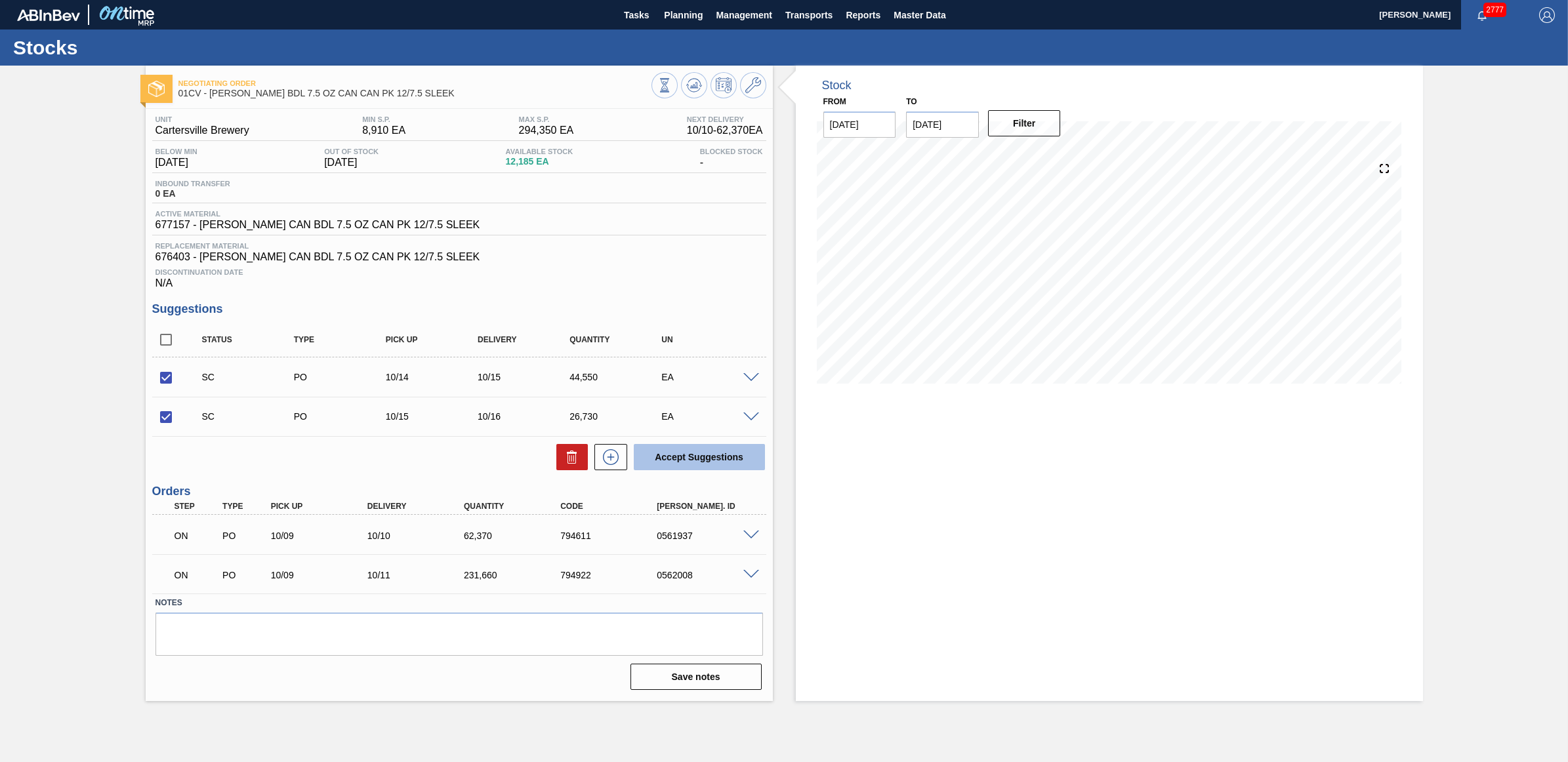
checkbox input "false"
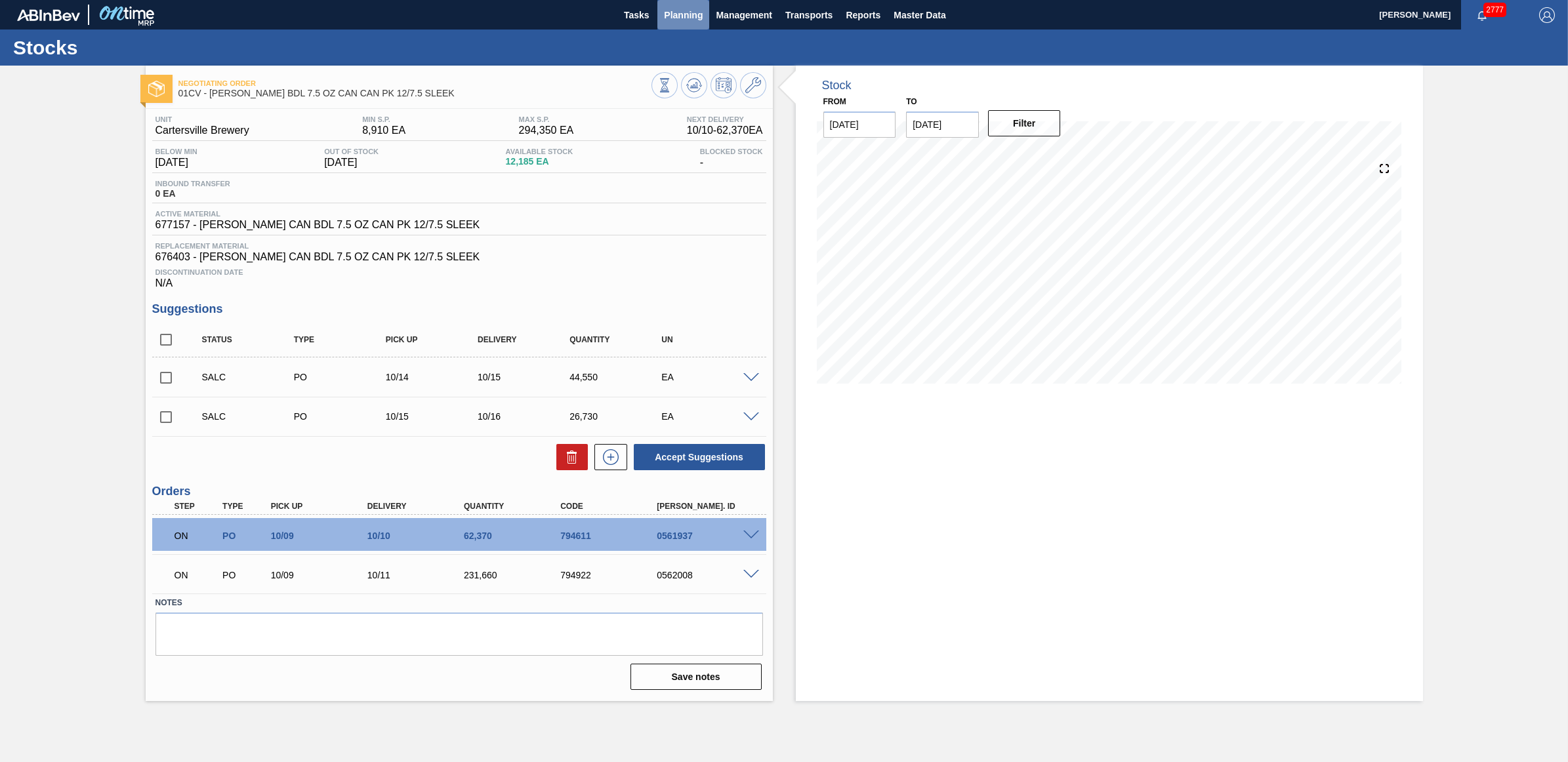
click at [671, 17] on span "Planning" at bounding box center [682, 15] width 38 height 16
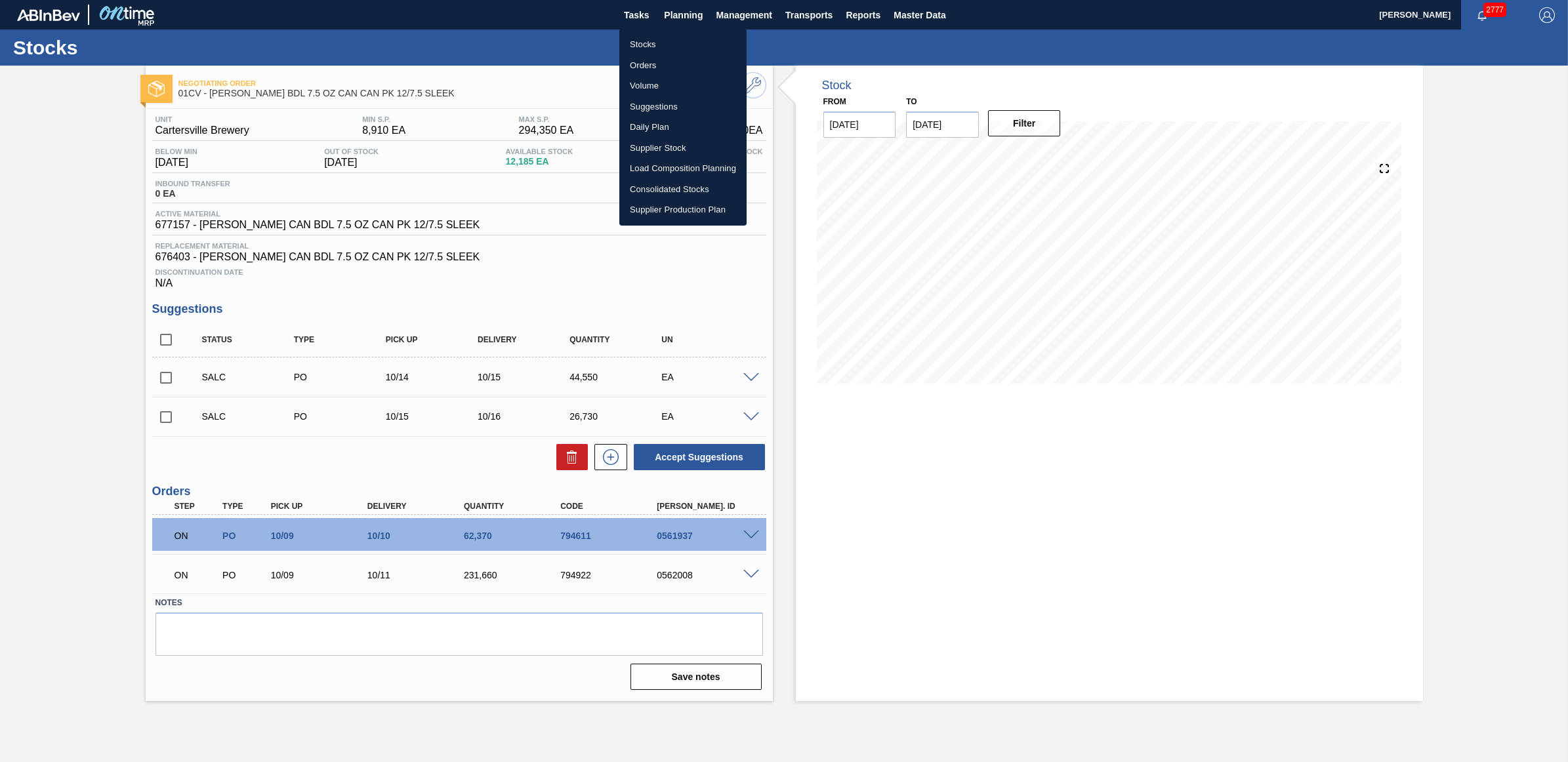
click at [667, 44] on li "Stocks" at bounding box center [683, 44] width 127 height 21
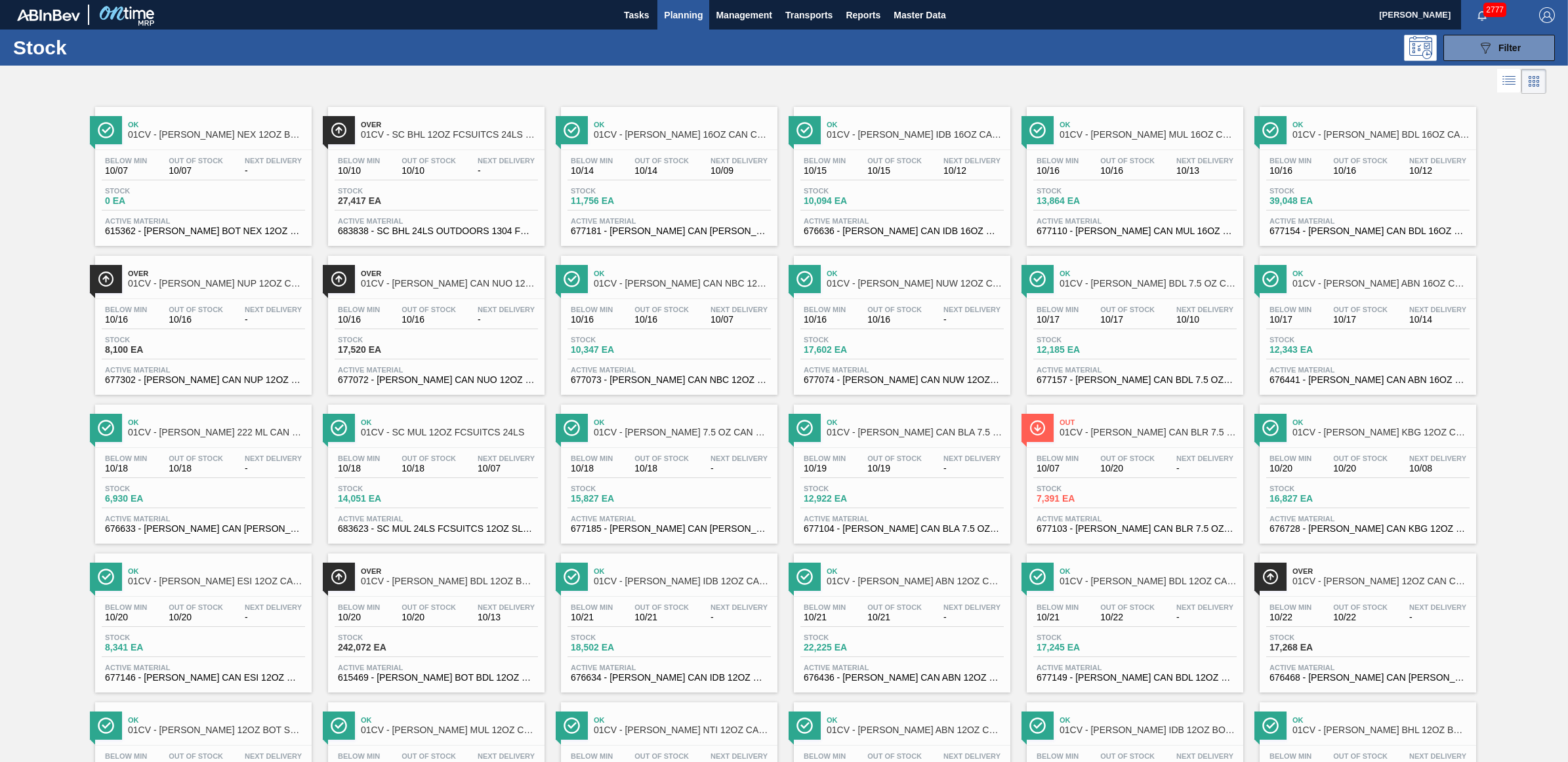
click at [1319, 244] on div "Ok 01CV - [PERSON_NAME] BDL 16OZ CAN CAN PK 8/16 CAN Below Min 10/16 Out Of Sto…" at bounding box center [1368, 176] width 216 height 139
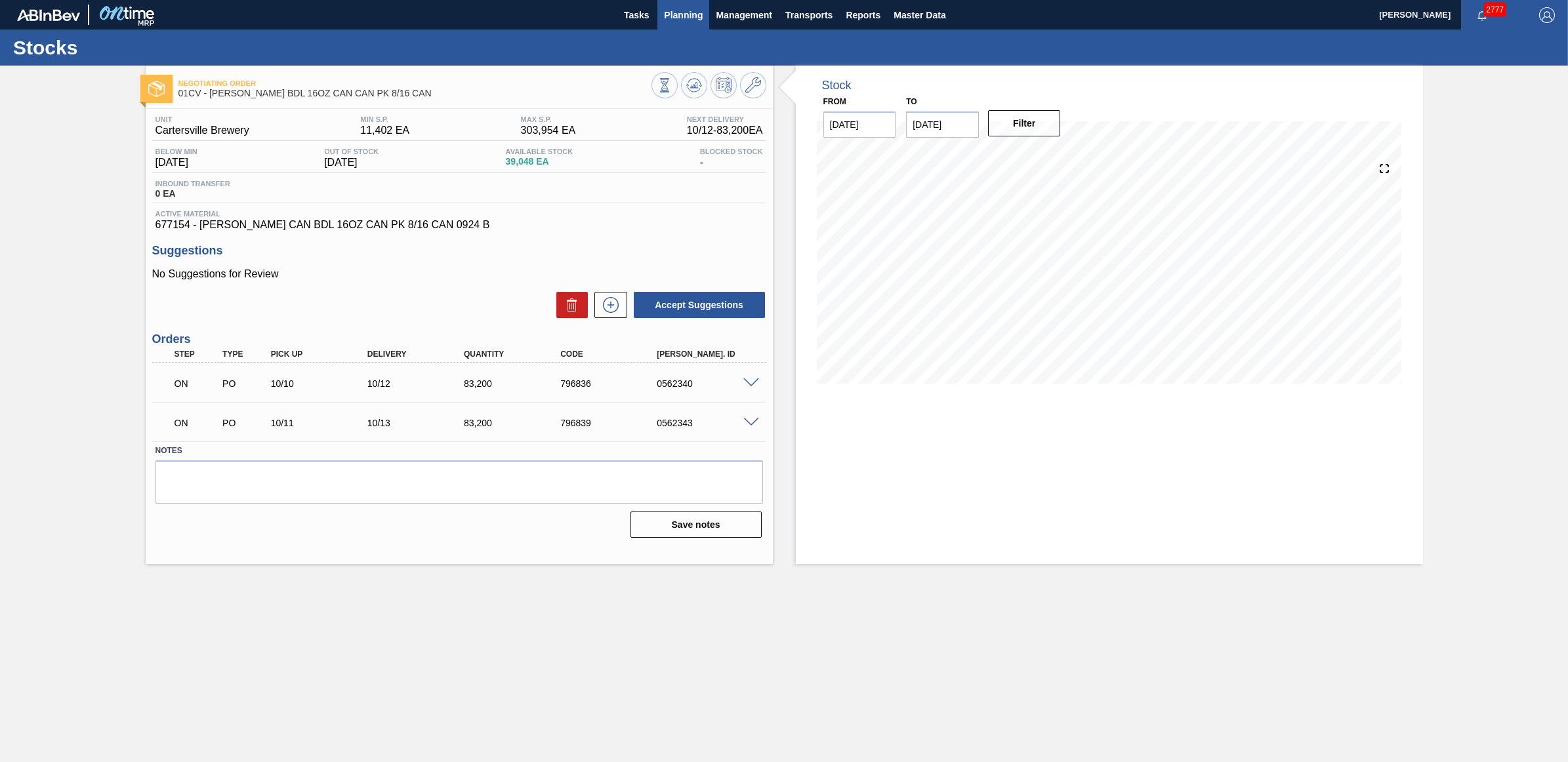
click at [680, 20] on span "Planning" at bounding box center [682, 15] width 38 height 16
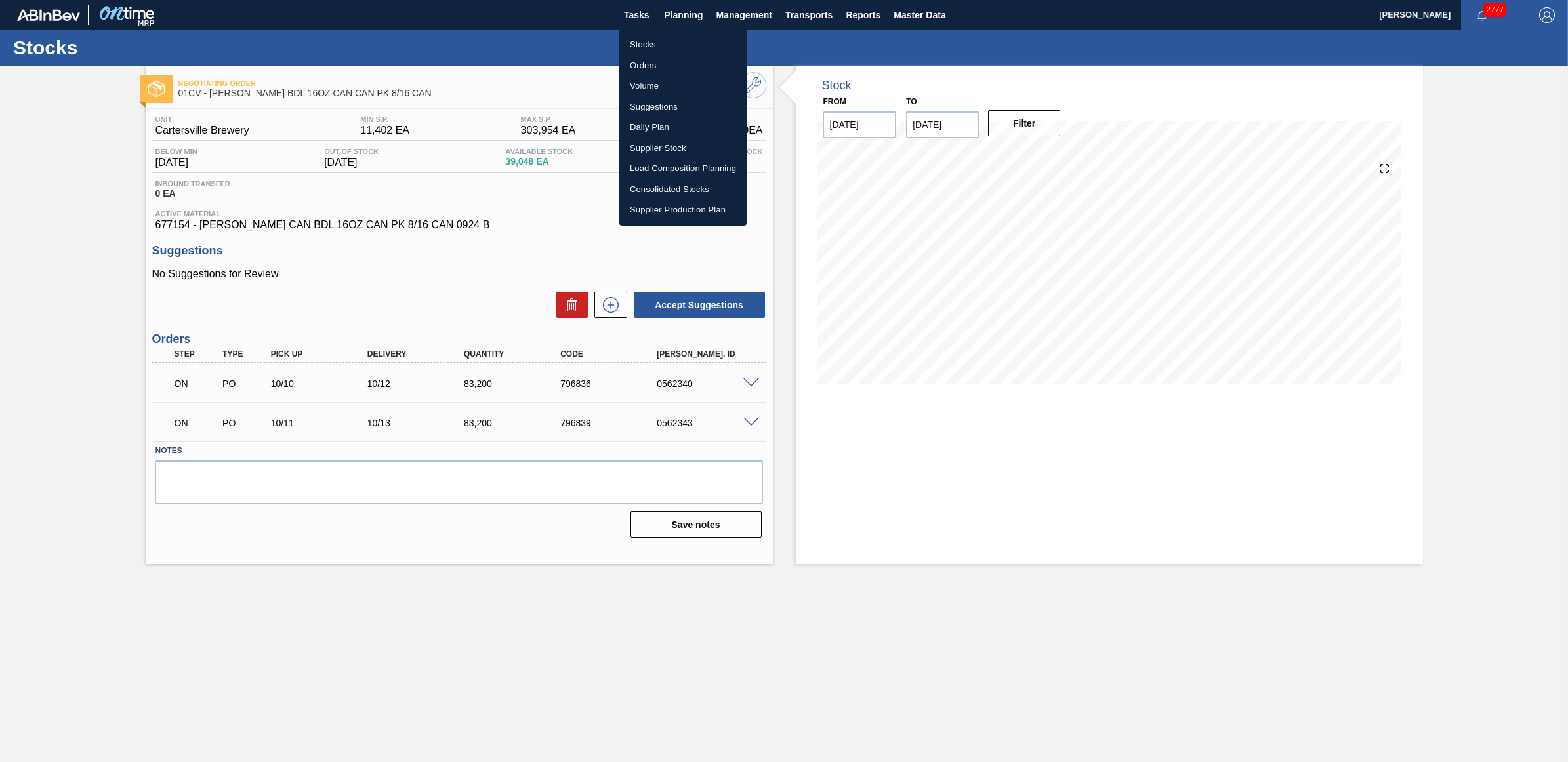
click at [667, 39] on li "Stocks" at bounding box center [683, 44] width 127 height 21
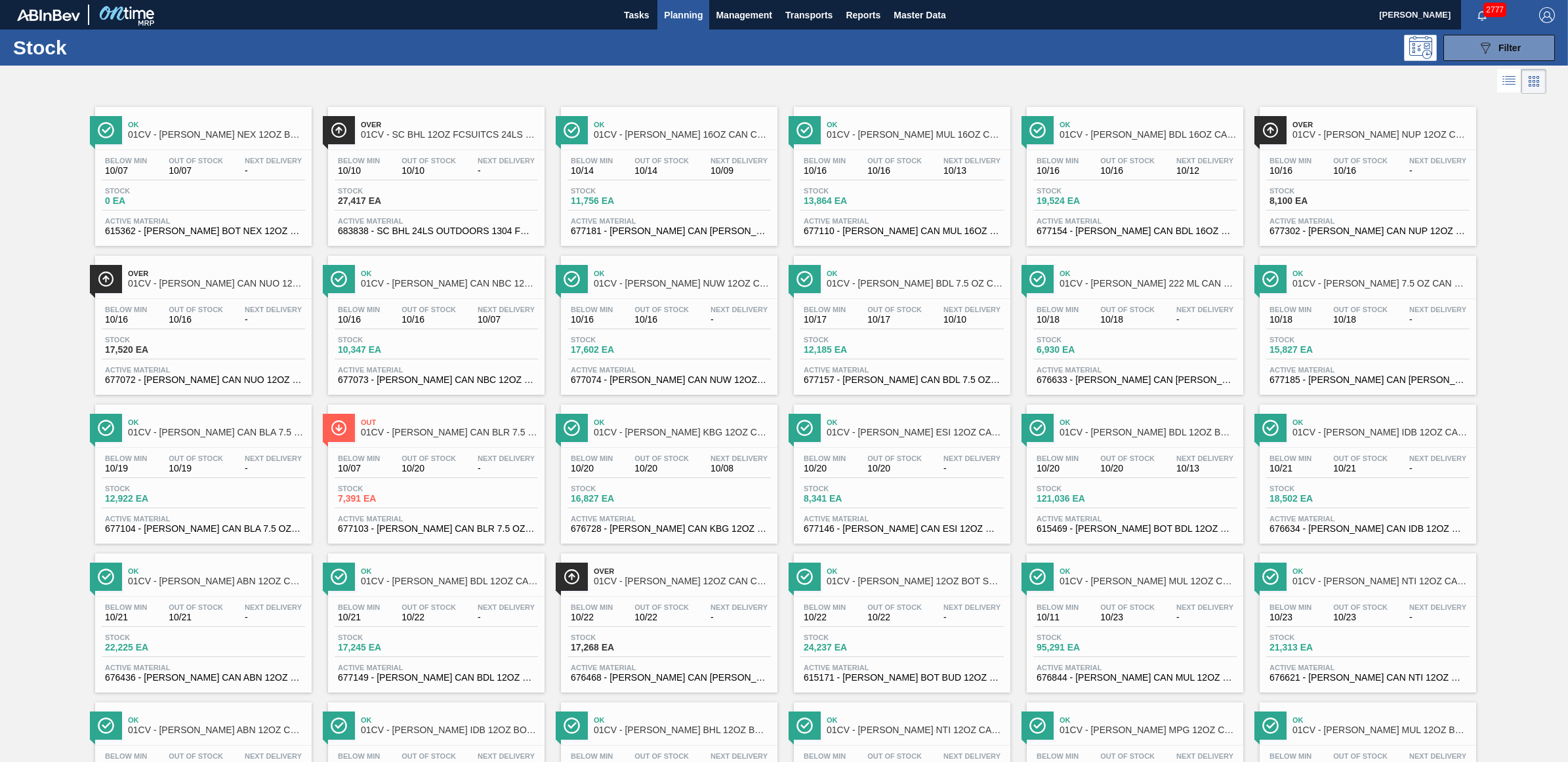
click at [1398, 321] on div "Below Min 10/18 Out Of Stock 10/18 Next Delivery -" at bounding box center [1368, 317] width 203 height 23
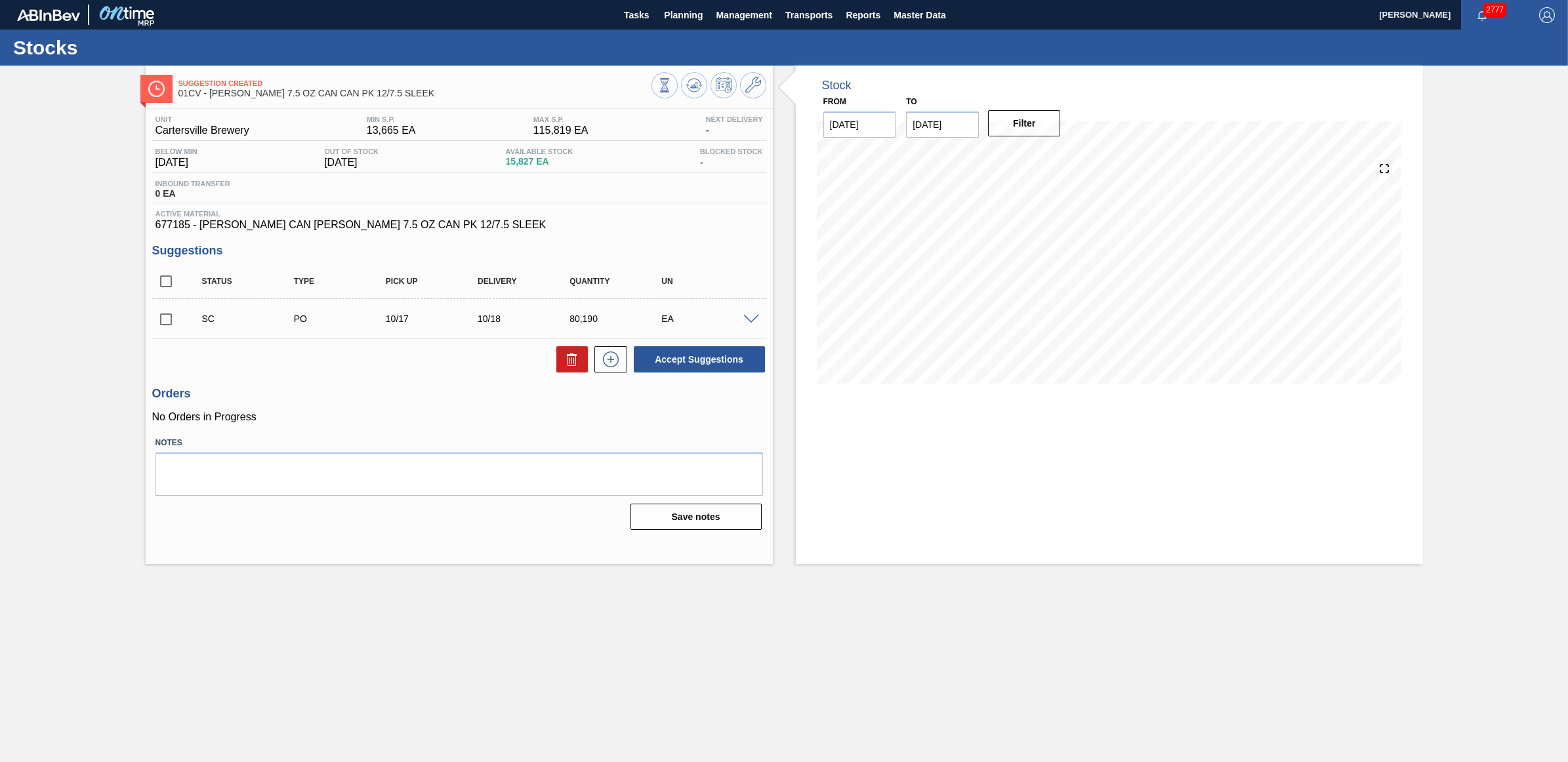
click at [168, 322] on input "checkbox" at bounding box center [166, 319] width 27 height 27
click at [696, 370] on button "Accept Suggestions" at bounding box center [699, 359] width 131 height 26
checkbox input "false"
click at [685, 14] on span "Planning" at bounding box center [682, 15] width 38 height 16
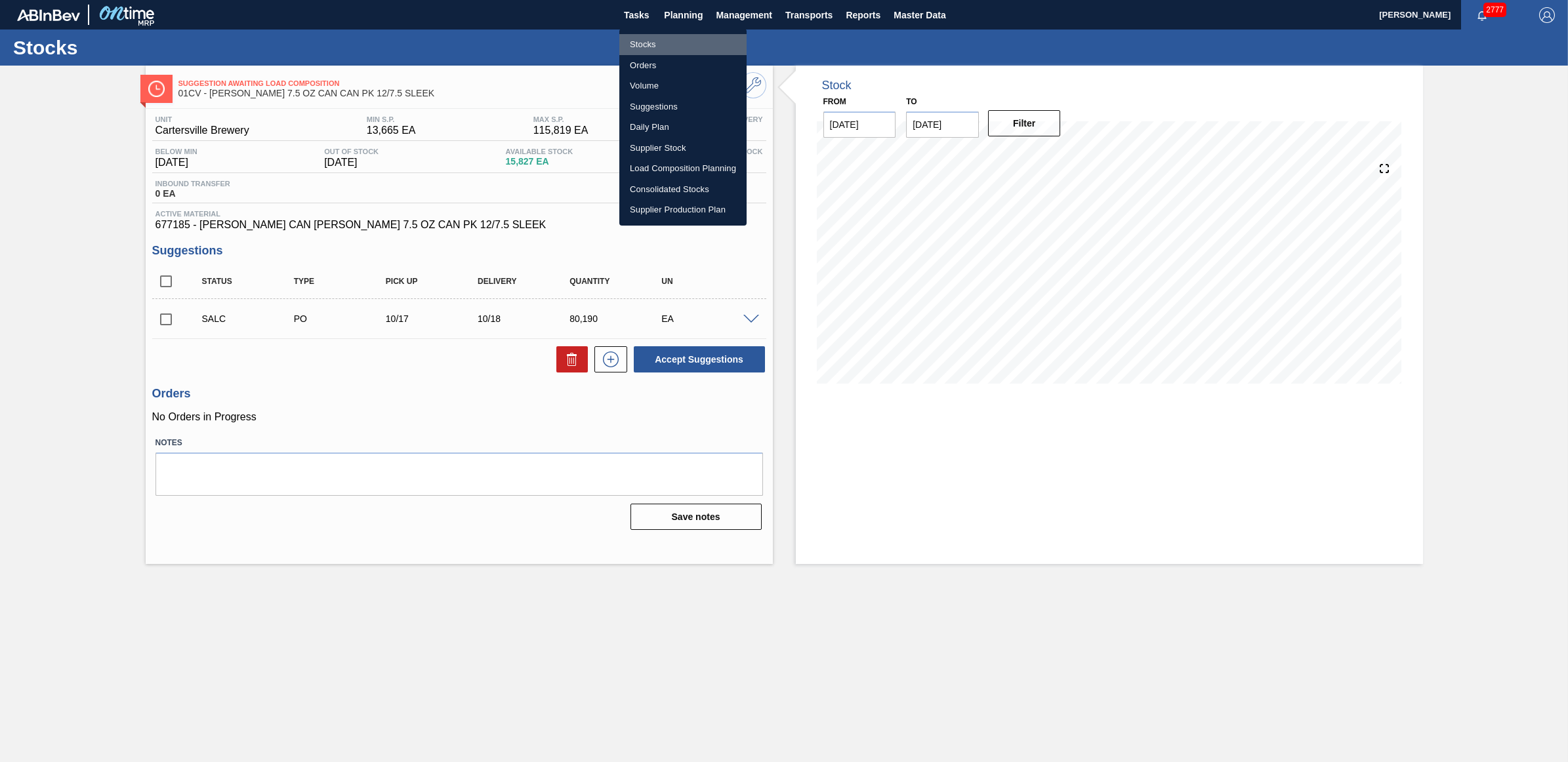
click at [671, 41] on li "Stocks" at bounding box center [683, 44] width 127 height 21
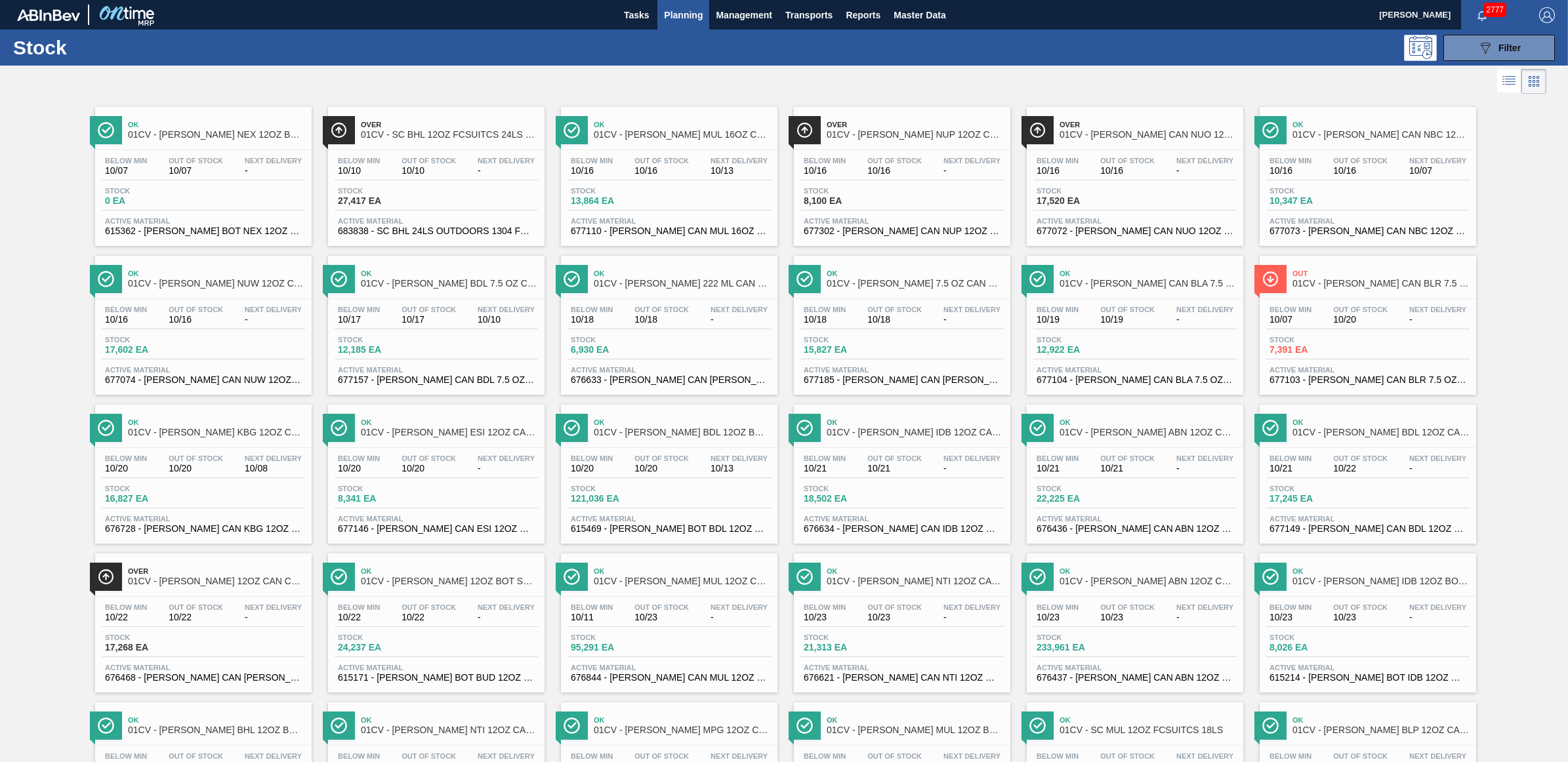
click at [624, 344] on span "Stock" at bounding box center [617, 340] width 92 height 7
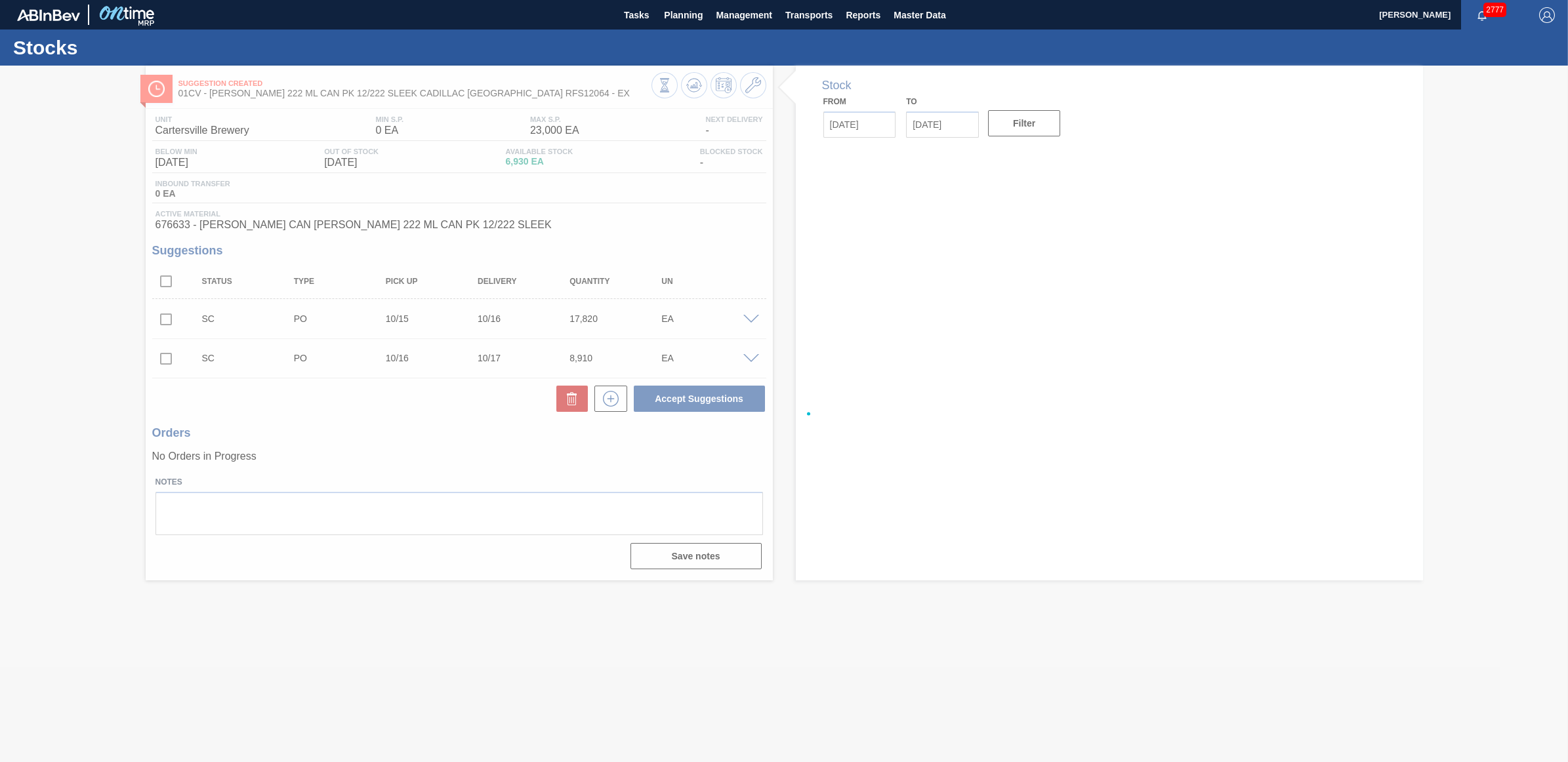
type input "[DATE]"
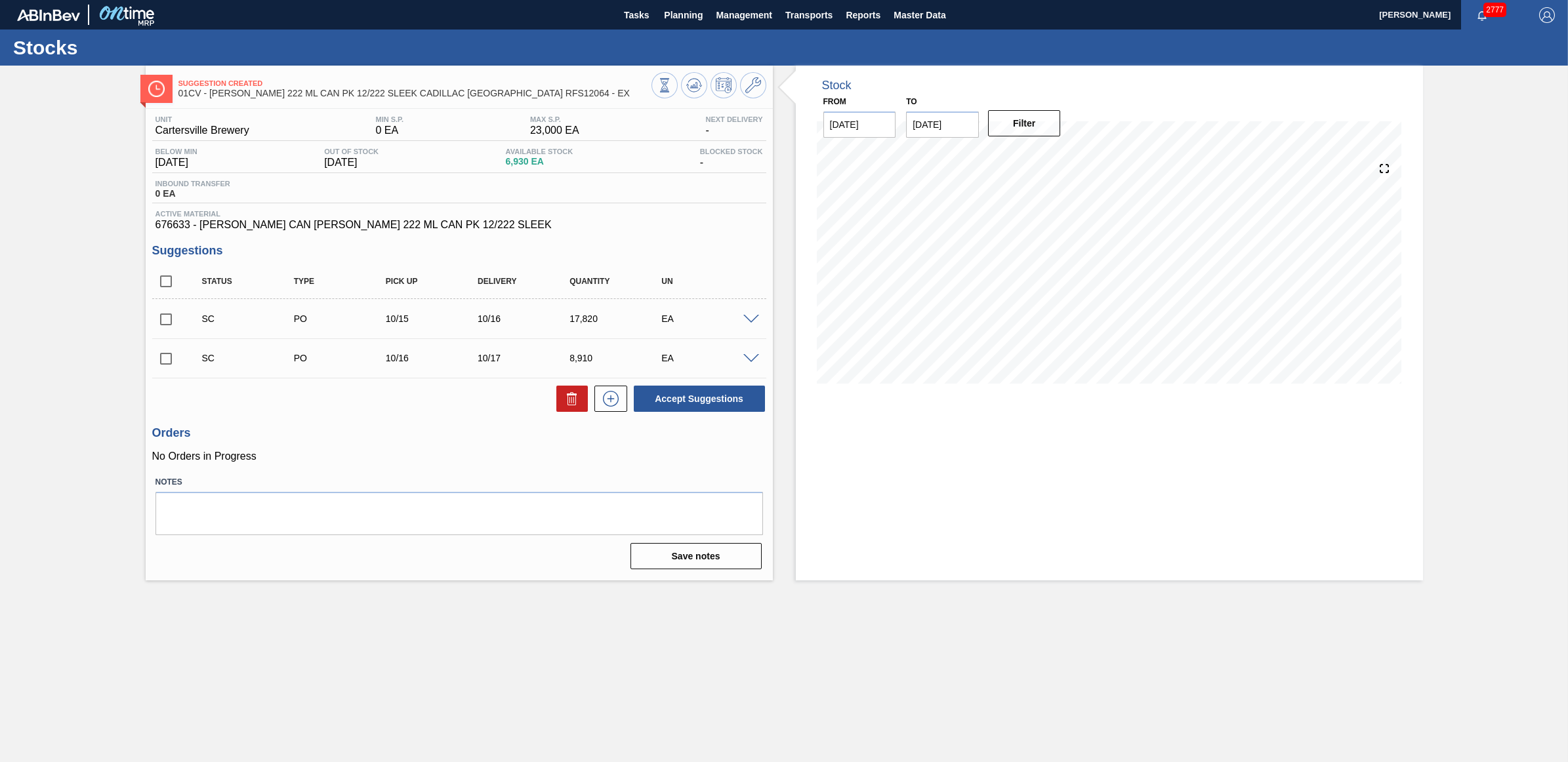
click at [168, 314] on input "checkbox" at bounding box center [166, 319] width 27 height 27
checkbox input "true"
click at [166, 354] on input "checkbox" at bounding box center [166, 359] width 27 height 27
checkbox input "true"
click at [706, 403] on button "Accept Suggestions" at bounding box center [699, 399] width 131 height 26
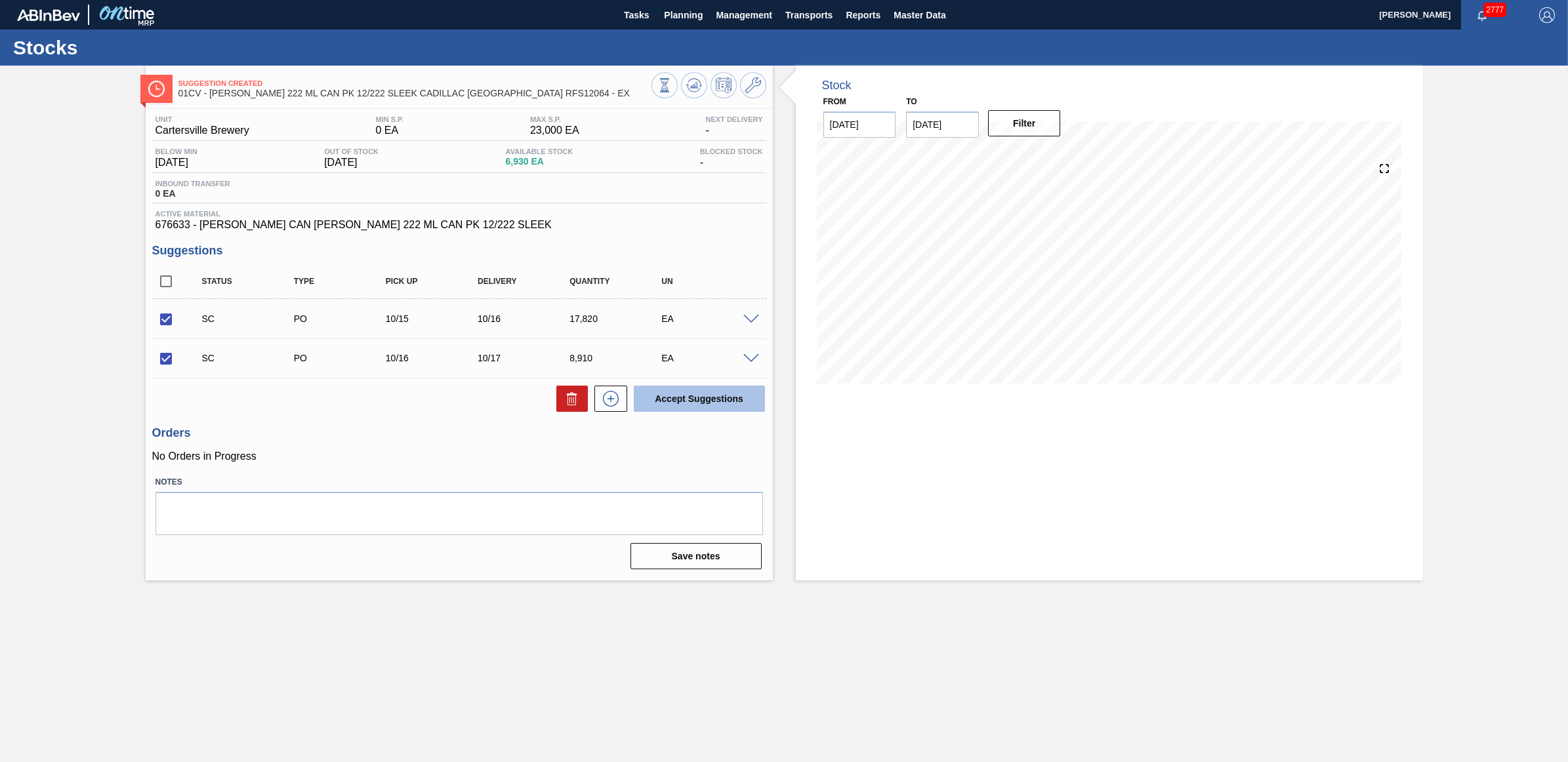
checkbox input "false"
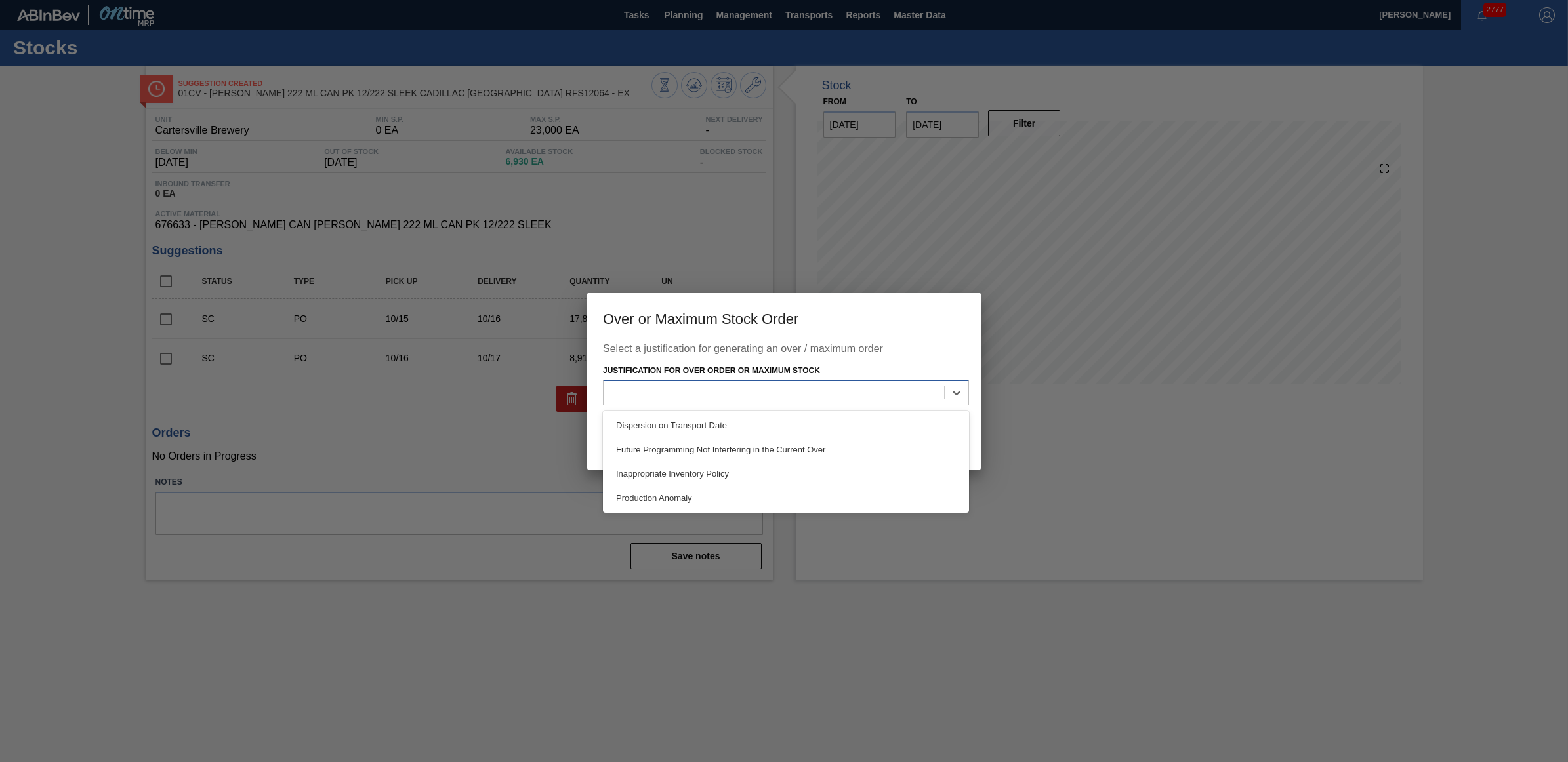
click at [712, 380] on div at bounding box center [785, 392] width 366 height 25
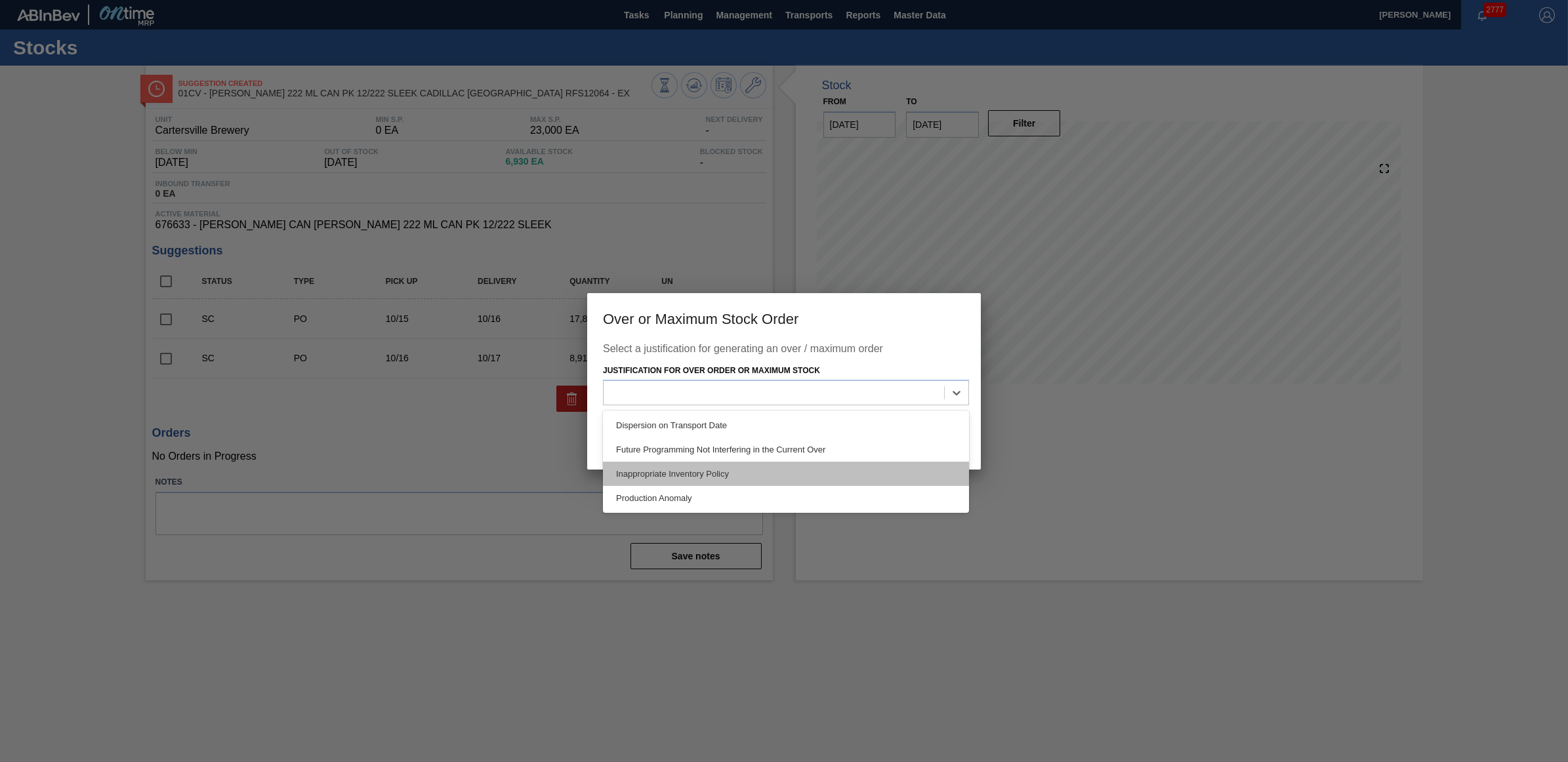
click at [747, 470] on div "Inappropriate Inventory Policy" at bounding box center [785, 474] width 366 height 24
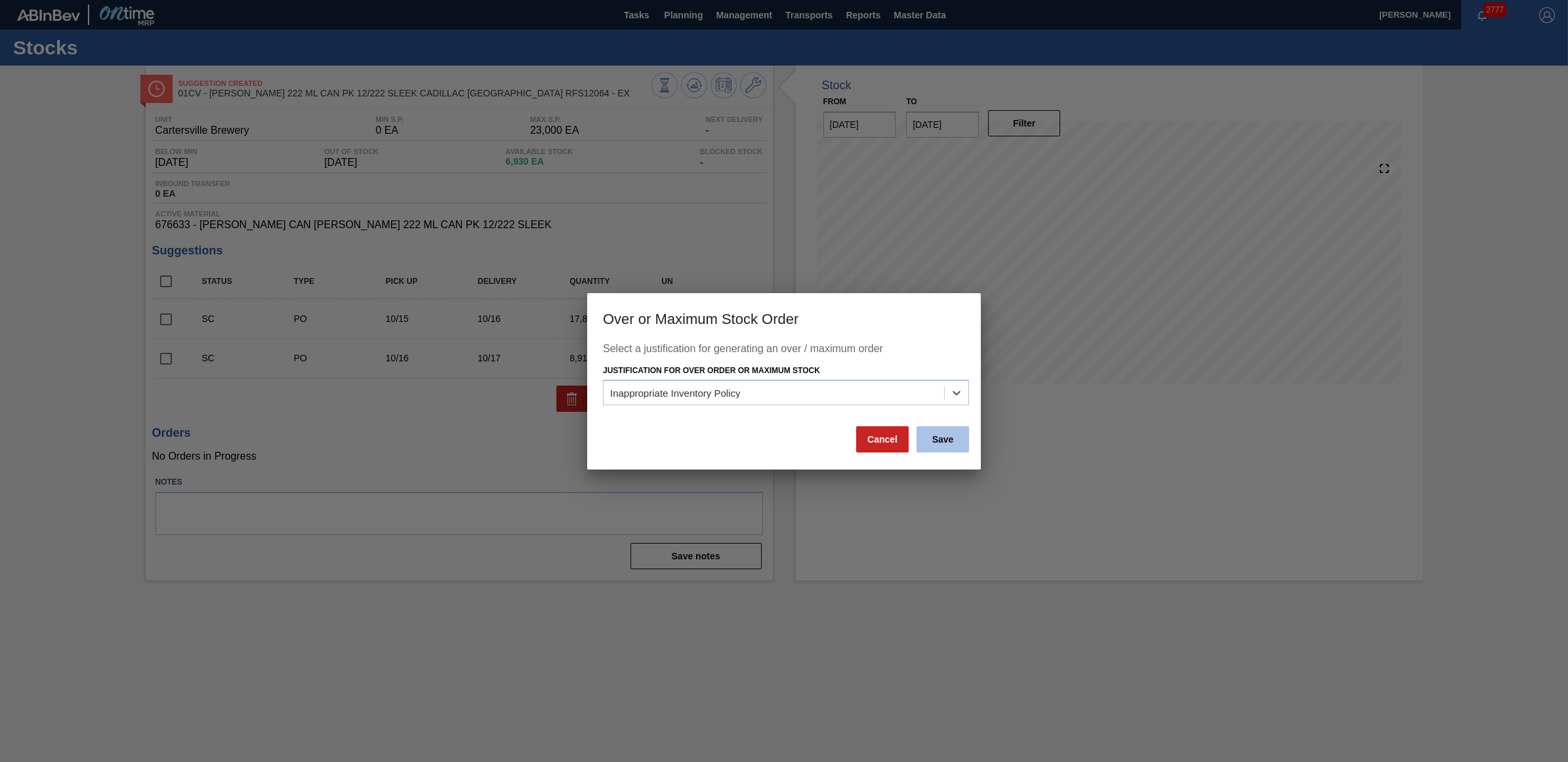
click at [945, 436] on button "Save" at bounding box center [943, 440] width 52 height 26
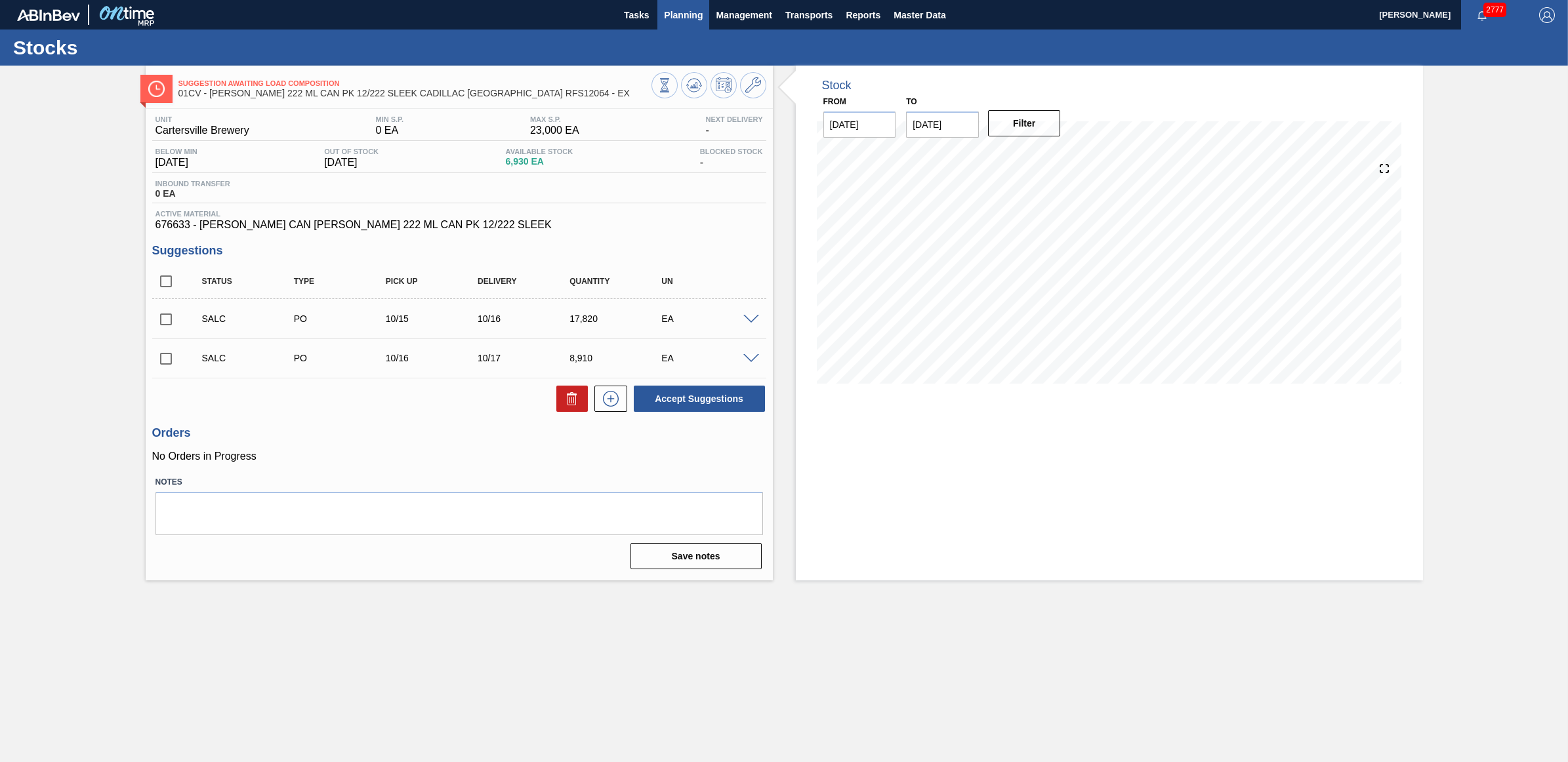
click at [679, 18] on span "Planning" at bounding box center [682, 15] width 38 height 16
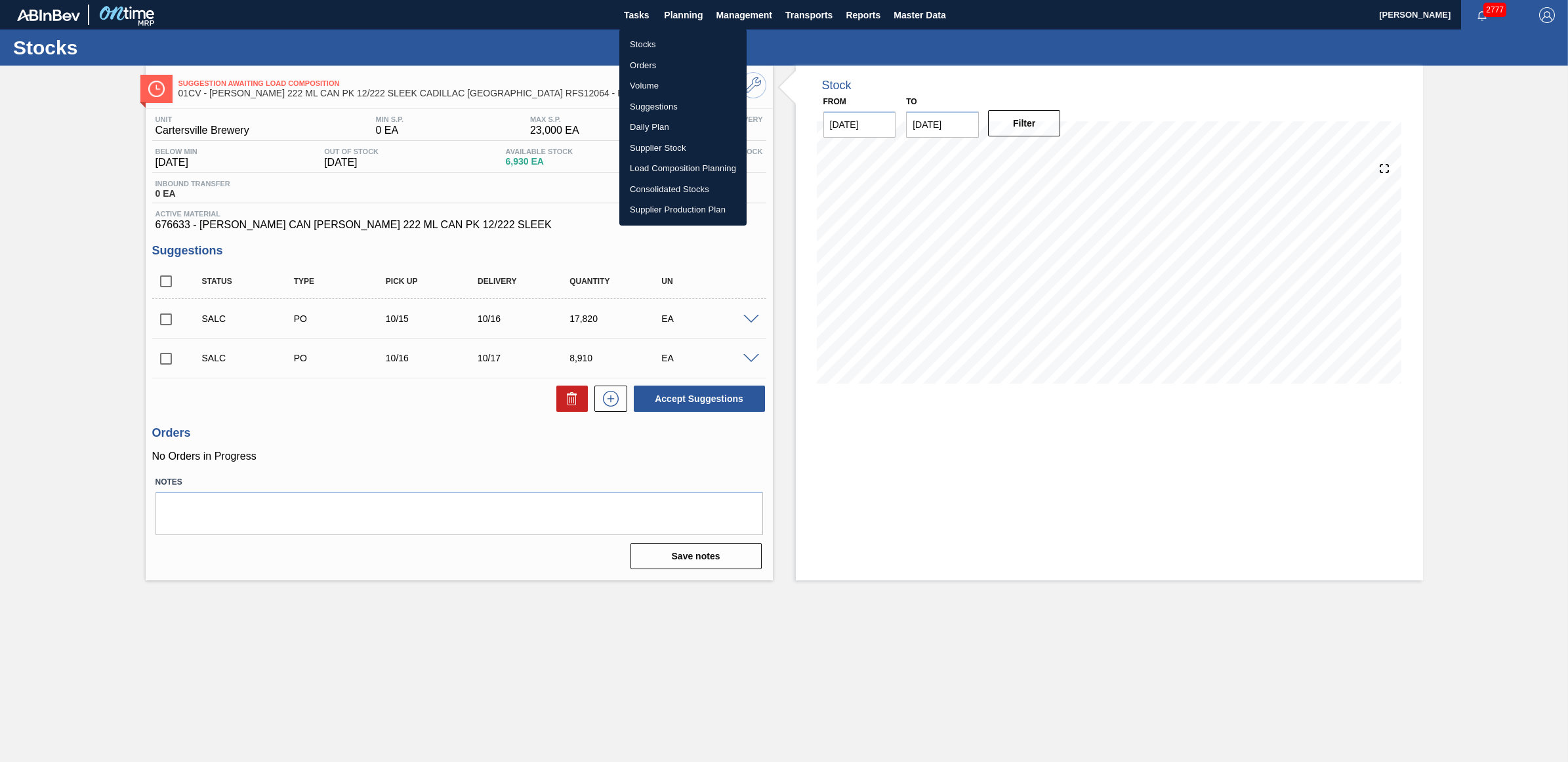
click at [667, 41] on li "Stocks" at bounding box center [683, 44] width 127 height 21
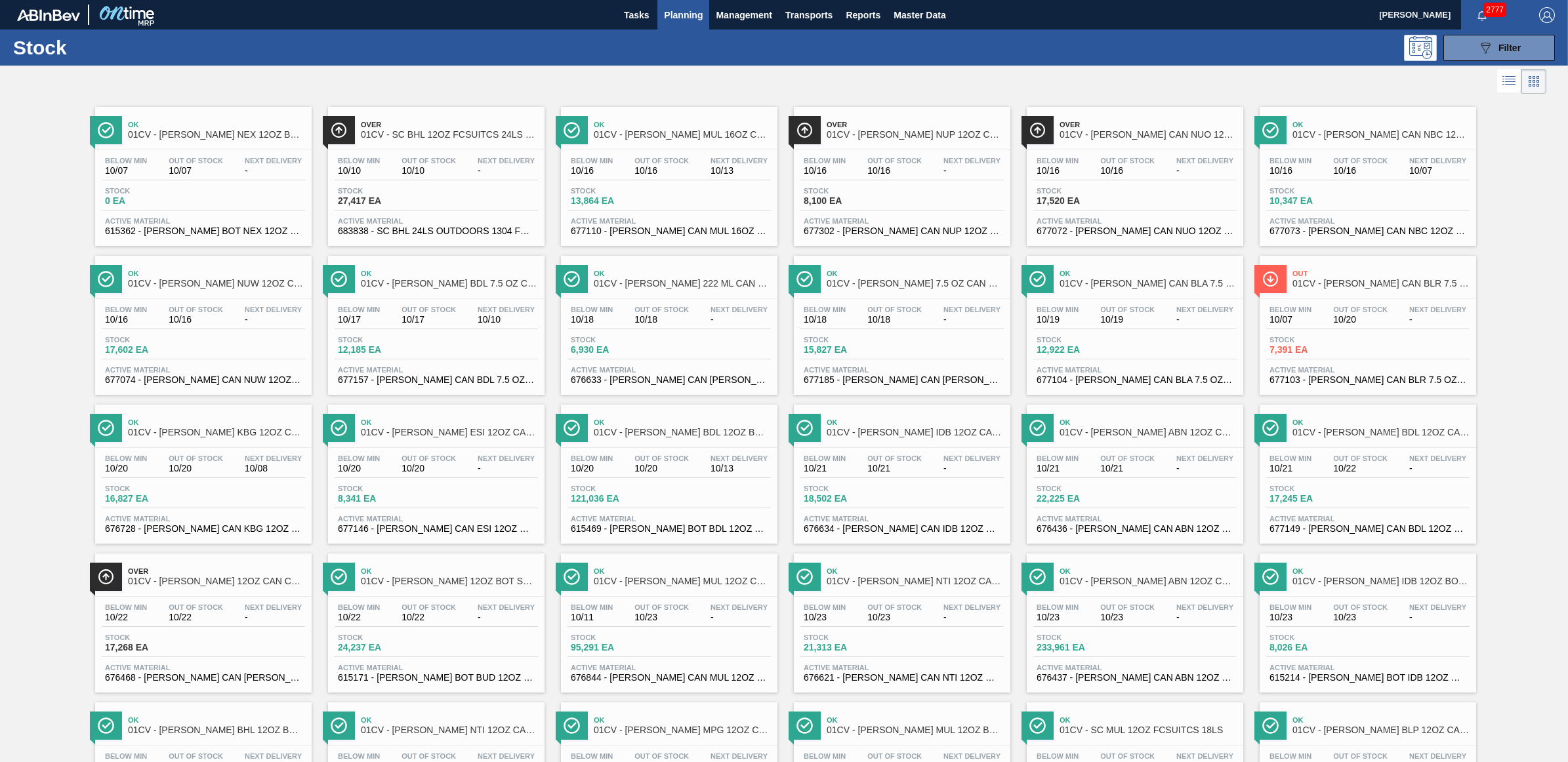
click at [1134, 316] on span "10/19" at bounding box center [1127, 319] width 54 height 10
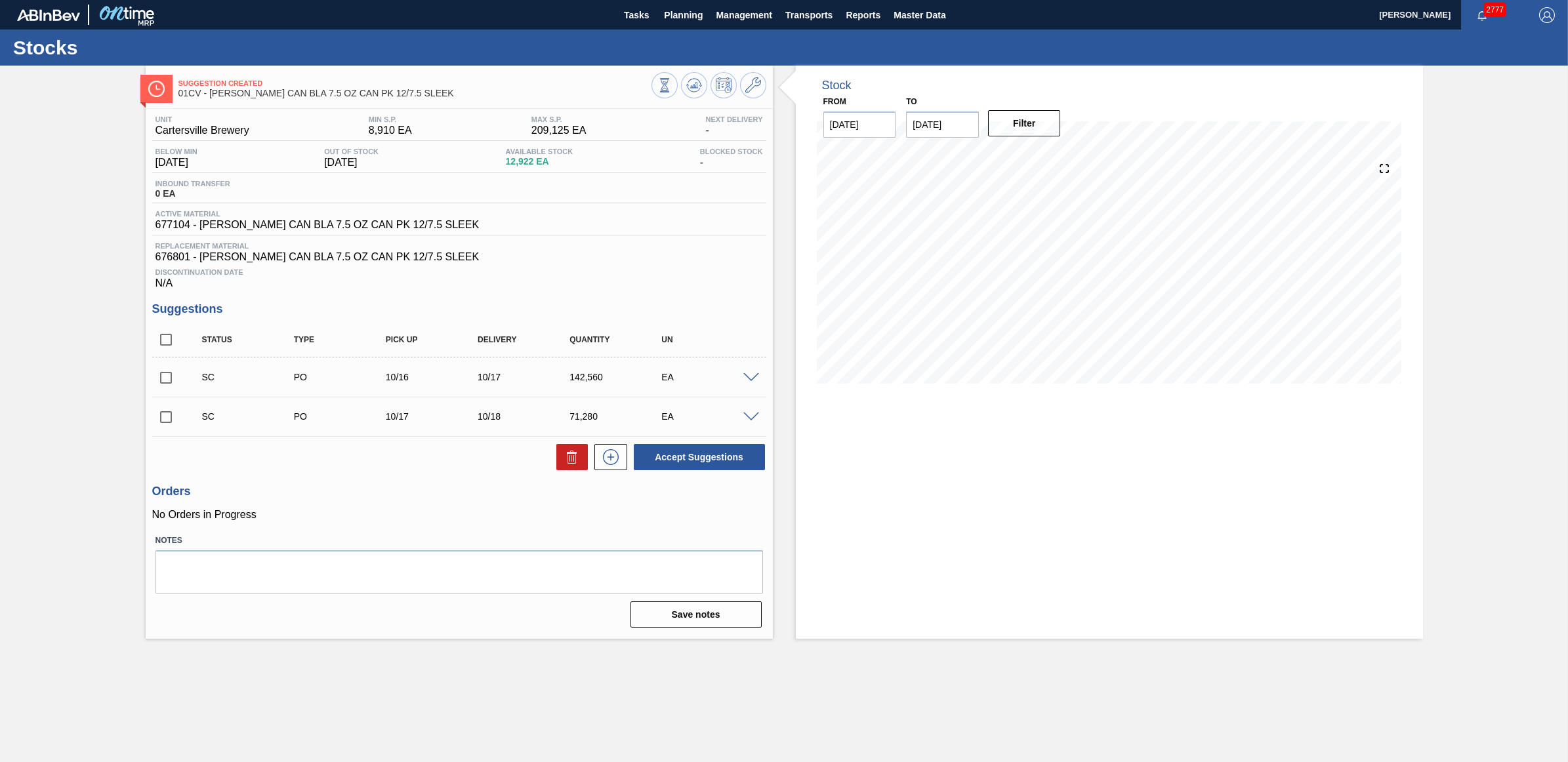
click at [755, 422] on span at bounding box center [751, 418] width 16 height 10
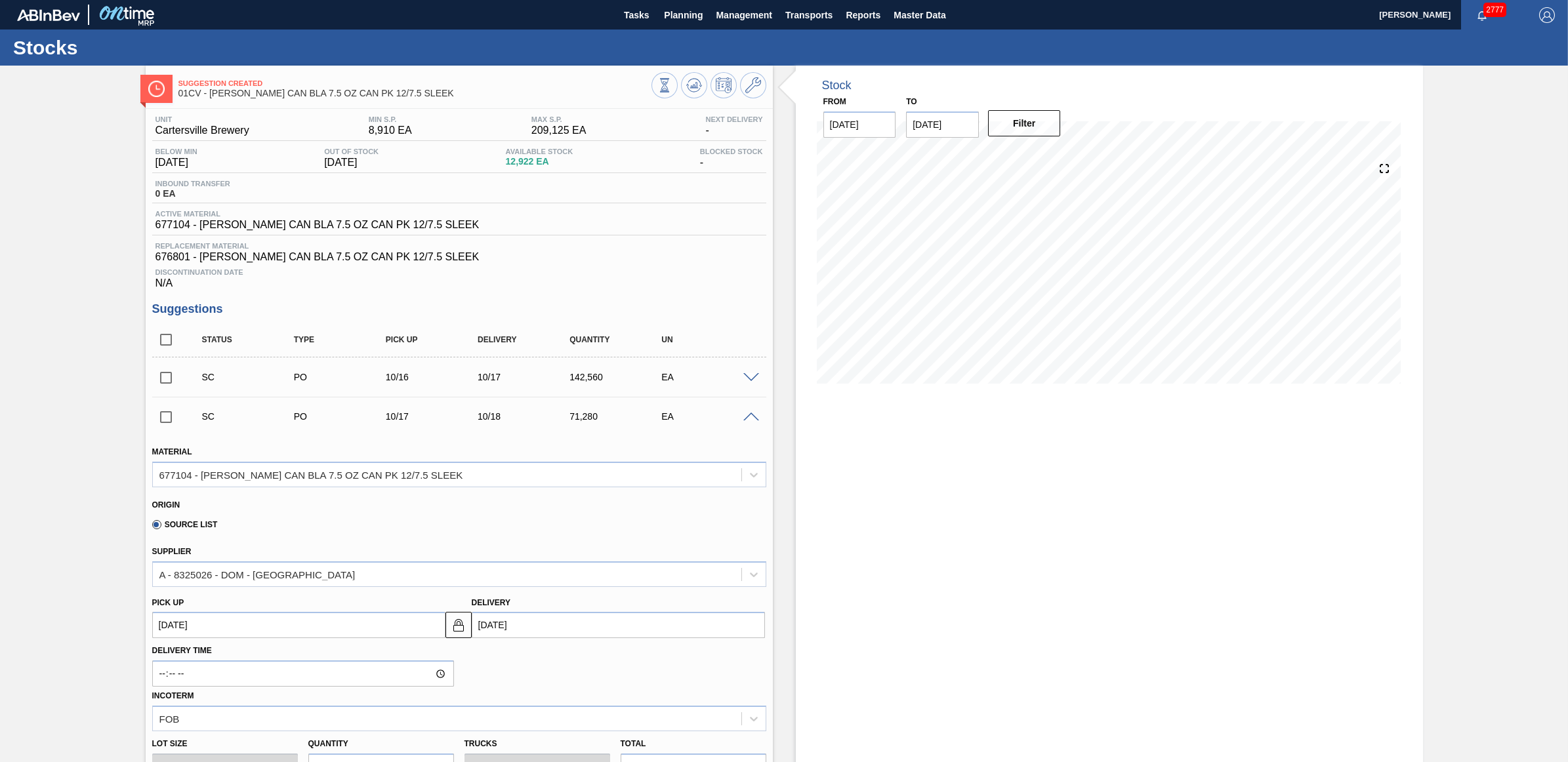
scroll to position [82, 0]
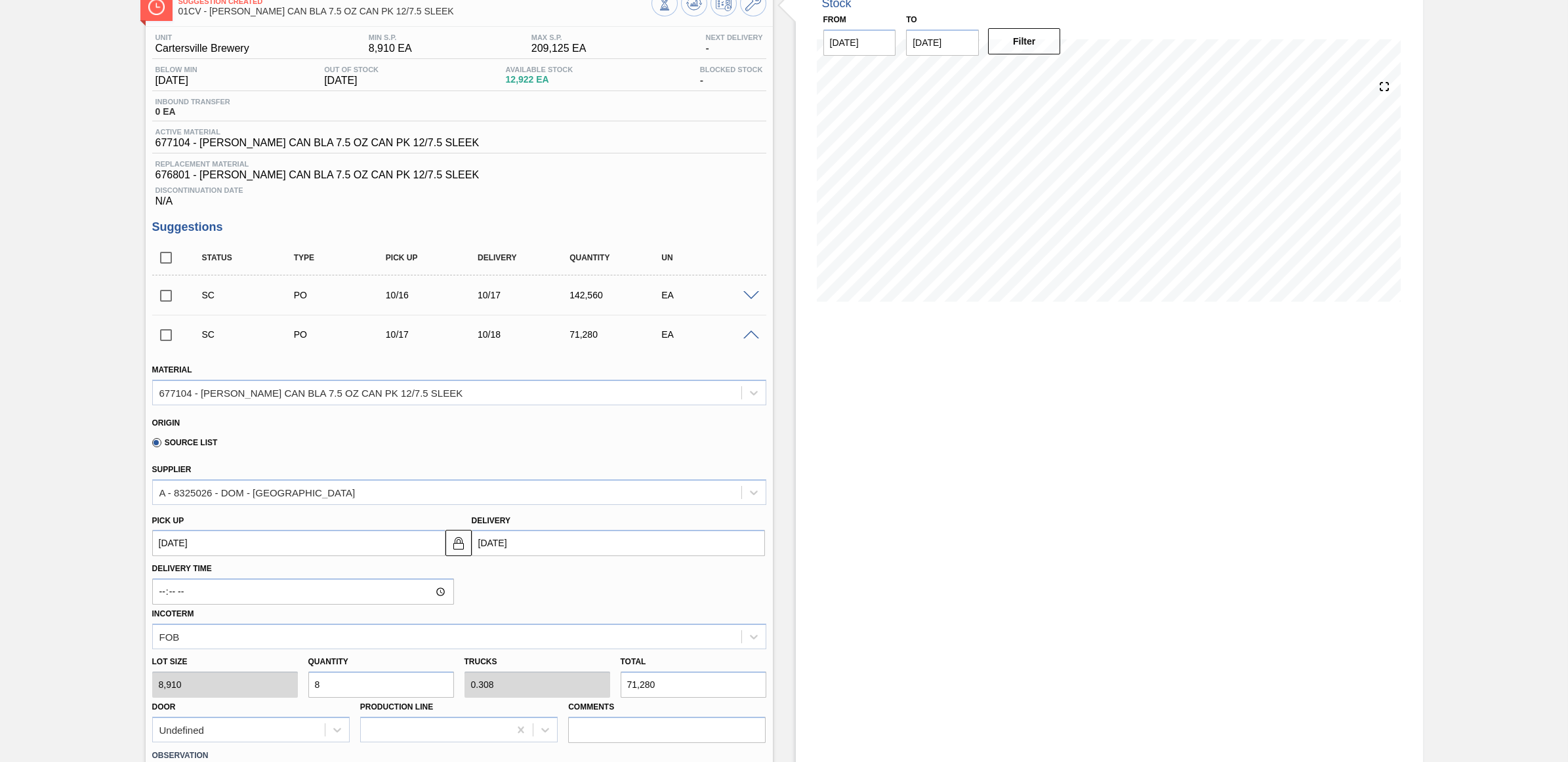
drag, startPoint x: 357, startPoint y: 691, endPoint x: 323, endPoint y: 687, distance: 34.2
click at [323, 687] on input "8" at bounding box center [381, 685] width 146 height 26
type input "0"
type input "6"
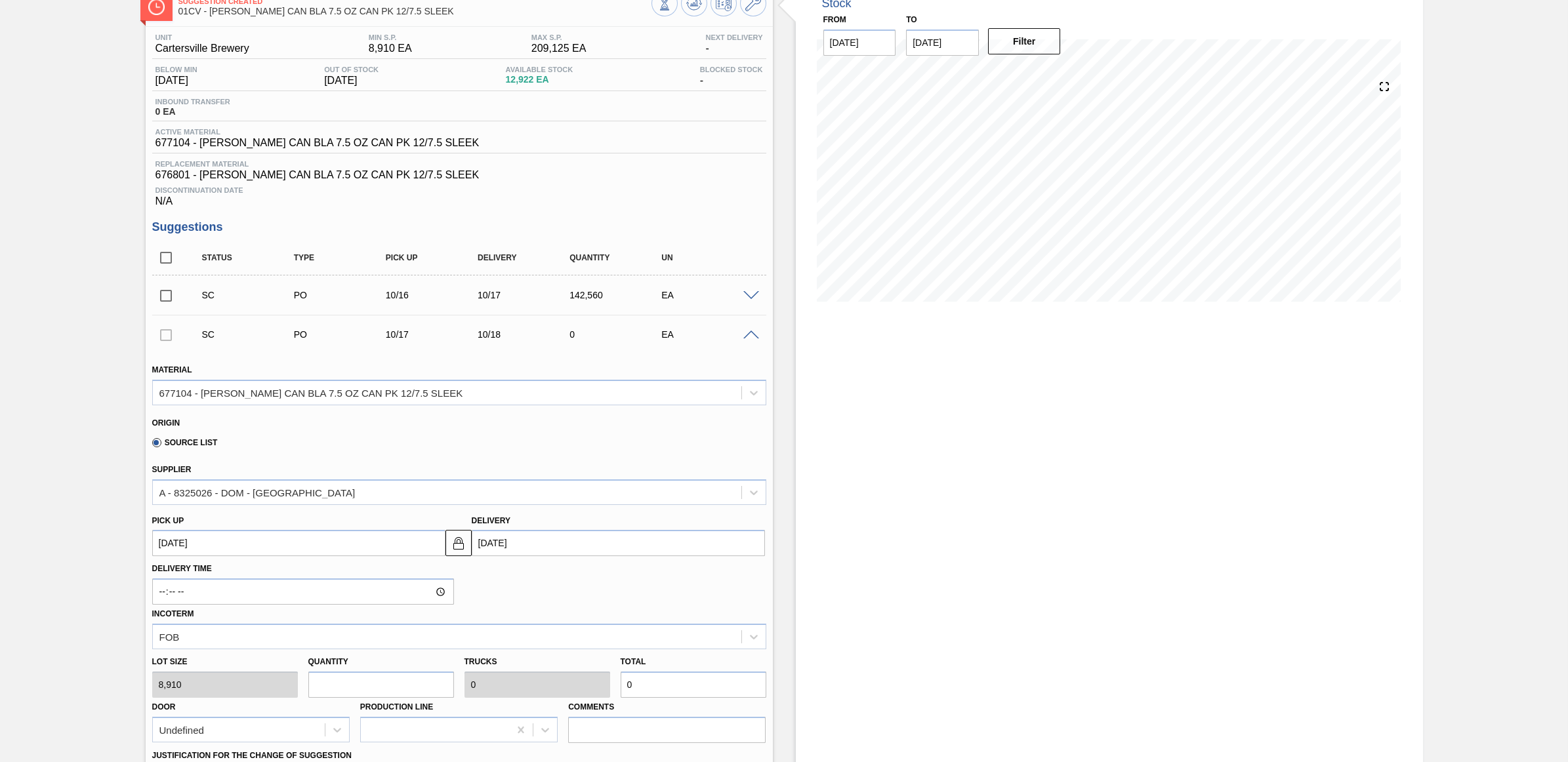
type input "0.231"
type input "53,460"
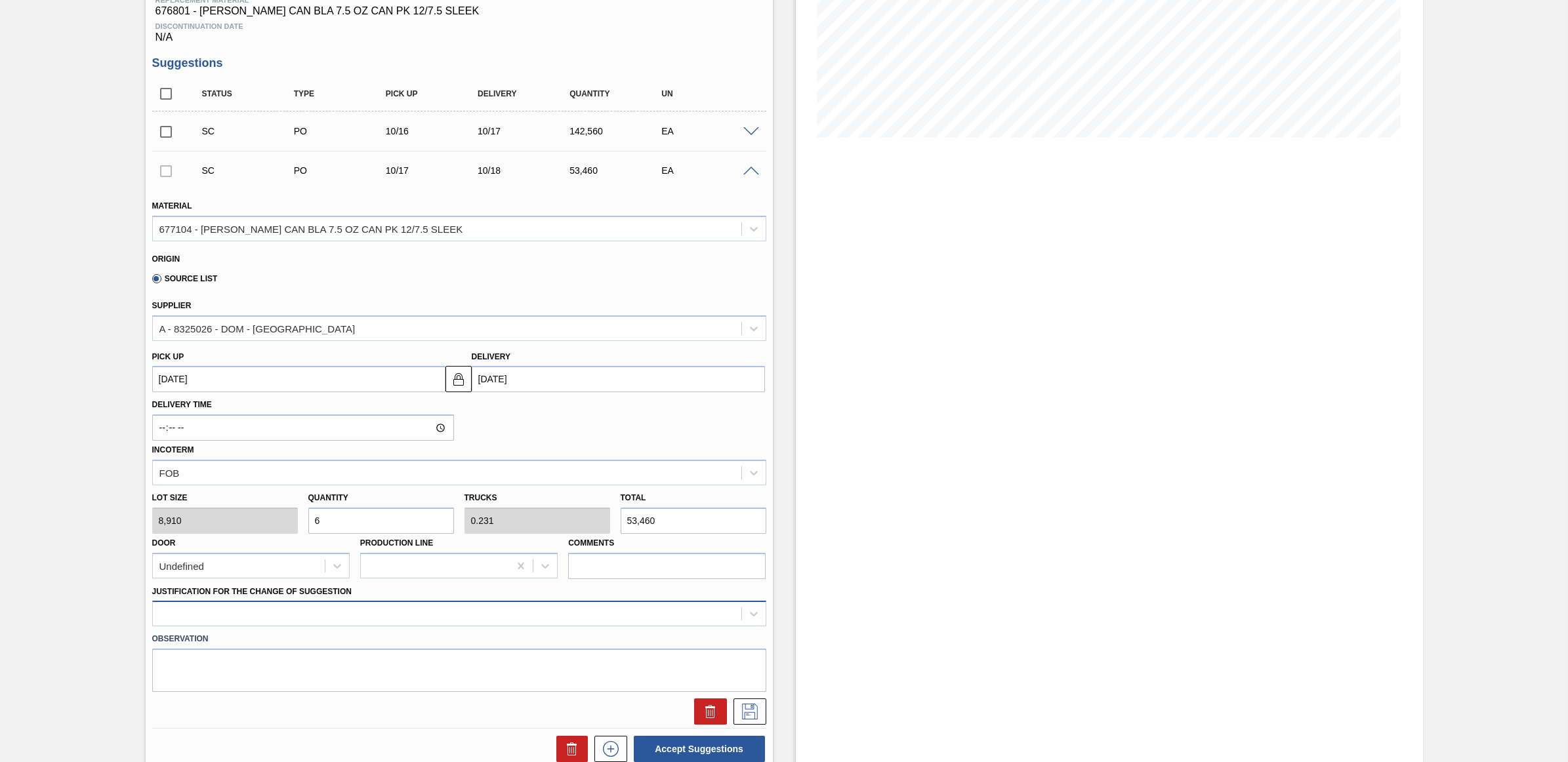
type input "6"
click at [384, 621] on div at bounding box center [460, 613] width 614 height 25
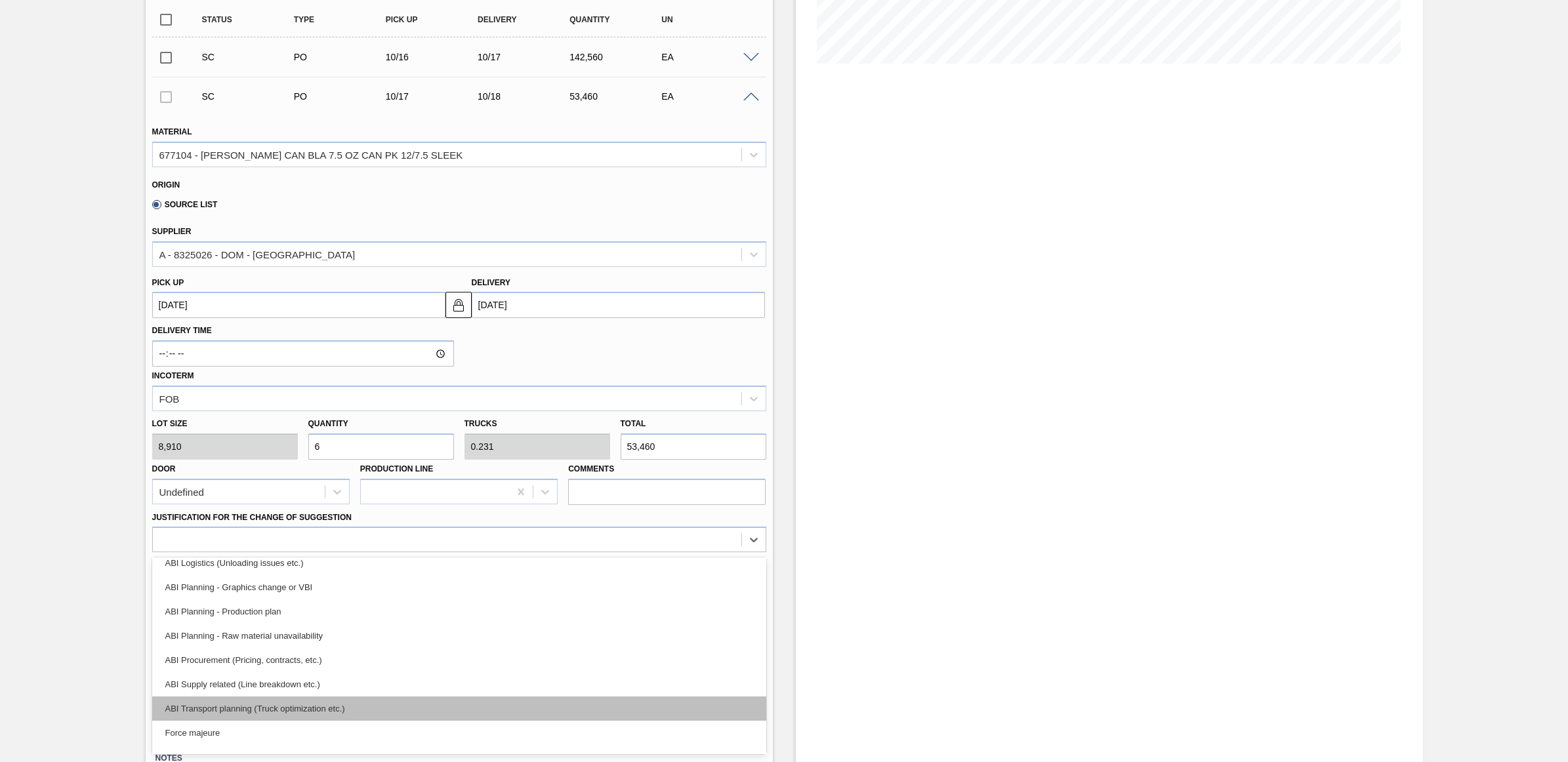
click at [362, 709] on div "ABI Transport planning (Truck optimization etc.)" at bounding box center [460, 709] width 614 height 24
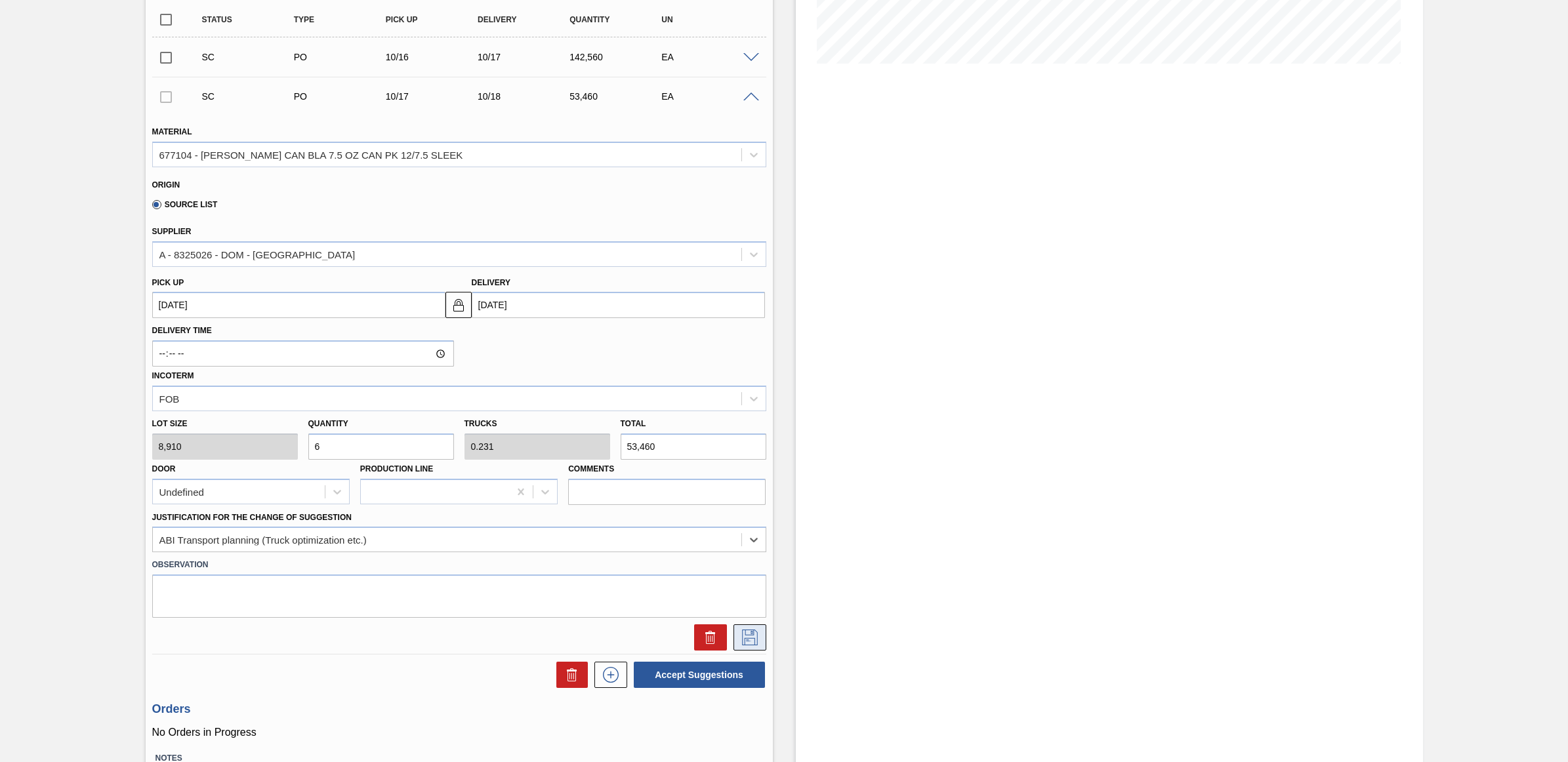
click at [749, 650] on button at bounding box center [749, 637] width 33 height 26
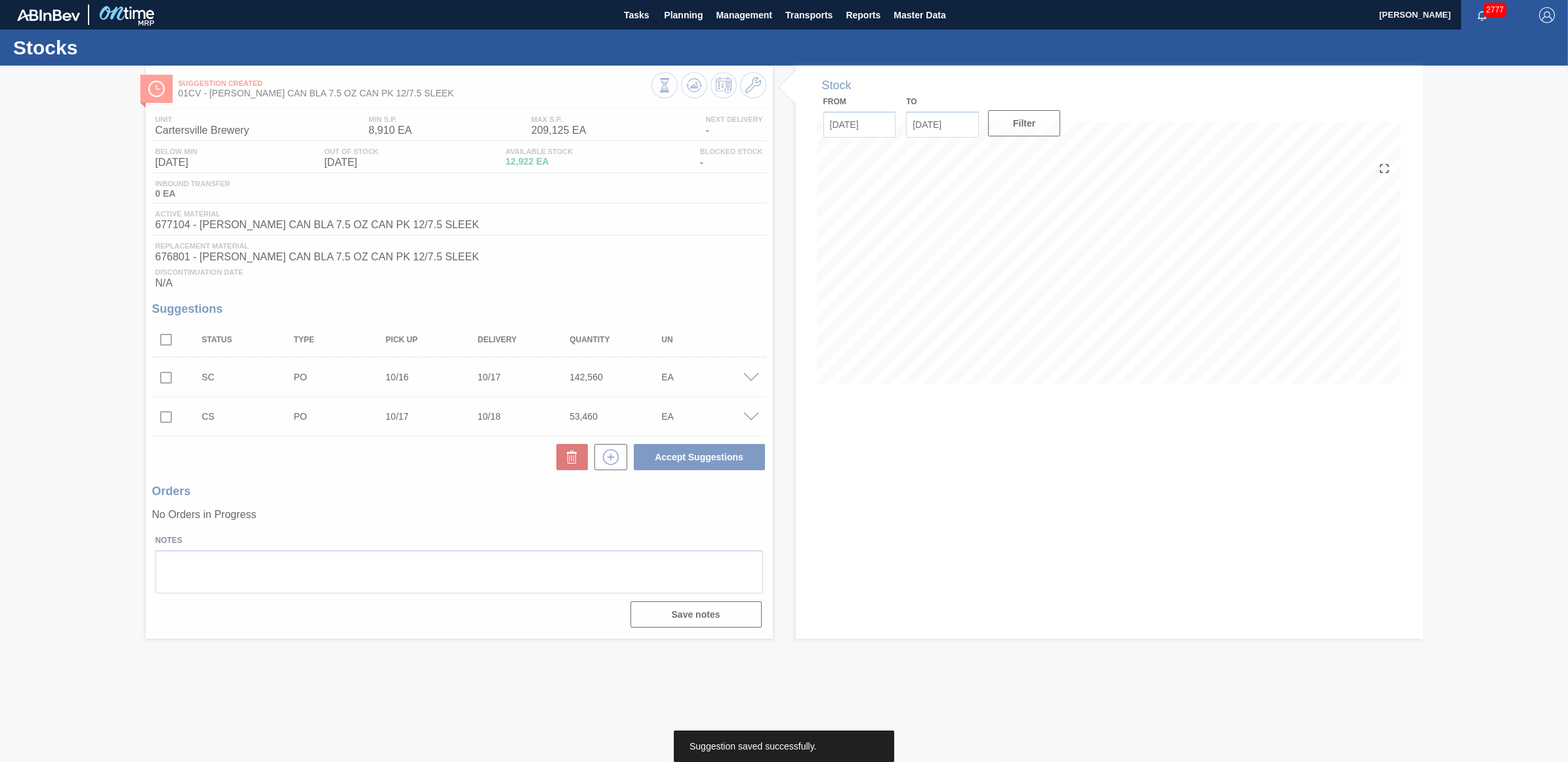
scroll to position [0, 0]
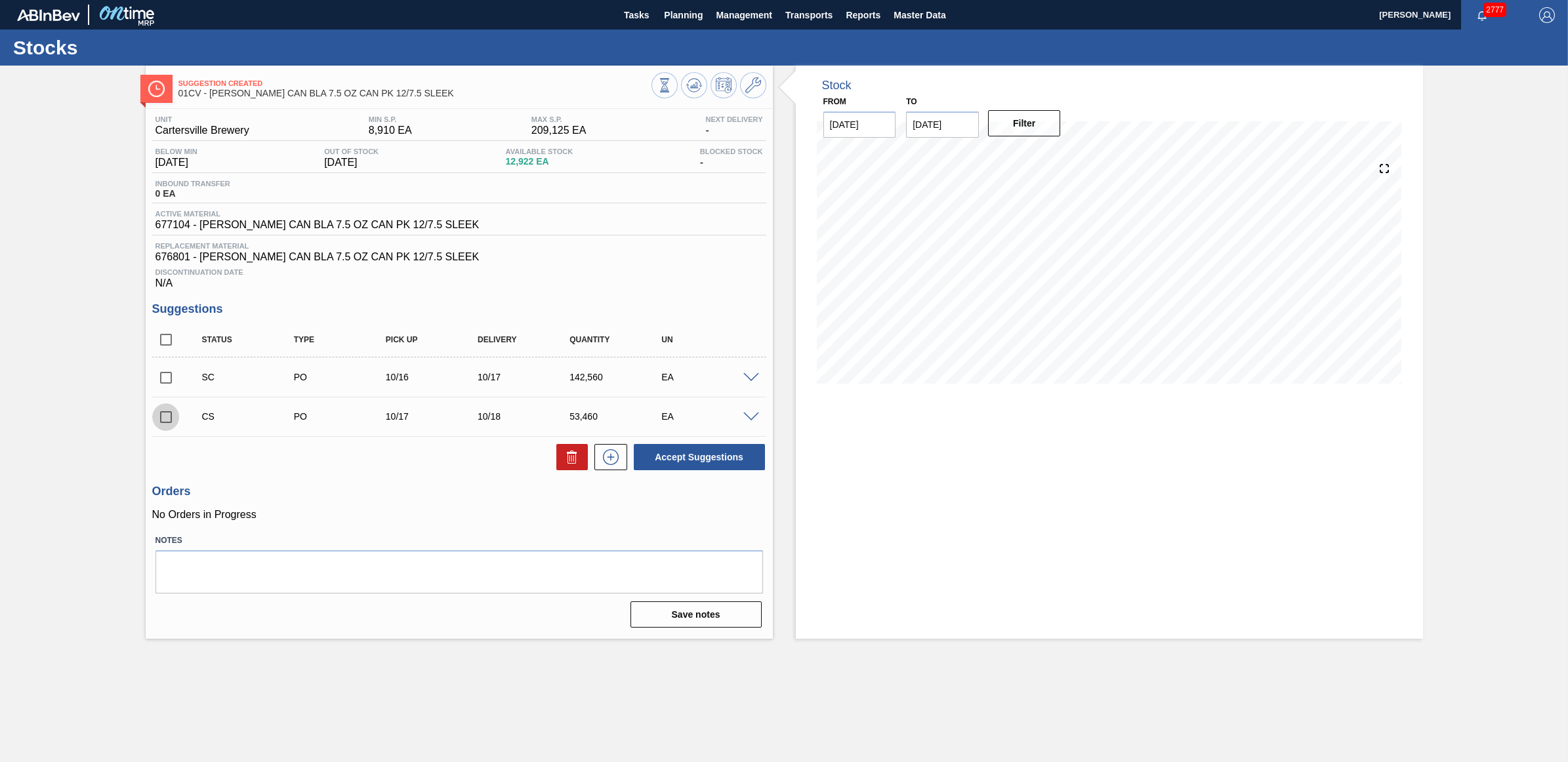
click at [164, 420] on input "checkbox" at bounding box center [166, 417] width 27 height 27
click at [660, 455] on button "Accept Suggestions" at bounding box center [699, 457] width 131 height 26
checkbox input "false"
